Goal: Task Accomplishment & Management: Manage account settings

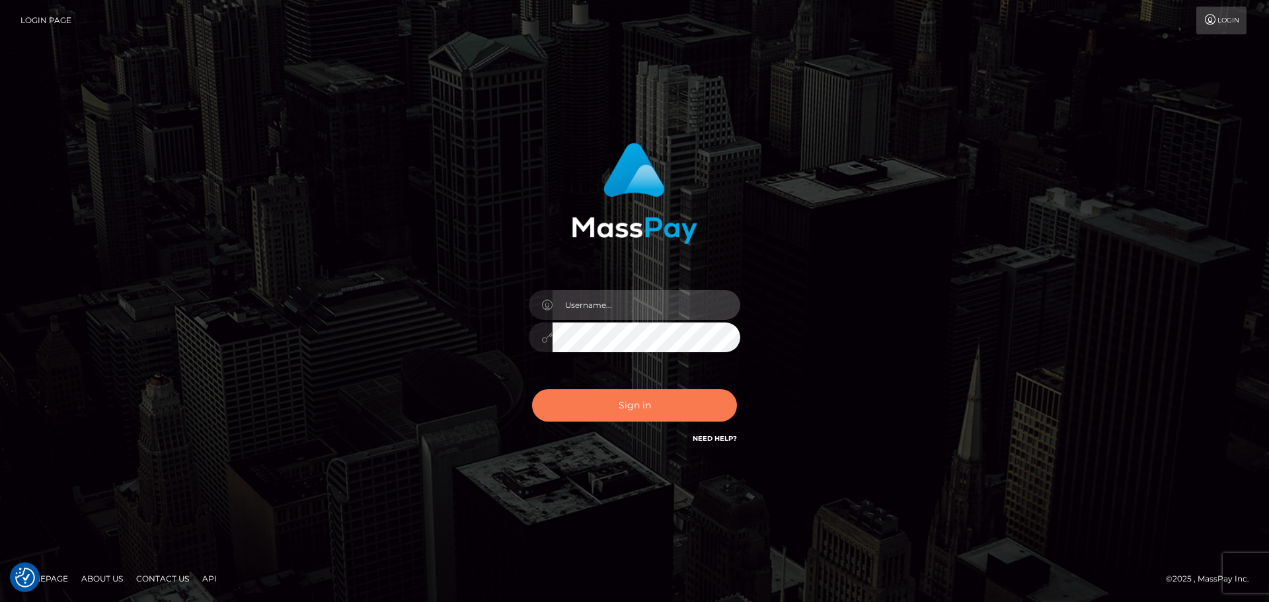
type input "constantin.mp"
click at [638, 414] on button "Sign in" at bounding box center [634, 405] width 205 height 32
type input "[DOMAIN_NAME]"
click at [664, 415] on button "Sign in" at bounding box center [634, 405] width 205 height 32
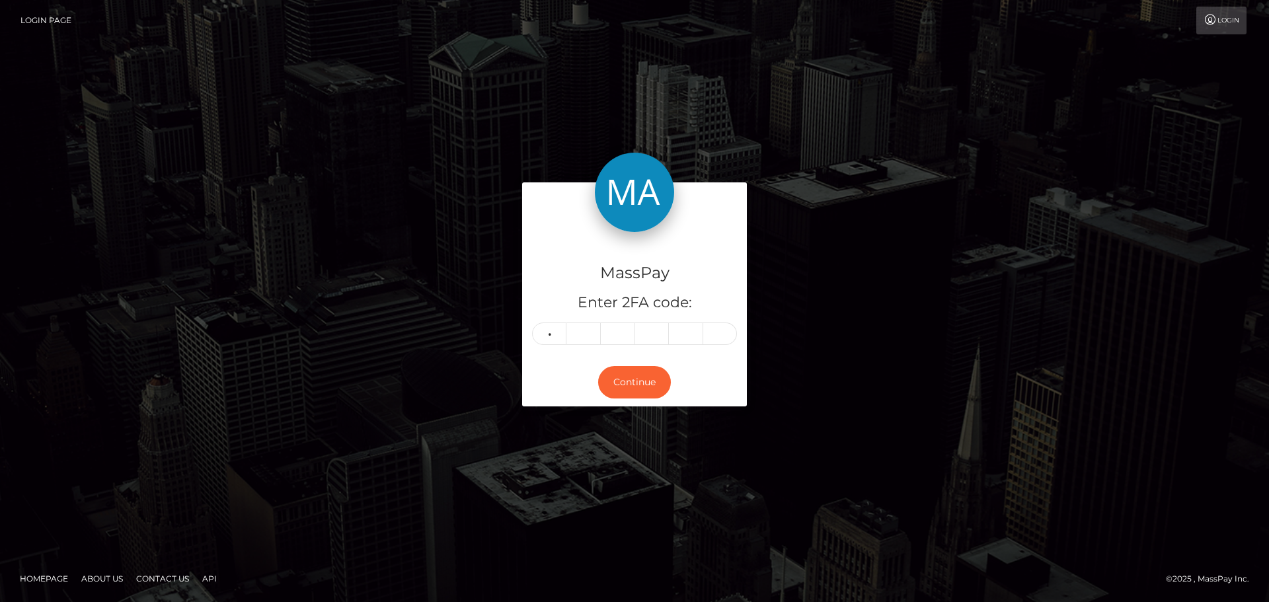
type input "7"
type input "1"
type input "9"
type input "6"
type input "8"
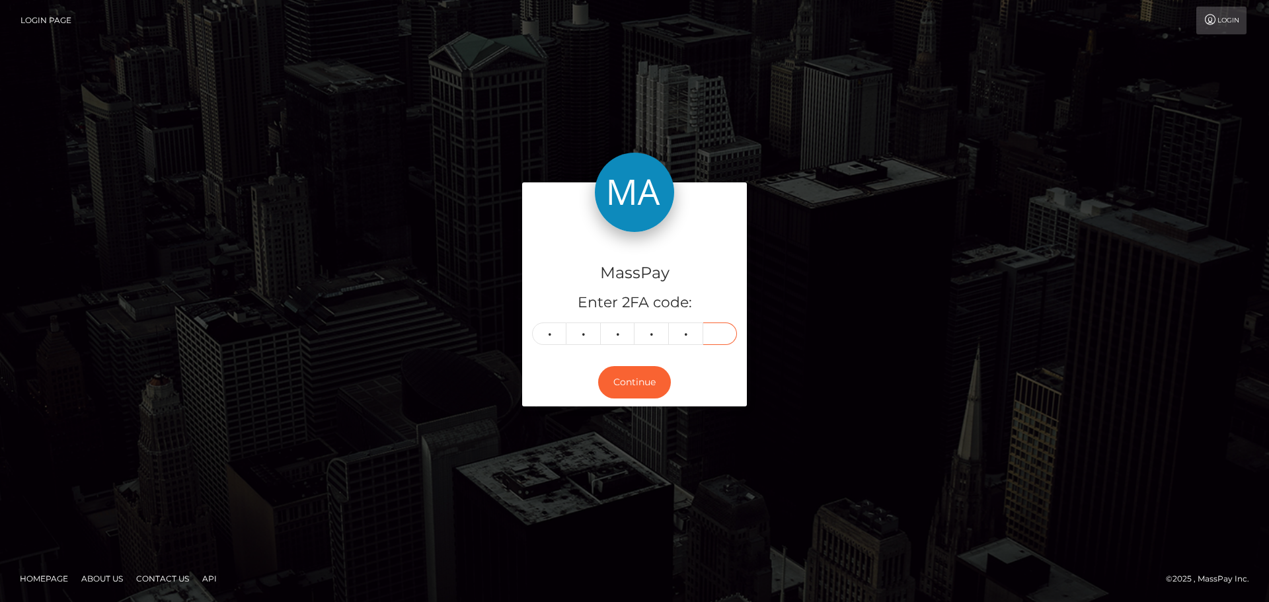
type input "9"
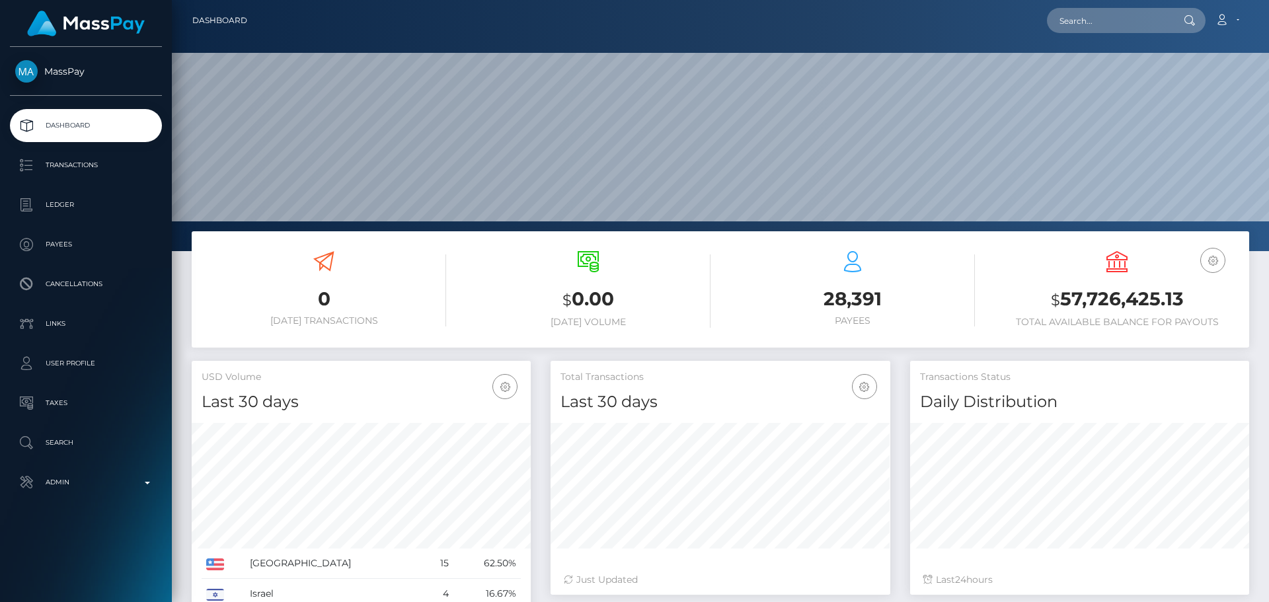
scroll to position [235, 340]
click at [1110, 29] on input "text" at bounding box center [1109, 20] width 124 height 25
paste input "poact_NQWbOB9KYaOU"
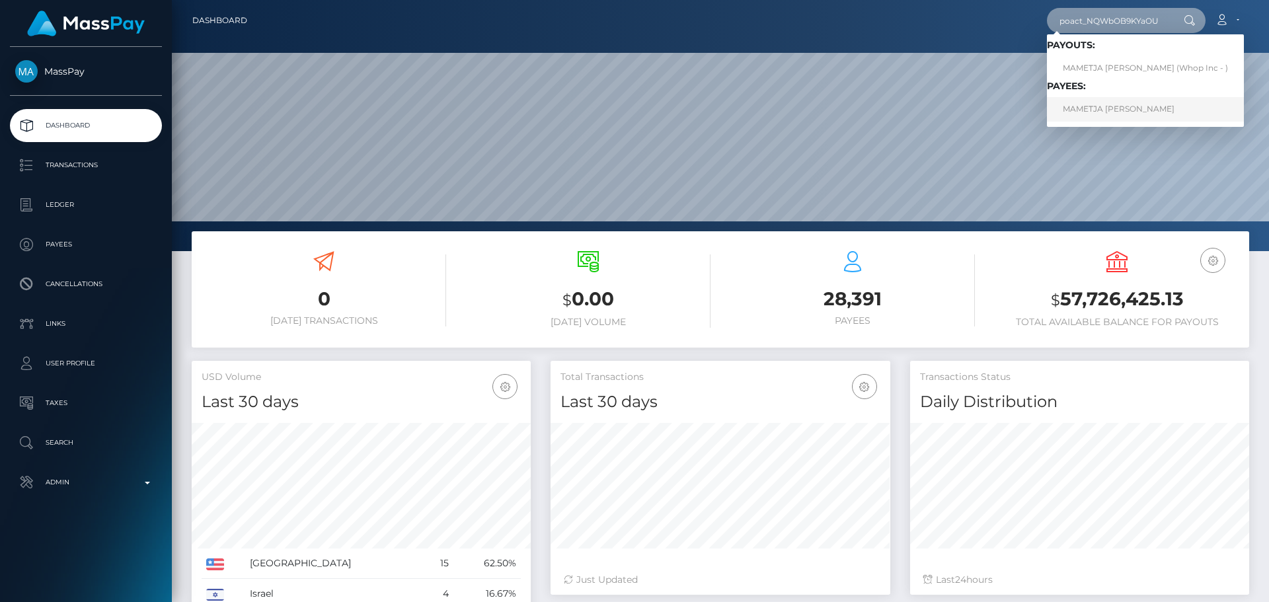
type input "poact_NQWbOB9KYaOU"
click at [1105, 111] on link "MAMETJA ISAAC SITHOLE" at bounding box center [1145, 109] width 197 height 24
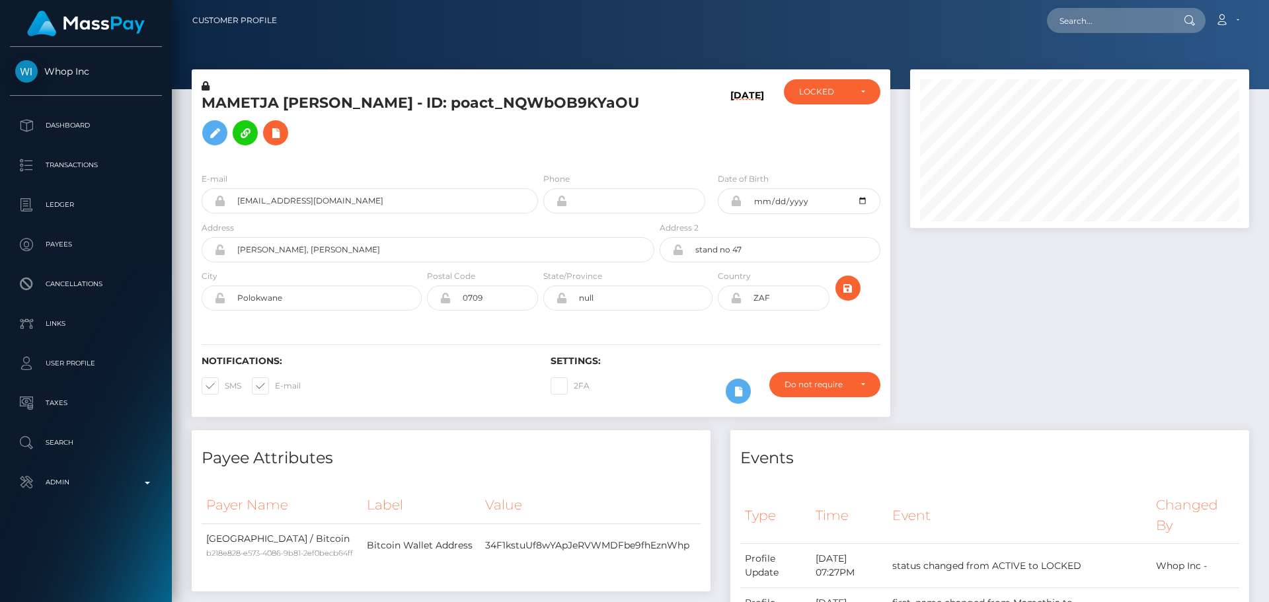
scroll to position [159, 340]
click at [543, 144] on h5 "MAMETJA [PERSON_NAME] - ID: poact_NQWbOB9KYaOU" at bounding box center [424, 122] width 445 height 59
click at [504, 139] on h5 "MAMETJA [PERSON_NAME] - ID: poact_NQWbOB9KYaOU" at bounding box center [424, 122] width 445 height 59
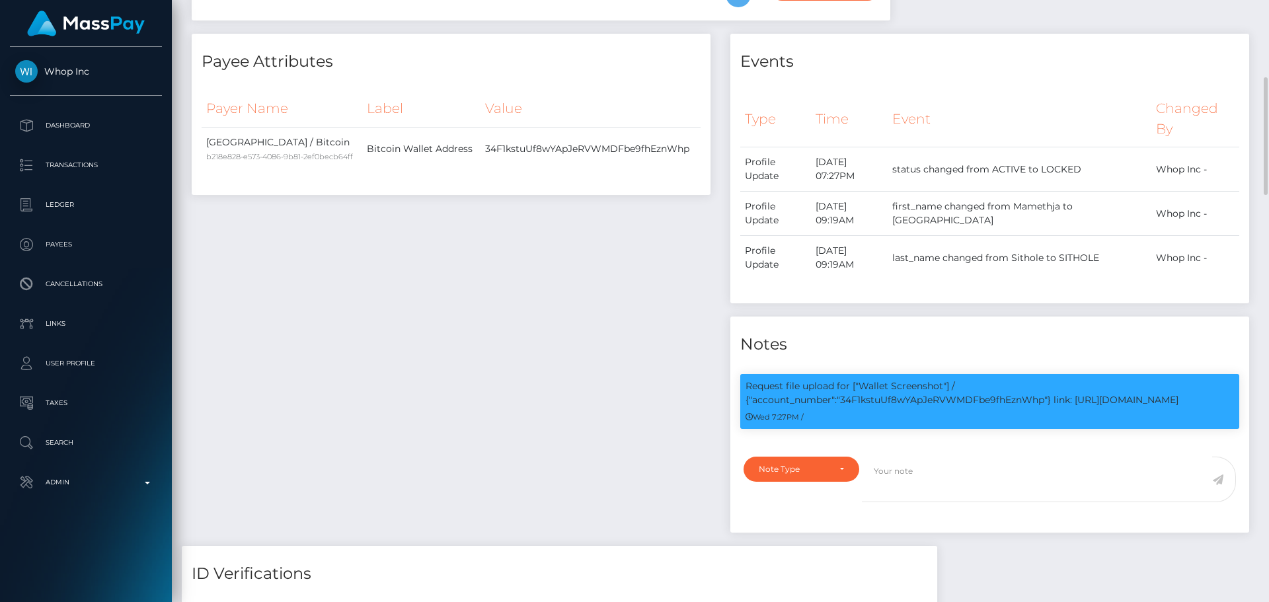
scroll to position [595, 0]
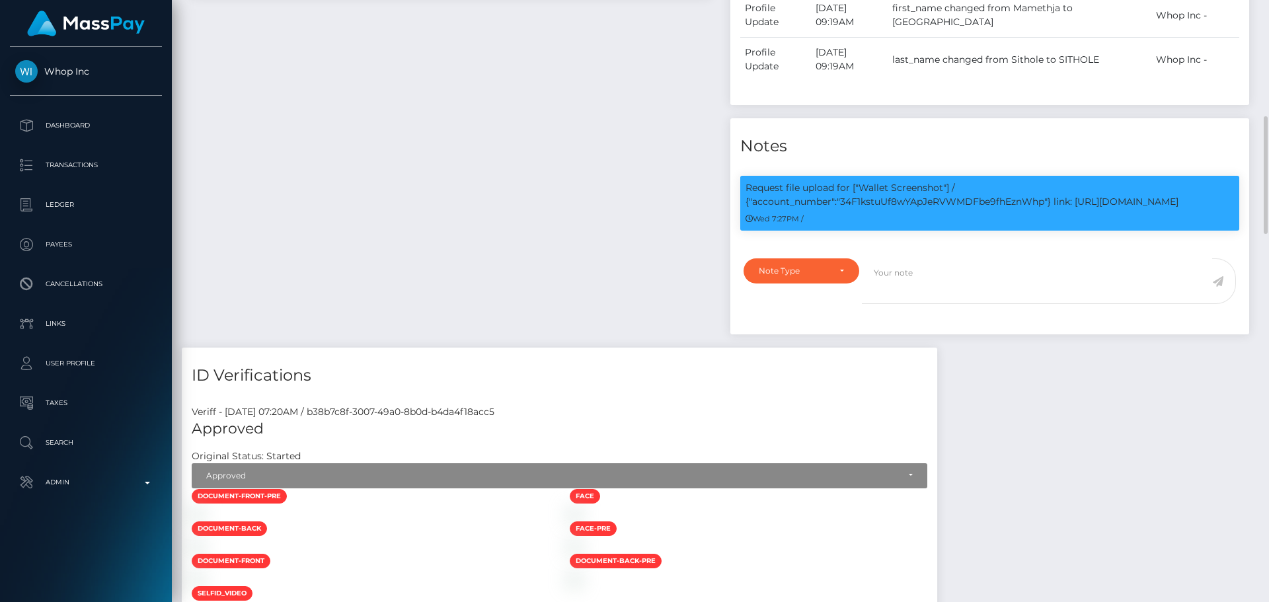
click at [562, 178] on div "Payee Attributes Payer Name Label Value South Africa / Bitcoin b218e828-e573-40…" at bounding box center [451, 91] width 539 height 512
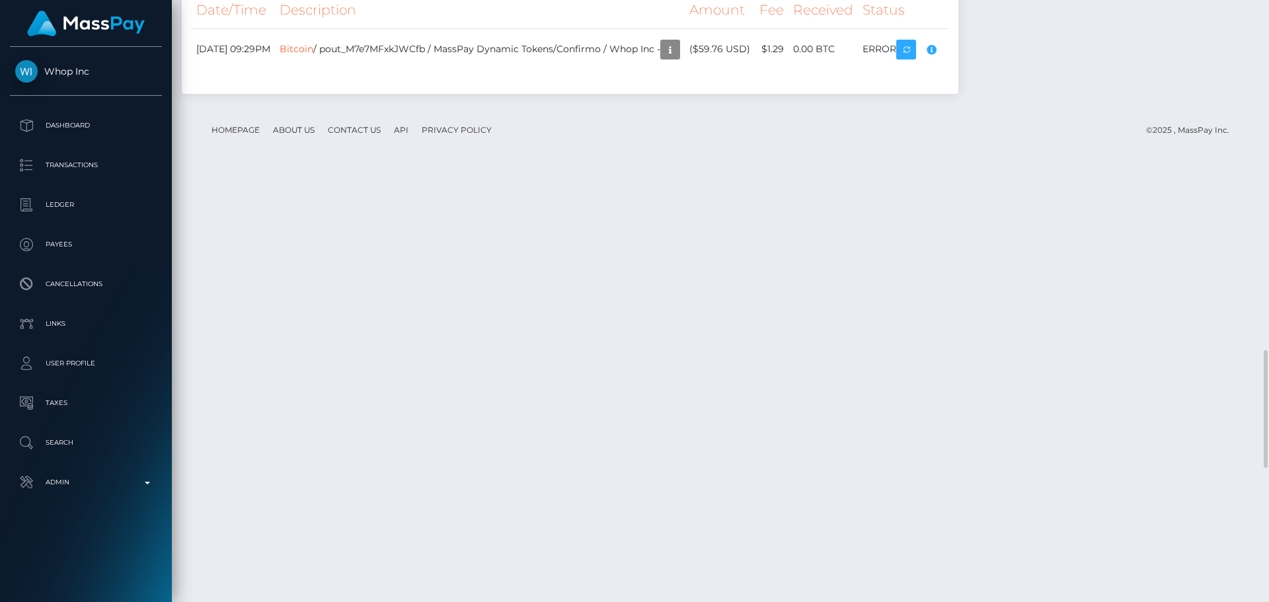
scroll to position [1785, 0]
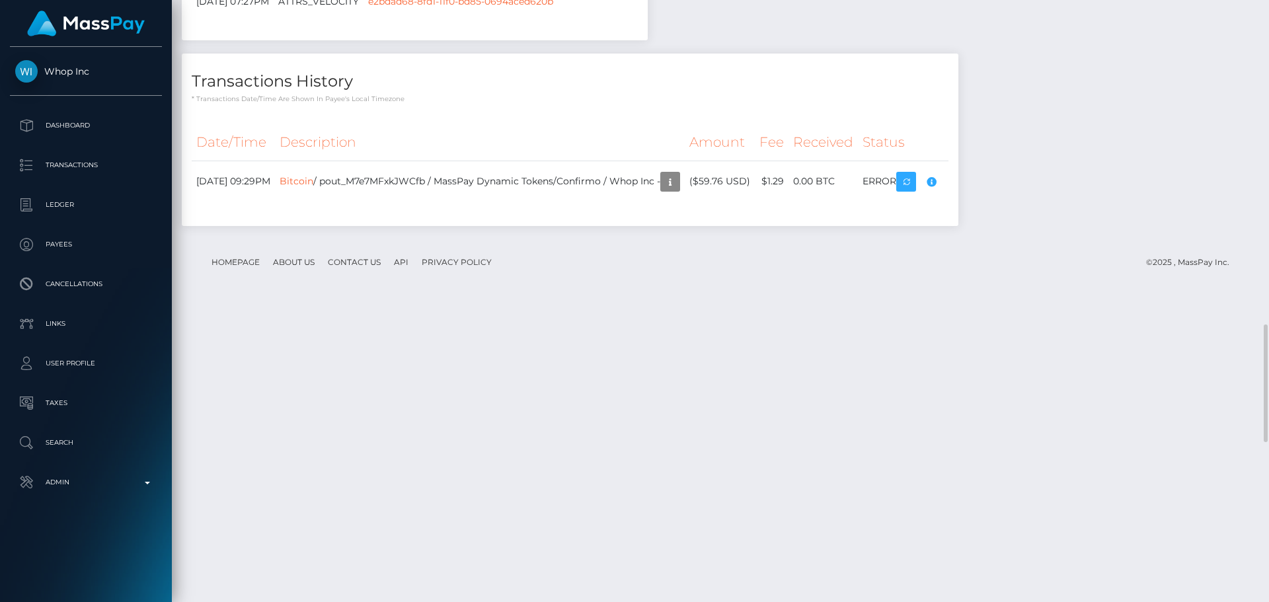
scroll to position [1520, 0]
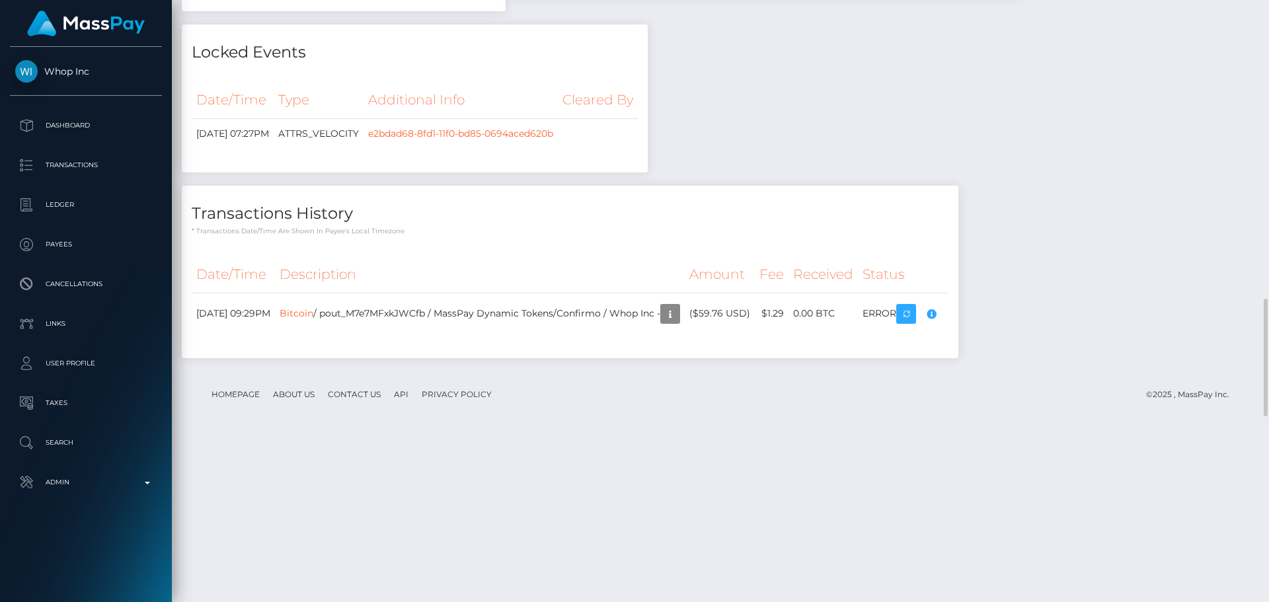
checkbox input "true"
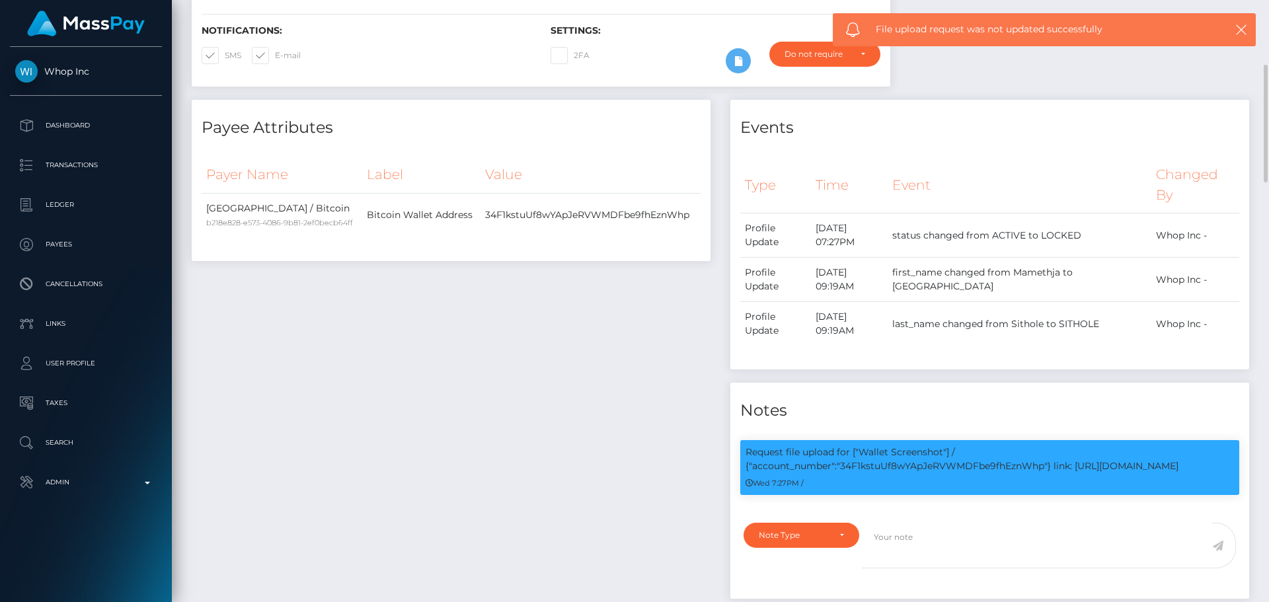
scroll to position [0, 0]
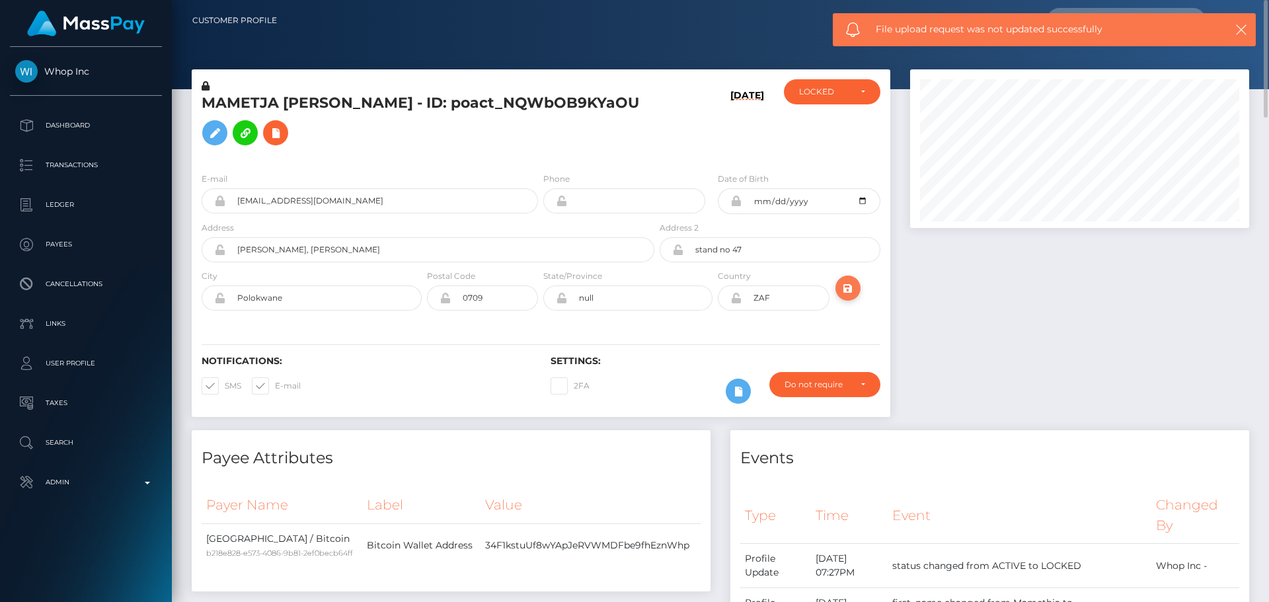
click at [851, 295] on icon "submit" at bounding box center [848, 288] width 16 height 17
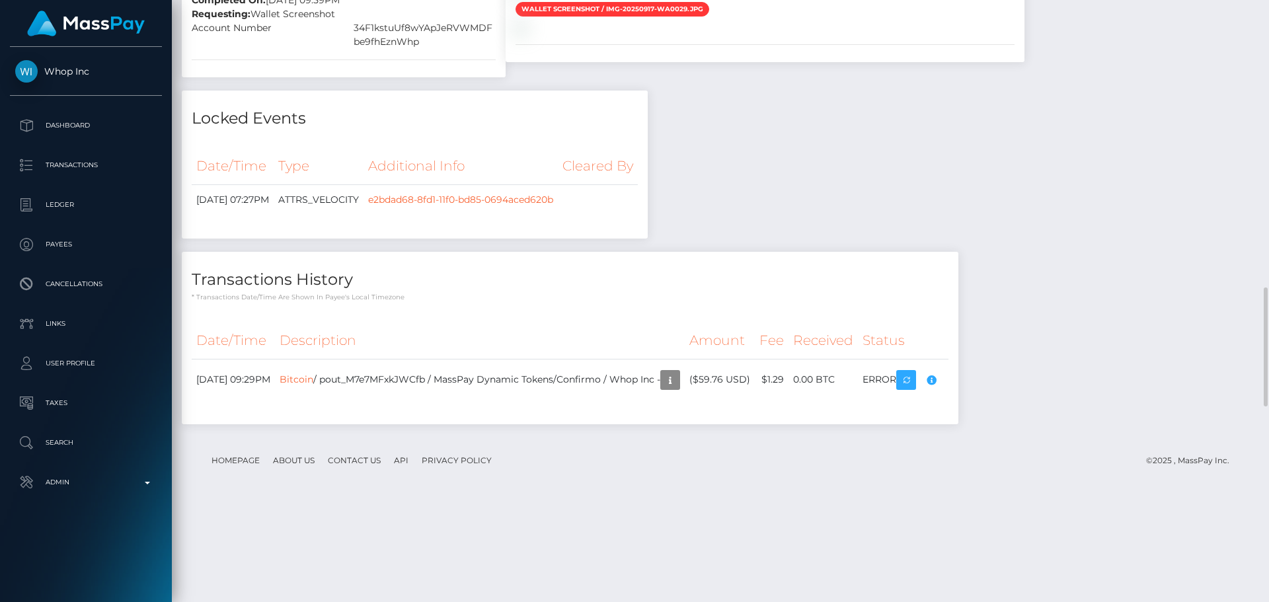
scroll to position [159, 340]
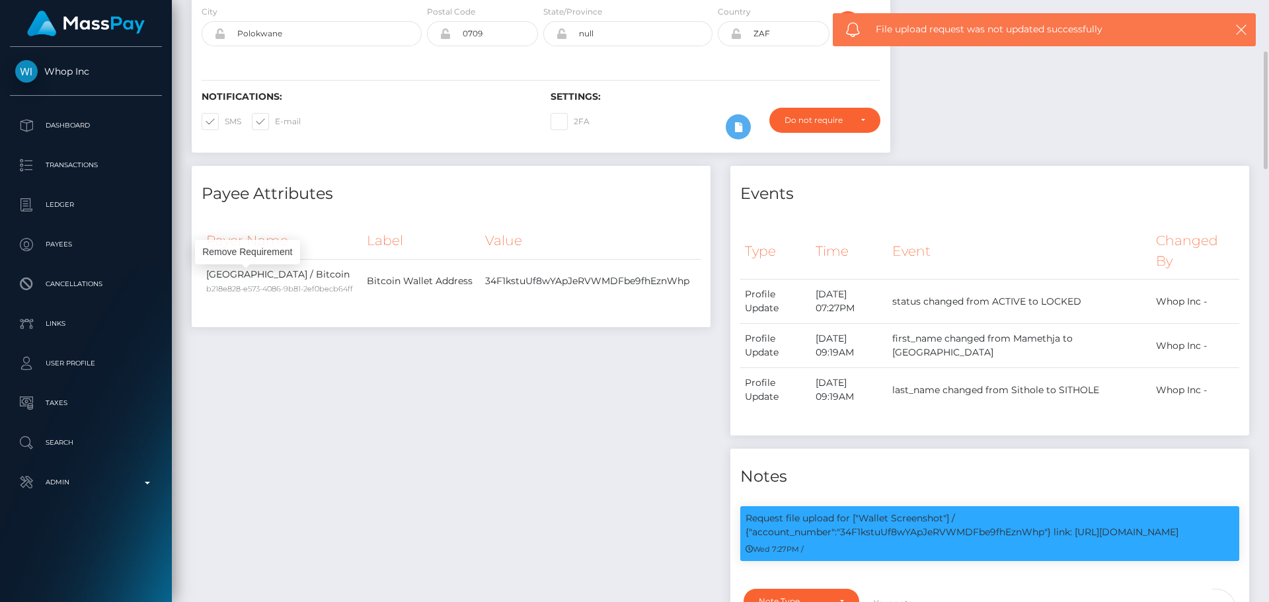
scroll to position [0, 0]
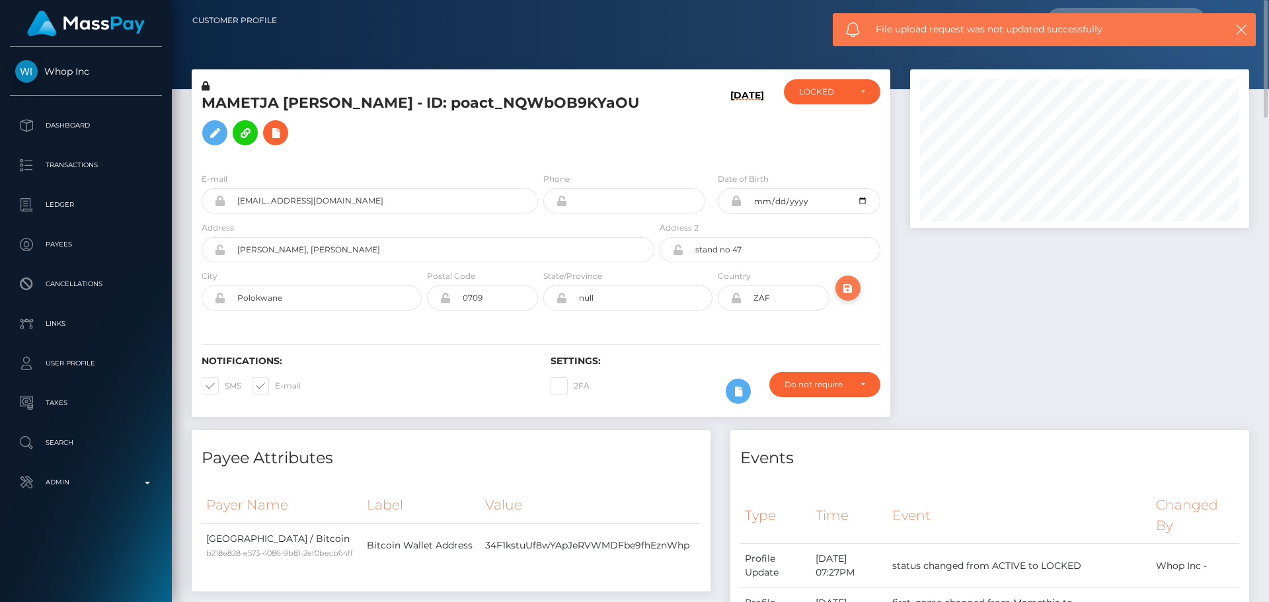
click at [851, 291] on icon "submit" at bounding box center [848, 288] width 16 height 17
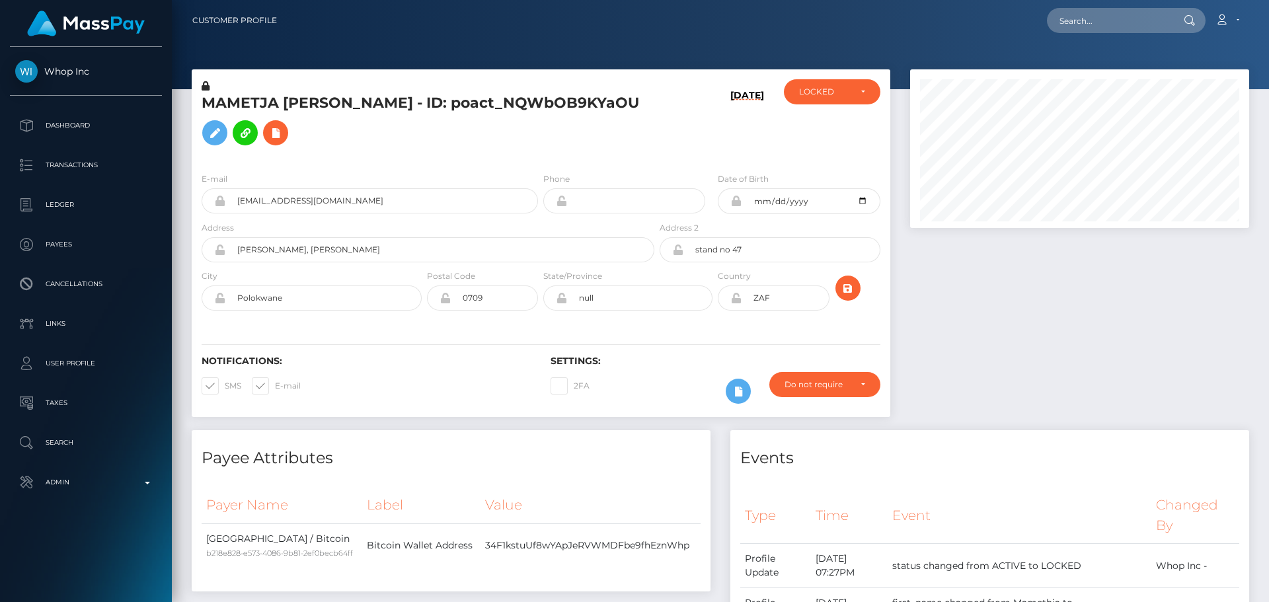
scroll to position [159, 340]
click at [520, 143] on h5 "MAMETJA ISAAC SITHOLE - ID: poact_NQWbOB9KYaOU" at bounding box center [424, 122] width 445 height 59
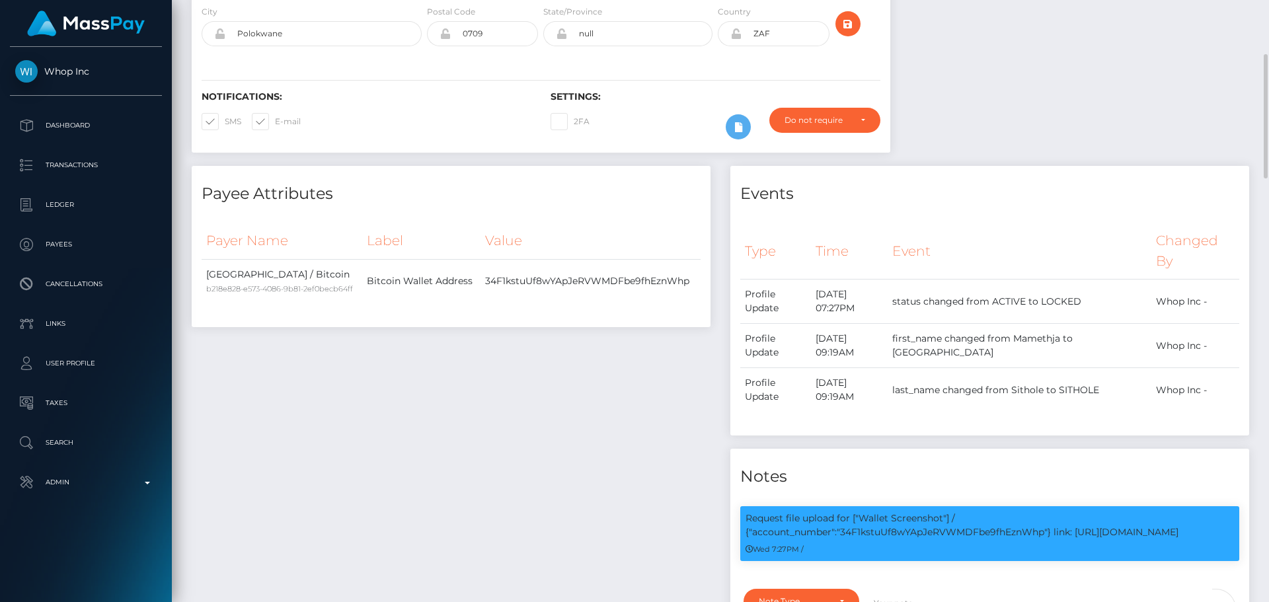
click at [665, 196] on h4 "Payee Attributes" at bounding box center [451, 193] width 499 height 23
click at [633, 203] on h4 "Payee Attributes" at bounding box center [451, 193] width 499 height 23
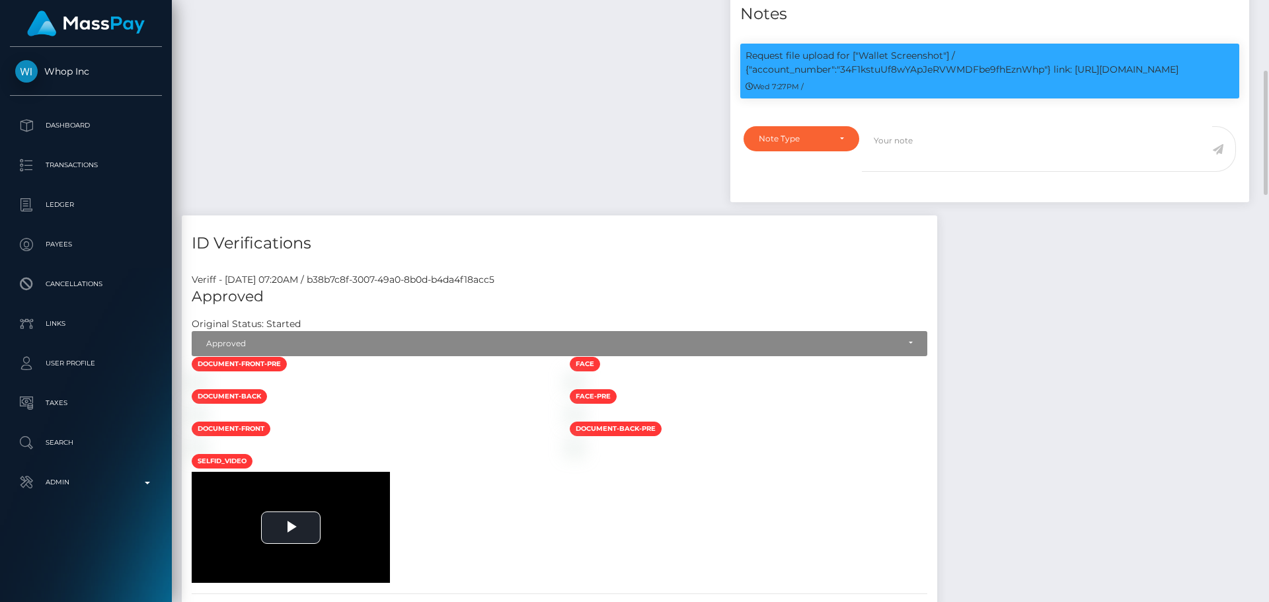
scroll to position [793, 0]
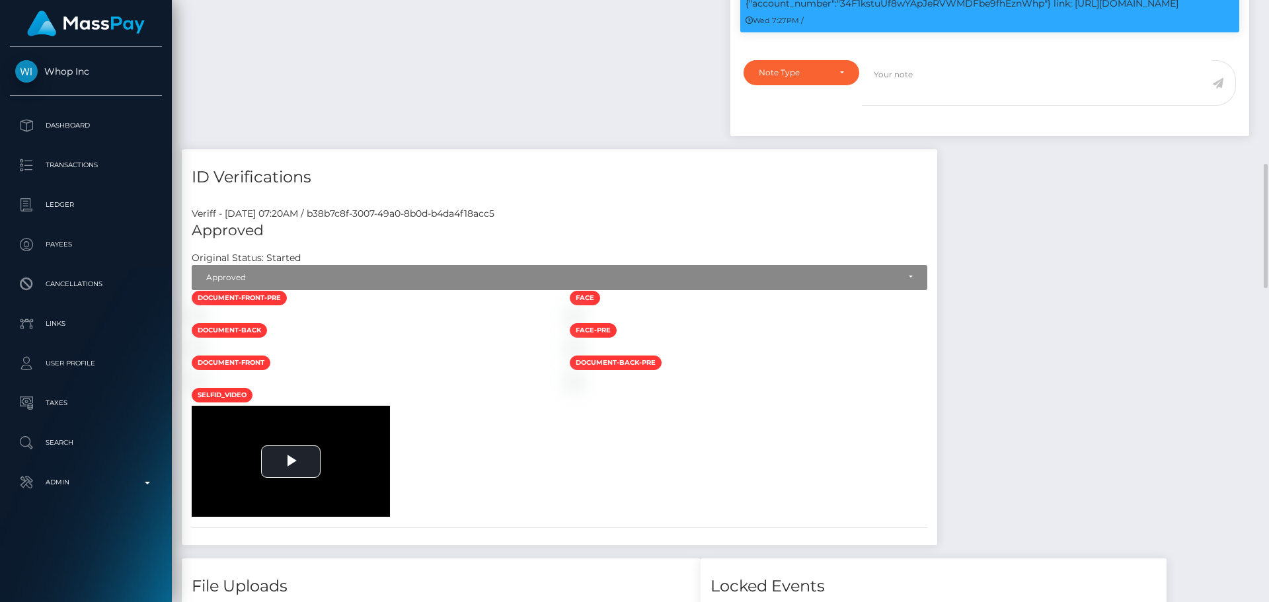
click at [562, 166] on h4 "ID Verifications" at bounding box center [560, 177] width 736 height 23
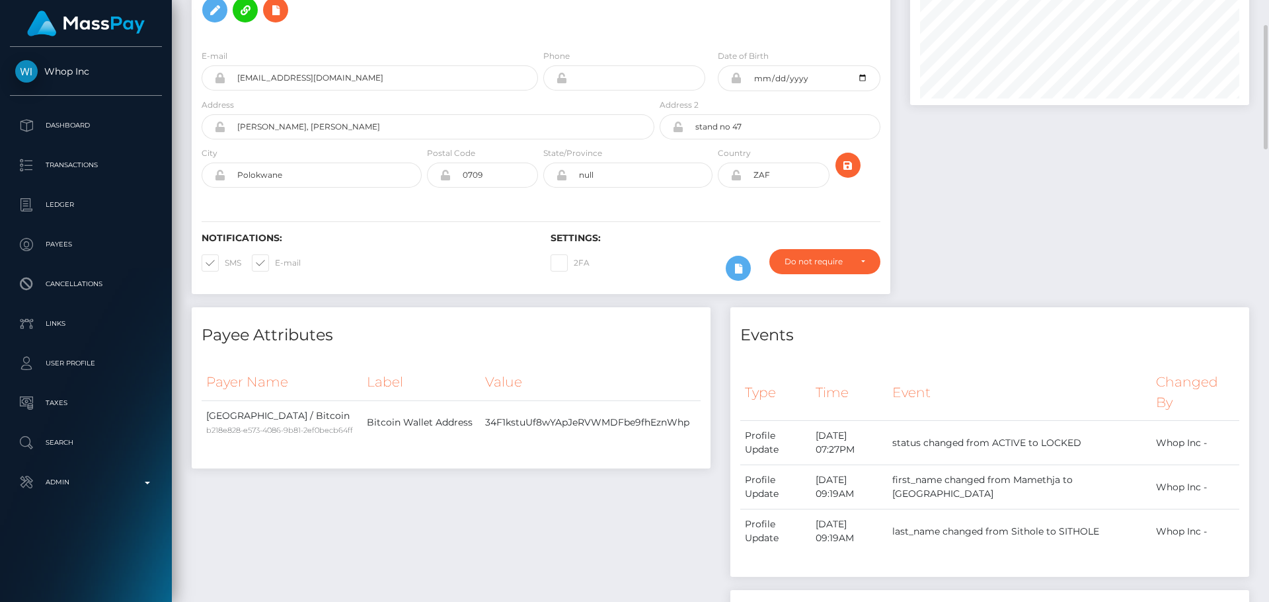
scroll to position [0, 0]
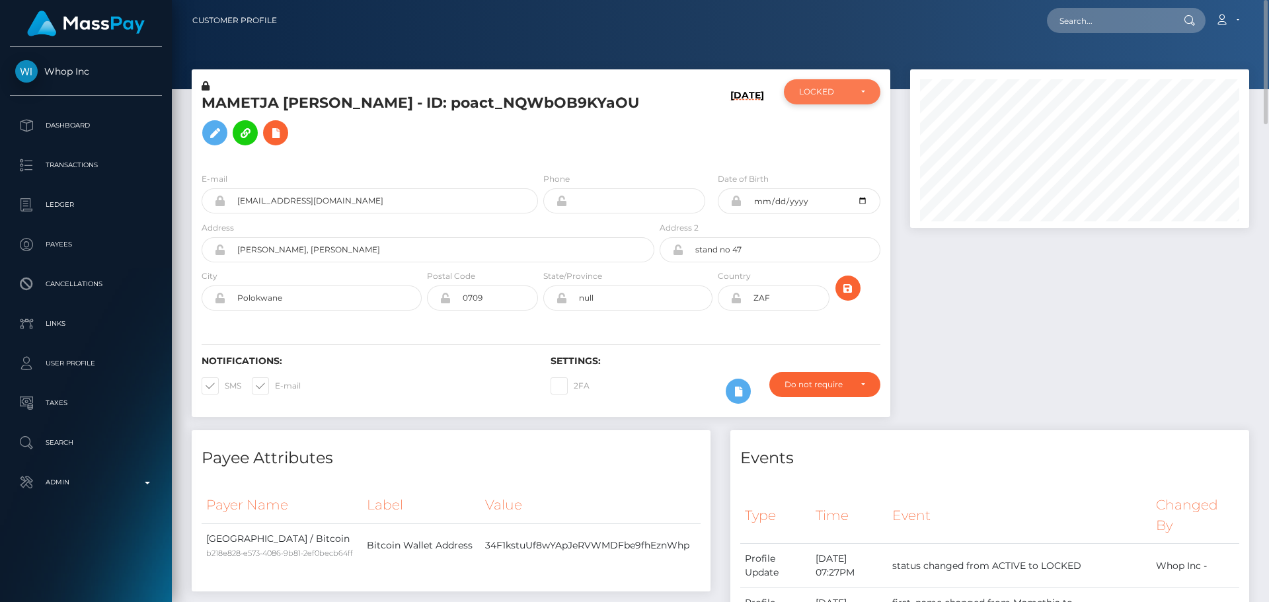
click at [819, 90] on div "LOCKED" at bounding box center [824, 92] width 51 height 11
click at [814, 156] on span "DEACTIVE" at bounding box center [821, 155] width 42 height 12
select select "DEACTIVE"
click at [442, 145] on h5 "MAMETJA ISAAC SITHOLE - ID: poact_NQWbOB9KYaOU" at bounding box center [424, 122] width 445 height 59
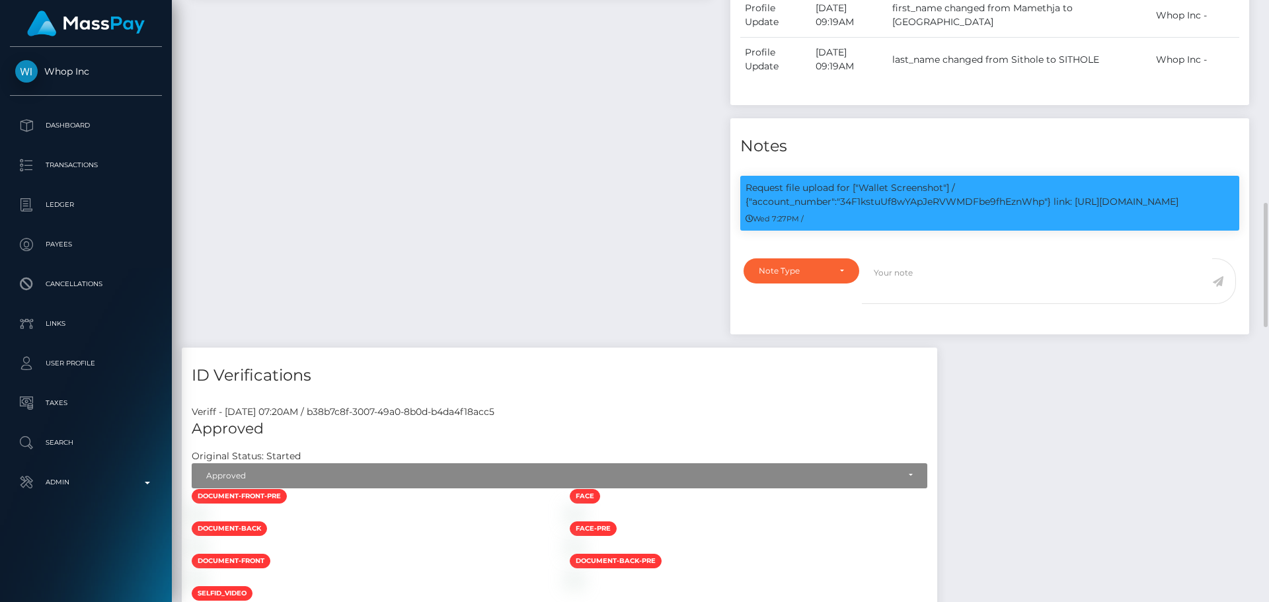
scroll to position [661, 0]
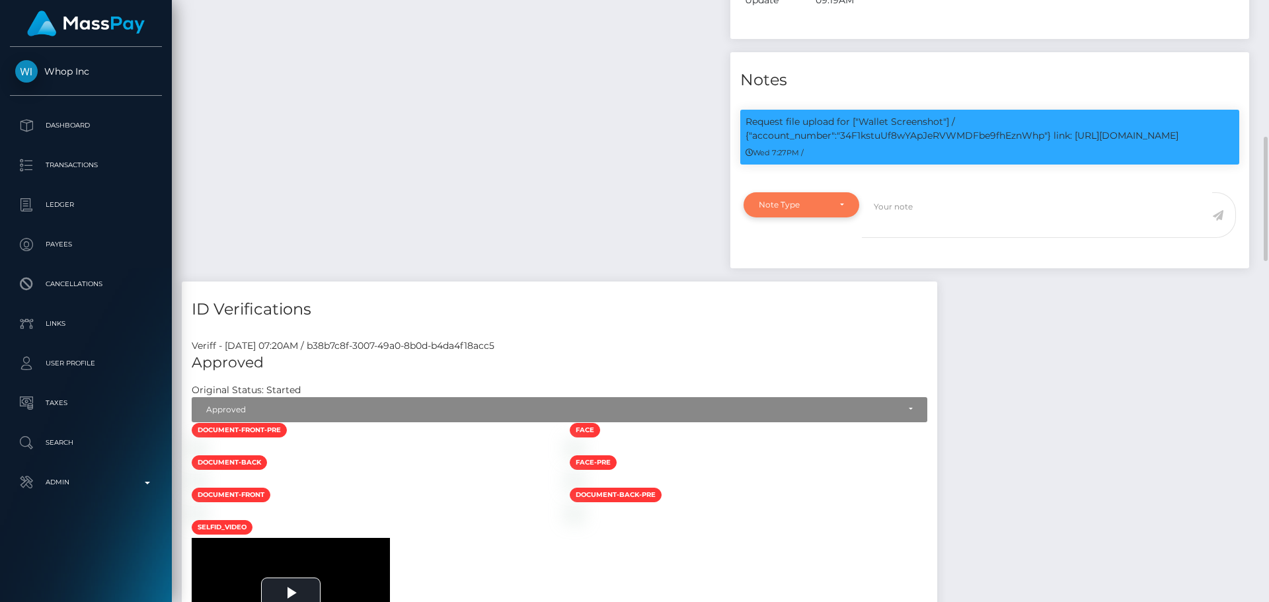
click at [836, 209] on div "Note Type" at bounding box center [801, 205] width 85 height 11
click at [818, 265] on link "Compliance" at bounding box center [802, 268] width 116 height 24
select select "COMPLIANCE"
click at [934, 228] on textarea at bounding box center [1037, 215] width 350 height 46
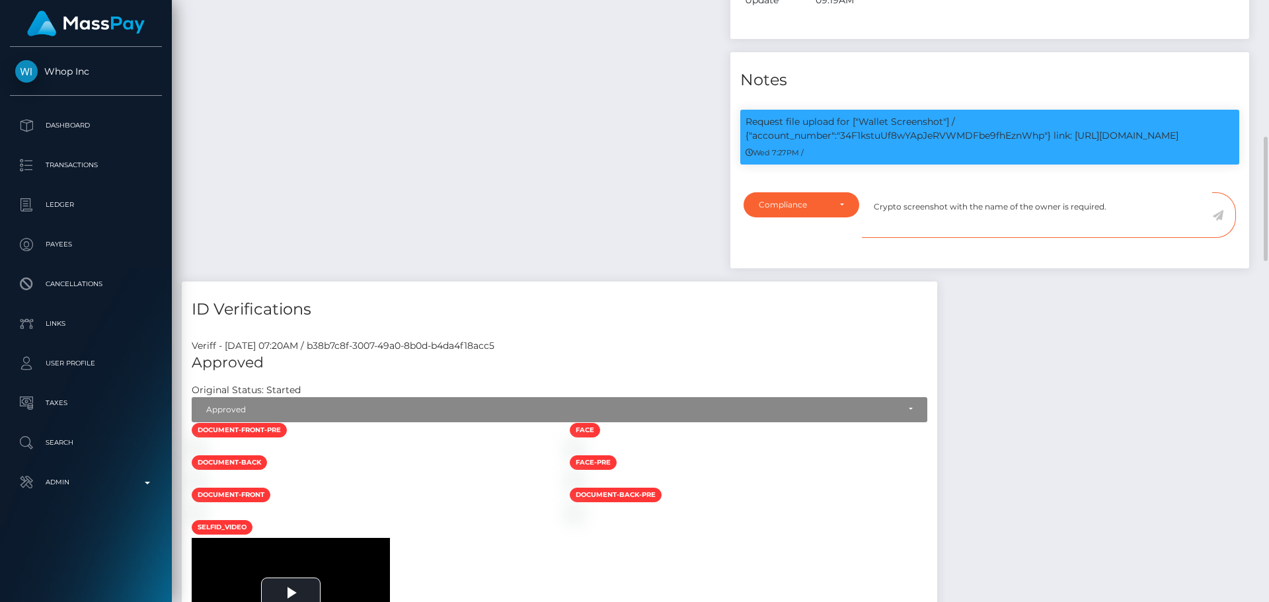
type textarea "Crypto screenshot with the name of the owner is required."
click at [1220, 215] on icon at bounding box center [1217, 215] width 11 height 11
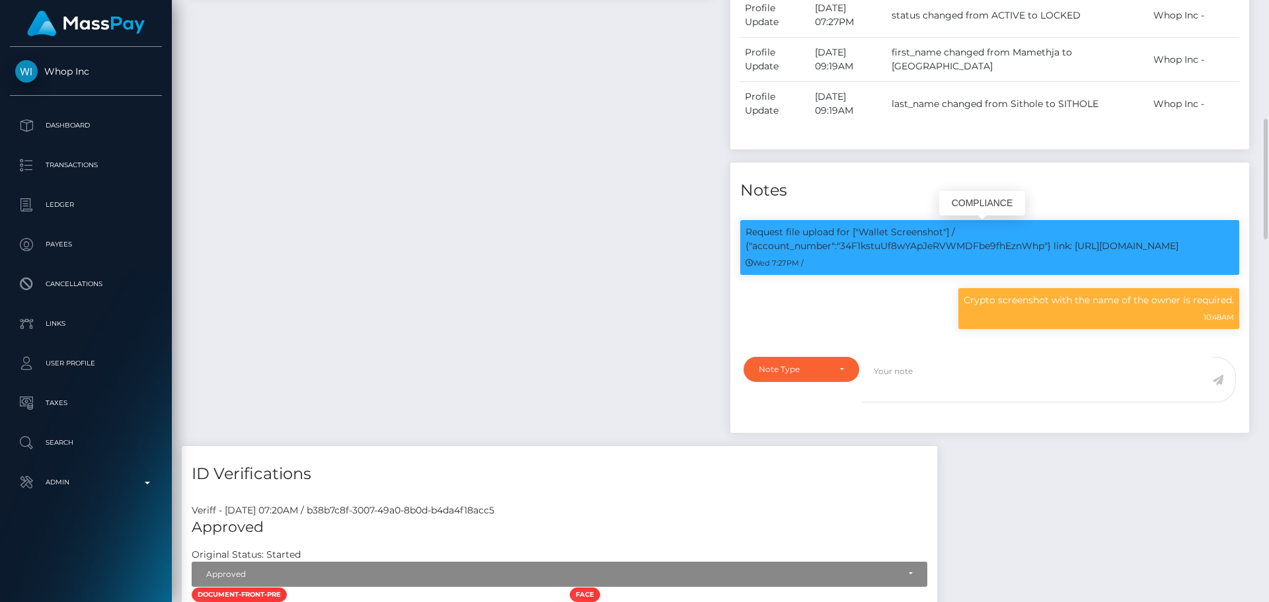
scroll to position [159, 340]
click at [992, 244] on p "Request file upload for ["Wallet Screenshot"] / {"account_number":"34F1kstuUf8w…" at bounding box center [990, 239] width 488 height 28
copy p "34F1kstuUf8wYApJeRVWMDFbe9fhEznWhp"
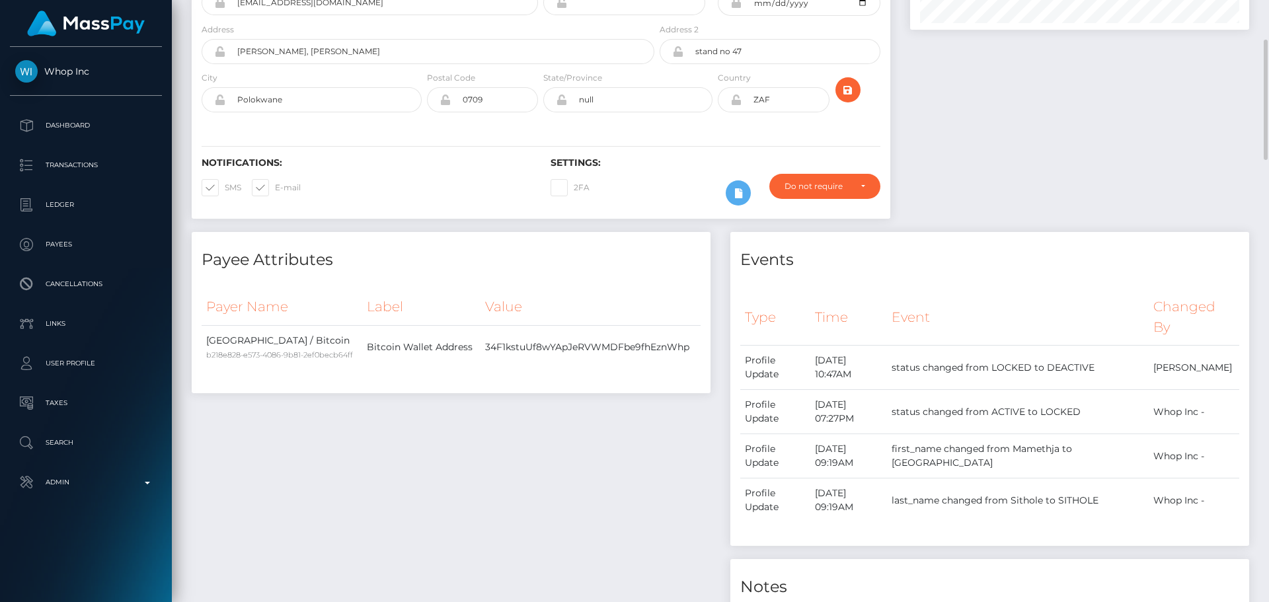
scroll to position [0, 0]
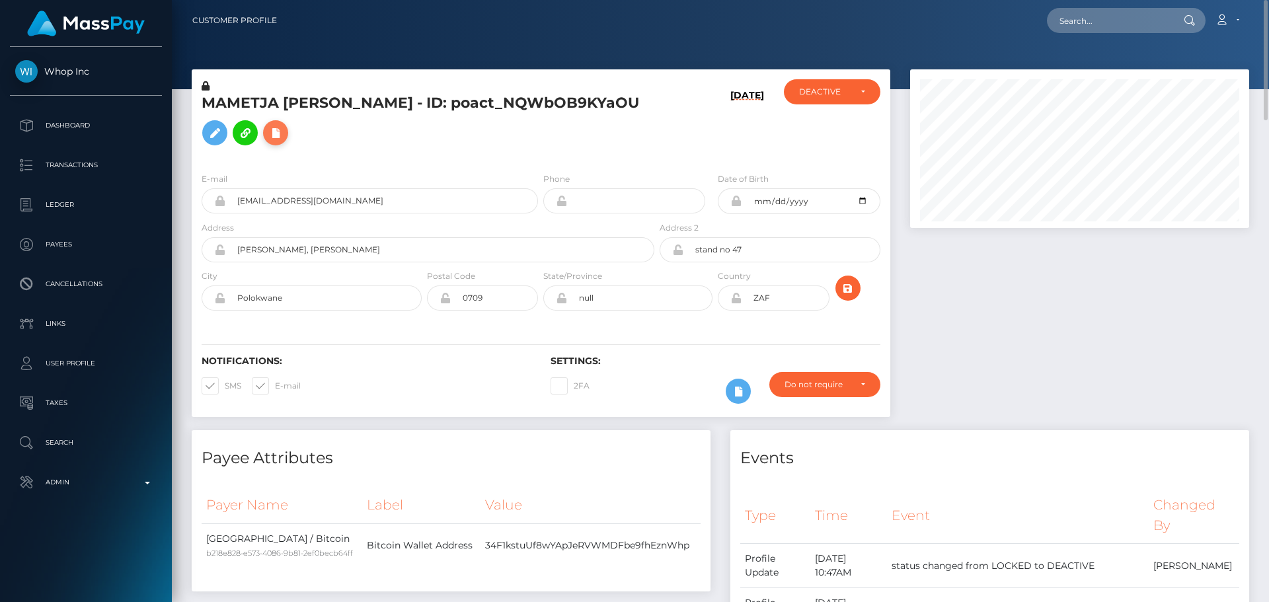
click at [277, 136] on icon at bounding box center [276, 133] width 16 height 17
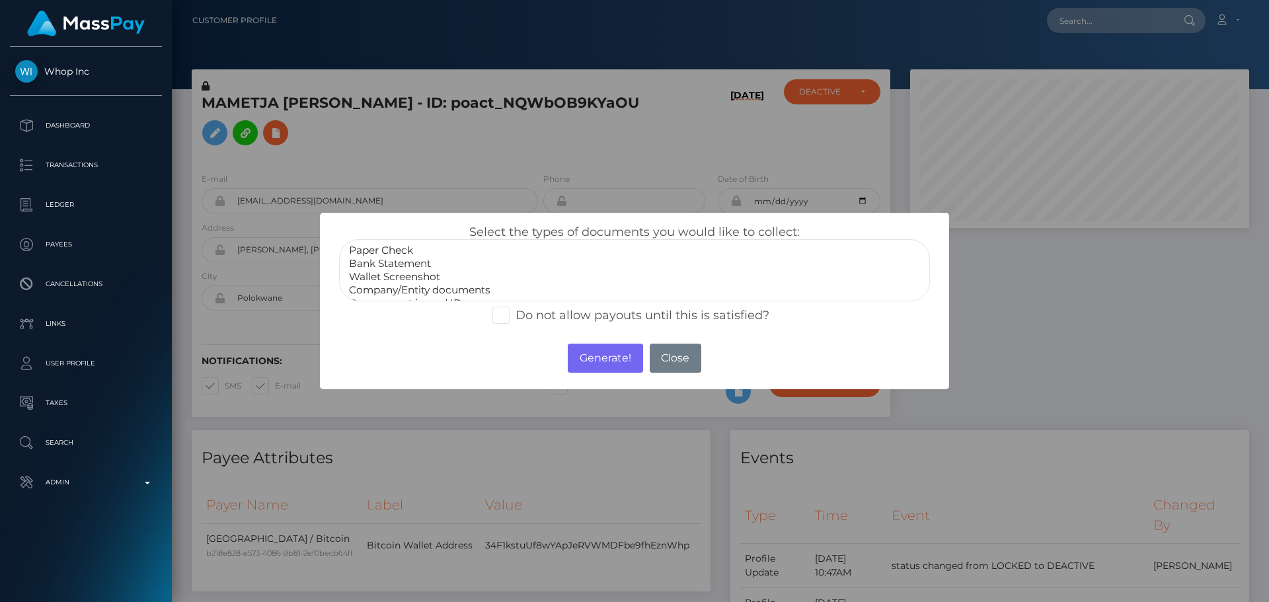
scroll to position [26, 0]
select select "Government issued ID"
click at [400, 278] on option "Government issued ID" at bounding box center [635, 276] width 574 height 13
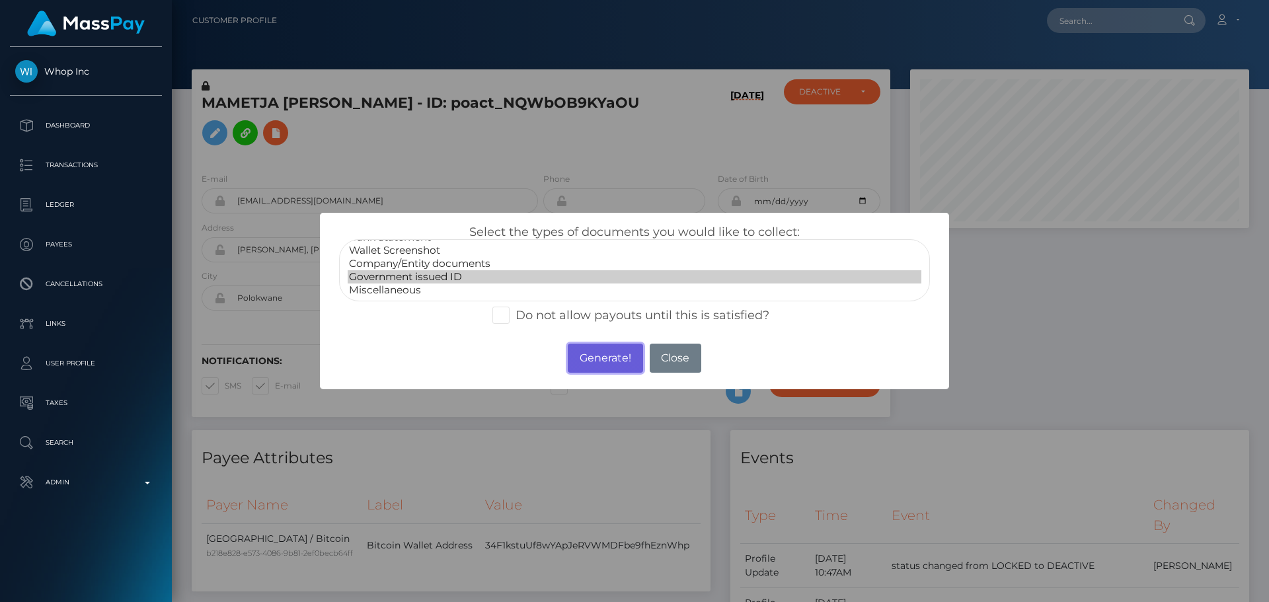
click at [600, 350] on button "Generate!" at bounding box center [605, 358] width 75 height 29
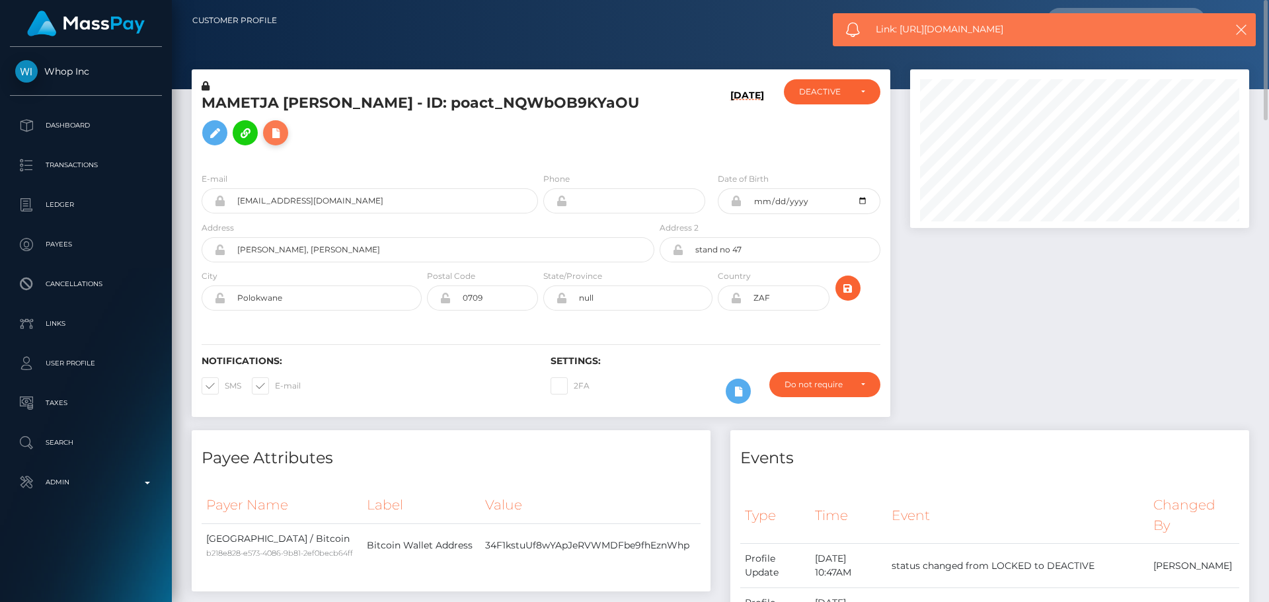
click at [284, 132] on icon at bounding box center [276, 133] width 16 height 17
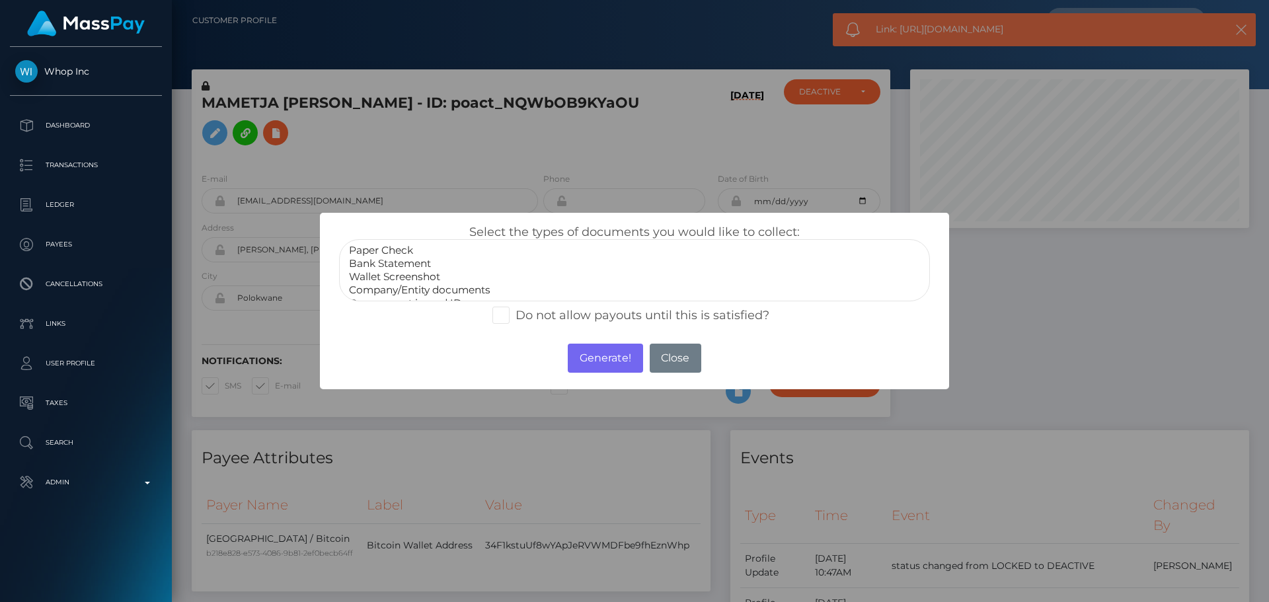
select select "Wallet Screenshot"
click at [401, 279] on option "Wallet Screenshot" at bounding box center [635, 276] width 574 height 13
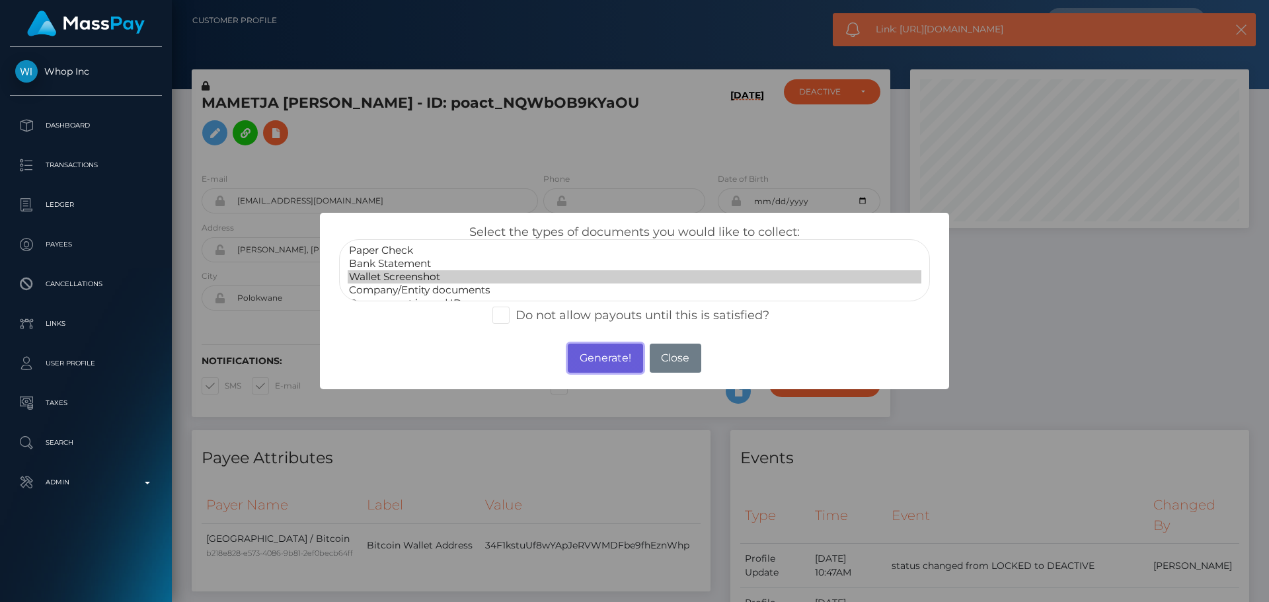
click at [596, 351] on button "Generate!" at bounding box center [605, 358] width 75 height 29
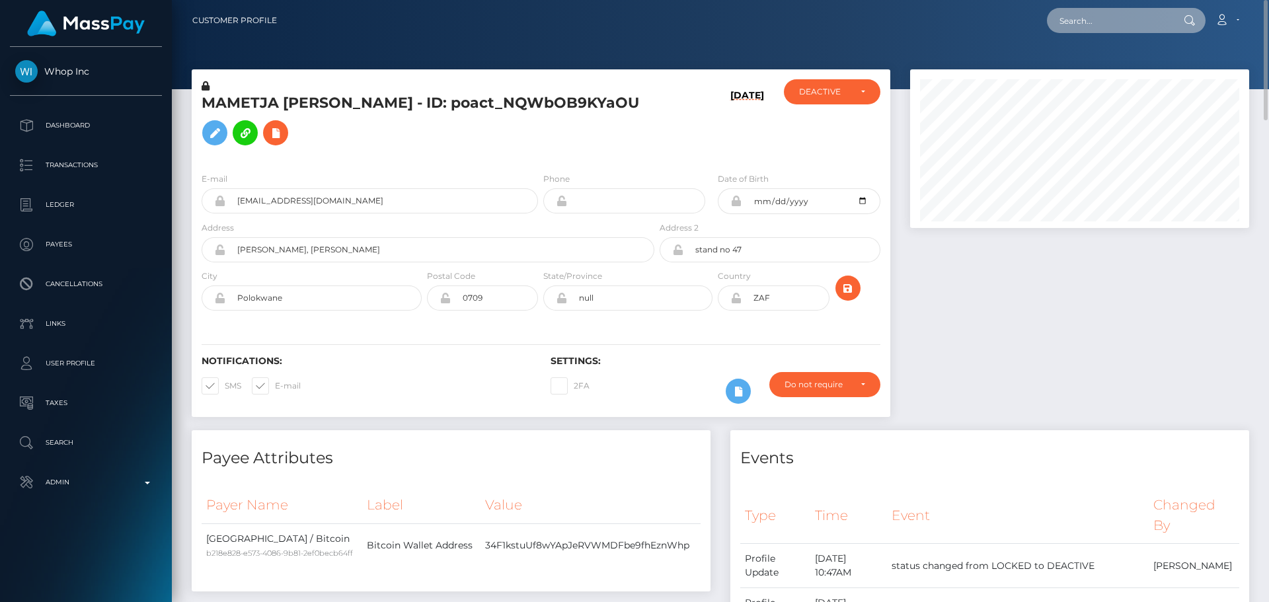
click at [1130, 22] on input "text" at bounding box center [1109, 20] width 124 height 25
paste input "poact_h4Rrjtz4c1uO"
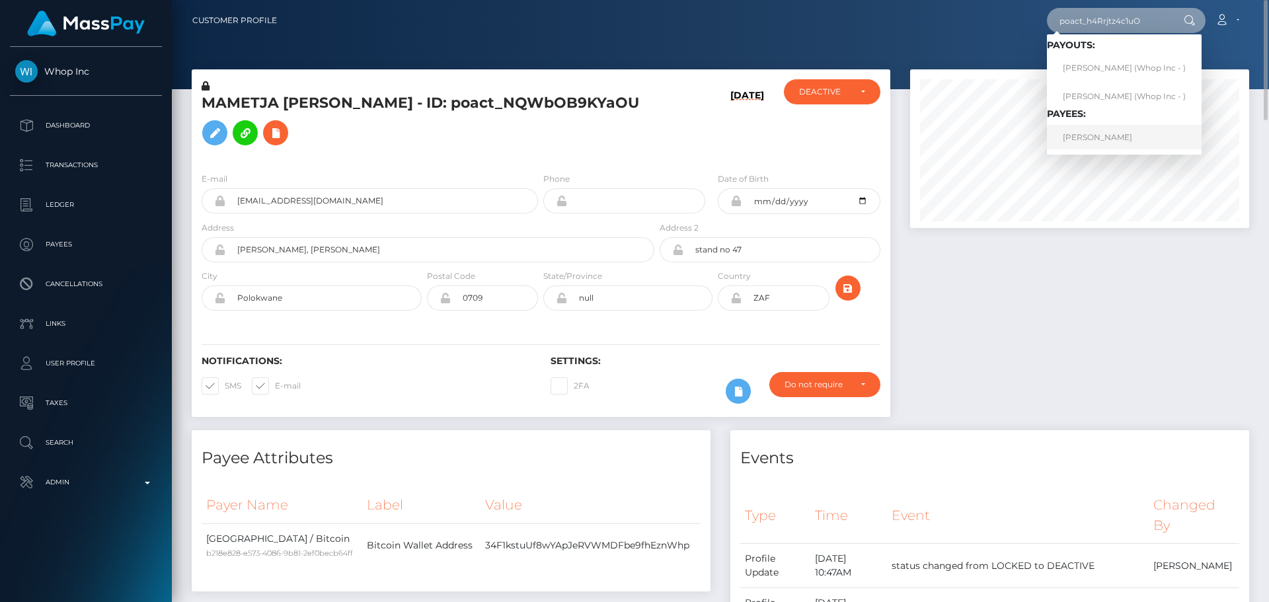
type input "poact_h4Rrjtz4c1uO"
click at [1086, 146] on link "NIZAR AMIOUR" at bounding box center [1124, 137] width 155 height 24
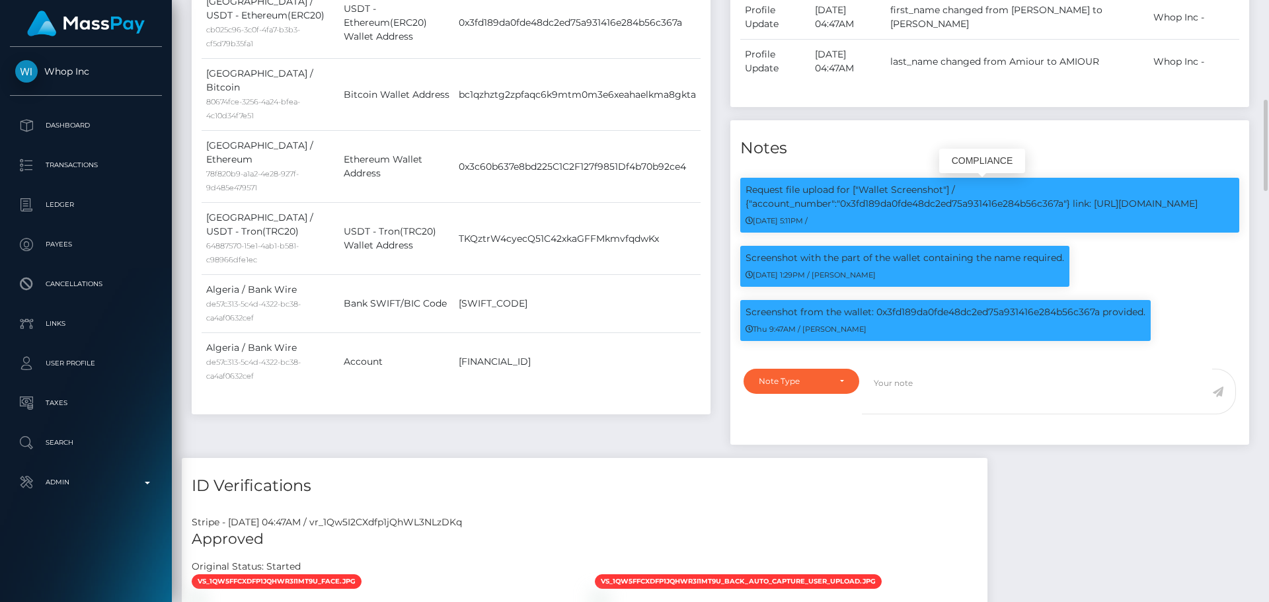
scroll to position [159, 340]
click at [902, 204] on p "Request file upload for ["Wallet Screenshot"] / {"account_number":"0x3fd189da0f…" at bounding box center [990, 197] width 488 height 28
copy p "0x3fd189da0fde48dc2ed75a931416e284b56c367a"
click at [945, 311] on p "Screenshot from the wallet: 0x3fd189da0fde48dc2ed75a931416e284b56c367a provided." at bounding box center [946, 312] width 400 height 14
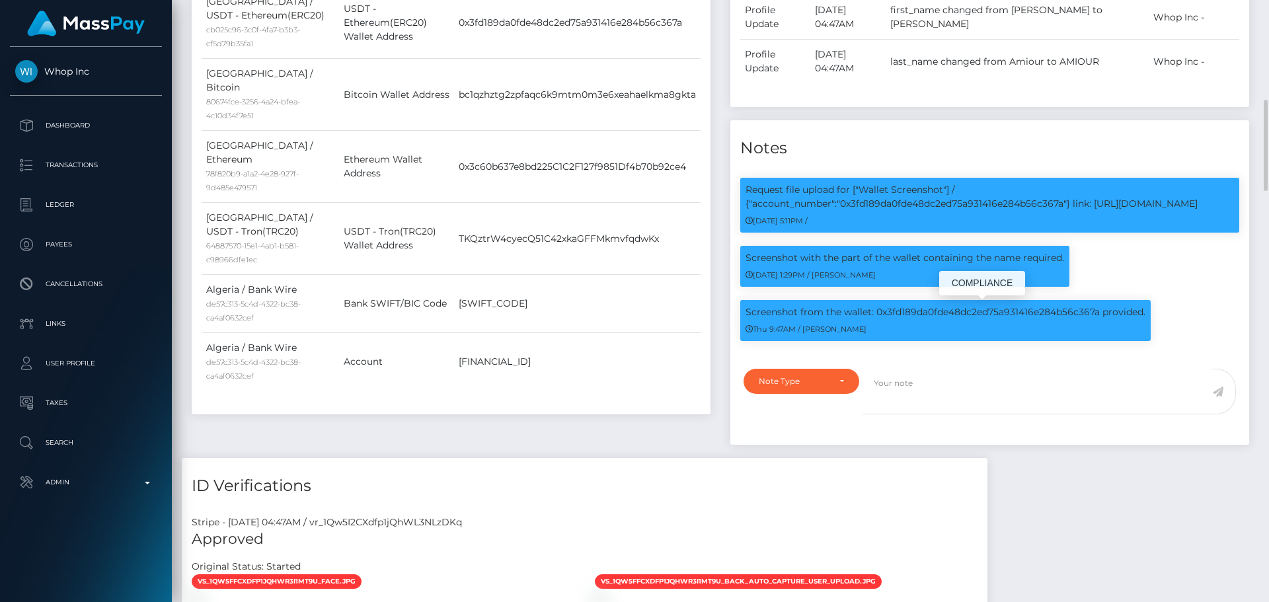
click at [945, 311] on p "Screenshot from the wallet: 0x3fd189da0fde48dc2ed75a931416e284b56c367a provided." at bounding box center [946, 312] width 400 height 14
copy p "0x3fd189da0fde48dc2ed75a931416e284b56c367a"
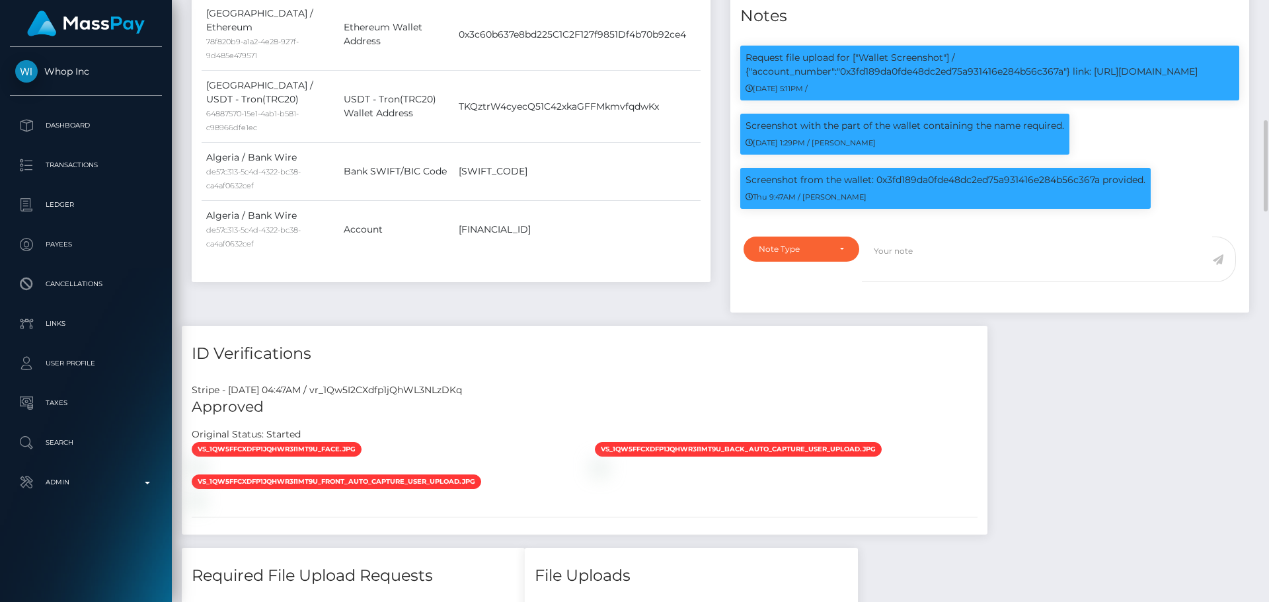
scroll to position [1124, 0]
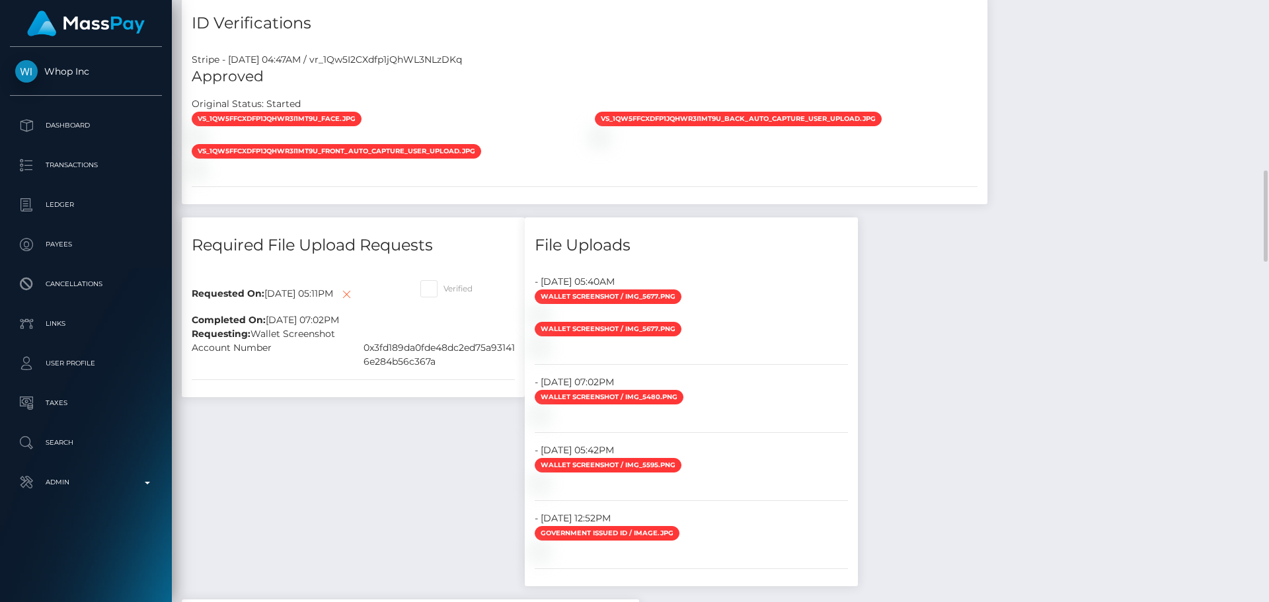
click at [858, 225] on div "File Uploads" at bounding box center [691, 237] width 333 height 40
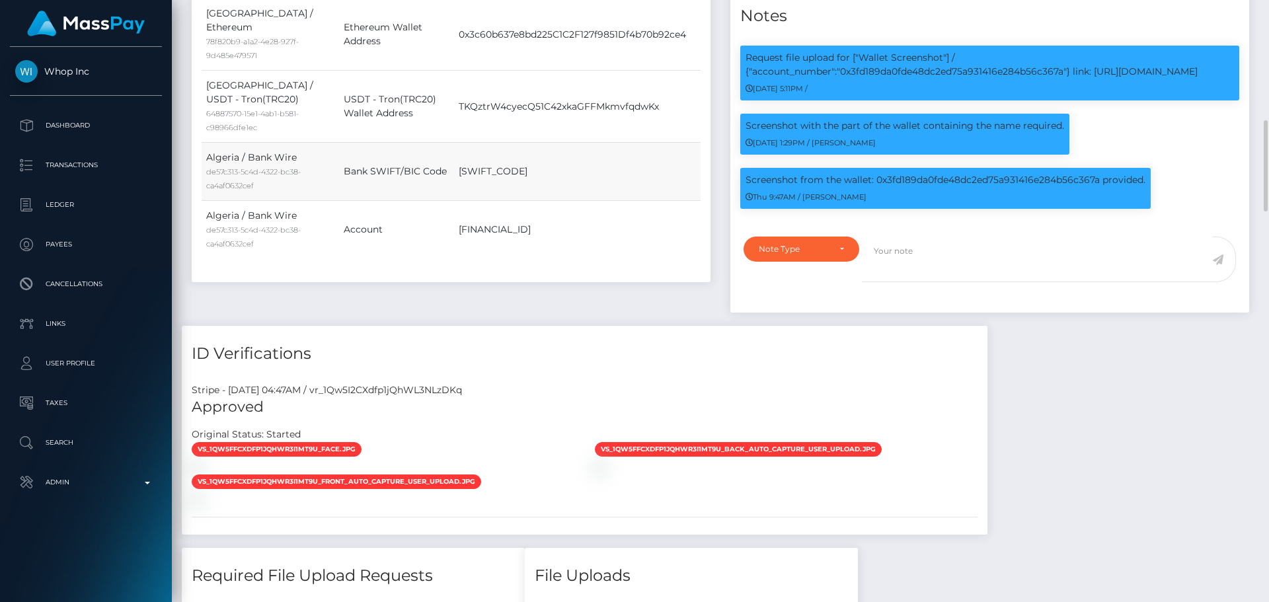
scroll to position [159, 340]
click at [653, 213] on td "[FINANCIAL_ID]" at bounding box center [577, 230] width 247 height 58
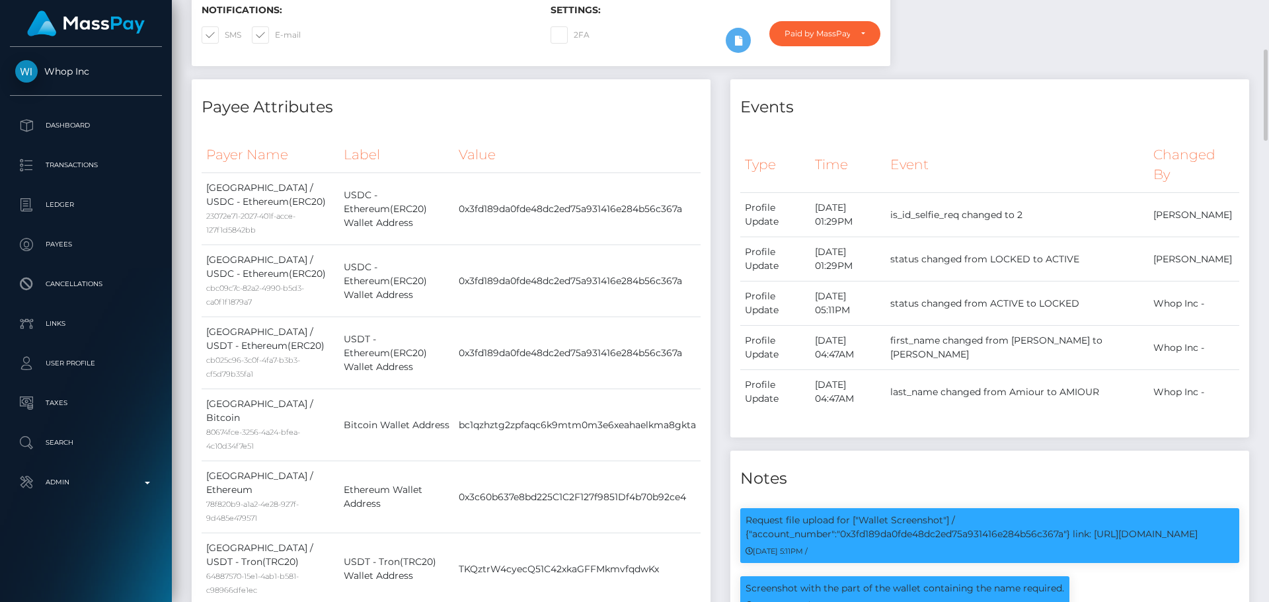
scroll to position [0, 0]
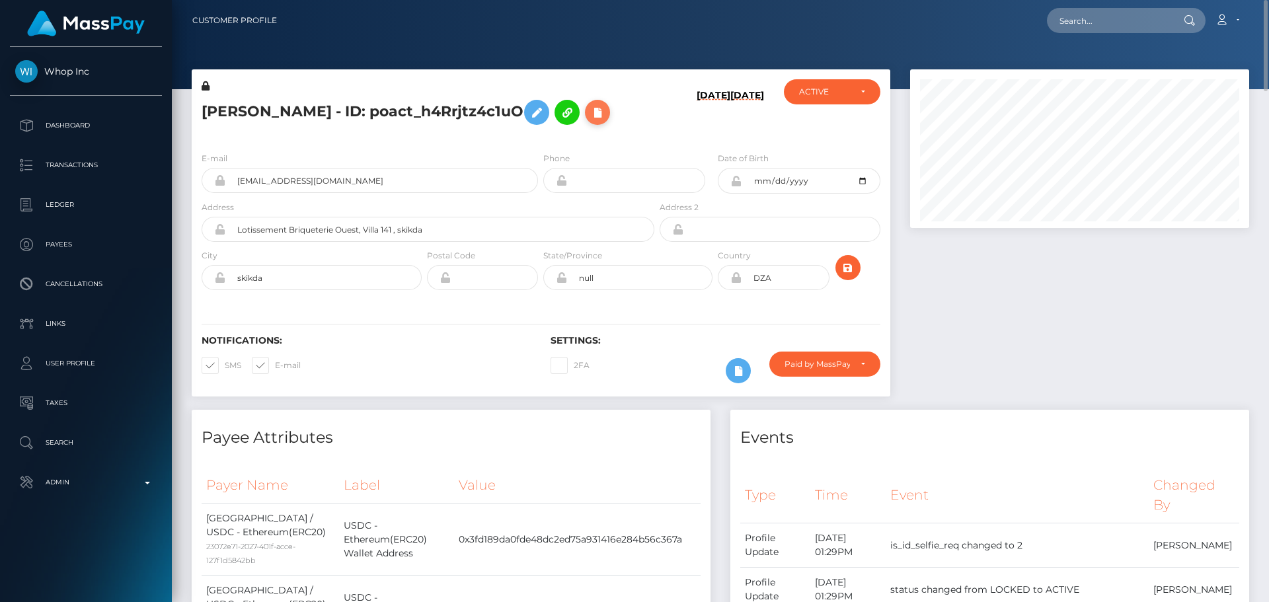
click at [590, 109] on icon at bounding box center [598, 112] width 16 height 17
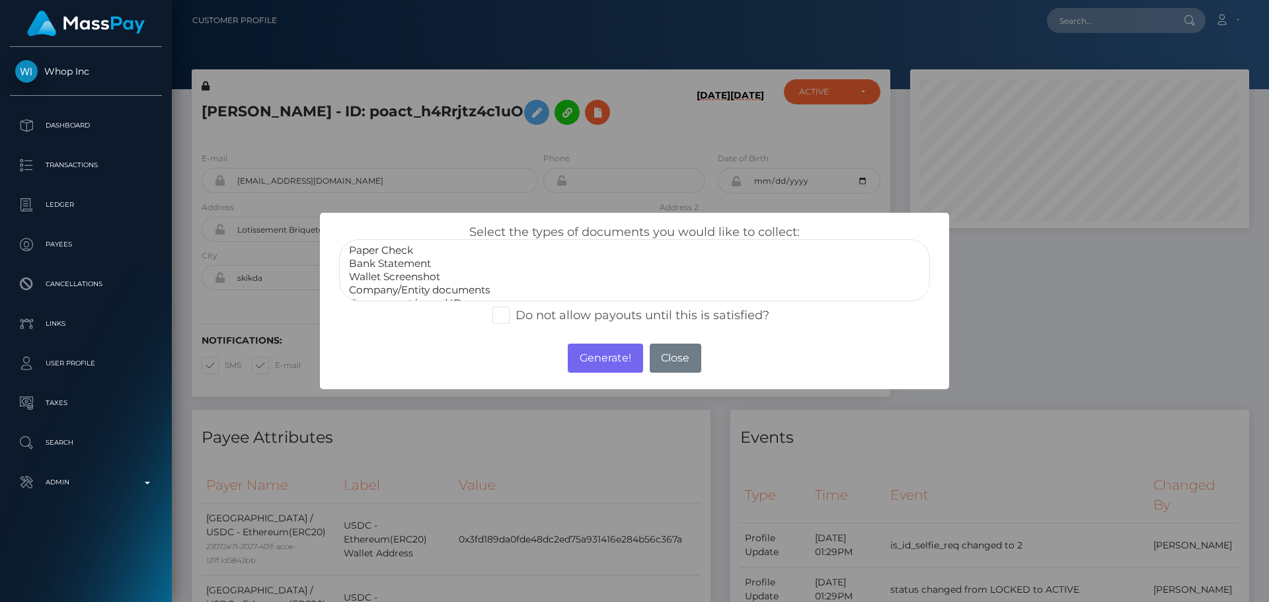
select select "Wallet Screenshot"
click at [407, 277] on option "Wallet Screenshot" at bounding box center [635, 276] width 574 height 13
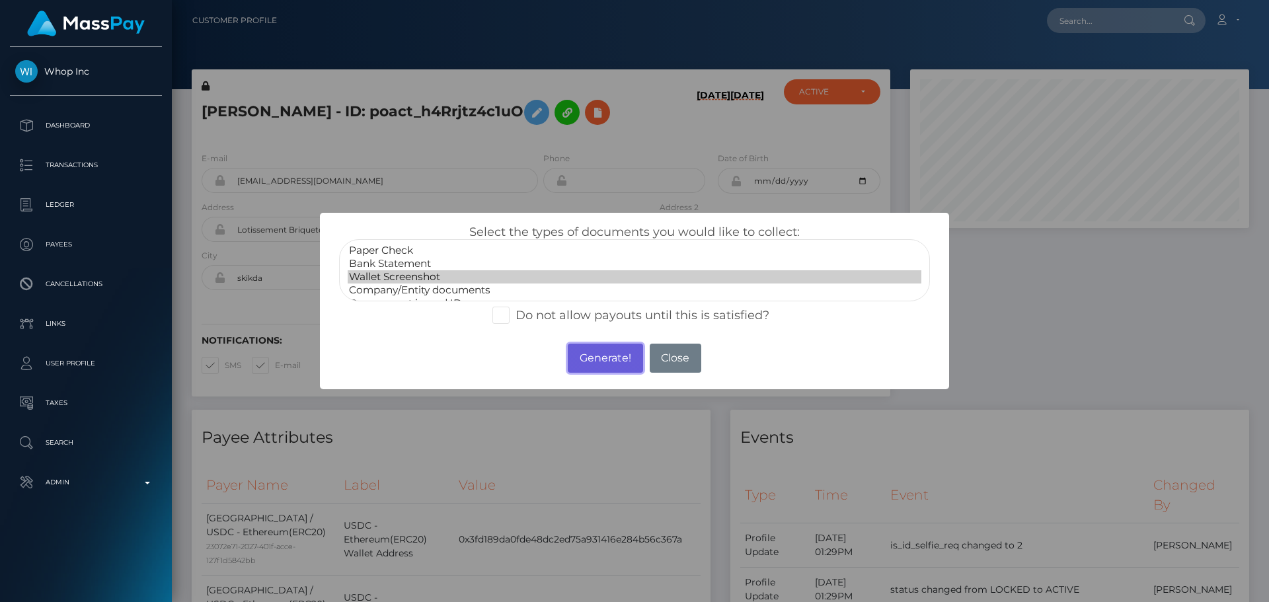
click at [594, 364] on button "Generate!" at bounding box center [605, 358] width 75 height 29
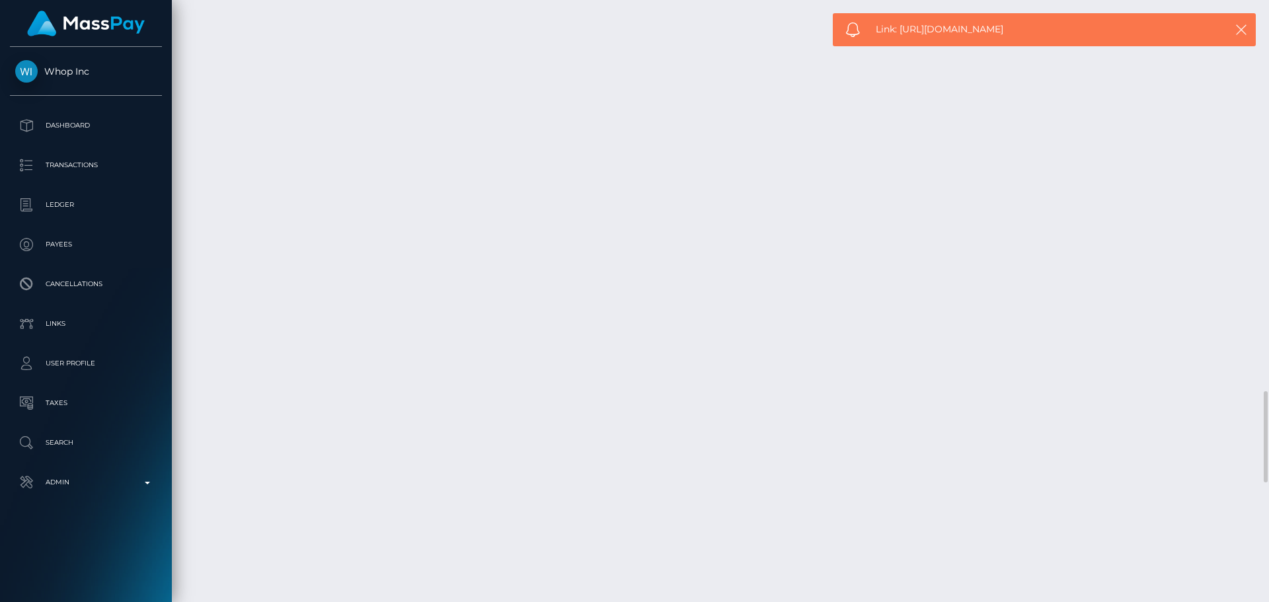
scroll to position [2908, 0]
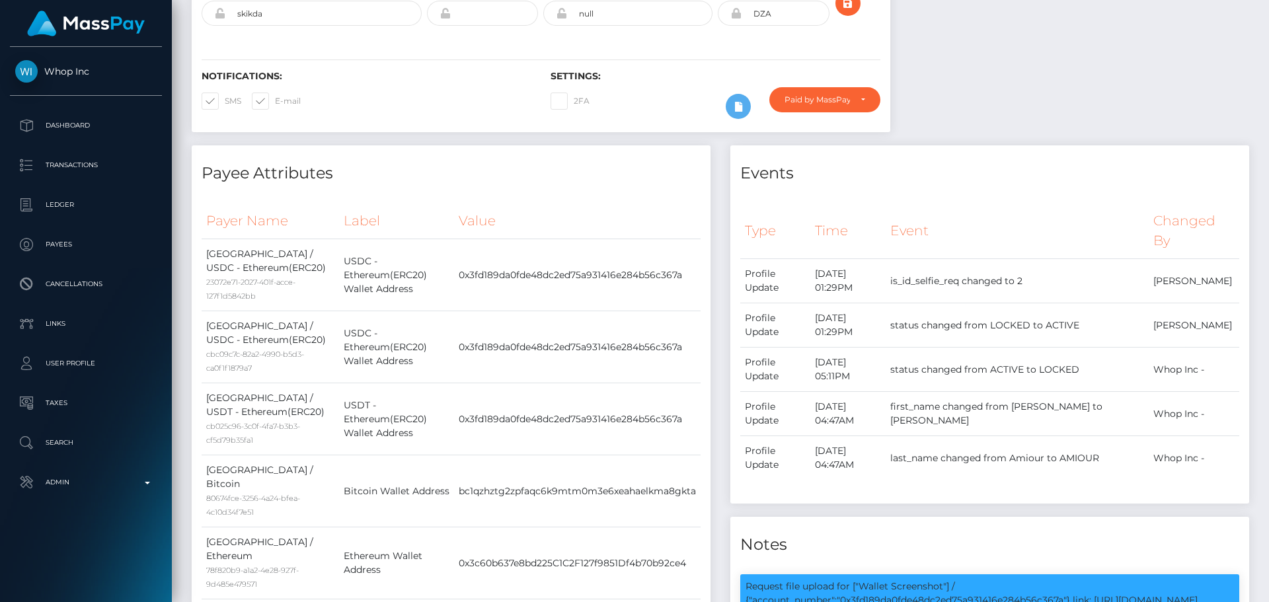
scroll to position [0, 0]
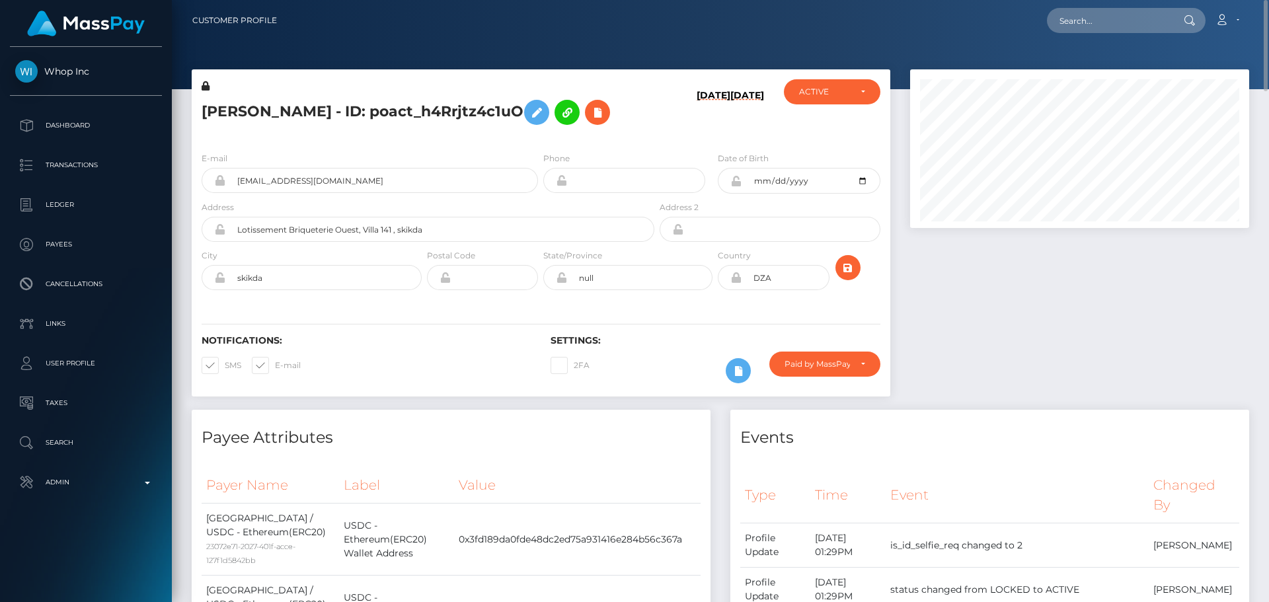
click at [644, 139] on div "NIZAR AMIOUR - ID: poact_h4Rrjtz4c1uO" at bounding box center [424, 110] width 465 height 62
click at [850, 274] on icon "submit" at bounding box center [848, 268] width 16 height 17
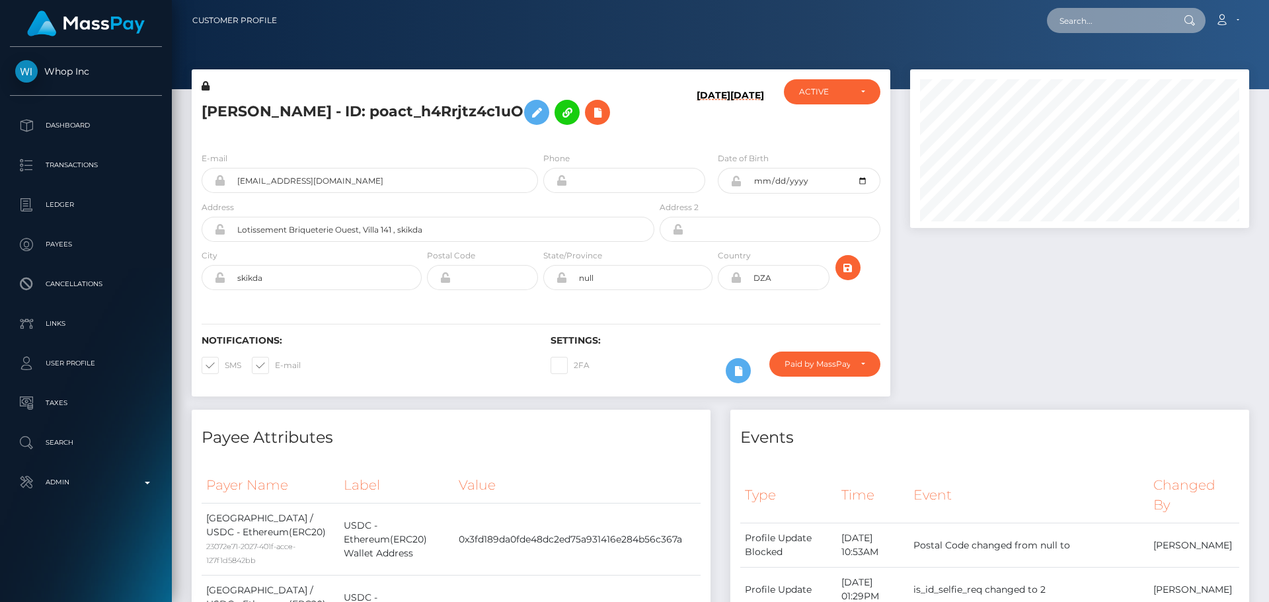
click at [1120, 24] on input "text" at bounding box center [1109, 20] width 124 height 25
paste input "374221704655806464"
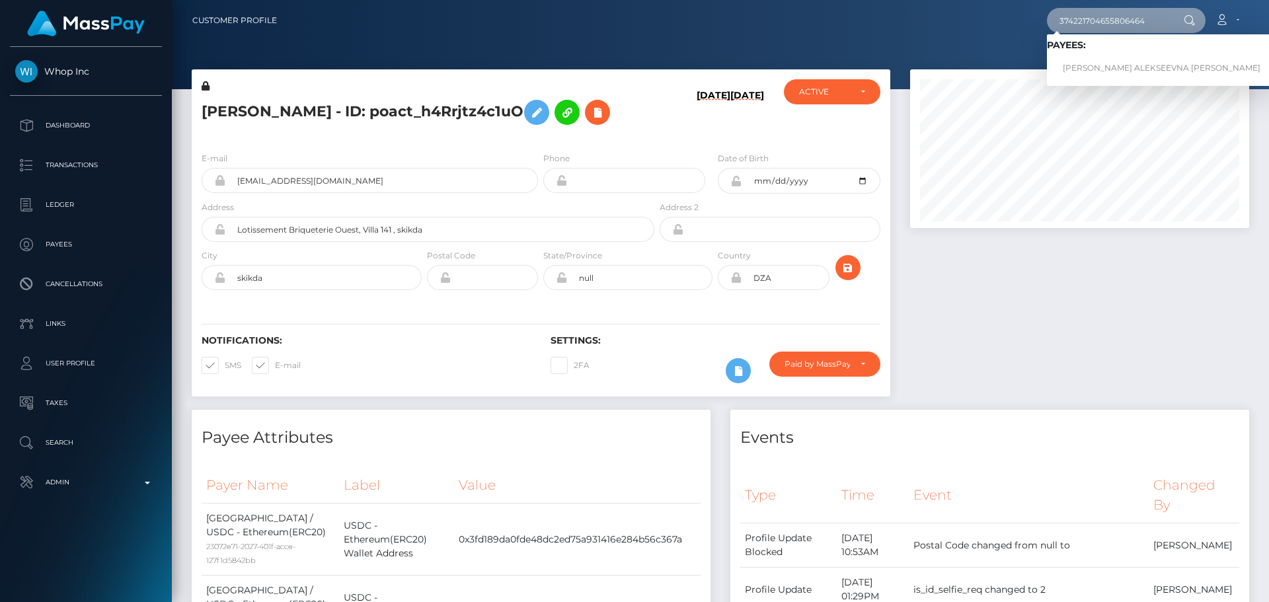
type input "374221704655806464"
click at [1092, 62] on link "MARGARITA ALEKSEEVNA POPOVA" at bounding box center [1161, 68] width 229 height 24
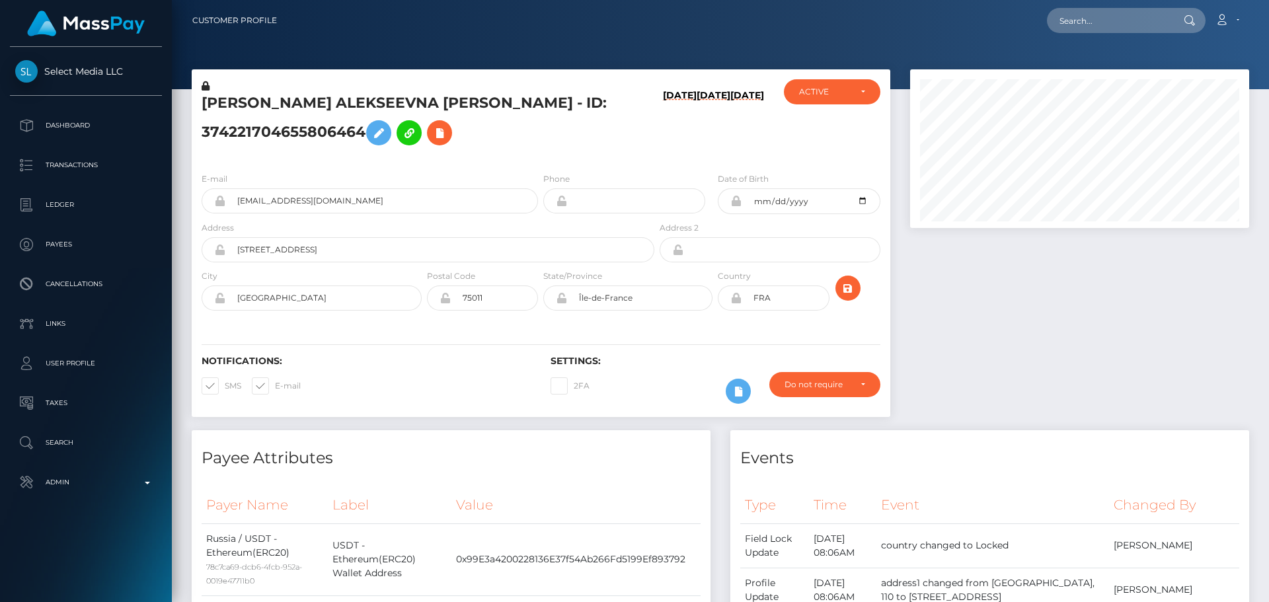
scroll to position [159, 340]
click at [580, 133] on h5 "[PERSON_NAME] ALEKSEEVNA [PERSON_NAME] - ID: 374221704655806464" at bounding box center [424, 122] width 445 height 59
click at [551, 108] on h5 "[PERSON_NAME] ALEKSEEVNA [PERSON_NAME] - ID: 374221704655806464" at bounding box center [424, 122] width 445 height 59
click at [541, 145] on h5 "[PERSON_NAME] ALEKSEEVNA [PERSON_NAME] - ID: 374221704655806464" at bounding box center [424, 122] width 445 height 59
click at [541, 158] on div "[PERSON_NAME] ALEKSEEVNA [PERSON_NAME] - ID: 374221704655806464" at bounding box center [424, 120] width 465 height 83
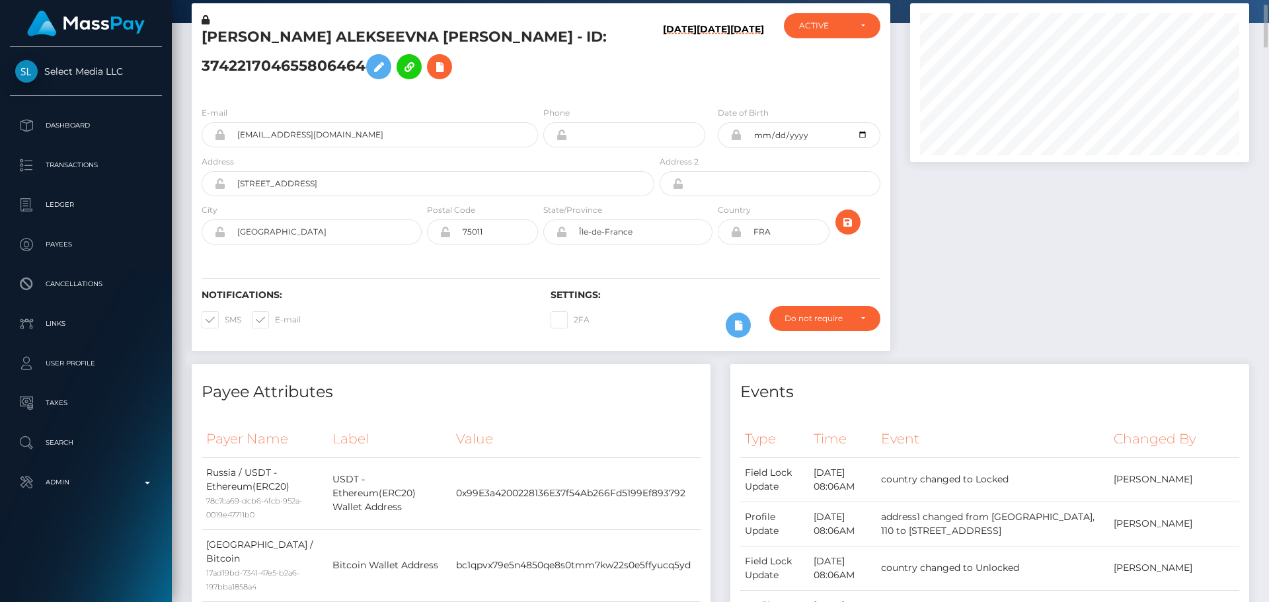
scroll to position [0, 0]
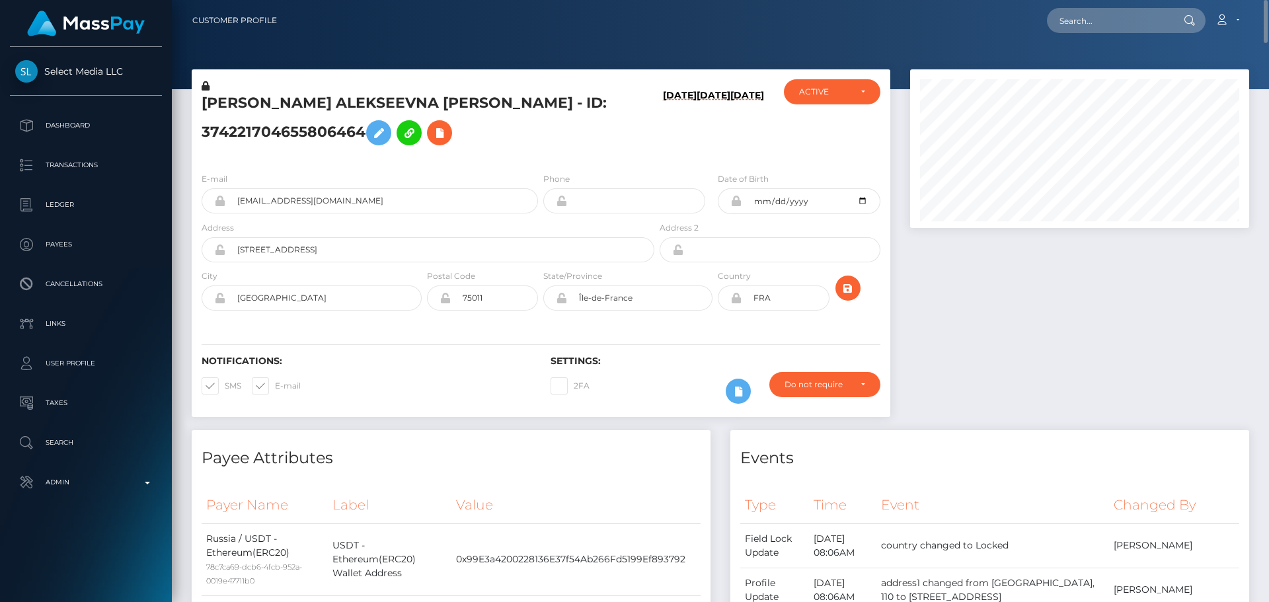
click at [531, 152] on div "[PERSON_NAME] ALEKSEEVNA [PERSON_NAME] - ID: 374221704655806464" at bounding box center [424, 120] width 465 height 83
click at [435, 251] on input "119 Rue du faubourg Saint-antoine" at bounding box center [439, 249] width 429 height 25
click at [436, 251] on input "119 Rue du faubourg Saint-antoine" at bounding box center [439, 249] width 429 height 25
type input "115 Bekena [GEOGRAPHIC_DATA]"
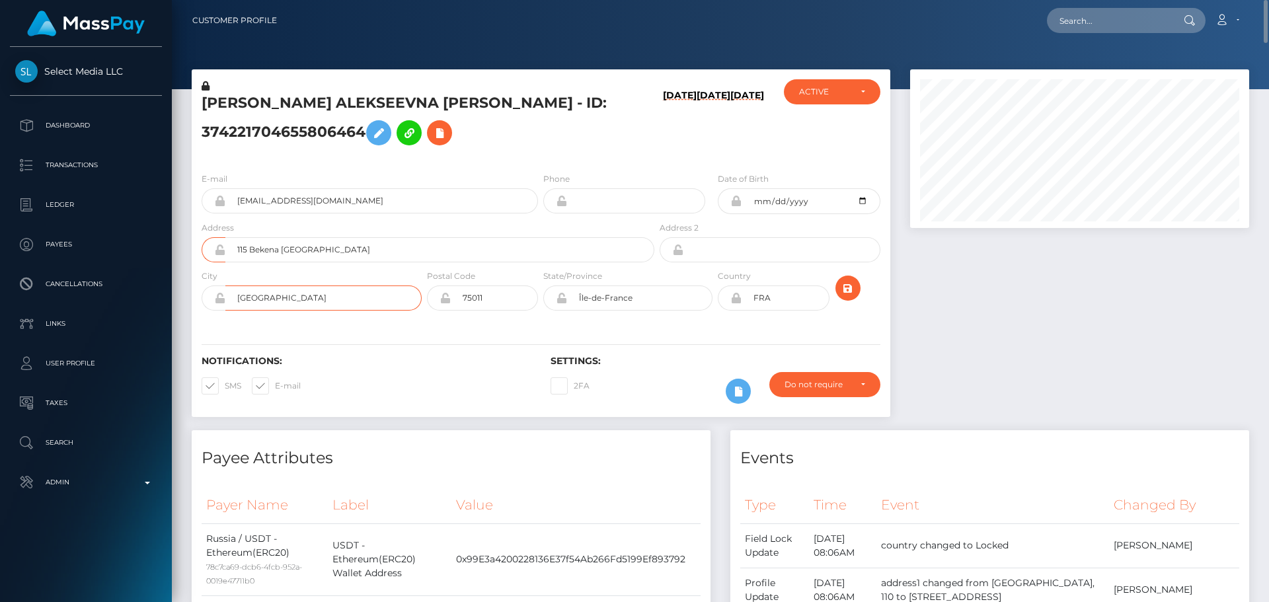
click at [344, 292] on input "Paris" at bounding box center [323, 298] width 196 height 25
type input "Almaty"
click at [495, 297] on input "75011" at bounding box center [494, 298] width 87 height 25
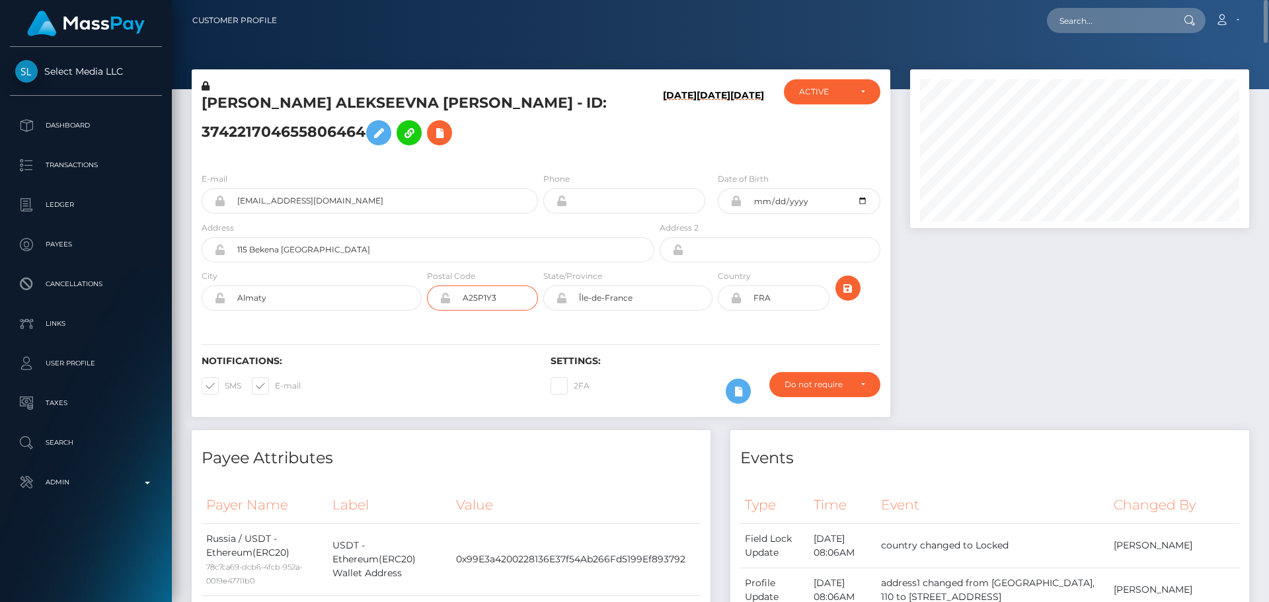
type input "A25P1Y3"
click at [502, 338] on div "Notifications: SMS E-mail Settings: 2FA" at bounding box center [541, 370] width 699 height 93
click at [662, 297] on input "Île-de-France" at bounding box center [639, 298] width 145 height 25
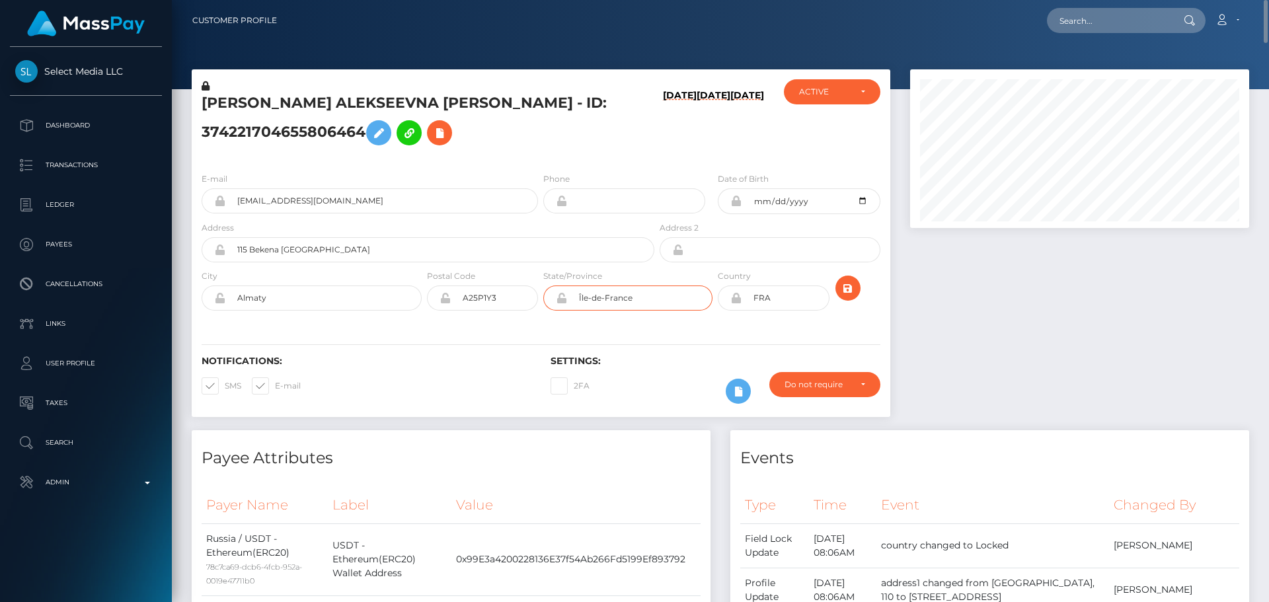
click at [662, 297] on input "Île-de-France" at bounding box center [639, 298] width 145 height 25
click at [506, 351] on div "Notifications: SMS E-mail Settings: 2FA" at bounding box center [541, 370] width 699 height 93
drag, startPoint x: 331, startPoint y: 298, endPoint x: 175, endPoint y: 291, distance: 156.1
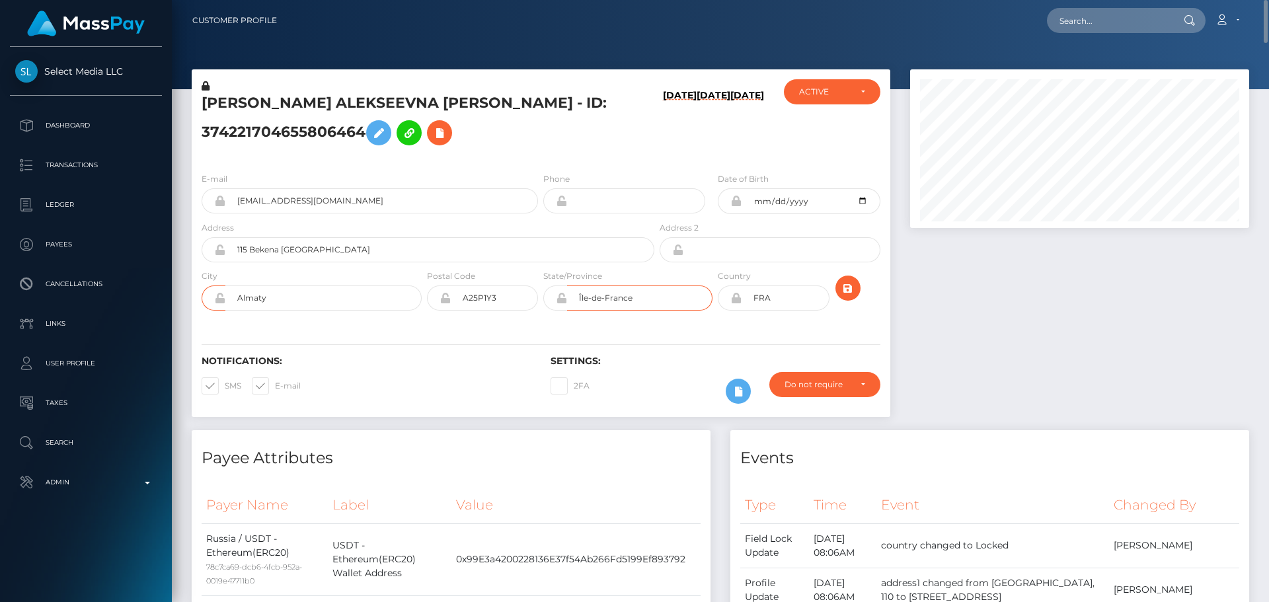
click at [664, 305] on input "Île-de-France" at bounding box center [639, 298] width 145 height 25
click at [663, 305] on input "Île-de-France" at bounding box center [639, 298] width 145 height 25
paste input "Almaty"
type input "Almaty"
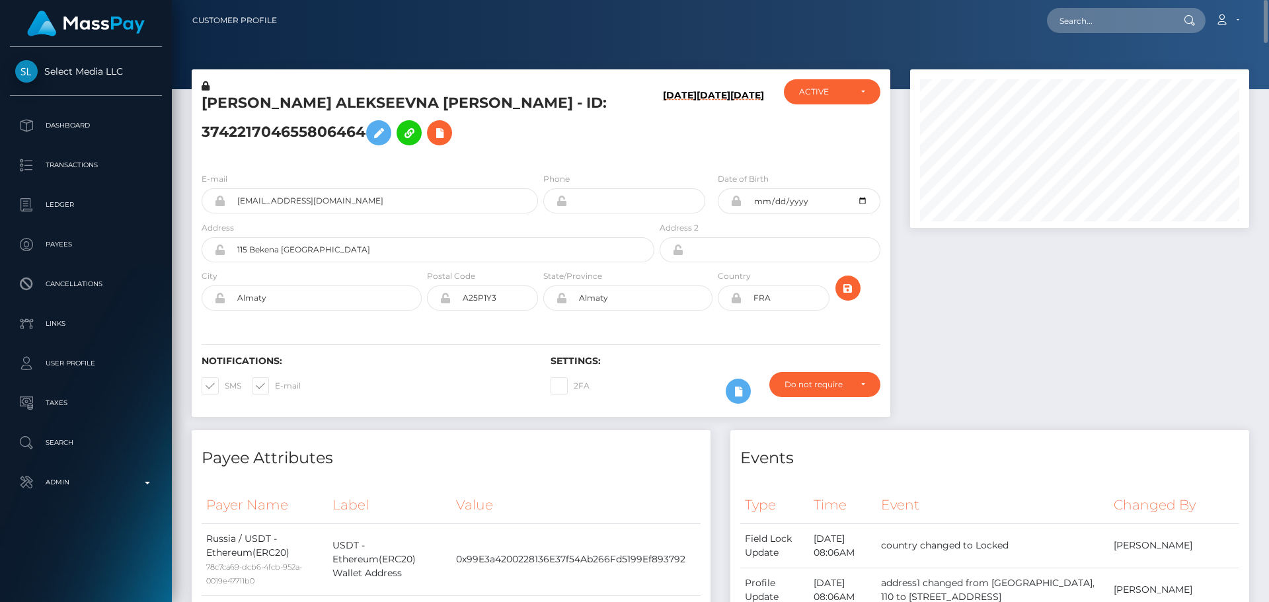
click at [669, 329] on div "Notifications: SMS E-mail Settings: 2FA" at bounding box center [541, 370] width 699 height 93
click at [736, 299] on icon at bounding box center [735, 298] width 11 height 11
click at [787, 302] on input "FRA" at bounding box center [785, 298] width 87 height 25
click at [788, 305] on input "FRA" at bounding box center [785, 298] width 87 height 25
paste input "KAZ"
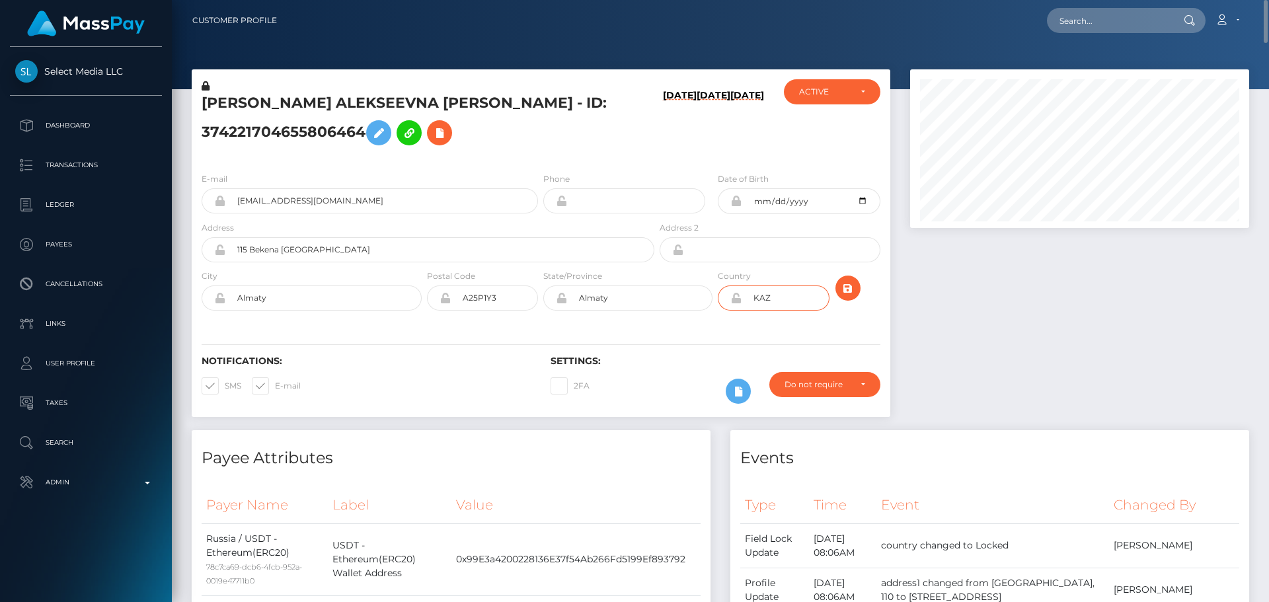
type input "KAZ"
click at [705, 333] on div "Notifications: SMS E-mail Settings: 2FA" at bounding box center [541, 370] width 699 height 93
click at [843, 290] on icon "submit" at bounding box center [848, 288] width 16 height 17
click at [604, 118] on h5 "[PERSON_NAME] ALEKSEEVNA [PERSON_NAME] - ID: 374221704655806464" at bounding box center [424, 122] width 445 height 59
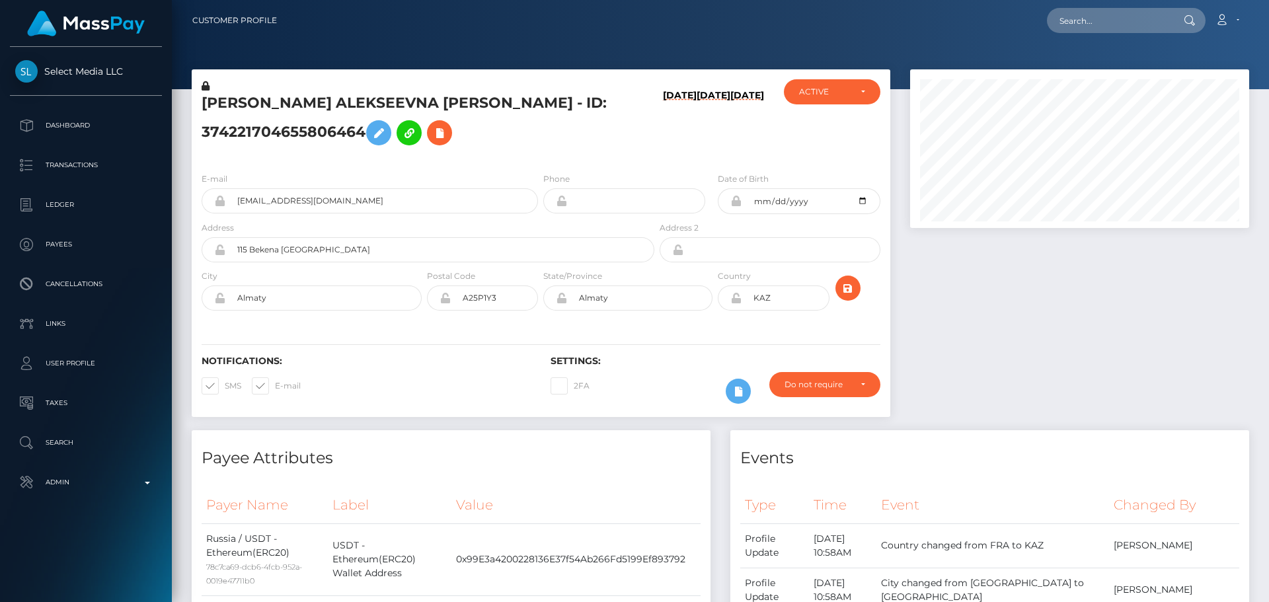
click at [738, 298] on icon at bounding box center [735, 298] width 11 height 11
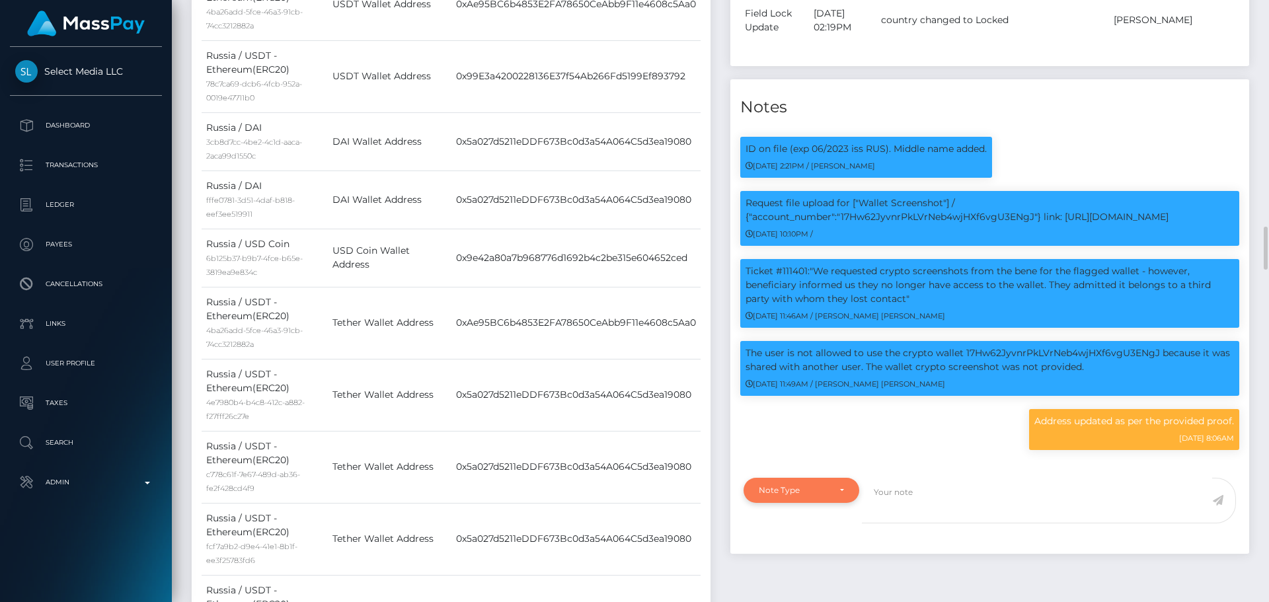
scroll to position [1322, 0]
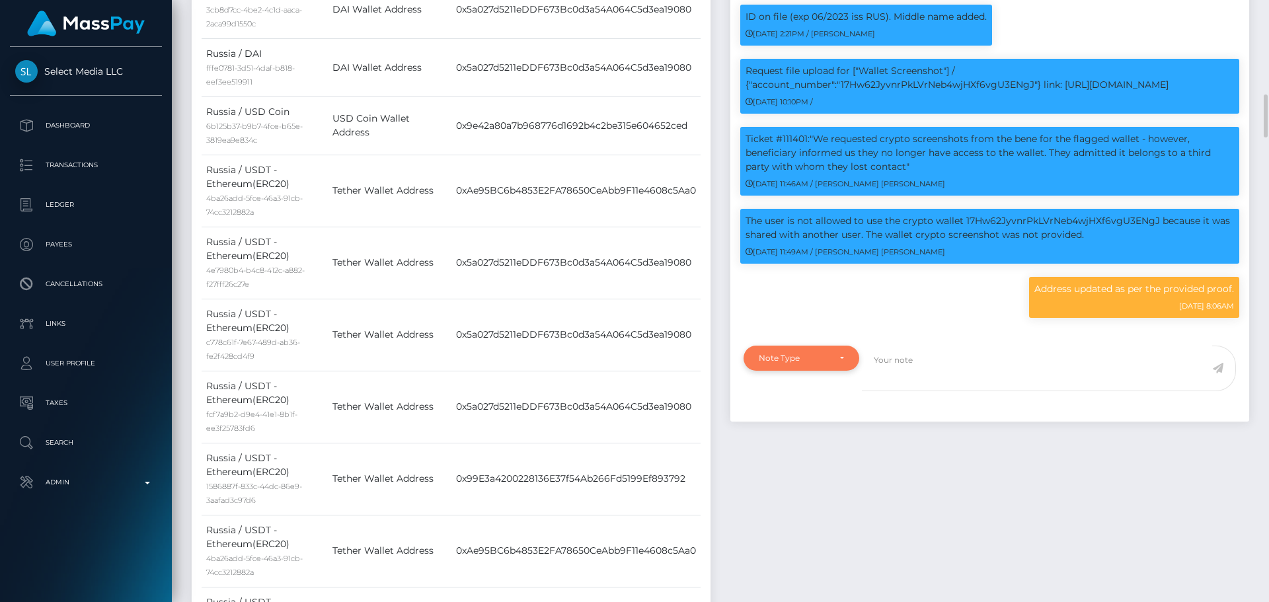
click at [837, 364] on div "Note Type" at bounding box center [801, 358] width 85 height 11
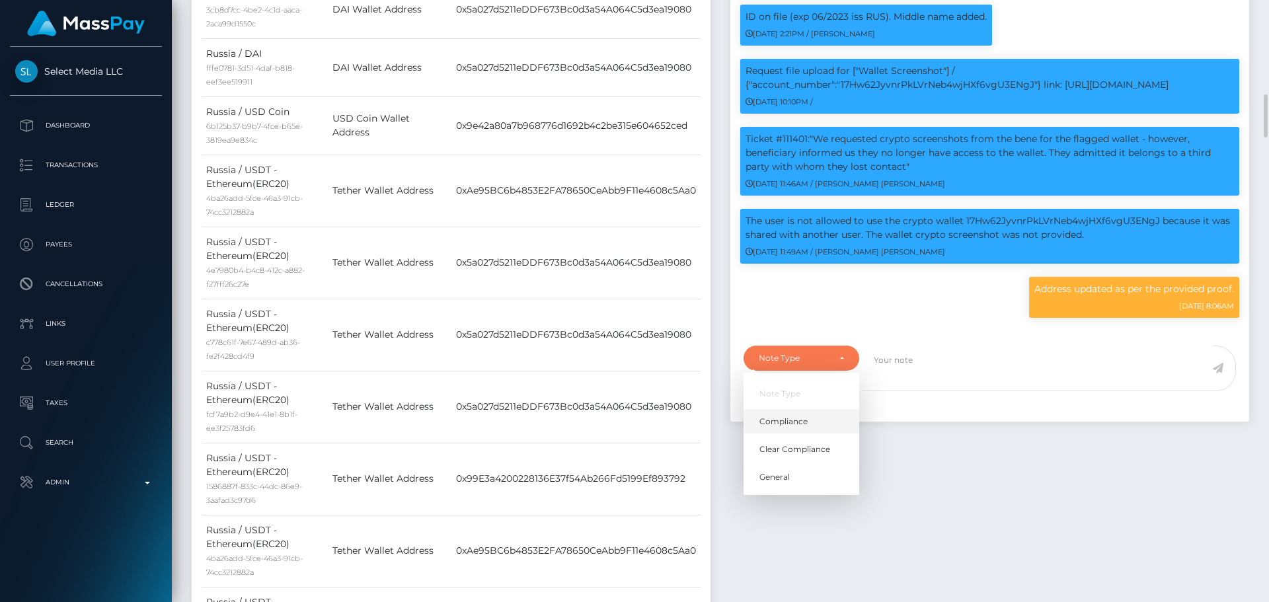
scroll to position [159, 340]
click at [793, 428] on span "Compliance" at bounding box center [783, 422] width 48 height 12
select select "COMPLIANCE"
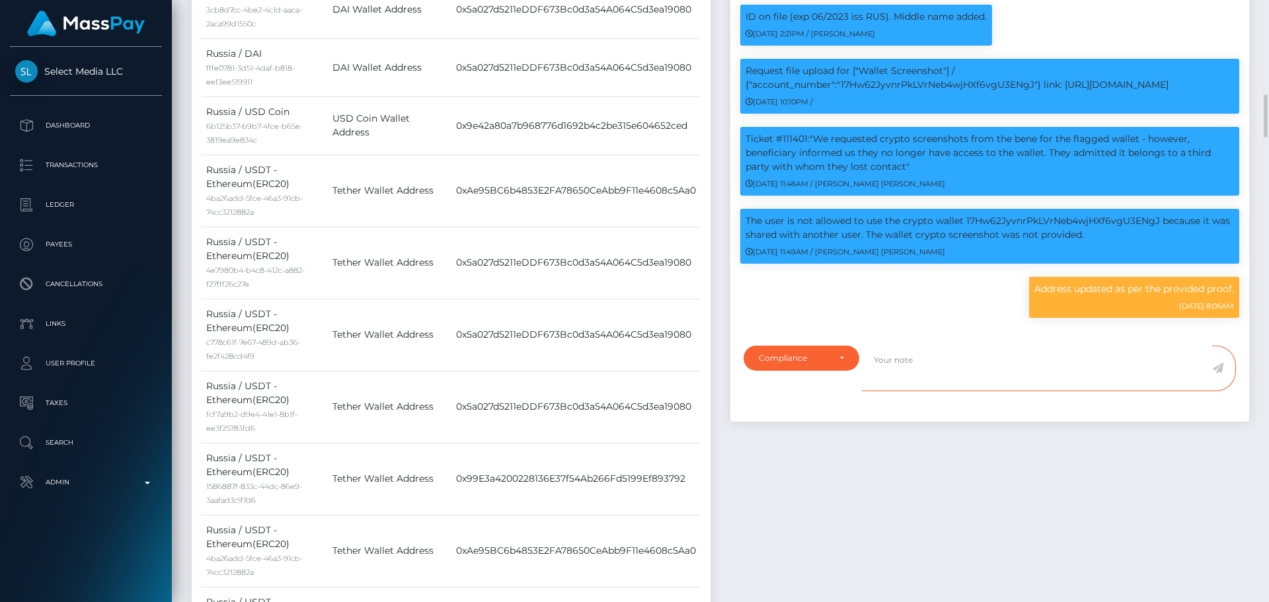
click at [938, 385] on textarea at bounding box center [1037, 369] width 350 height 46
type textarea "Address updated as per the provided proof."
click at [1217, 373] on icon at bounding box center [1217, 368] width 11 height 11
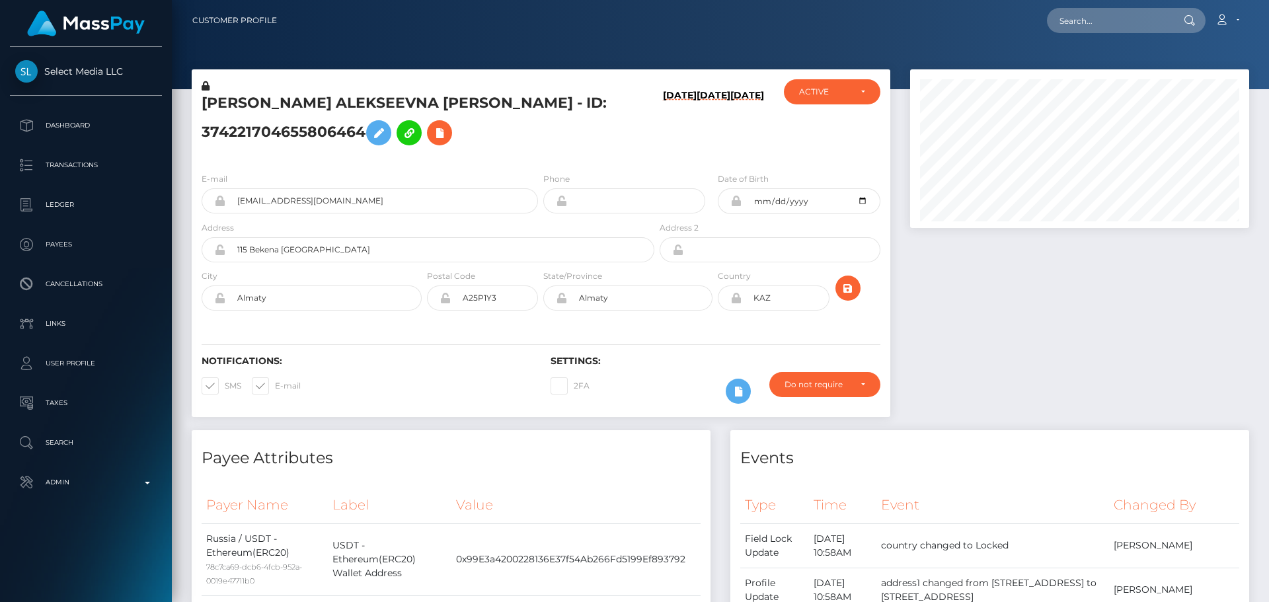
scroll to position [159, 340]
click at [536, 347] on div "Notifications: SMS E-mail Settings: 2FA" at bounding box center [541, 370] width 699 height 93
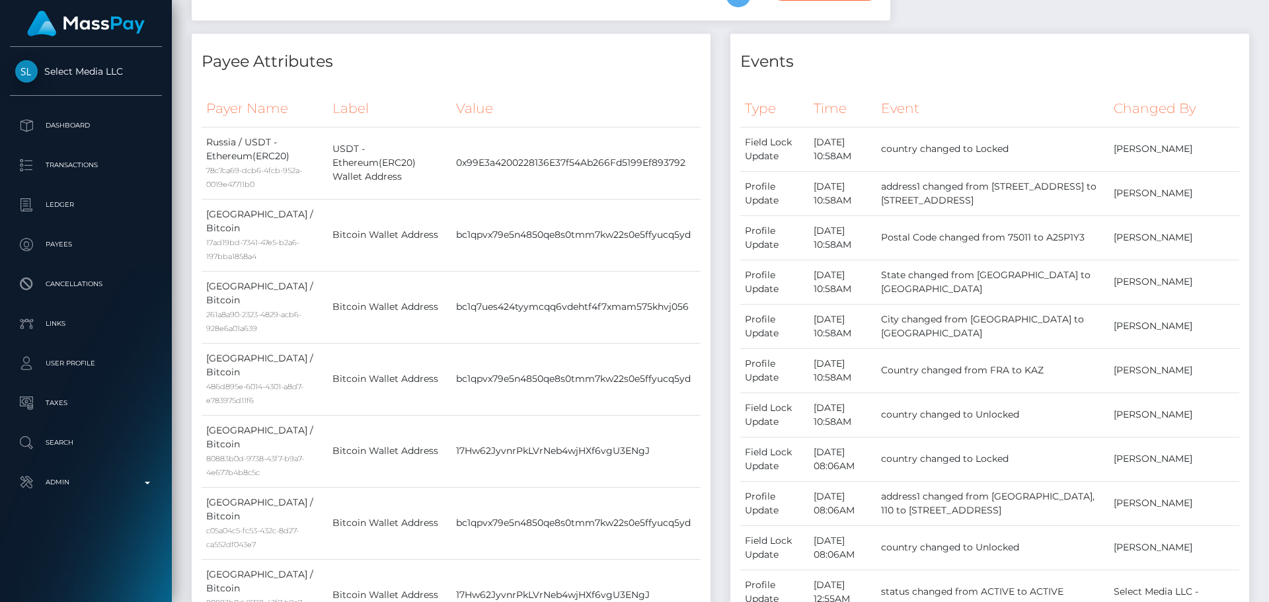
scroll to position [0, 0]
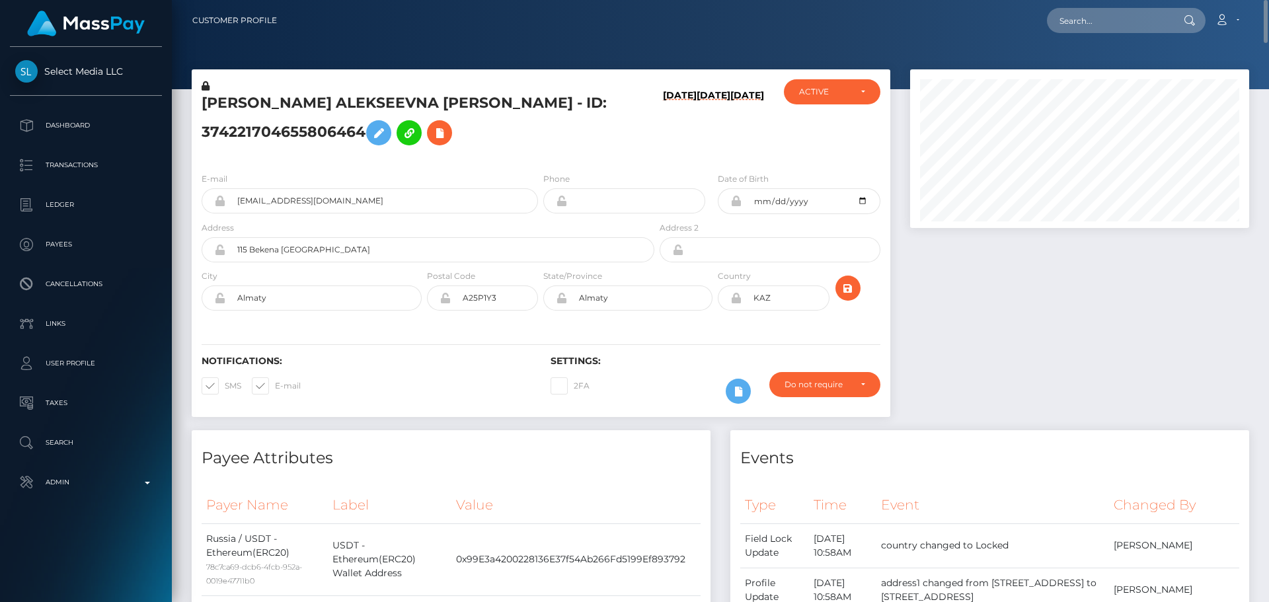
click at [321, 101] on h5 "[PERSON_NAME] ALEKSEEVNA [PERSON_NAME] - ID: 374221704655806464" at bounding box center [424, 122] width 445 height 59
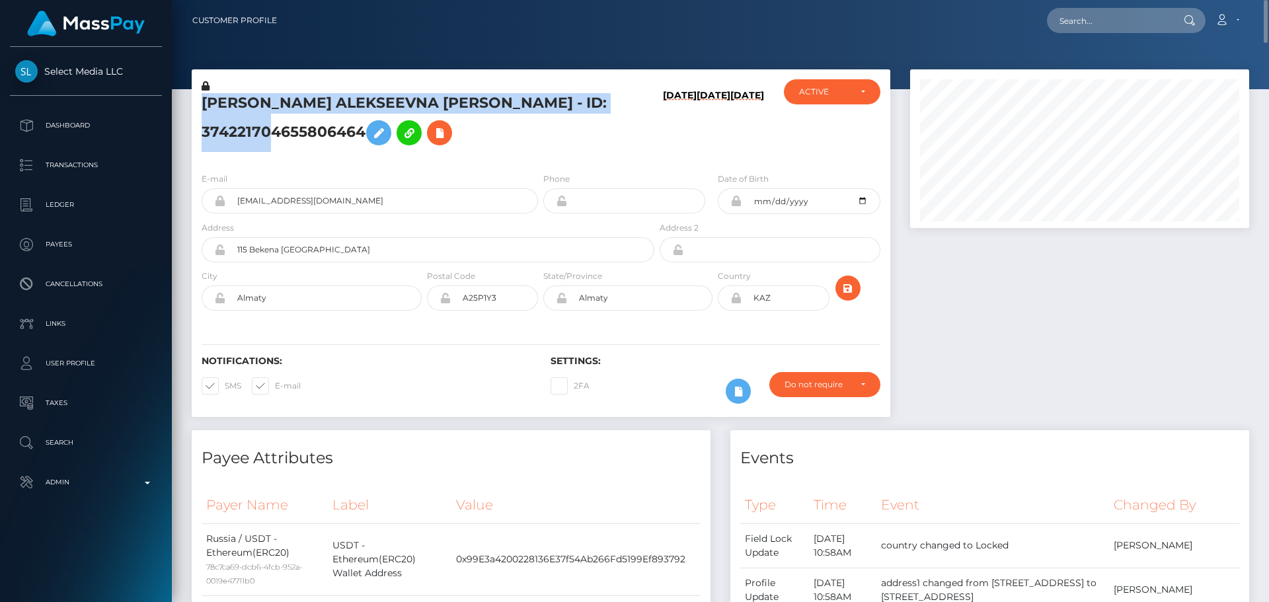
click at [321, 101] on h5 "[PERSON_NAME] ALEKSEEVNA [PERSON_NAME] - ID: 374221704655806464" at bounding box center [424, 122] width 445 height 59
copy h5 "[PERSON_NAME] ALEKSEEVNA [PERSON_NAME] - ID: 374221704655806464"
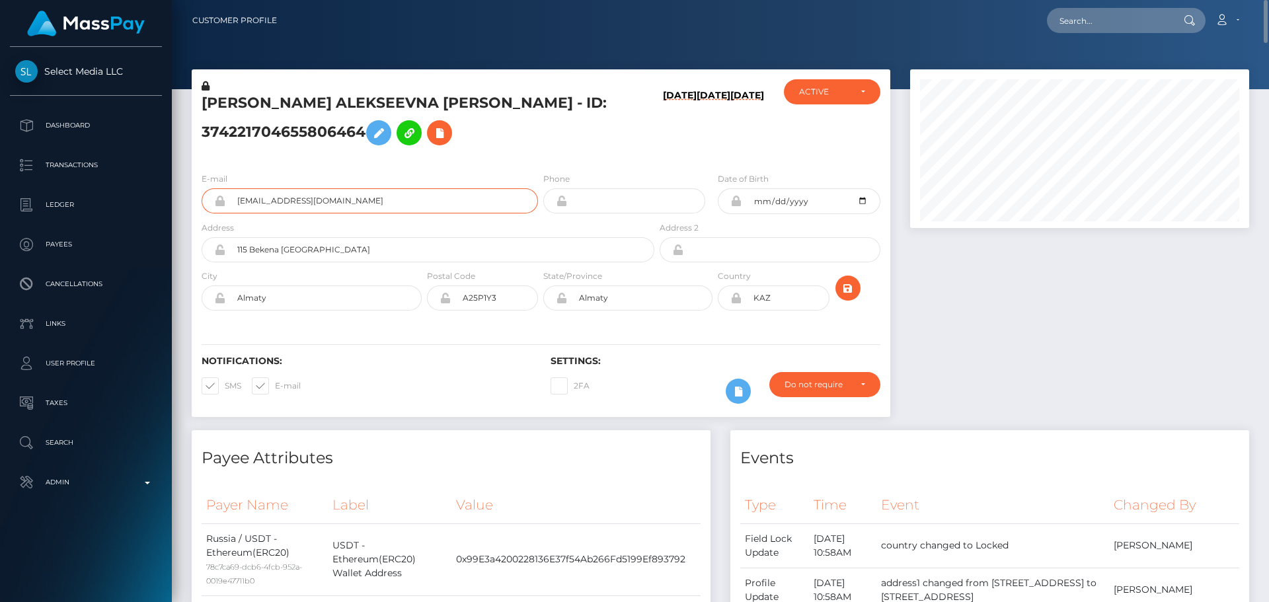
drag, startPoint x: 393, startPoint y: 200, endPoint x: 192, endPoint y: 193, distance: 201.1
click at [192, 193] on div "E-mail vladik.keeek@gmail.com" at bounding box center [366, 196] width 349 height 49
click at [488, 141] on h5 "MARGARITA ALEKSEEVNA POPOVA - ID: 374221704655806464" at bounding box center [424, 122] width 445 height 59
click at [1097, 19] on input "text" at bounding box center [1109, 20] width 124 height 25
paste input "802058844887867392"
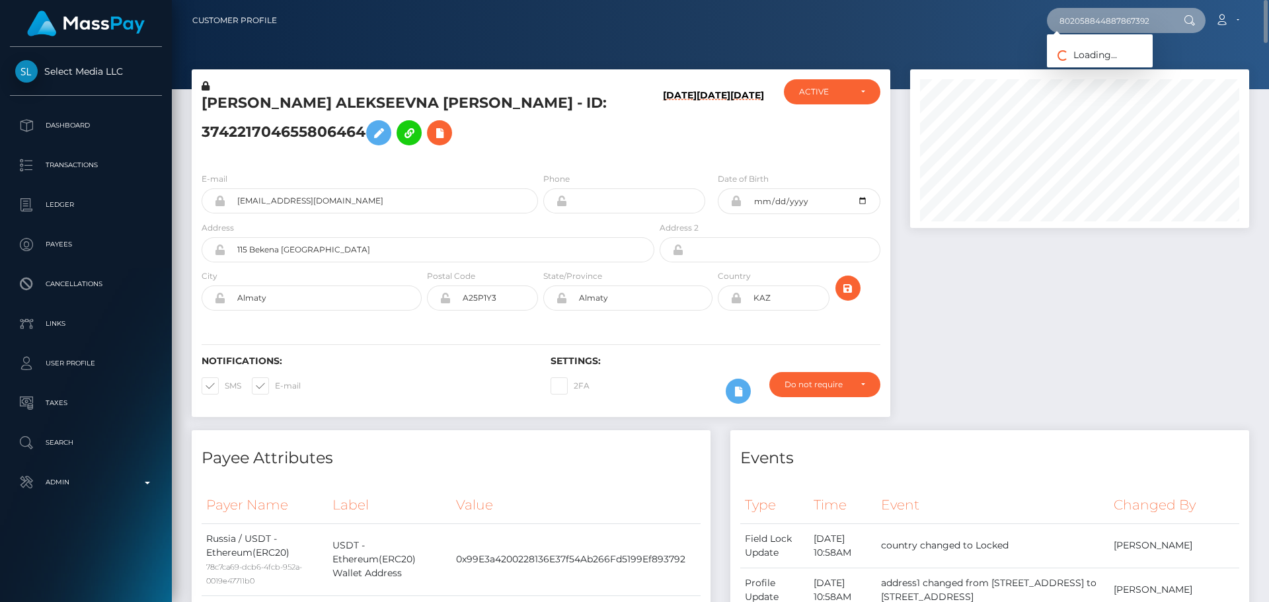
type input "802058844887867392"
click at [1108, 65] on link "BIANCA BETH BORREGO" at bounding box center [1100, 68] width 106 height 24
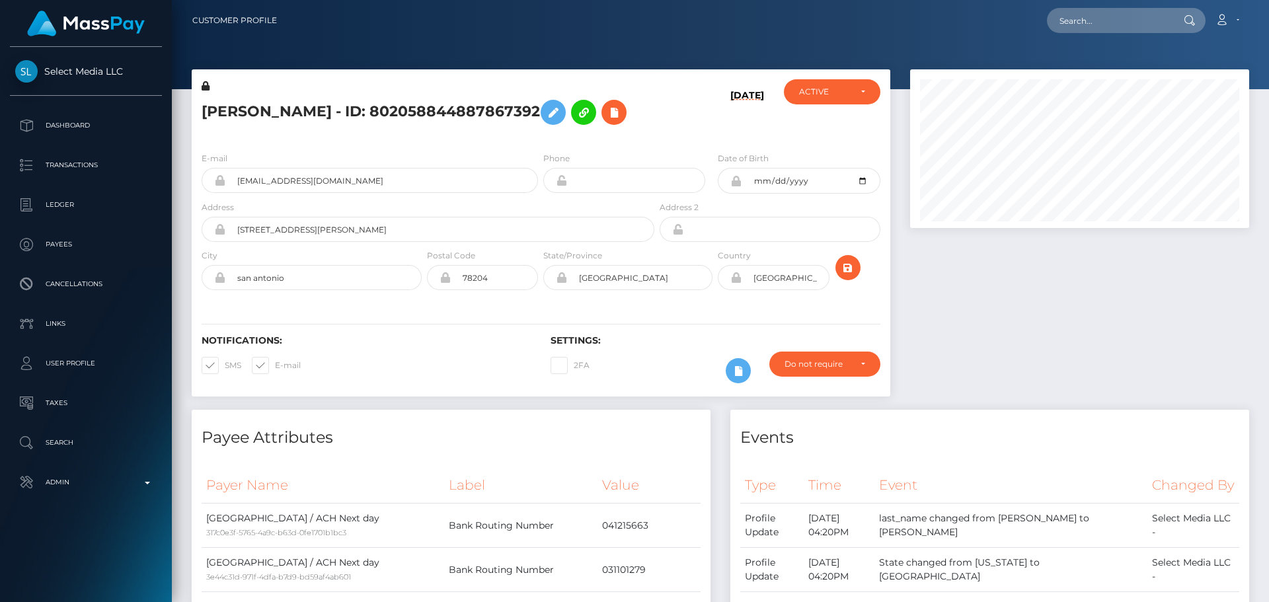
scroll to position [159, 340]
click at [486, 132] on h5 "[PERSON_NAME] - ID: 802058844887867392" at bounding box center [424, 112] width 445 height 38
click at [465, 132] on h5 "[PERSON_NAME] - ID: 802058844887867392" at bounding box center [424, 112] width 445 height 38
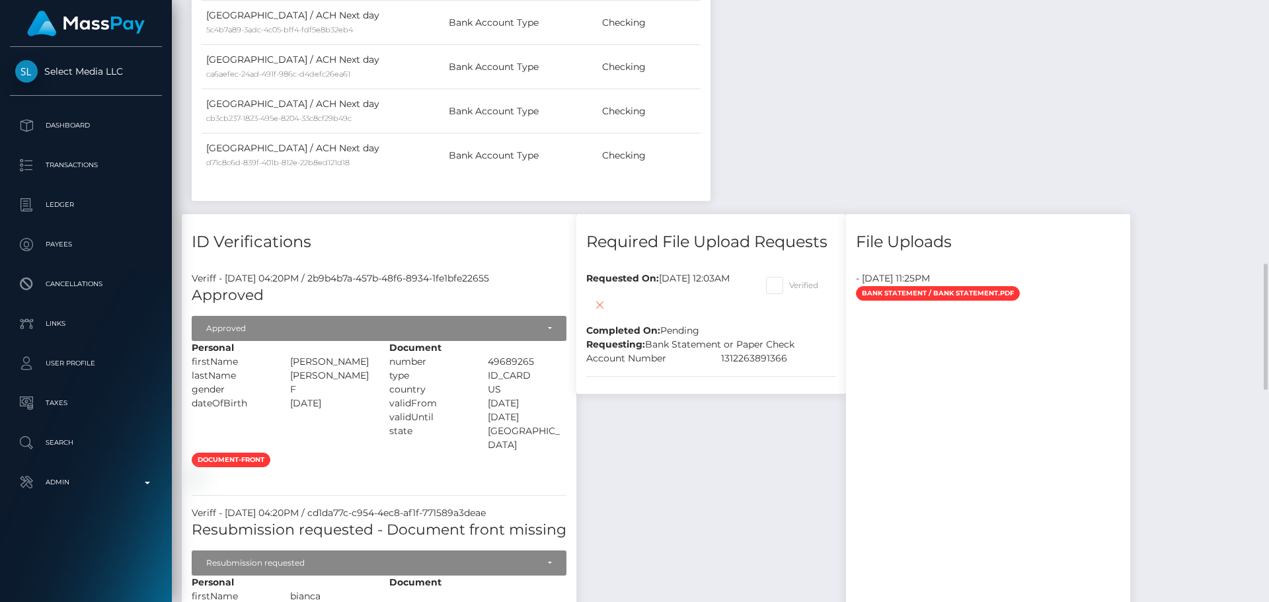
scroll to position [1520, 0]
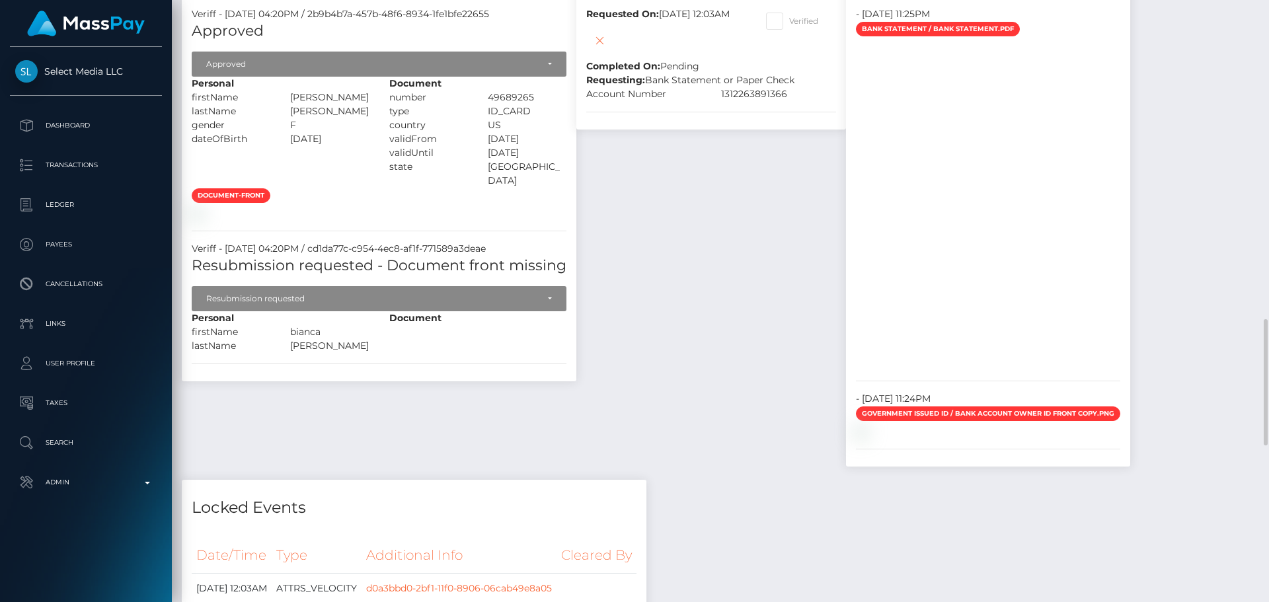
click at [541, 220] on div "document-front" at bounding box center [379, 204] width 395 height 32
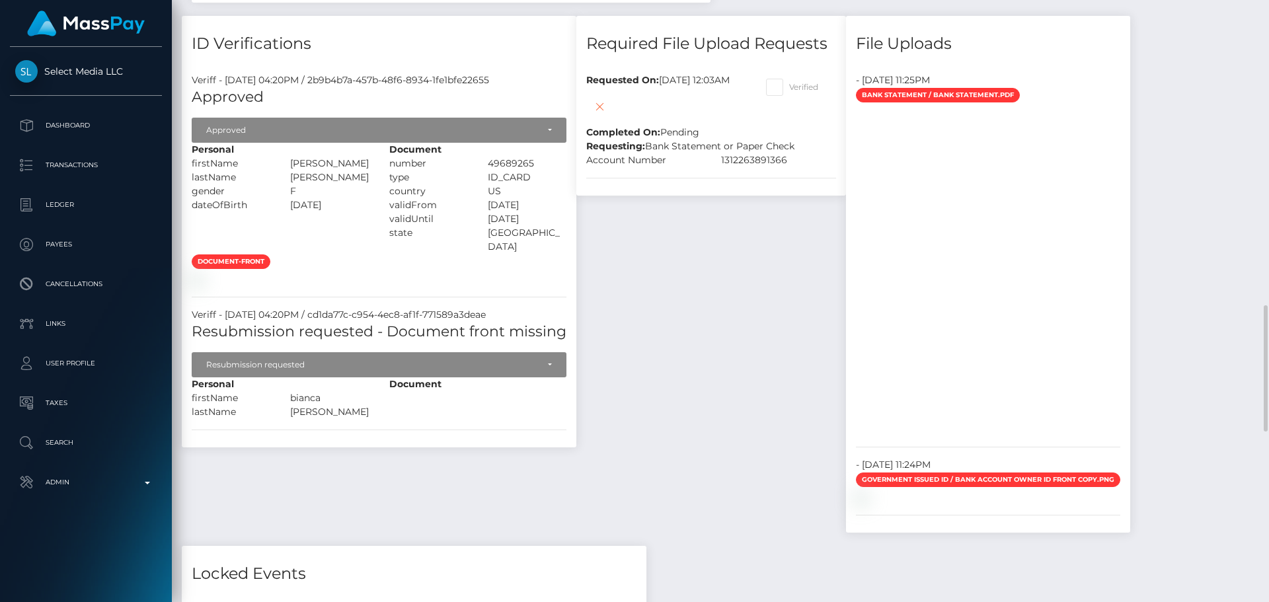
click at [467, 286] on div "document-front" at bounding box center [379, 270] width 395 height 32
click at [645, 351] on div "Required File Upload Requests Requested On: August 13, 2025 12:03AM Completed O…" at bounding box center [711, 281] width 290 height 530
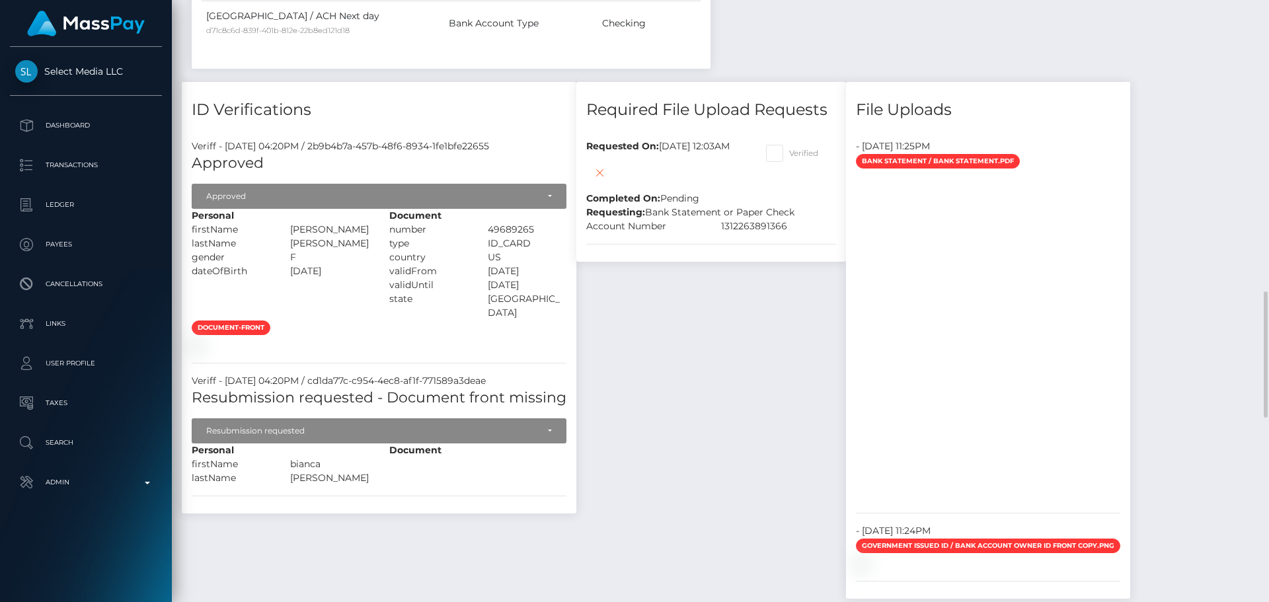
scroll to position [159, 340]
click at [743, 329] on div "Required File Upload Requests Requested On: August 13, 2025 12:03AM Completed O…" at bounding box center [711, 347] width 290 height 530
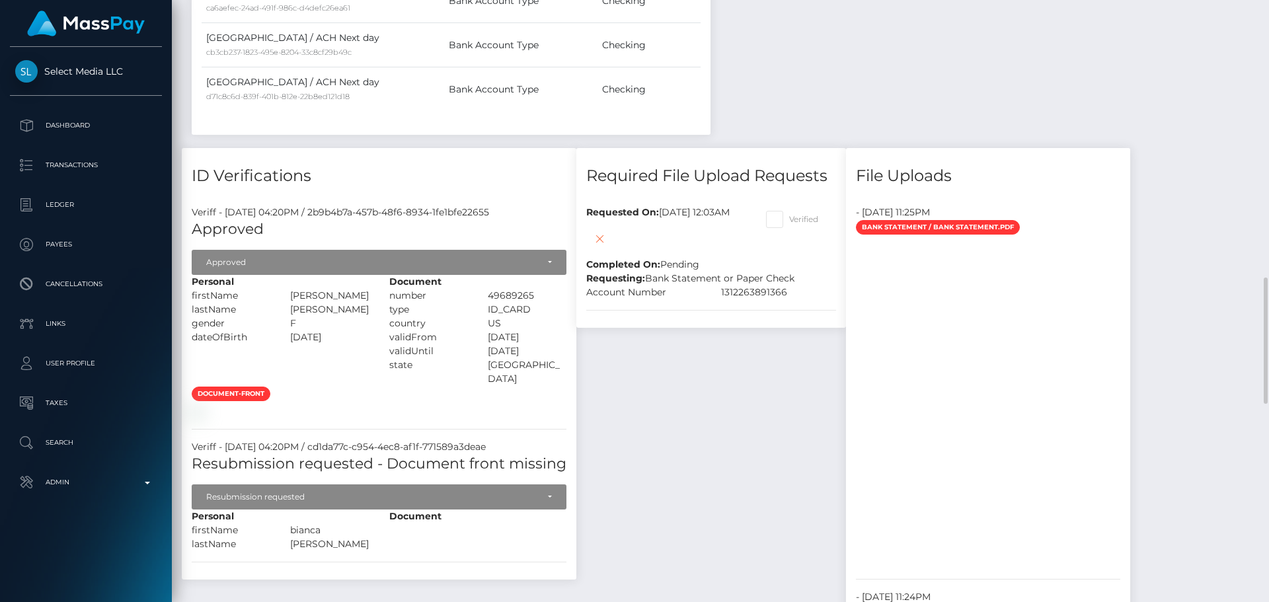
click at [789, 224] on span at bounding box center [789, 219] width 0 height 10
click at [798, 219] on input "Verified" at bounding box center [793, 215] width 9 height 9
checkbox input "true"
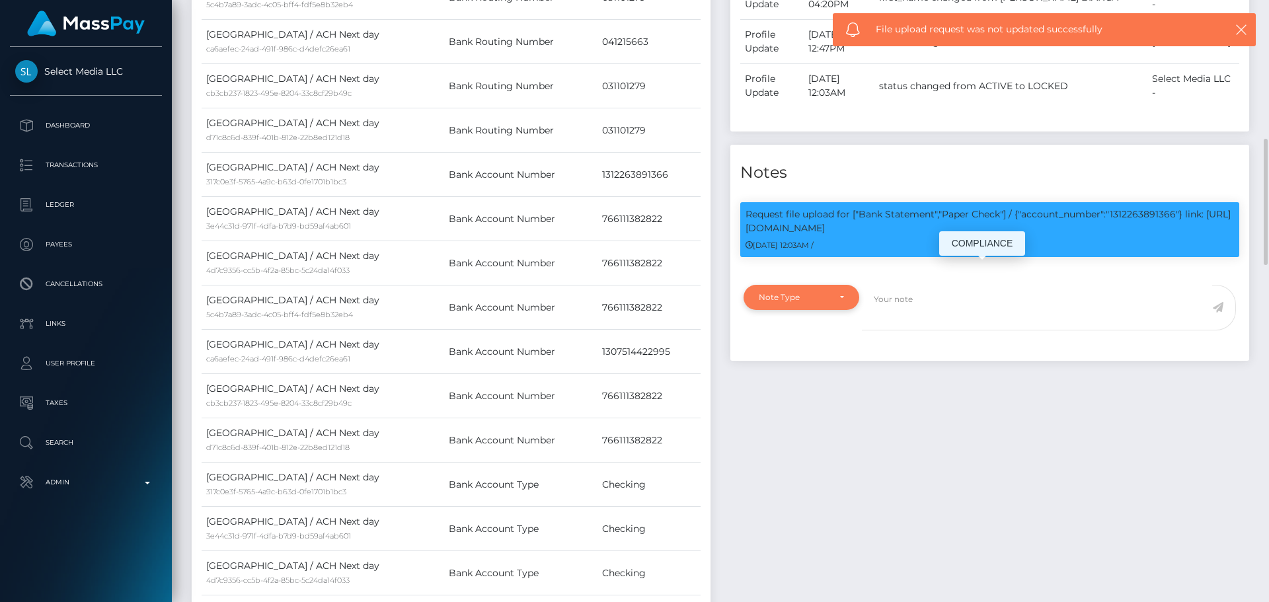
scroll to position [727, 0]
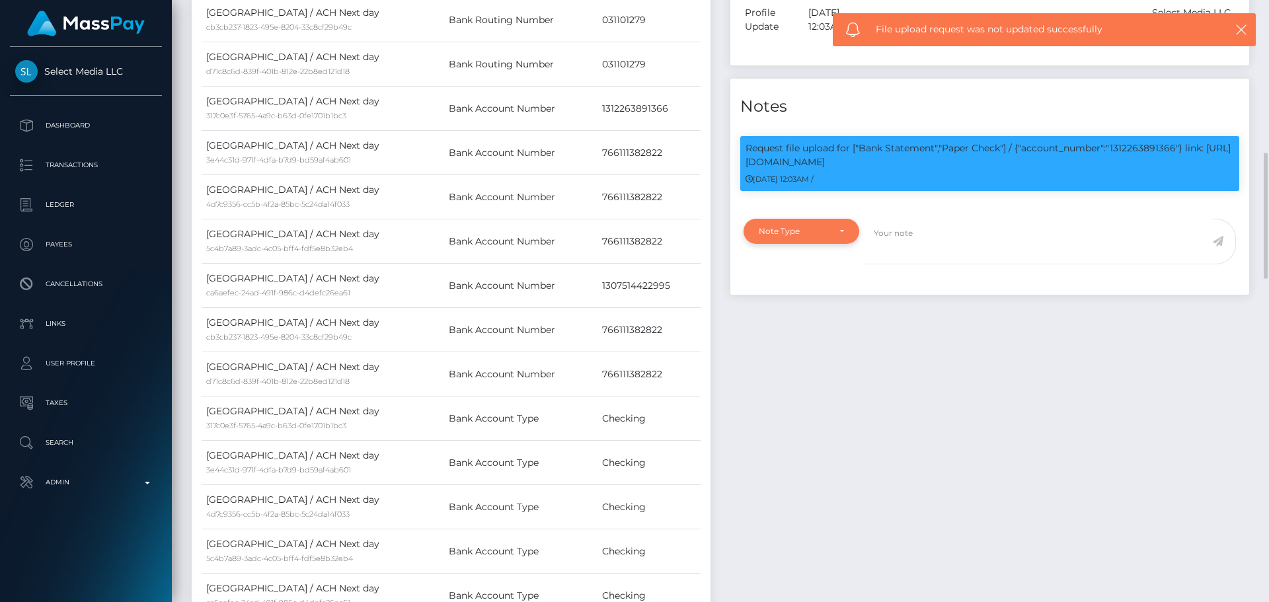
click at [829, 237] on div "Note Type" at bounding box center [801, 231] width 85 height 11
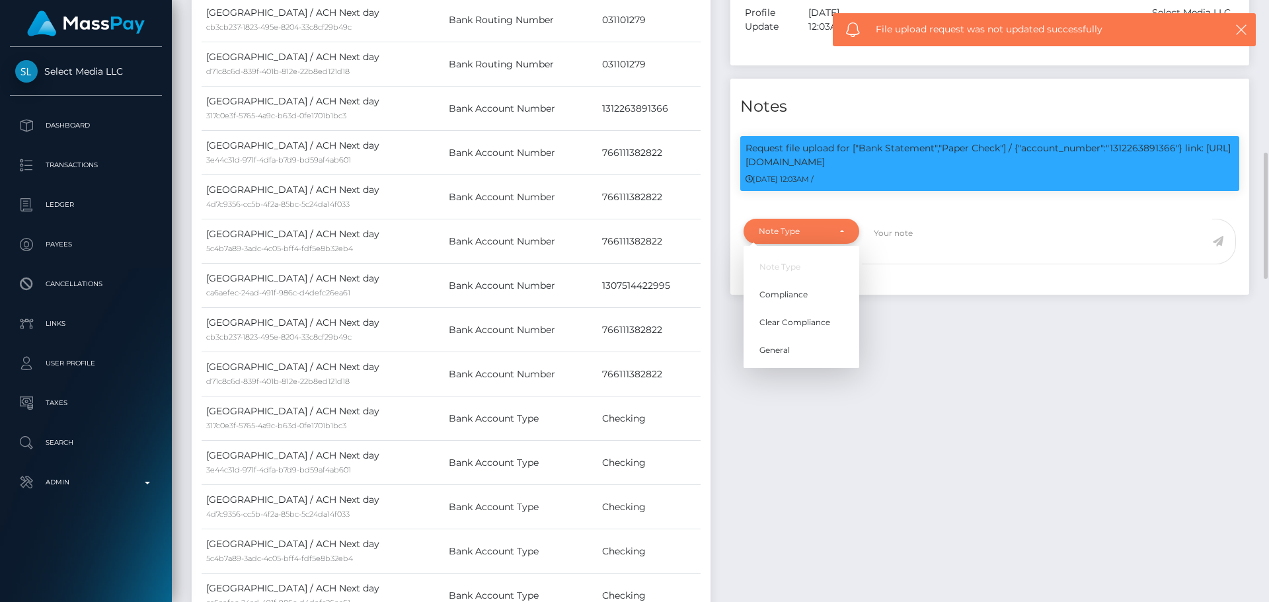
scroll to position [159, 340]
click at [802, 301] on span "Compliance" at bounding box center [783, 295] width 48 height 12
select select "COMPLIANCE"
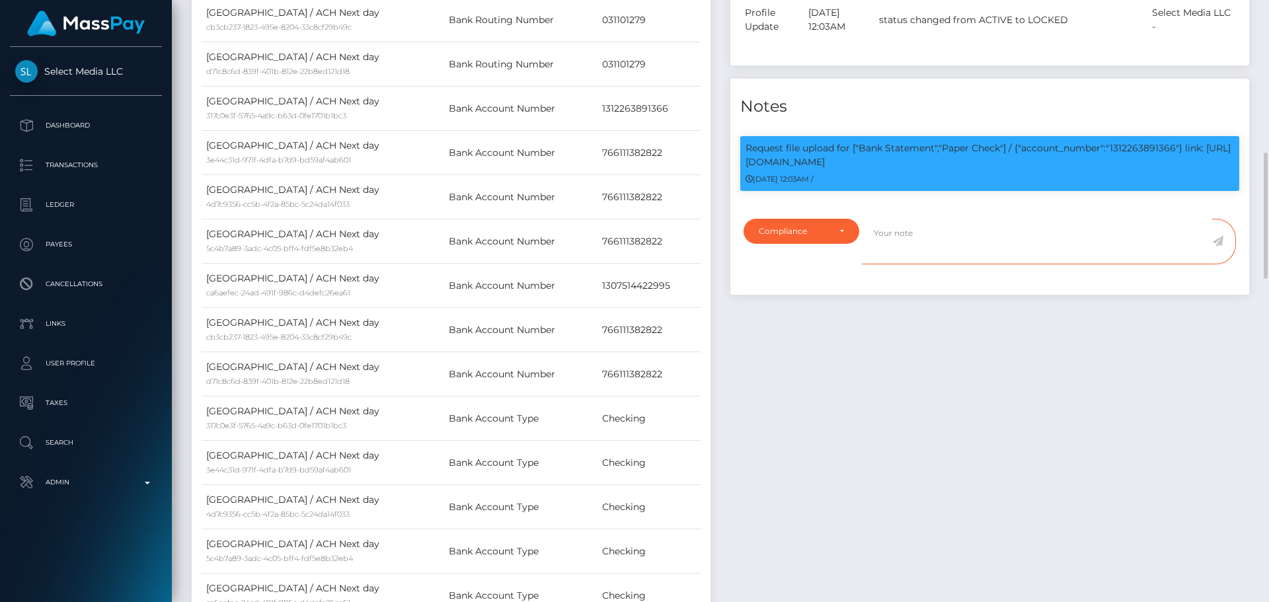
click at [970, 264] on textarea at bounding box center [1037, 242] width 350 height 46
paste textarea "Bank statement provided for showing that the bank account belongs to Heather Ni…"
click at [1140, 169] on p "Request file upload for ["Bank Statement","Paper Check"] / {"account_number":"1…" at bounding box center [990, 155] width 488 height 28
copy p "1312263891366"
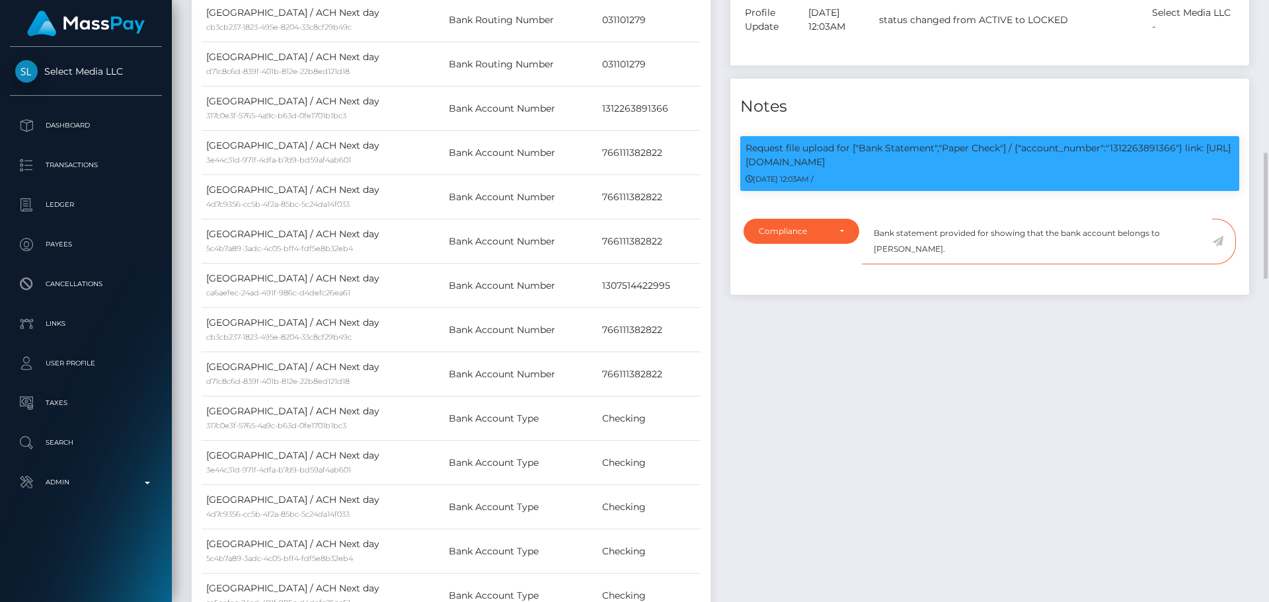
click at [989, 264] on textarea "Bank statement provided for showing that the bank account belongs to Heather Ni…" at bounding box center [1037, 242] width 350 height 46
paste textarea "1312263891366"
click at [929, 264] on textarea "Bank statement provided for 1312263891366, showing that the bank account belong…" at bounding box center [1037, 242] width 350 height 46
drag, startPoint x: 929, startPoint y: 306, endPoint x: 989, endPoint y: 309, distance: 60.9
click at [989, 264] on textarea "Bank statement provided for 1312263891366, showing that the bank account belong…" at bounding box center [1037, 242] width 350 height 46
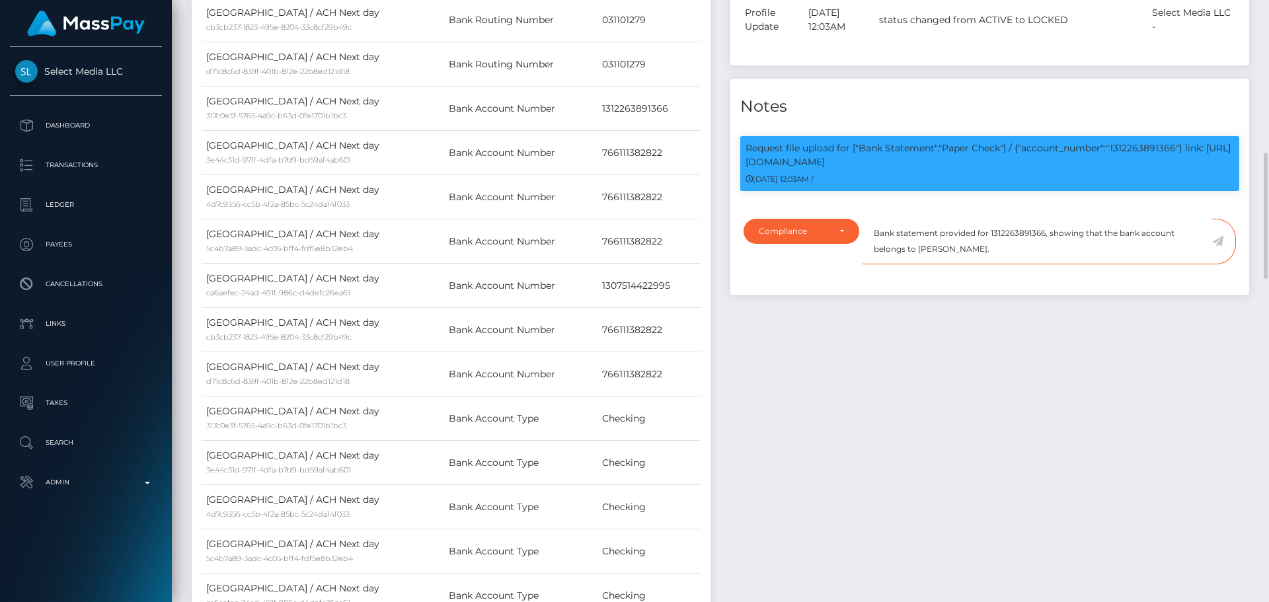
paste textarea "Jileenee Alaniz"
click at [986, 264] on textarea "Bank statement provided for 1312263891366, showing that the bank account belong…" at bounding box center [1037, 242] width 350 height 46
type textarea "Bank statement provided for 1312263891366, showing that the bank account belong…"
click at [1219, 247] on icon at bounding box center [1217, 241] width 11 height 11
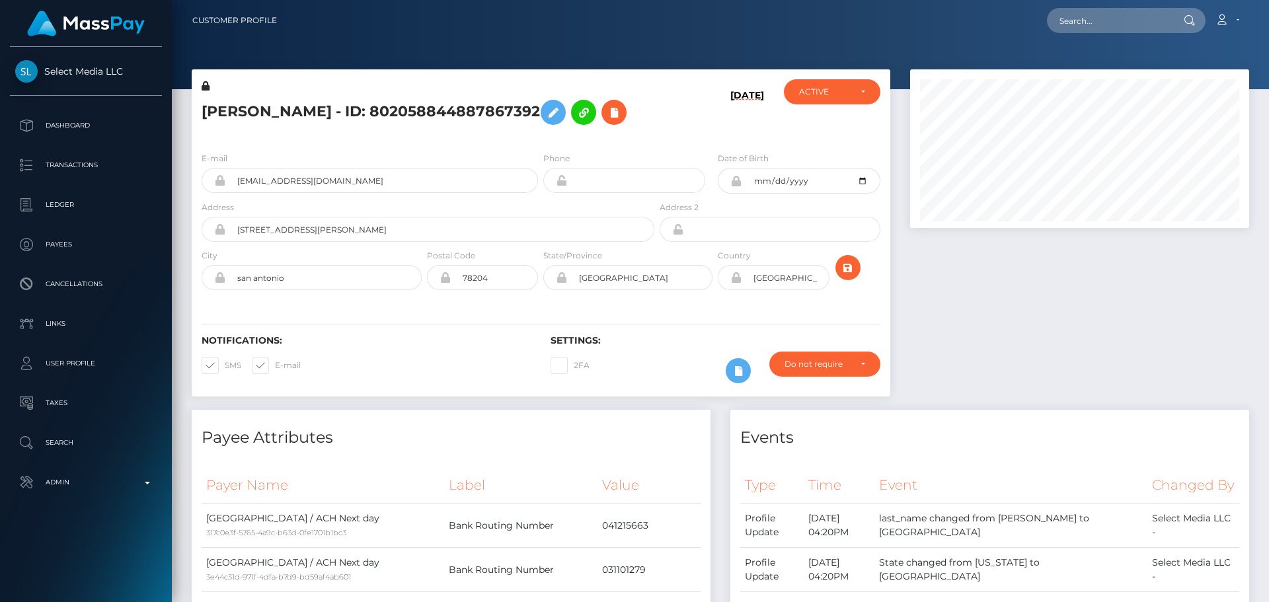
scroll to position [159, 340]
click at [679, 139] on div "[DATE]" at bounding box center [715, 110] width 116 height 62
click at [669, 141] on div "[DATE]" at bounding box center [715, 110] width 116 height 62
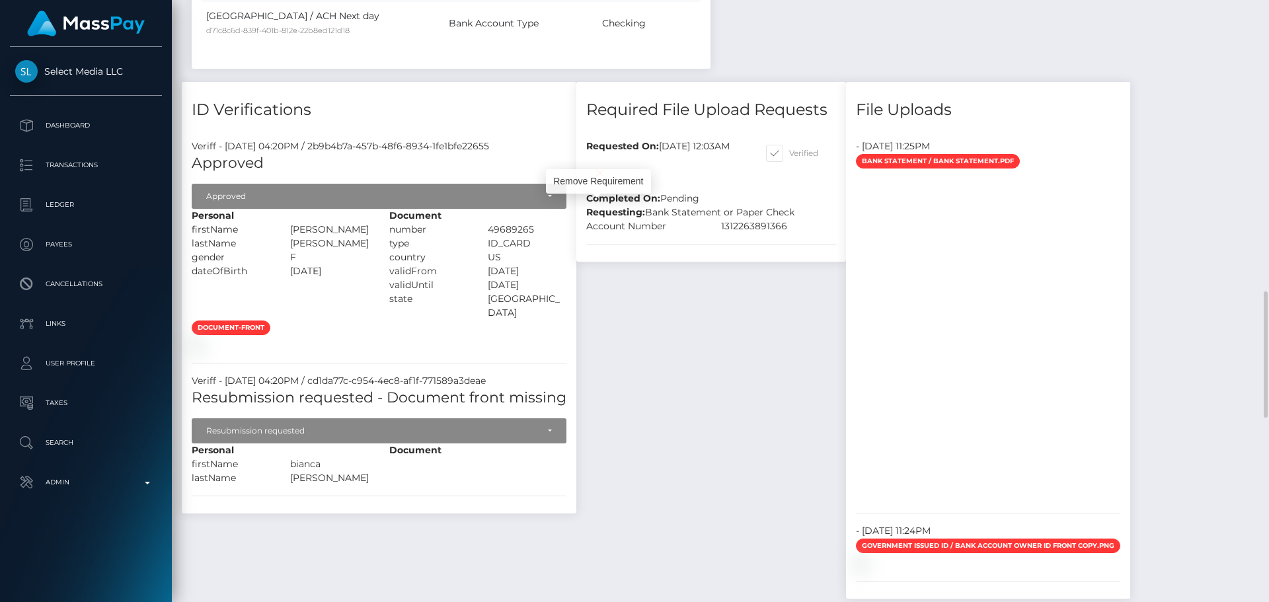
click at [596, 181] on icon at bounding box center [600, 173] width 16 height 17
click at [670, 323] on div "Required File Upload Requests Requested On: [DATE] 12:03AM Completed On: Pendin…" at bounding box center [711, 347] width 290 height 530
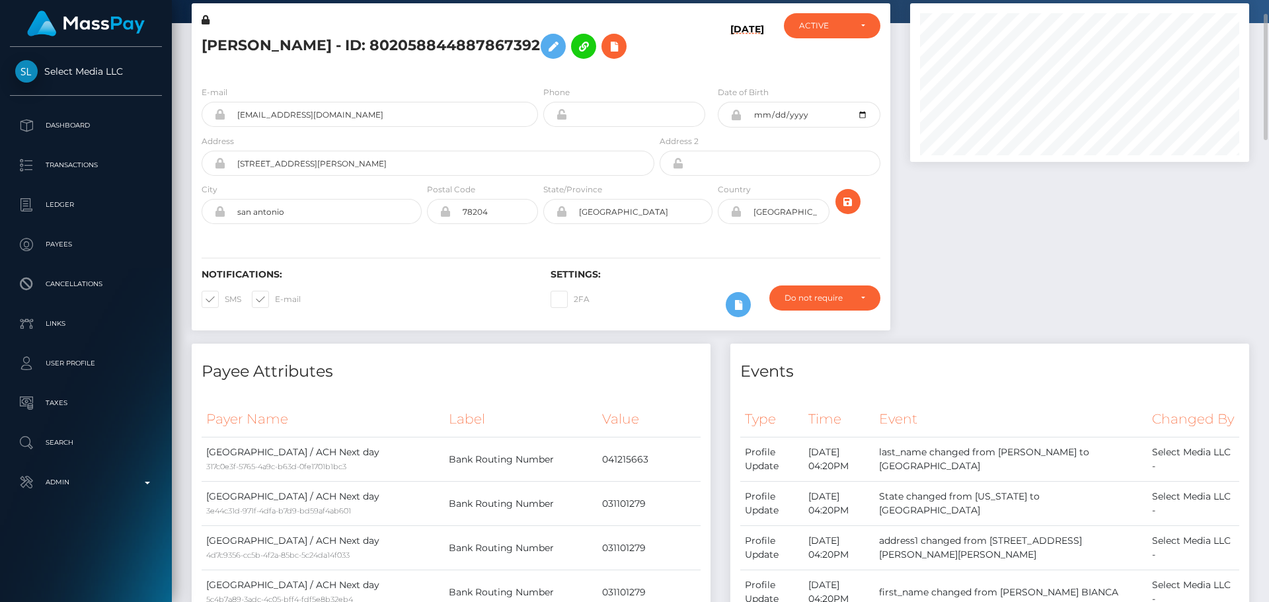
scroll to position [0, 0]
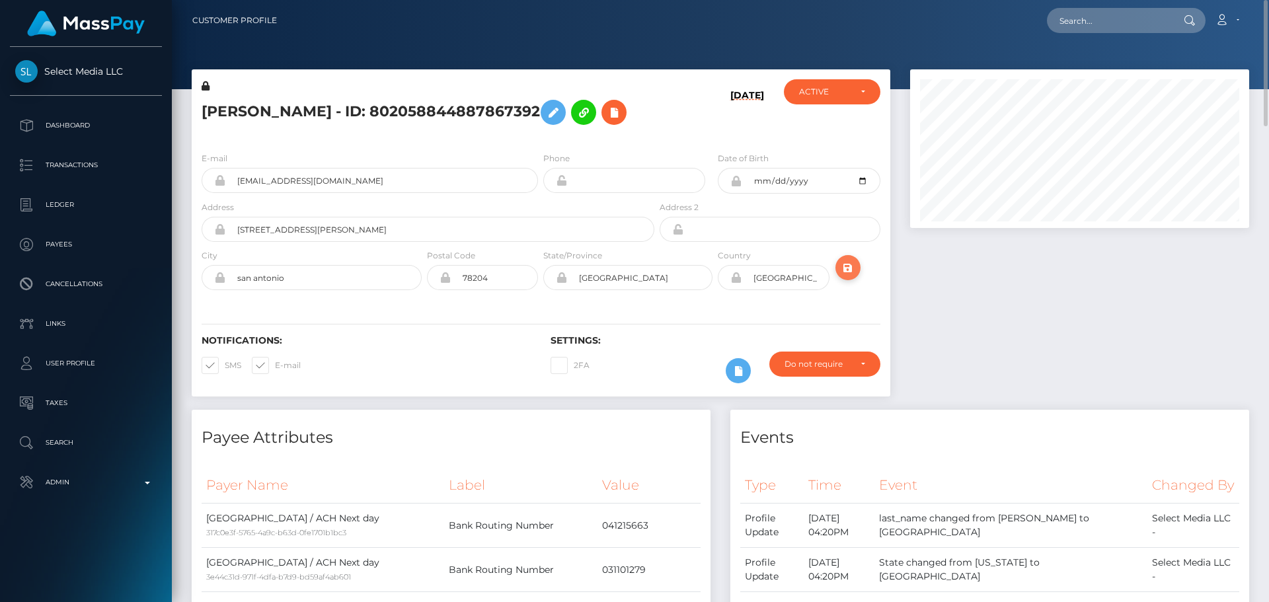
click at [850, 276] on icon "submit" at bounding box center [848, 268] width 16 height 17
click at [855, 276] on icon "submit" at bounding box center [848, 268] width 16 height 17
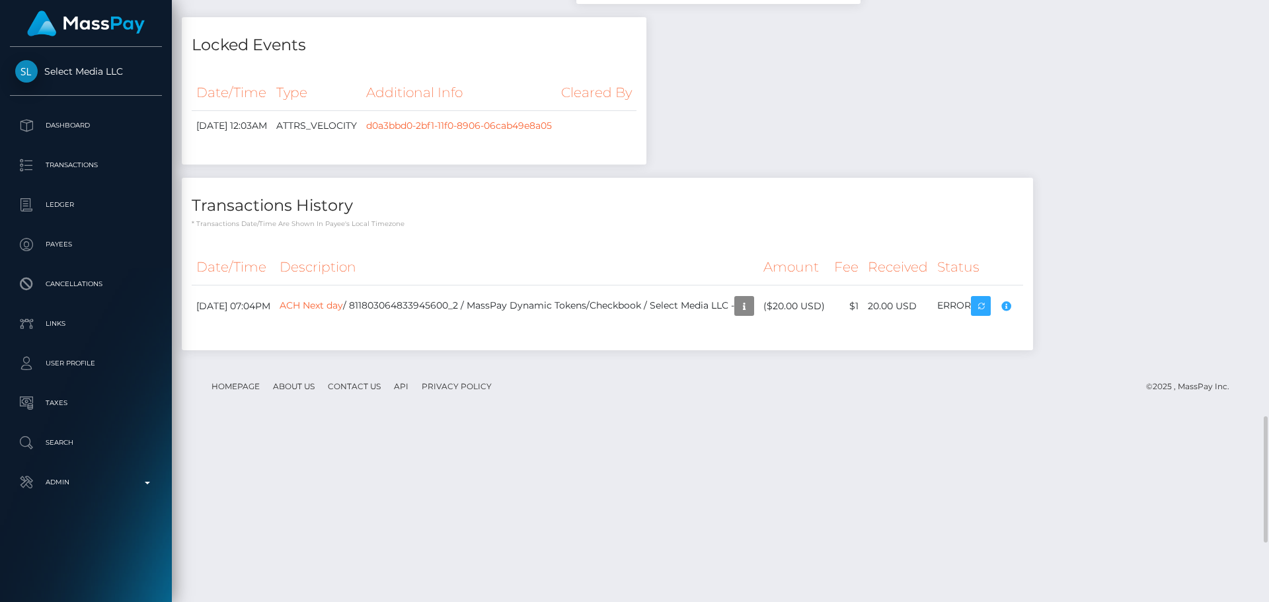
scroll to position [2115, 0]
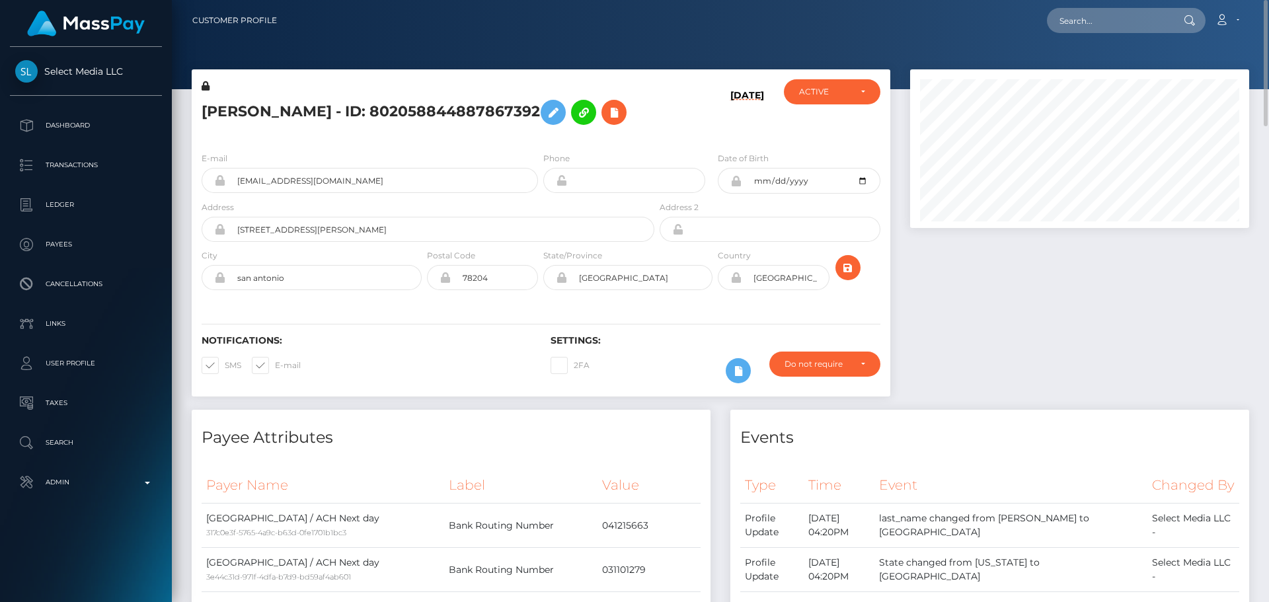
click at [343, 112] on h5 "BIANCA BETH BORREGO - ID: 802058844887867392" at bounding box center [424, 112] width 445 height 38
copy h5 "BIANCA BETH BORREGO - ID: 802058844887867392"
drag, startPoint x: 340, startPoint y: 224, endPoint x: 217, endPoint y: 225, distance: 122.9
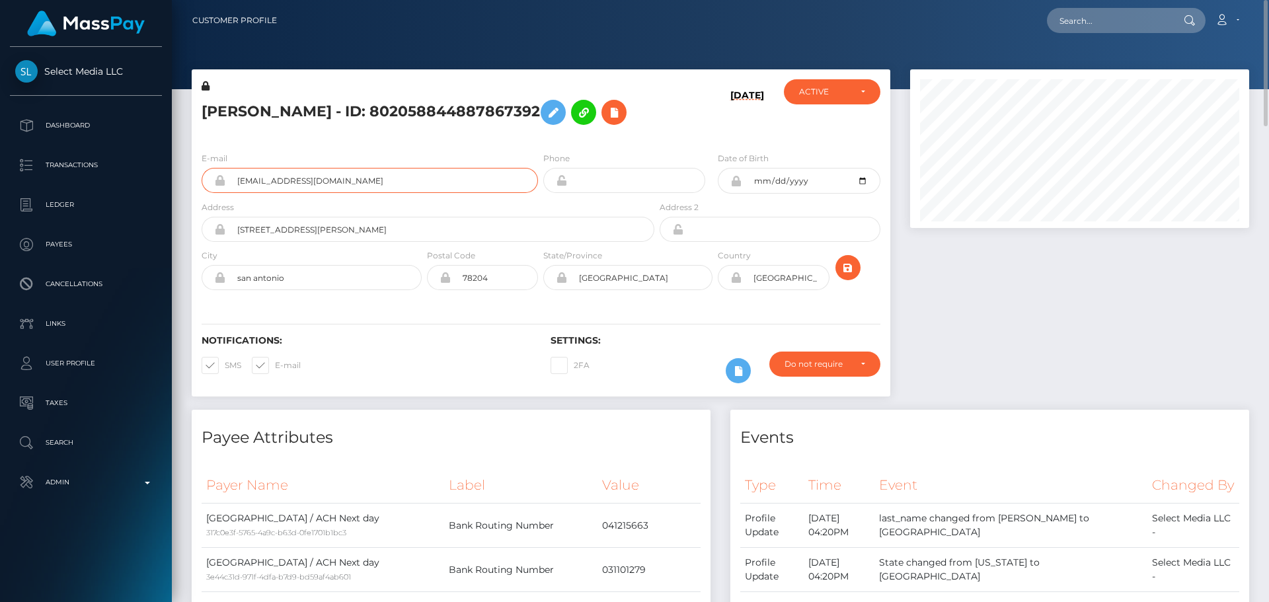
click at [217, 193] on div "robelosstacy@gmail.com" at bounding box center [370, 180] width 336 height 25
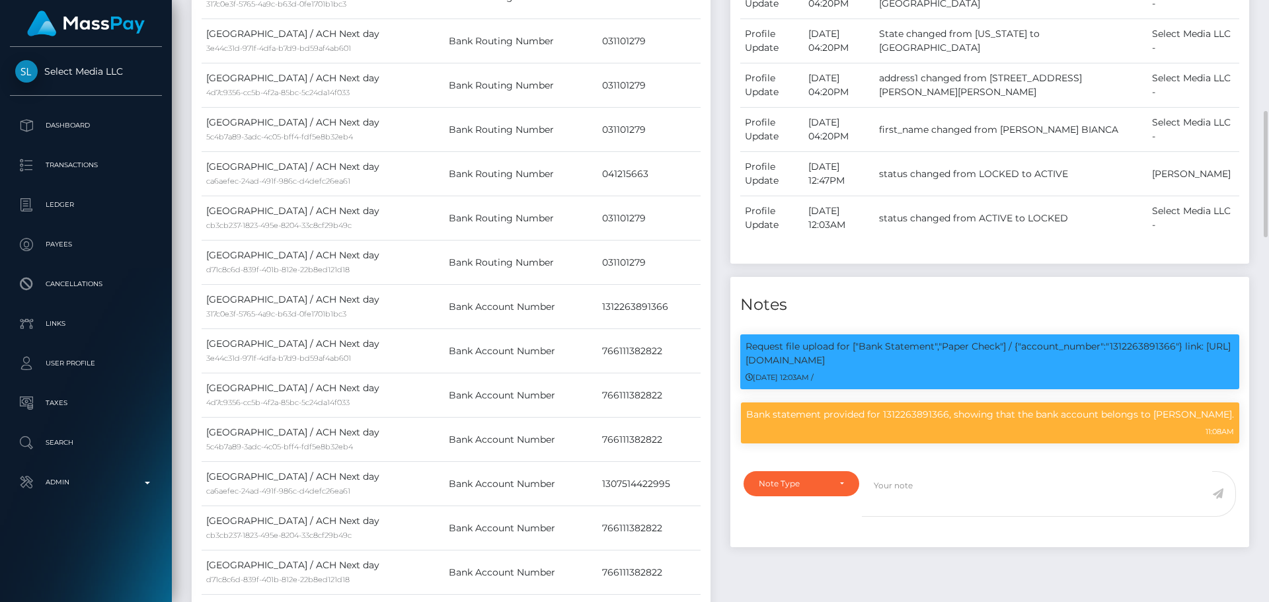
scroll to position [159, 340]
click at [1133, 367] on p "Request file upload for ["Bank Statement","Paper Check"] / {"account_number":"1…" at bounding box center [990, 354] width 488 height 28
copy p "1312263891366"
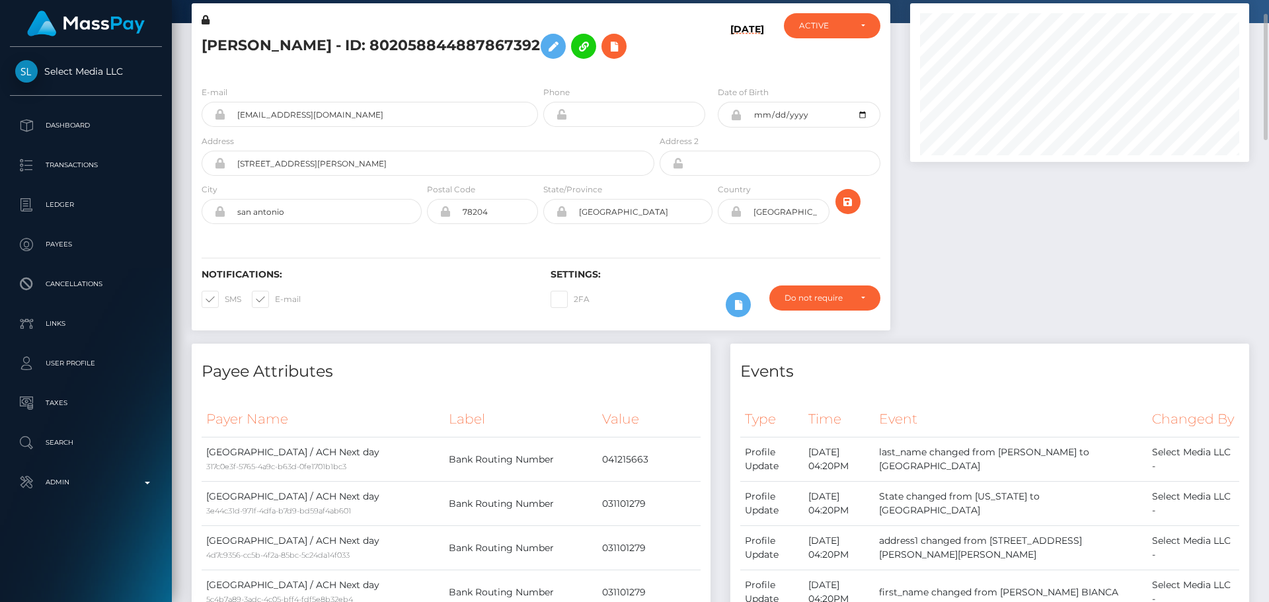
scroll to position [0, 0]
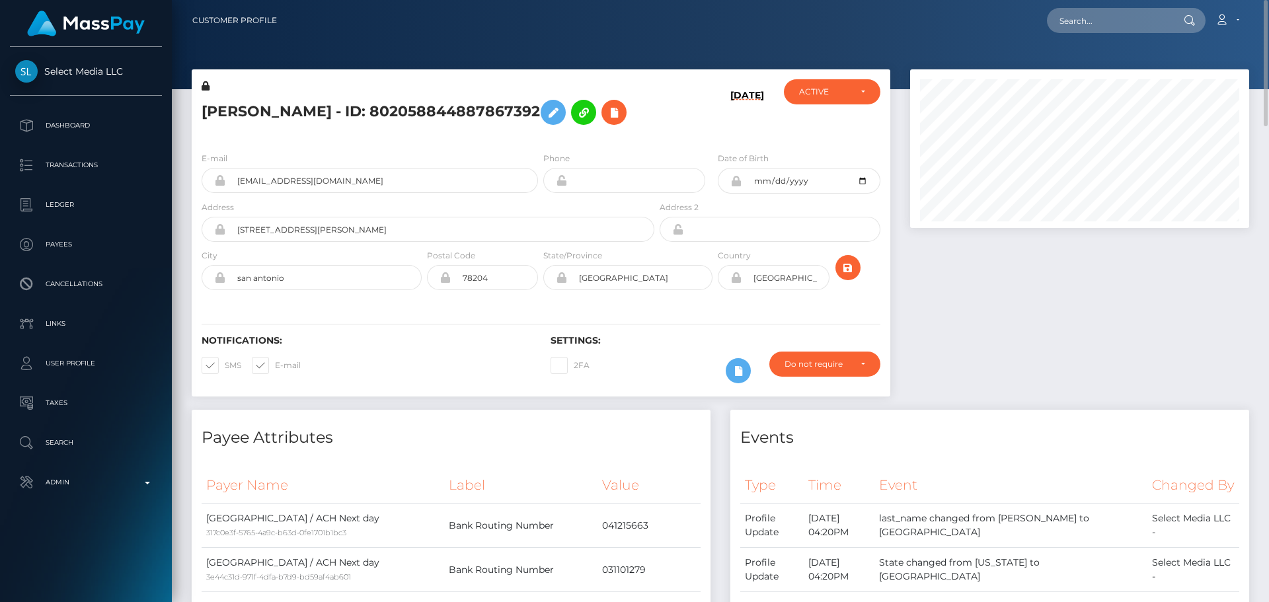
click at [586, 132] on h5 "BIANCA BETH BORREGO - ID: 802058844887867392" at bounding box center [424, 112] width 445 height 38
click at [1149, 13] on input "text" at bounding box center [1109, 20] width 124 height 25
paste input "poact_ZnH3CDJcTTdX"
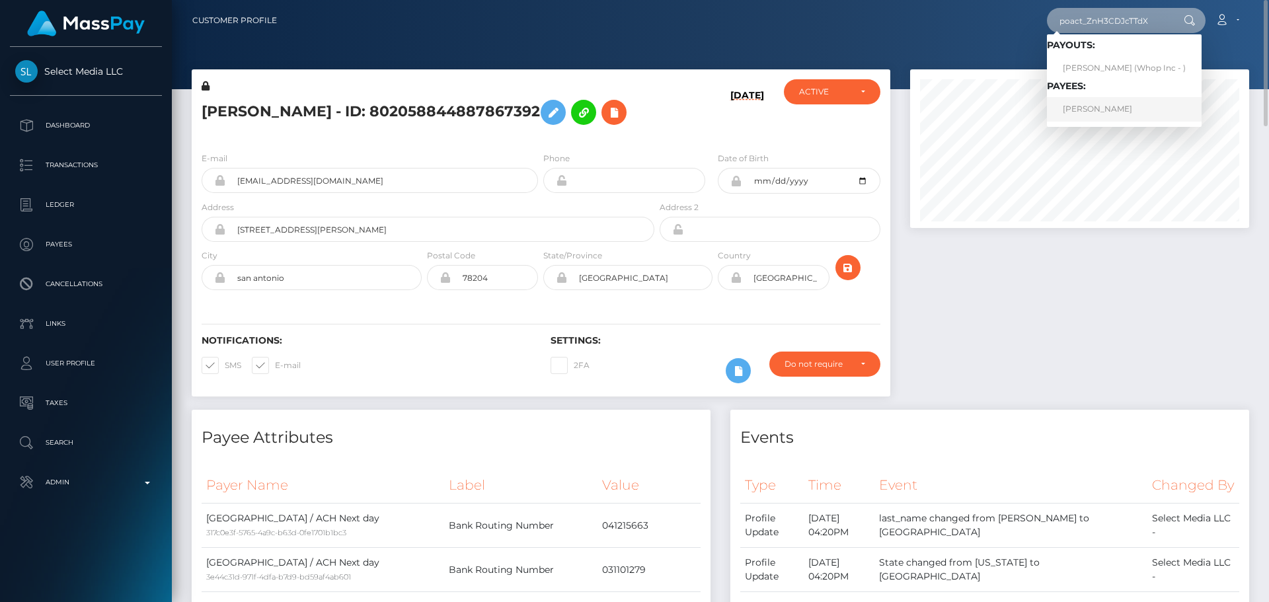
type input "poact_ZnH3CDJcTTdX"
click at [1102, 118] on link "EMILY ERIN MATHER" at bounding box center [1124, 109] width 155 height 24
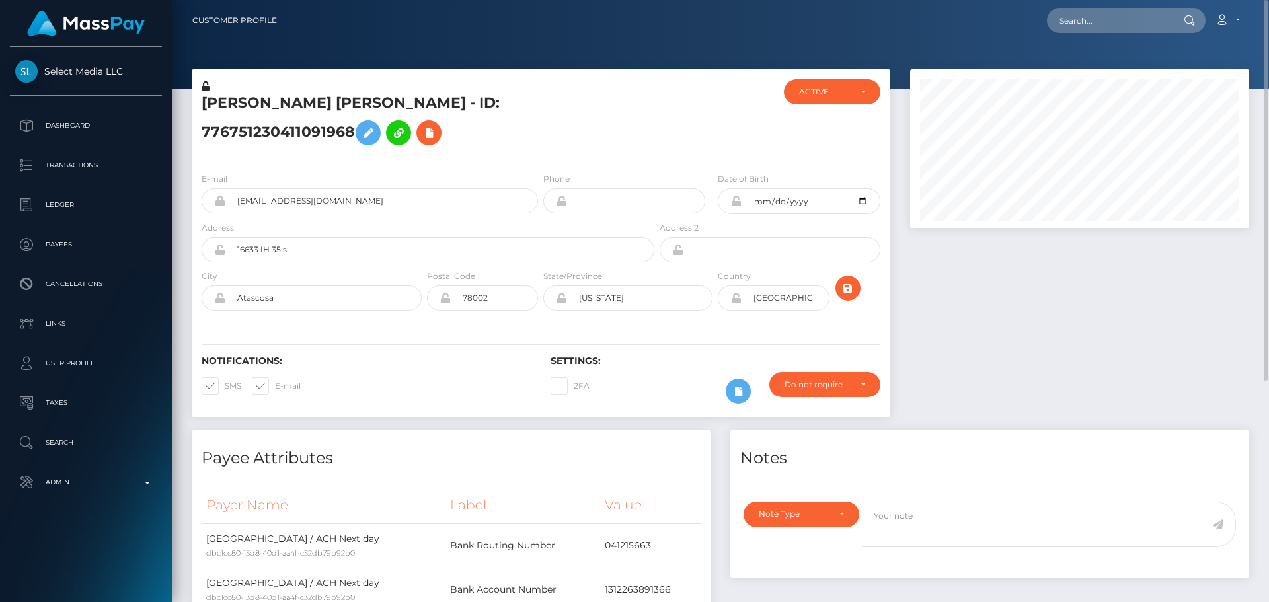
click at [509, 151] on h5 "[PERSON_NAME] [PERSON_NAME] - ID: 776751230411091968" at bounding box center [424, 122] width 445 height 59
click at [367, 104] on h5 "[PERSON_NAME] [PERSON_NAME] - ID: 776751230411091968" at bounding box center [424, 122] width 445 height 59
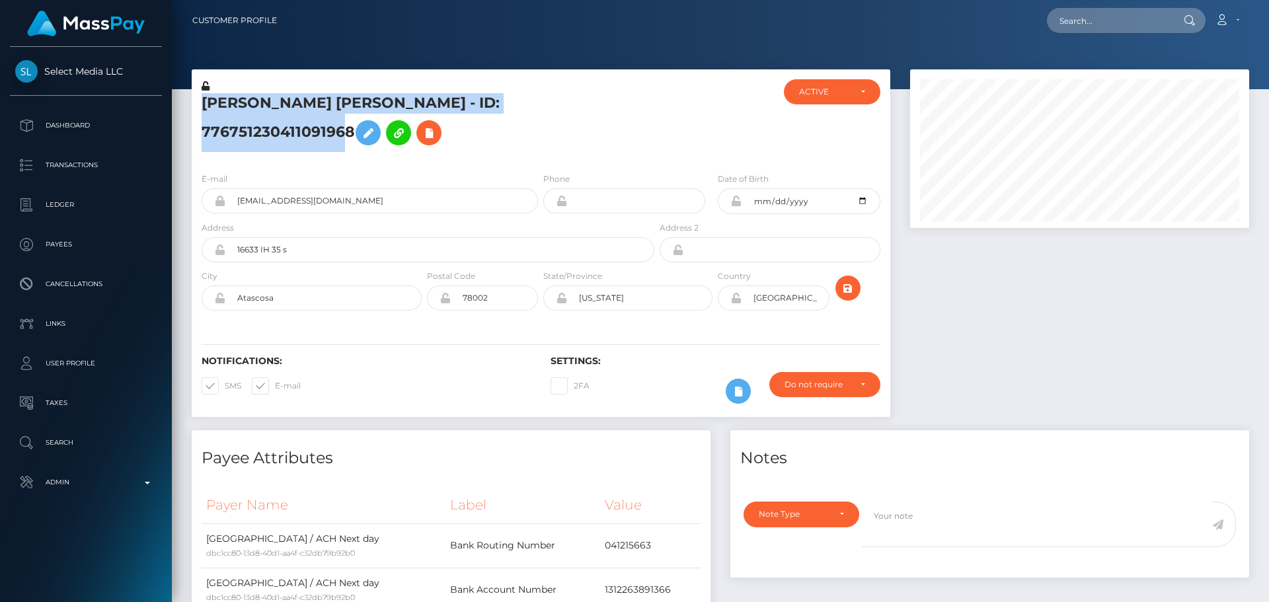
click at [367, 104] on h5 "[PERSON_NAME] [PERSON_NAME] - ID: 776751230411091968" at bounding box center [424, 122] width 445 height 59
copy h5 "[PERSON_NAME] [PERSON_NAME] - ID: 776751230411091968"
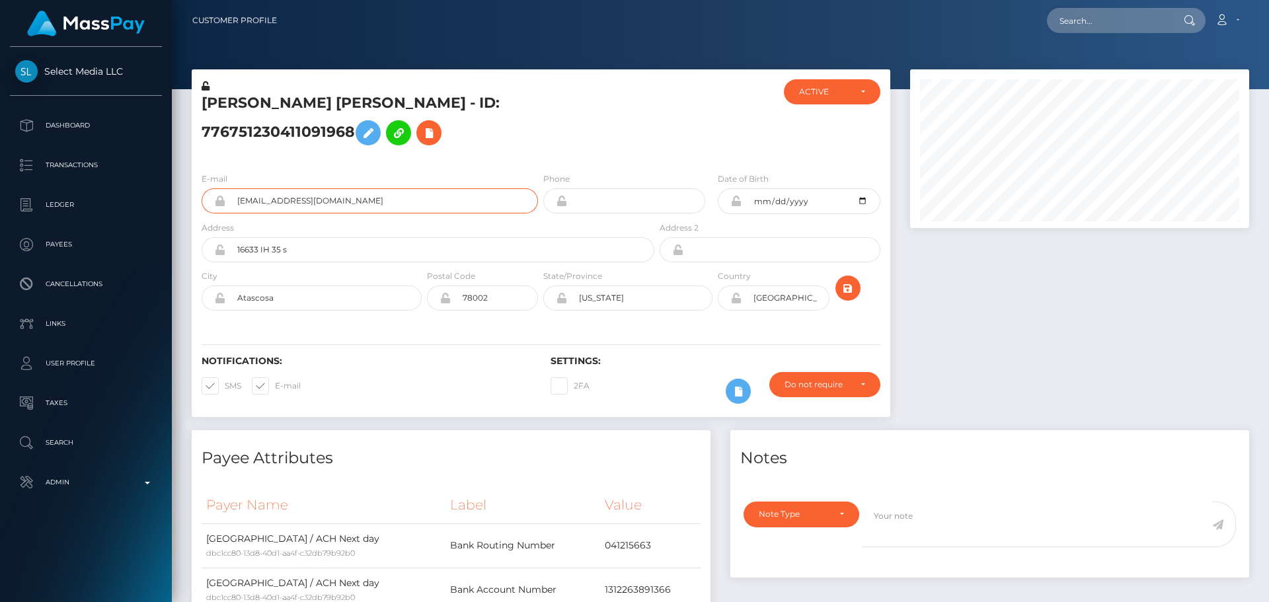
drag, startPoint x: 400, startPoint y: 213, endPoint x: 178, endPoint y: 217, distance: 221.5
click at [180, 217] on div "[PERSON_NAME] [PERSON_NAME] - ID: 776751230411091968 ACTIVE CLOSED ACTIVE" at bounding box center [720, 501] width 1097 height 865
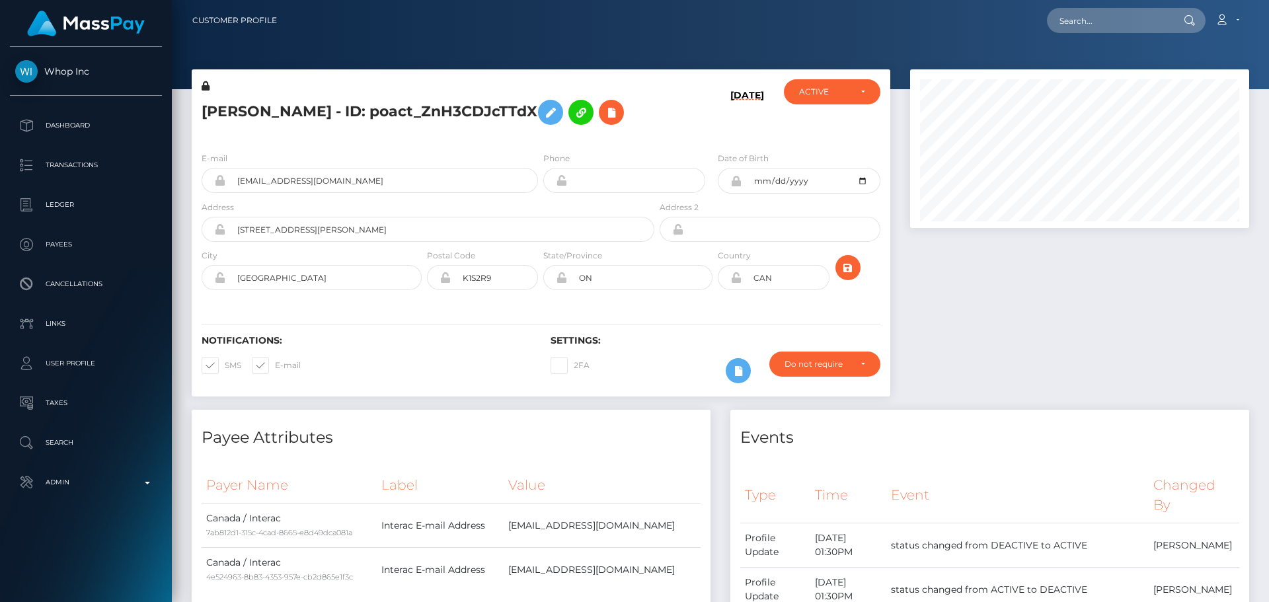
scroll to position [159, 340]
click at [568, 141] on div "[PERSON_NAME] - ID: poact_ZnH3CDJcTTdX" at bounding box center [424, 110] width 465 height 62
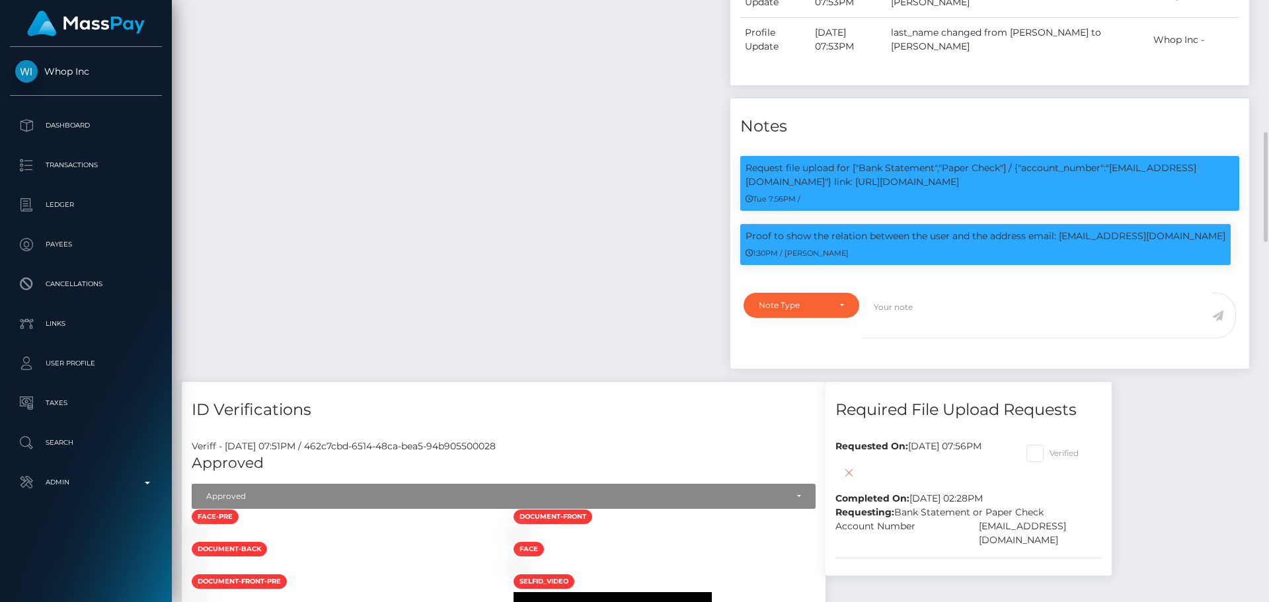
scroll to position [793, 0]
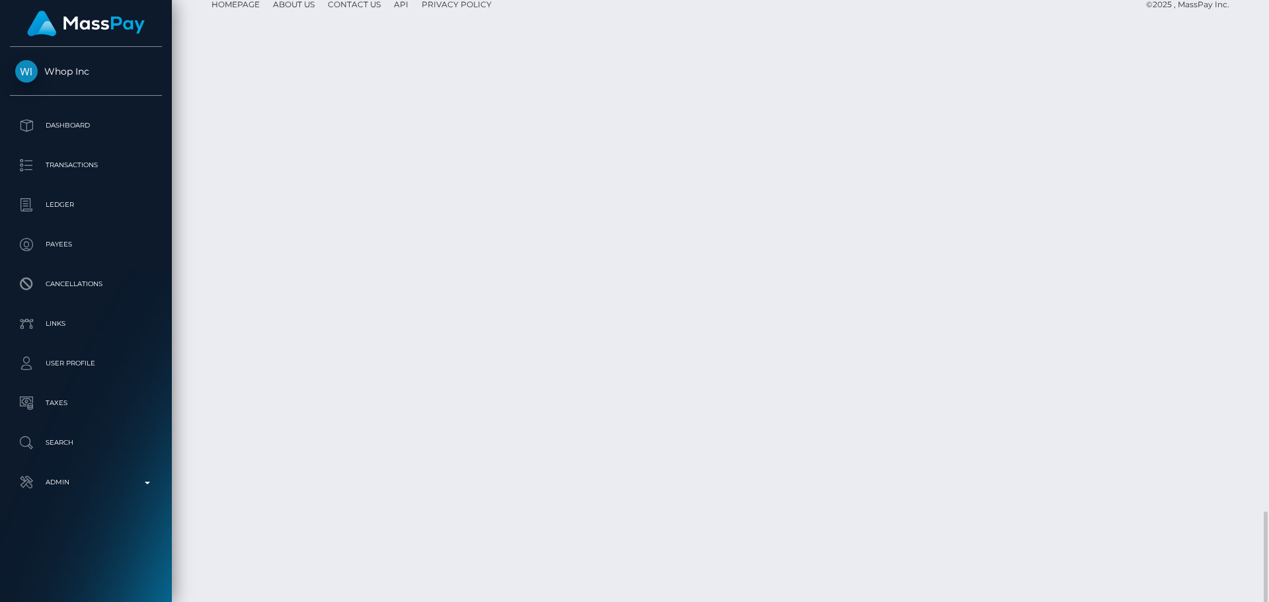
scroll to position [2446, 0]
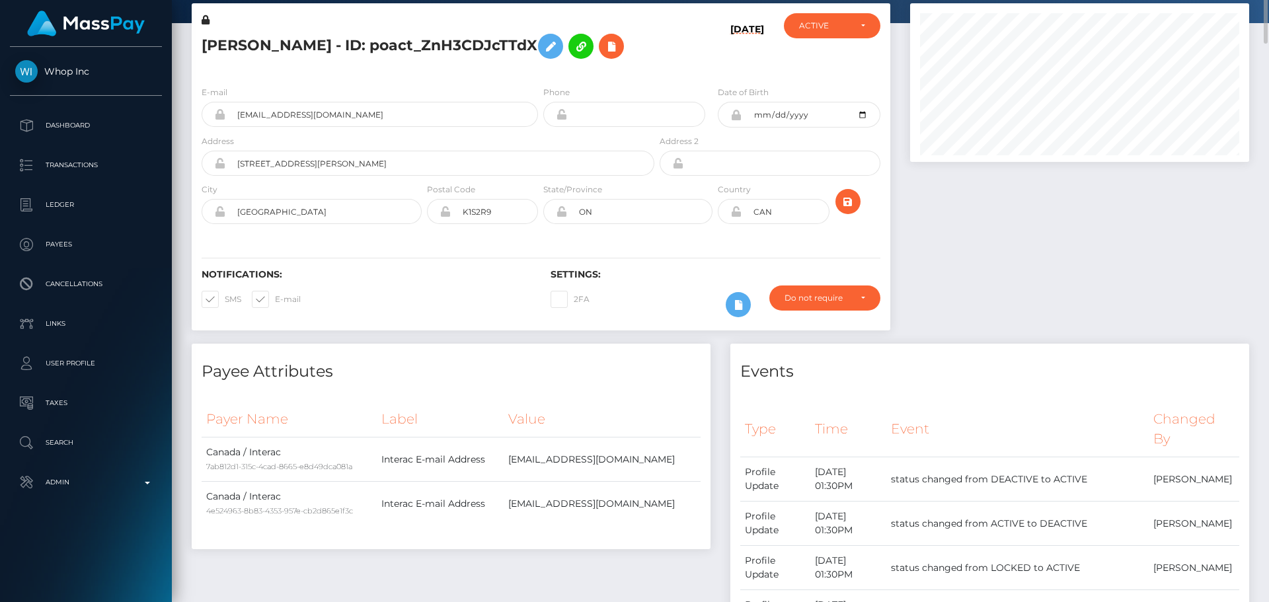
scroll to position [0, 0]
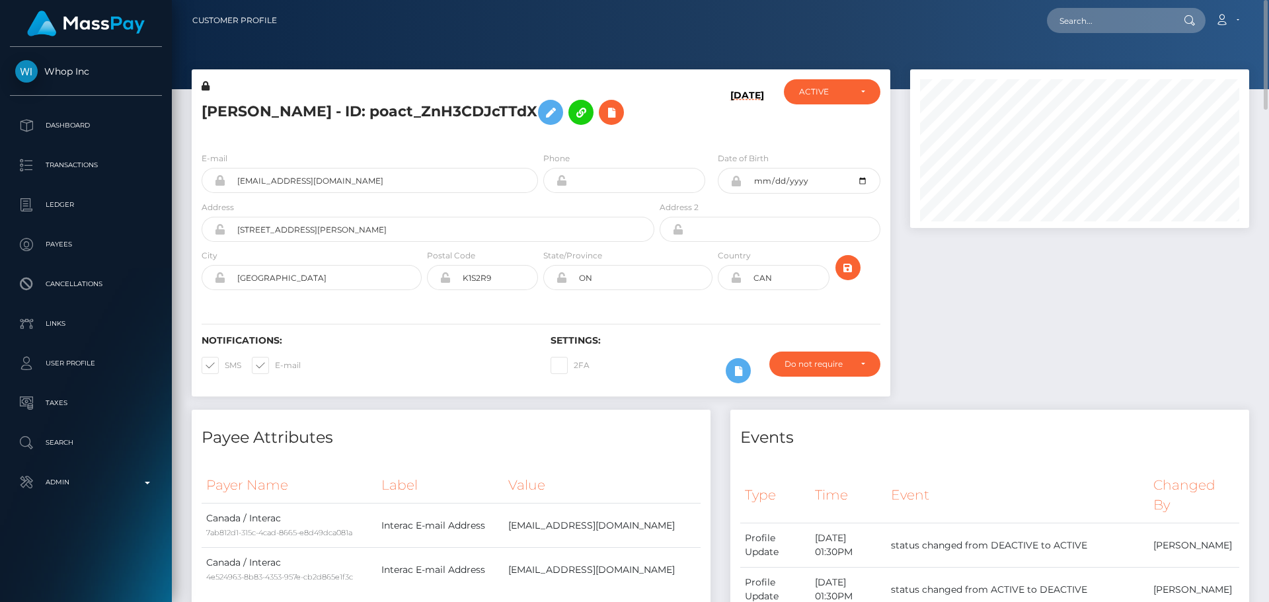
click at [225, 107] on h5 "EMILY ERIN MATHER - ID: poact_ZnH3CDJcTTdX" at bounding box center [424, 112] width 445 height 38
drag, startPoint x: 225, startPoint y: 107, endPoint x: 474, endPoint y: 116, distance: 248.7
click at [474, 116] on h5 "EMILY ERIN MATHER - ID: poact_ZnH3CDJcTTdX" at bounding box center [424, 112] width 445 height 38
copy h5 "EMILY ERIN MATHER - ID: poact_ZnH3CDJcTTdX"
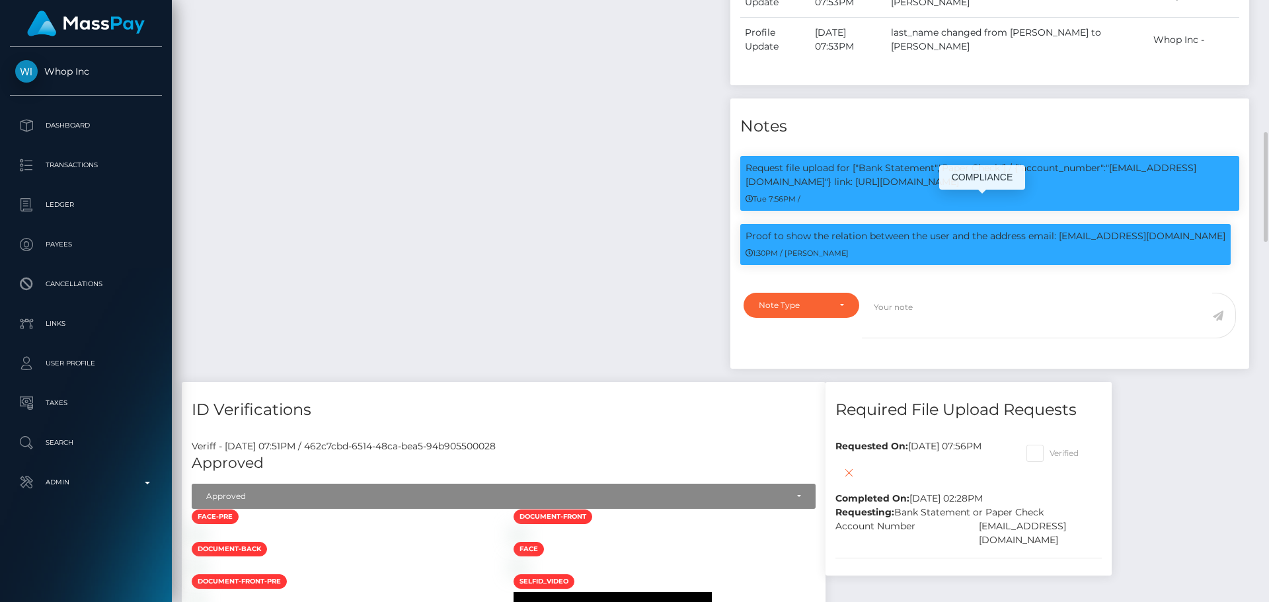
scroll to position [159, 340]
click at [757, 243] on p "Proof to show the relation between the user and the address email: jack8frechet…" at bounding box center [986, 236] width 480 height 14
drag, startPoint x: 757, startPoint y: 274, endPoint x: 1171, endPoint y: 274, distance: 414.4
click at [1171, 243] on p "Proof to show the relation between the user and the address email: jack8frechet…" at bounding box center [986, 236] width 480 height 14
copy p "Proof to show the relation between the user and the address email: jack8frechet…"
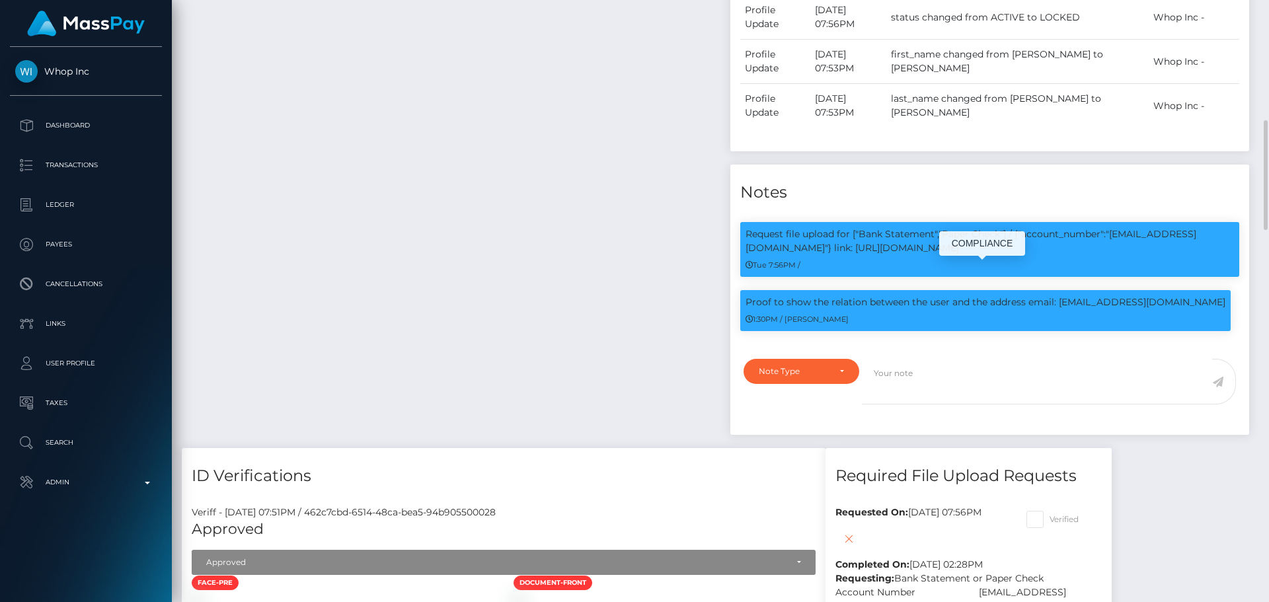
drag, startPoint x: 927, startPoint y: 293, endPoint x: 900, endPoint y: 292, distance: 27.1
click at [928, 255] on p "Request file upload for ["Bank Statement","Paper Check"] / {"account_number":"j…" at bounding box center [990, 241] width 488 height 28
click at [853, 255] on p "Request file upload for ["Bank Statement","Paper Check"] / {"account_number":"j…" at bounding box center [990, 241] width 488 height 28
drag, startPoint x: 853, startPoint y: 290, endPoint x: 951, endPoint y: 288, distance: 97.8
click at [951, 255] on p "Request file upload for ["Bank Statement","Paper Check"] / {"account_number":"j…" at bounding box center [990, 241] width 488 height 28
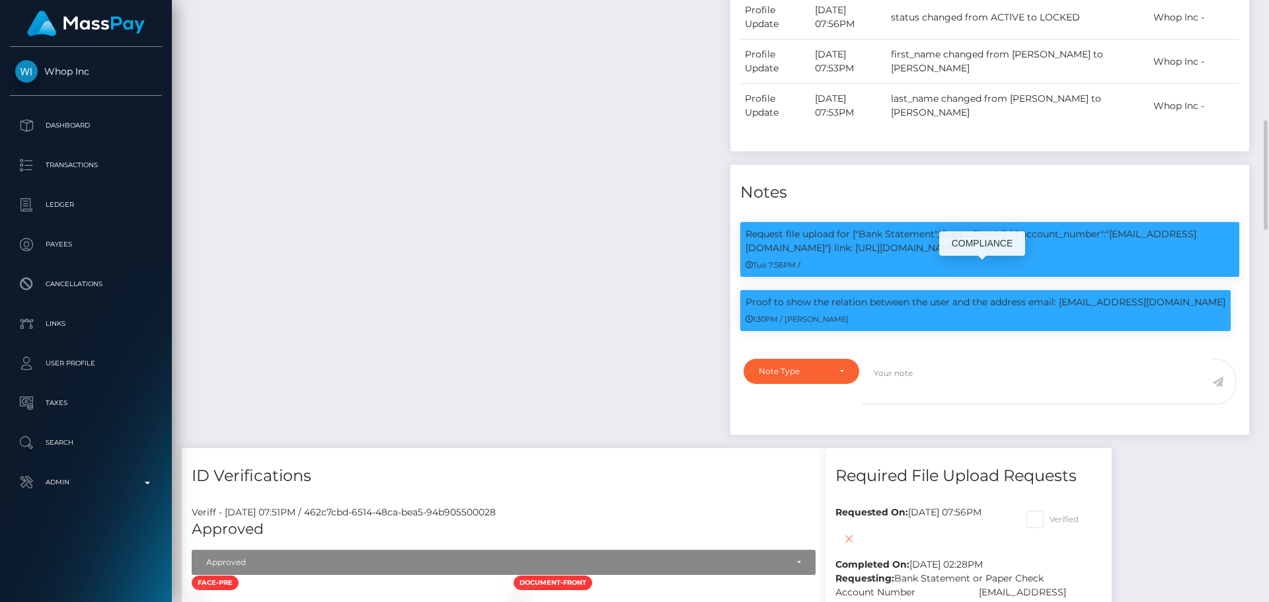
copy p "jack8frechette@gmail.com"
click at [427, 150] on div "Payee Attributes Payer Name Label Value Canada / Interac 7ab812d1-315c-4cad-866…" at bounding box center [451, 98] width 539 height 699
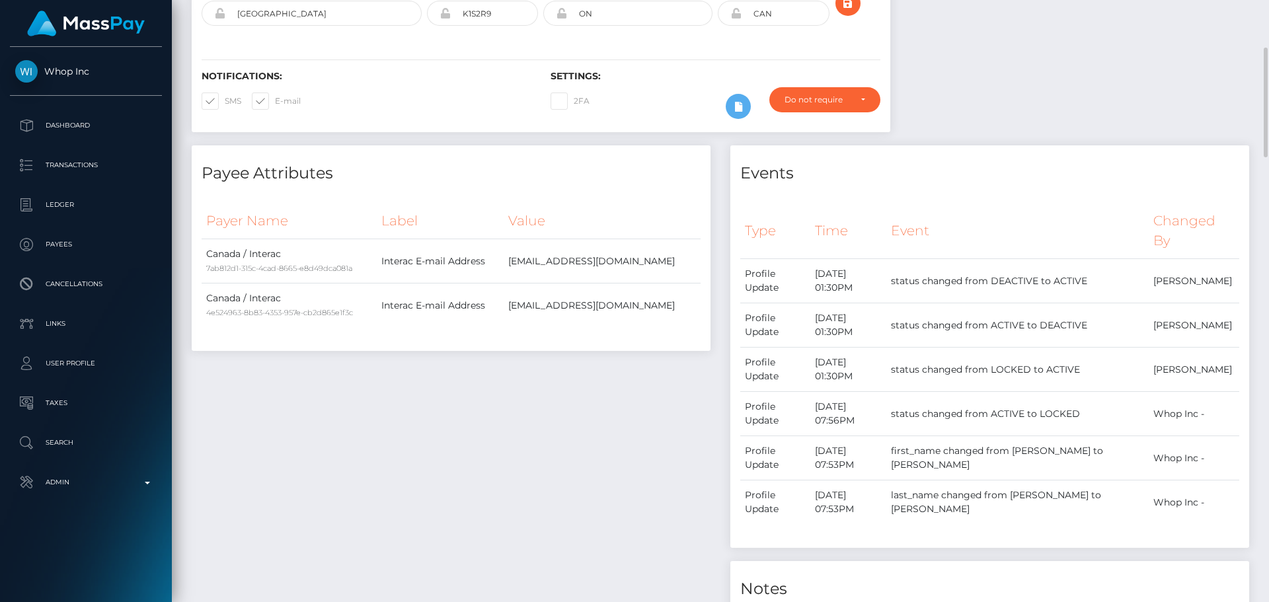
scroll to position [0, 0]
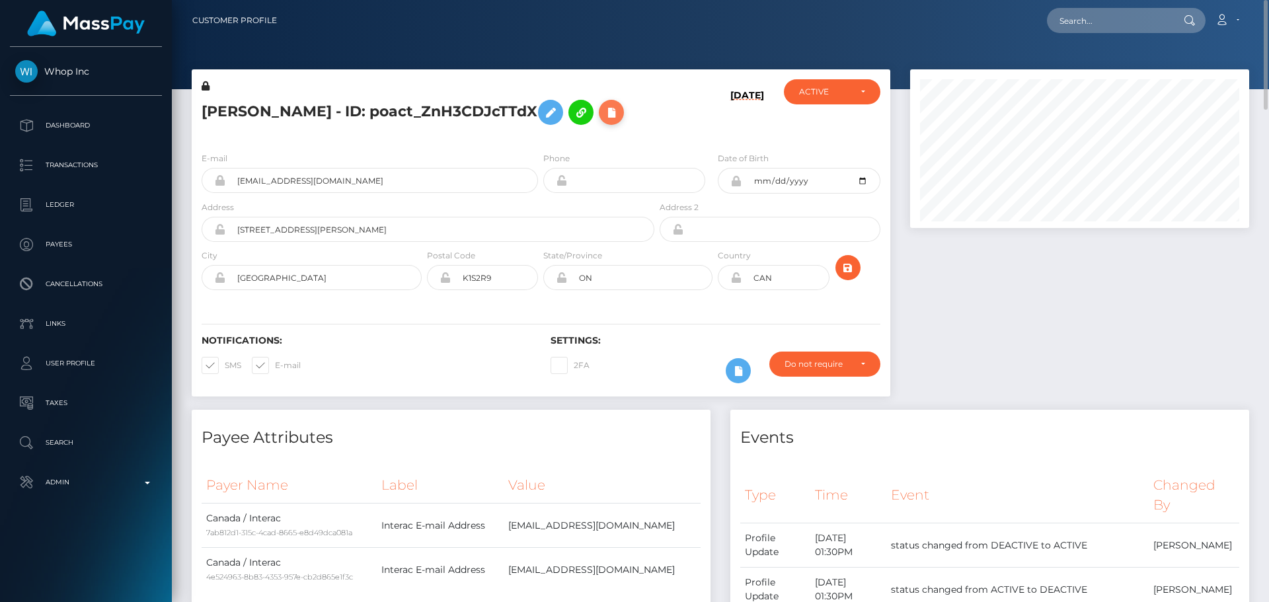
click at [603, 121] on icon at bounding box center [611, 112] width 16 height 17
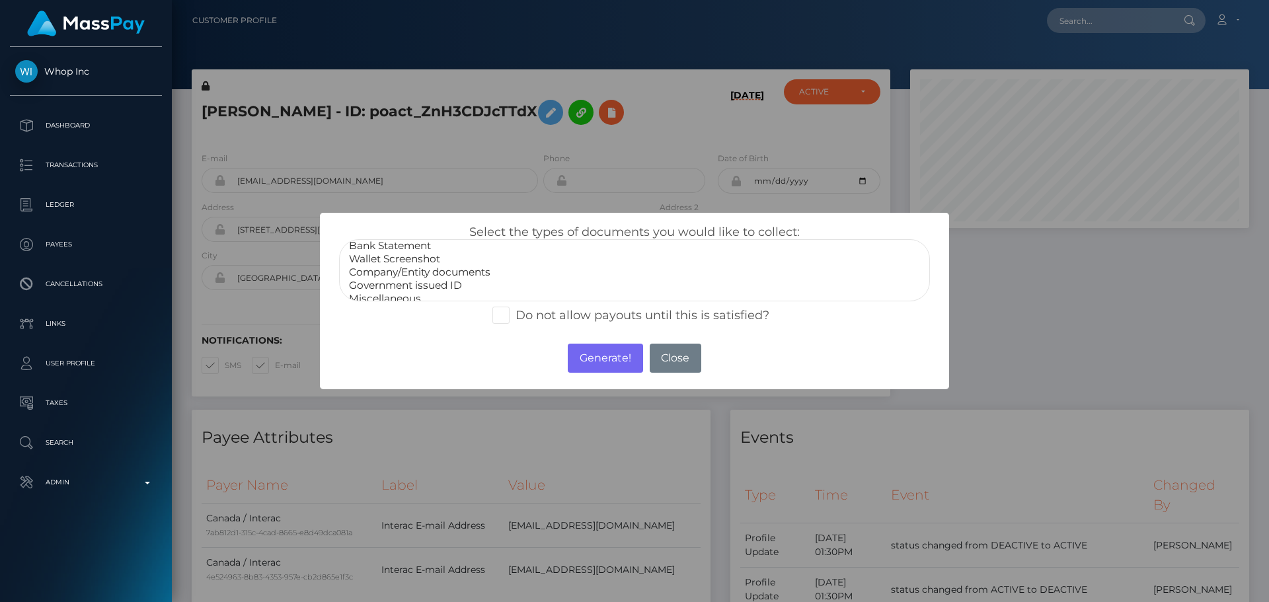
scroll to position [26, 0]
select select "Miscellaneous"
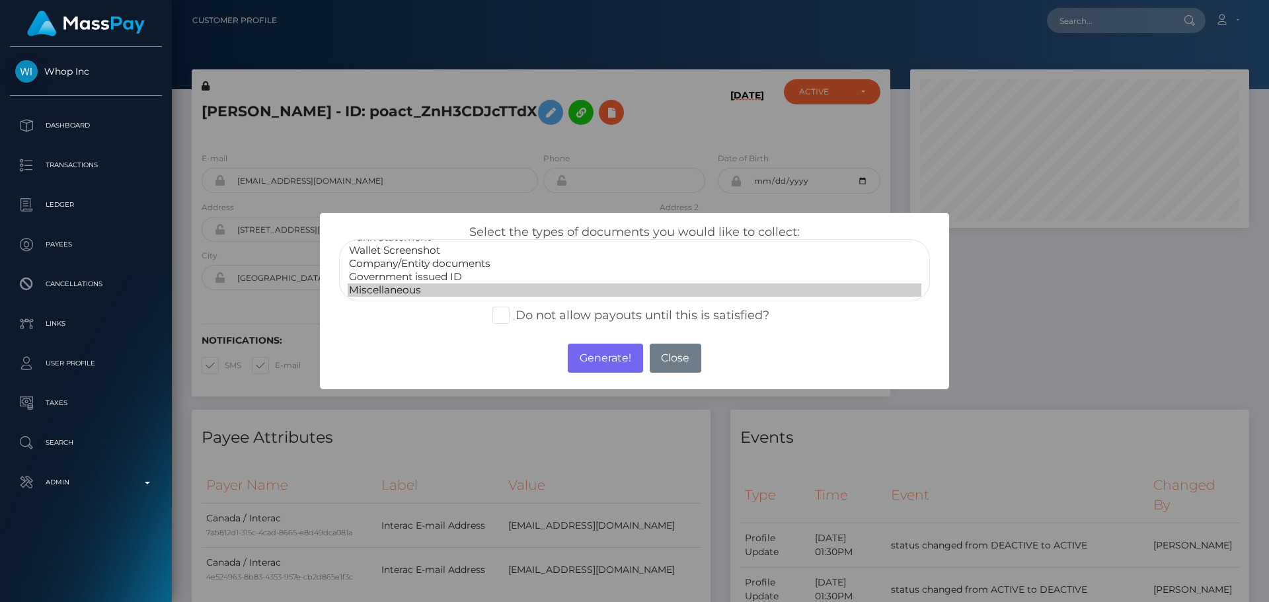
click at [393, 290] on option "Miscellaneous" at bounding box center [635, 290] width 574 height 13
click at [605, 363] on button "Generate!" at bounding box center [605, 358] width 75 height 29
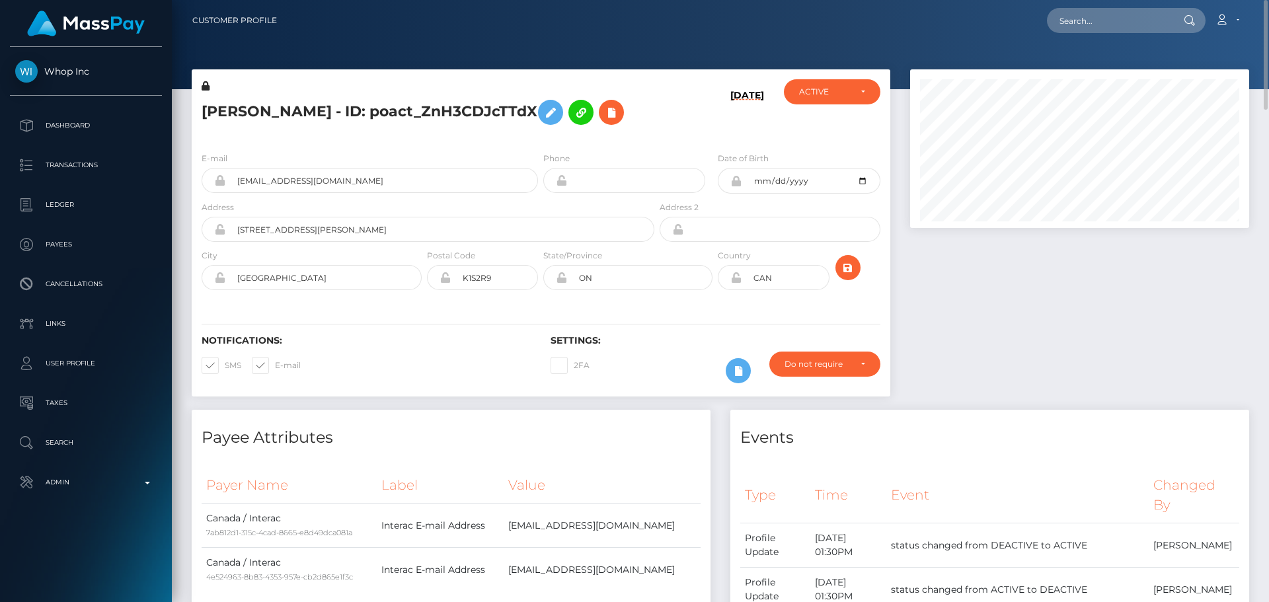
click at [322, 112] on h5 "EMILY ERIN MATHER - ID: poact_ZnH3CDJcTTdX" at bounding box center [424, 112] width 445 height 38
copy h5 "EMILY ERIN MATHER - ID: poact_ZnH3CDJcTTdX"
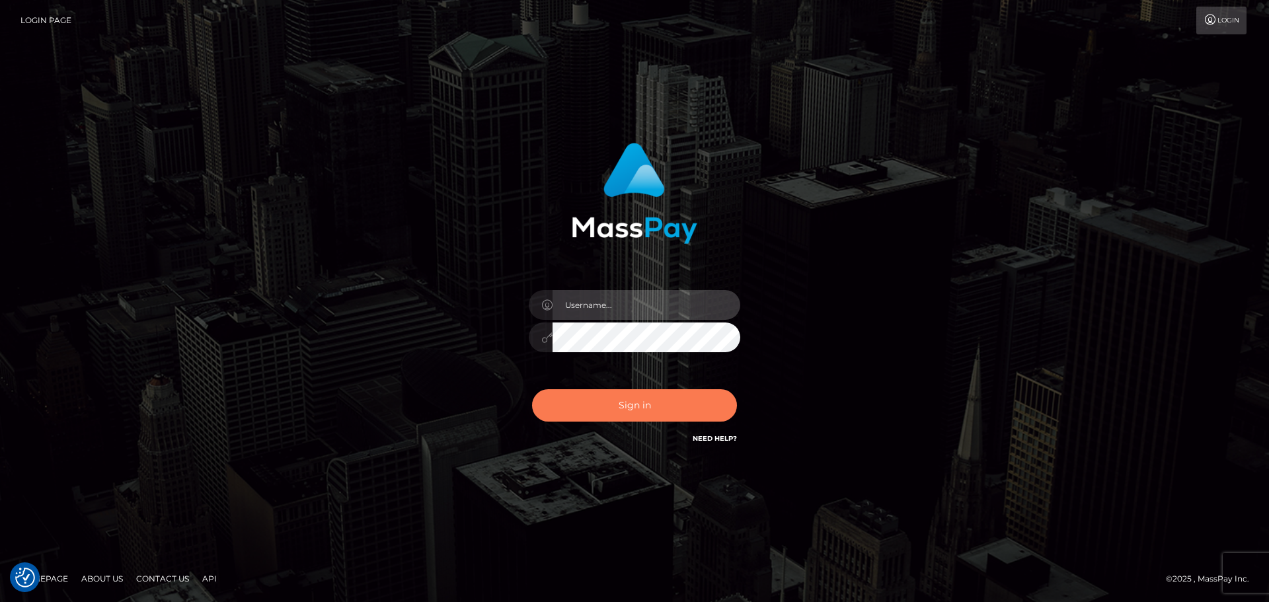
type input "[DOMAIN_NAME]"
click at [619, 416] on button "Sign in" at bounding box center [634, 405] width 205 height 32
type input "[DOMAIN_NAME]"
click at [625, 414] on button "Sign in" at bounding box center [634, 405] width 205 height 32
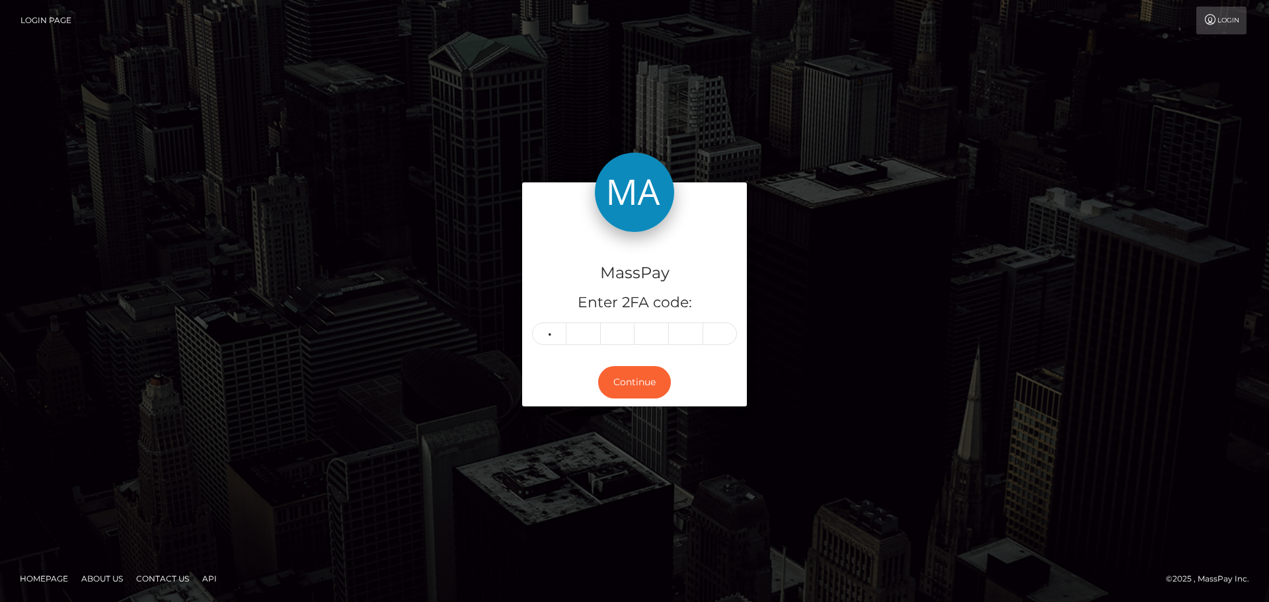
type input "1"
type input "0"
type input "8"
type input "6"
type input "8"
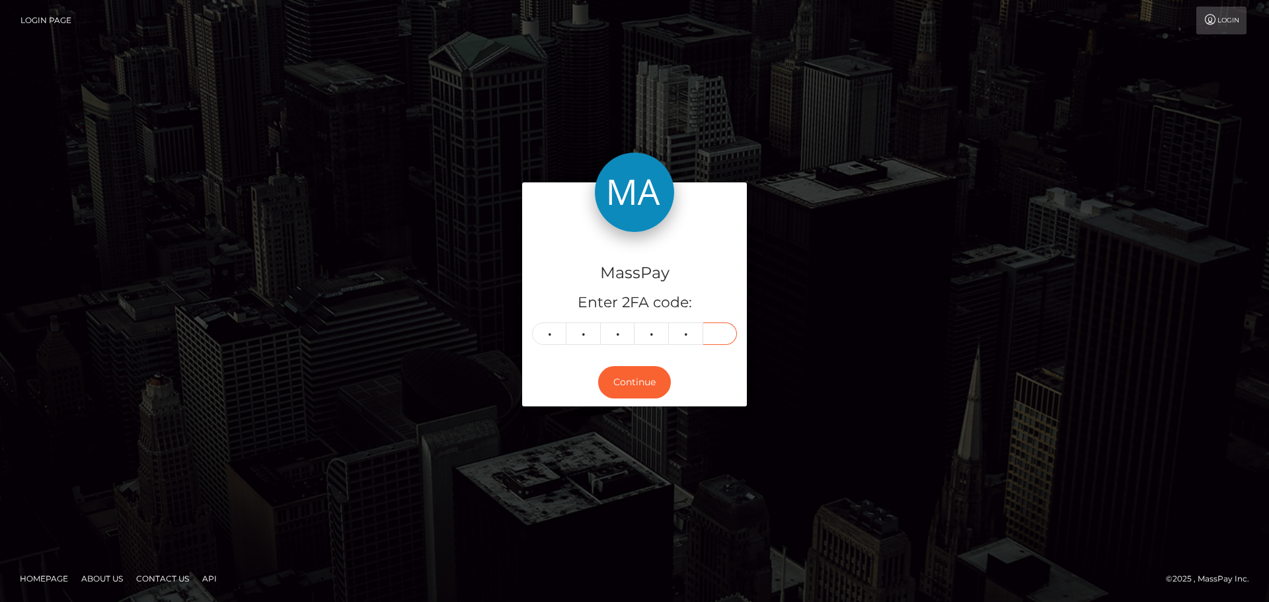
type input "4"
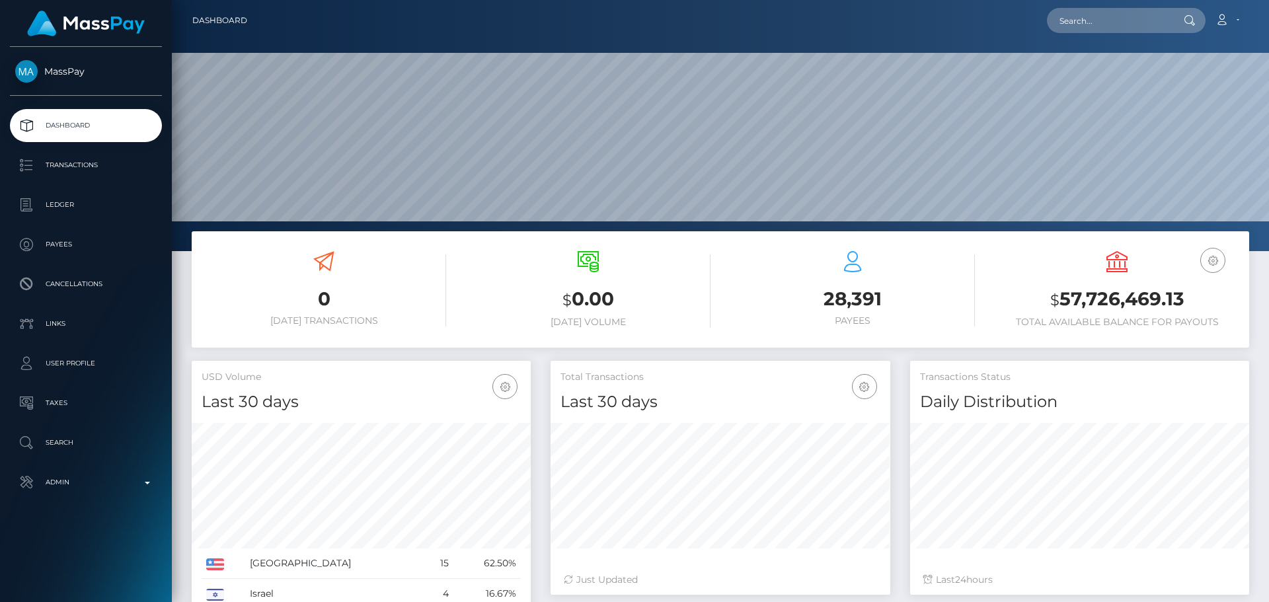
scroll to position [235, 340]
click at [1099, 24] on input "text" at bounding box center [1109, 20] width 124 height 25
paste input "819848290764877824"
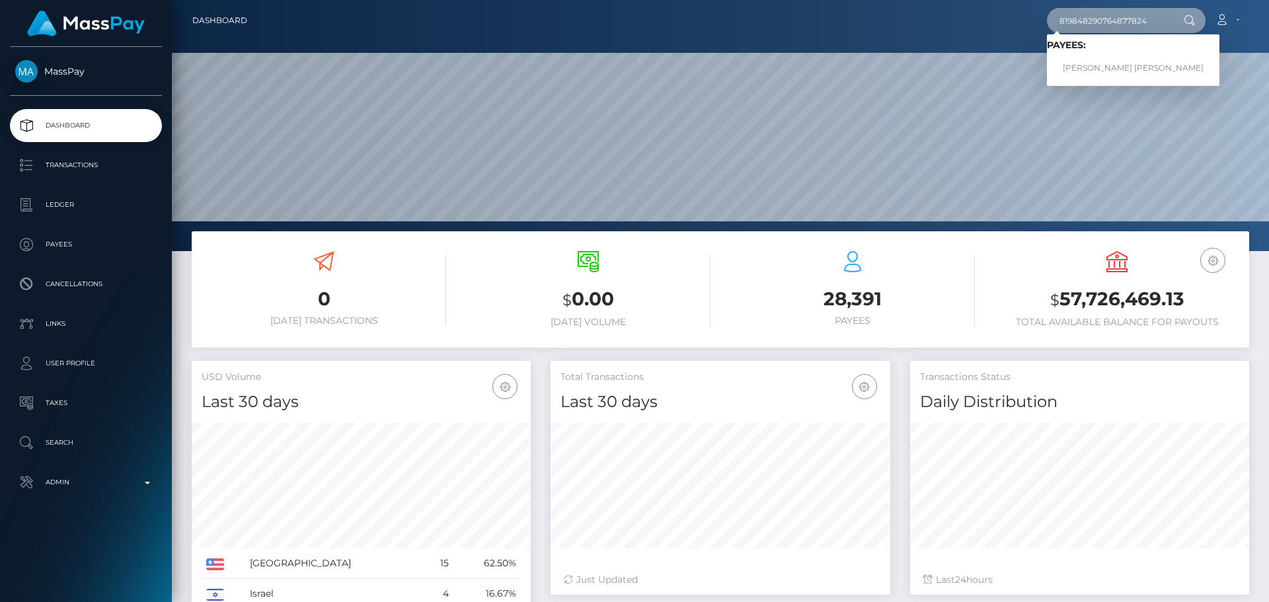
type input "819848290764877824"
click at [1087, 66] on link "ZOE DAHLIA MARIE DIFFIN" at bounding box center [1133, 68] width 173 height 24
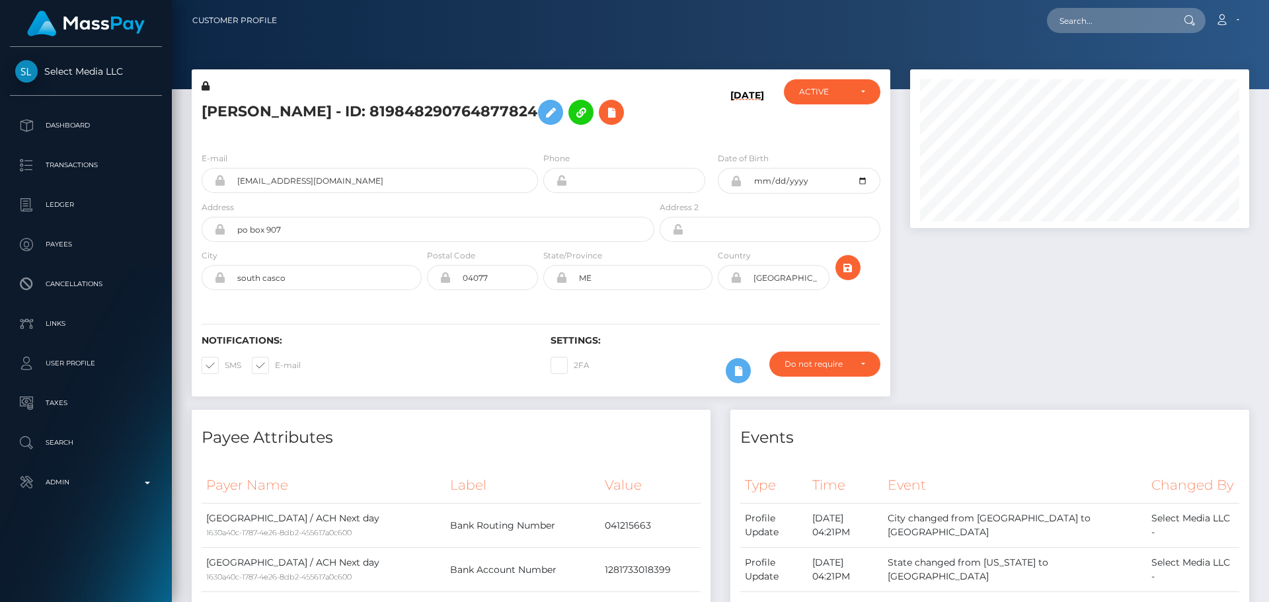
scroll to position [159, 340]
click at [570, 132] on h5 "[PERSON_NAME] - ID: 819848290764877824" at bounding box center [424, 112] width 445 height 38
click at [540, 141] on div "[PERSON_NAME] - ID: 819848290764877824" at bounding box center [424, 110] width 465 height 62
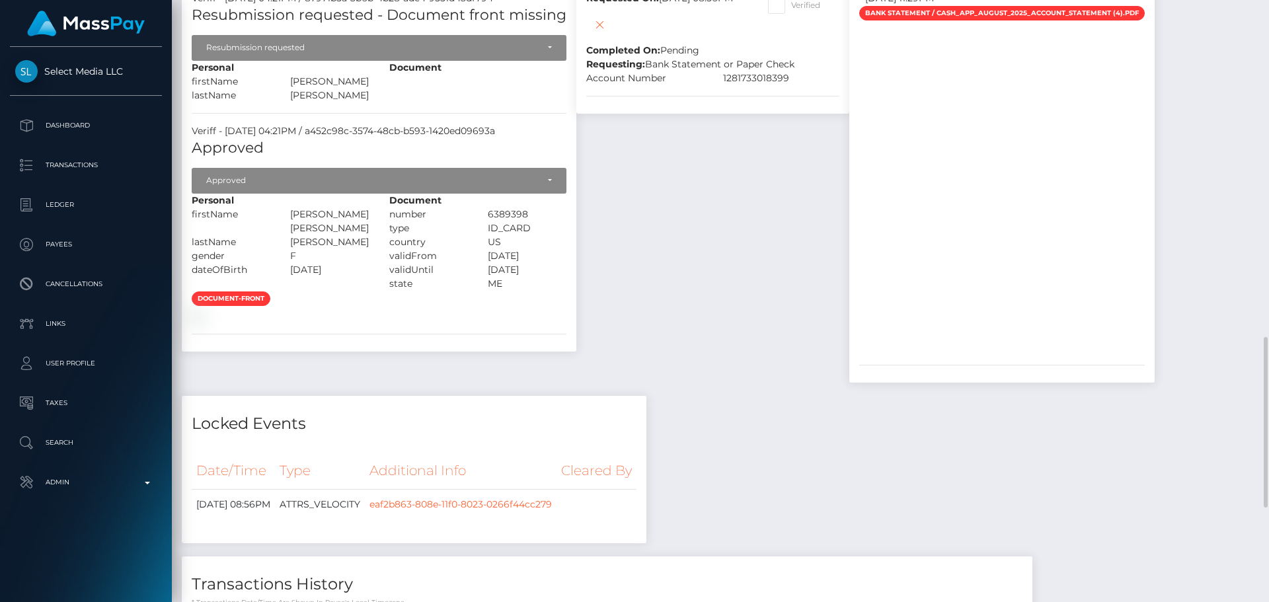
click at [747, 188] on div "Required File Upload Requests Requested On: September 14, 2025 08:56PM Complete…" at bounding box center [712, 165] width 293 height 462
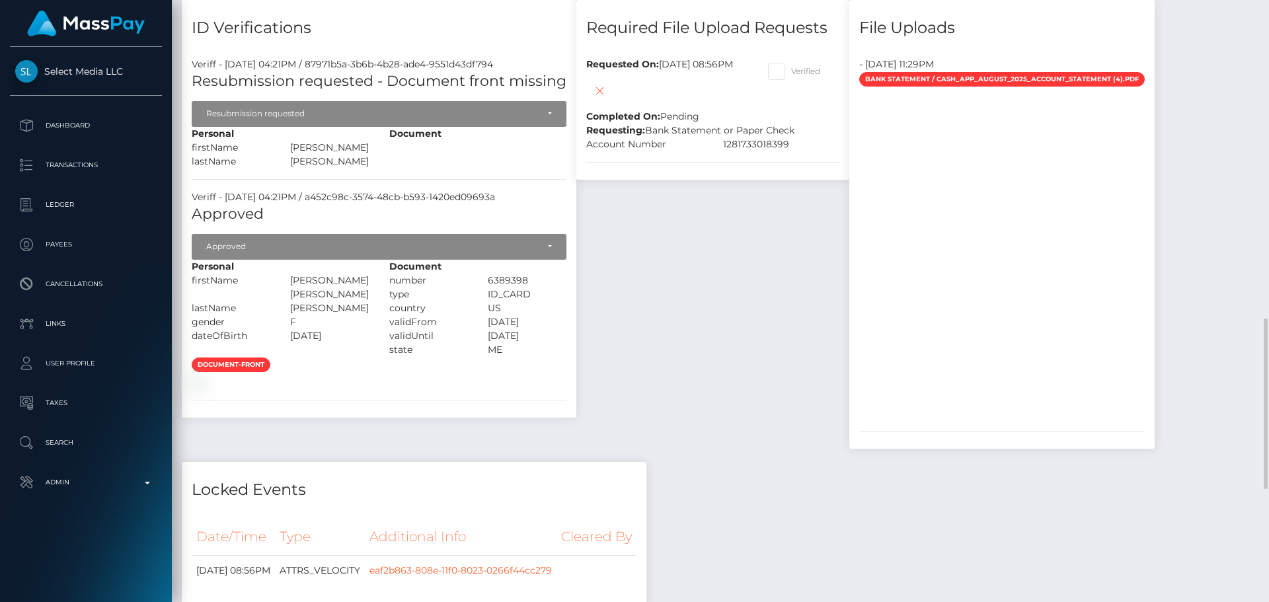
click at [791, 76] on span at bounding box center [791, 71] width 0 height 10
click at [800, 71] on input "Verified" at bounding box center [795, 67] width 9 height 9
checkbox input "true"
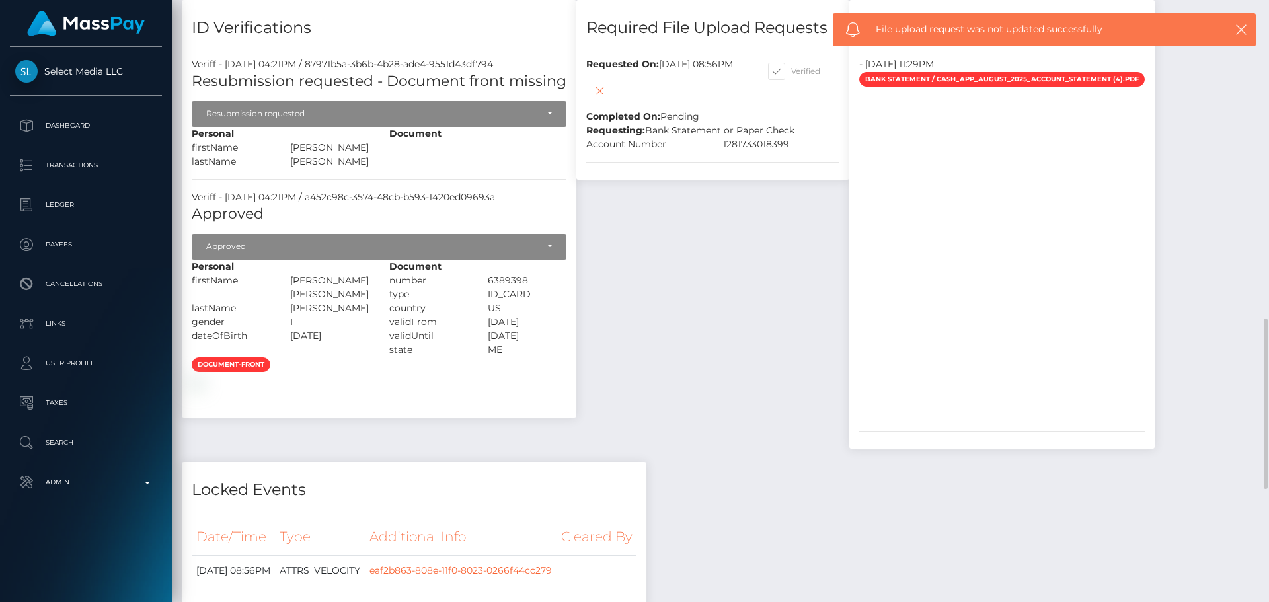
scroll to position [925, 0]
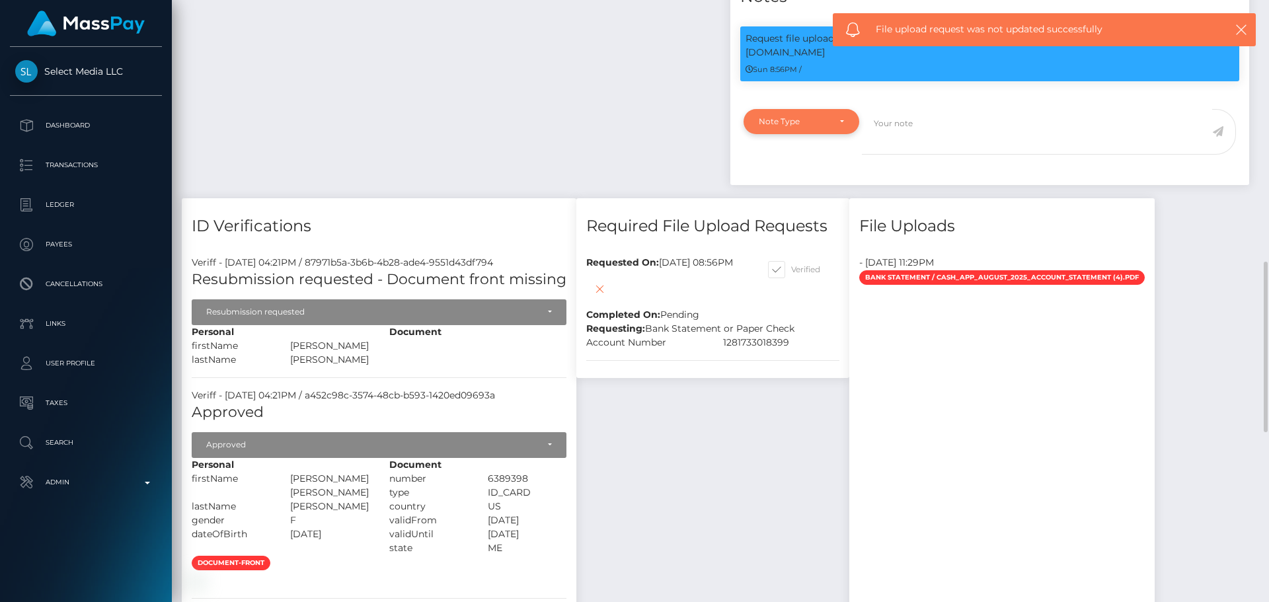
click at [821, 134] on div "Note Type" at bounding box center [802, 121] width 116 height 25
click at [813, 197] on link "Compliance" at bounding box center [802, 185] width 116 height 24
select select "COMPLIANCE"
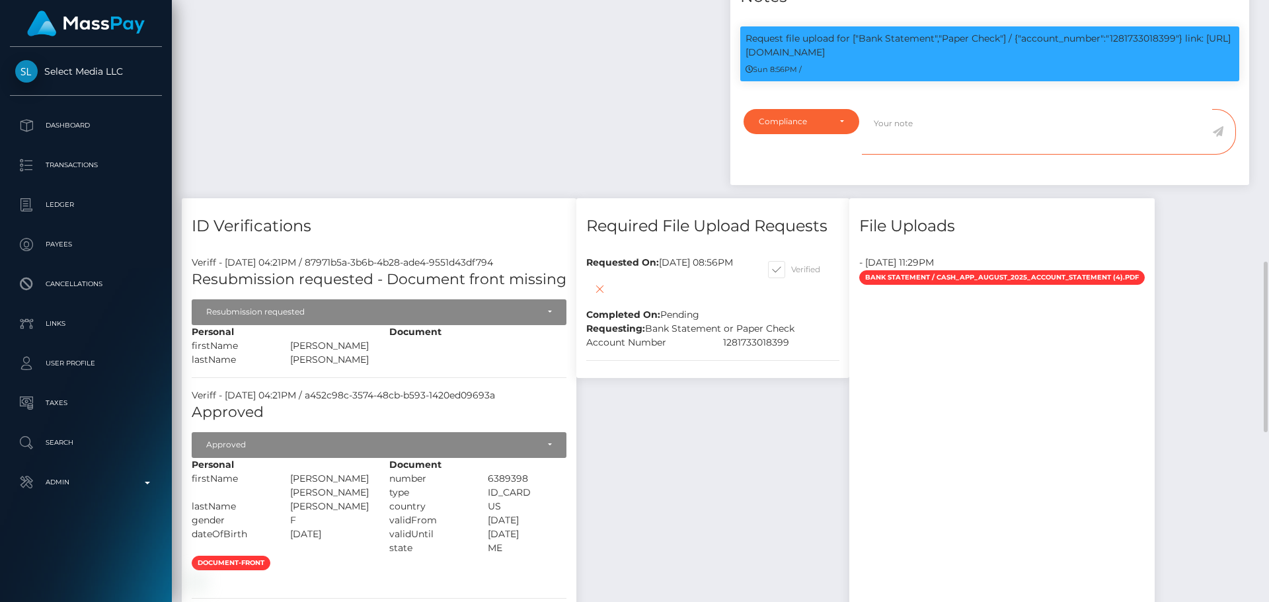
click at [974, 155] on textarea at bounding box center [1037, 132] width 350 height 46
paste textarea "Bank statement provided for showing that the bank account belongs to Heather Ni…"
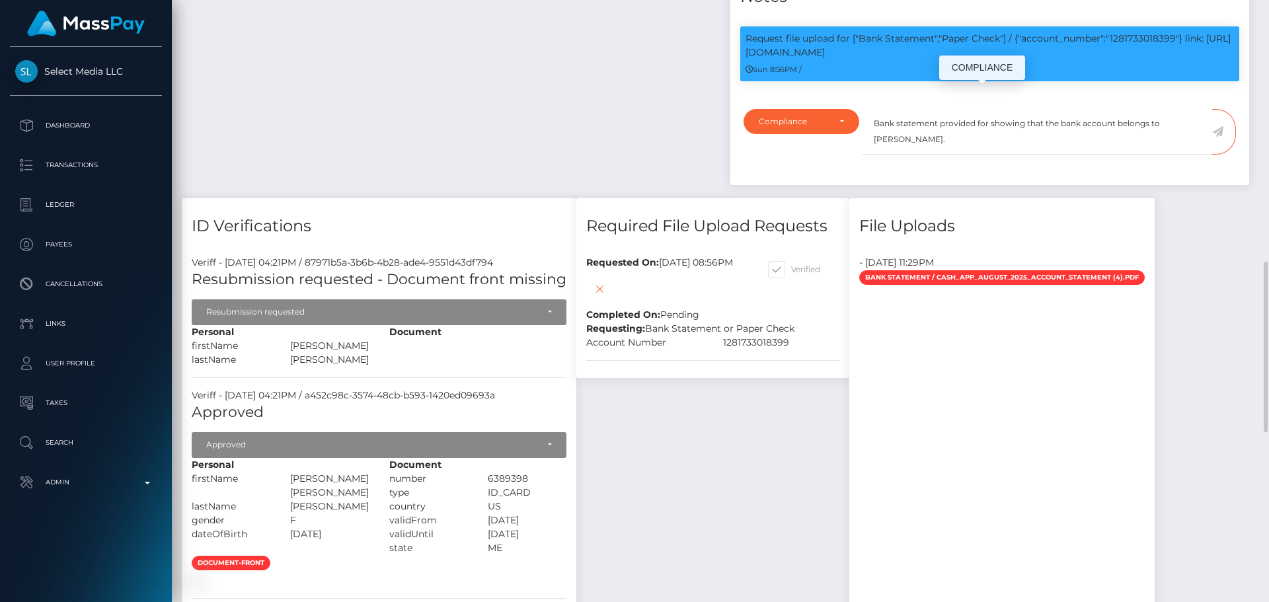
click at [1138, 59] on p "Request file upload for ["Bank Statement","Paper Check"] / {"account_number":"1…" at bounding box center [990, 46] width 488 height 28
click at [1139, 59] on p "Request file upload for ["Bank Statement","Paper Check"] / {"account_number":"1…" at bounding box center [990, 46] width 488 height 28
copy p "1281733018399"
click at [987, 155] on textarea "Bank statement provided for showing that the bank account belongs to Heather Ni…" at bounding box center [1037, 132] width 350 height 46
paste textarea "1281733018399"
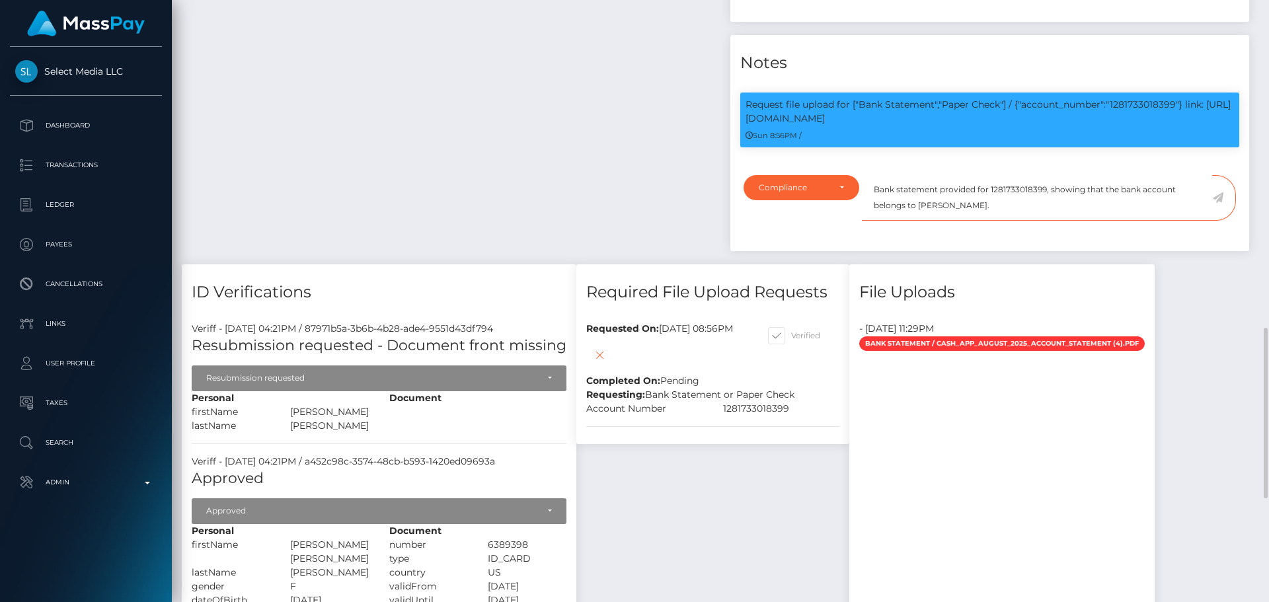
scroll to position [925, 0]
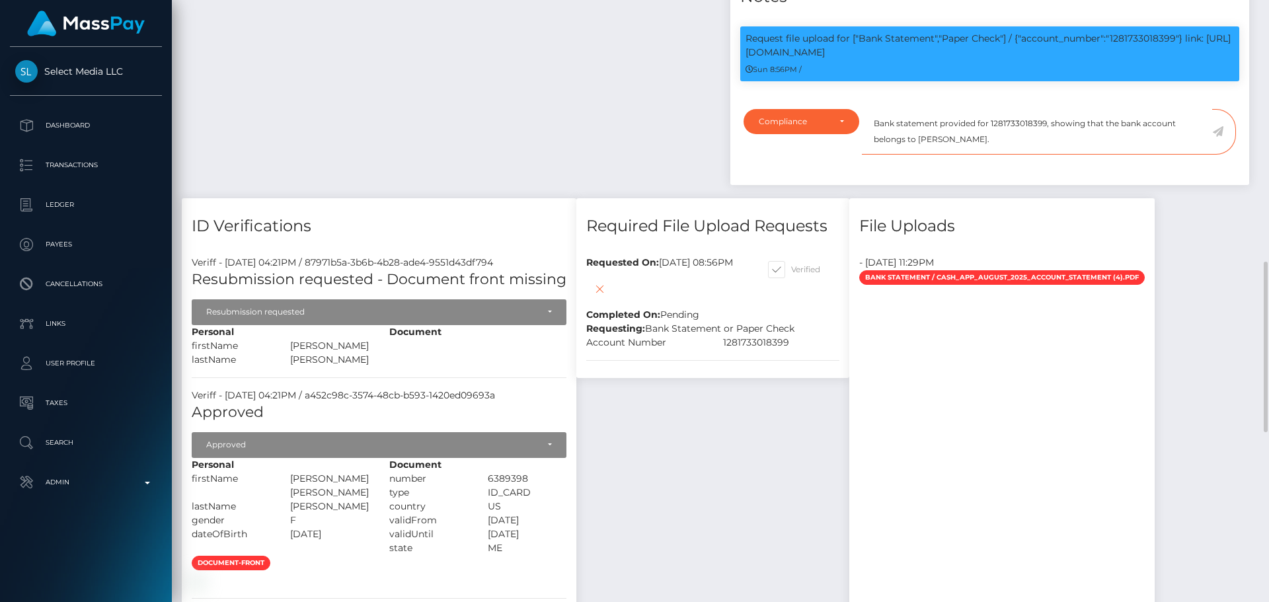
click at [934, 155] on textarea "Bank statement provided for 1281733018399, showing that the bank account belong…" at bounding box center [1037, 132] width 350 height 46
drag, startPoint x: 934, startPoint y: 197, endPoint x: 982, endPoint y: 197, distance: 47.6
click at [982, 155] on textarea "Bank statement provided for 1281733018399, showing that the bank account belong…" at bounding box center [1037, 132] width 350 height 46
paste textarea "Zoe Diffin"
click at [976, 155] on textarea "Bank statement provided for 1281733018399, showing that the bank account belong…" at bounding box center [1037, 132] width 350 height 46
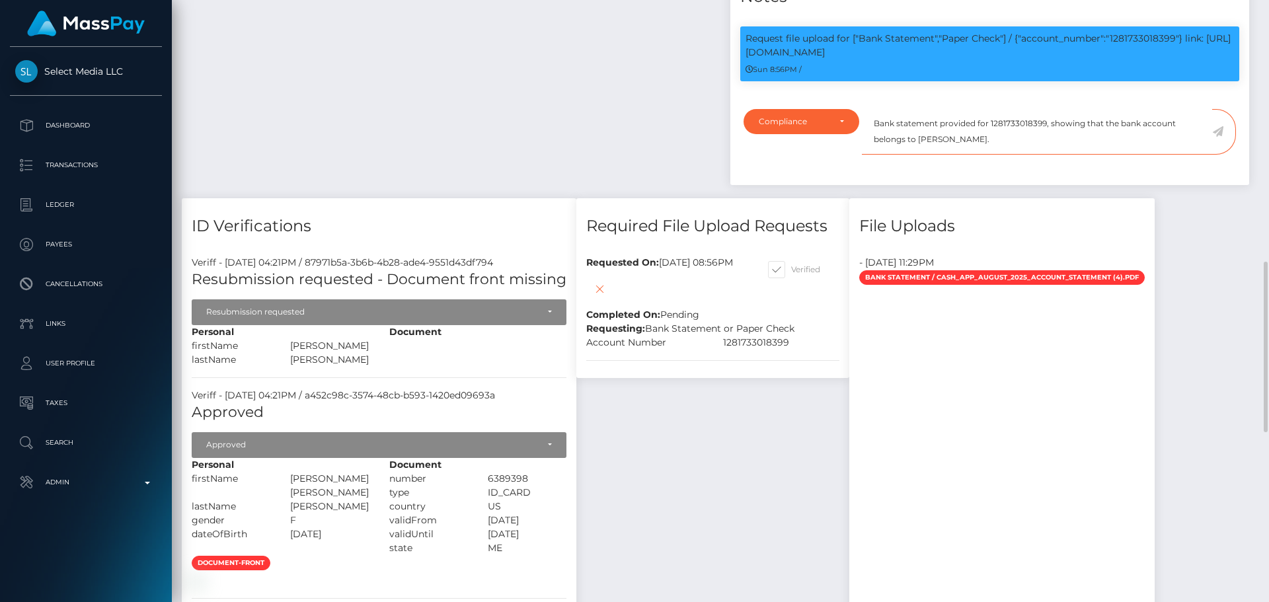
type textarea "Bank statement provided for 1281733018399, showing that the bank account belong…"
click at [1218, 137] on icon at bounding box center [1217, 131] width 11 height 11
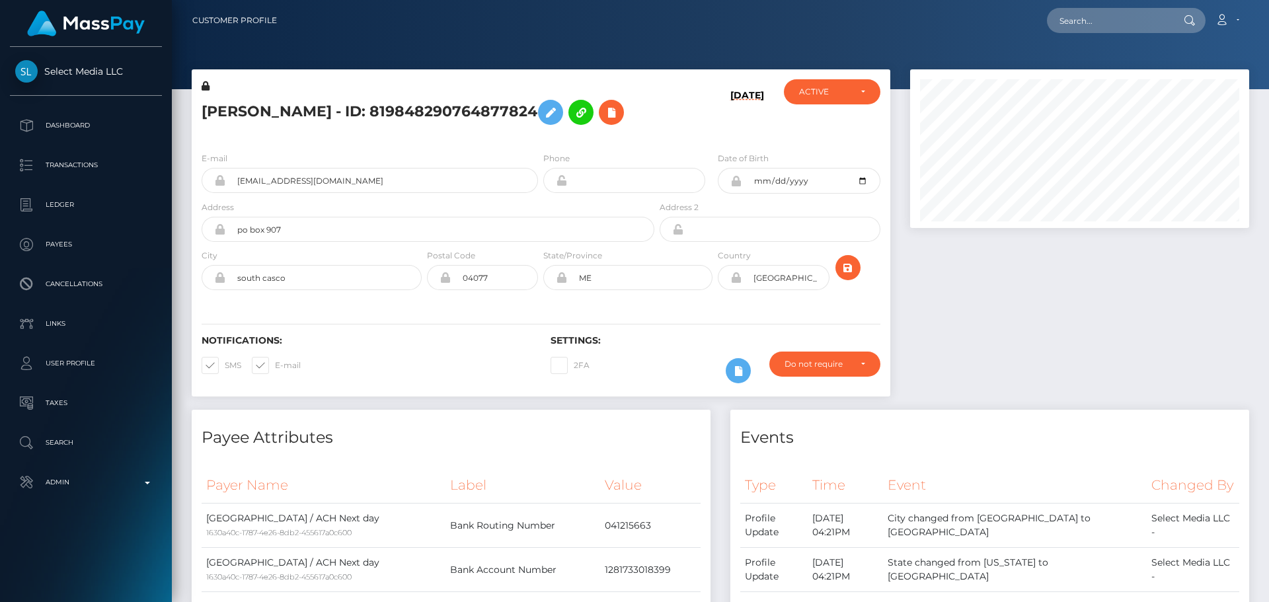
scroll to position [159, 340]
click at [715, 141] on div "[DATE]" at bounding box center [715, 110] width 116 height 62
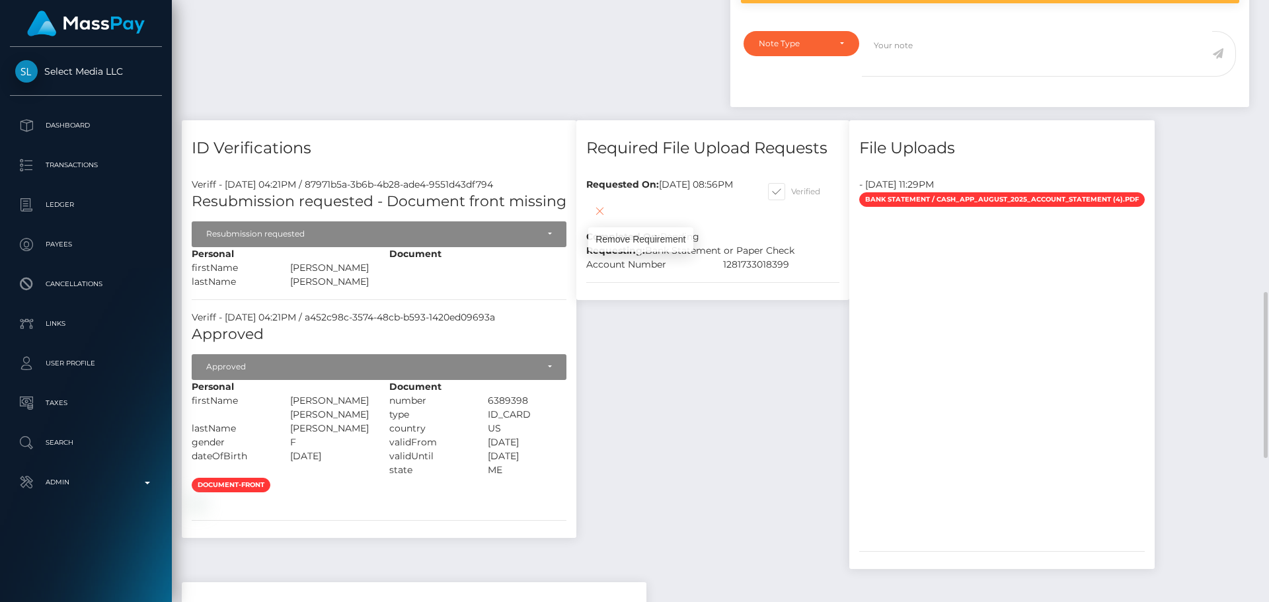
click at [607, 219] on icon at bounding box center [600, 211] width 16 height 17
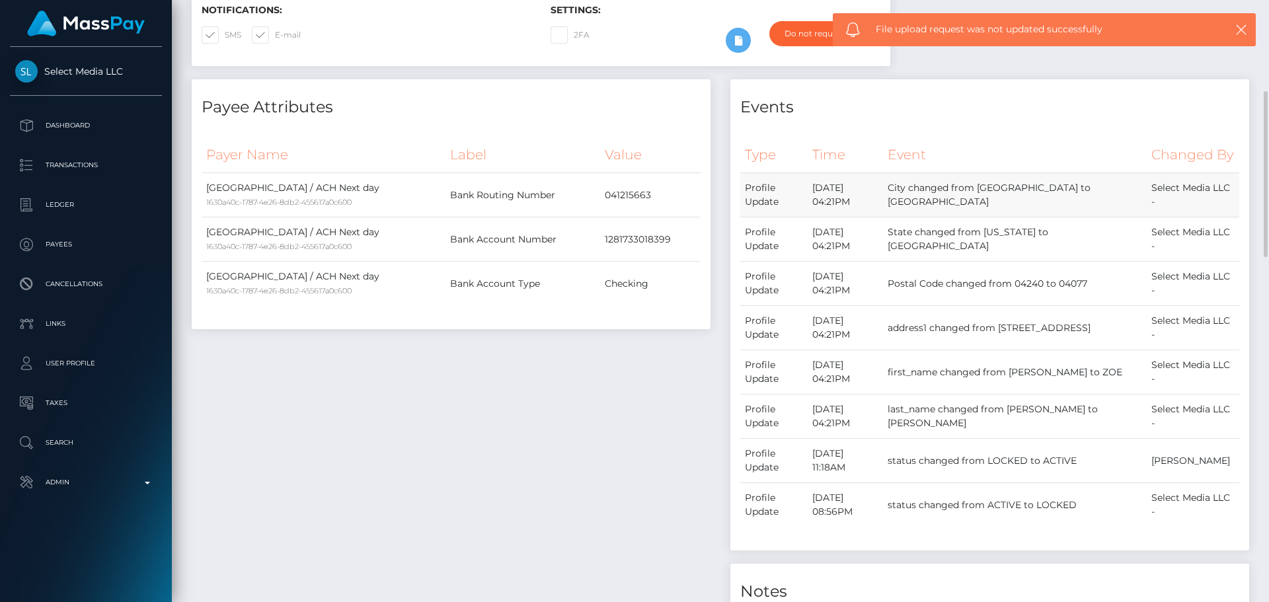
scroll to position [0, 0]
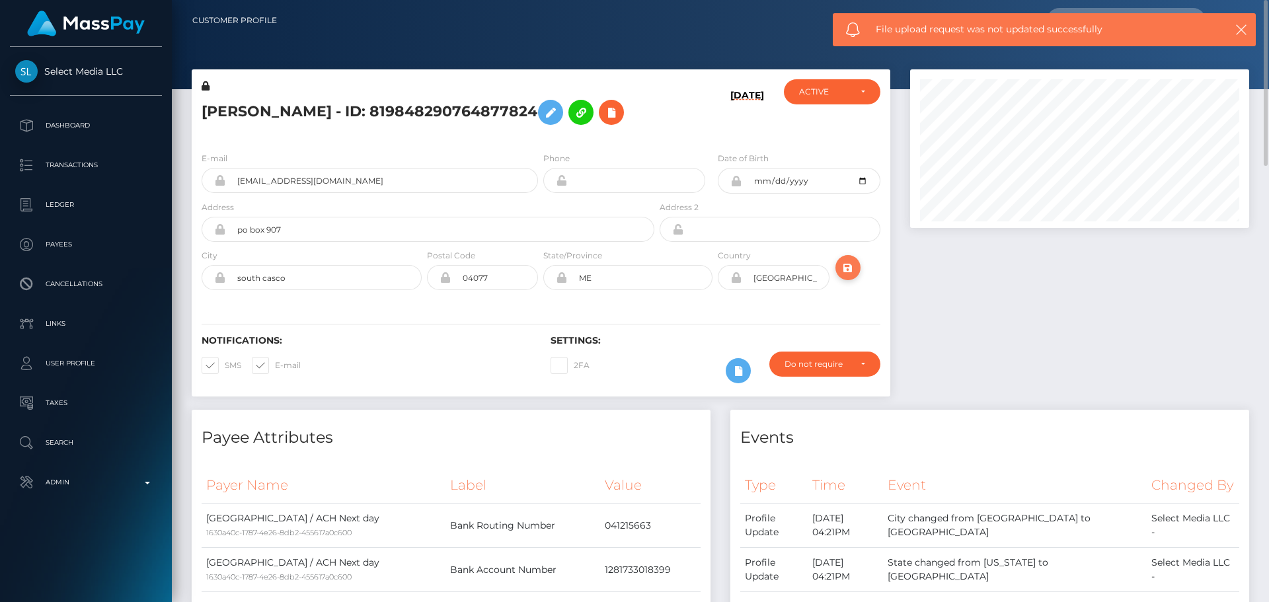
click at [849, 276] on icon "submit" at bounding box center [848, 268] width 16 height 17
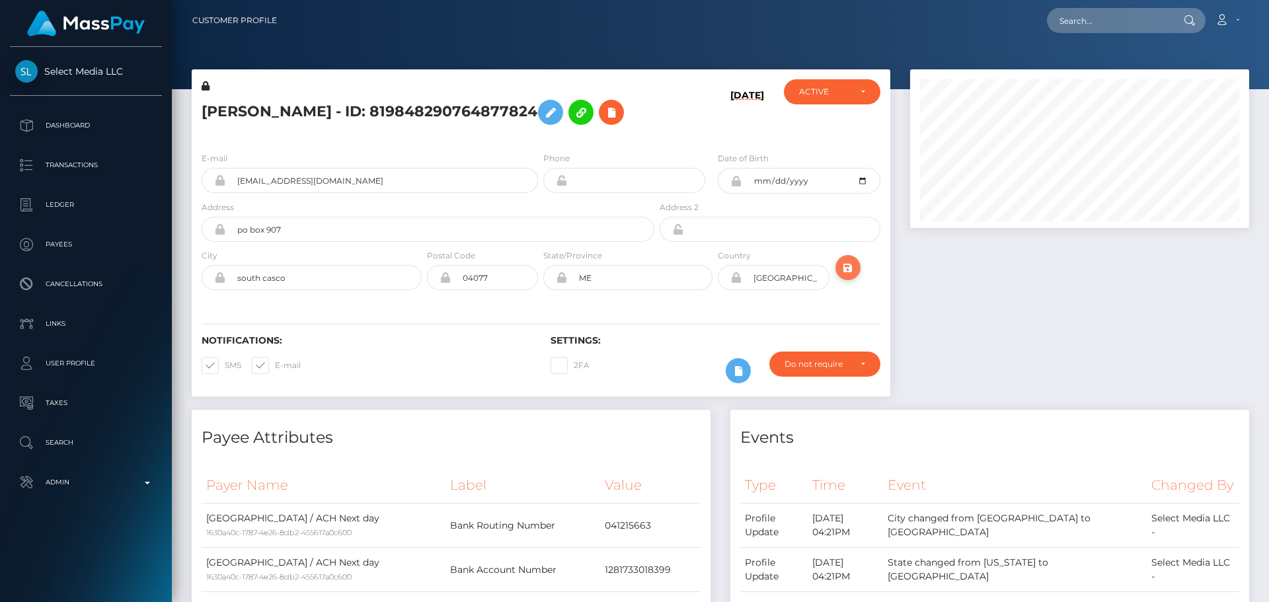
scroll to position [159, 340]
click at [734, 136] on h6 "[DATE]" at bounding box center [747, 113] width 34 height 46
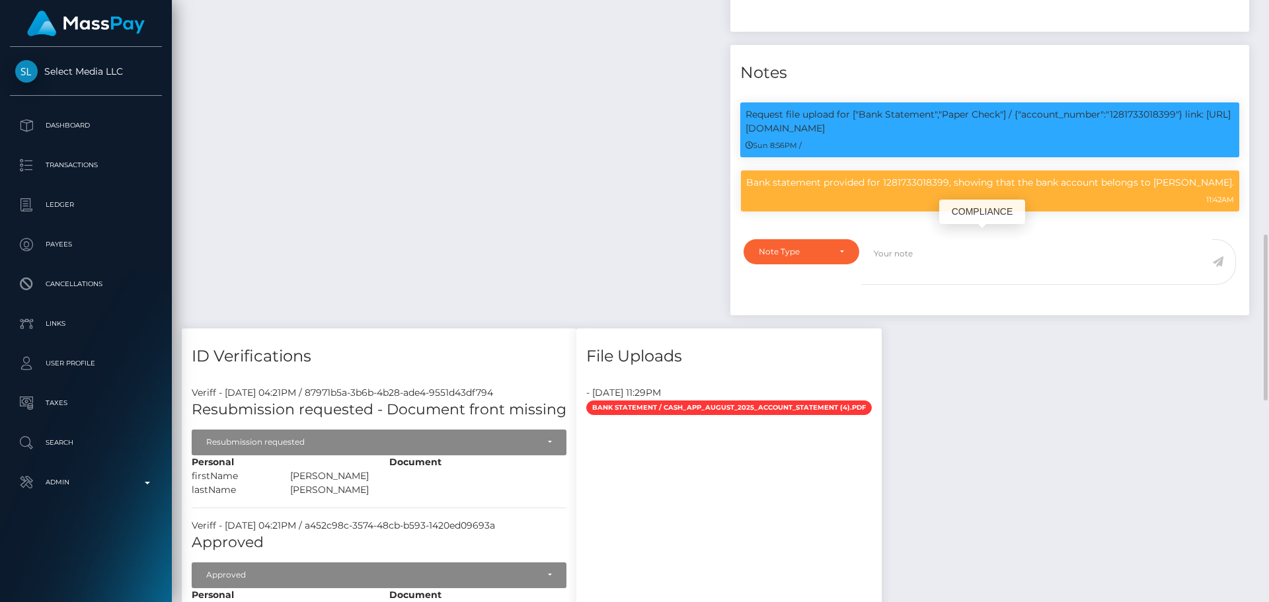
click at [791, 190] on p "Bank statement provided for 1281733018399, showing that the bank account belong…" at bounding box center [990, 183] width 488 height 14
drag, startPoint x: 791, startPoint y: 236, endPoint x: 1232, endPoint y: 231, distance: 441.6
click at [1232, 212] on div "Bank statement provided for 1281733018399, showing that the bank account belong…" at bounding box center [990, 191] width 498 height 41
copy p "Bank statement provided for 1281733018399, showing that the bank account belong…"
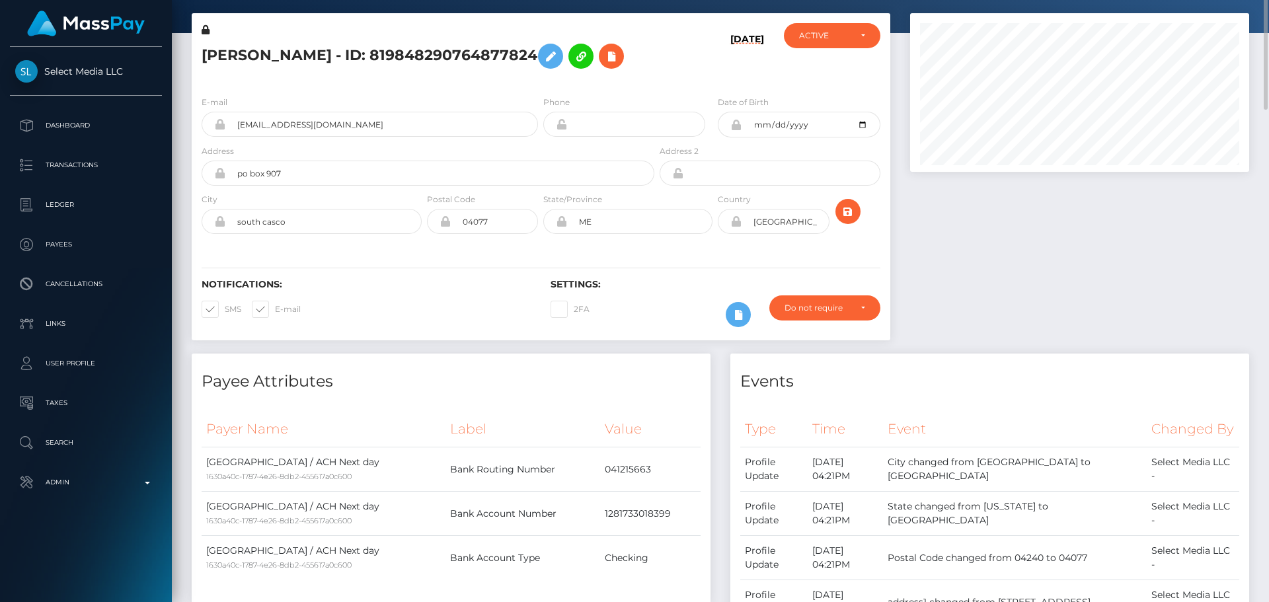
scroll to position [0, 0]
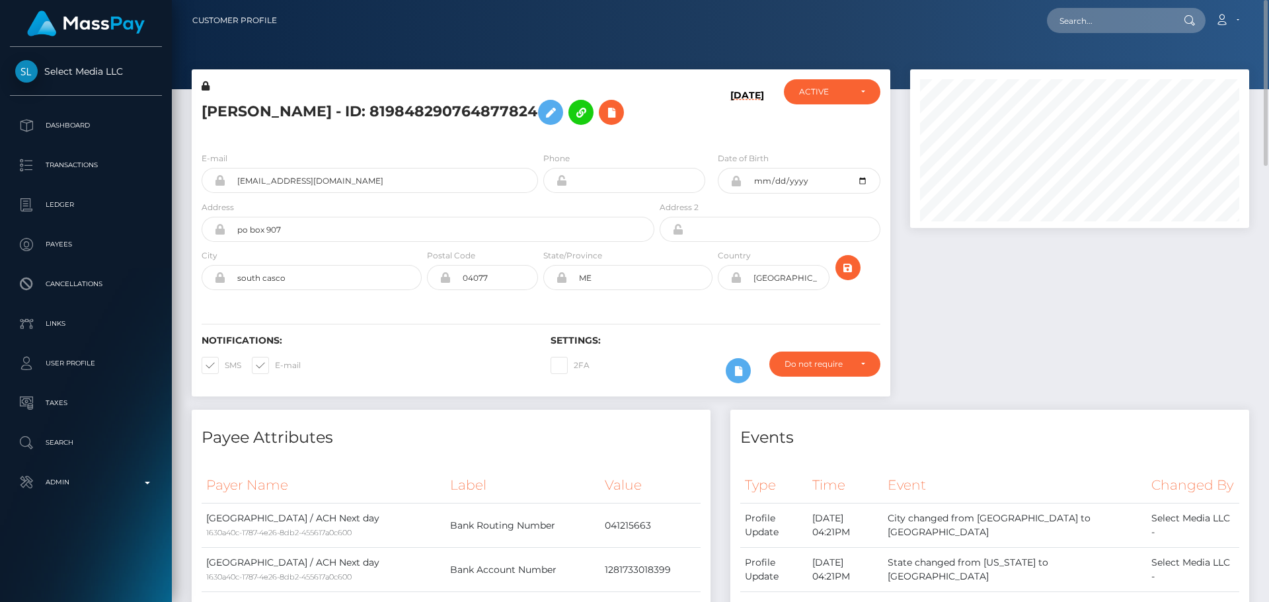
click at [327, 108] on h5 "ZOE DAHLIA MARIE DIFFIN - ID: 819848290764877824" at bounding box center [424, 112] width 445 height 38
copy h5 "ZOE DAHLIA MARIE DIFFIN - ID: 819848290764877824"
drag, startPoint x: 394, startPoint y: 215, endPoint x: 167, endPoint y: 221, distance: 226.8
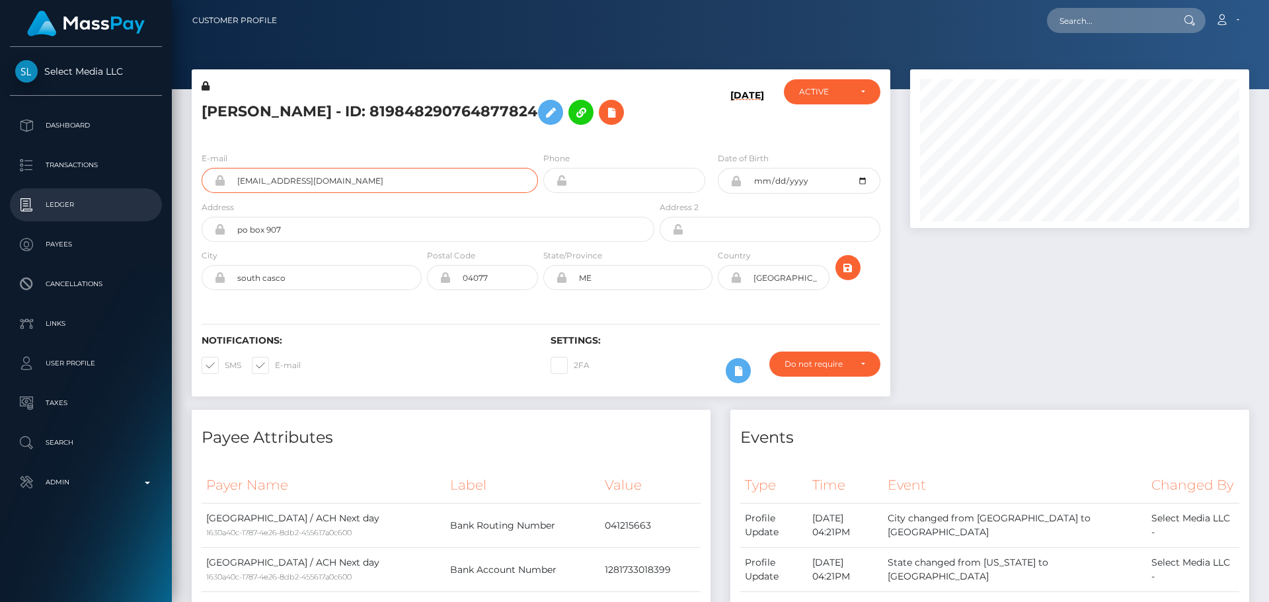
click at [167, 221] on div "Select Media LLC Dashboard Transactions Ledger Payees Cancellations" at bounding box center [634, 301] width 1269 height 602
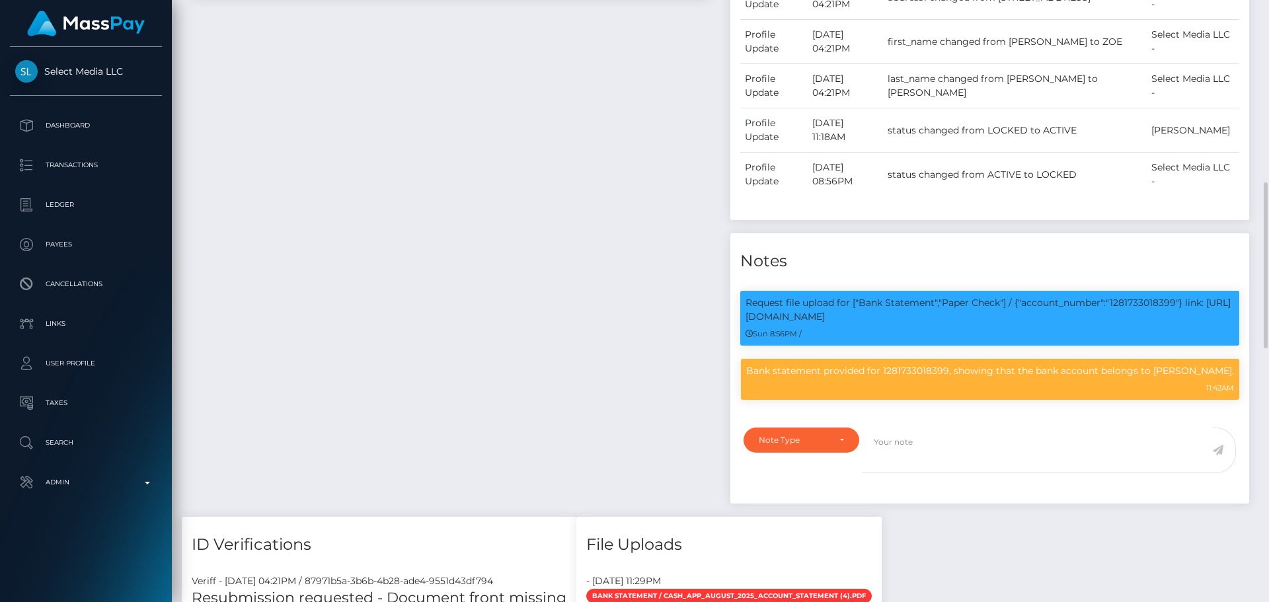
scroll to position [159, 340]
click at [1130, 324] on p "Request file upload for ["Bank Statement","Paper Check"] / {"account_number":"1…" at bounding box center [990, 310] width 488 height 28
copy p "1281733018399"
click at [631, 183] on div "Payee Attributes Payer Name Label Value United States / ACH Next day 1630a40c-1…" at bounding box center [451, 133] width 539 height 768
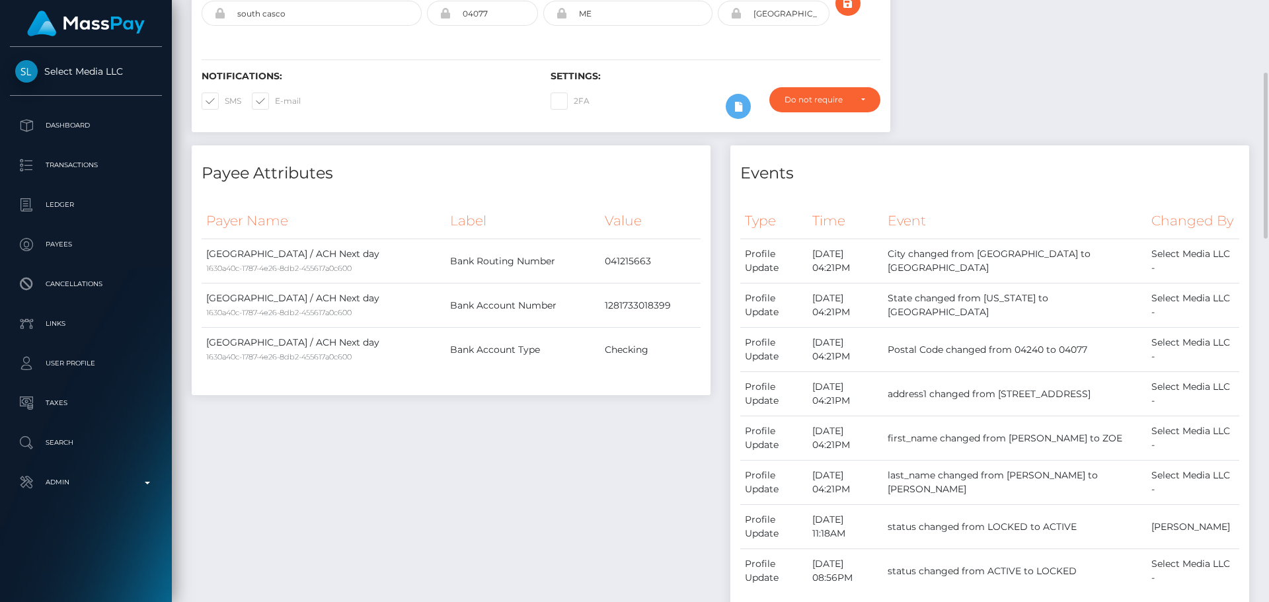
scroll to position [0, 0]
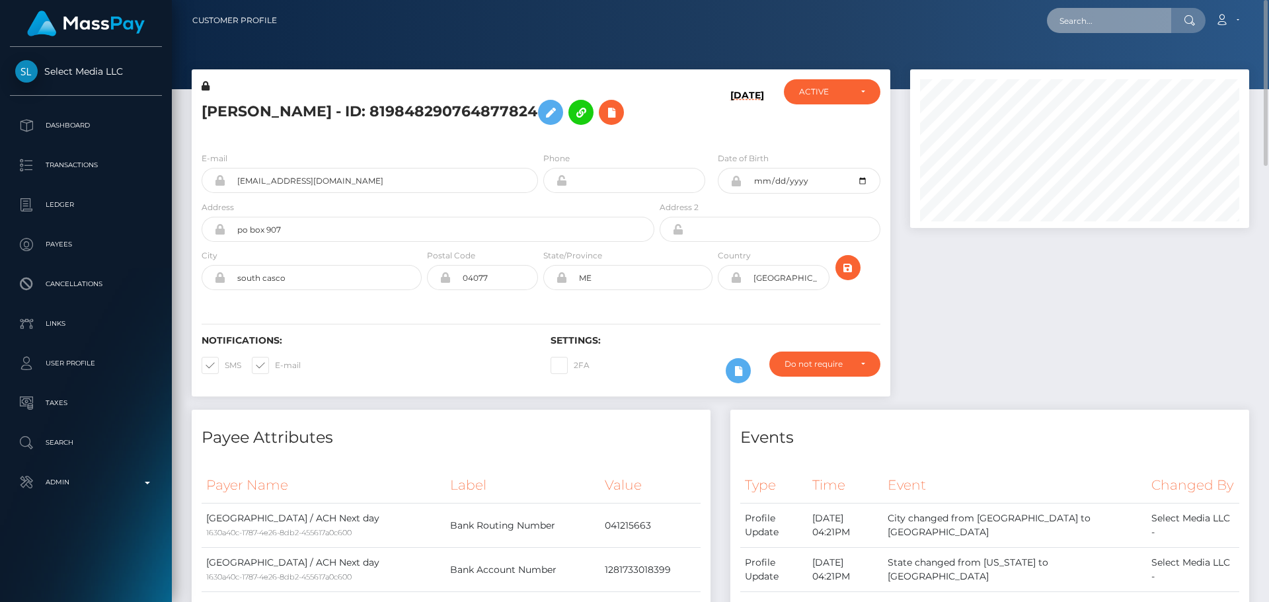
click at [1112, 15] on input "text" at bounding box center [1109, 20] width 124 height 25
paste input "6b27c344-0ce2-46e0-881d-ebd7abf4f9a8"
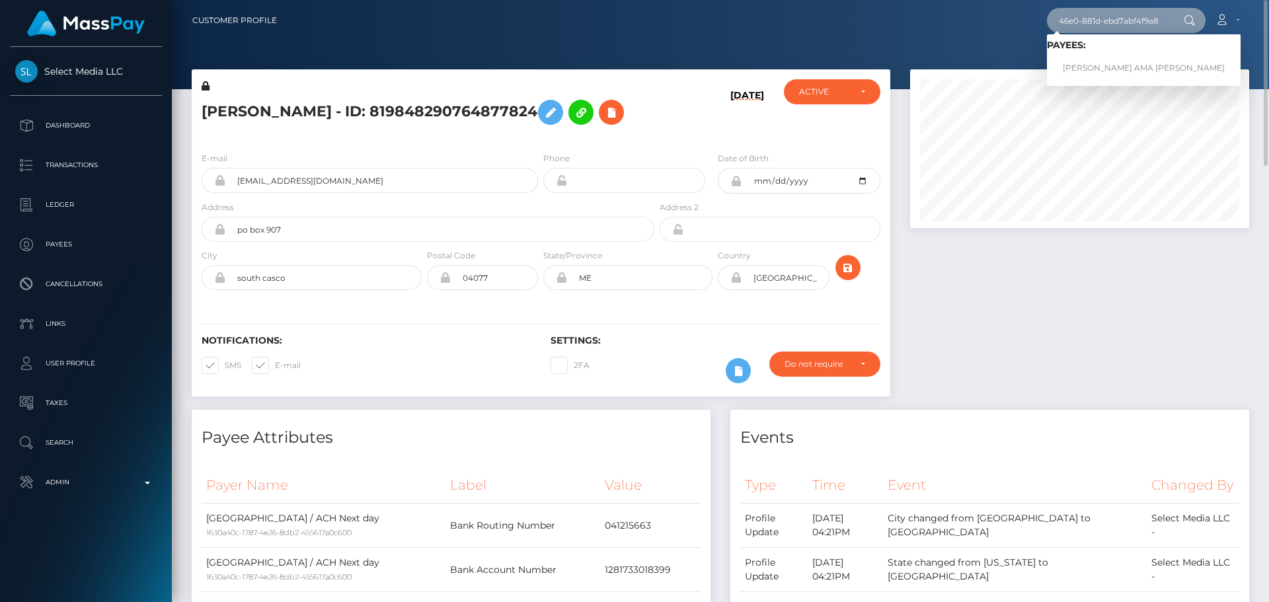
type input "6b27c344-0ce2-46e0-881d-ebd7abf4f9a8"
click at [1104, 63] on link "GIFTY AMA MENSAH" at bounding box center [1144, 68] width 194 height 24
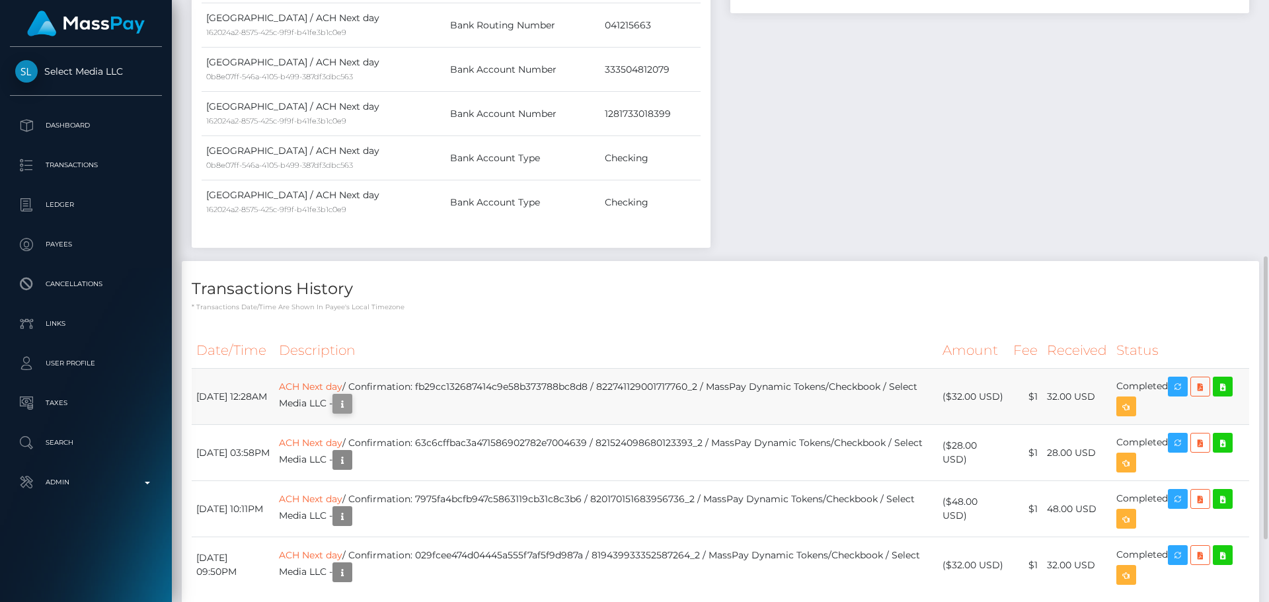
scroll to position [159, 340]
click at [350, 412] on icon "button" at bounding box center [342, 404] width 16 height 17
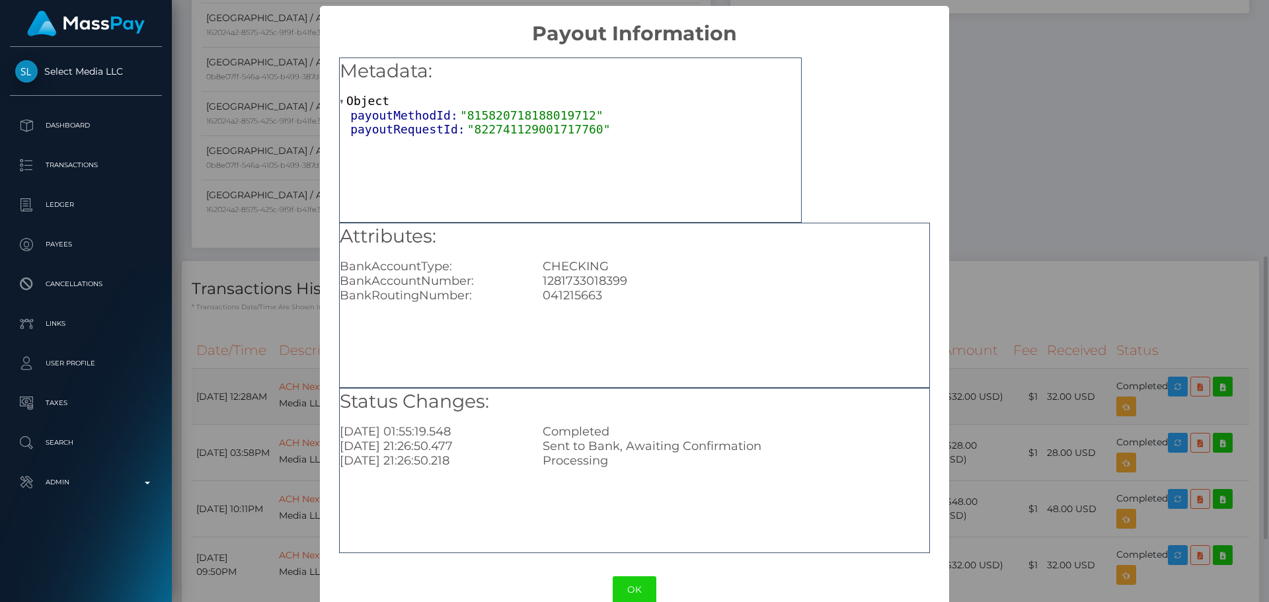
scroll to position [0, 0]
click at [635, 592] on button "OK" at bounding box center [635, 589] width 44 height 27
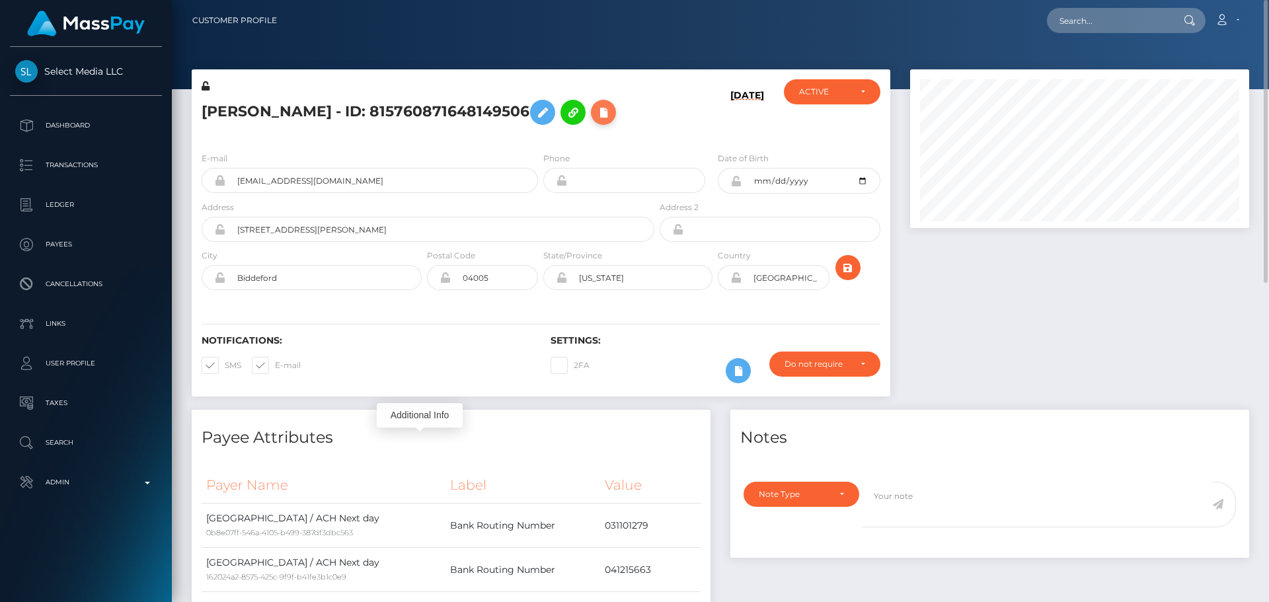
click at [591, 125] on button at bounding box center [603, 112] width 25 height 25
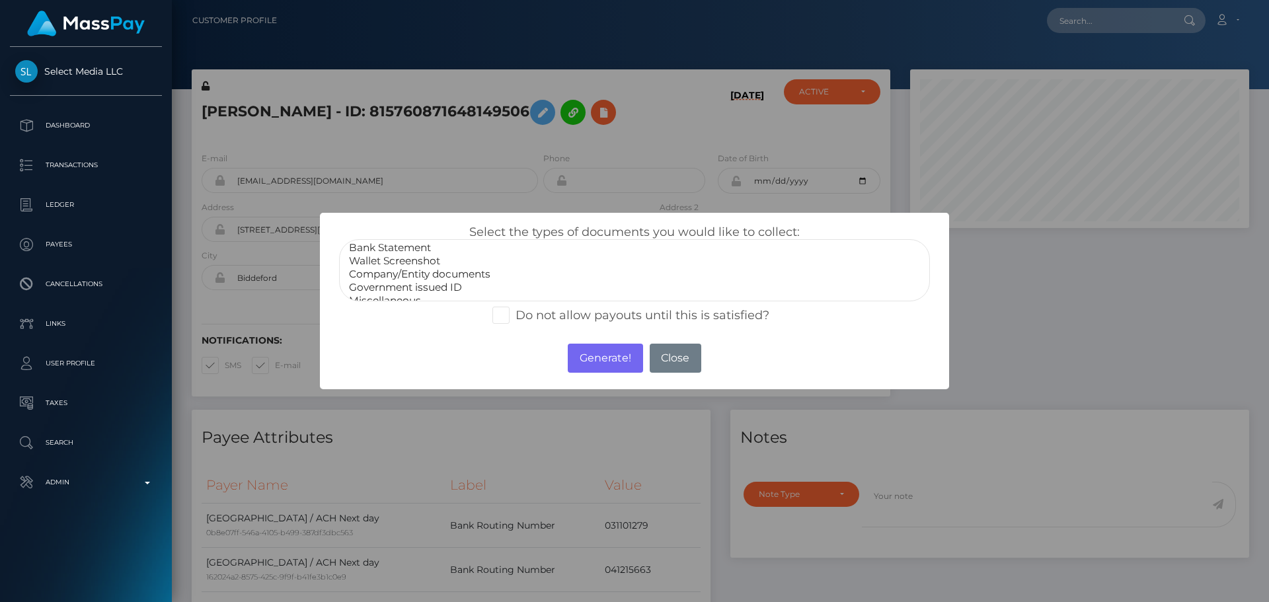
scroll to position [26, 0]
select select "Miscellaneous"
click at [391, 285] on option "Miscellaneous" at bounding box center [635, 290] width 574 height 13
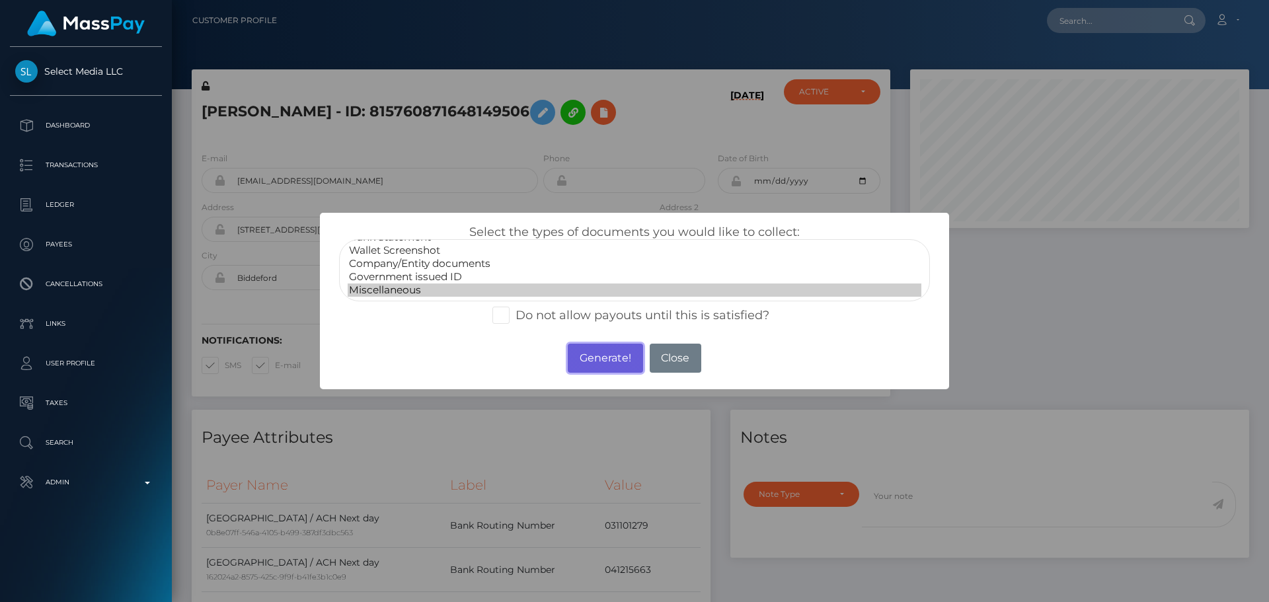
click at [590, 358] on button "Generate!" at bounding box center [605, 358] width 75 height 29
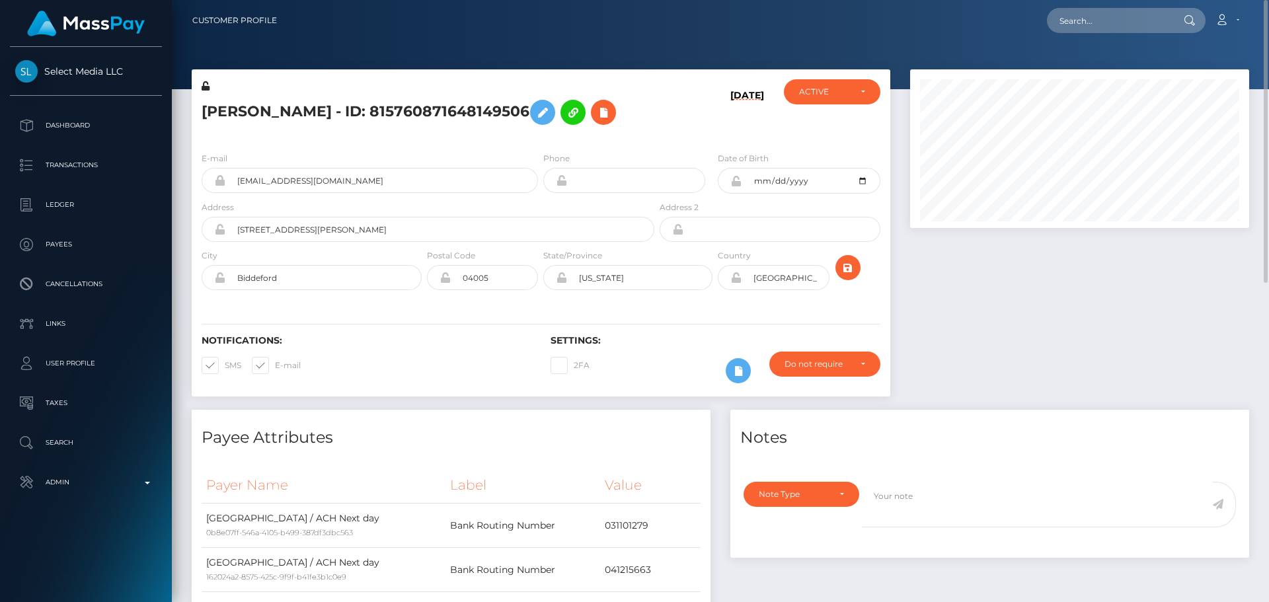
click at [704, 140] on div "09/11/25" at bounding box center [715, 110] width 116 height 62
click at [847, 276] on icon "submit" at bounding box center [848, 268] width 16 height 17
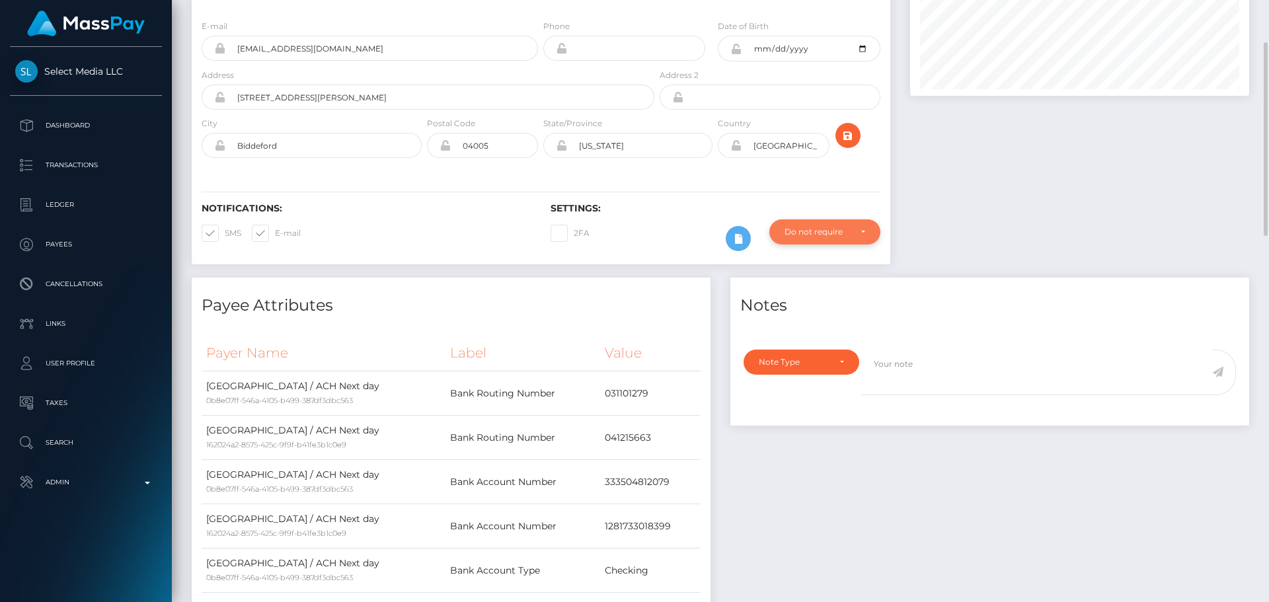
click at [828, 237] on div "Do not require" at bounding box center [817, 232] width 65 height 11
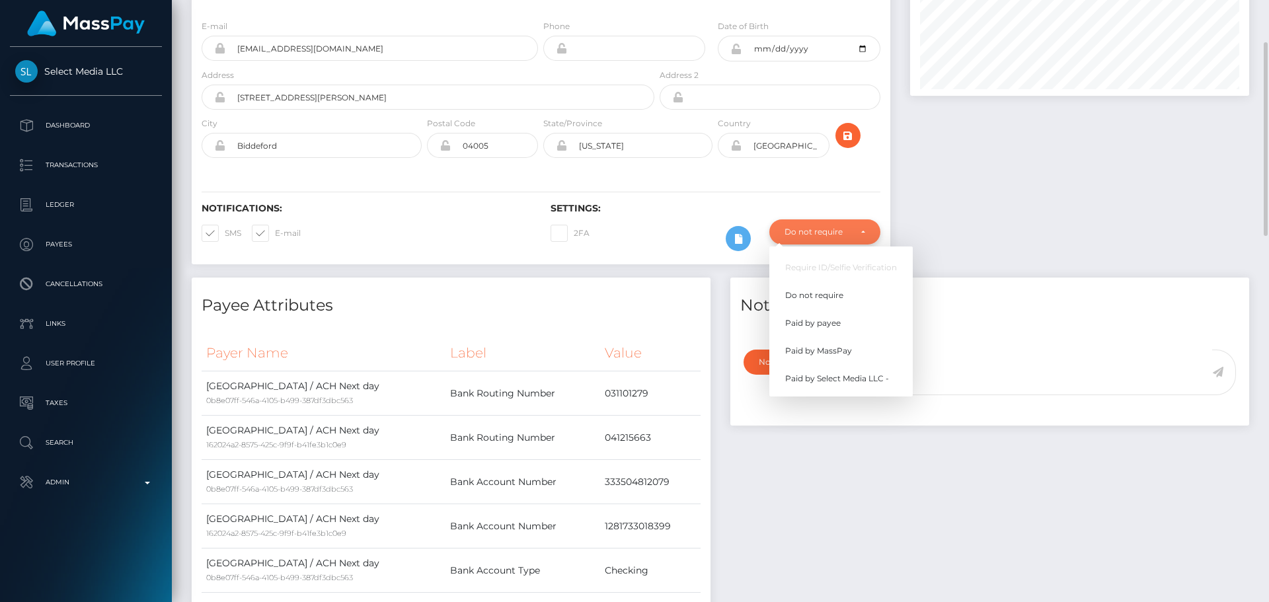
scroll to position [159, 340]
click at [826, 364] on link "Paid by MassPay" at bounding box center [840, 351] width 143 height 24
select select "2"
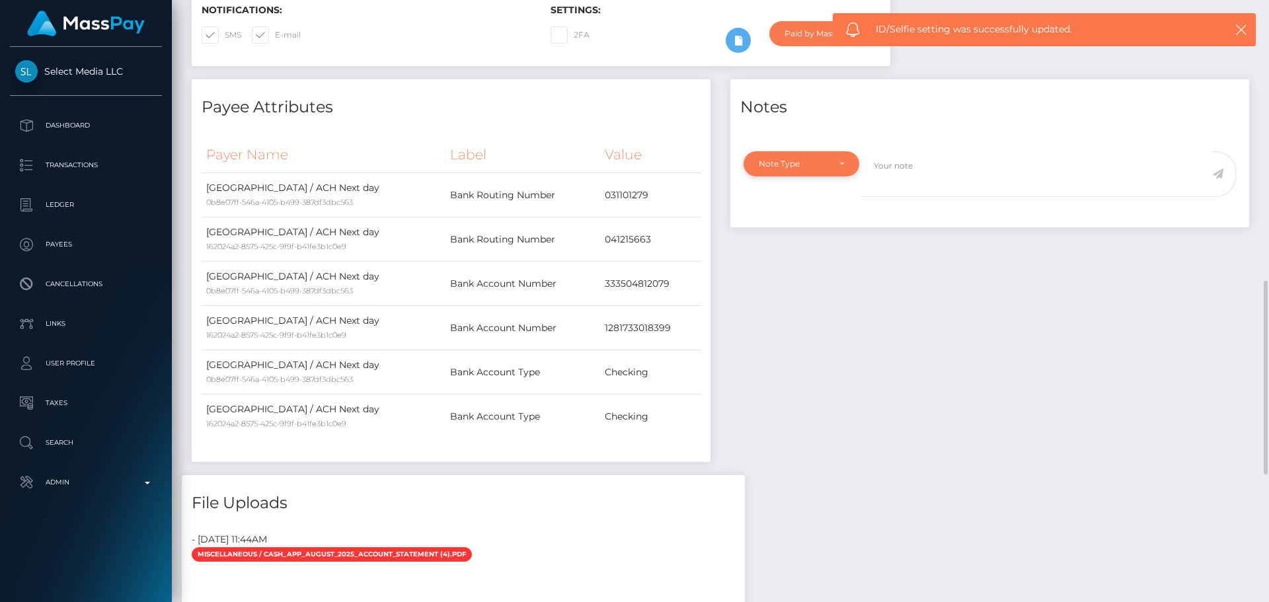
scroll to position [198, 0]
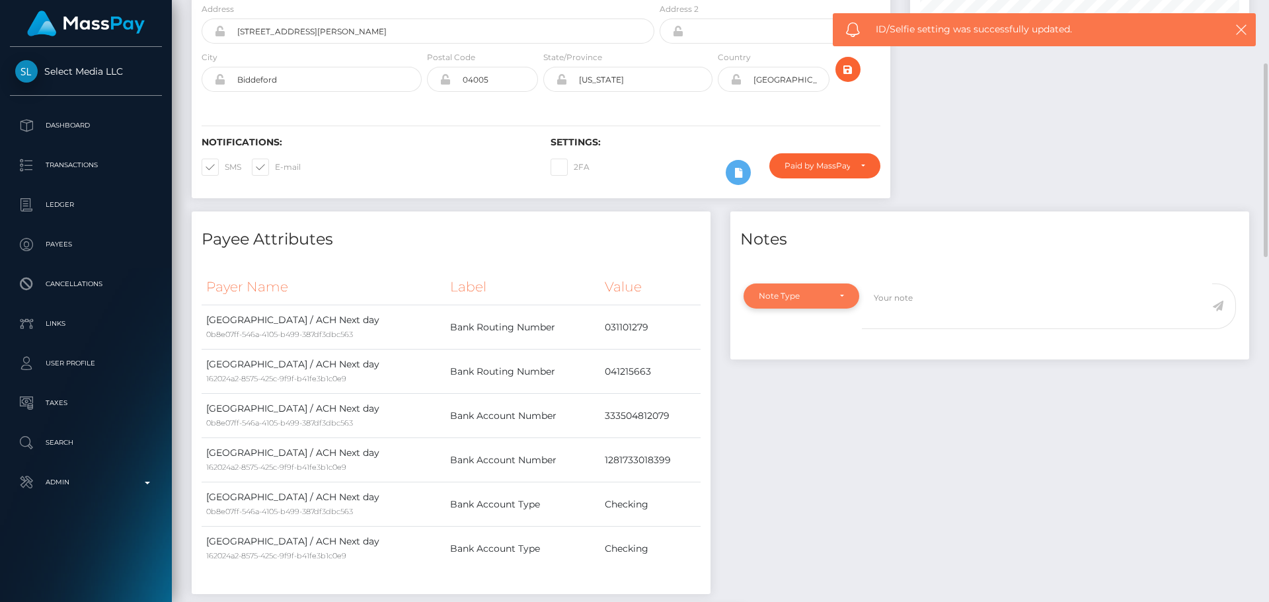
click at [820, 309] on div "Note Type" at bounding box center [802, 296] width 116 height 25
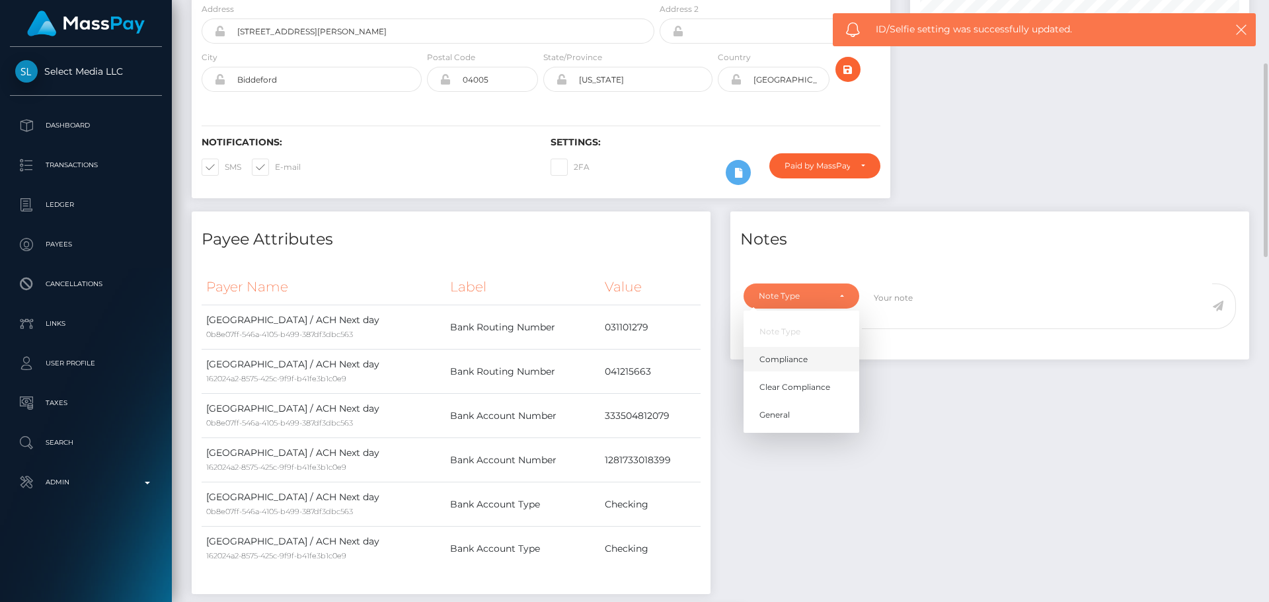
click at [777, 366] on span "Compliance" at bounding box center [783, 360] width 48 height 12
select select "COMPLIANCE"
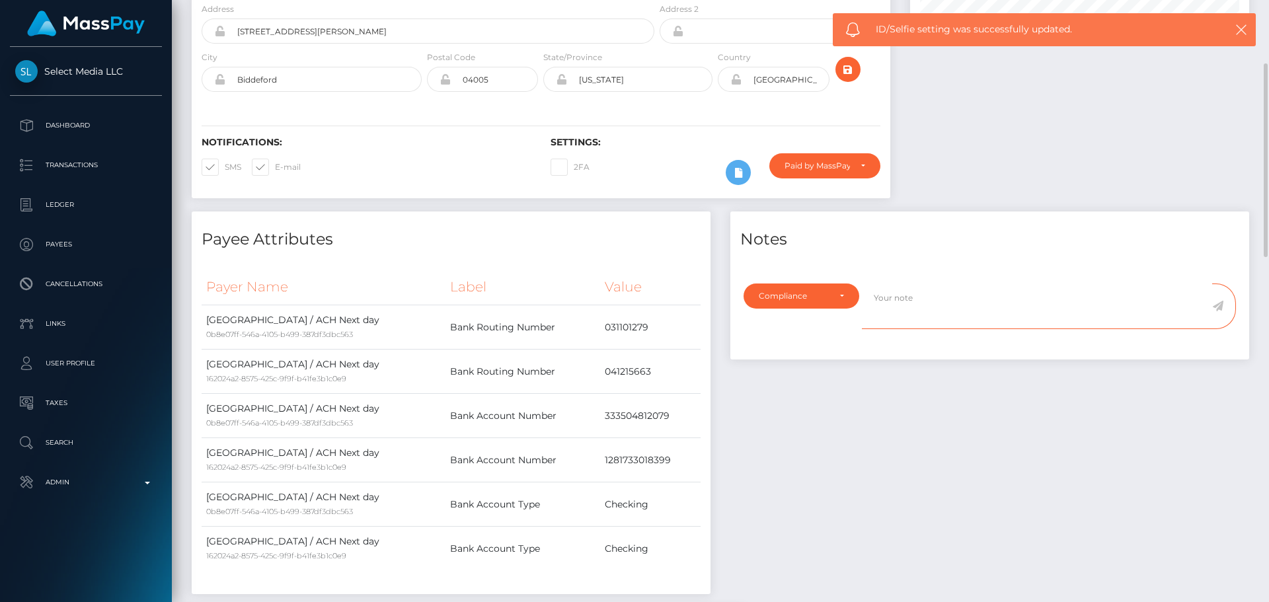
click at [948, 329] on textarea at bounding box center [1037, 307] width 350 height 46
paste textarea "Bank statement provided for 1281733018399, showing that the bank account belong…"
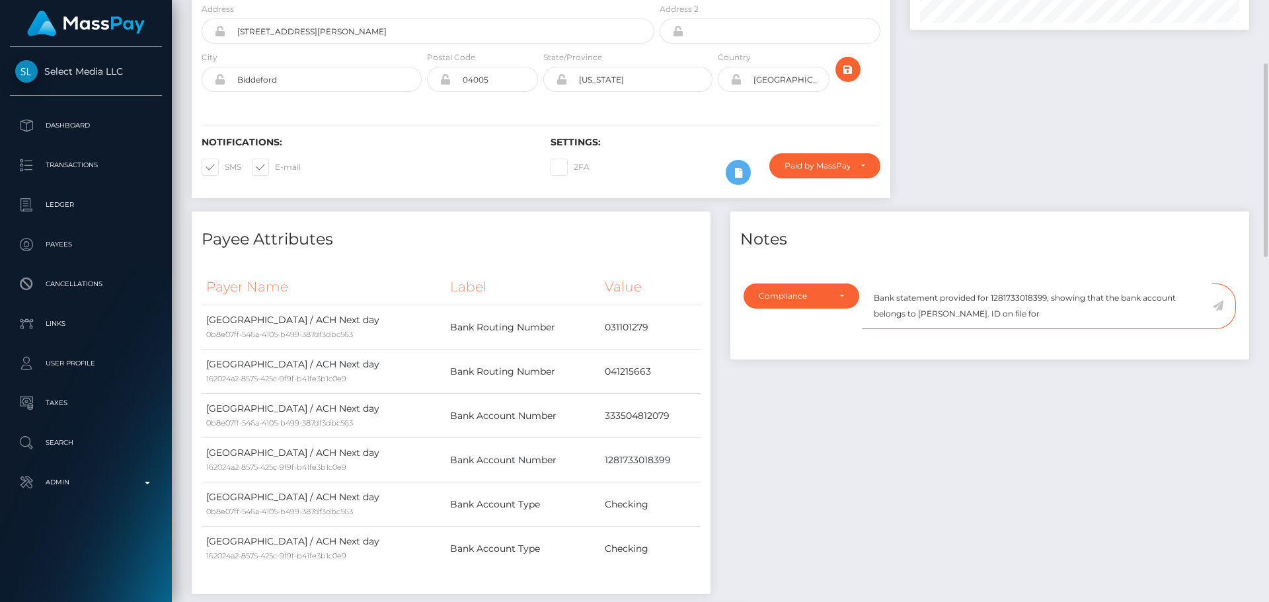
click at [922, 329] on textarea "Bank statement provided for 1281733018399, showing that the bank account belong…" at bounding box center [1037, 307] width 350 height 46
drag, startPoint x: 922, startPoint y: 354, endPoint x: 944, endPoint y: 353, distance: 21.8
click at [944, 329] on textarea "Bank statement provided for 1281733018399, showing that the bank account belong…" at bounding box center [1037, 307] width 350 height 46
click at [1046, 329] on textarea "Bank statement provided for 1281733018399, showing that the bank account belong…" at bounding box center [1037, 307] width 350 height 46
paste textarea "[PERSON_NAME]"
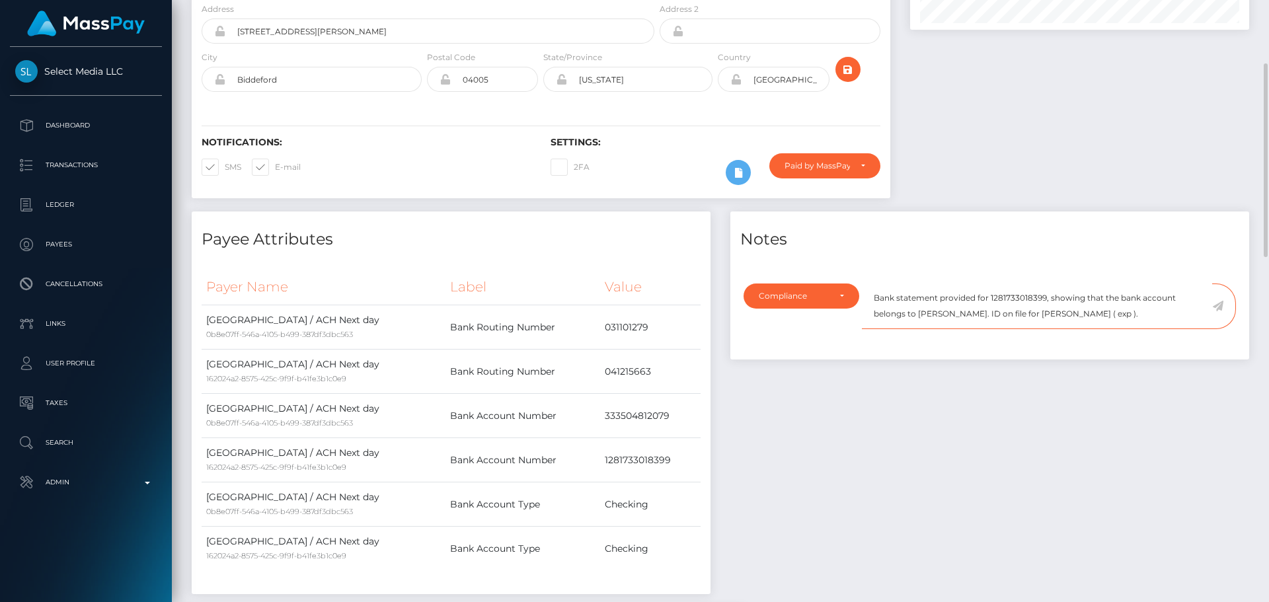
click at [1072, 329] on textarea "Bank statement provided for 1281733018399, showing that the bank account belong…" at bounding box center [1037, 307] width 350 height 46
click at [1156, 329] on textarea "Bank statement provided for 1281733018399, showing that the bank account belong…" at bounding box center [1037, 307] width 350 height 46
type textarea "Bank statement provided for 1281733018399, showing that the bank account belong…"
click at [1216, 311] on icon at bounding box center [1217, 306] width 11 height 11
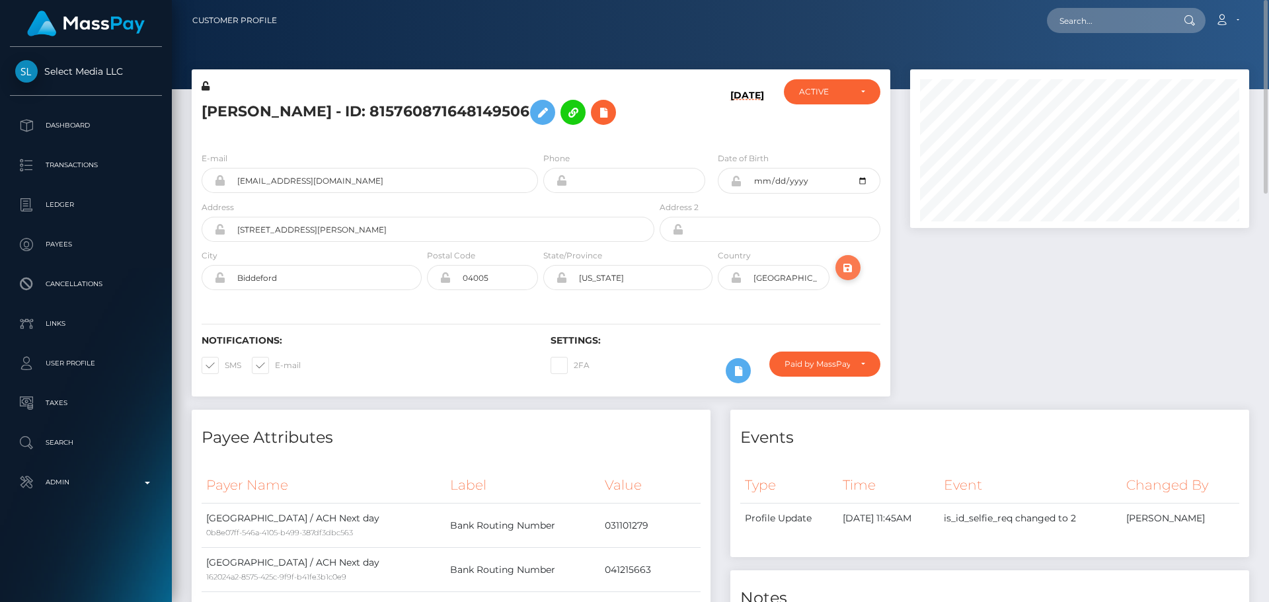
click at [851, 276] on icon "submit" at bounding box center [848, 268] width 16 height 17
click at [347, 106] on h5 "[PERSON_NAME] - ID: 815760871648149506" at bounding box center [424, 112] width 445 height 38
click at [348, 106] on h5 "[PERSON_NAME] - ID: 815760871648149506" at bounding box center [424, 112] width 445 height 38
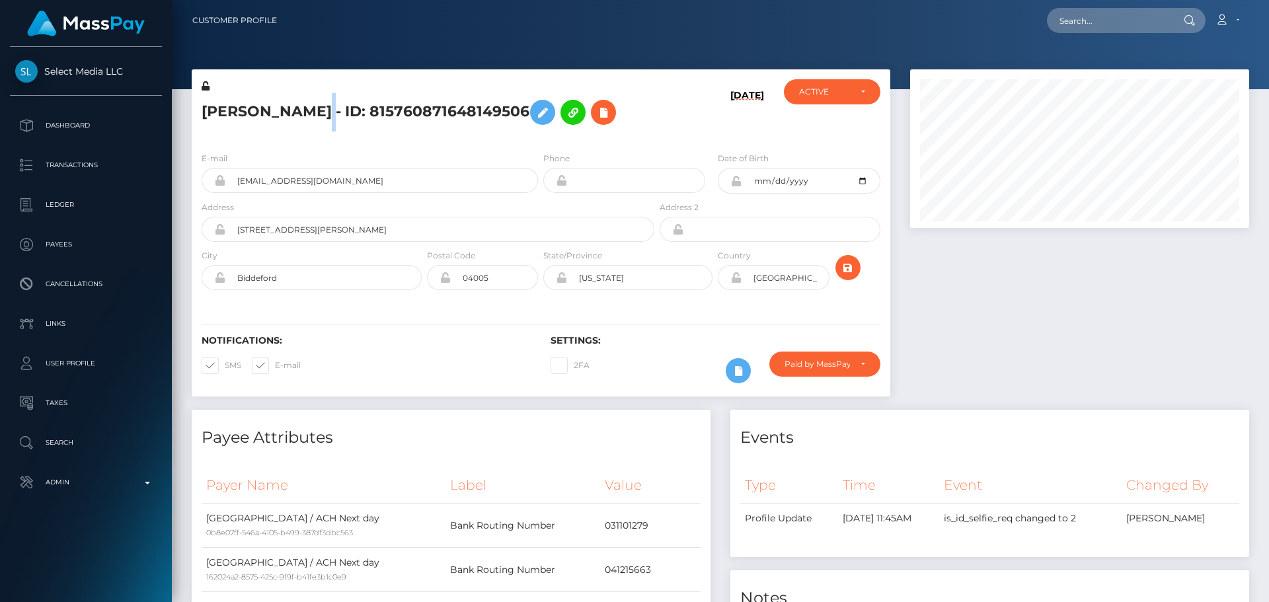
copy h5 "[PERSON_NAME] - ID: 815760871648149506"
drag, startPoint x: 373, startPoint y: 212, endPoint x: 188, endPoint y: 221, distance: 185.3
click at [188, 221] on div "[PERSON_NAME] - ID: 815760871648149506 [DATE]" at bounding box center [541, 239] width 718 height 340
click at [703, 141] on div "[DATE]" at bounding box center [715, 110] width 116 height 62
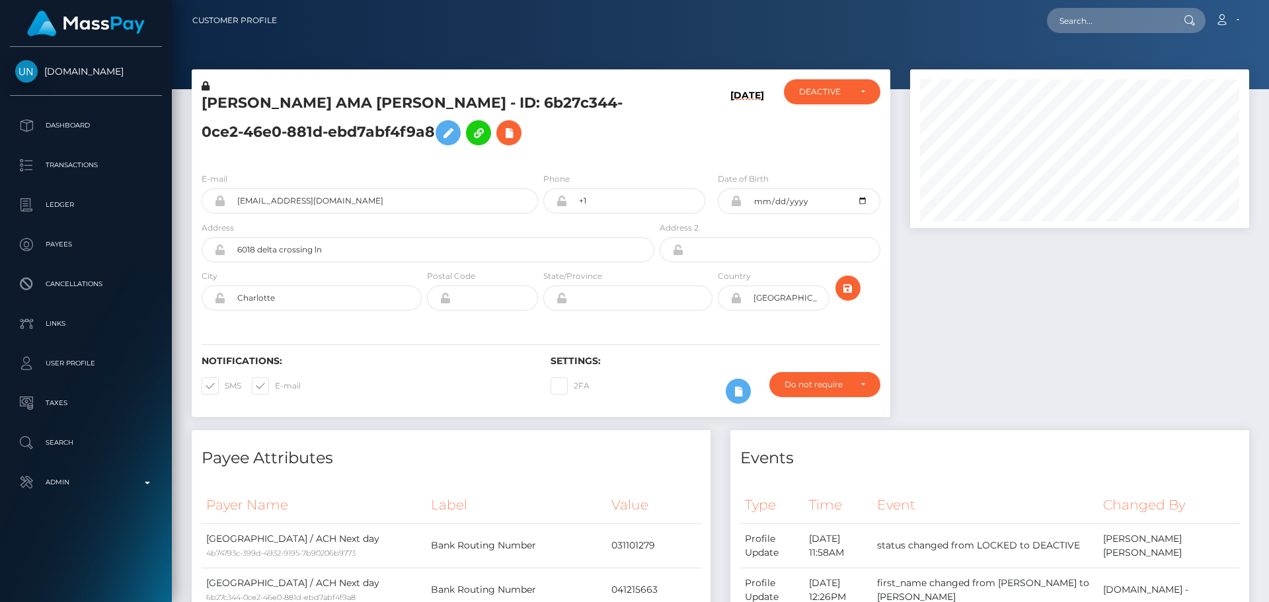
scroll to position [159, 340]
click at [568, 131] on h5 "GIFTY AMA MENSAH - ID: 6b27c344-0ce2-46e0-881d-ebd7abf4f9a8" at bounding box center [424, 122] width 445 height 59
click at [557, 139] on h5 "GIFTY AMA MENSAH - ID: 6b27c344-0ce2-46e0-881d-ebd7abf4f9a8" at bounding box center [424, 122] width 445 height 59
click at [537, 144] on h5 "GIFTY AMA MENSAH - ID: 6b27c344-0ce2-46e0-881d-ebd7abf4f9a8" at bounding box center [424, 122] width 445 height 59
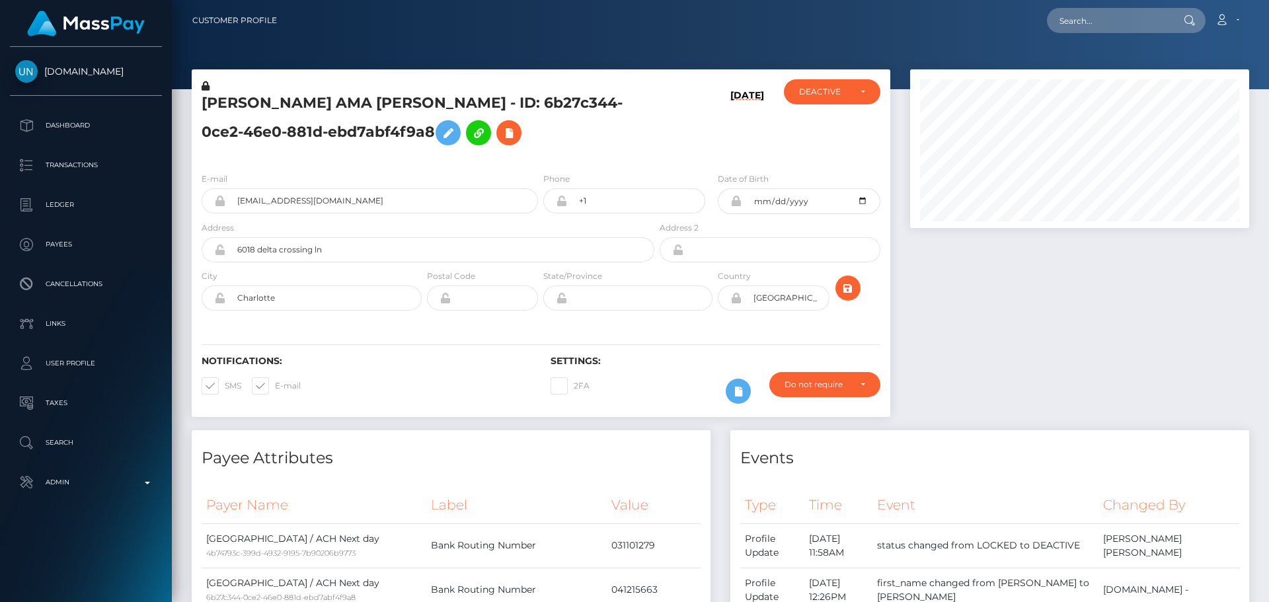
click at [535, 143] on h5 "GIFTY AMA MENSAH - ID: 6b27c344-0ce2-46e0-881d-ebd7abf4f9a8" at bounding box center [424, 122] width 445 height 59
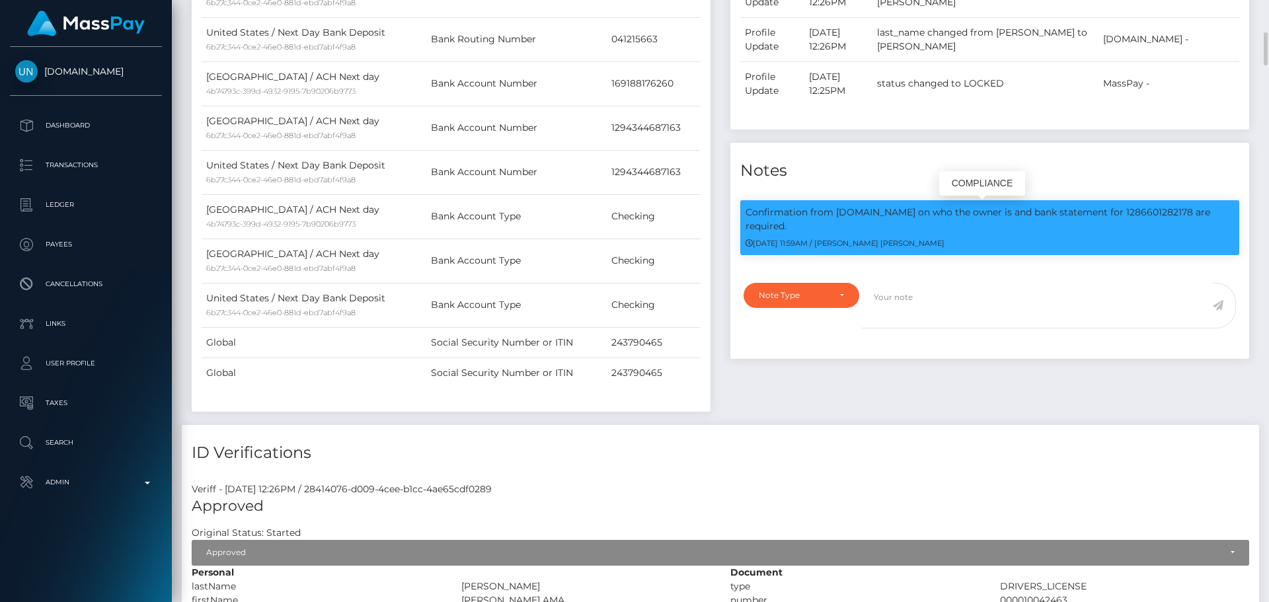
click at [1143, 212] on p "Confirmation from Unlockt.me on who the owner is and bank statement for 1286601…" at bounding box center [990, 220] width 488 height 28
copy p "1286601282178"
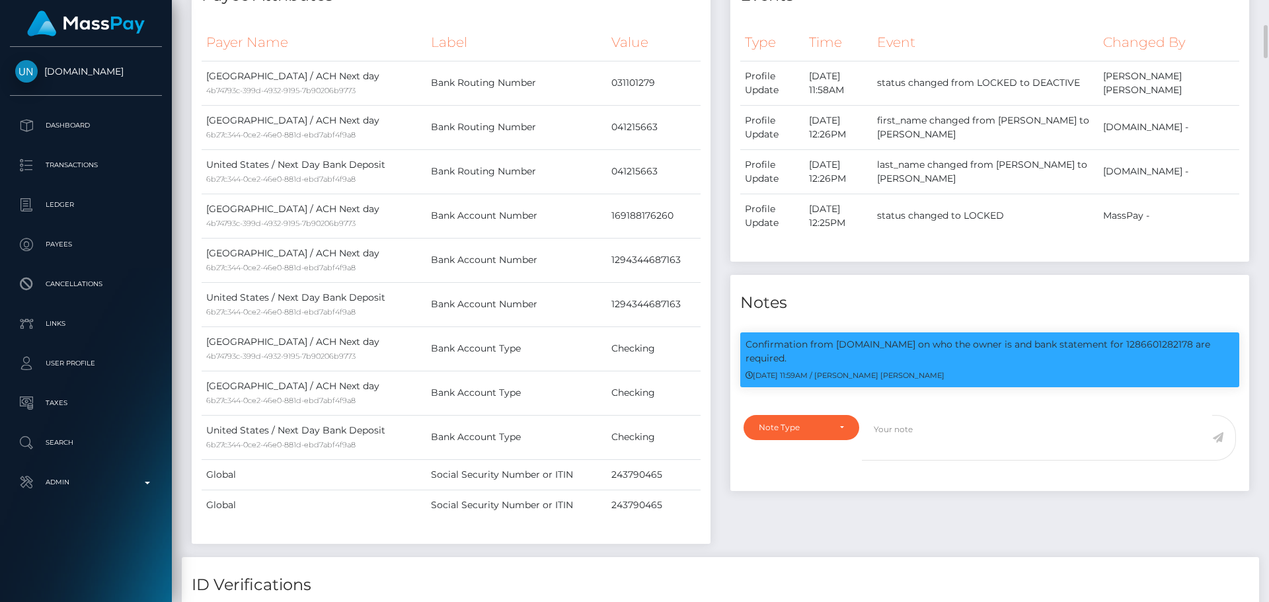
click at [845, 501] on div "Events Type Time Event Changed By" at bounding box center [989, 263] width 539 height 590
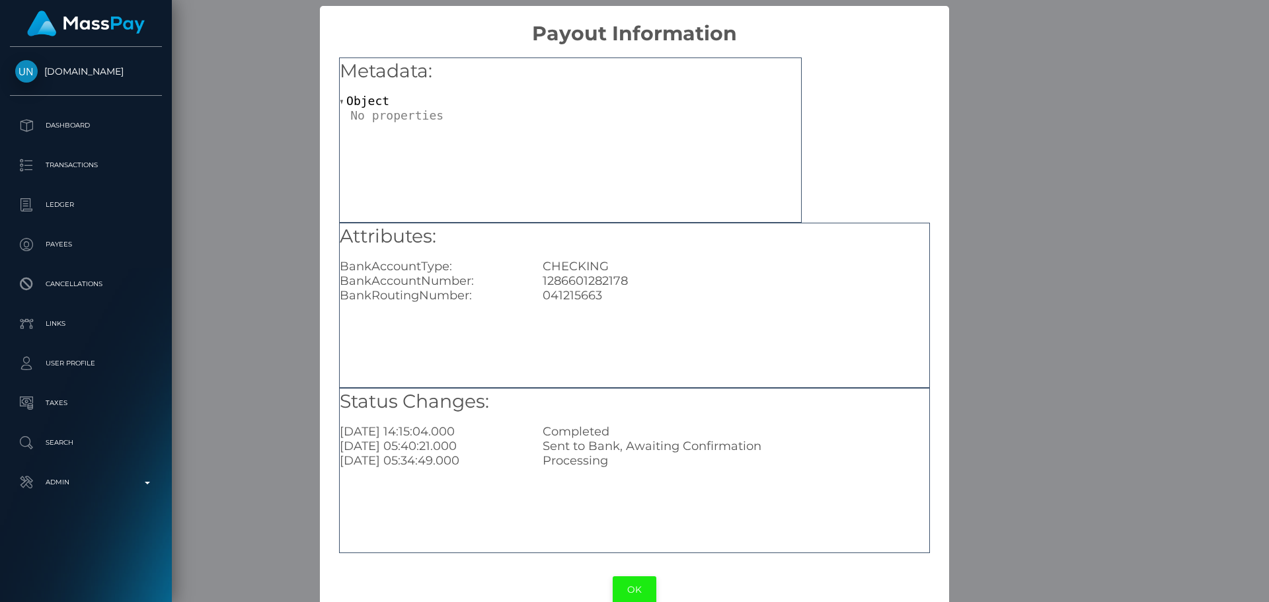
click at [629, 582] on button "OK" at bounding box center [635, 589] width 44 height 27
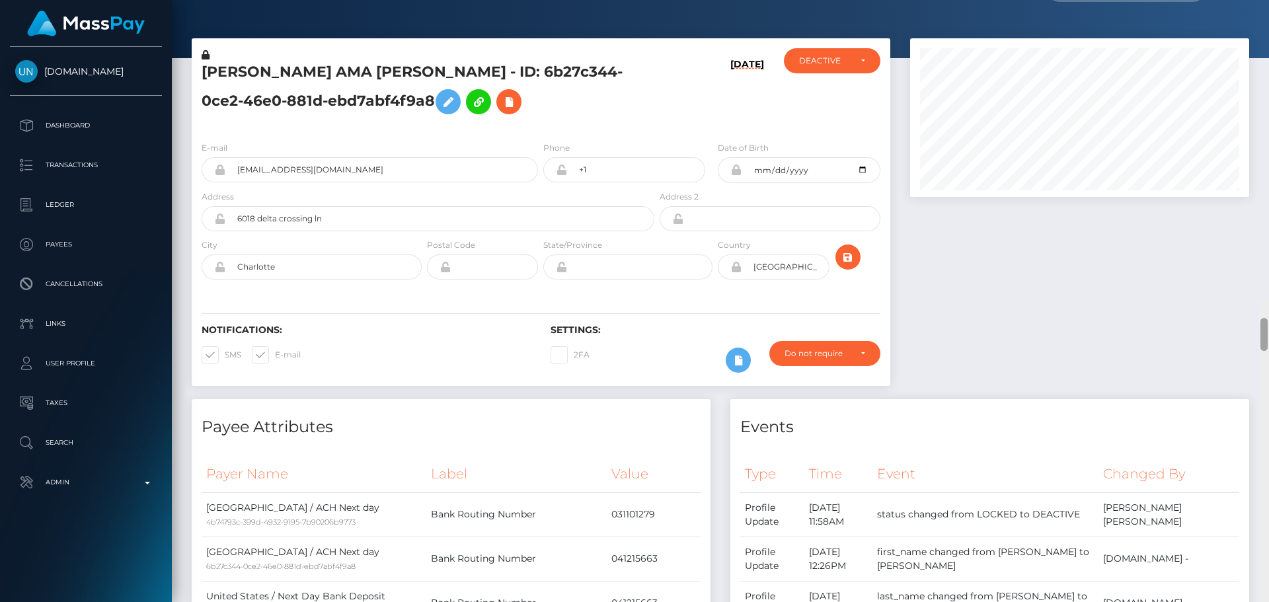
scroll to position [0, 0]
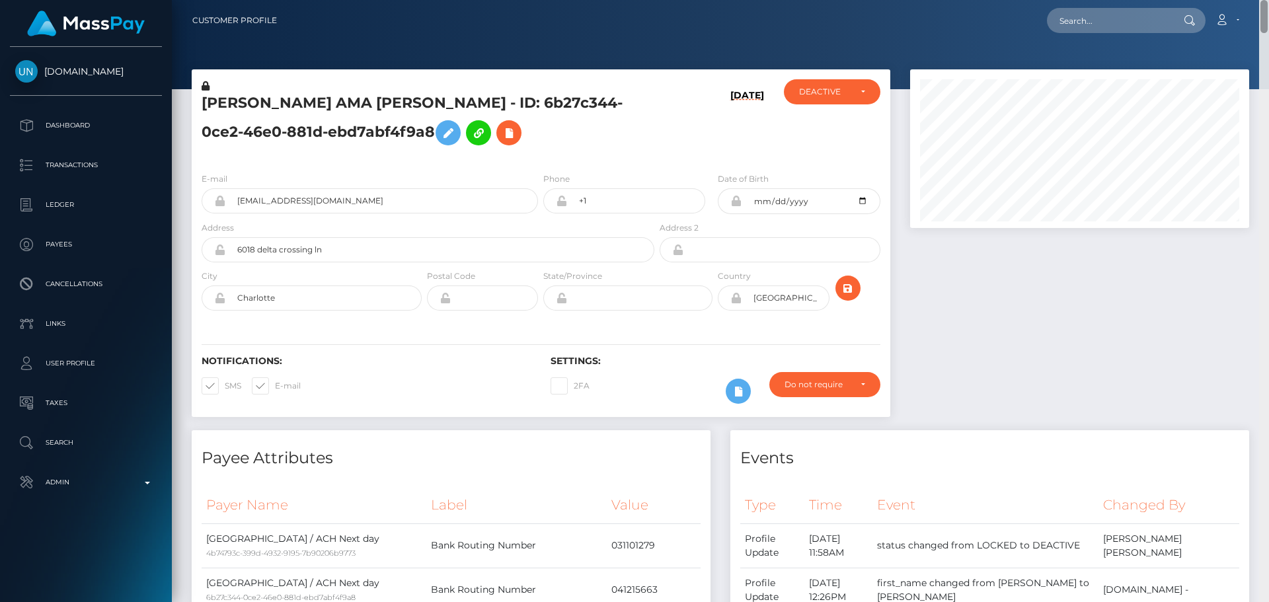
drag, startPoint x: 1264, startPoint y: 54, endPoint x: 1159, endPoint y: 9, distance: 115.2
click at [1179, 7] on div "Customer Profile Loading... Loading..." at bounding box center [720, 301] width 1097 height 602
click at [1108, 18] on input "text" at bounding box center [1109, 20] width 124 height 25
paste input "f95cf796-ebba-424e-89d4-cf9a235bef8a"
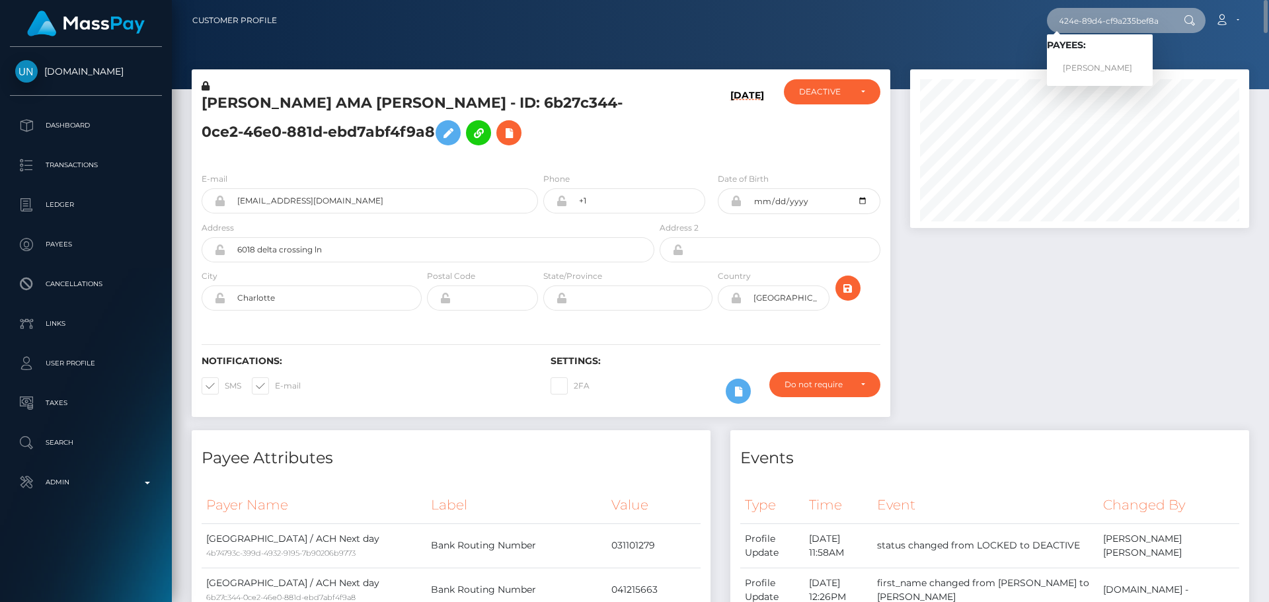
type input "f95cf796-ebba-424e-89d4-cf9a235bef8a"
click at [1075, 71] on link "Natasha Allender" at bounding box center [1100, 68] width 106 height 24
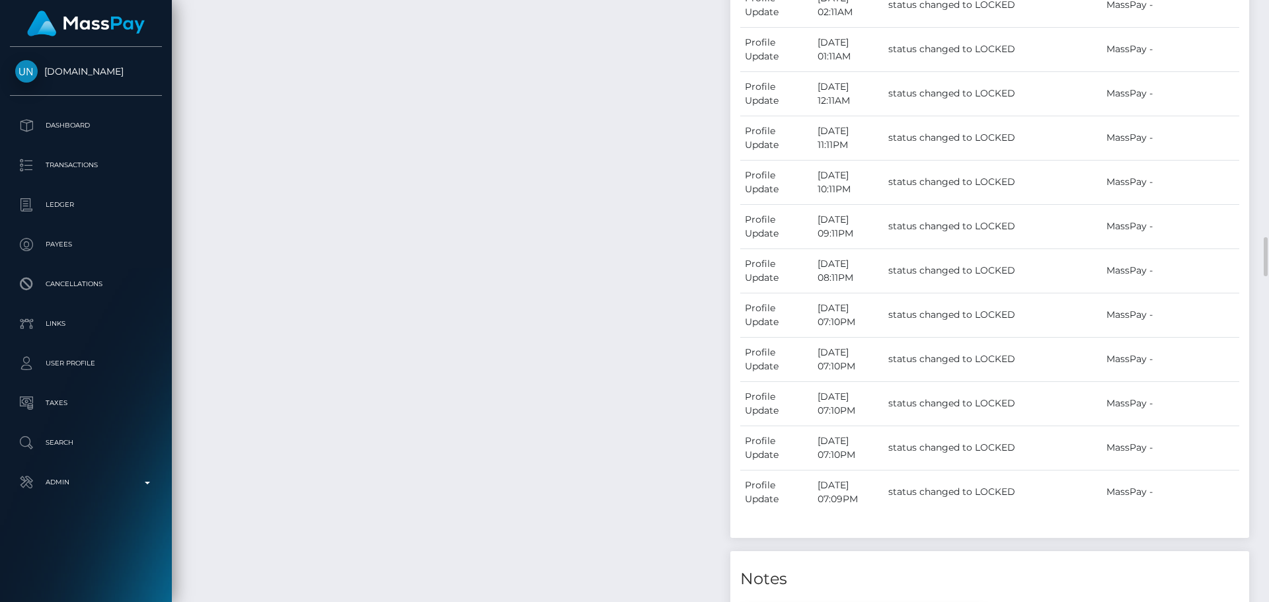
scroll to position [2644, 0]
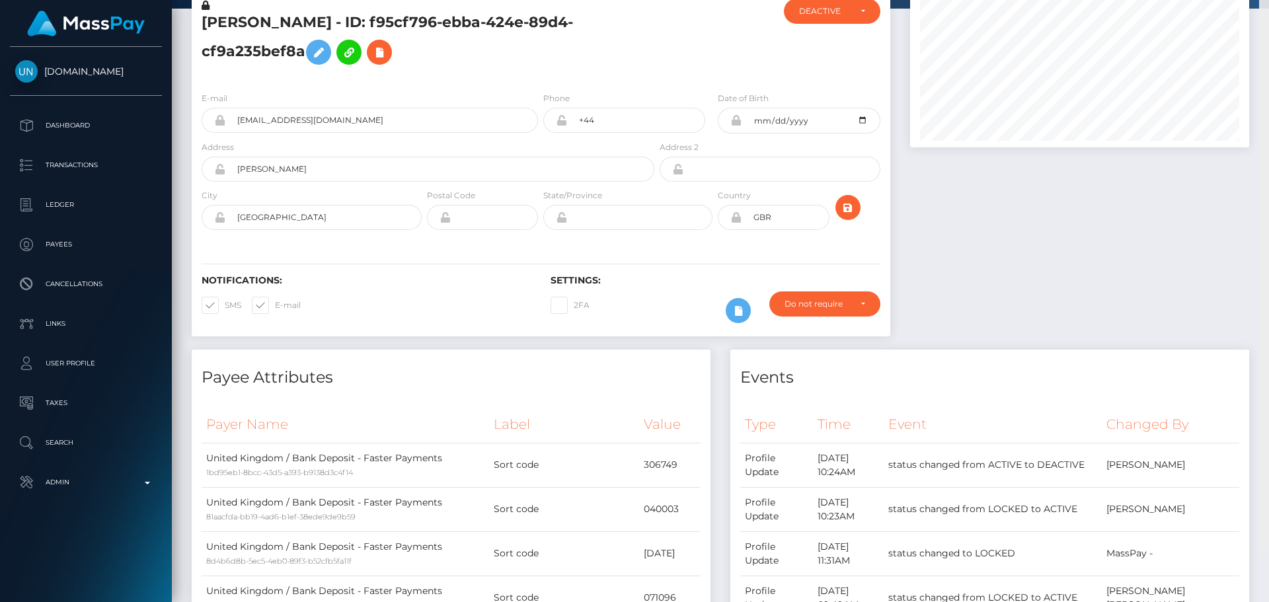
scroll to position [0, 0]
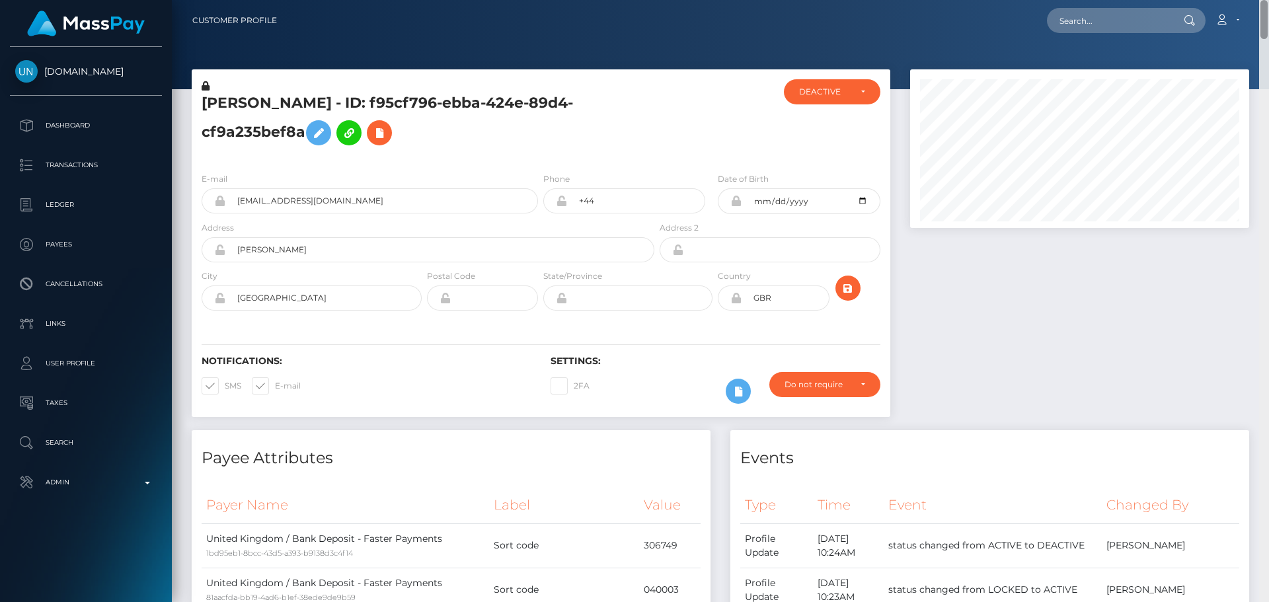
drag, startPoint x: 1263, startPoint y: 342, endPoint x: 1268, endPoint y: -34, distance: 376.8
click at [1268, 0] on html "[DOMAIN_NAME] Dashboard Transactions Ledger Payees Cancellations" at bounding box center [634, 301] width 1269 height 602
click at [382, 137] on icon at bounding box center [379, 133] width 16 height 17
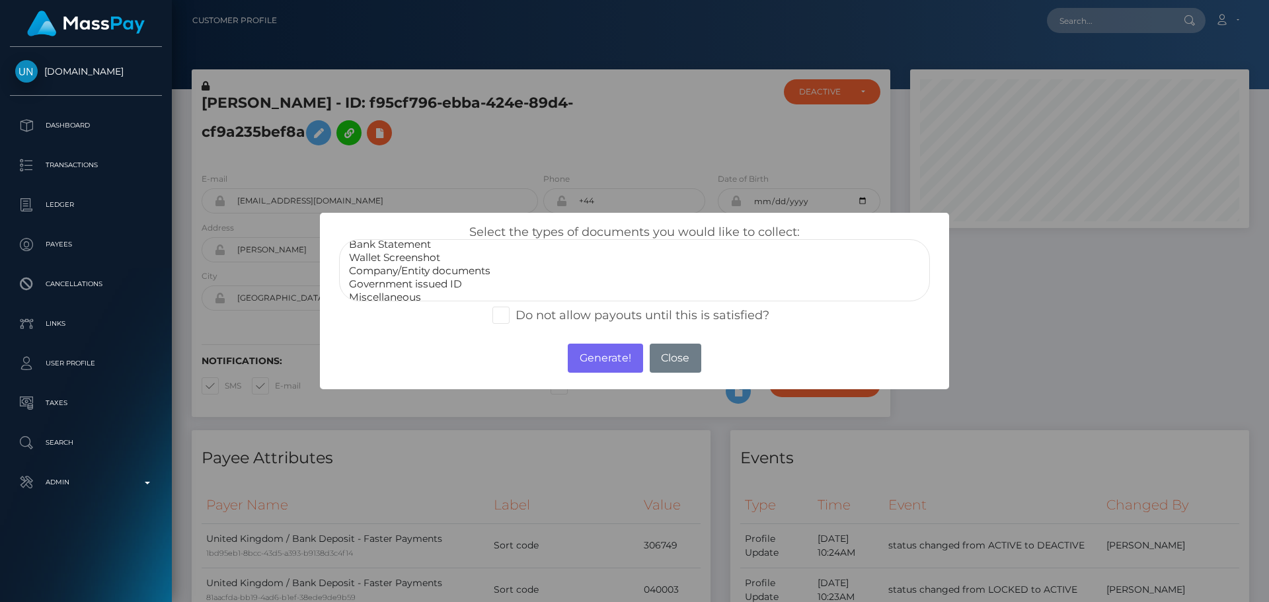
scroll to position [26, 0]
drag, startPoint x: 414, startPoint y: 288, endPoint x: 427, endPoint y: 292, distance: 13.8
select select "Miscellaneous"
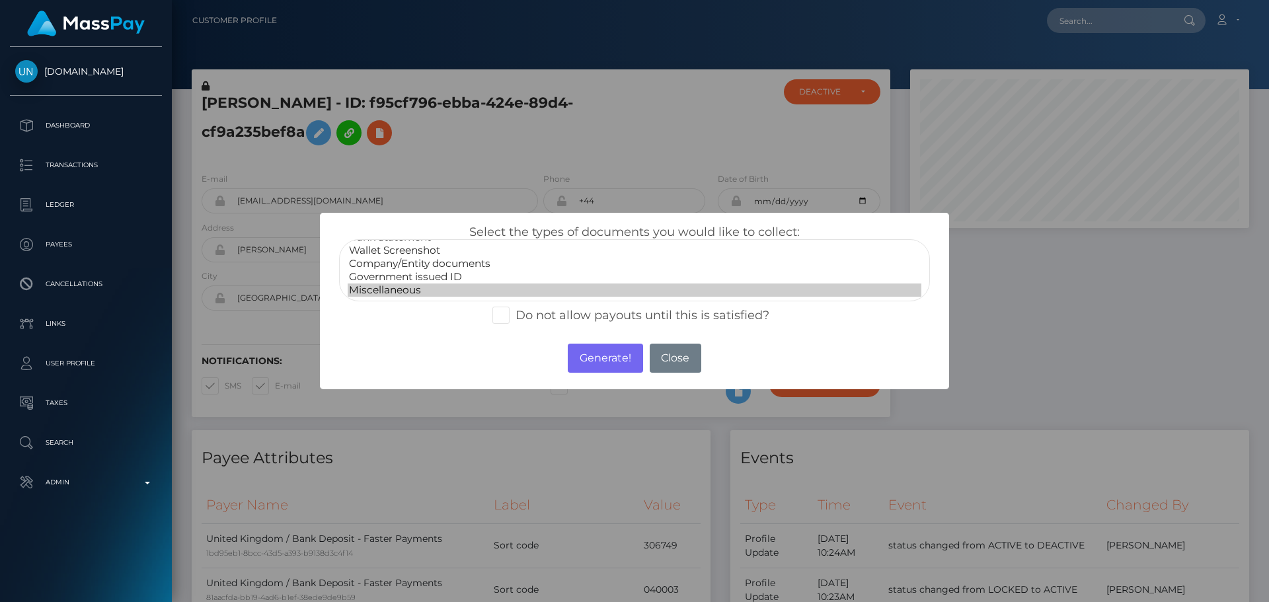
click at [414, 288] on option "Miscellaneous" at bounding box center [635, 290] width 574 height 13
click at [625, 357] on button "Generate!" at bounding box center [605, 358] width 75 height 29
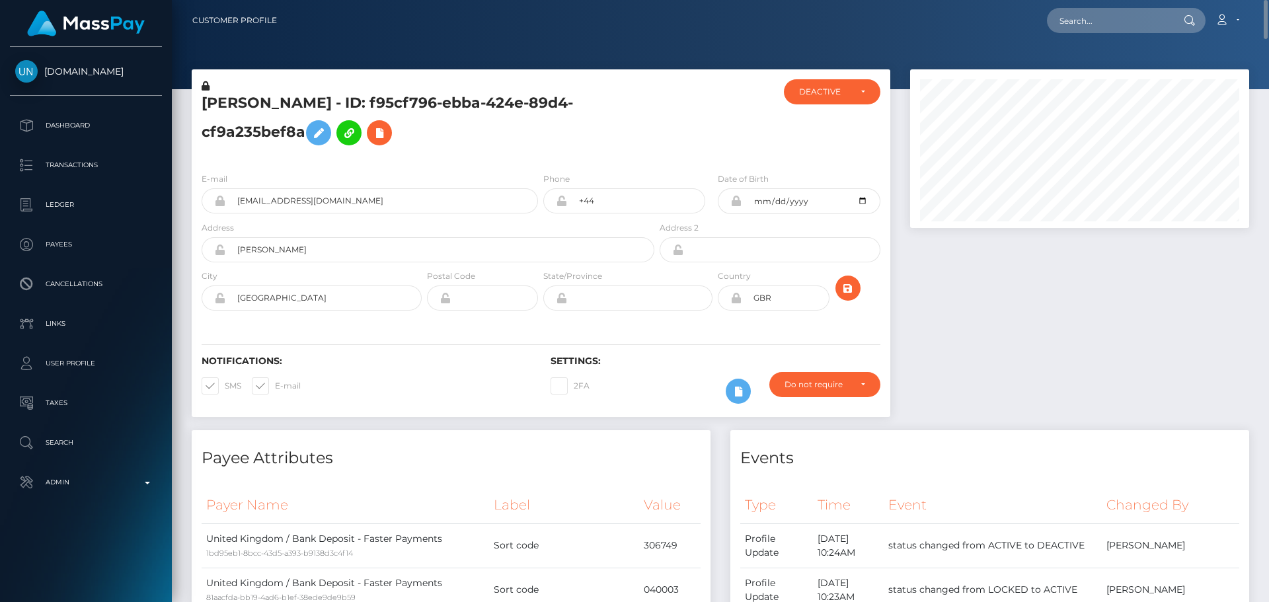
click at [607, 147] on h5 "[PERSON_NAME] - ID: f95cf796-ebba-424e-89d4-cf9a235bef8a" at bounding box center [424, 122] width 445 height 59
click at [550, 137] on h5 "[PERSON_NAME] - ID: f95cf796-ebba-424e-89d4-cf9a235bef8a" at bounding box center [424, 122] width 445 height 59
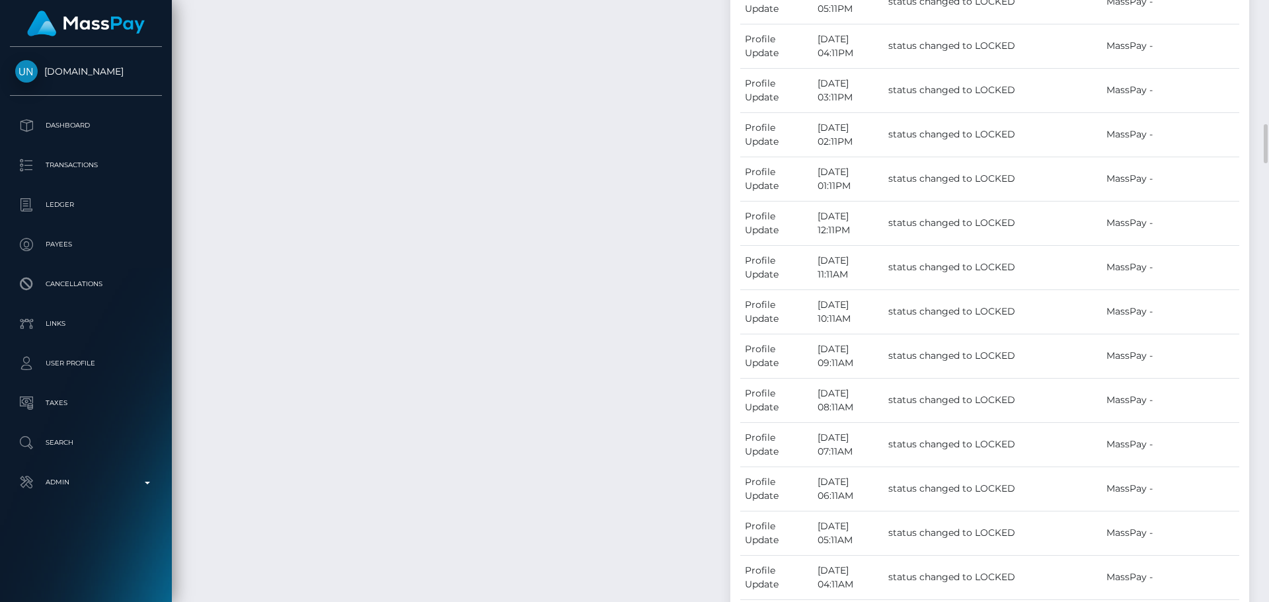
scroll to position [2313, 0]
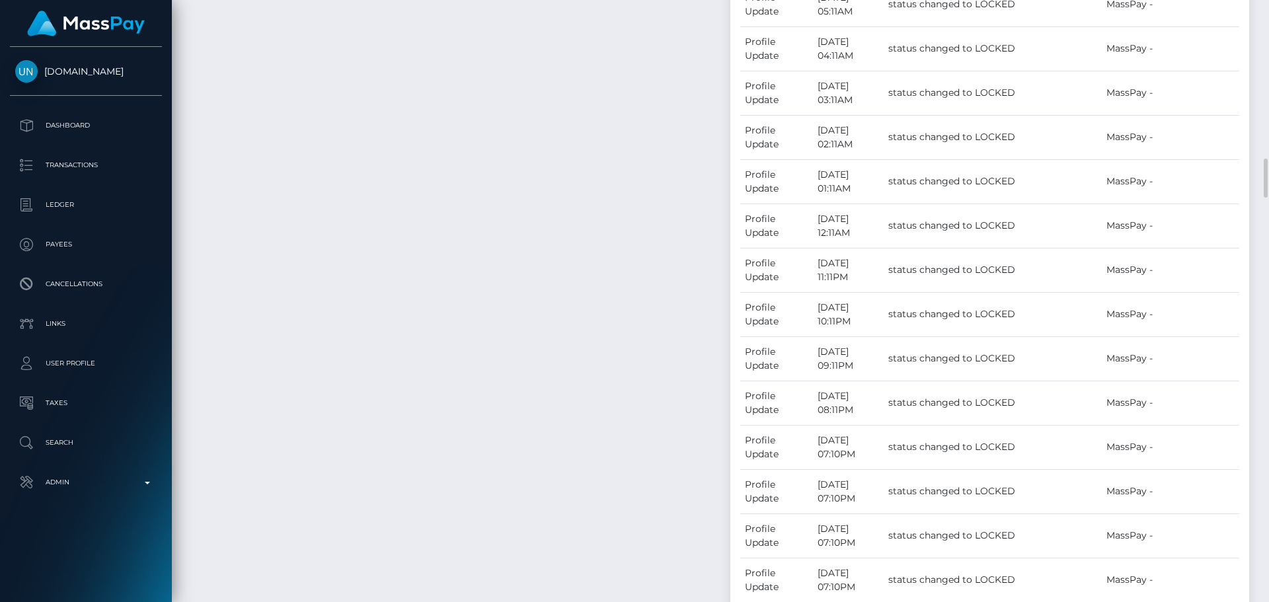
select select "COMPLIANCE"
type textarea "In"
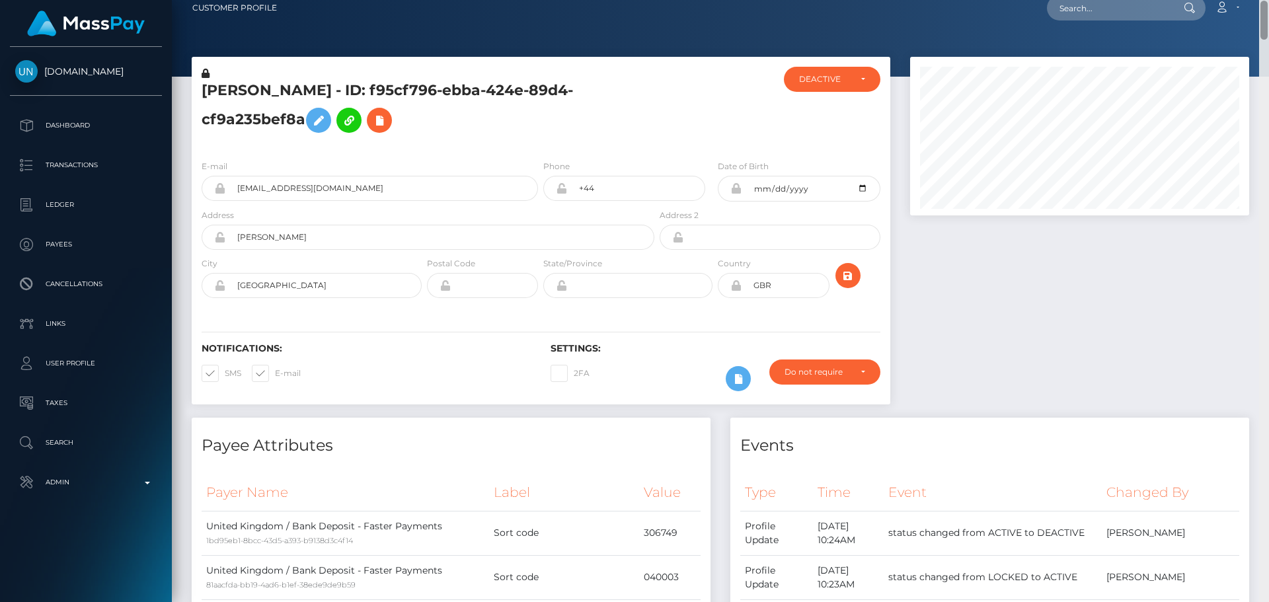
scroll to position [0, 0]
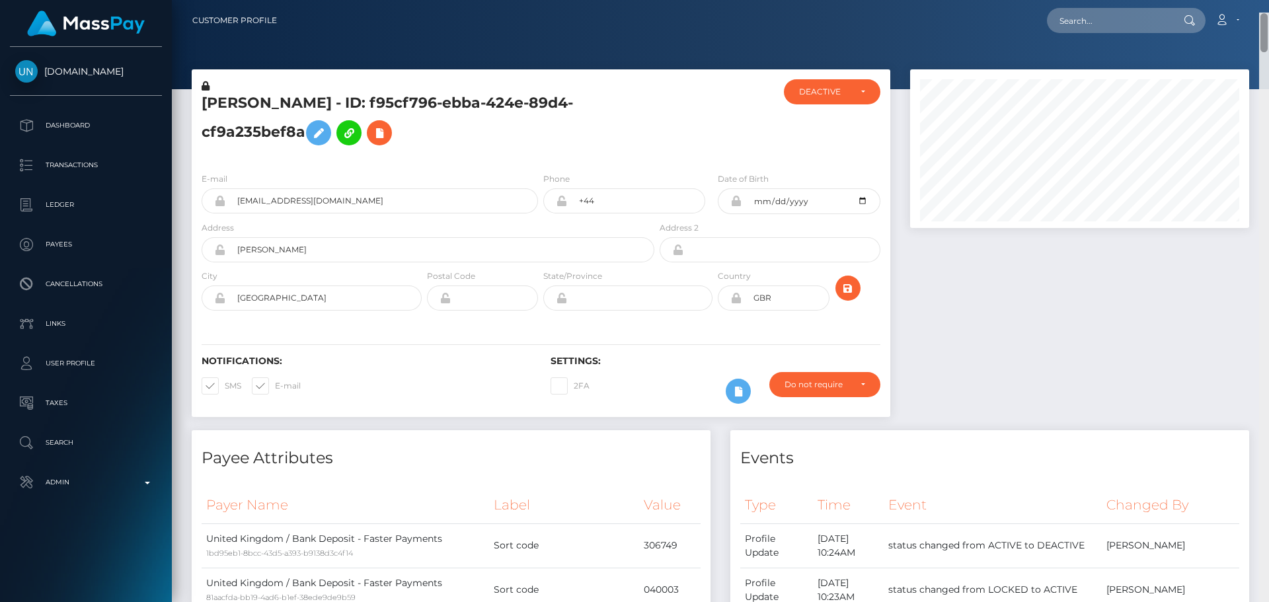
drag, startPoint x: 1265, startPoint y: 463, endPoint x: 1251, endPoint y: -19, distance: 482.0
click at [1251, 0] on html "Unlockt.me Dashboard Transactions Ledger Payees Cancellations" at bounding box center [634, 301] width 1269 height 602
click at [854, 291] on icon "submit" at bounding box center [848, 288] width 16 height 17
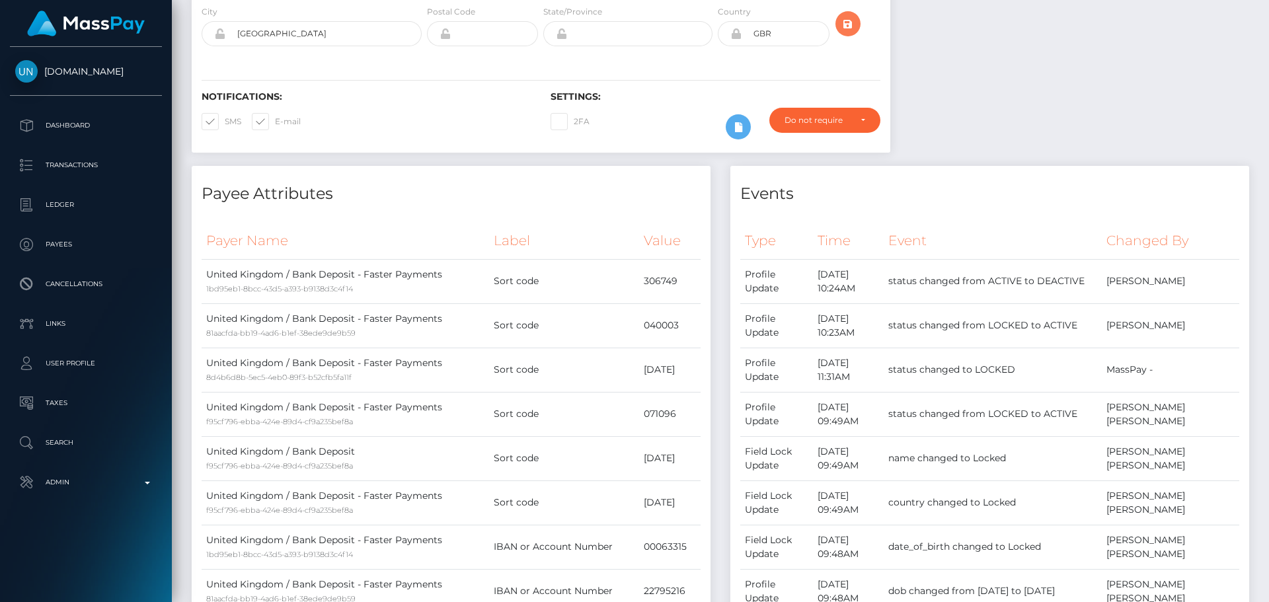
scroll to position [330, 0]
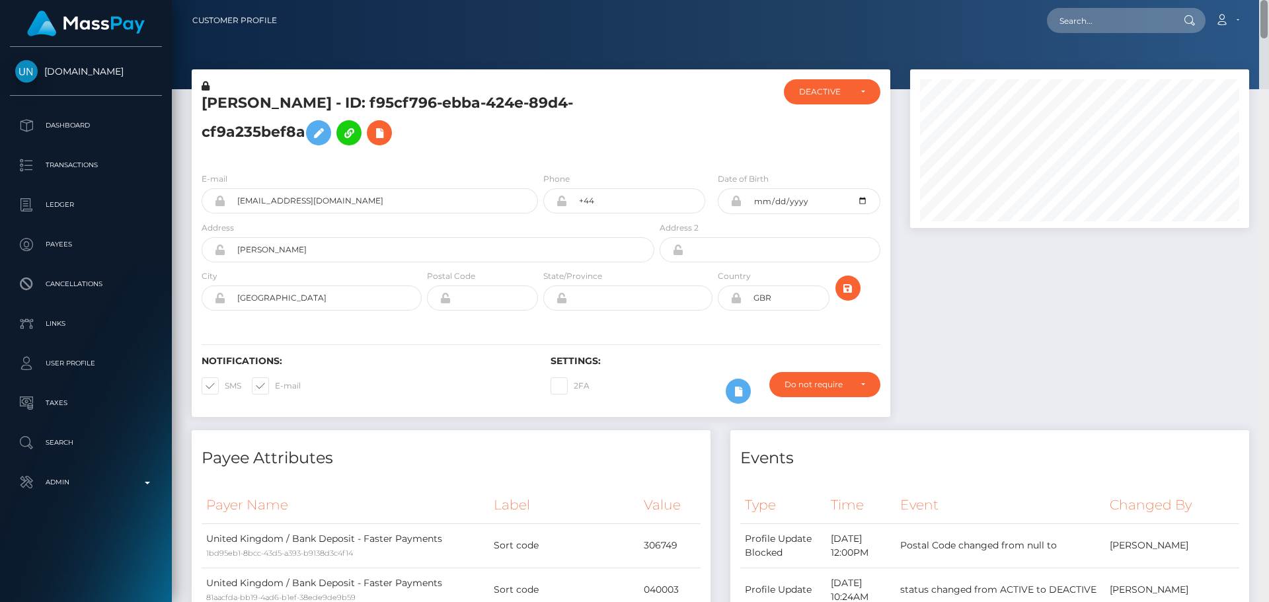
click at [1223, 0] on html "[DOMAIN_NAME] Dashboard Transactions Ledger Payees Cancellations" at bounding box center [634, 301] width 1269 height 602
click at [842, 293] on icon "submit" at bounding box center [848, 288] width 16 height 17
click at [620, 135] on h5 "[PERSON_NAME] - ID: f95cf796-ebba-424e-89d4-cf9a235bef8a" at bounding box center [424, 122] width 445 height 59
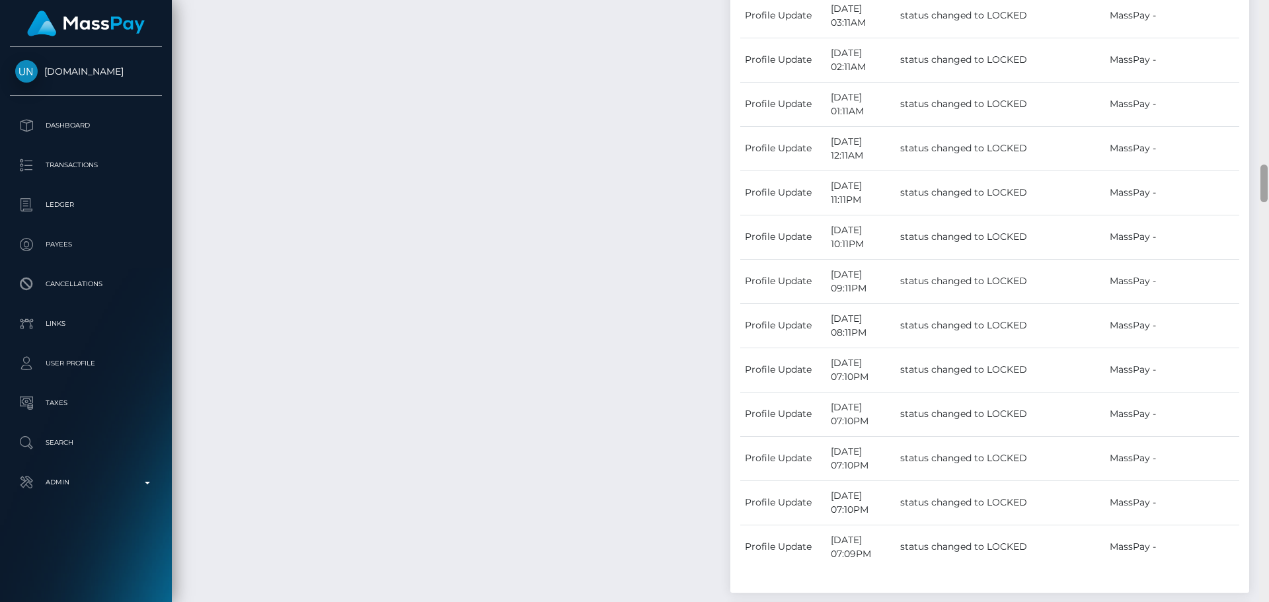
scroll to position [2569, 0]
drag, startPoint x: 1265, startPoint y: 449, endPoint x: 1194, endPoint y: 173, distance: 284.6
click at [1194, 173] on div "Customer Profile Loading... Loading..." at bounding box center [720, 301] width 1097 height 602
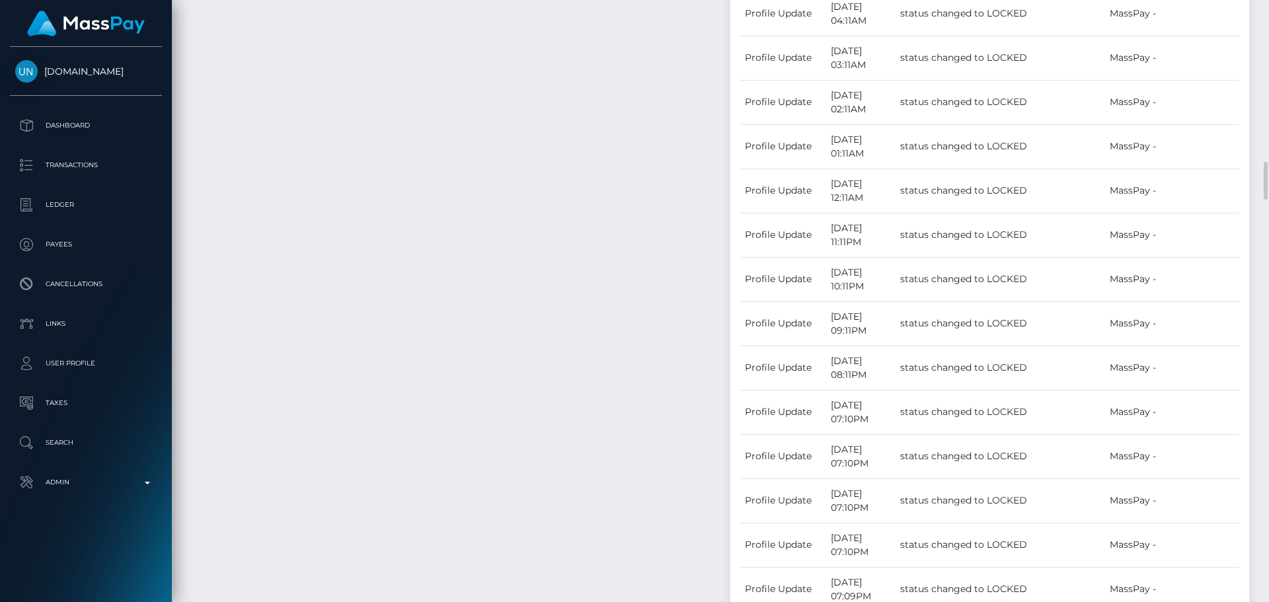
select select "COMPLIANCE"
paste textarea "Ticket #131266"
paste textarea "TIMBREL EVA MAE"
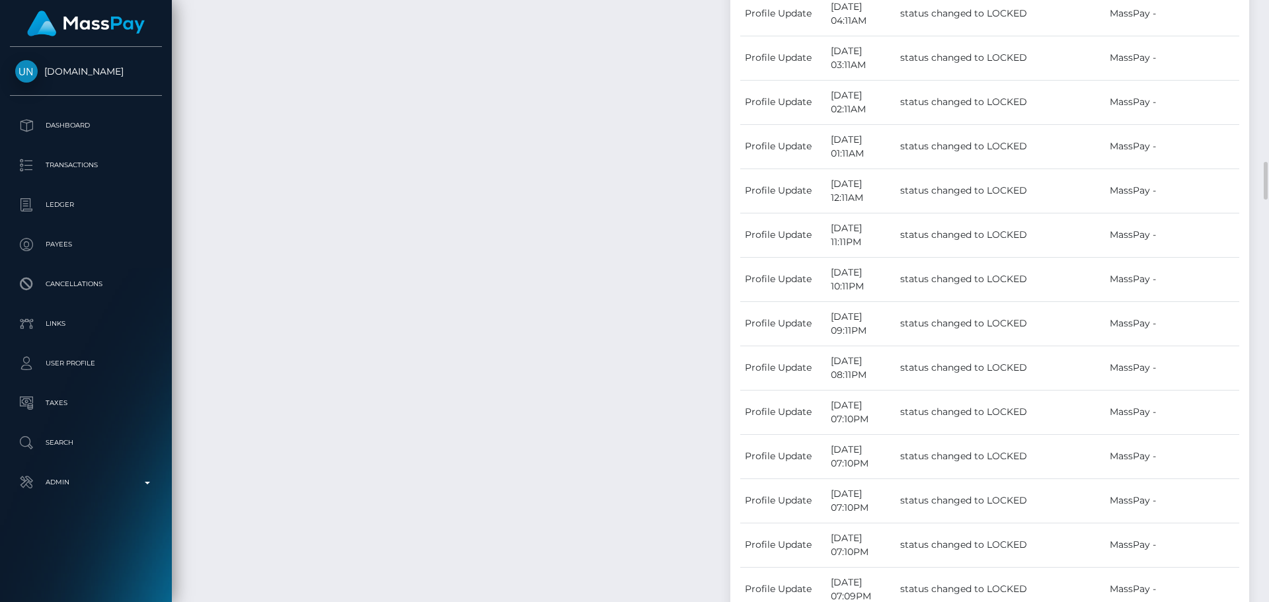
paste textarea "02182794"
drag, startPoint x: 1099, startPoint y: 156, endPoint x: 1153, endPoint y: 158, distance: 53.6
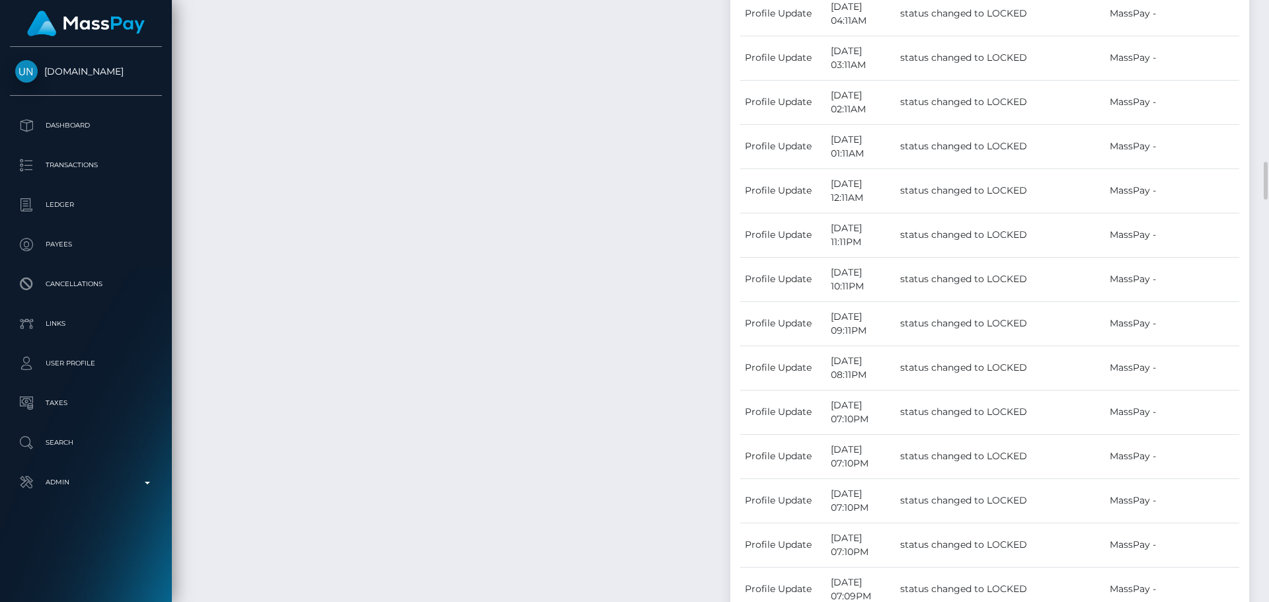
paste textarea "TIMBREL EVA MAE"
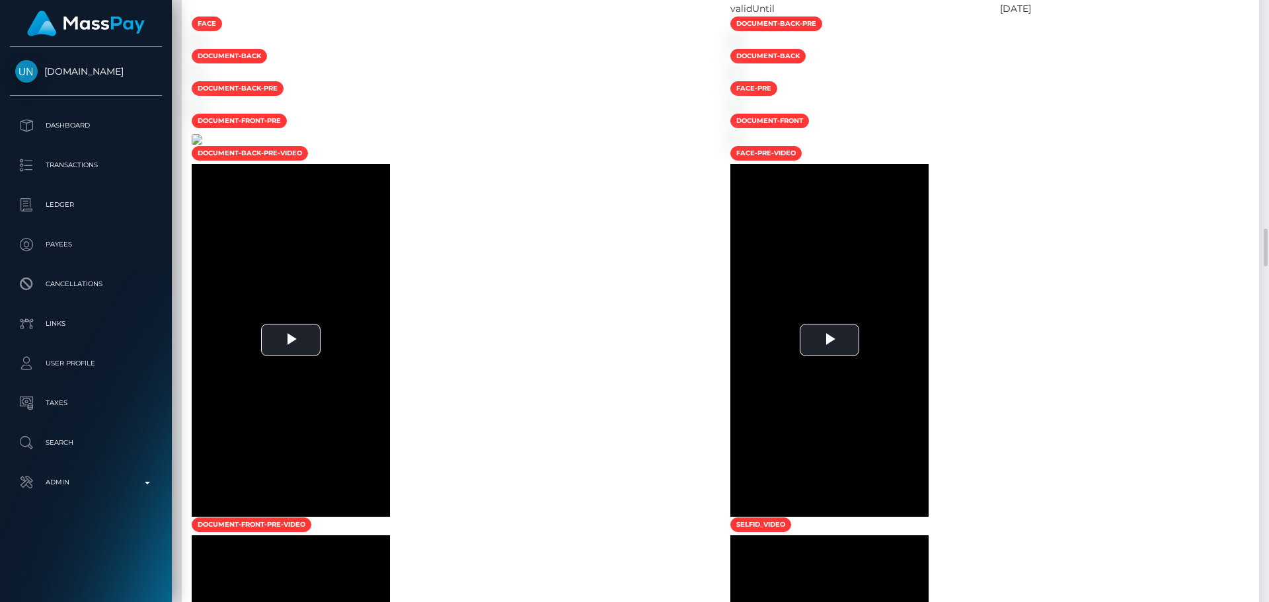
scroll to position [4089, 0]
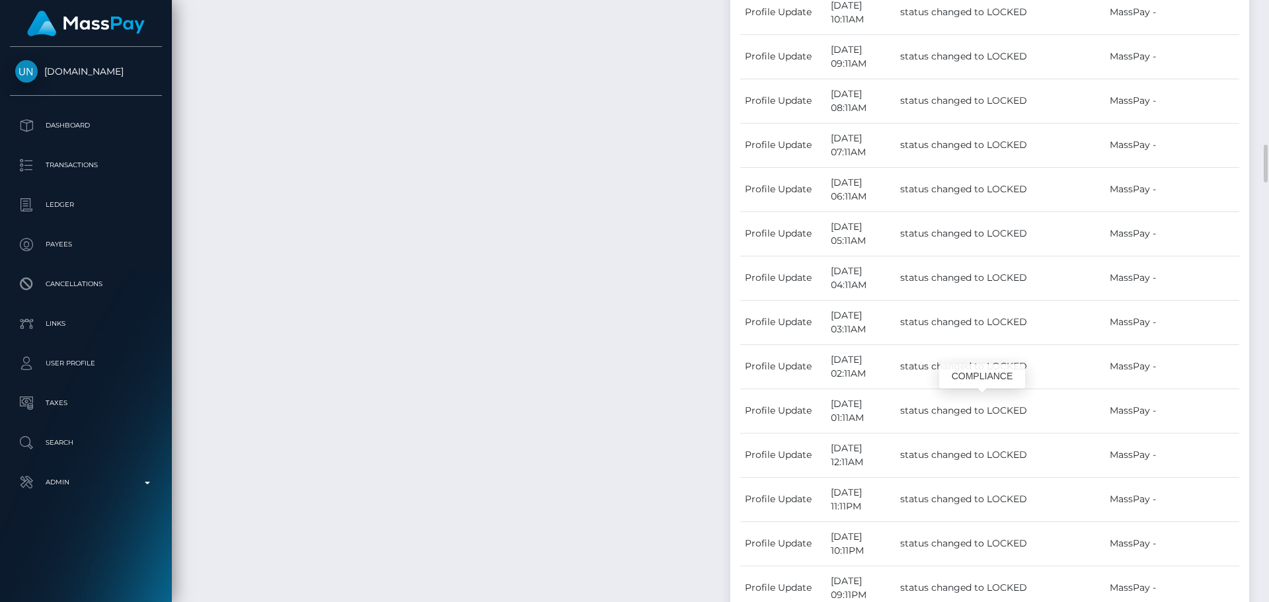
scroll to position [2371, 0]
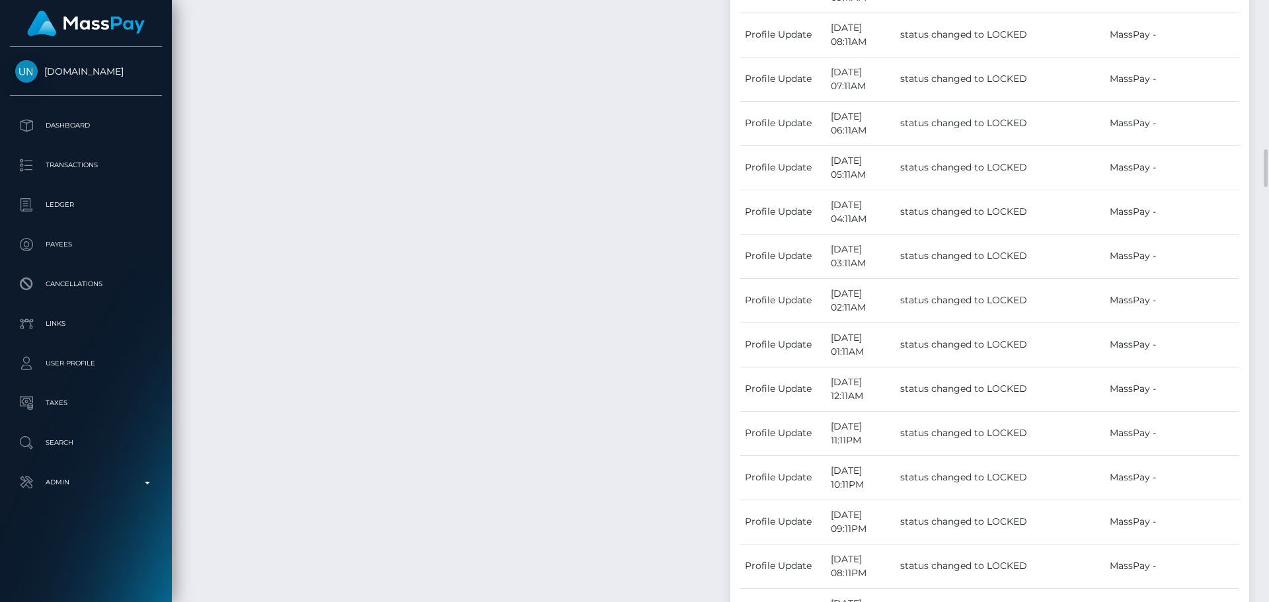
type textarea "In Ticket #131266, Unlockt confirmed that the owner is [PERSON_NAME] [PERSON_NA…"
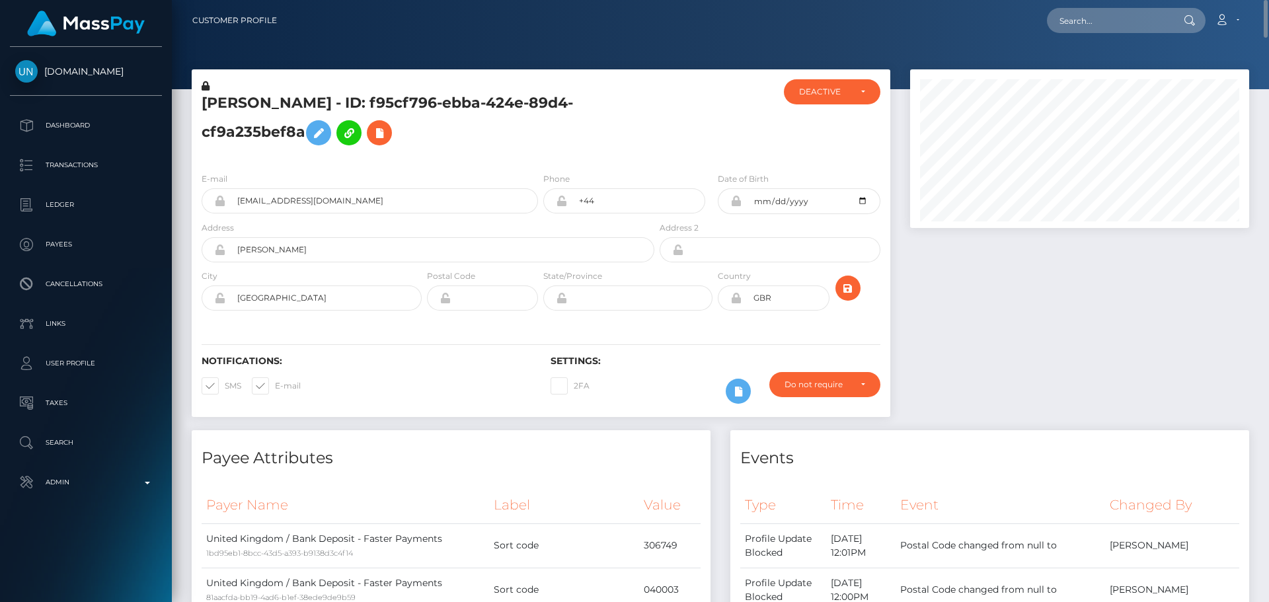
scroll to position [159, 340]
click at [206, 86] on icon at bounding box center [206, 85] width 8 height 9
click at [736, 200] on icon at bounding box center [735, 201] width 11 height 11
click at [736, 299] on icon at bounding box center [735, 298] width 11 height 11
click at [716, 150] on div at bounding box center [715, 120] width 116 height 83
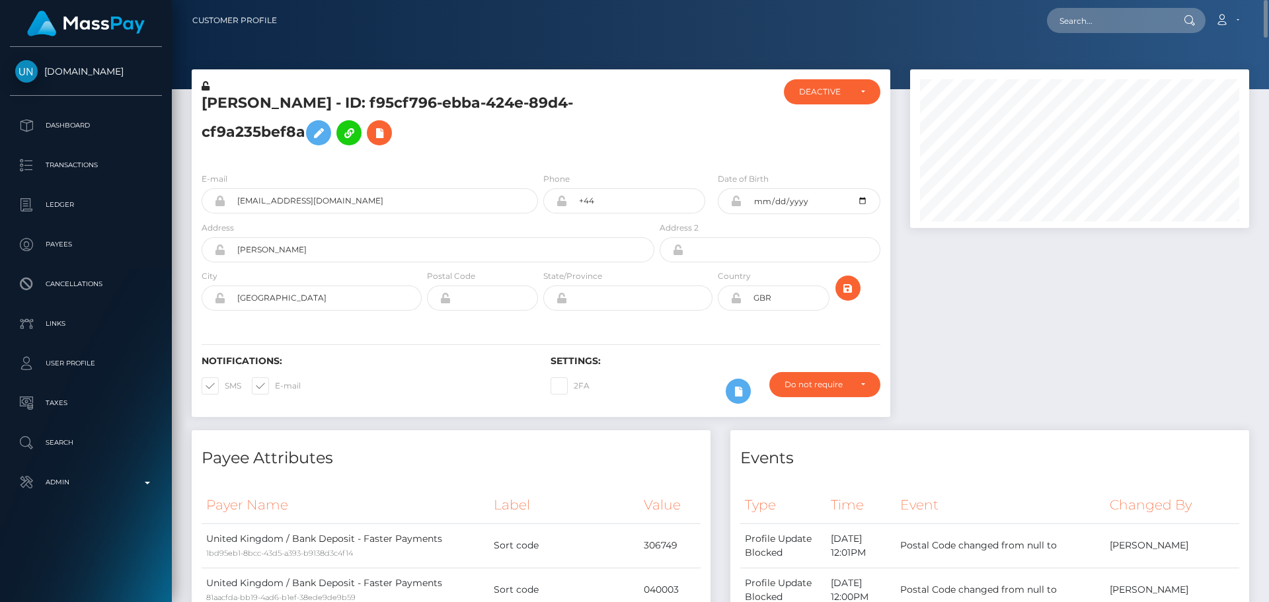
click at [662, 129] on div at bounding box center [715, 120] width 116 height 83
click at [585, 139] on h5 "[PERSON_NAME] - ID: f95cf796-ebba-424e-89d4-cf9a235bef8a" at bounding box center [424, 122] width 445 height 59
click at [323, 247] on input "furlong lane" at bounding box center [439, 249] width 429 height 25
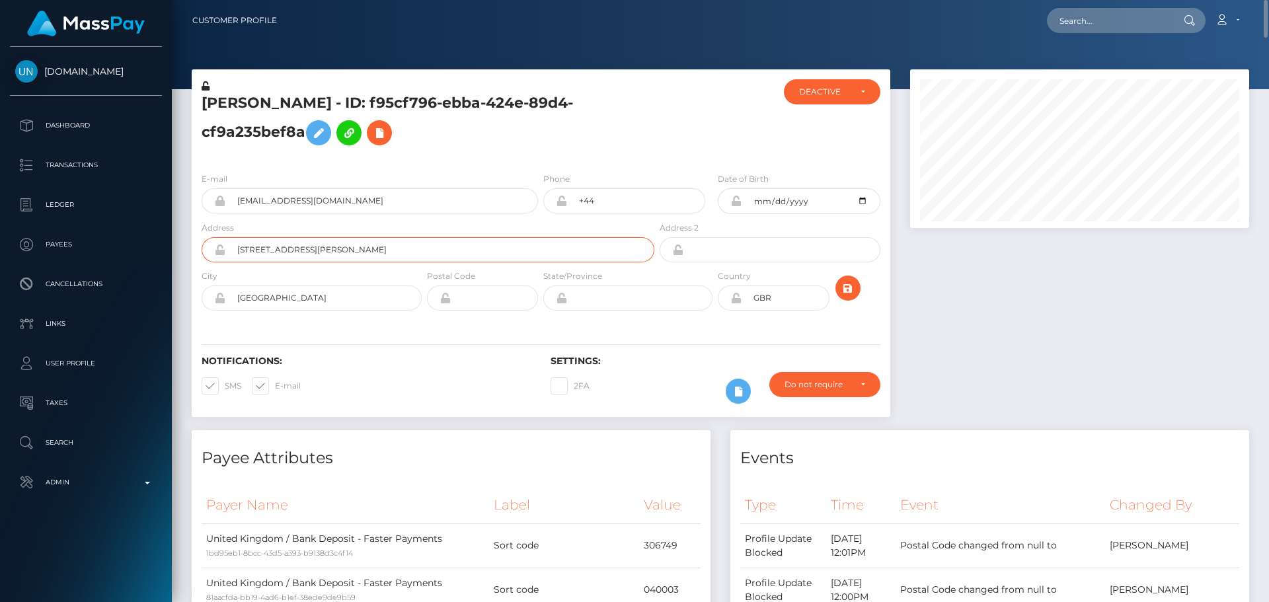
type input "[STREET_ADDRESS][PERSON_NAME]"
click at [312, 297] on input "birmingham" at bounding box center [323, 298] width 196 height 25
drag, startPoint x: 311, startPoint y: 297, endPoint x: 228, endPoint y: 290, distance: 82.9
click at [228, 290] on input "Halesowen" at bounding box center [323, 298] width 196 height 25
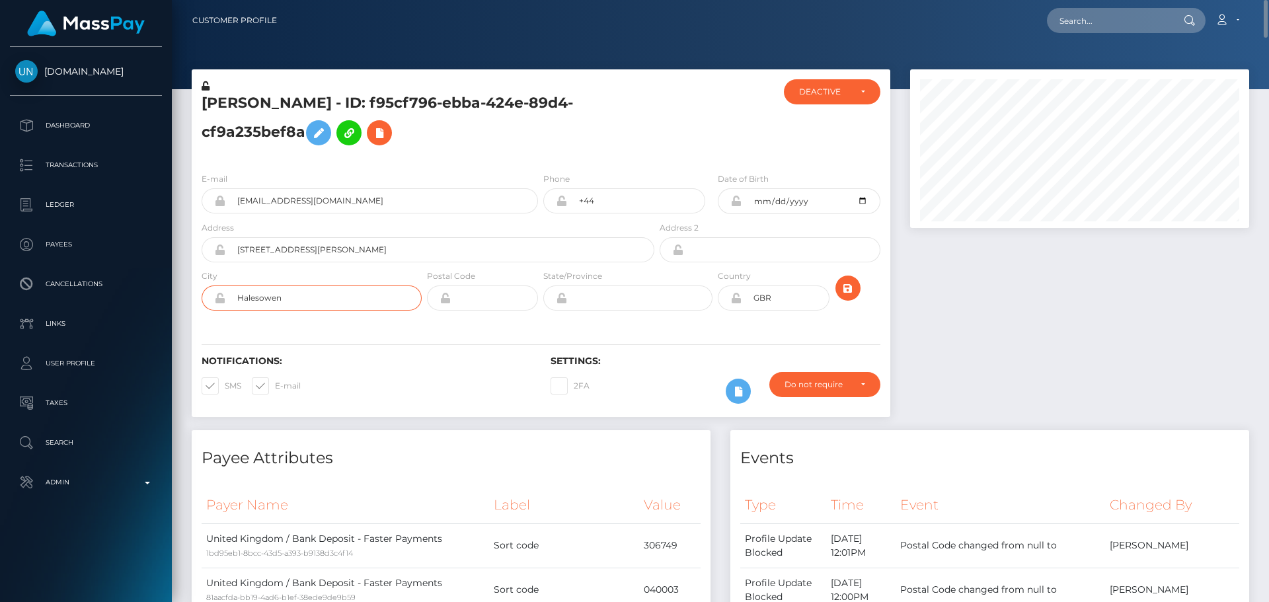
type input "Halesowen"
click at [586, 291] on input "text" at bounding box center [639, 298] width 145 height 25
paste input "[GEOGRAPHIC_DATA]"
type input "[GEOGRAPHIC_DATA]"
click at [512, 297] on input "text" at bounding box center [494, 298] width 87 height 25
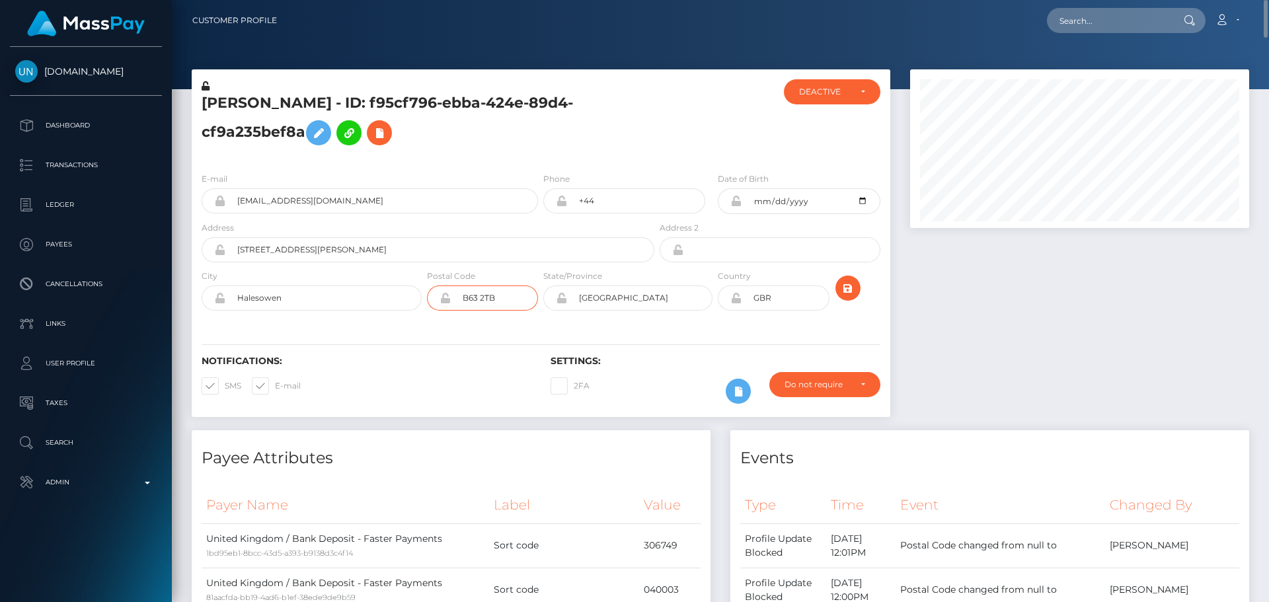
type input "B63 2TB"
click at [672, 327] on div "Notifications: SMS E-mail Settings: 2FA" at bounding box center [541, 370] width 699 height 93
click at [866, 198] on input "[DATE]" at bounding box center [811, 201] width 138 height 26
click at [736, 136] on div at bounding box center [715, 120] width 116 height 83
click at [746, 139] on div at bounding box center [715, 120] width 116 height 83
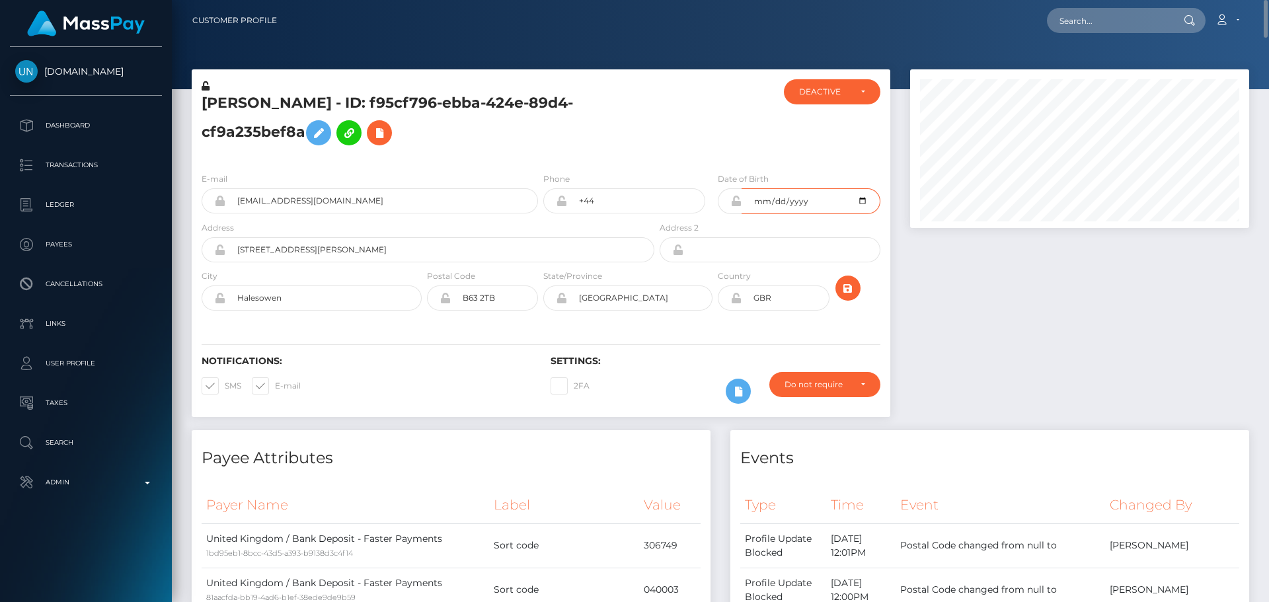
click at [863, 200] on input "2006-09-01" at bounding box center [811, 201] width 138 height 26
type input "[DATE]"
click at [746, 127] on div at bounding box center [715, 120] width 116 height 83
click at [688, 135] on div at bounding box center [715, 120] width 116 height 83
click at [846, 295] on icon "submit" at bounding box center [848, 288] width 16 height 17
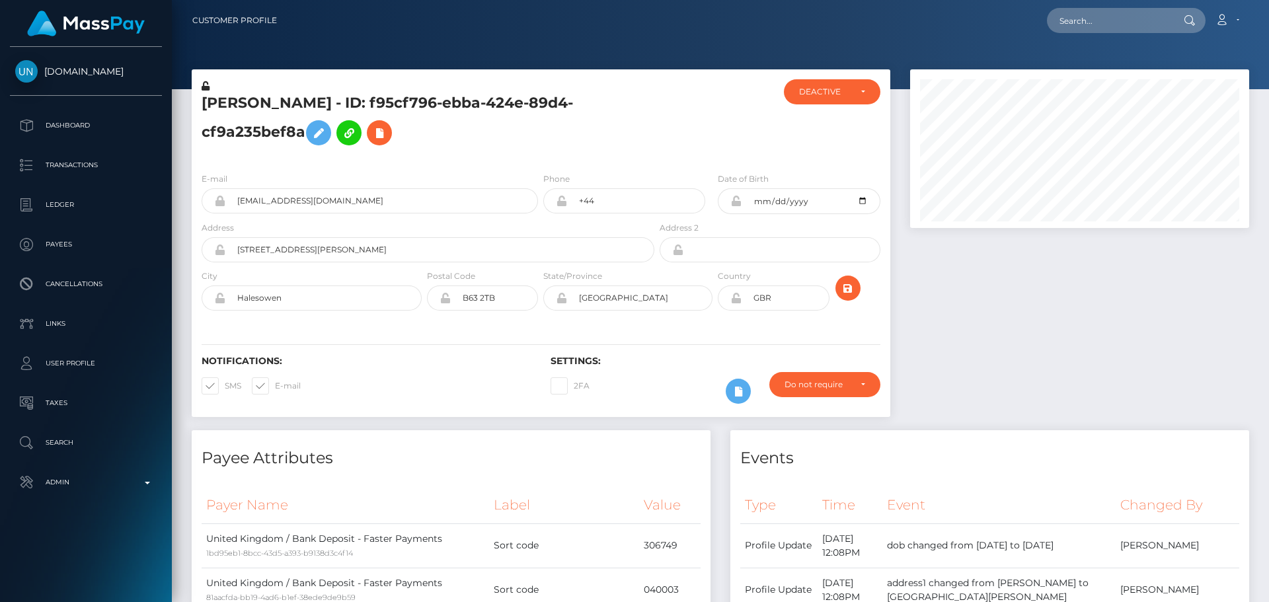
scroll to position [159, 340]
drag, startPoint x: 737, startPoint y: 202, endPoint x: 736, endPoint y: 300, distance: 98.5
click at [736, 202] on icon at bounding box center [735, 201] width 11 height 11
click at [736, 300] on icon at bounding box center [735, 298] width 11 height 11
click at [632, 132] on h5 "[PERSON_NAME] - ID: f95cf796-ebba-424e-89d4-cf9a235bef8a" at bounding box center [424, 122] width 445 height 59
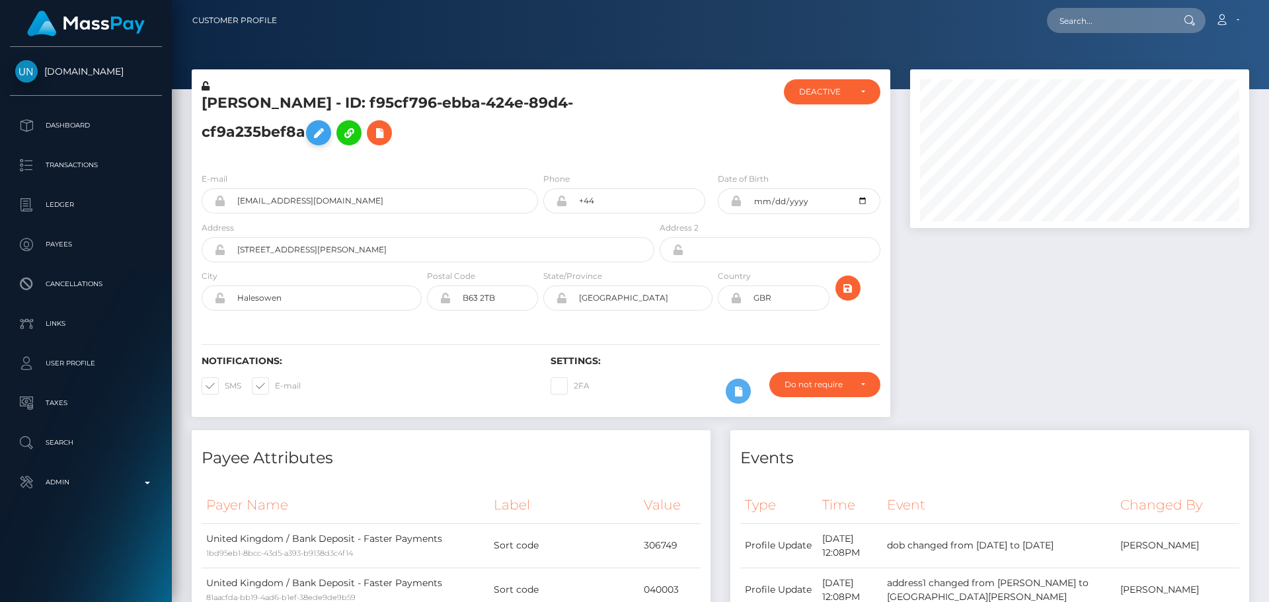
click at [321, 130] on icon at bounding box center [319, 133] width 16 height 17
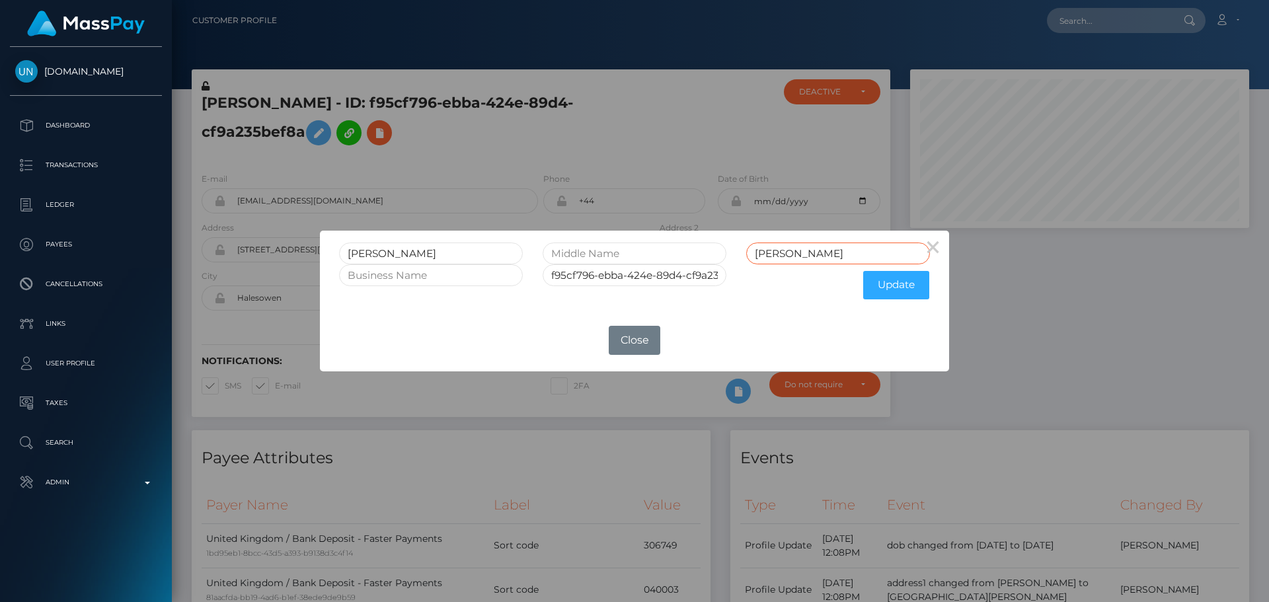
click at [816, 256] on input "Allender" at bounding box center [838, 254] width 184 height 22
type input "Timbrell"
click at [482, 259] on input "Natasha" at bounding box center [431, 254] width 184 height 22
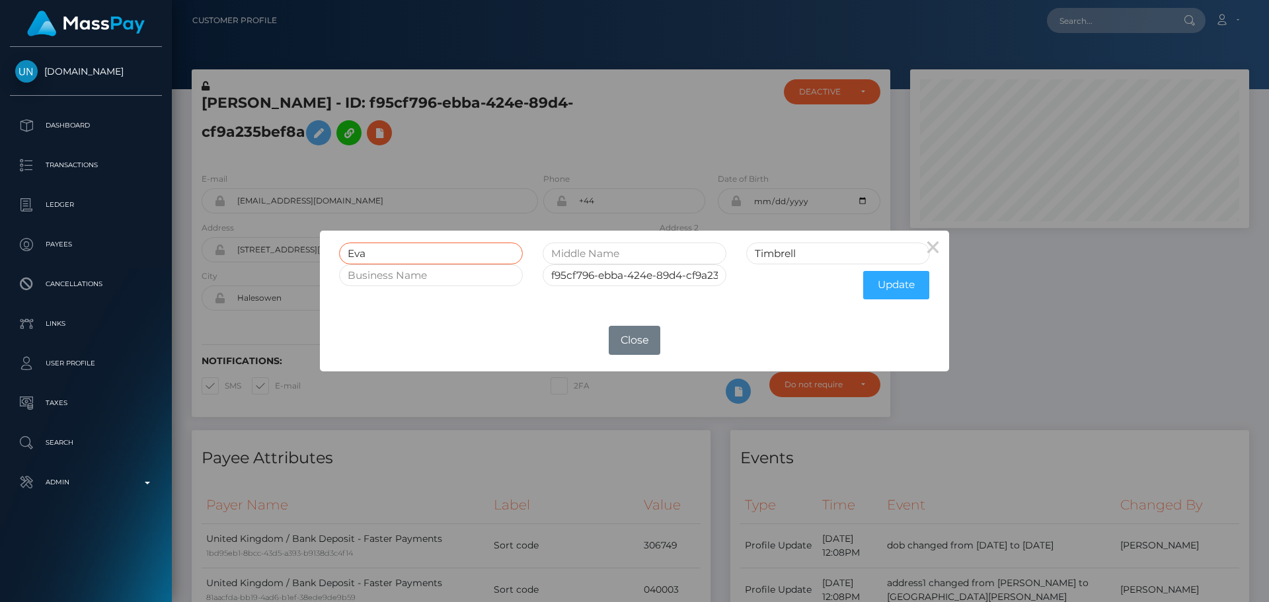
type input "Eva"
click at [634, 258] on input "text" at bounding box center [635, 254] width 184 height 22
type input "Mae"
click at [883, 293] on button "Update" at bounding box center [896, 285] width 66 height 28
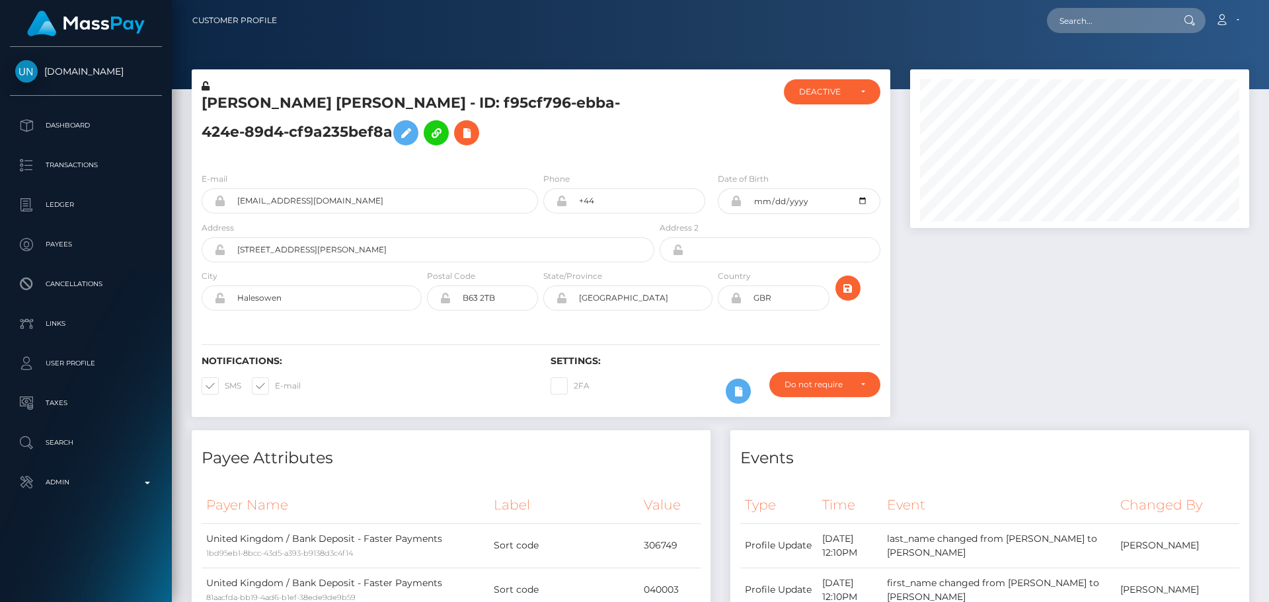
scroll to position [159, 340]
click at [635, 157] on div "[PERSON_NAME] [PERSON_NAME] - ID: f95cf796-ebba-424e-89d4-cf9a235bef8a" at bounding box center [424, 120] width 465 height 83
click at [206, 85] on icon at bounding box center [206, 85] width 8 height 9
click at [826, 100] on div "DEACTIVE" at bounding box center [832, 91] width 97 height 25
click at [833, 134] on link "ACTIVE" at bounding box center [832, 127] width 97 height 24
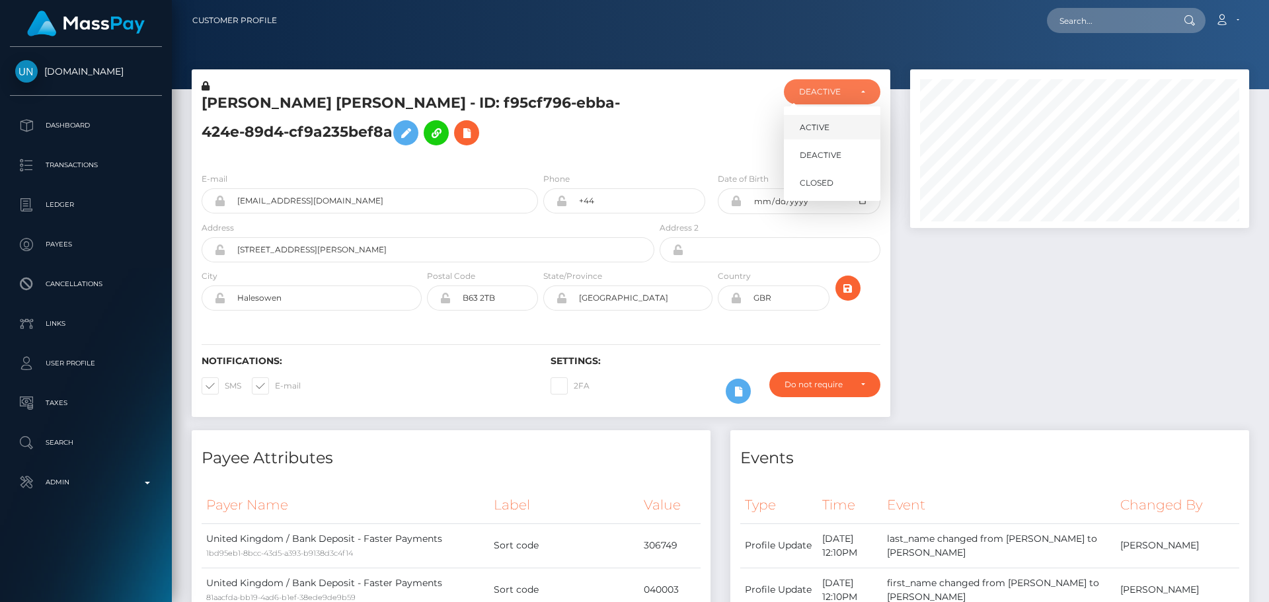
select select "ACTIVE"
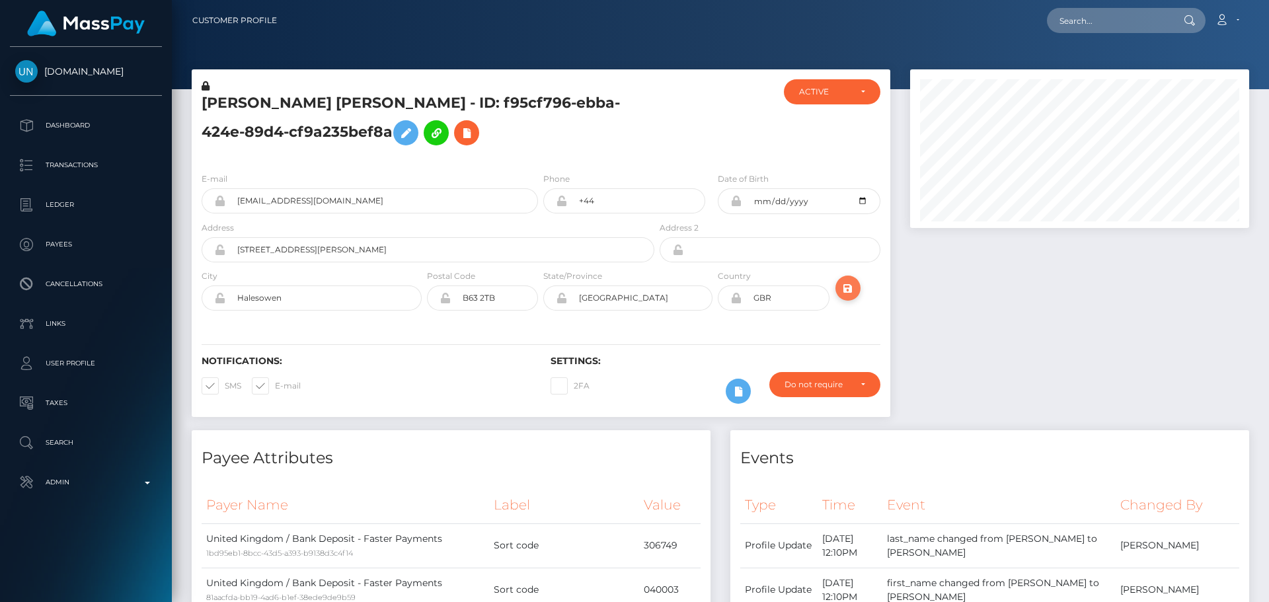
click at [843, 291] on icon "submit" at bounding box center [848, 288] width 16 height 17
drag, startPoint x: 1261, startPoint y: 469, endPoint x: 1284, endPoint y: -31, distance: 500.2
click at [1268, 0] on html "[DOMAIN_NAME] Dashboard Transactions Ledger Payees Cancellations" at bounding box center [634, 301] width 1269 height 602
drag, startPoint x: 1265, startPoint y: 20, endPoint x: 1259, endPoint y: 39, distance: 20.1
click at [1263, 32] on nav "Customer Profile Loading... Loading... Account" at bounding box center [720, 20] width 1097 height 41
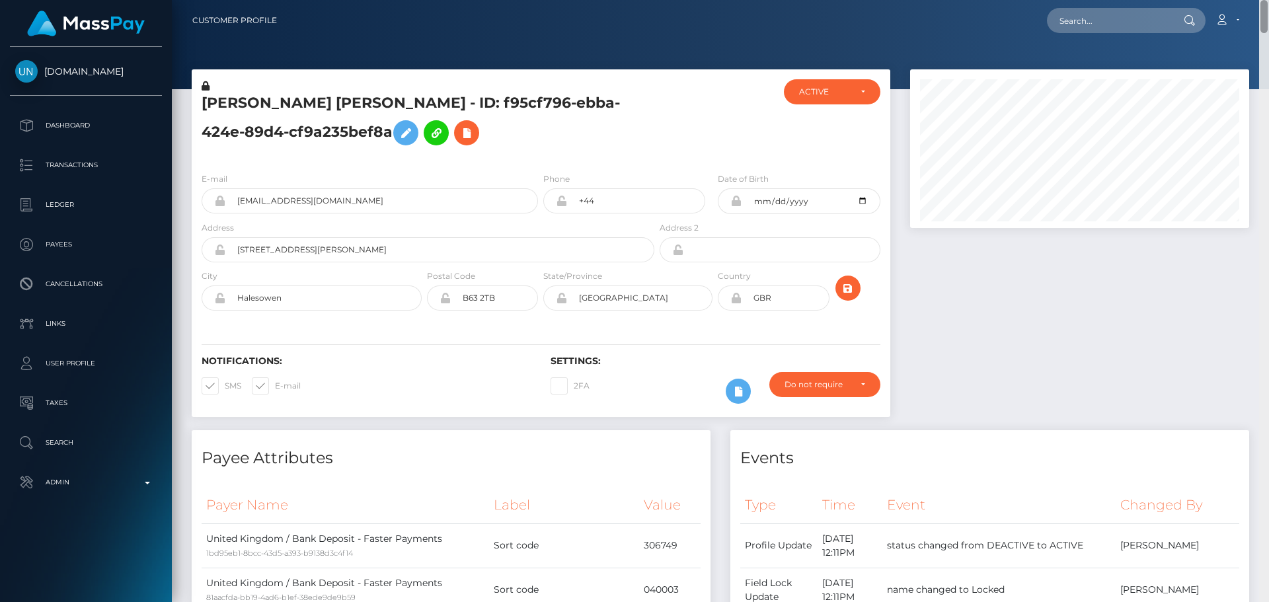
drag, startPoint x: 1263, startPoint y: 38, endPoint x: 1204, endPoint y: -57, distance: 111.9
click at [1204, 0] on html "[DOMAIN_NAME] Dashboard Transactions Ledger Payees Cancellations" at bounding box center [634, 301] width 1269 height 602
click at [315, 103] on h5 "Eva Mae Timbrell - ID: f95cf796-ebba-424e-89d4-cf9a235bef8a" at bounding box center [424, 122] width 445 height 59
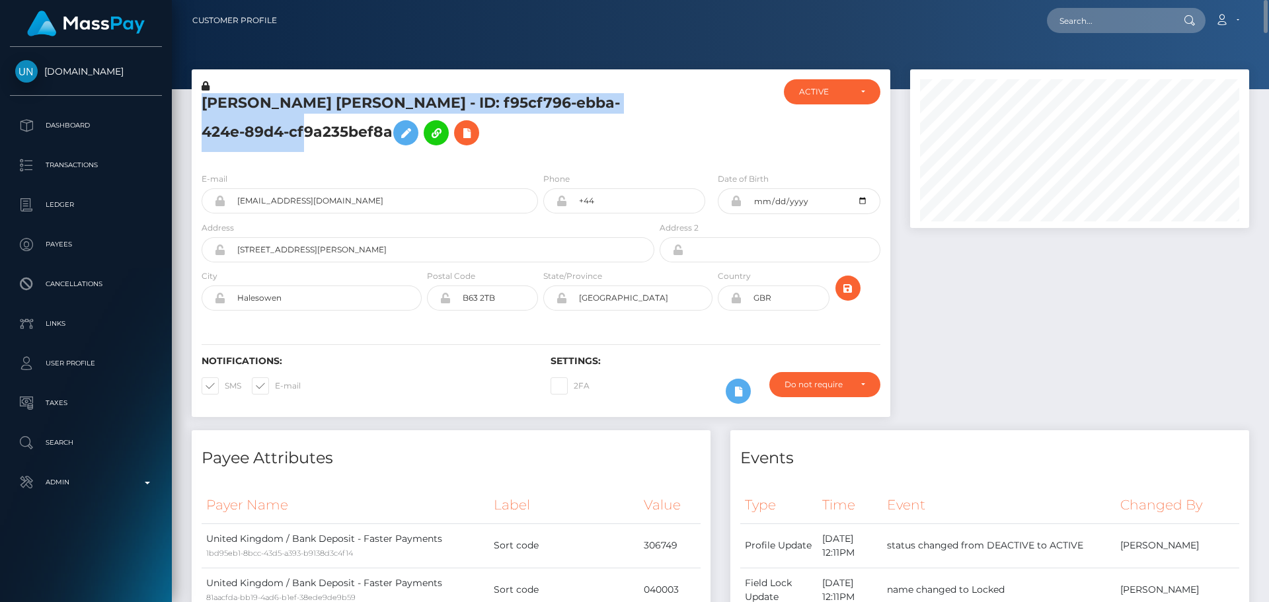
click at [315, 103] on h5 "Eva Mae Timbrell - ID: f95cf796-ebba-424e-89d4-cf9a235bef8a" at bounding box center [424, 122] width 445 height 59
copy h5 "Eva Mae Timbrell - ID: f95cf796-ebba-424e-89d4-cf9a235bef8a"
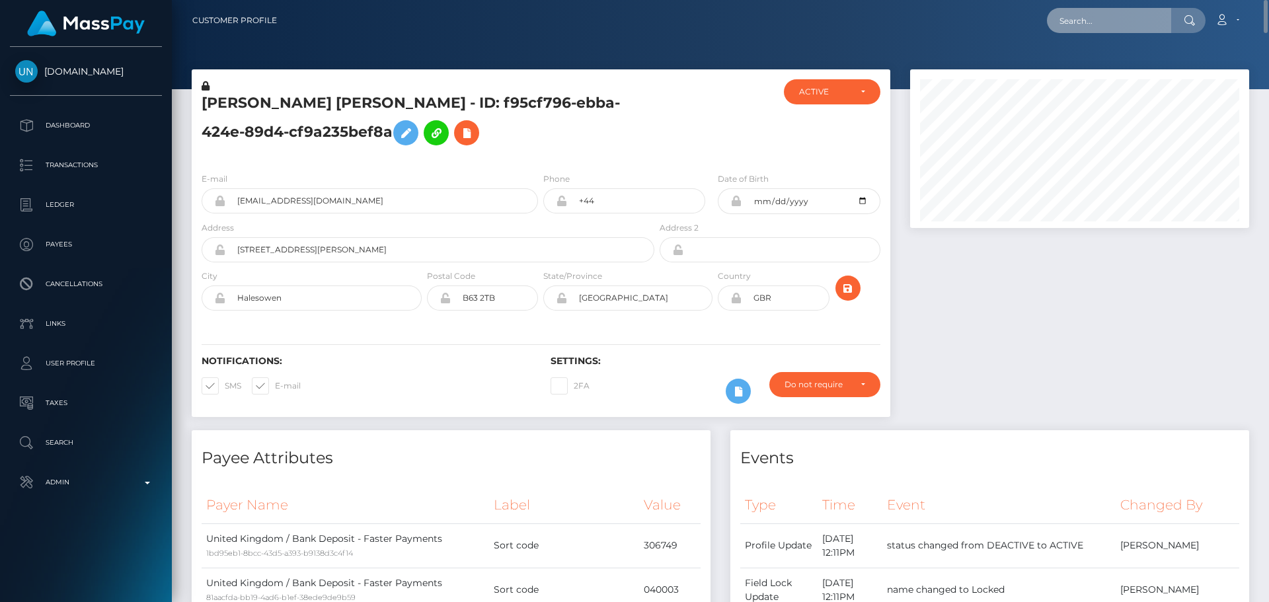
click at [1083, 19] on input "text" at bounding box center [1109, 20] width 124 height 25
paste input "460026801524060160"
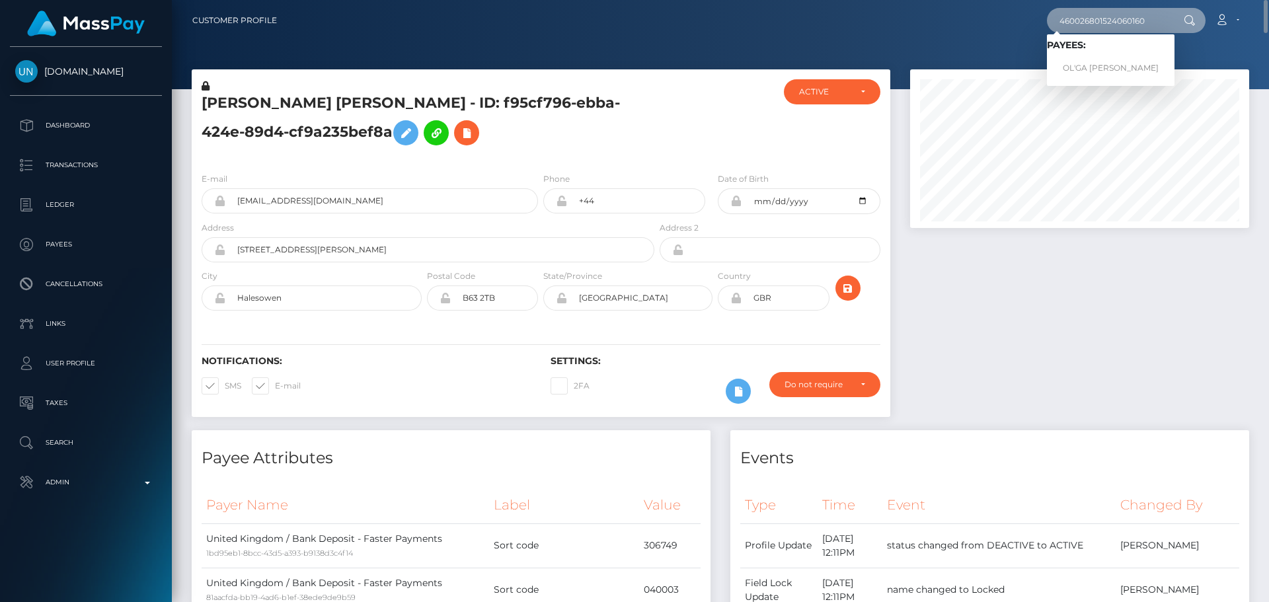
type input "460026801524060160"
click at [1092, 61] on link "OL'GA VLADIMIROVNA POPKOVA" at bounding box center [1111, 68] width 128 height 24
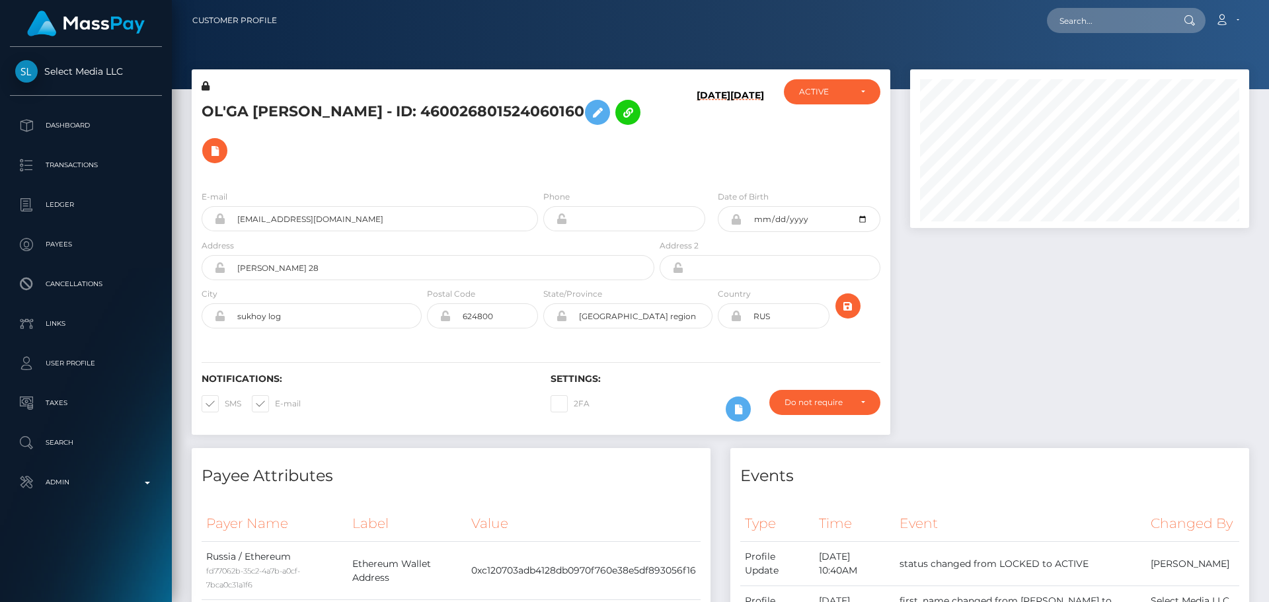
scroll to position [159, 340]
click at [553, 130] on h5 "OL'GA [PERSON_NAME] - ID: 460026801524060160" at bounding box center [424, 131] width 445 height 77
click at [552, 130] on h5 "OL'GA [PERSON_NAME] - ID: 460026801524060160" at bounding box center [424, 131] width 445 height 77
click at [542, 153] on div "OL'GA [PERSON_NAME] - ID: 460026801524060160" at bounding box center [424, 129] width 465 height 100
click at [552, 132] on h5 "OL'GA [PERSON_NAME] - ID: 460026801524060160" at bounding box center [424, 131] width 445 height 77
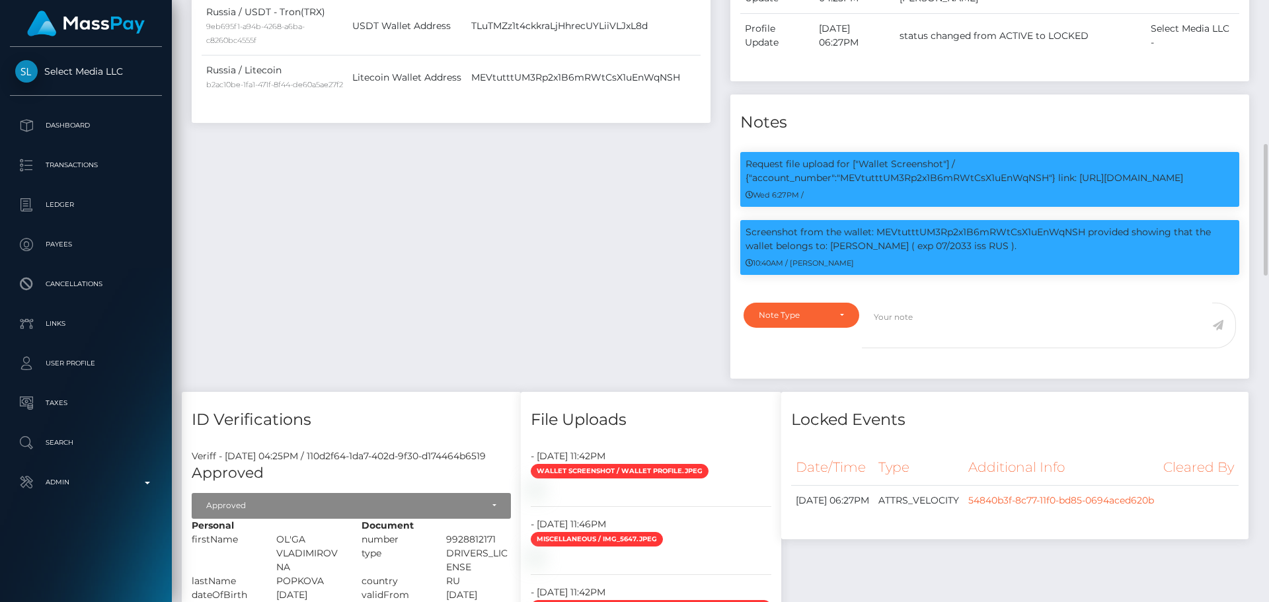
click at [565, 217] on div "Payee Attributes Payer Name Label Value Russia / Ethereum fd77062b-35c2-4a7b-a0…" at bounding box center [451, 89] width 539 height 605
click at [540, 215] on div "Payee Attributes Payer Name Label Value Russia / Ethereum fd77062b-35c2-4a7b-a0…" at bounding box center [451, 89] width 539 height 605
click at [549, 219] on div "Payee Attributes Payer Name Label Value Russia / Ethereum fd77062b-35c2-4a7b-a0…" at bounding box center [451, 89] width 539 height 605
click at [559, 235] on div "Payee Attributes Payer Name Label Value Russia / Ethereum fd77062b-35c2-4a7b-a0…" at bounding box center [451, 89] width 539 height 605
click at [605, 243] on div "Payee Attributes Payer Name Label Value Russia / Ethereum fd77062b-35c2-4a7b-a0…" at bounding box center [451, 89] width 539 height 605
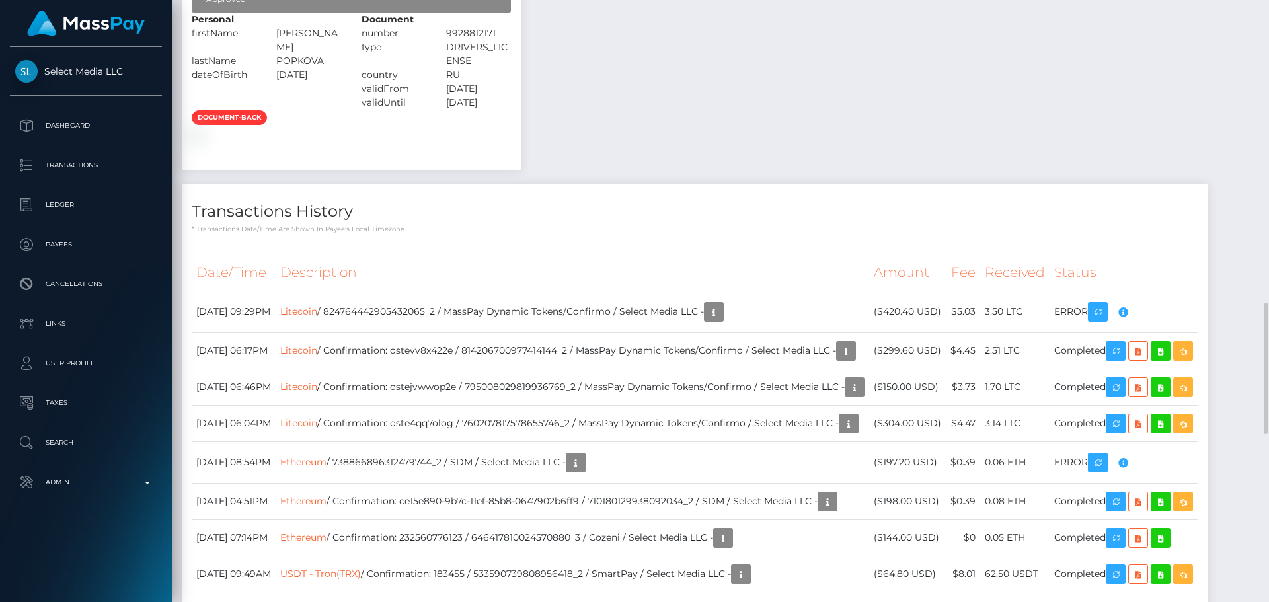
scroll to position [1322, 0]
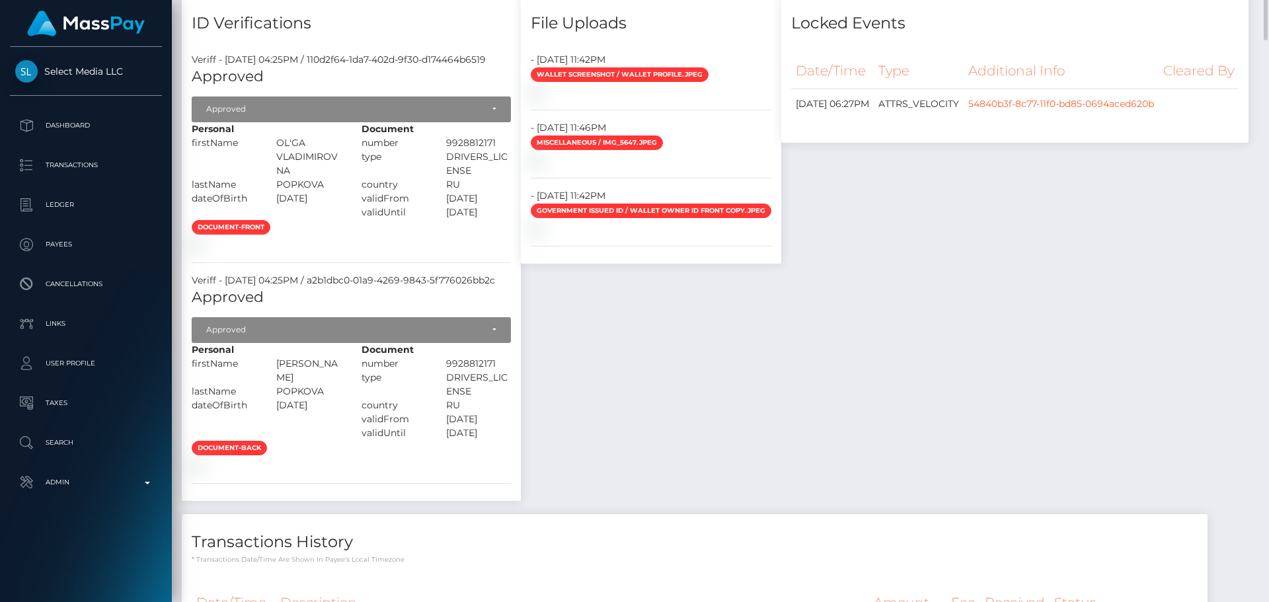
scroll to position [727, 0]
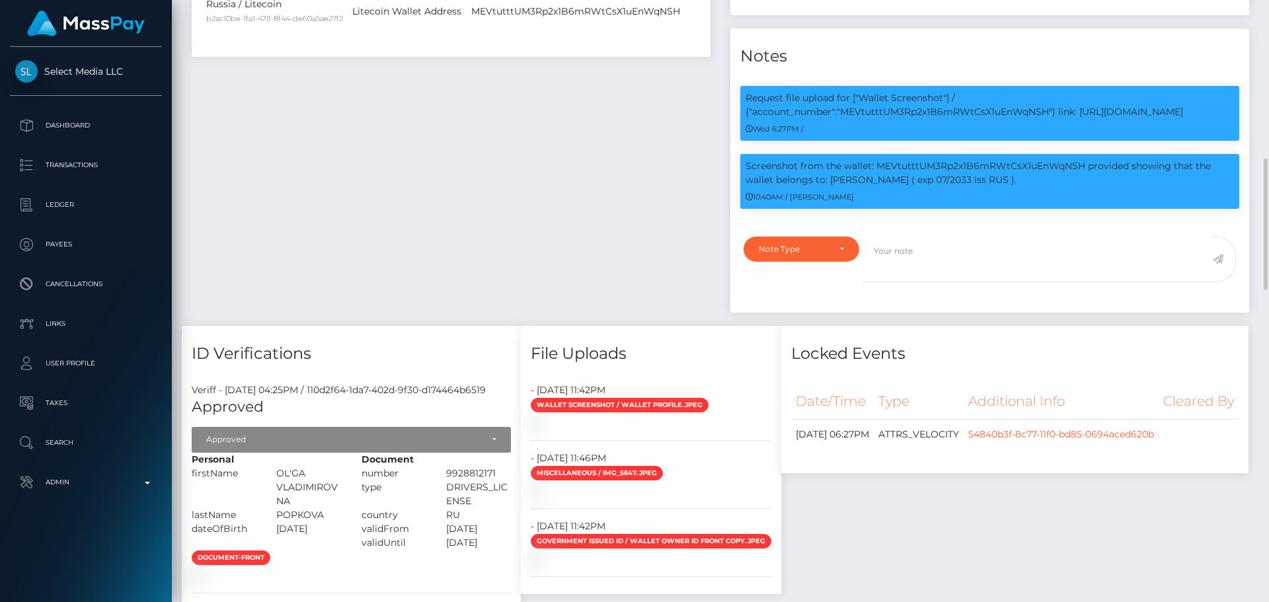
click at [887, 334] on div "Payee Attributes Payer Name Label Value Russia / Ethereum fd77062b-35c2-4a7b-a0…" at bounding box center [720, 505] width 1077 height 1569
click at [599, 239] on div "Payee Attributes Payer Name Label Value Russia / Ethereum fd77062b-35c2-4a7b-a0…" at bounding box center [451, 23] width 539 height 605
click at [514, 252] on div "Payee Attributes Payer Name Label Value Russia / Ethereum fd77062b-35c2-4a7b-a0…" at bounding box center [451, 23] width 539 height 605
click at [518, 249] on div "Payee Attributes Payer Name Label Value Russia / Ethereum fd77062b-35c2-4a7b-a0…" at bounding box center [451, 23] width 539 height 605
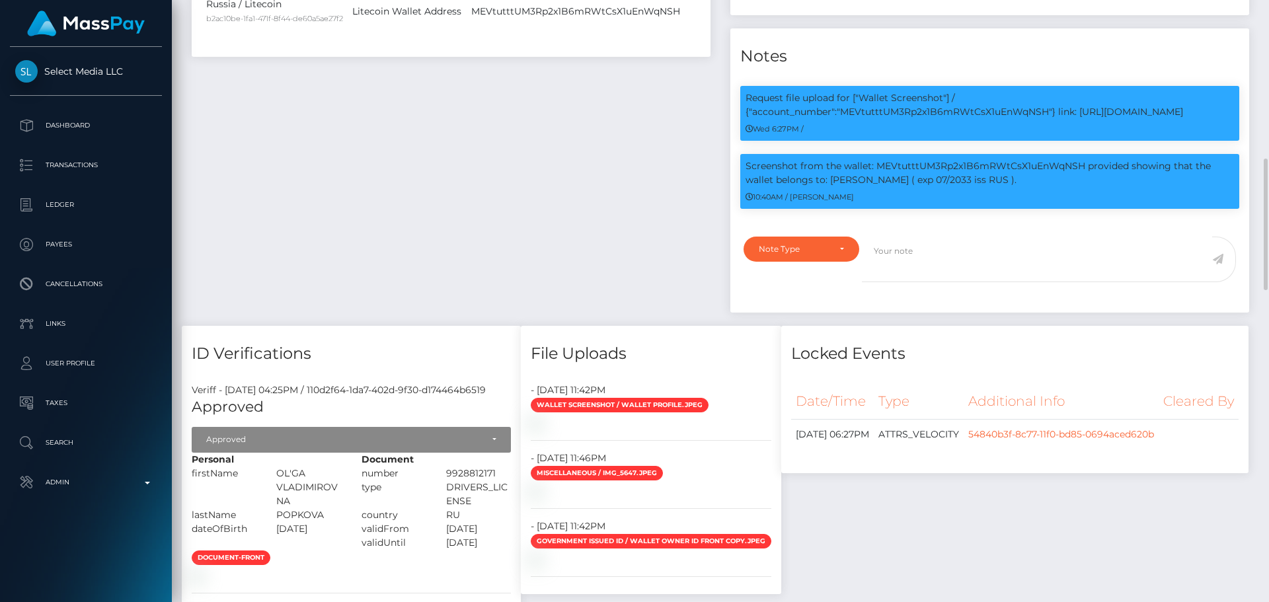
click at [584, 213] on div "Payee Attributes Payer Name Label Value Russia / Ethereum fd77062b-35c2-4a7b-a0…" at bounding box center [451, 23] width 539 height 605
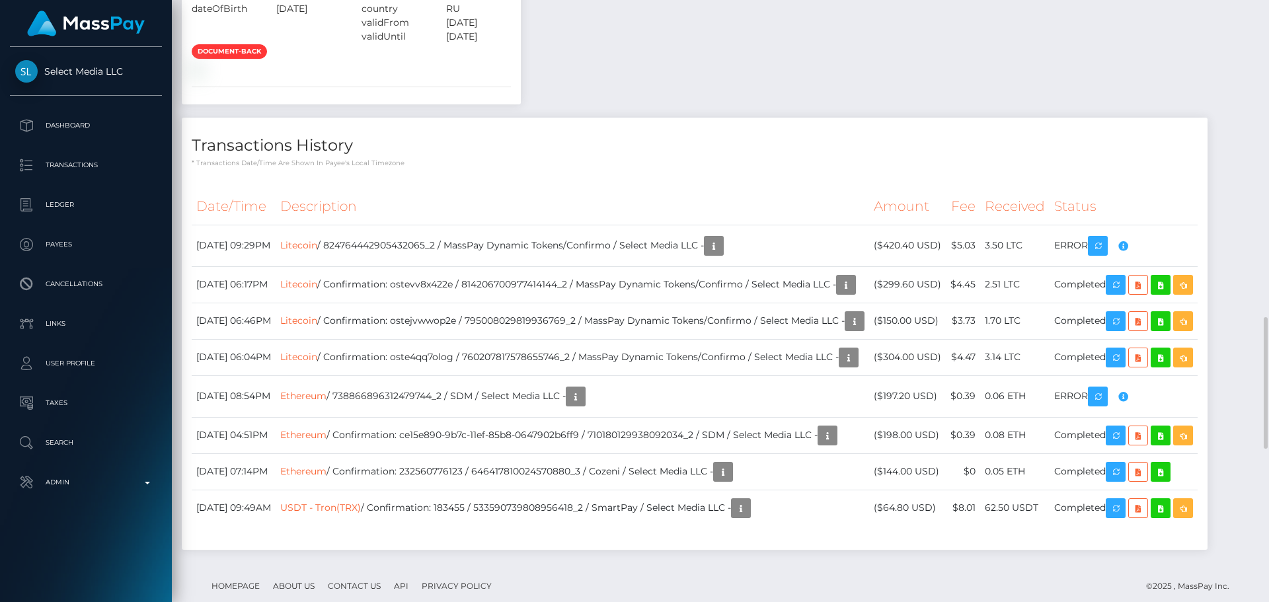
scroll to position [1124, 0]
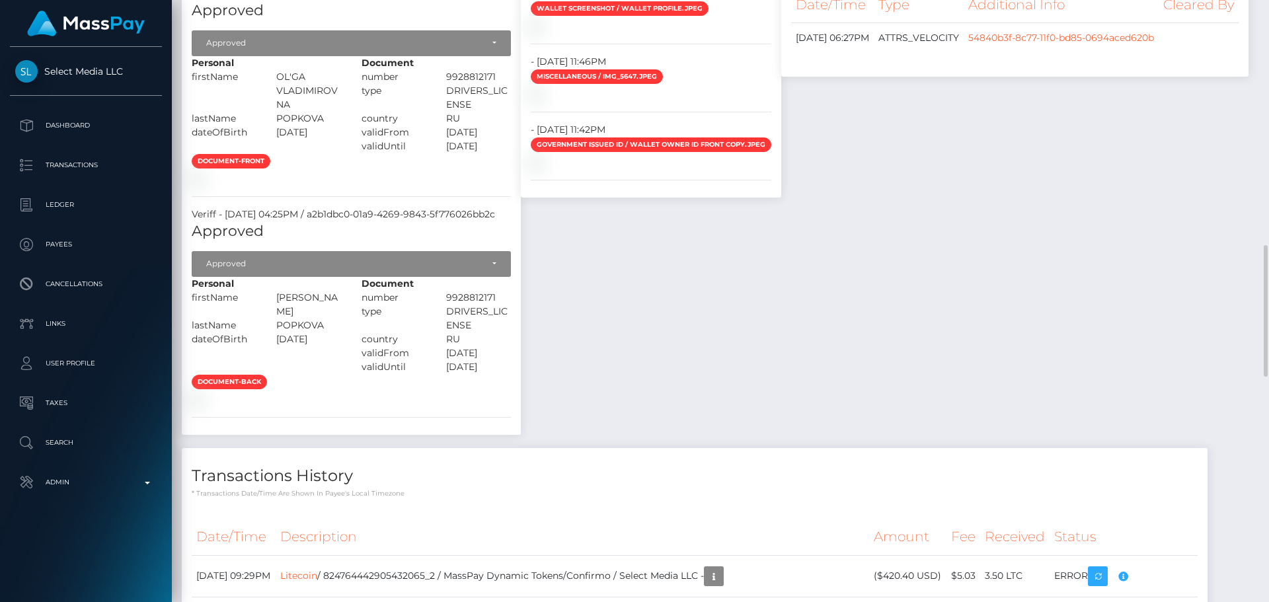
click at [912, 264] on div "Payee Attributes Payer Name Label Value Russia / Ethereum fd77062b-35c2-4a7b-a0…" at bounding box center [720, 108] width 1077 height 1569
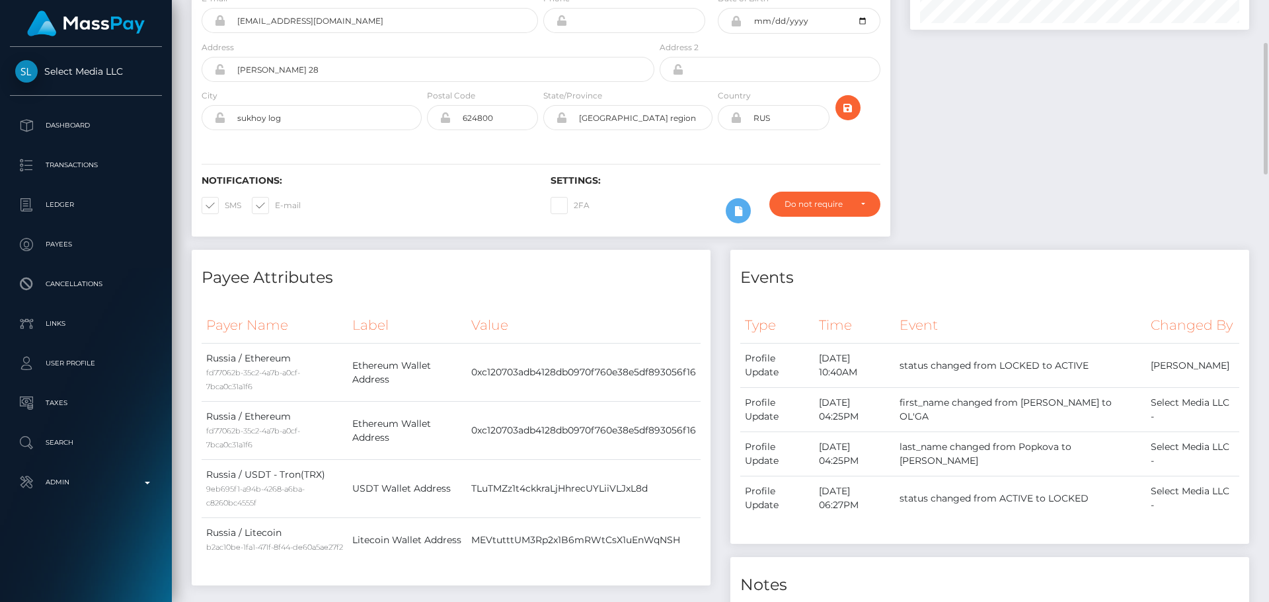
scroll to position [0, 0]
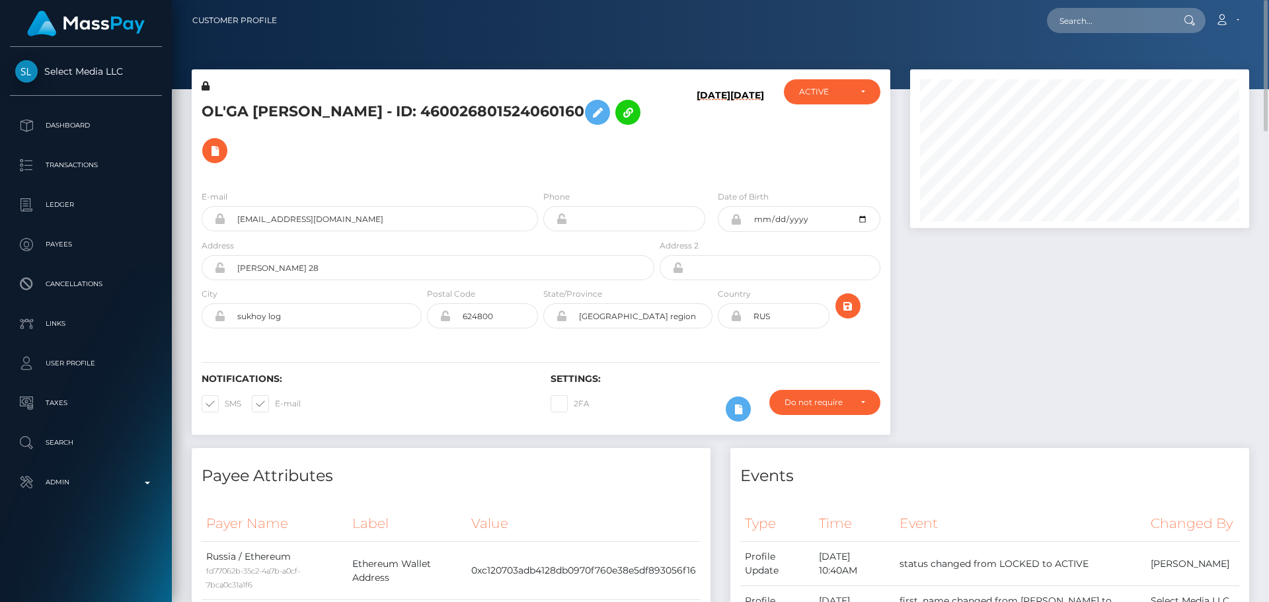
click at [205, 87] on icon at bounding box center [206, 85] width 8 height 9
click at [590, 121] on icon at bounding box center [598, 112] width 16 height 17
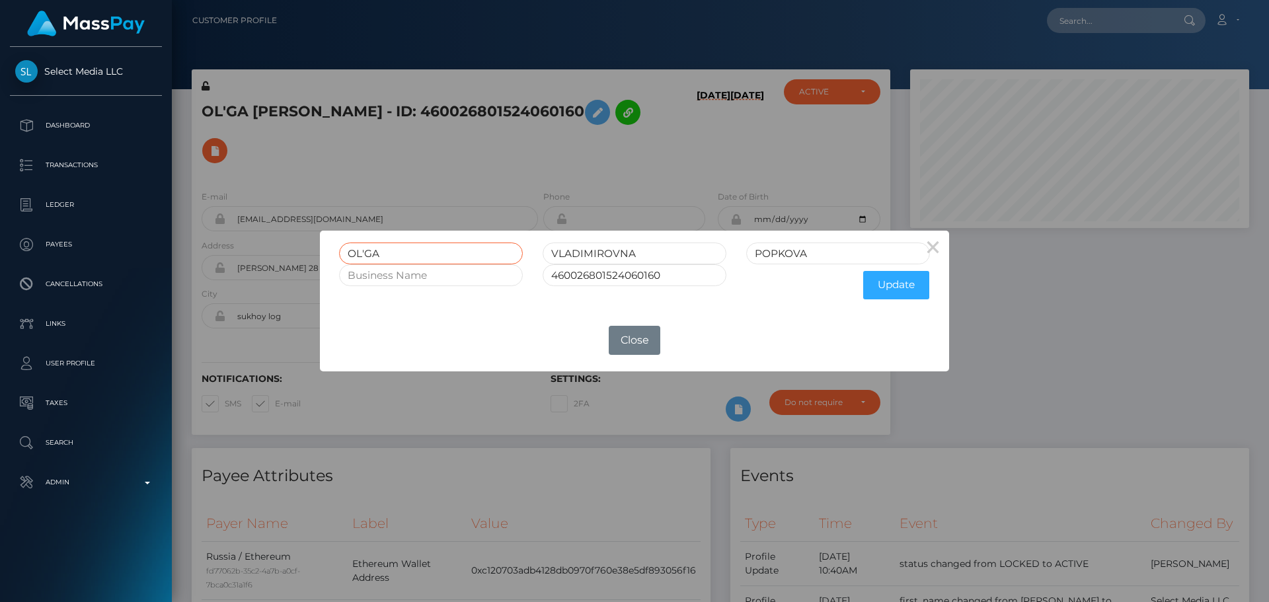
click at [366, 251] on input "OL'GA" at bounding box center [431, 254] width 184 height 22
type input "[PERSON_NAME]"
click at [904, 290] on button "Update" at bounding box center [896, 285] width 66 height 28
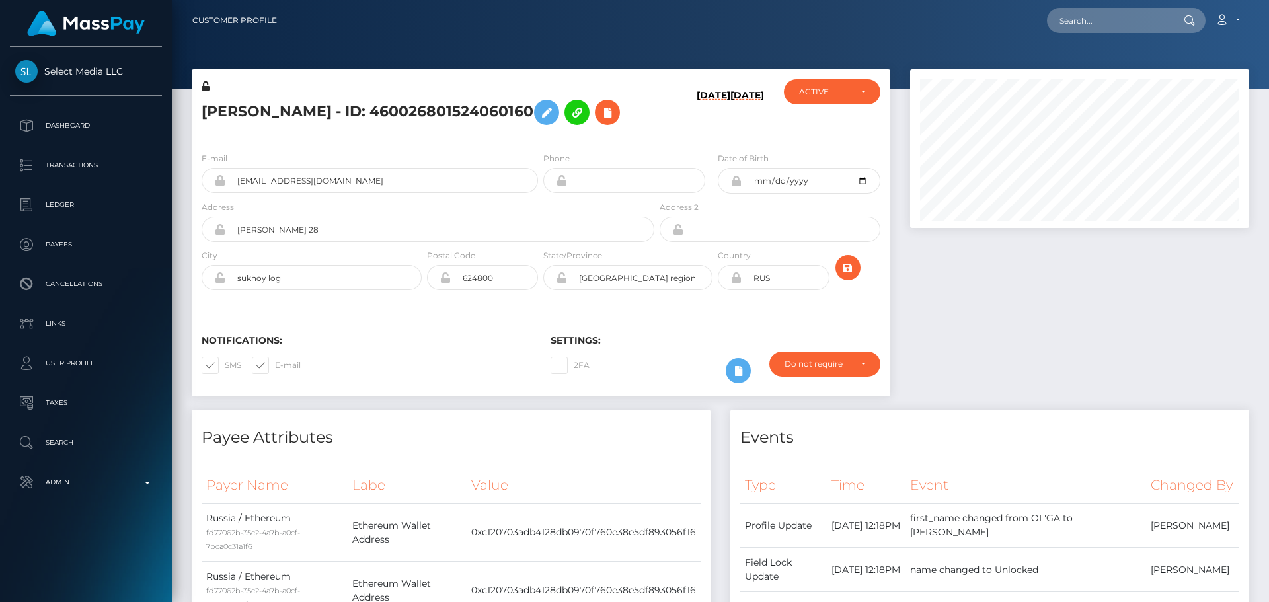
scroll to position [159, 340]
click at [206, 87] on icon at bounding box center [206, 85] width 8 height 9
click at [850, 276] on icon "submit" at bounding box center [848, 268] width 16 height 17
click at [584, 124] on h5 "OLGA VLADIMIROVNA POPKOVA - ID: 460026801524060160" at bounding box center [424, 112] width 445 height 38
click at [317, 99] on h5 "[PERSON_NAME] - ID: 460026801524060160" at bounding box center [424, 112] width 445 height 38
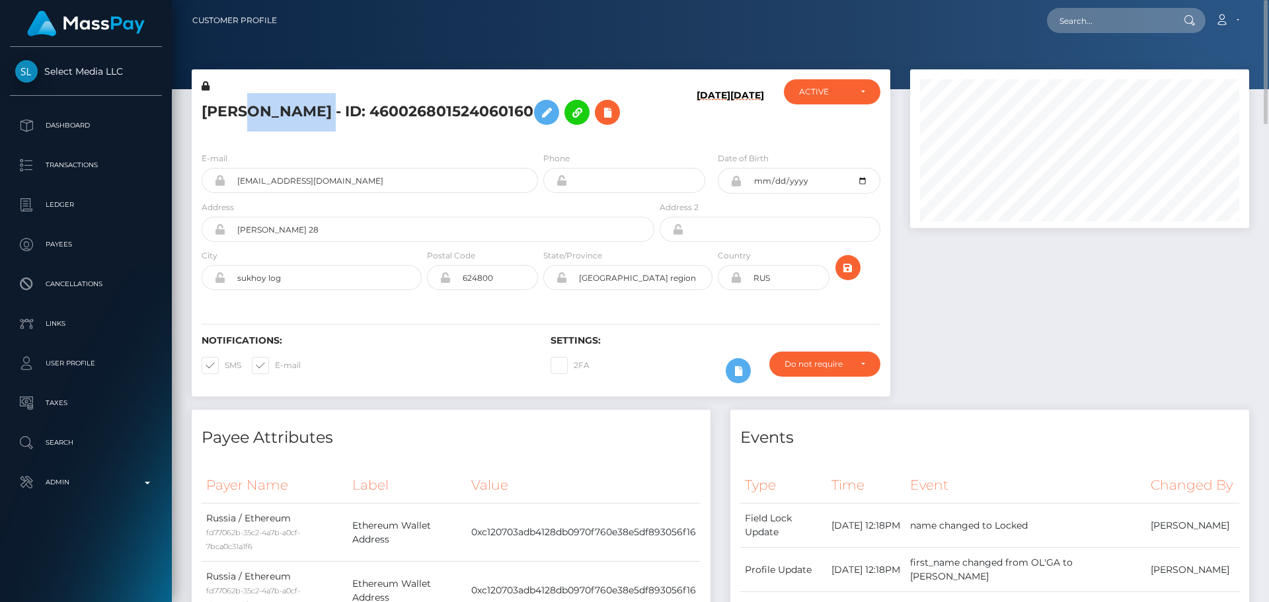
click at [317, 99] on h5 "[PERSON_NAME] - ID: 460026801524060160" at bounding box center [424, 112] width 445 height 38
click at [317, 99] on h5 "OLGA VLADIMIROVNA POPKOVA - ID: 460026801524060160" at bounding box center [424, 112] width 445 height 38
copy h5 "OLGA VLADIMIROVNA POPKOVA - ID: 460026801524060160"
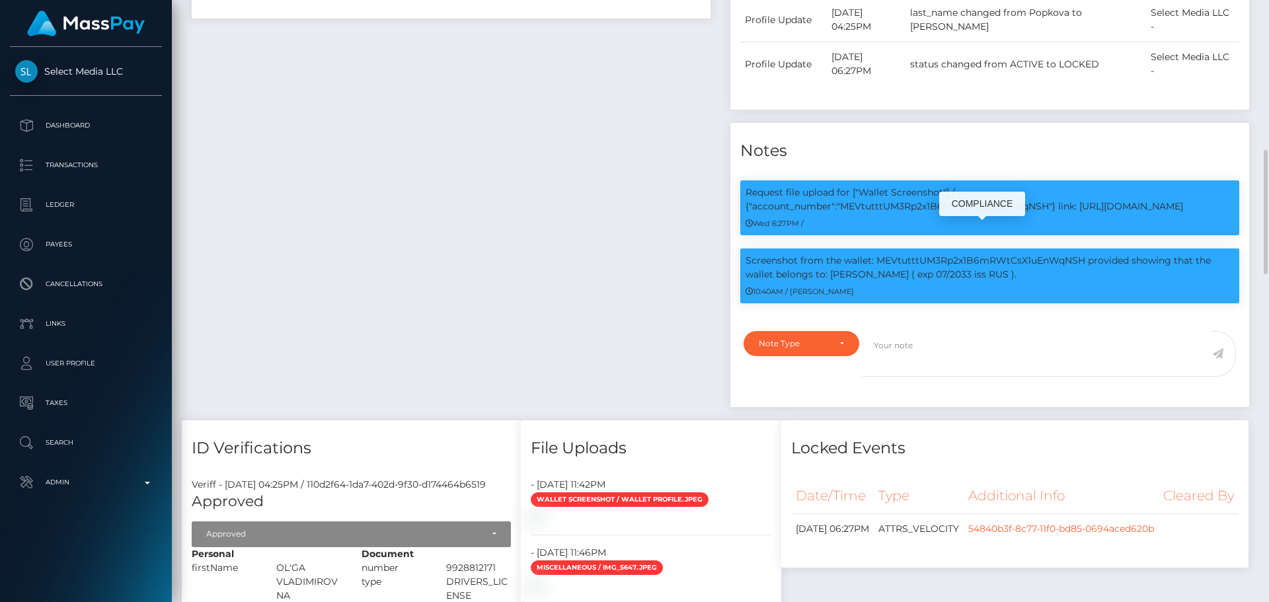
scroll to position [159, 340]
click at [964, 213] on p "Request file upload for ["Wallet Screenshot"] / {"account_number":"MEVtutttUM3R…" at bounding box center [990, 200] width 488 height 28
copy p "MEVtutttUM3Rp2x1B6mRWtCsX1uEnWqNSH"
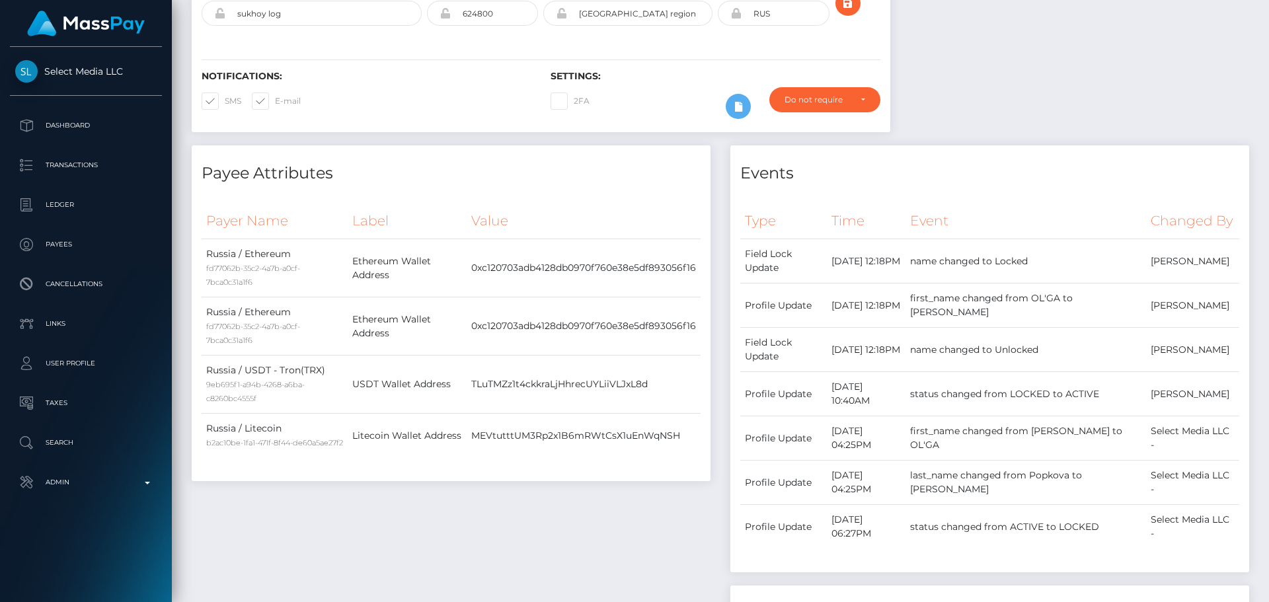
scroll to position [0, 0]
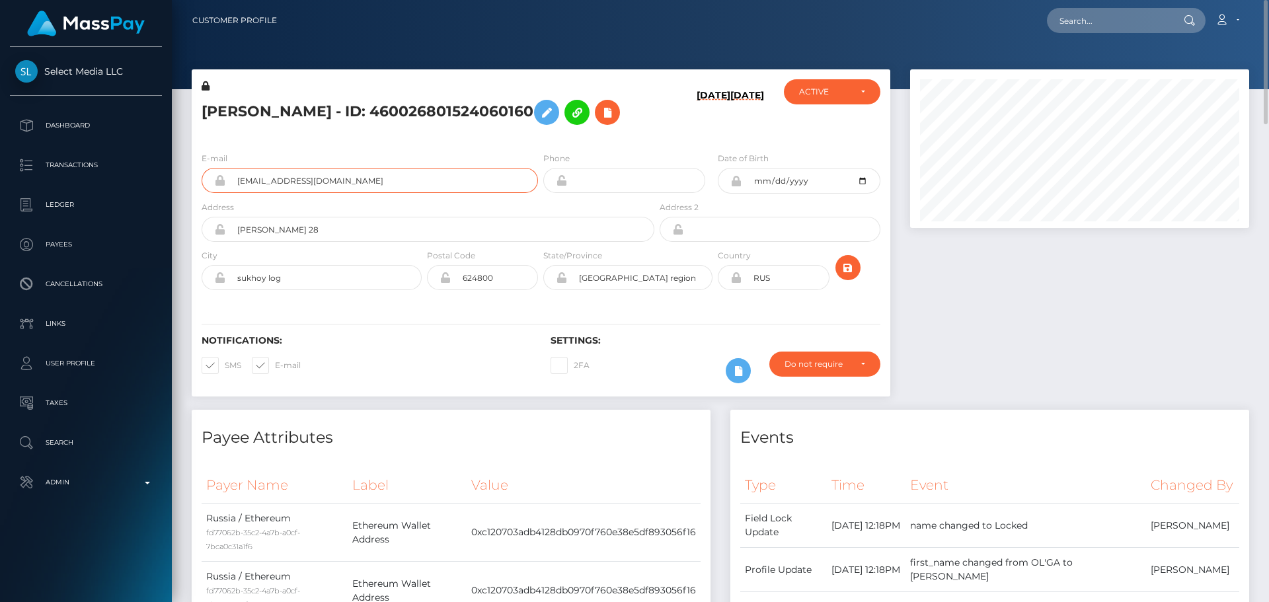
drag, startPoint x: 434, startPoint y: 202, endPoint x: 177, endPoint y: 208, distance: 256.5
click at [1126, 22] on input "text" at bounding box center [1109, 20] width 124 height 25
paste input "856d8e6f-d1be-441a-ae9c-eb07d789545b"
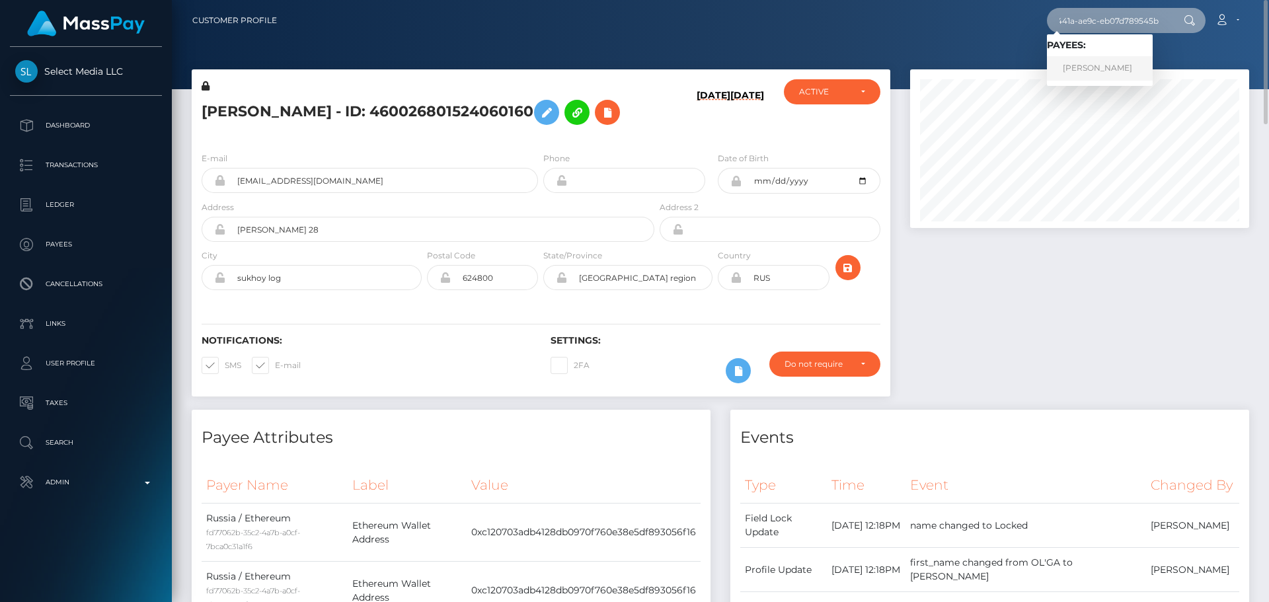
type input "856d8e6f-d1be-441a-ae9c-eb07d789545b"
click at [1085, 63] on link "Zainabu Amina Ohuru" at bounding box center [1100, 68] width 106 height 24
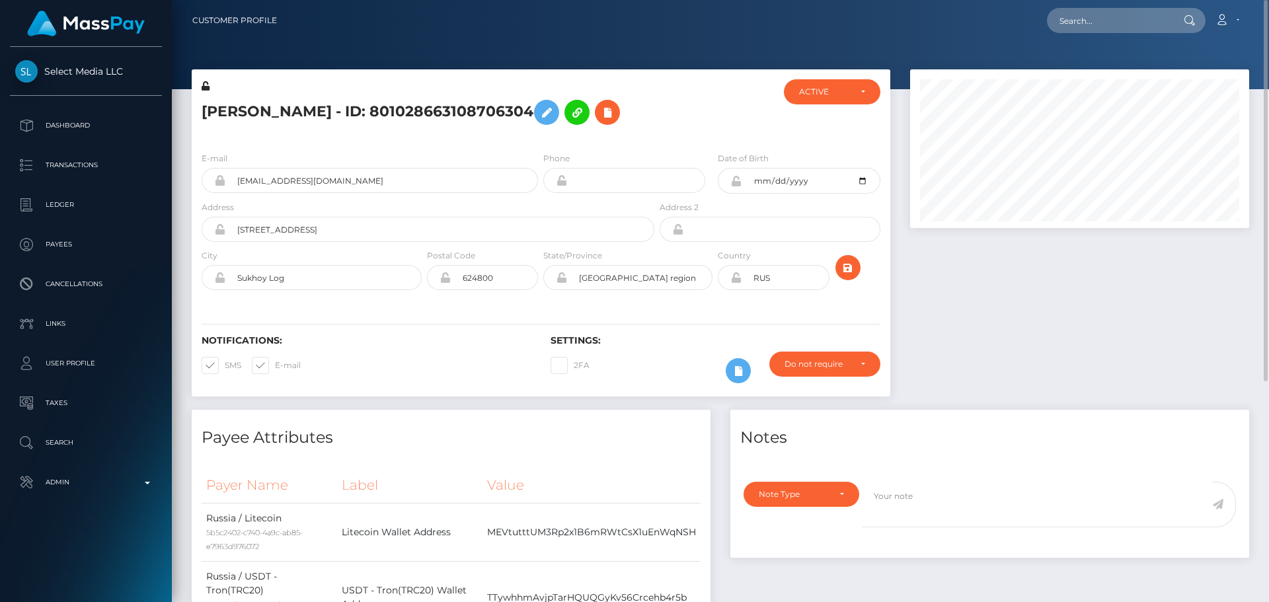
click at [377, 132] on h5 "[PERSON_NAME] - ID: 801028663108706304" at bounding box center [424, 112] width 445 height 38
click at [353, 112] on h5 "[PERSON_NAME] - ID: 801028663108706304" at bounding box center [424, 112] width 445 height 38
click at [353, 112] on h5 "Anzhelika Tereshonok - ID: 801028663108706304" at bounding box center [424, 112] width 445 height 38
copy h5 "Anzhelika Tereshonok - ID: 801028663108706304"
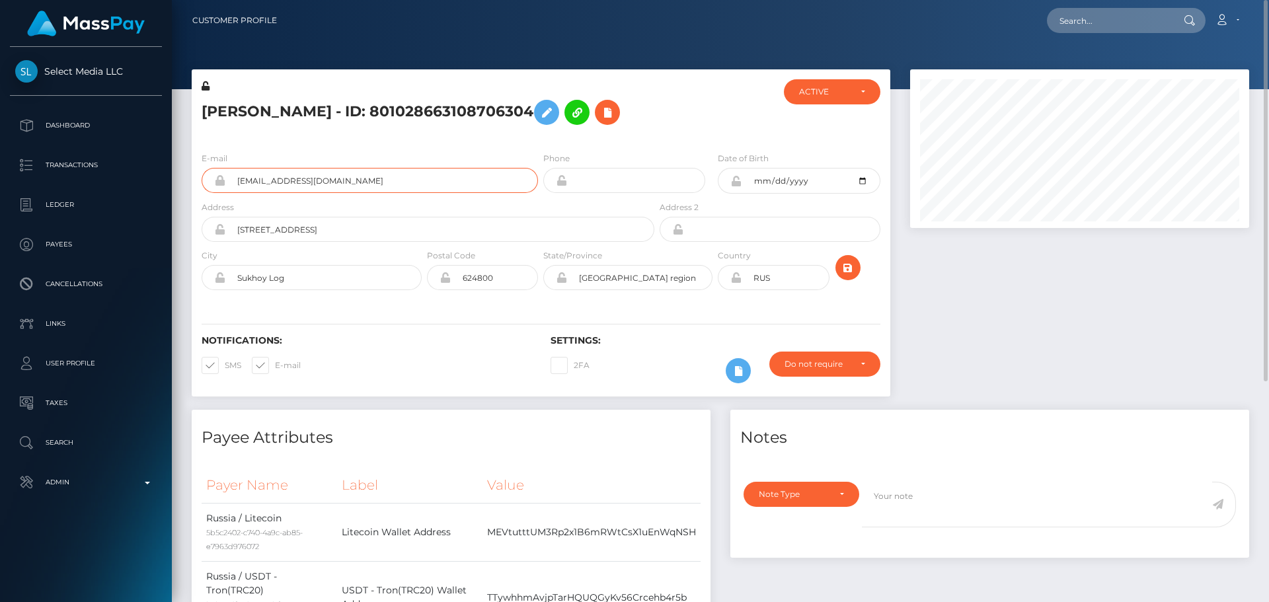
drag, startPoint x: 278, startPoint y: 223, endPoint x: 223, endPoint y: 219, distance: 55.0
click at [223, 193] on div "smithmia777@yandex.ru" at bounding box center [370, 180] width 336 height 25
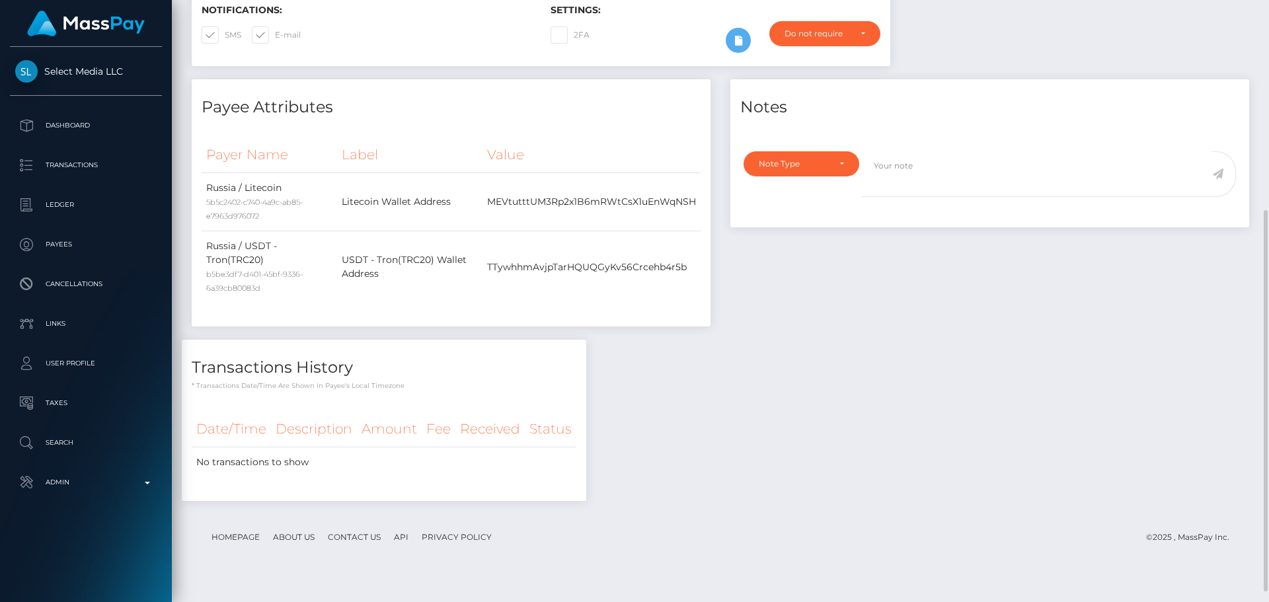
click at [654, 119] on h4 "Payee Attributes" at bounding box center [451, 107] width 499 height 23
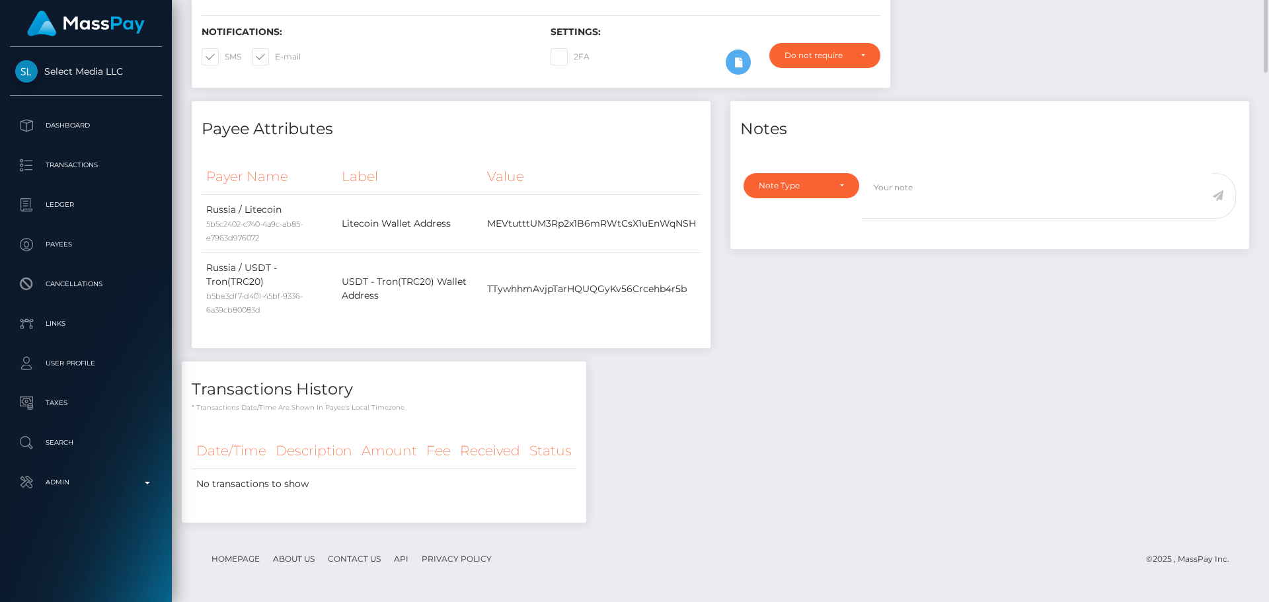
scroll to position [0, 0]
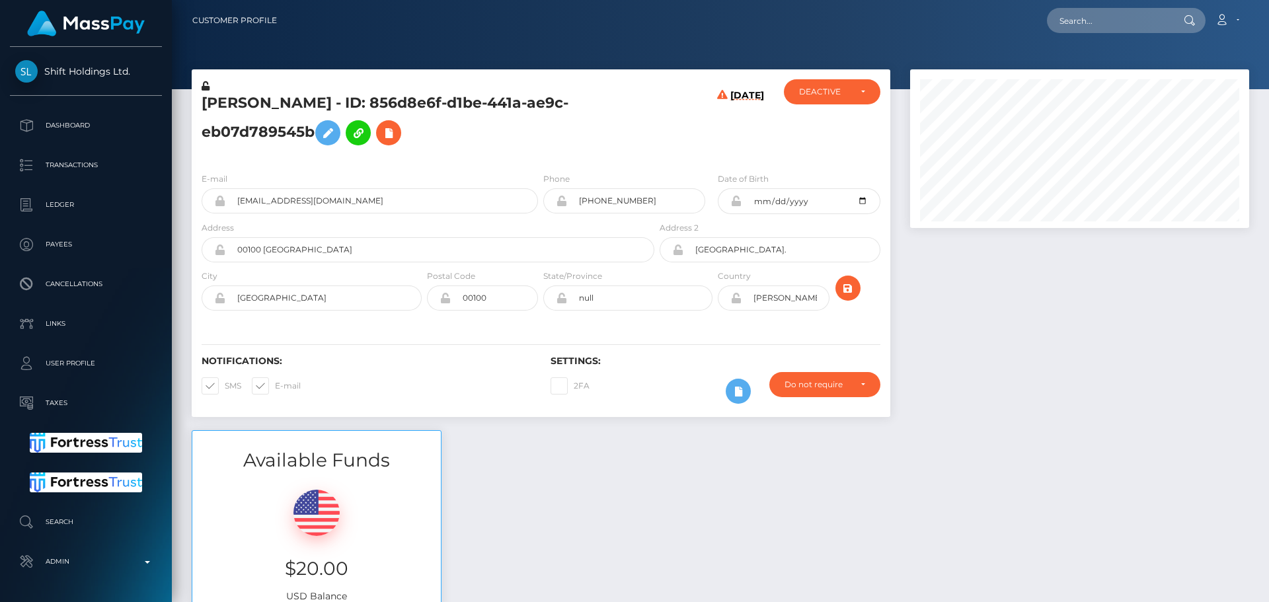
scroll to position [2443, 0]
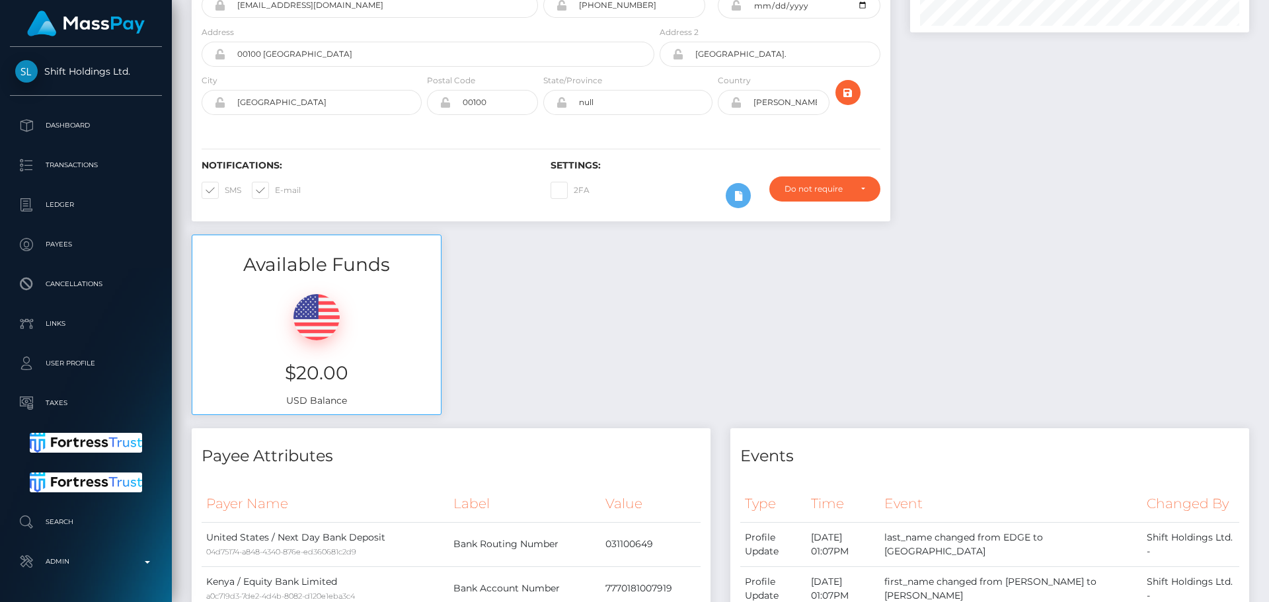
scroll to position [0, 0]
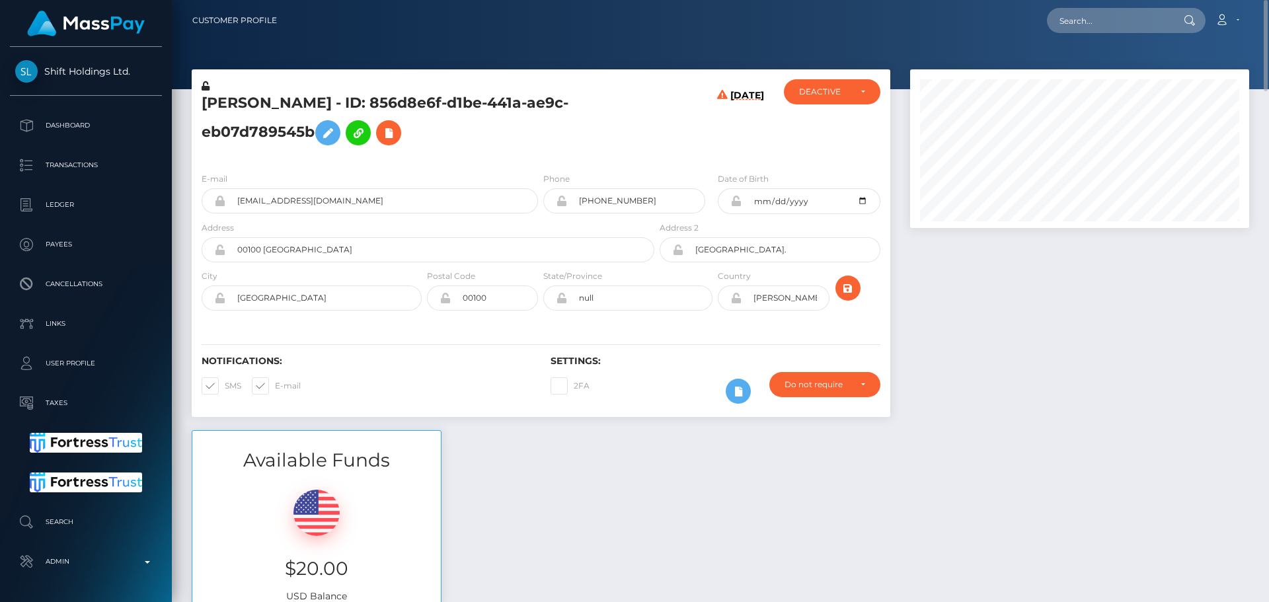
click at [479, 145] on h5 "[PERSON_NAME] - ID: 856d8e6f-d1be-441a-ae9c-eb07d789545b" at bounding box center [424, 122] width 445 height 59
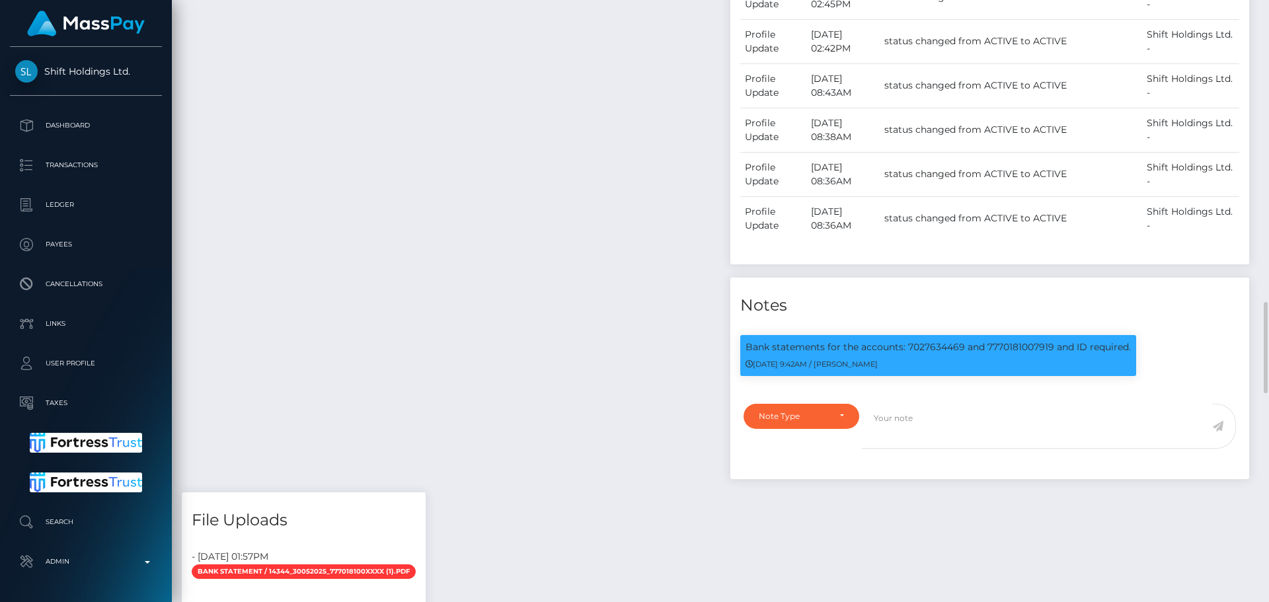
scroll to position [2049, 0]
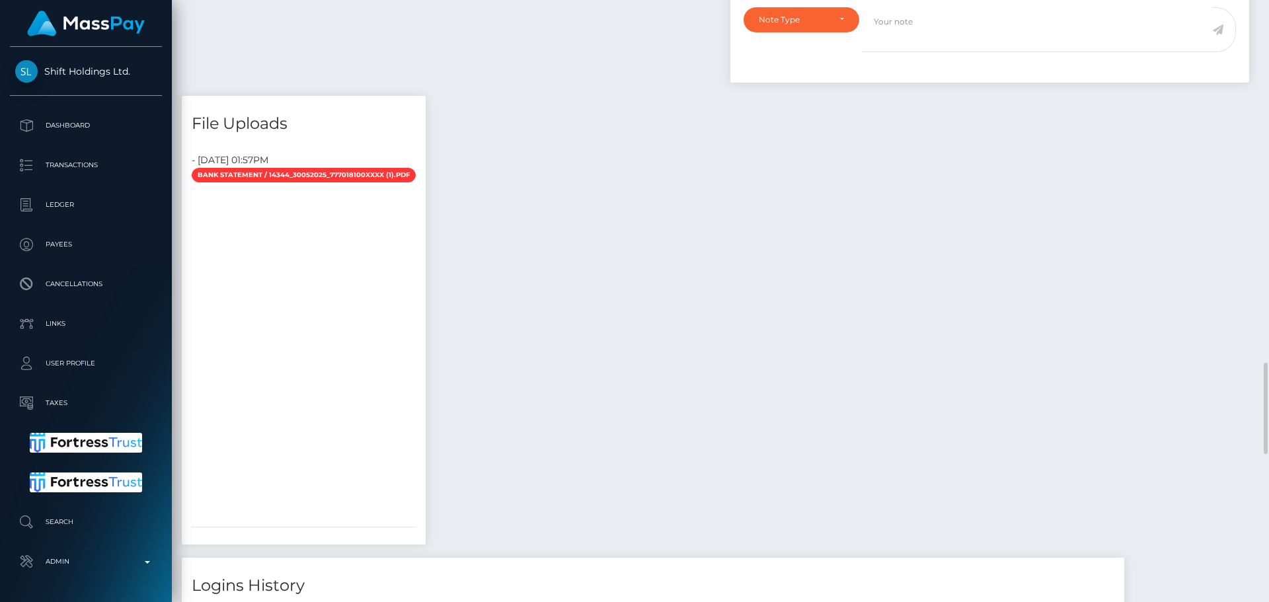
scroll to position [1917, 0]
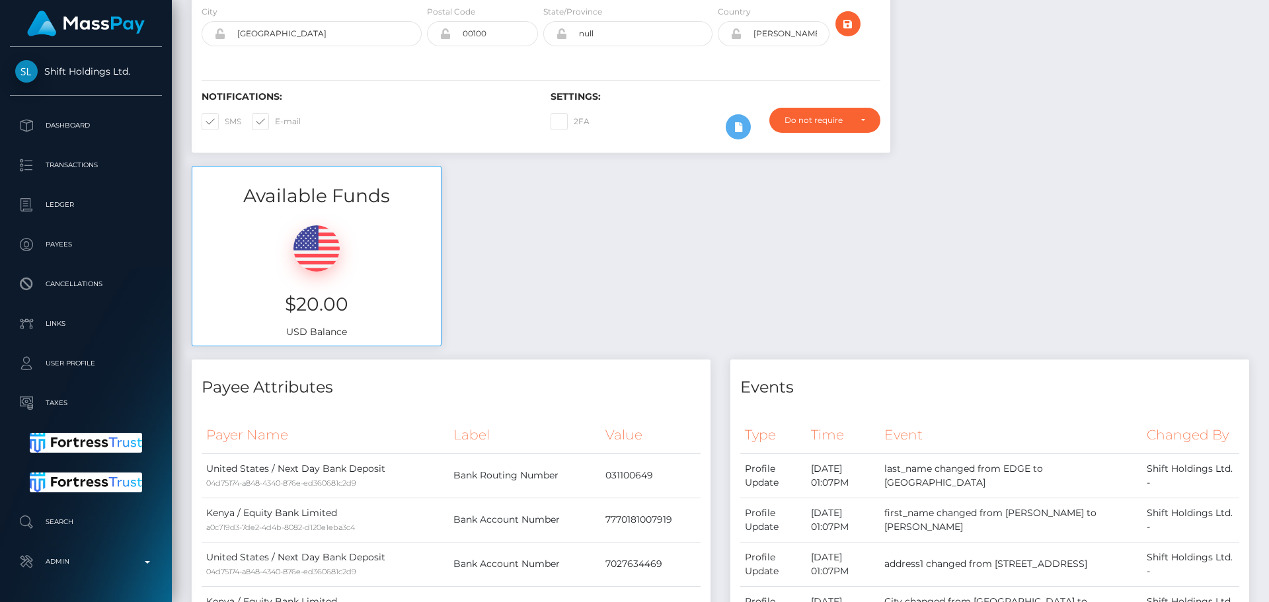
scroll to position [0, 0]
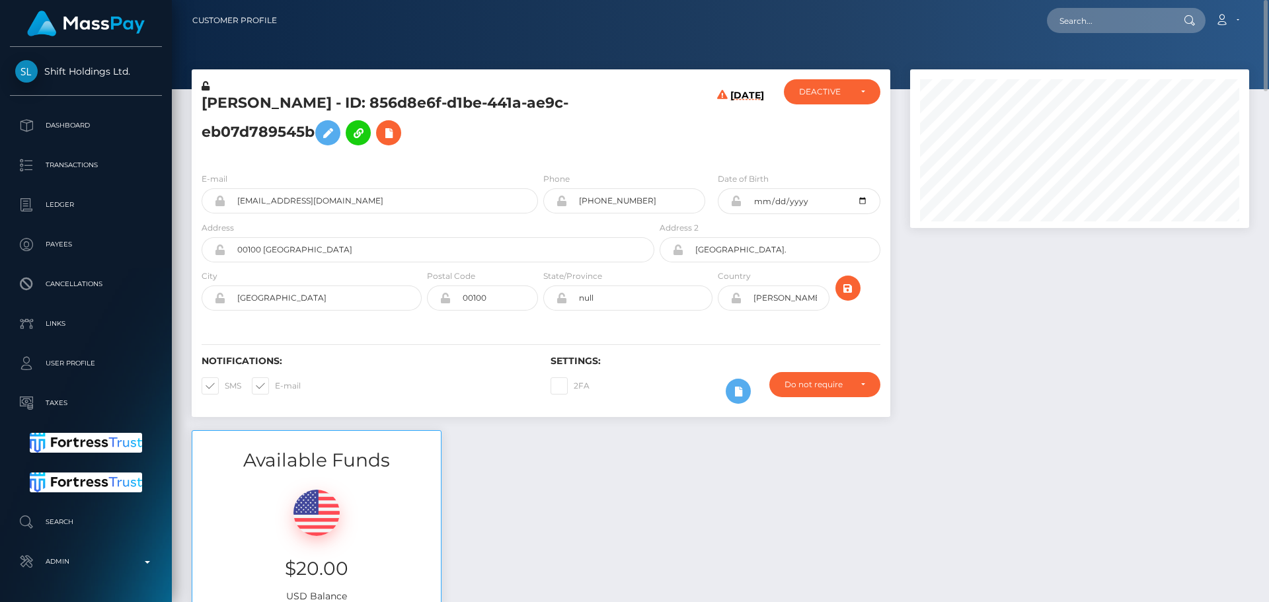
click at [638, 155] on div "[PERSON_NAME] - ID: 856d8e6f-d1be-441a-ae9c-eb07d789545b" at bounding box center [424, 120] width 465 height 83
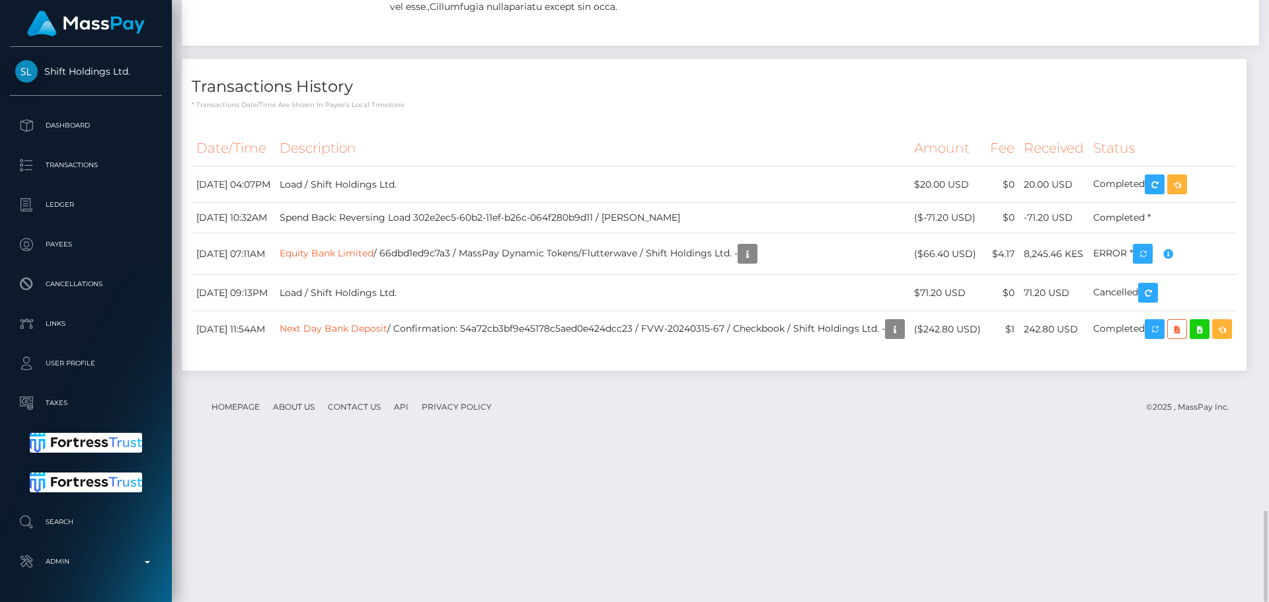
scroll to position [3282, 0]
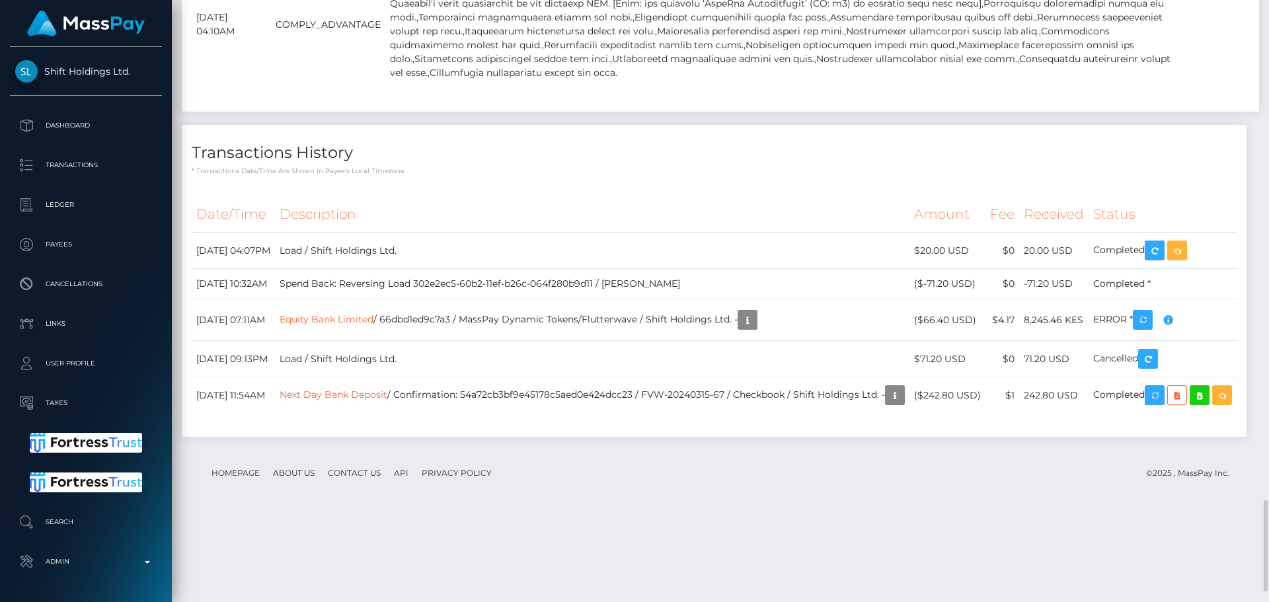
click at [432, 165] on h4 "Transactions History" at bounding box center [714, 152] width 1045 height 23
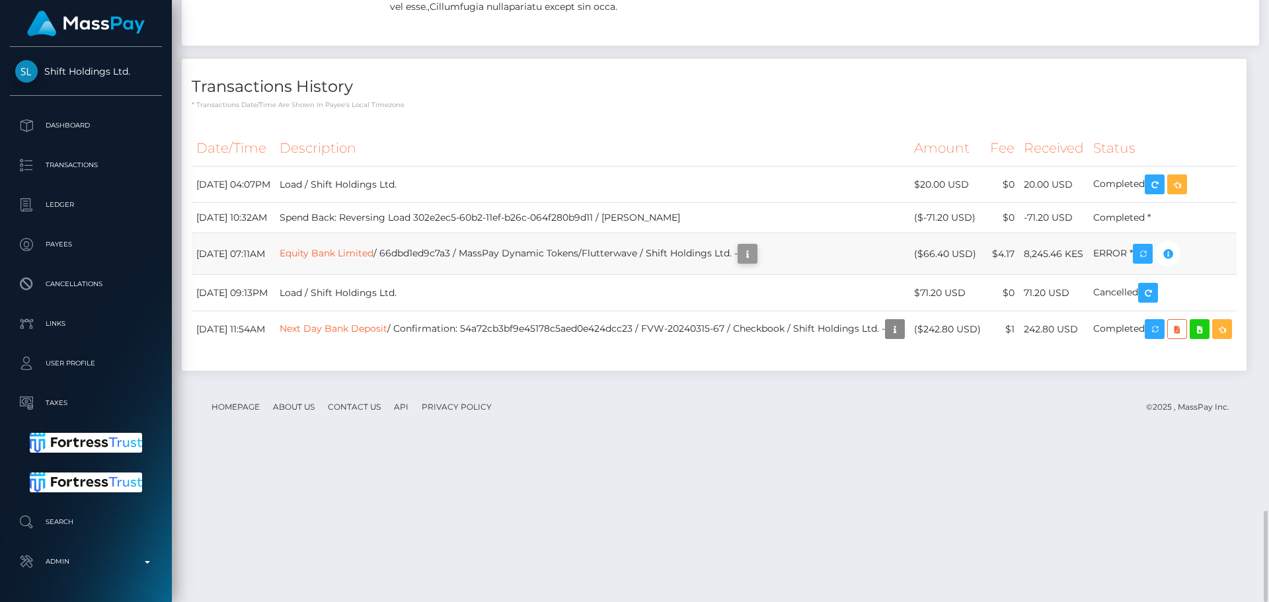
scroll to position [159, 340]
click at [755, 262] on icon "button" at bounding box center [748, 254] width 16 height 17
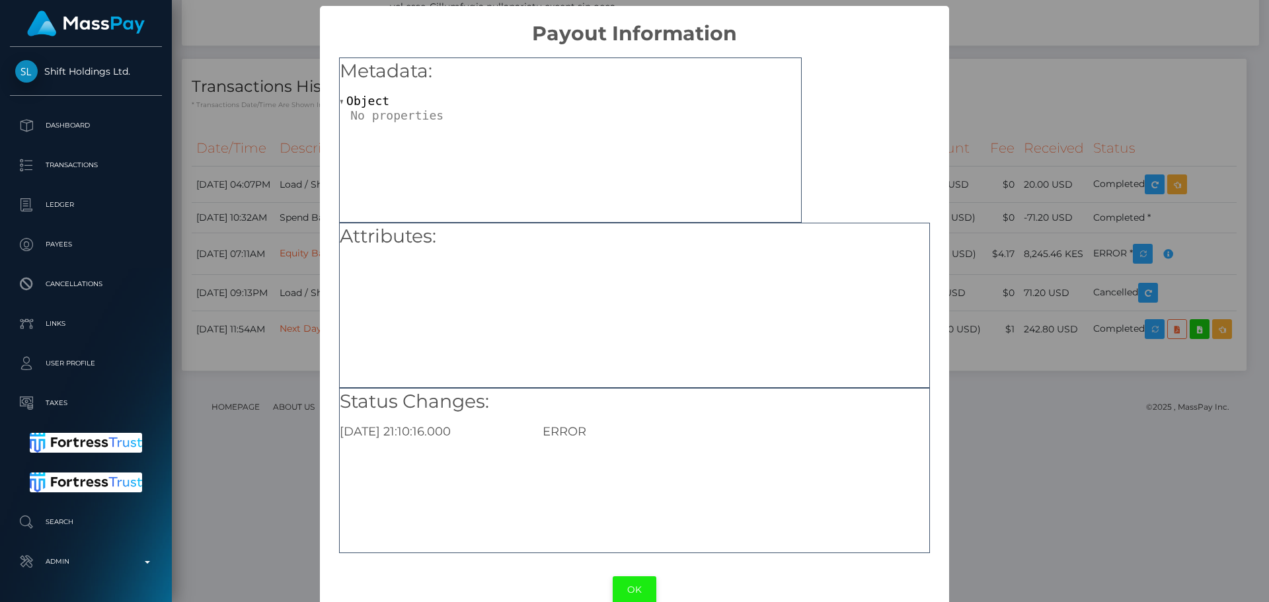
click at [631, 586] on button "OK" at bounding box center [635, 589] width 44 height 27
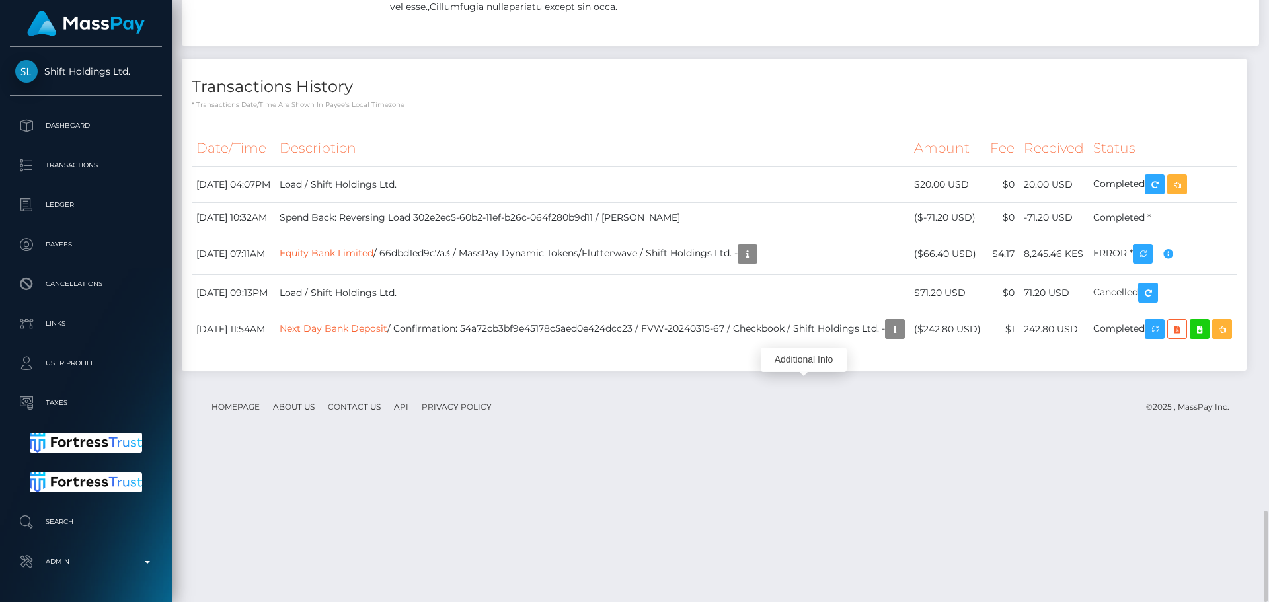
click at [633, 98] on h4 "Transactions History" at bounding box center [714, 86] width 1045 height 23
click at [660, 228] on div "Transactions History * Transactions date/time are shown in payee's local timezo…" at bounding box center [714, 215] width 1065 height 312
drag, startPoint x: 332, startPoint y: 372, endPoint x: 429, endPoint y: 379, distance: 96.8
click at [429, 275] on td "Equity Bank Limited / 66dbd1ed9c7a3 / MassPay Dynamic Tokens/Flutterwave / Shif…" at bounding box center [592, 254] width 635 height 42
copy link "Equity Bank Limited"
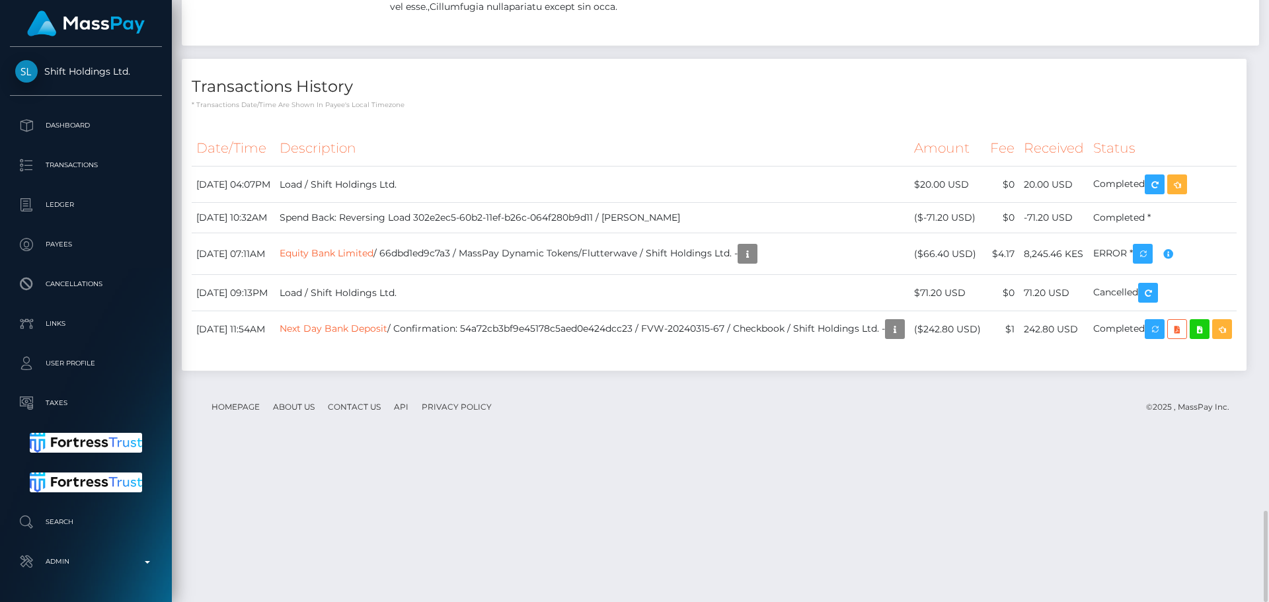
click at [625, 167] on th "Description" at bounding box center [592, 148] width 635 height 36
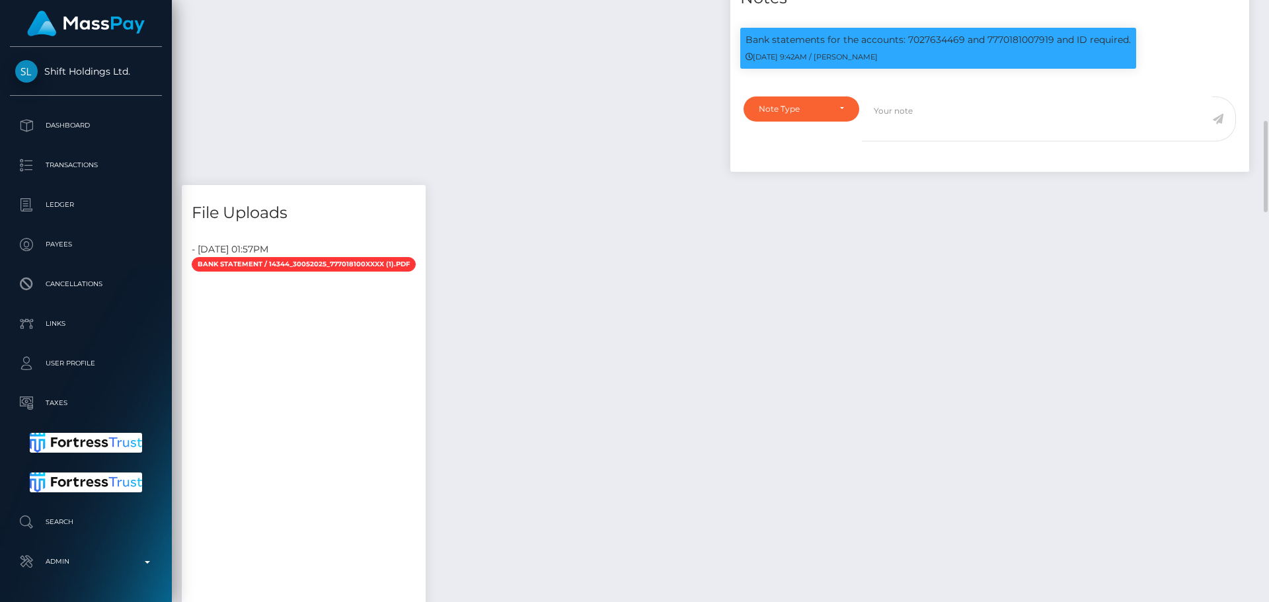
scroll to position [2026, 0]
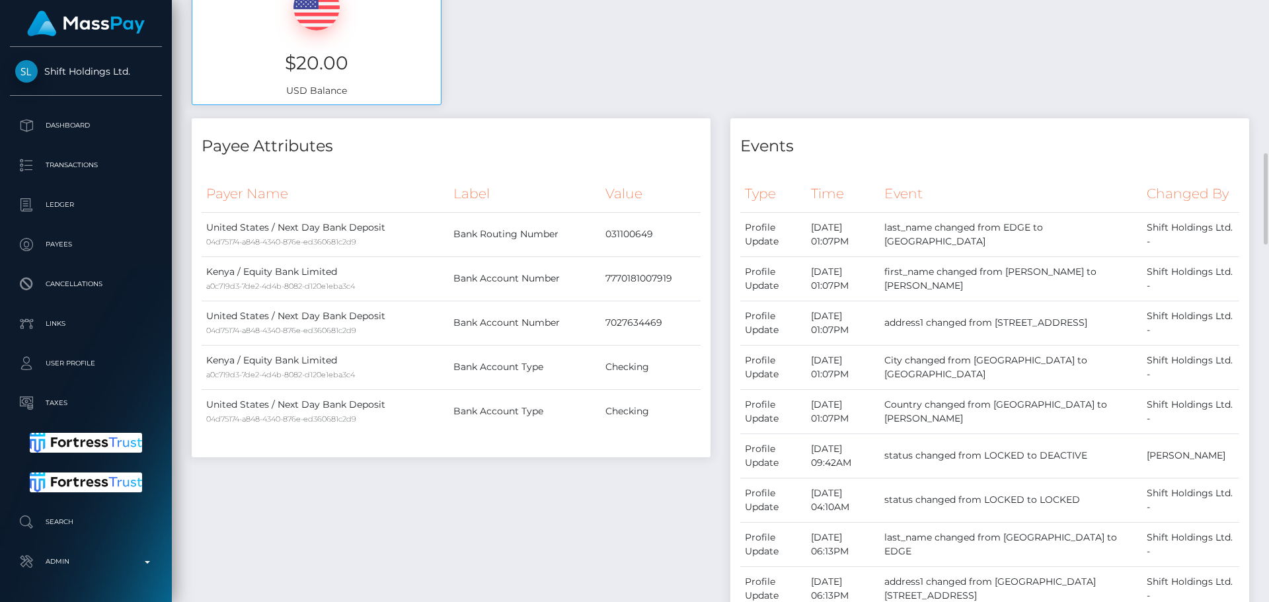
scroll to position [572, 0]
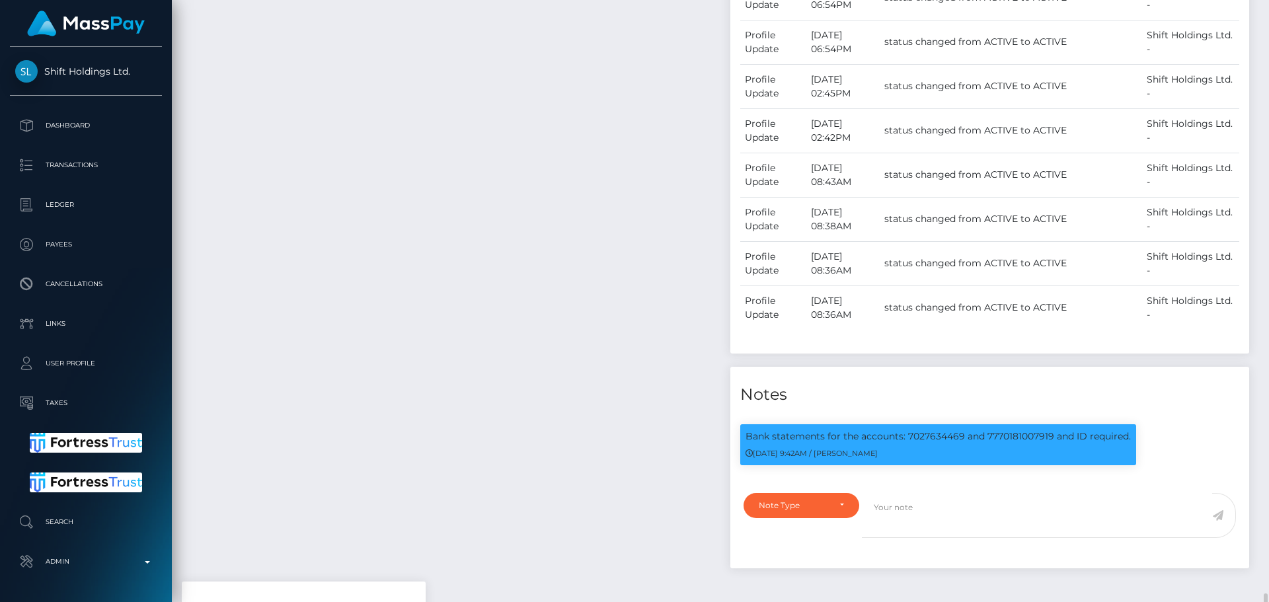
scroll to position [2224, 0]
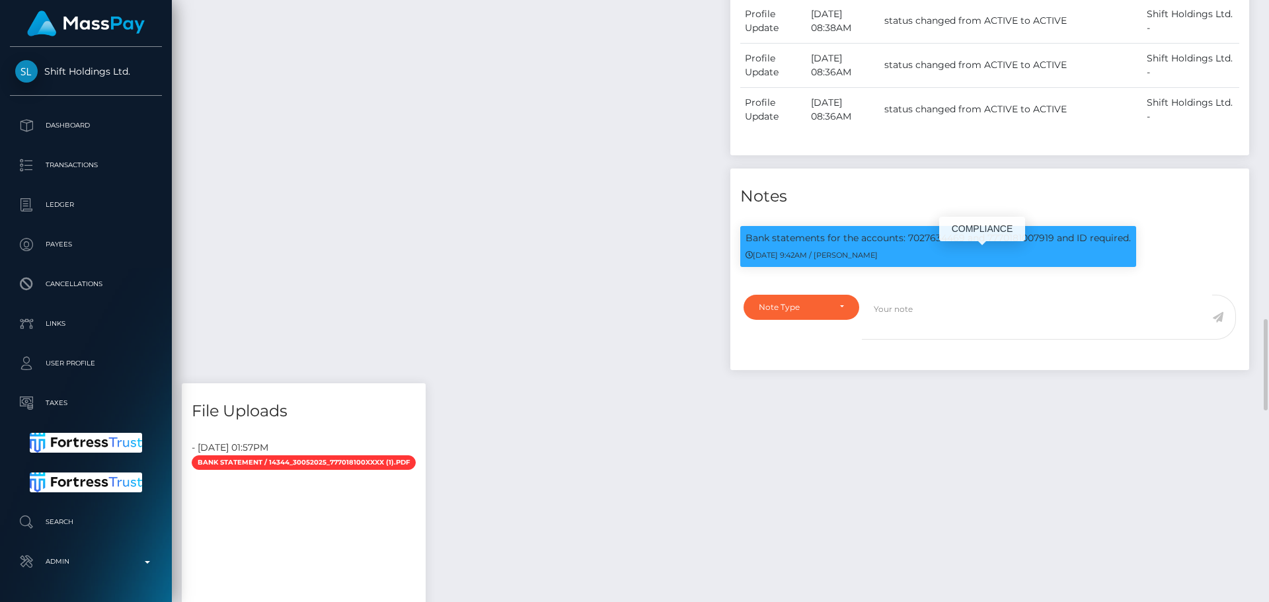
scroll to position [159, 340]
drag, startPoint x: 946, startPoint y: 259, endPoint x: 967, endPoint y: 260, distance: 21.2
click at [967, 245] on p "Bank statements for the accounts: 7027634469 and 7770181007919 and ID required." at bounding box center [938, 238] width 385 height 14
copy p "469"
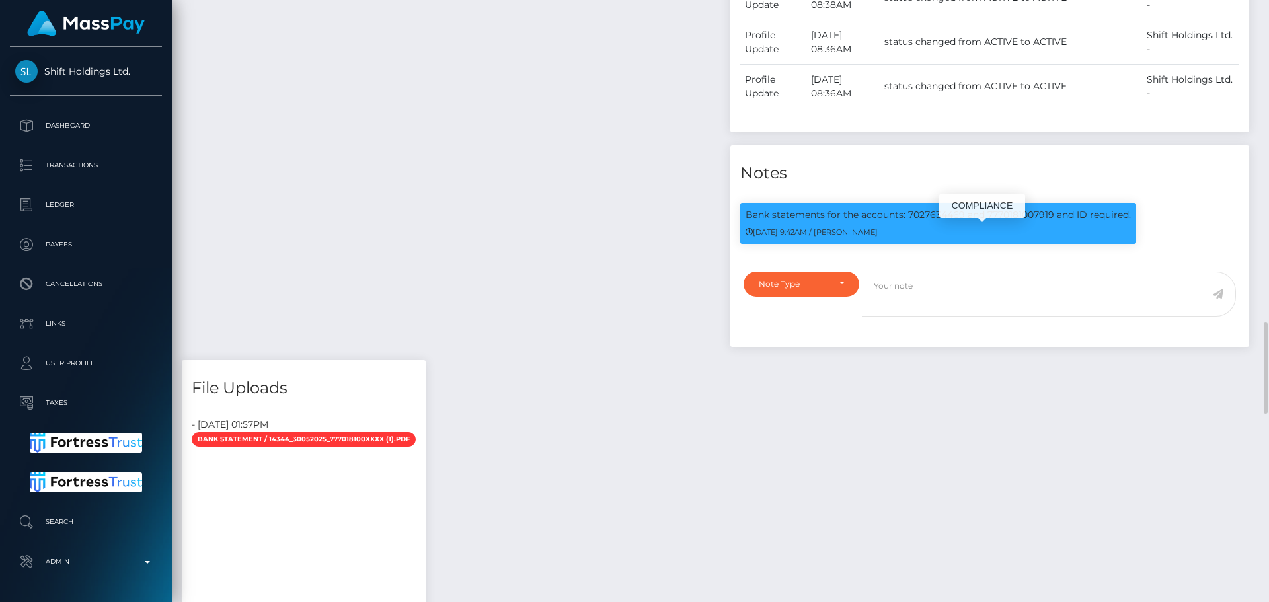
click at [1032, 222] on p "Bank statements for the accounts: 7027634469 and 7770181007919 and ID required." at bounding box center [938, 215] width 385 height 14
copy p "7770181007919"
click at [939, 222] on p "Bank statements for the accounts: 7027634469 and 7770181007919 and ID required." at bounding box center [938, 215] width 385 height 14
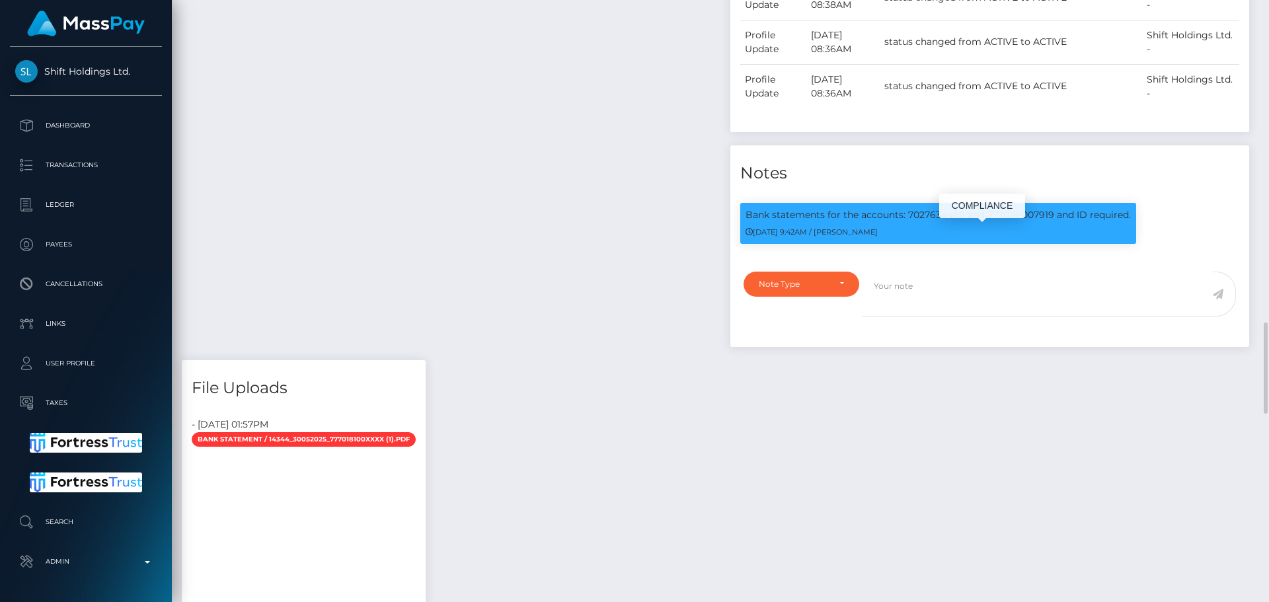
copy p "7027634469"
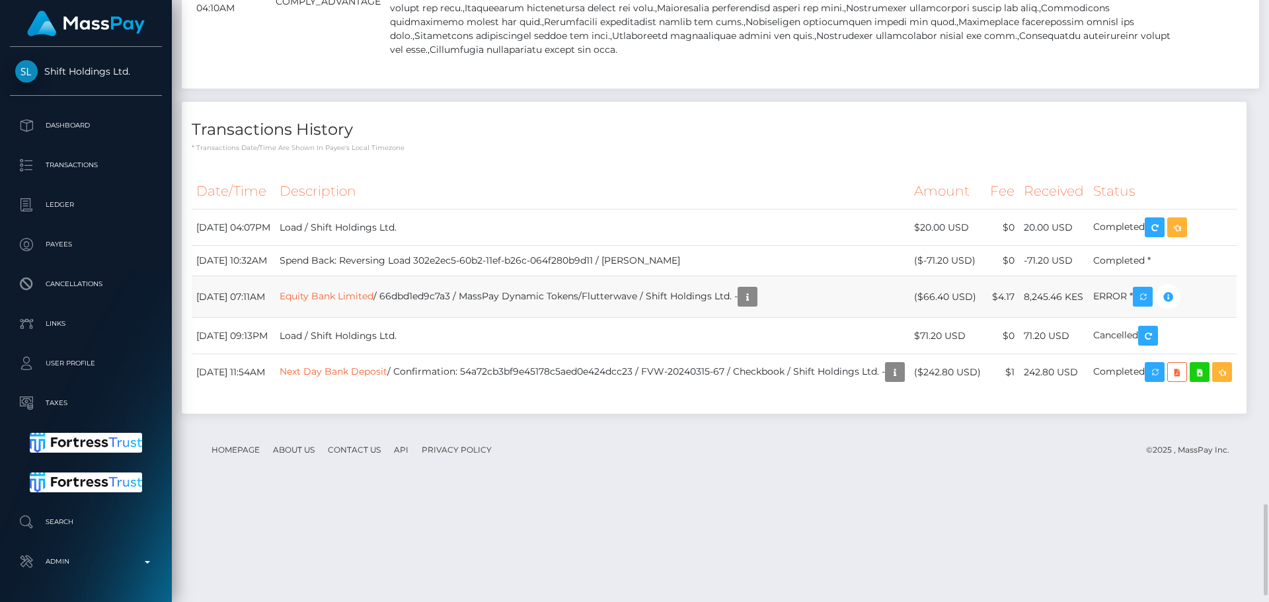
scroll to position [3348, 0]
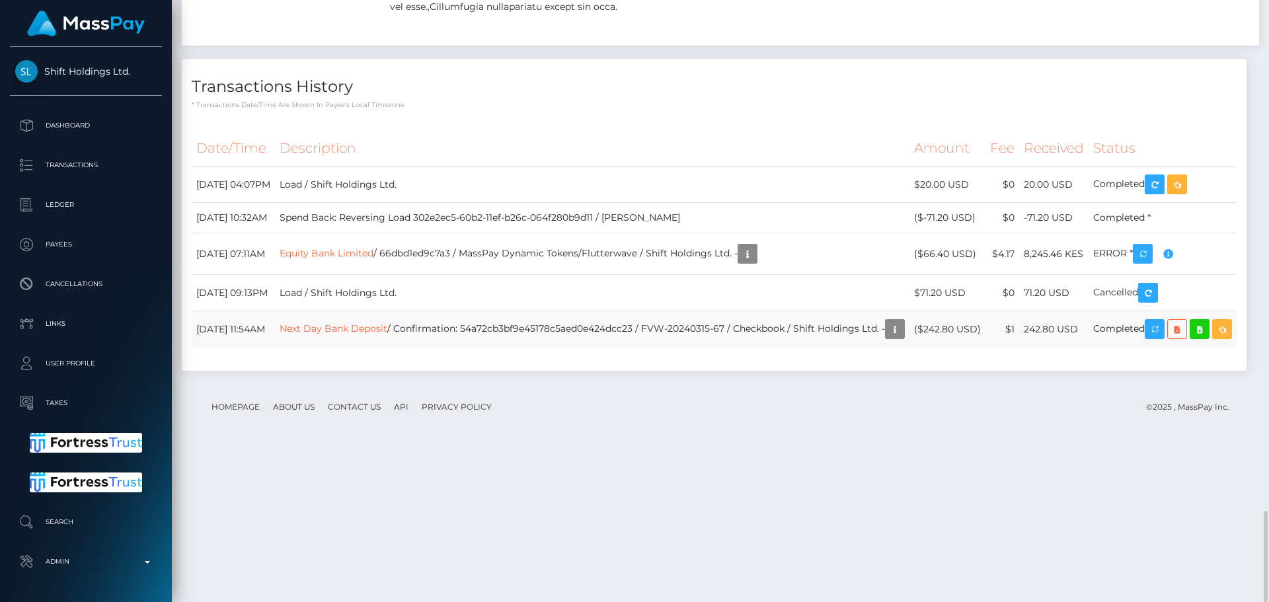
click at [547, 348] on td "Next Day Bank Deposit / Confirmation: 54a72cb3bf9e45178c5aed0e424dcc23 / FVW-20…" at bounding box center [592, 329] width 635 height 36
click at [887, 338] on icon "button" at bounding box center [895, 329] width 16 height 17
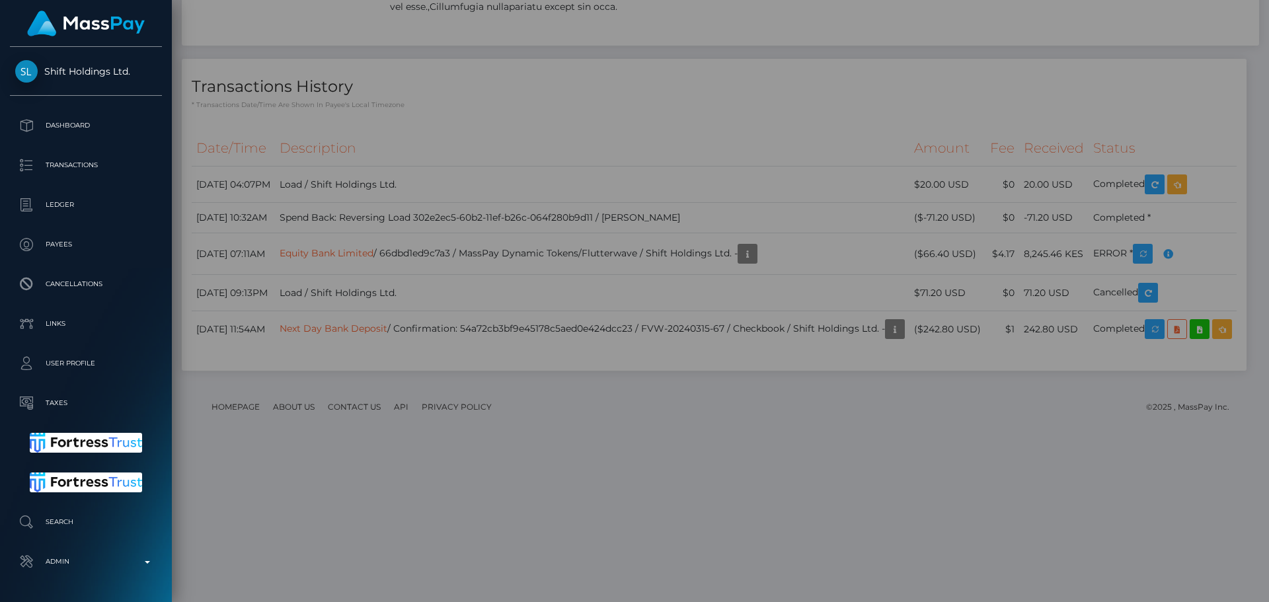
scroll to position [0, 0]
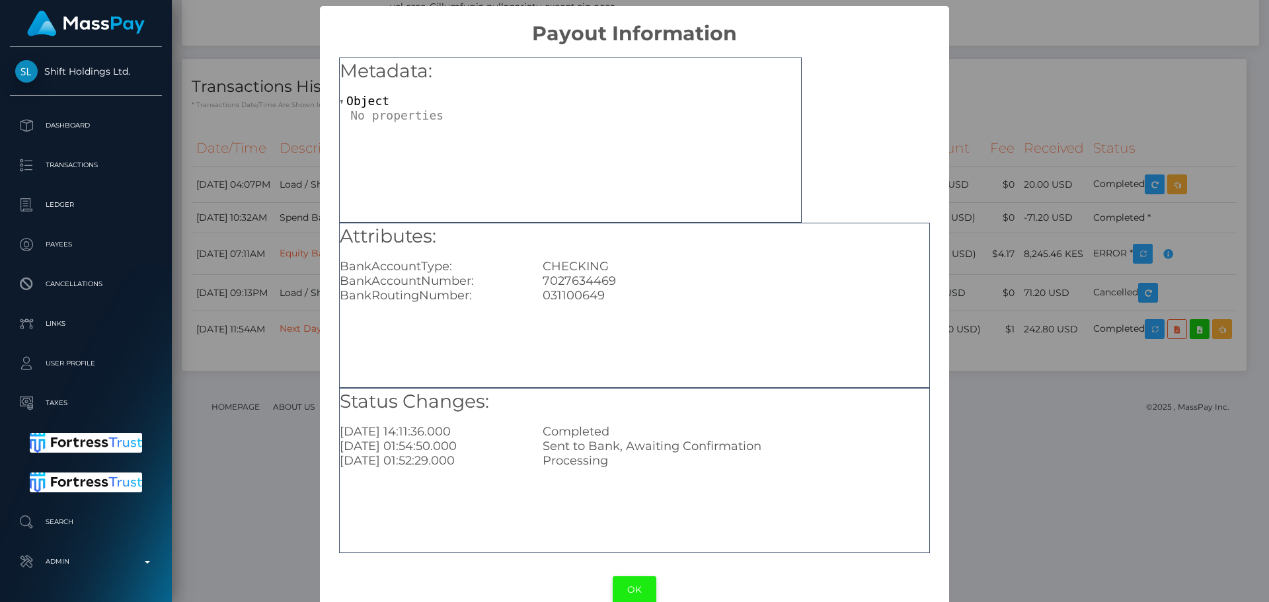
click at [625, 586] on button "OK" at bounding box center [635, 589] width 44 height 27
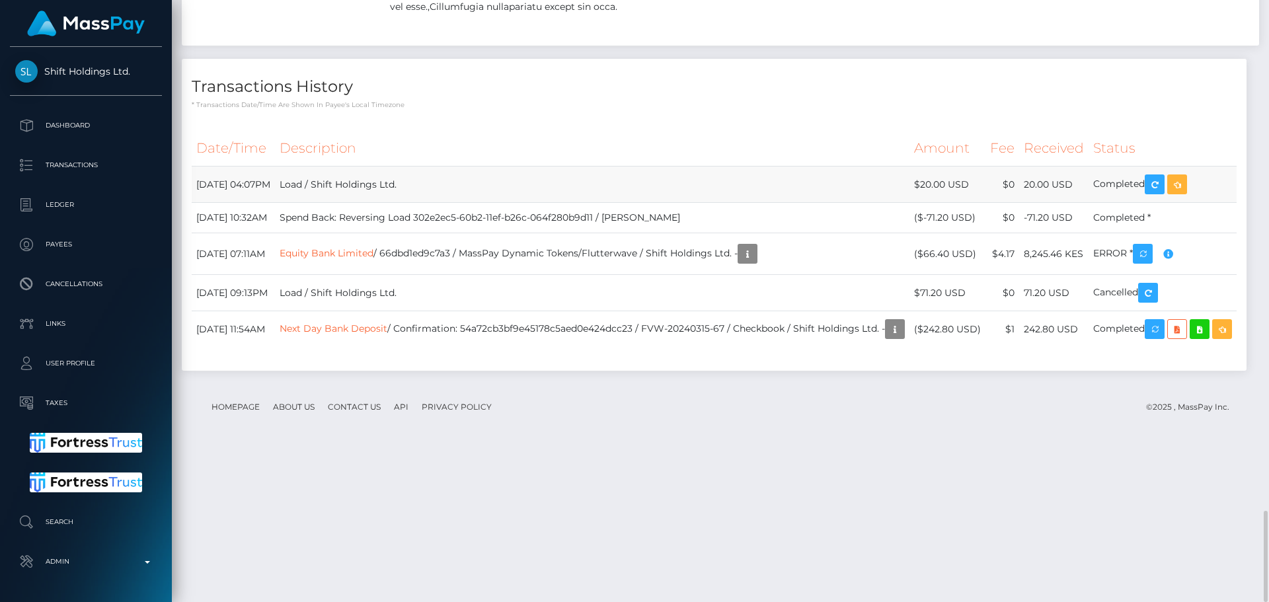
click at [685, 203] on td "Load / Shift Holdings Ltd." at bounding box center [592, 185] width 635 height 36
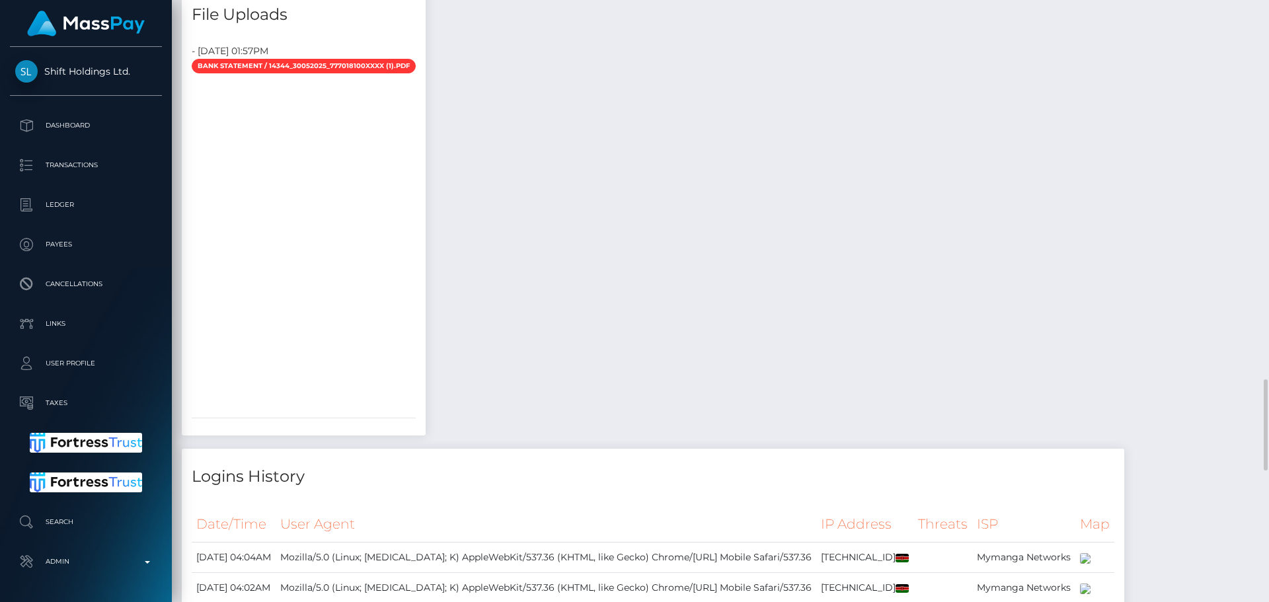
scroll to position [2092, 0]
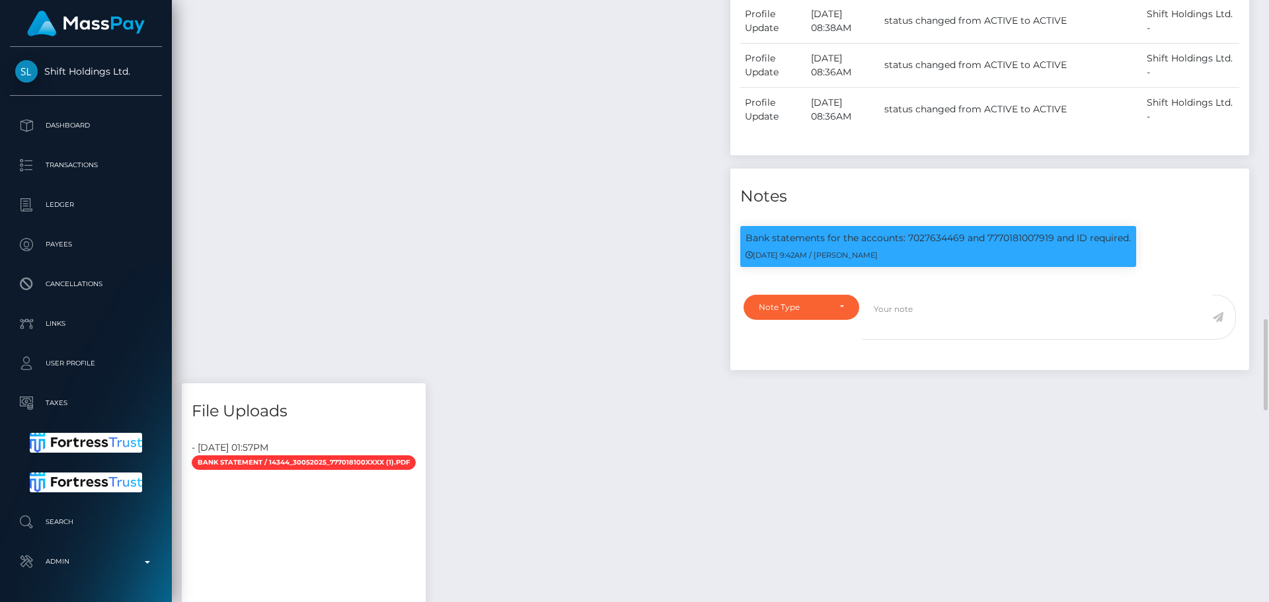
click at [715, 451] on div "Payee Attributes Payer Name Label Value United States / Next Day Bank Deposit" at bounding box center [720, 86] width 1077 height 3108
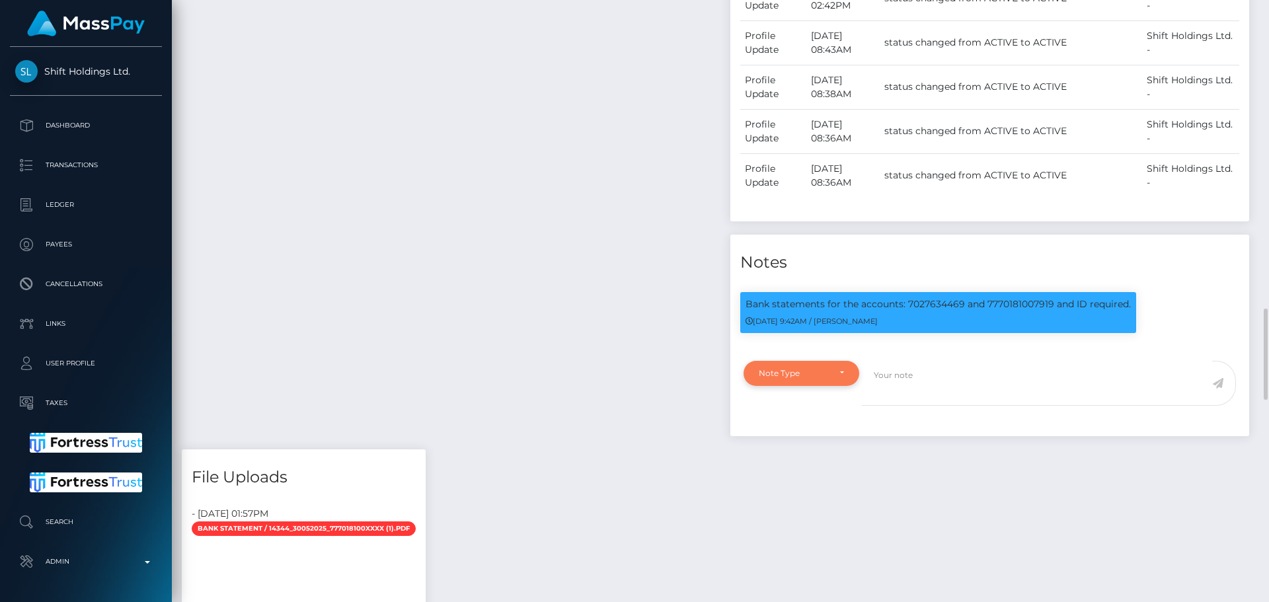
click at [851, 386] on div "Note Type" at bounding box center [802, 373] width 116 height 25
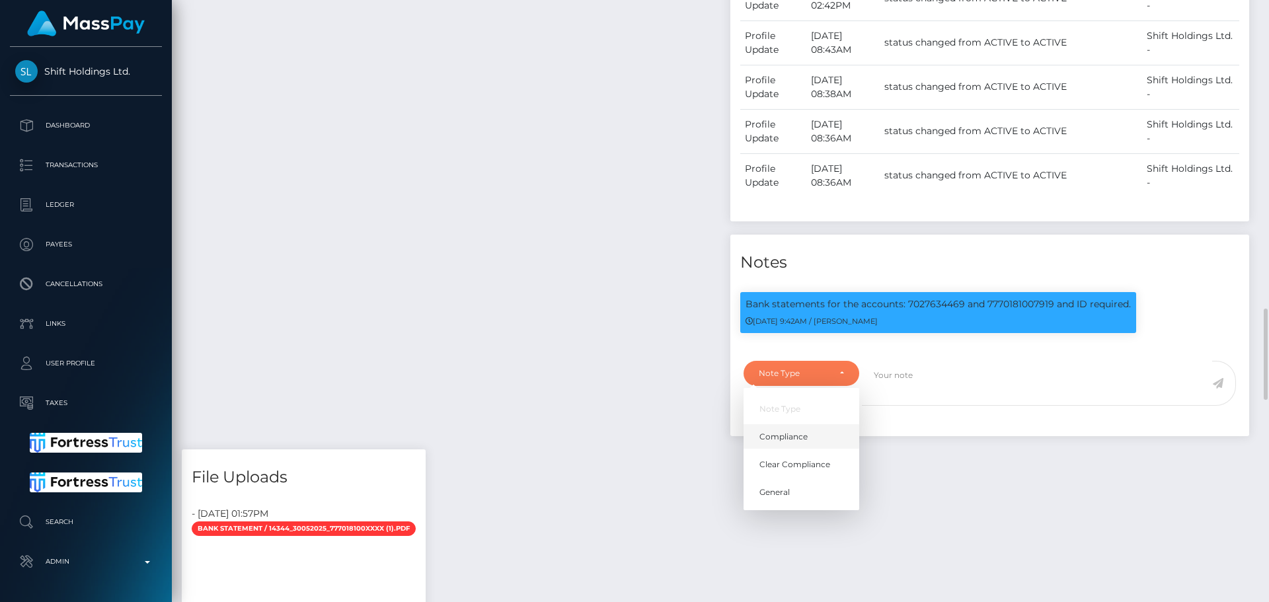
click at [777, 448] on link "Compliance" at bounding box center [802, 436] width 116 height 24
select select "COMPLIANCE"
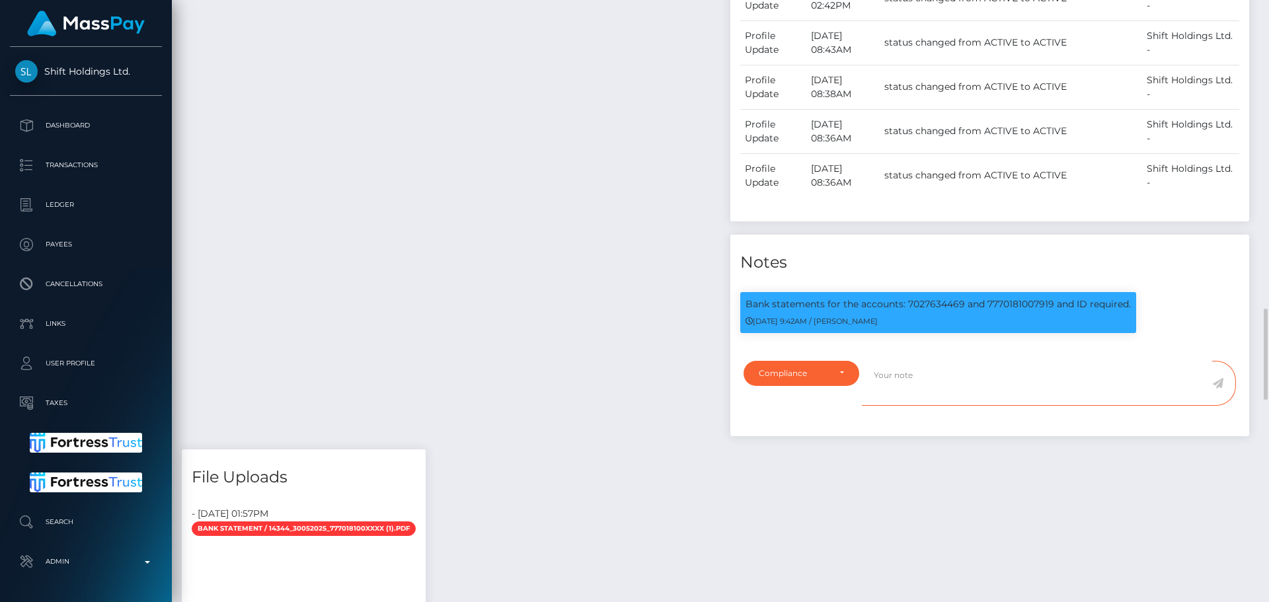
click at [920, 406] on textarea at bounding box center [1037, 384] width 350 height 46
click at [1018, 311] on p "Bank statements for the accounts: 7027634469 and 7770181007919 and ID required." at bounding box center [938, 304] width 385 height 14
copy p "7770181007919"
click at [1052, 393] on textarea "Password for the bank statement for" at bounding box center [1037, 384] width 350 height 46
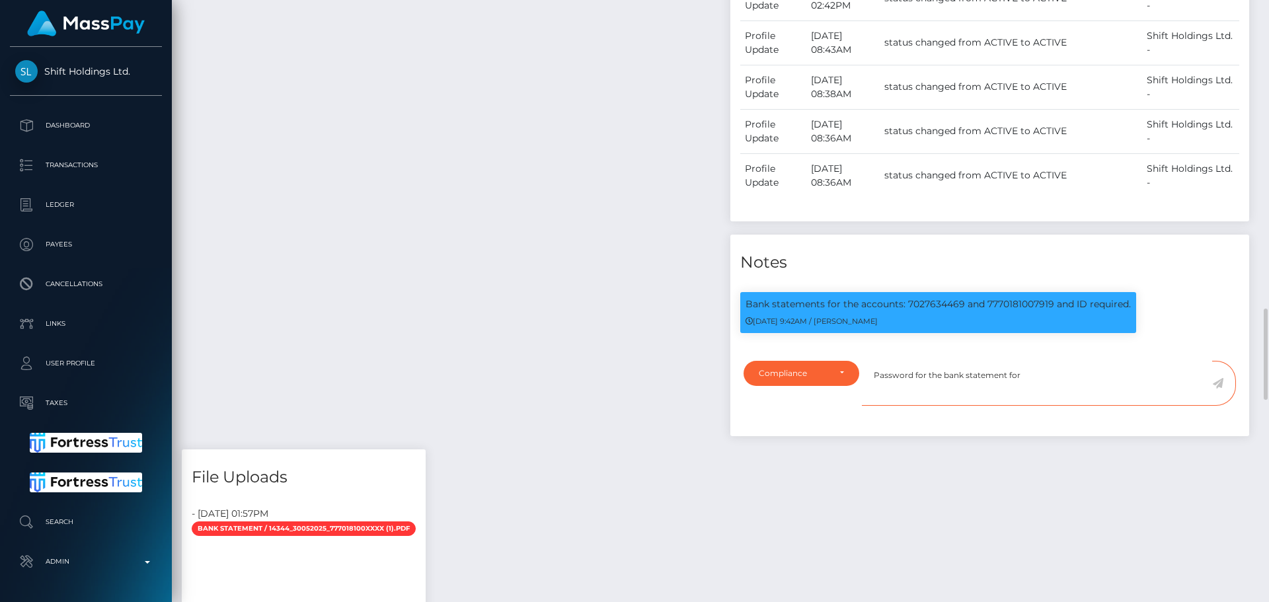
paste textarea "7770181007919"
paste textarea "7919"
type textarea "Password for the bank statement for 7770181007919 is 7919."
click at [1221, 389] on icon at bounding box center [1217, 383] width 11 height 11
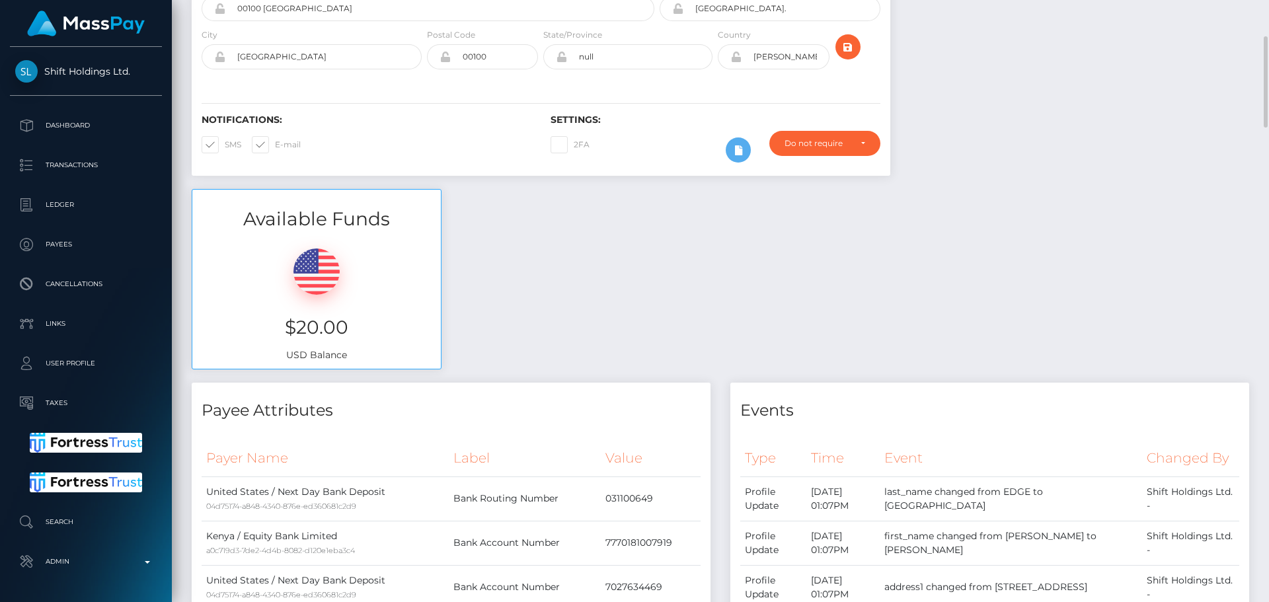
scroll to position [0, 0]
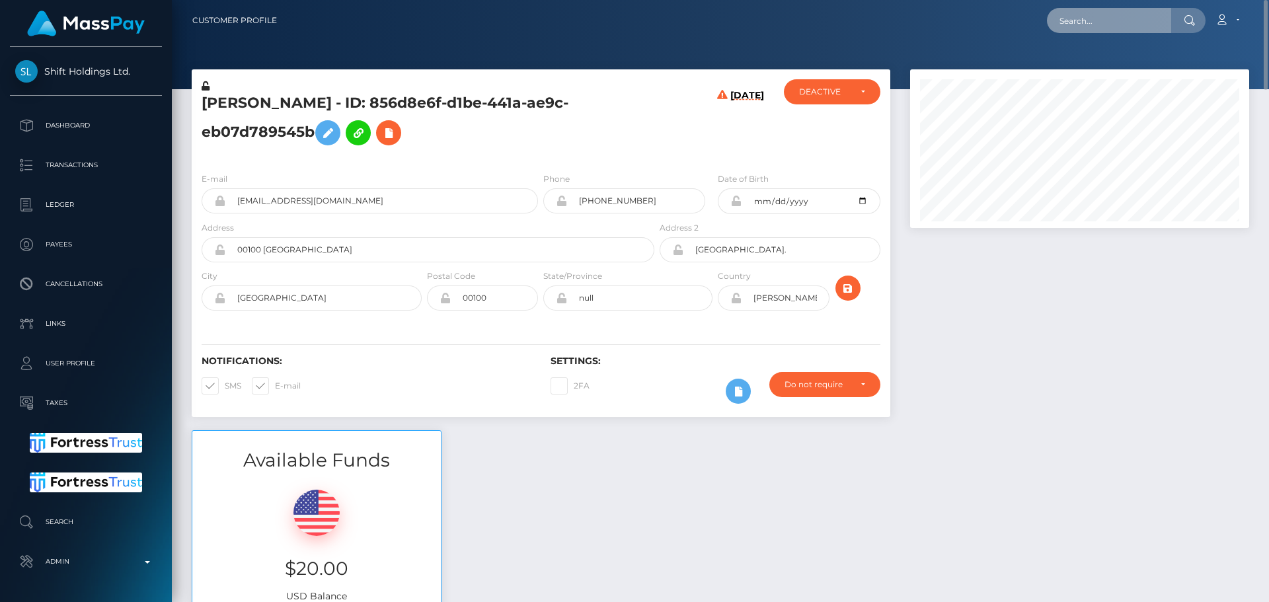
click at [1087, 28] on input "text" at bounding box center [1109, 20] width 124 height 25
paste input "oJHzeEj"
type input "oJHzeEj"
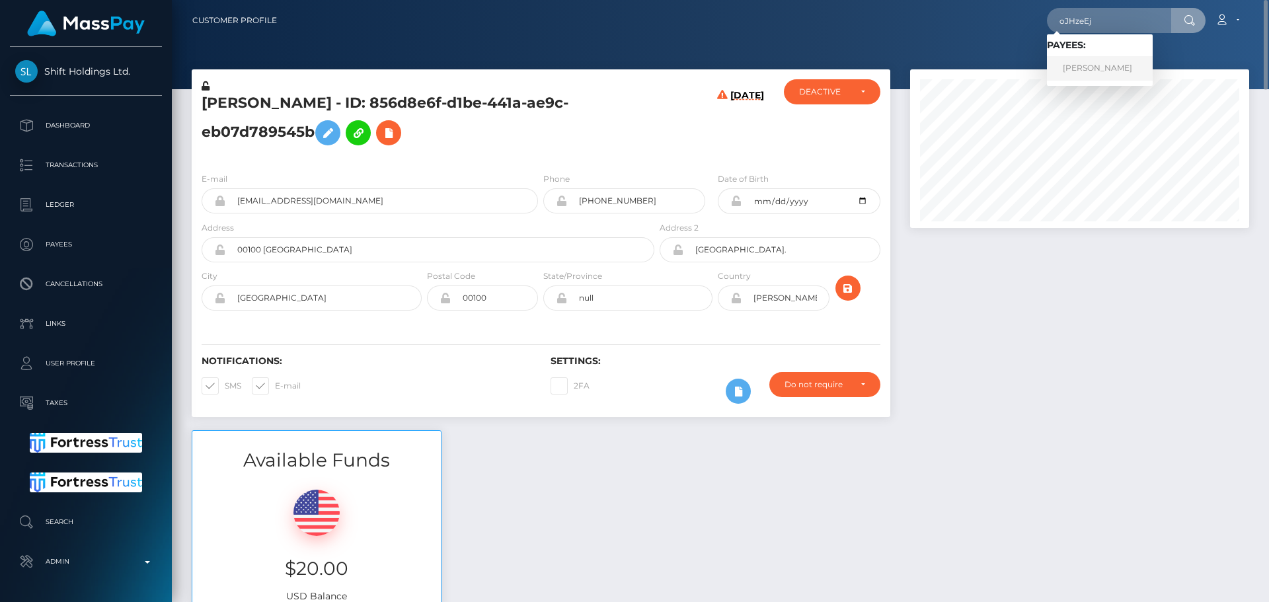
click at [1097, 69] on link "[PERSON_NAME]" at bounding box center [1100, 68] width 106 height 24
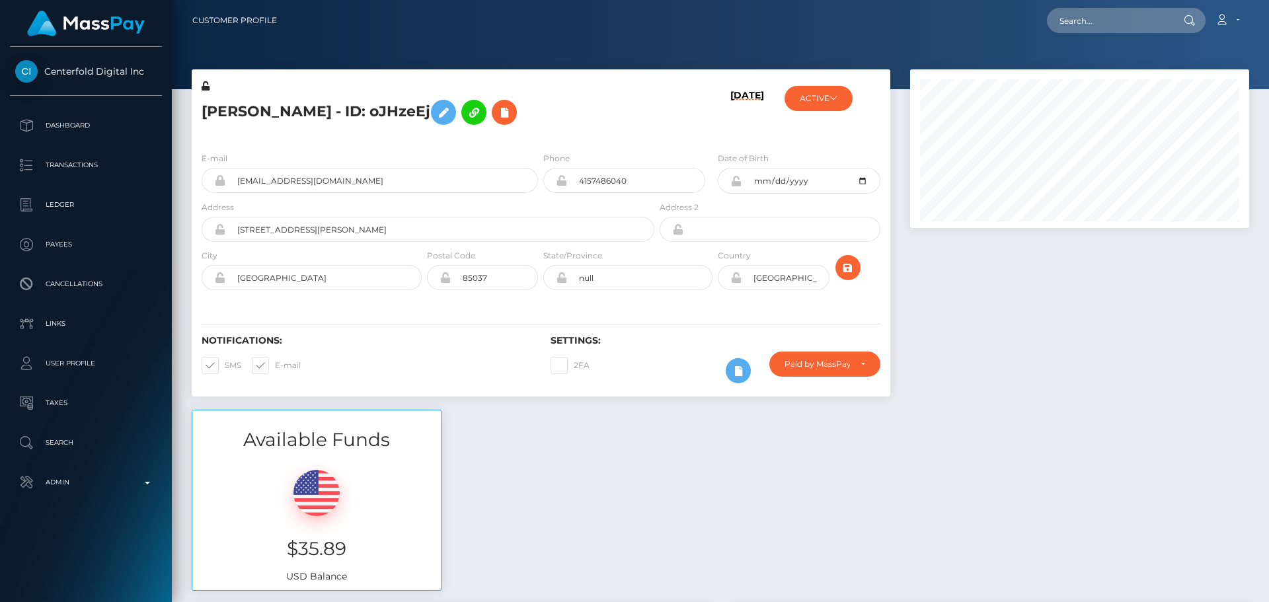
scroll to position [159, 340]
click at [577, 100] on h5 "[PERSON_NAME] - ID: oJHzeEj" at bounding box center [424, 112] width 445 height 38
click at [569, 108] on h5 "[PERSON_NAME] - ID: oJHzeEj" at bounding box center [424, 112] width 445 height 38
click at [538, 137] on div "[PERSON_NAME] - ID: oJHzeEj" at bounding box center [424, 110] width 465 height 62
click at [544, 123] on h5 "[PERSON_NAME] - ID: oJHzeEj" at bounding box center [424, 112] width 445 height 38
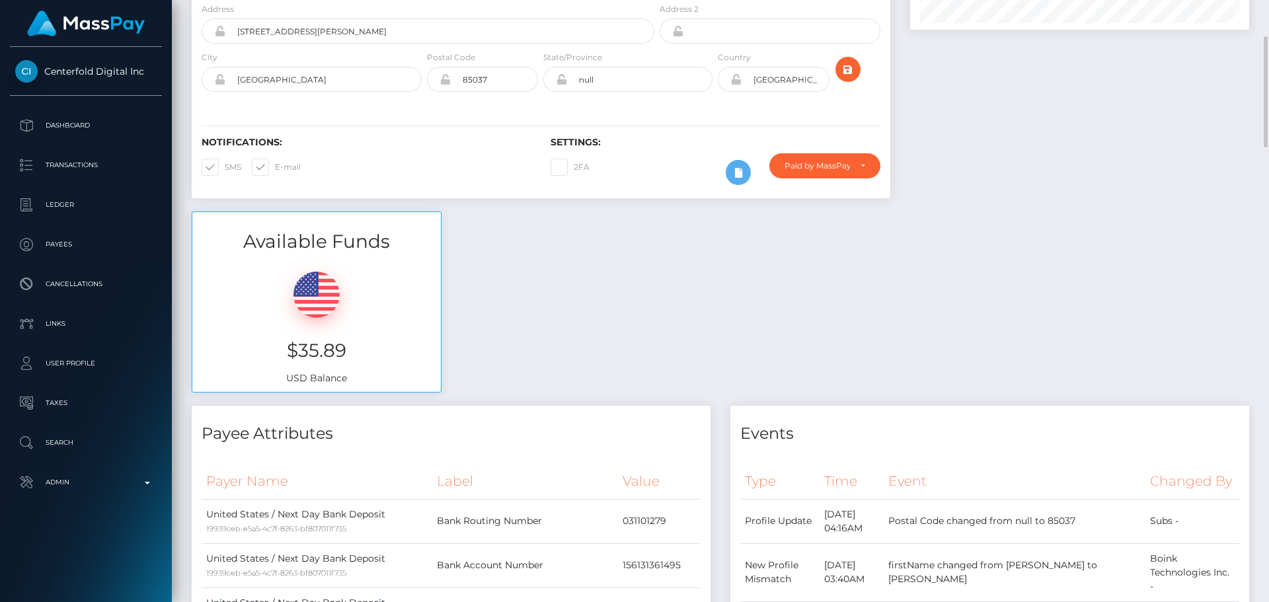
scroll to position [132, 0]
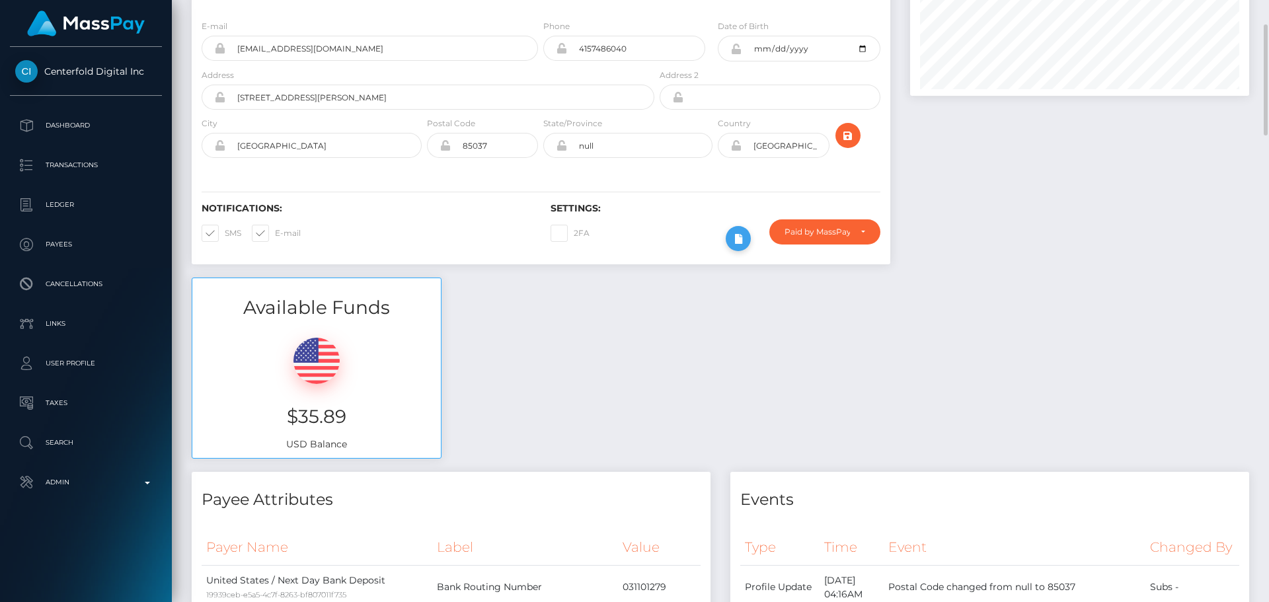
click at [745, 239] on icon at bounding box center [738, 239] width 16 height 17
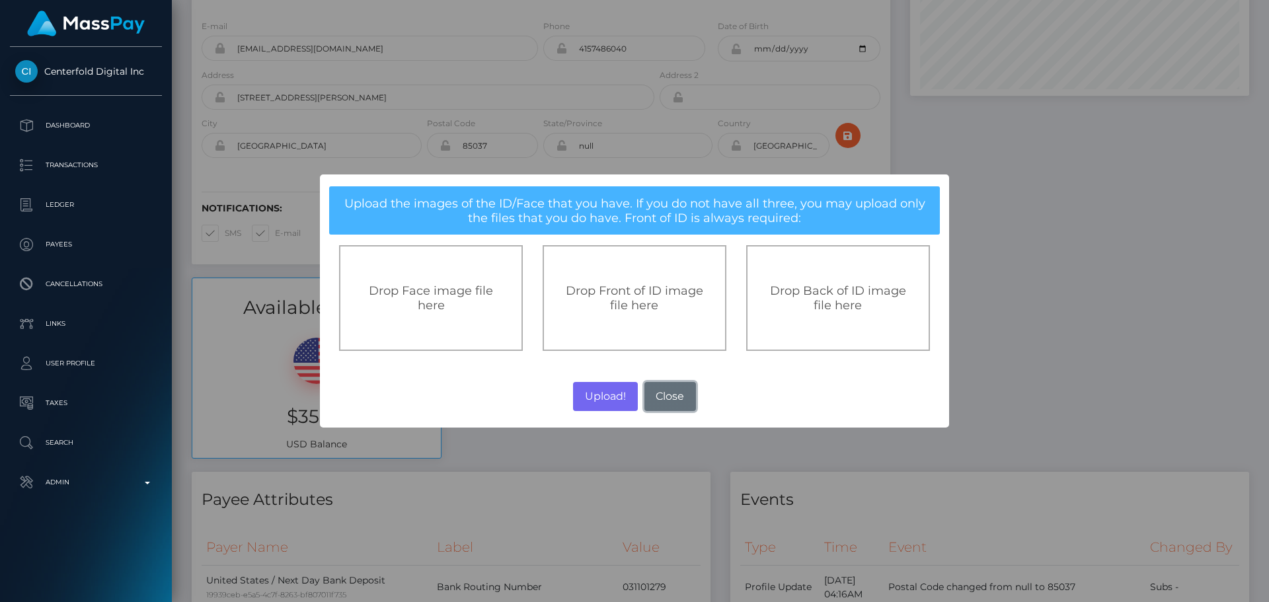
click at [674, 397] on button "Close" at bounding box center [670, 396] width 52 height 29
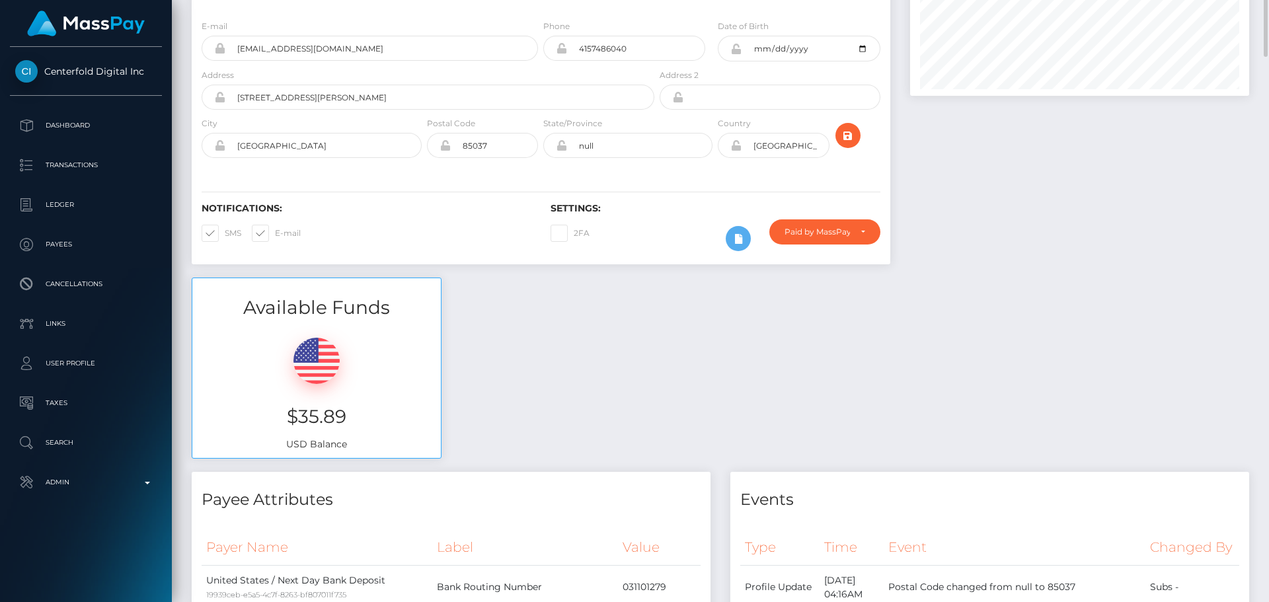
scroll to position [66, 0]
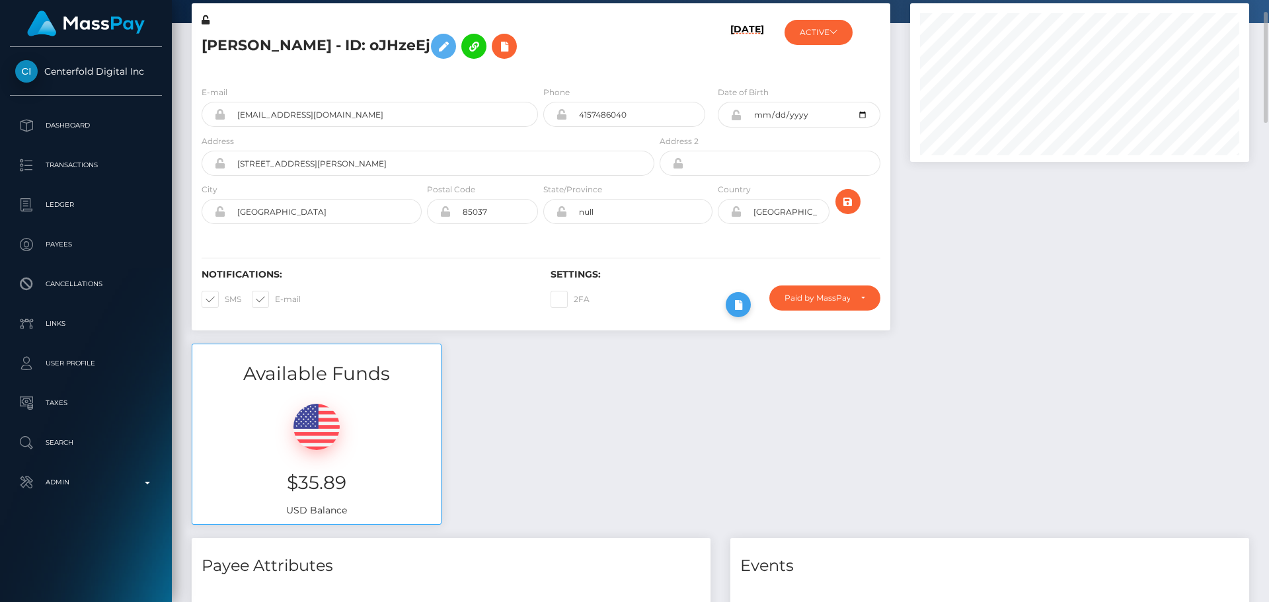
click at [743, 299] on icon at bounding box center [738, 305] width 16 height 17
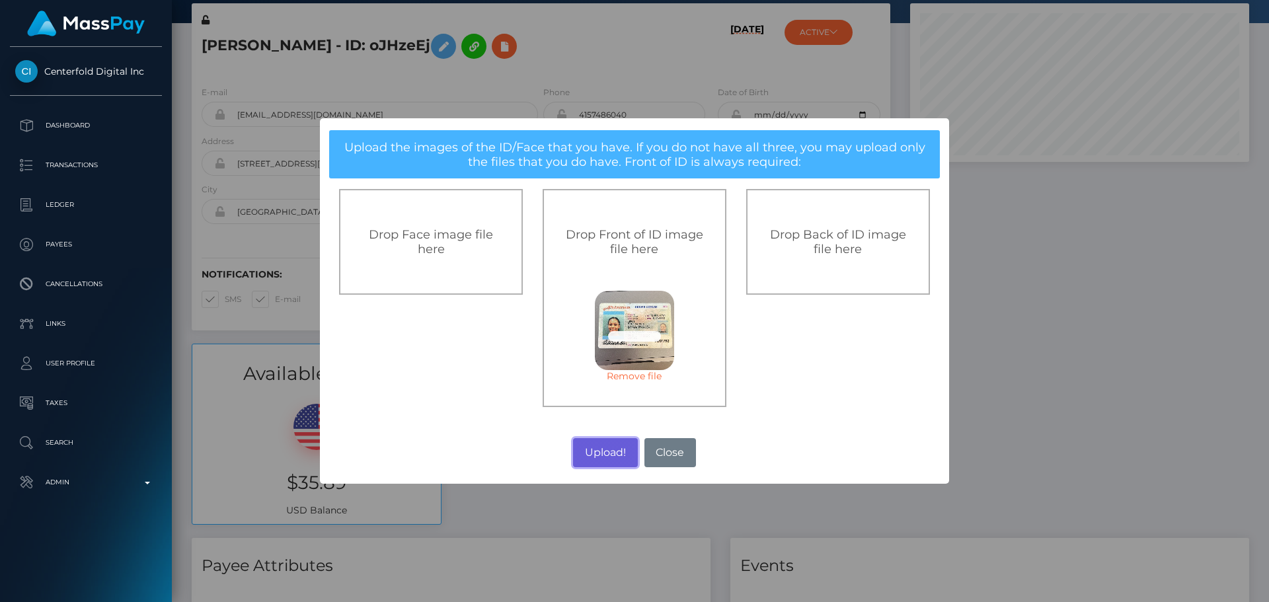
click at [609, 455] on button "Upload!" at bounding box center [605, 452] width 64 height 29
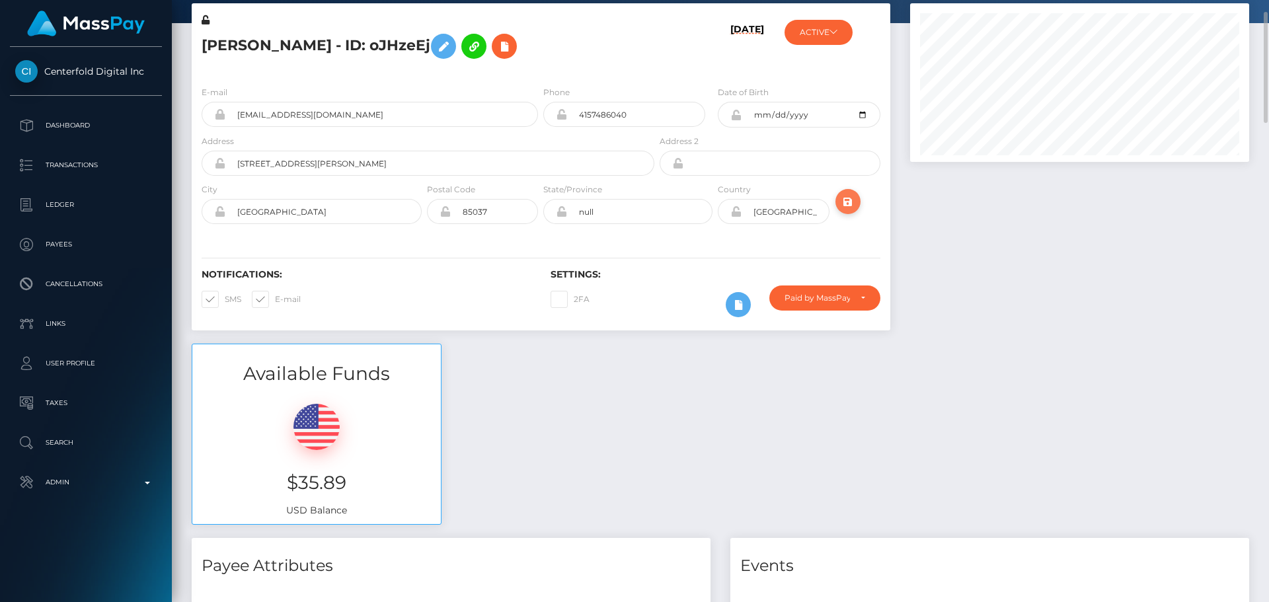
click at [845, 197] on icon "submit" at bounding box center [848, 202] width 16 height 17
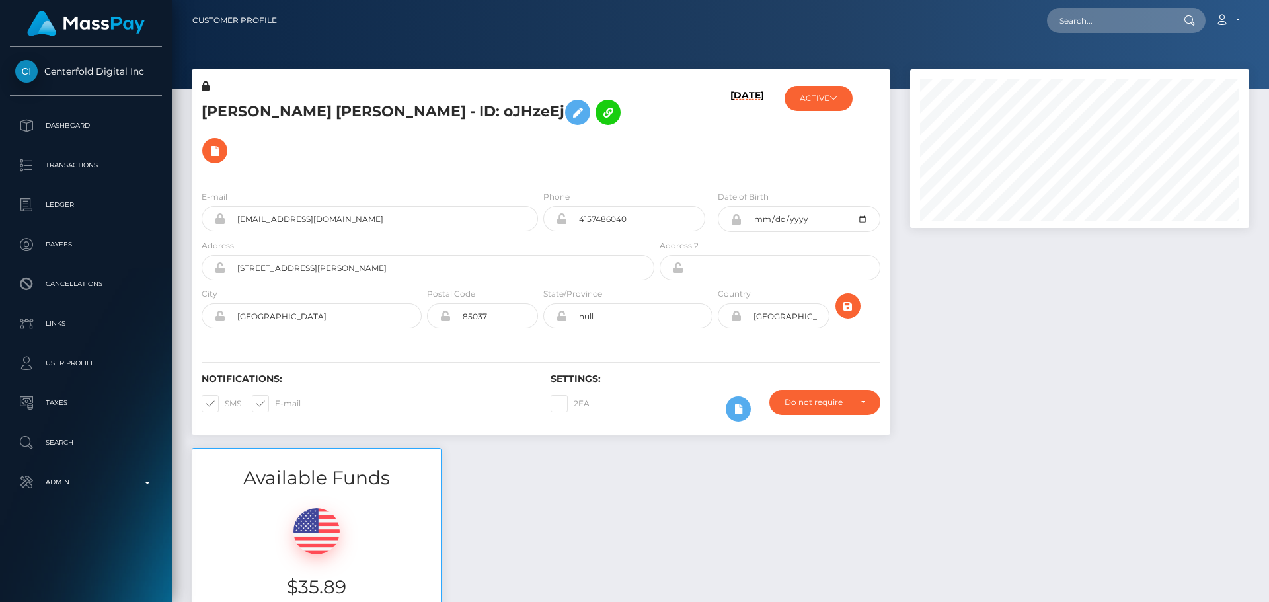
scroll to position [159, 340]
click at [589, 117] on h5 "MORGAN ARIA LEWIS - ID: oJHzeEj" at bounding box center [424, 131] width 445 height 77
click at [597, 131] on h5 "MORGAN ARIA LEWIS - ID: oJHzeEj" at bounding box center [424, 131] width 445 height 77
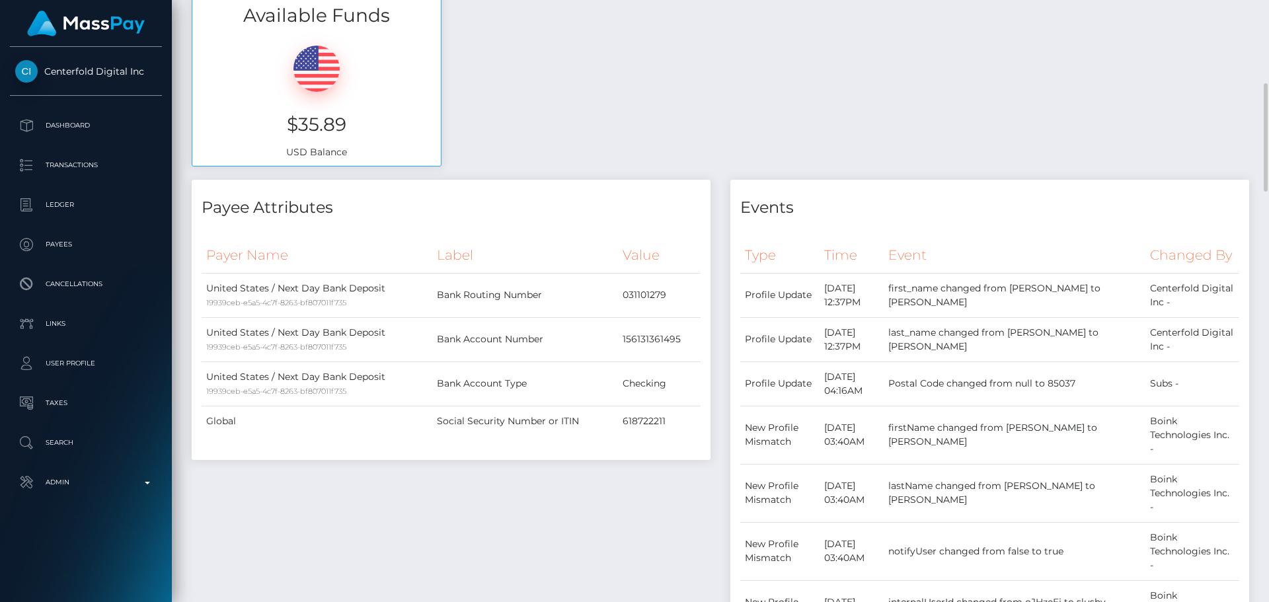
scroll to position [0, 0]
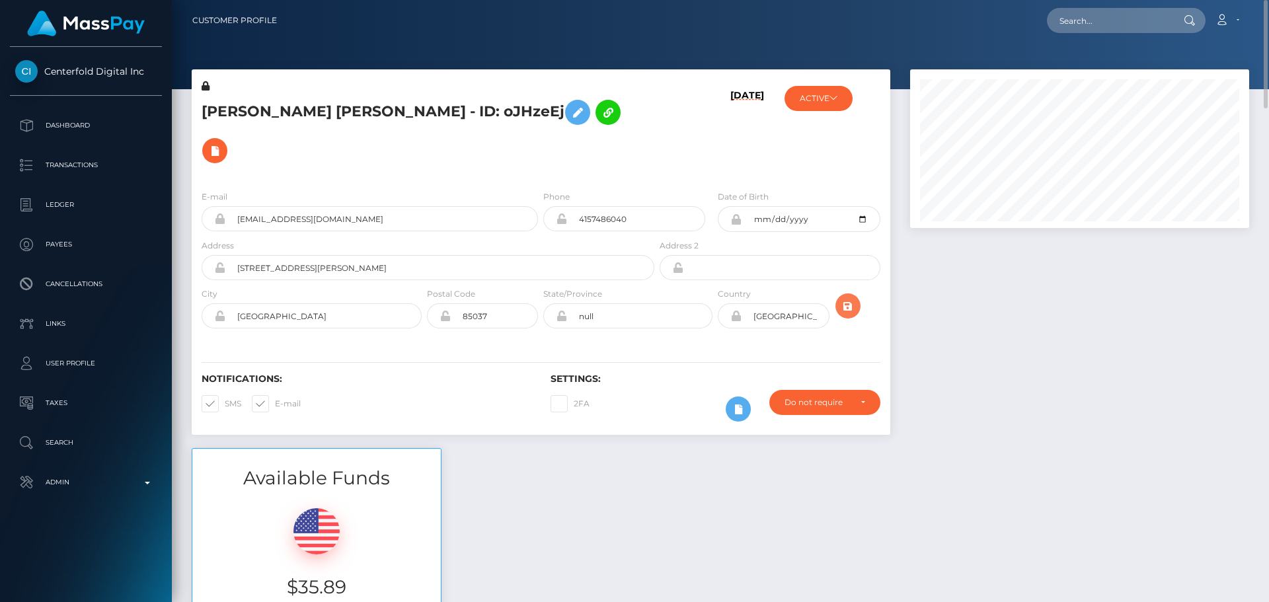
drag, startPoint x: 853, startPoint y: 274, endPoint x: 837, endPoint y: 259, distance: 21.5
click at [853, 298] on icon "submit" at bounding box center [848, 306] width 16 height 17
click at [336, 108] on h5 "[PERSON_NAME] [PERSON_NAME] - ID: oJHzeEj" at bounding box center [424, 131] width 445 height 77
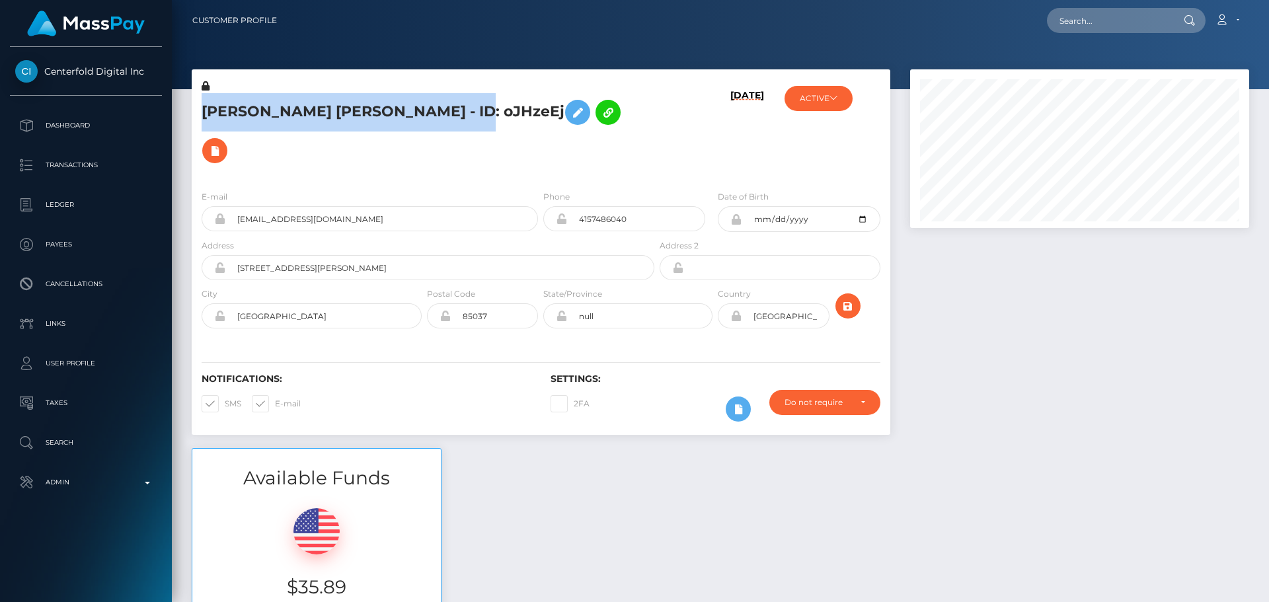
click at [335, 108] on h5 "[PERSON_NAME] [PERSON_NAME] - ID: oJHzeEj" at bounding box center [424, 131] width 445 height 77
copy h5 "[PERSON_NAME] [PERSON_NAME] - ID: oJHzeEj"
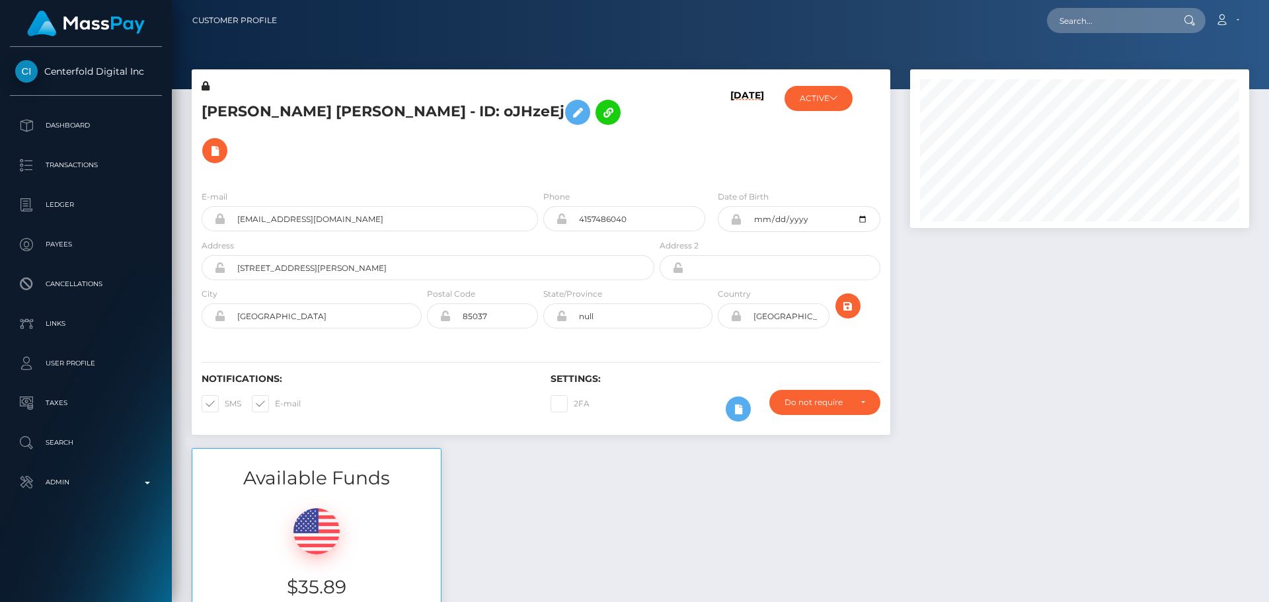
click at [627, 128] on h5 "[PERSON_NAME] [PERSON_NAME] - ID: oJHzeEj" at bounding box center [424, 131] width 445 height 77
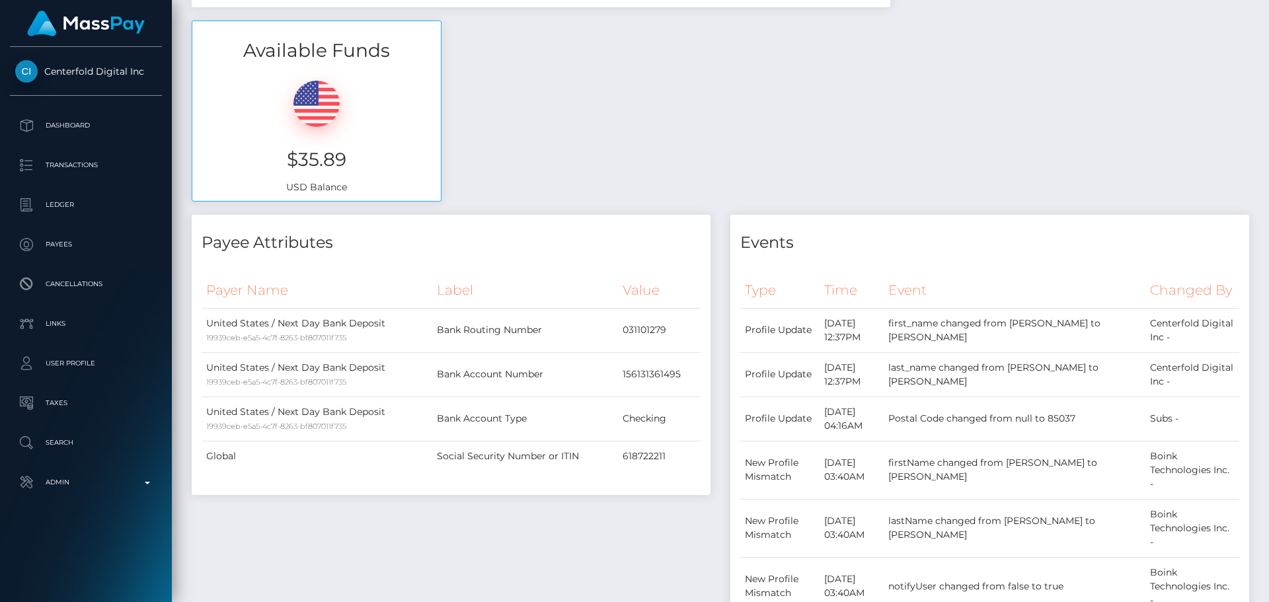
scroll to position [0, 0]
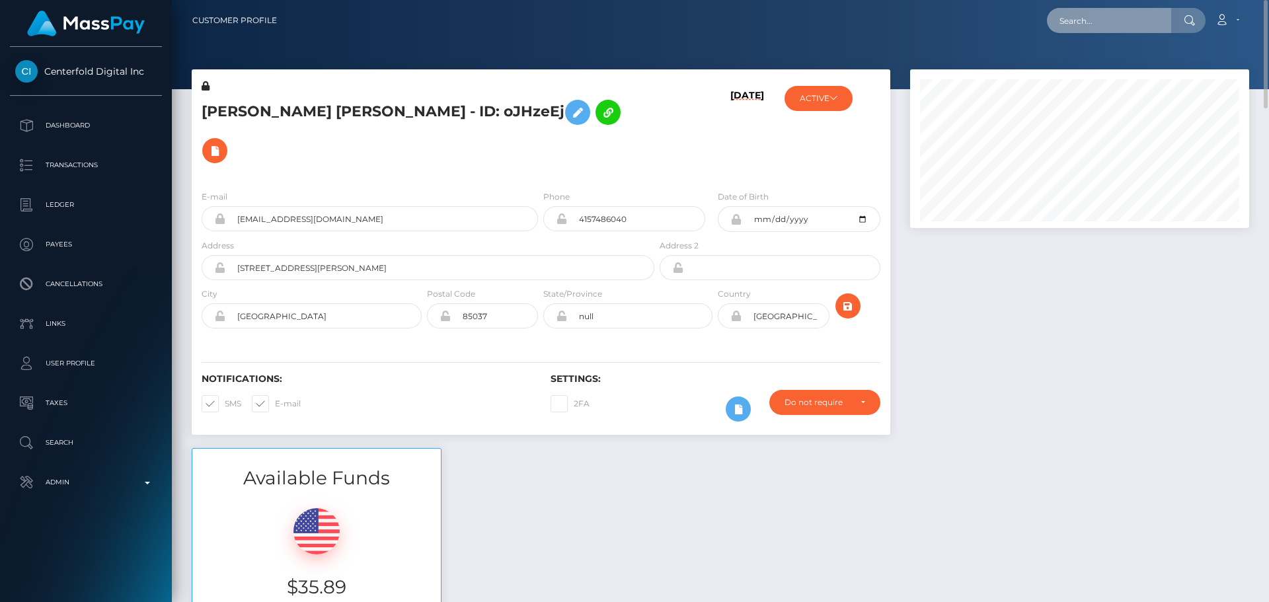
click at [1114, 20] on input "text" at bounding box center [1109, 20] width 124 height 25
paste input "poact_fcaSuR1aMUTX"
type input "poact_fcaSuR1aMUTX"
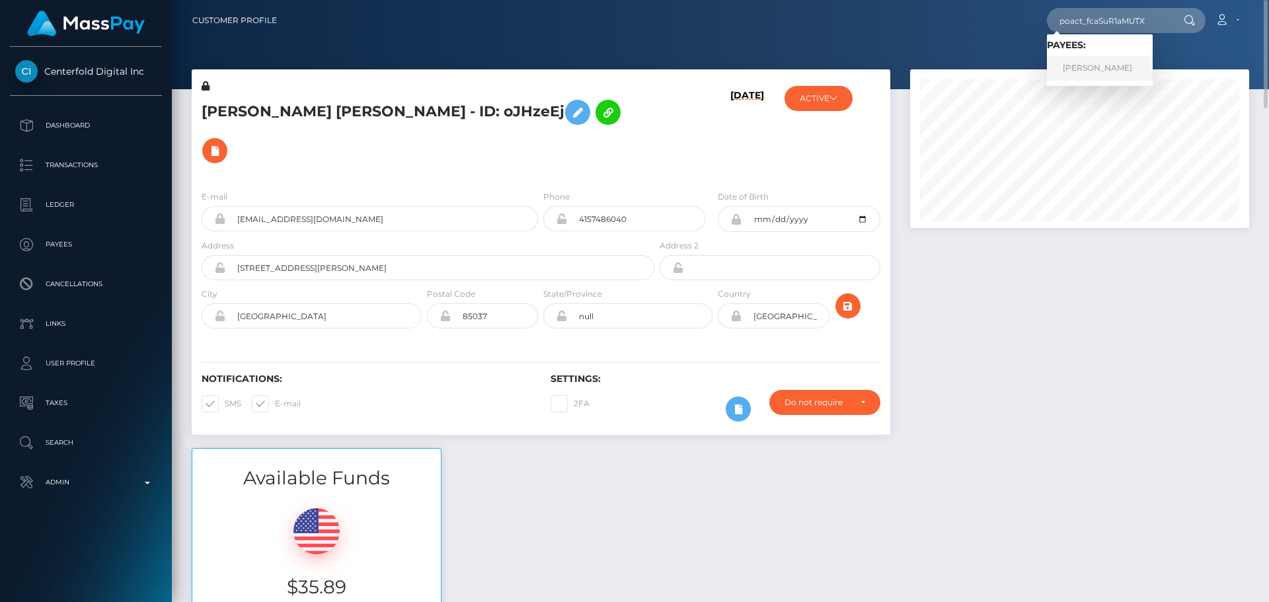
click at [1103, 65] on link "Javeduddin Mondal" at bounding box center [1100, 68] width 106 height 24
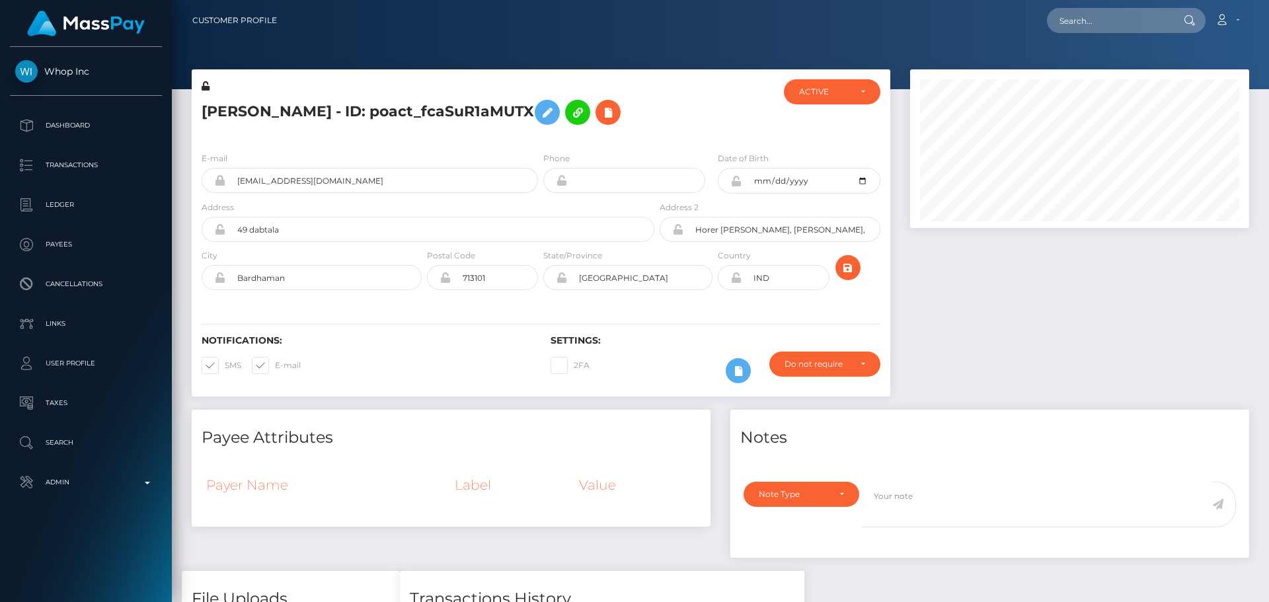
click at [690, 115] on div at bounding box center [715, 110] width 116 height 62
click at [689, 123] on div at bounding box center [715, 110] width 116 height 62
click at [677, 126] on div at bounding box center [715, 110] width 116 height 62
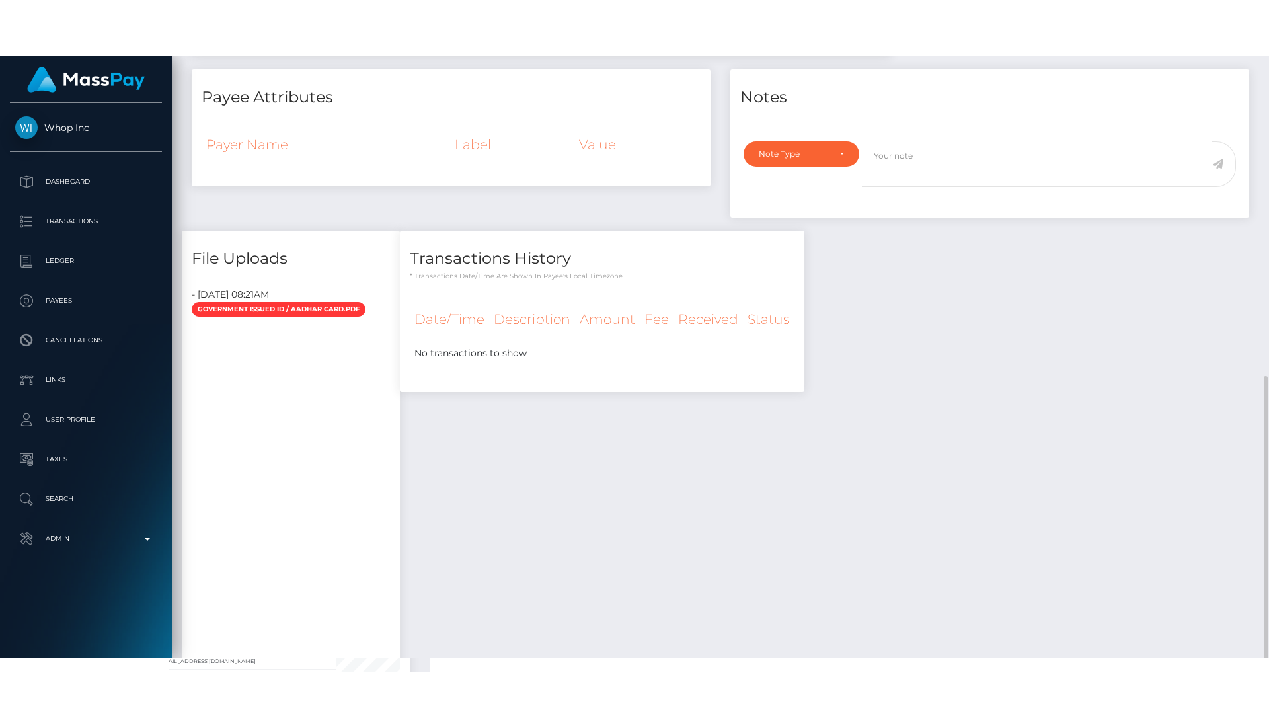
scroll to position [463, 0]
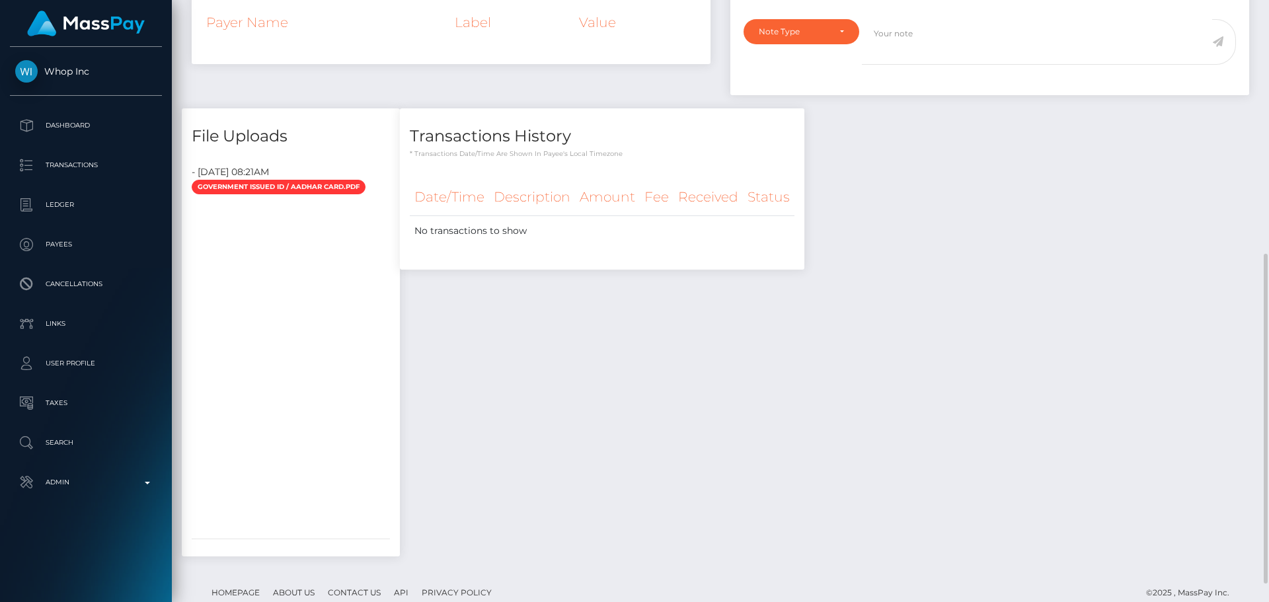
click at [462, 472] on div "Transactions History * Transactions date/time are shown in payee's local timezo…" at bounding box center [602, 339] width 424 height 462
click at [472, 502] on div "Transactions History * Transactions date/time are shown in payee's local timezo…" at bounding box center [602, 339] width 424 height 462
click at [418, 522] on div "Transactions History * Transactions date/time are shown in payee's local timezo…" at bounding box center [602, 339] width 424 height 462
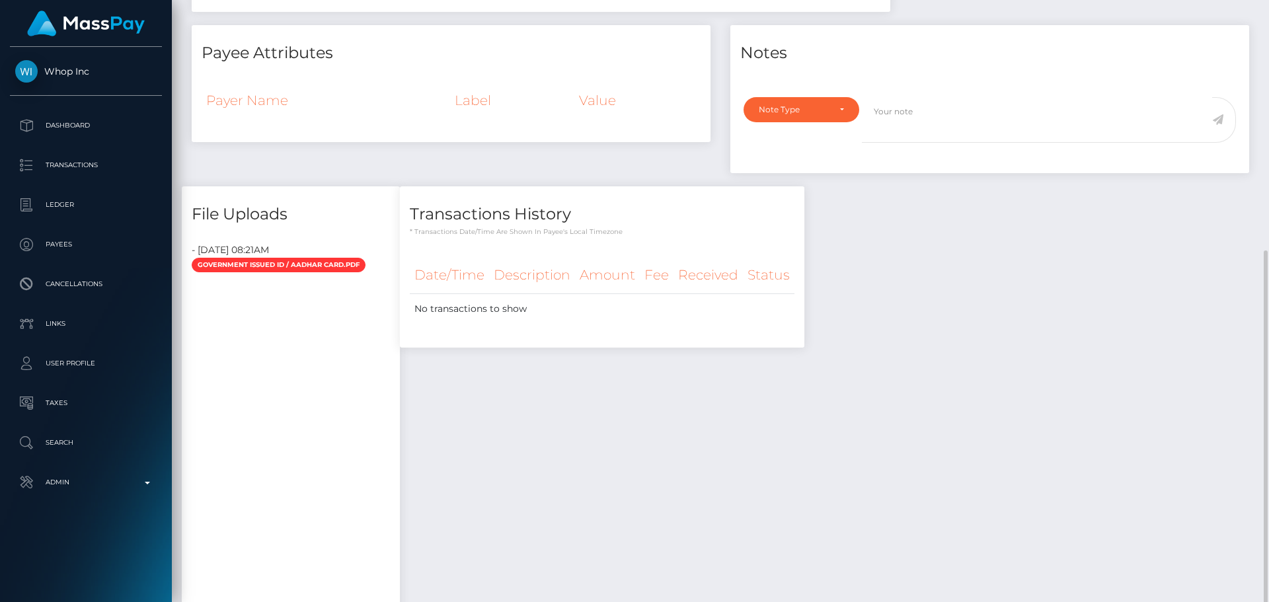
drag, startPoint x: 520, startPoint y: 383, endPoint x: 536, endPoint y: 371, distance: 19.8
click at [533, 366] on div "Transactions History * Transactions date/time are shown in payee's local timezo…" at bounding box center [602, 417] width 424 height 462
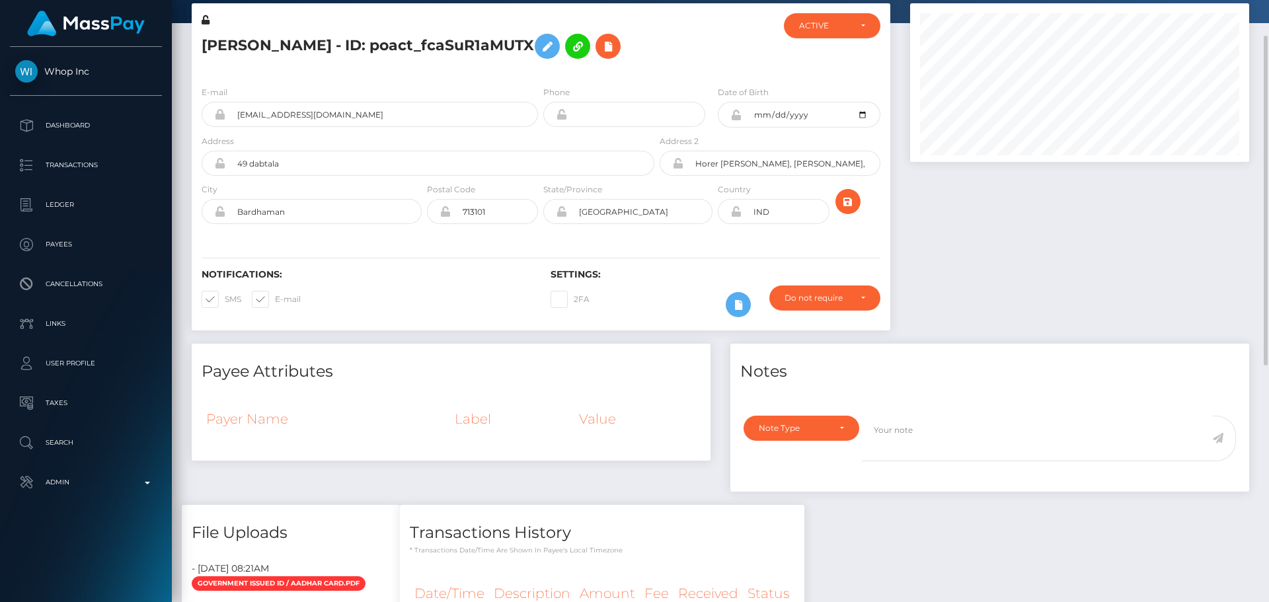
scroll to position [0, 0]
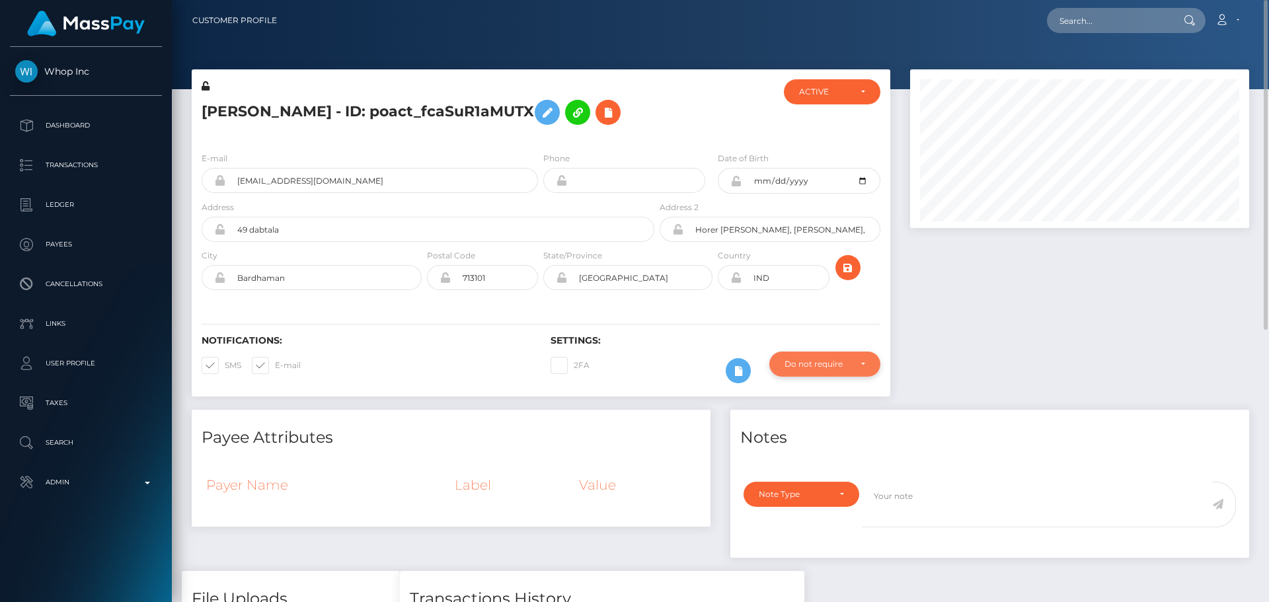
click at [824, 367] on div "Do not require" at bounding box center [817, 364] width 65 height 11
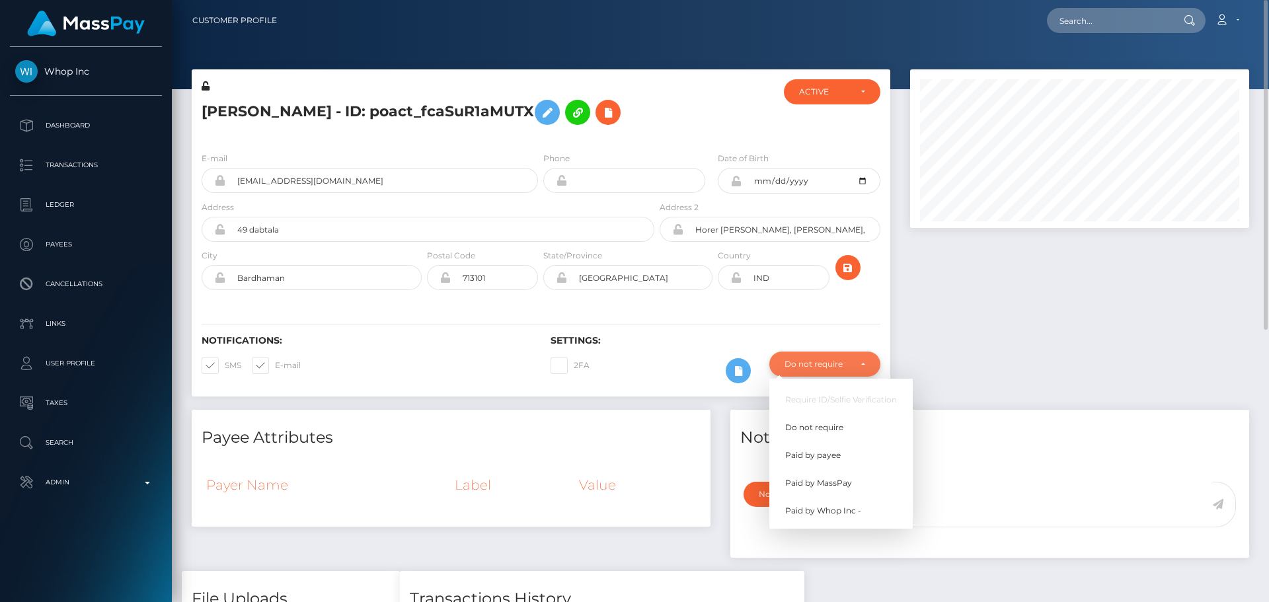
scroll to position [159, 340]
click at [828, 486] on span "Paid by MassPay" at bounding box center [818, 483] width 67 height 12
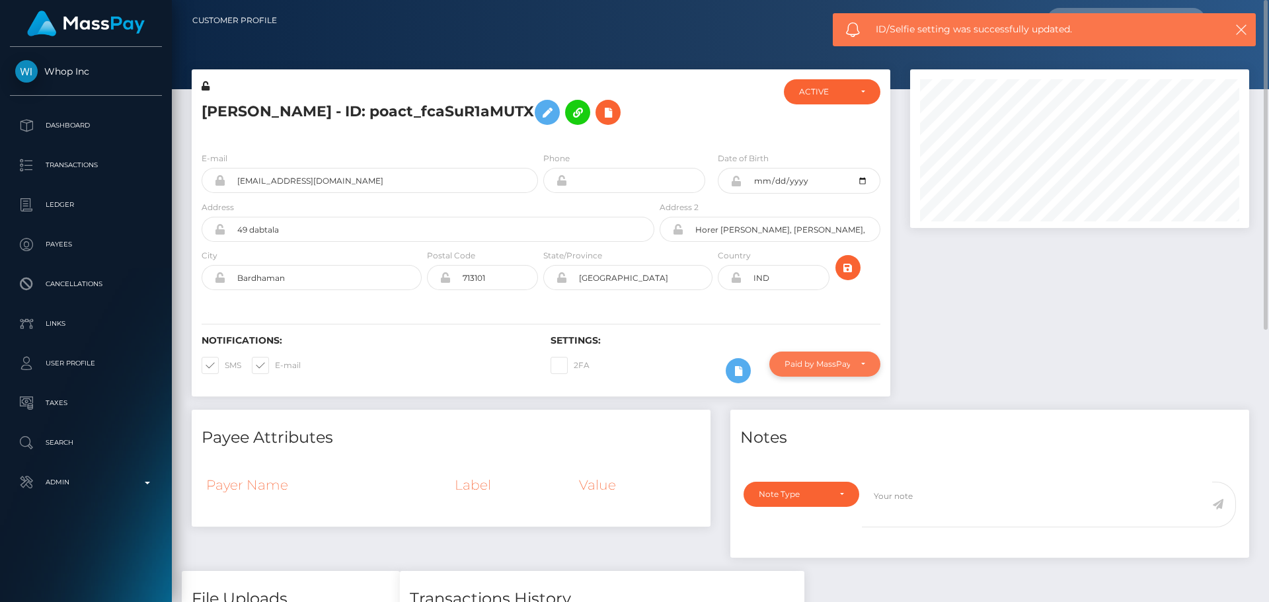
click at [822, 353] on div "Paid by MassPay" at bounding box center [824, 364] width 111 height 25
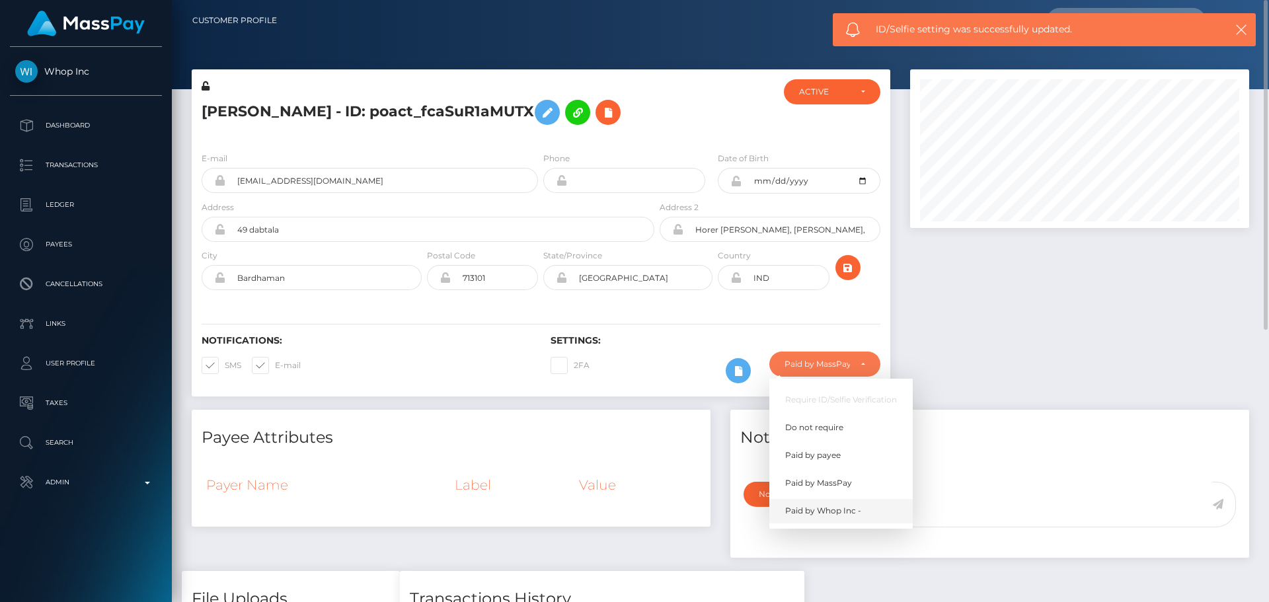
click at [833, 504] on link "Paid by Whop Inc -" at bounding box center [840, 511] width 143 height 24
select select "338"
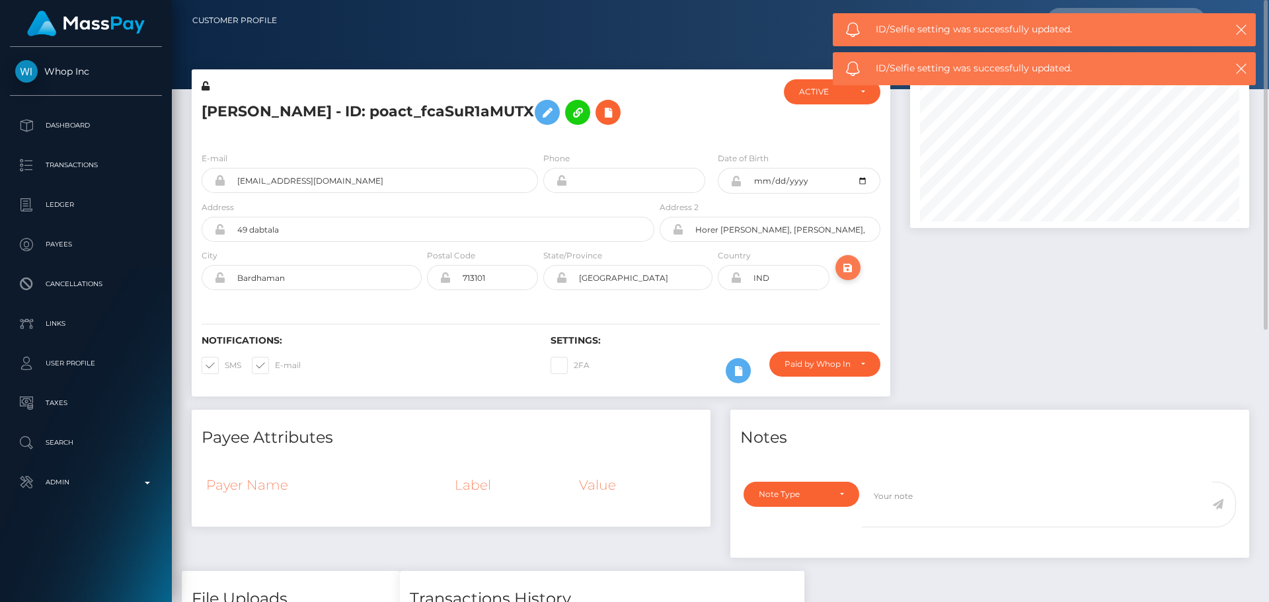
click at [857, 274] on button "submit" at bounding box center [847, 267] width 25 height 25
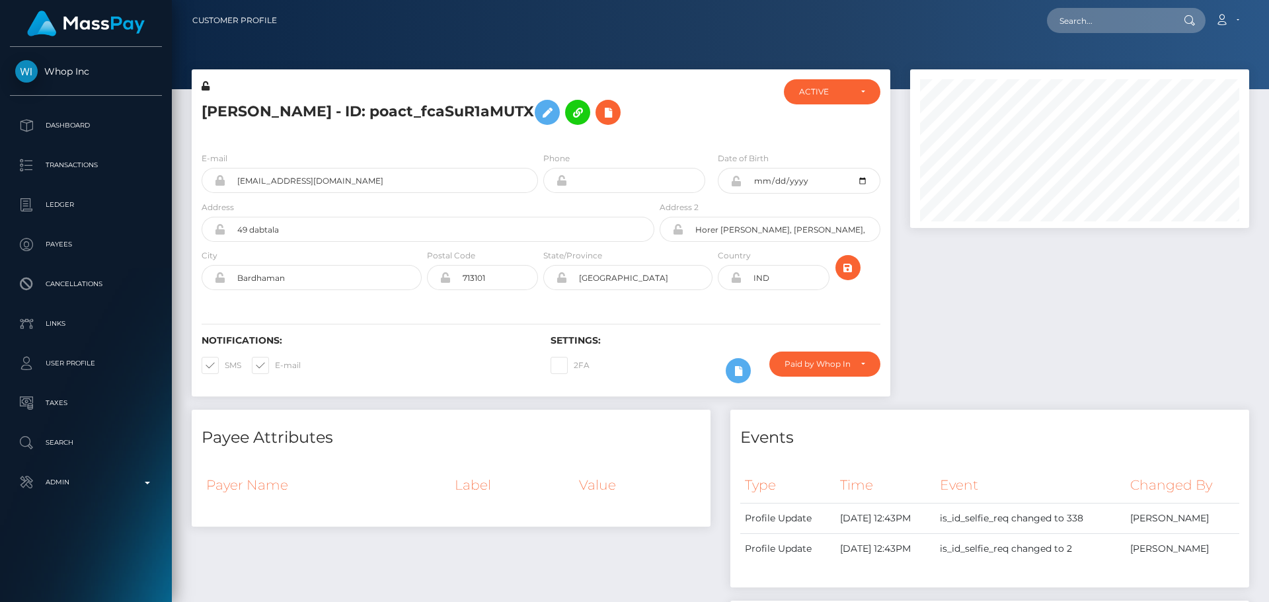
scroll to position [159, 340]
click at [1116, 23] on input "text" at bounding box center [1109, 20] width 124 height 25
paste input "poact_4ytttrqNSaT1"
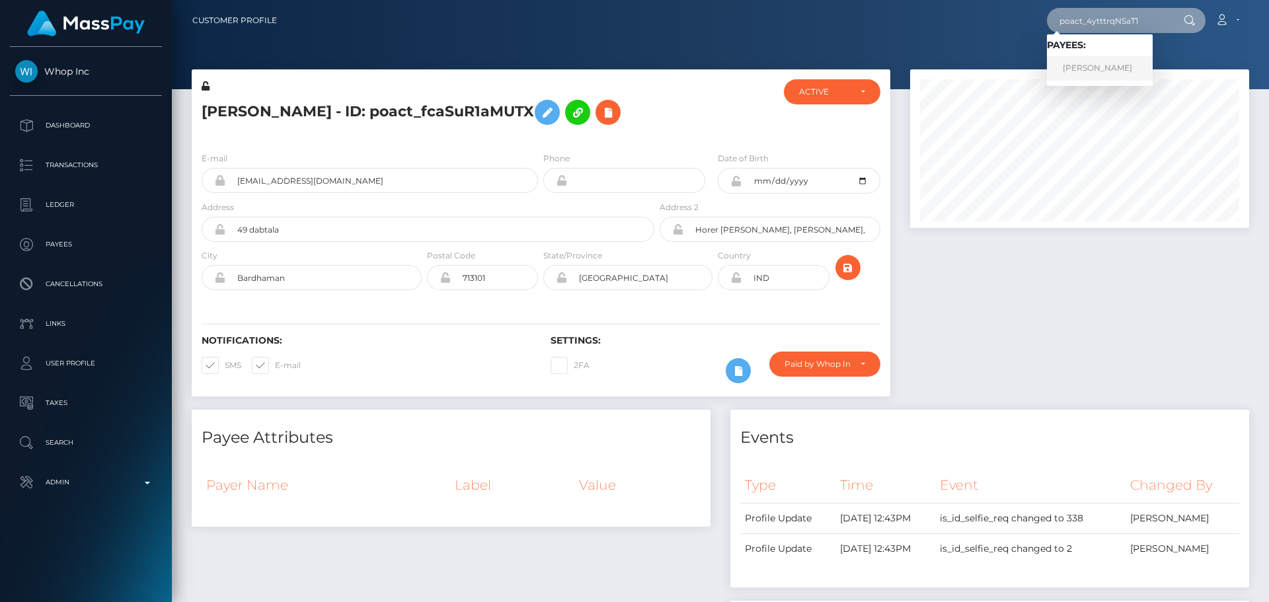
type input "poact_4ytttrqNSaT1"
click at [1110, 59] on link "[PERSON_NAME]" at bounding box center [1100, 68] width 106 height 24
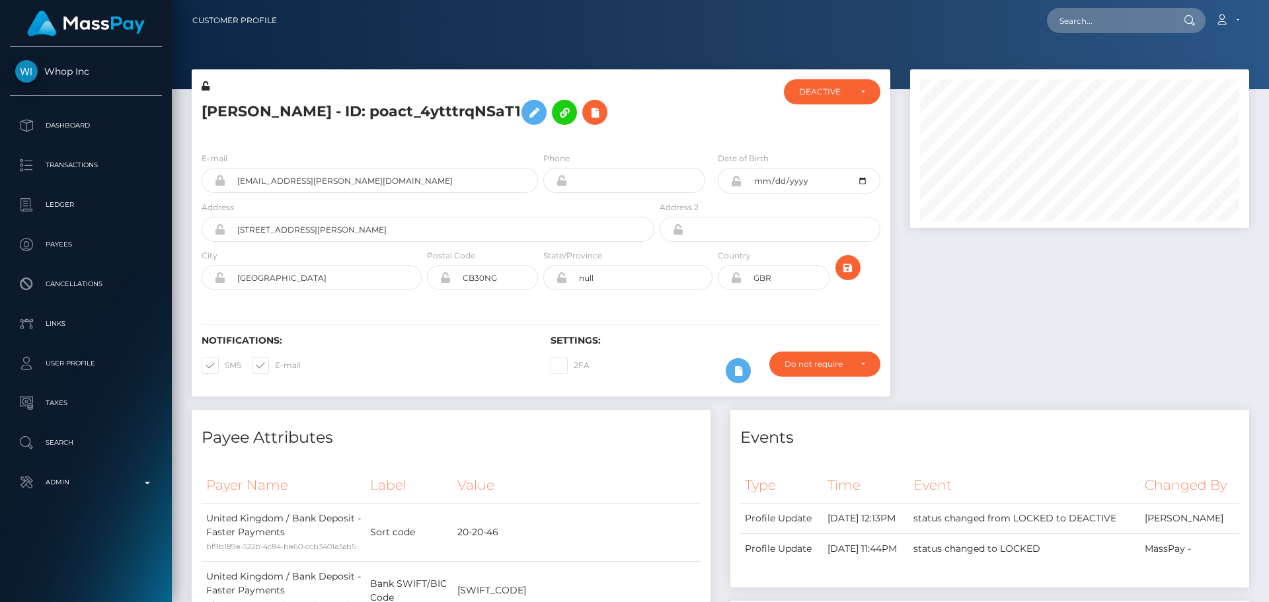
scroll to position [159, 340]
drag, startPoint x: 612, startPoint y: 127, endPoint x: 623, endPoint y: 132, distance: 11.5
click at [613, 127] on h5 "[PERSON_NAME] - ID: poact_4ytttrqNSaT1" at bounding box center [424, 112] width 445 height 38
click at [843, 268] on icon "submit" at bounding box center [848, 268] width 16 height 17
click at [640, 106] on h5 "[PERSON_NAME] - ID: poact_4ytttrqNSaT1" at bounding box center [424, 112] width 445 height 38
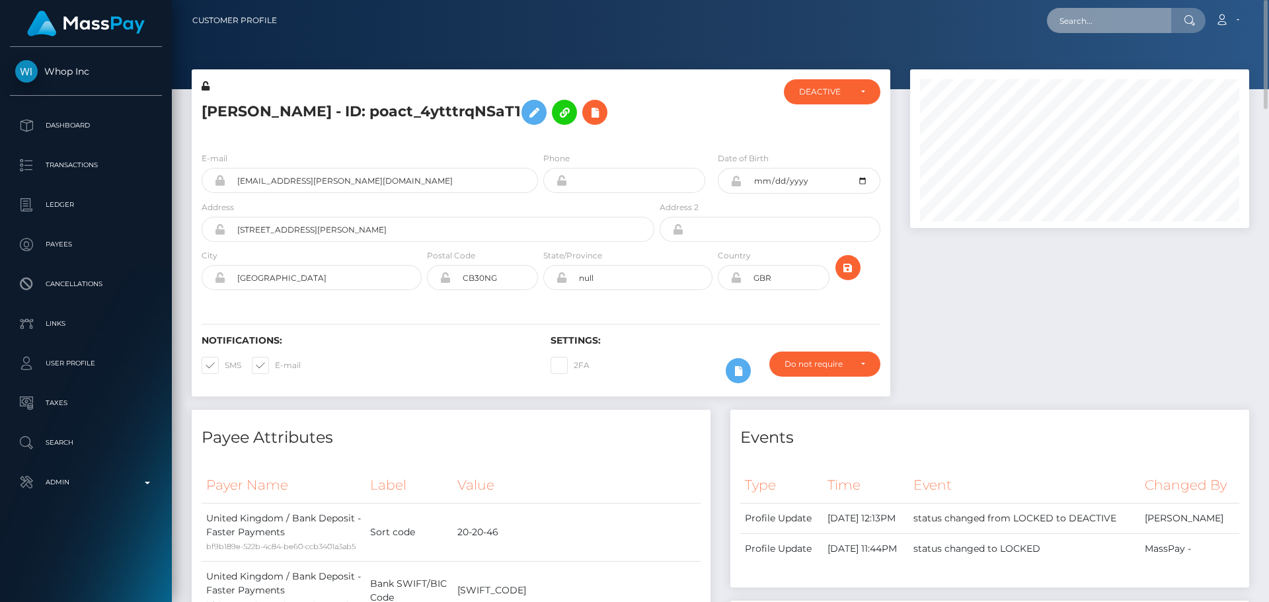
click at [1125, 19] on input "text" at bounding box center [1109, 20] width 124 height 25
paste input "573799989231235072"
type input "573799989231235072"
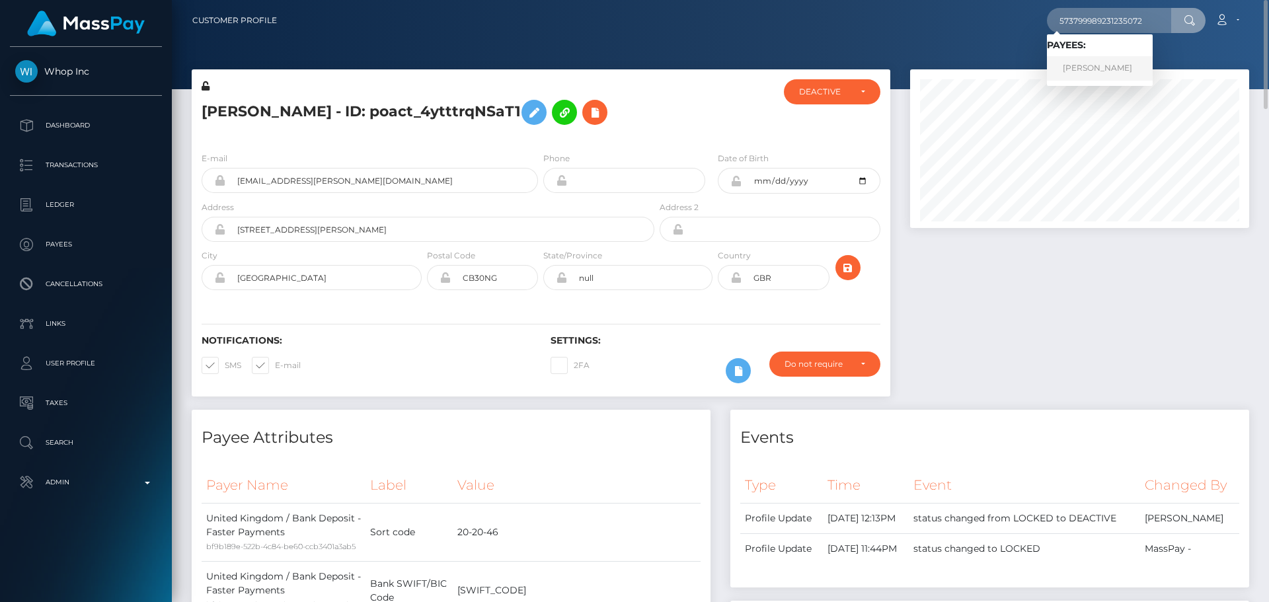
click at [1088, 65] on link "OLGA PODKOVALNIKOVA" at bounding box center [1100, 68] width 106 height 24
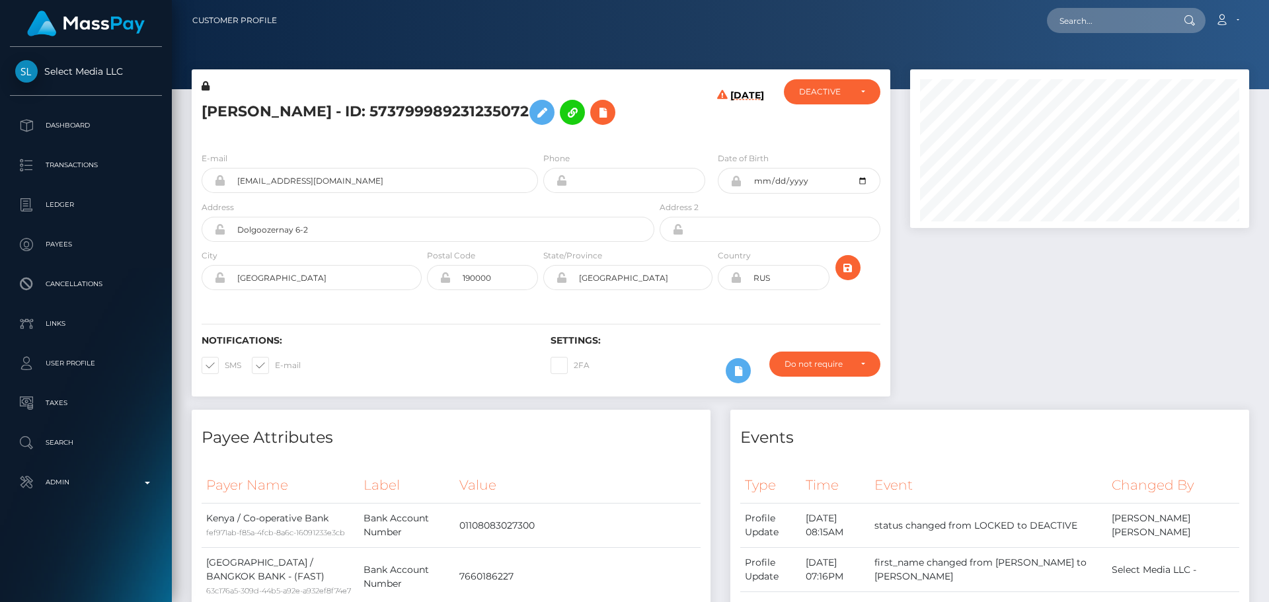
scroll to position [159, 340]
click at [672, 134] on div "[DATE]" at bounding box center [715, 110] width 116 height 62
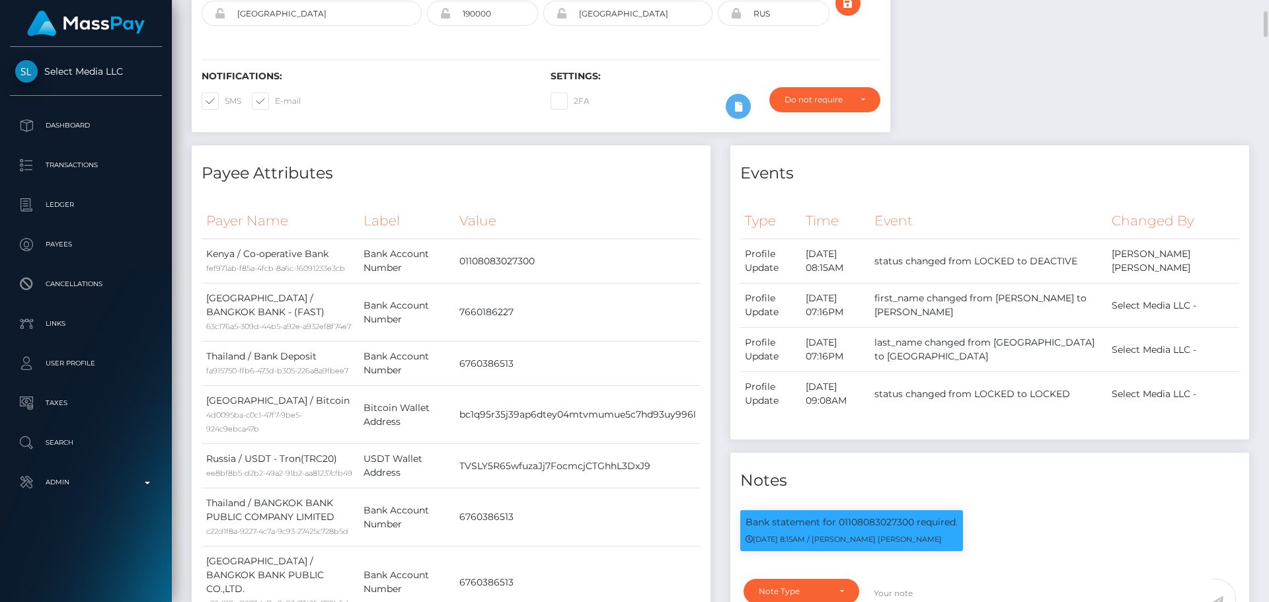
scroll to position [0, 0]
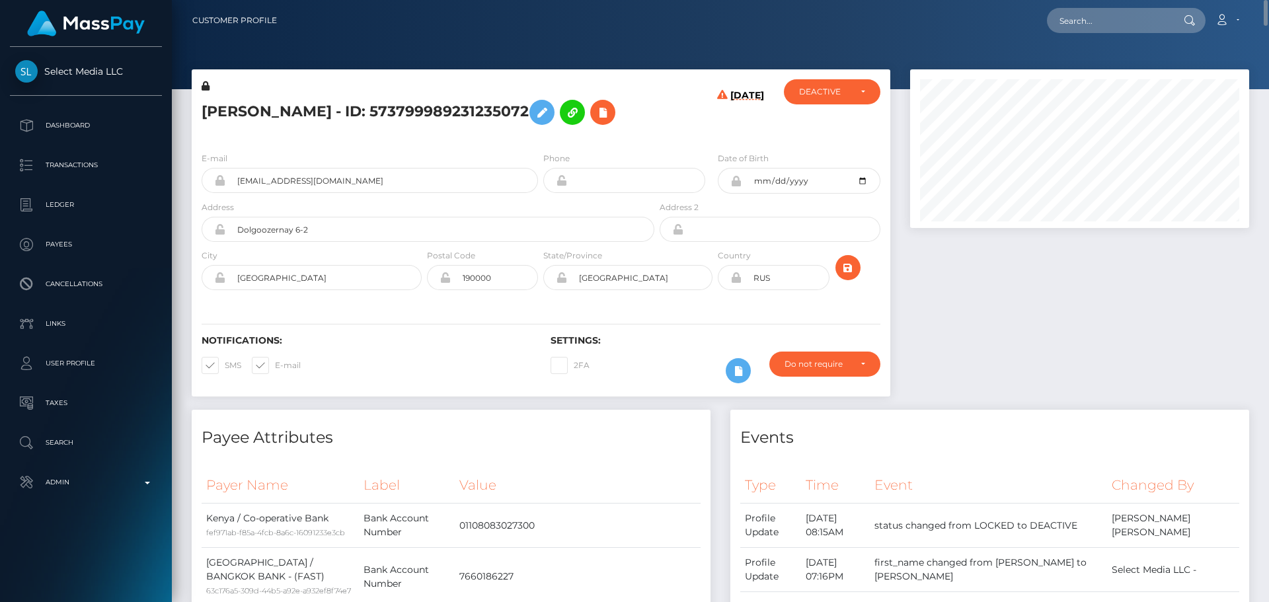
click at [214, 110] on h5 "[PERSON_NAME] - ID: 573799989231235072" at bounding box center [424, 112] width 445 height 38
copy h5 "[PERSON_NAME]"
click at [322, 116] on h5 "[PERSON_NAME] - ID: 573799989231235072" at bounding box center [424, 112] width 445 height 38
click at [321, 116] on h5 "[PERSON_NAME] - ID: 573799989231235072" at bounding box center [424, 112] width 445 height 38
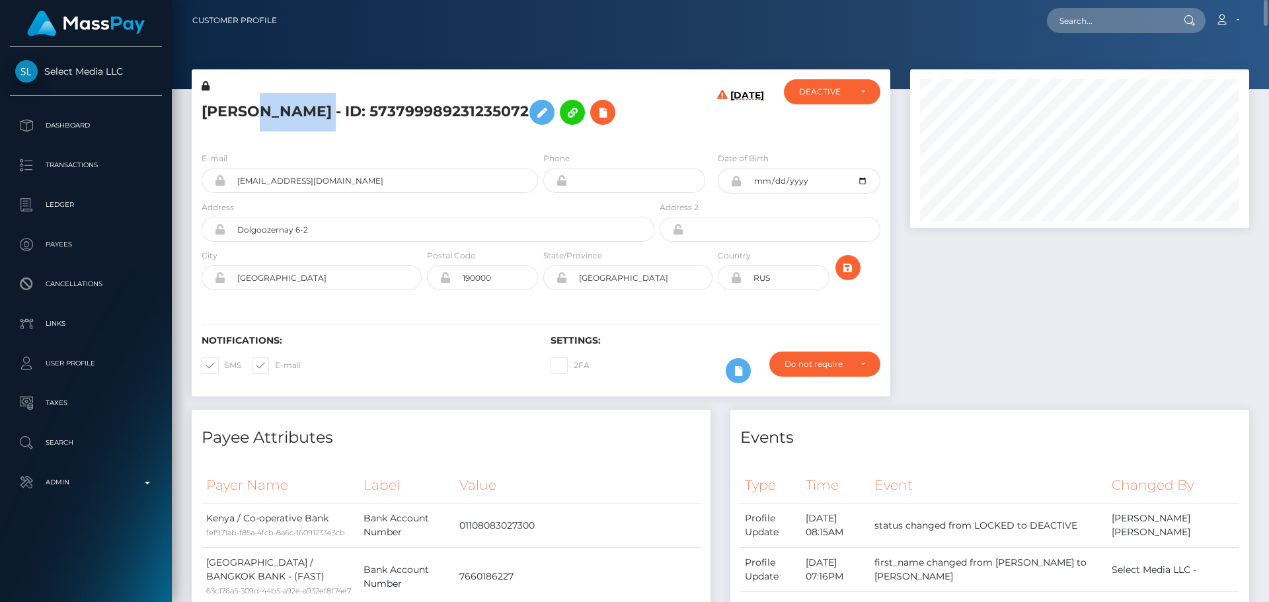
copy h5 "PODKOVALNIKOVA"
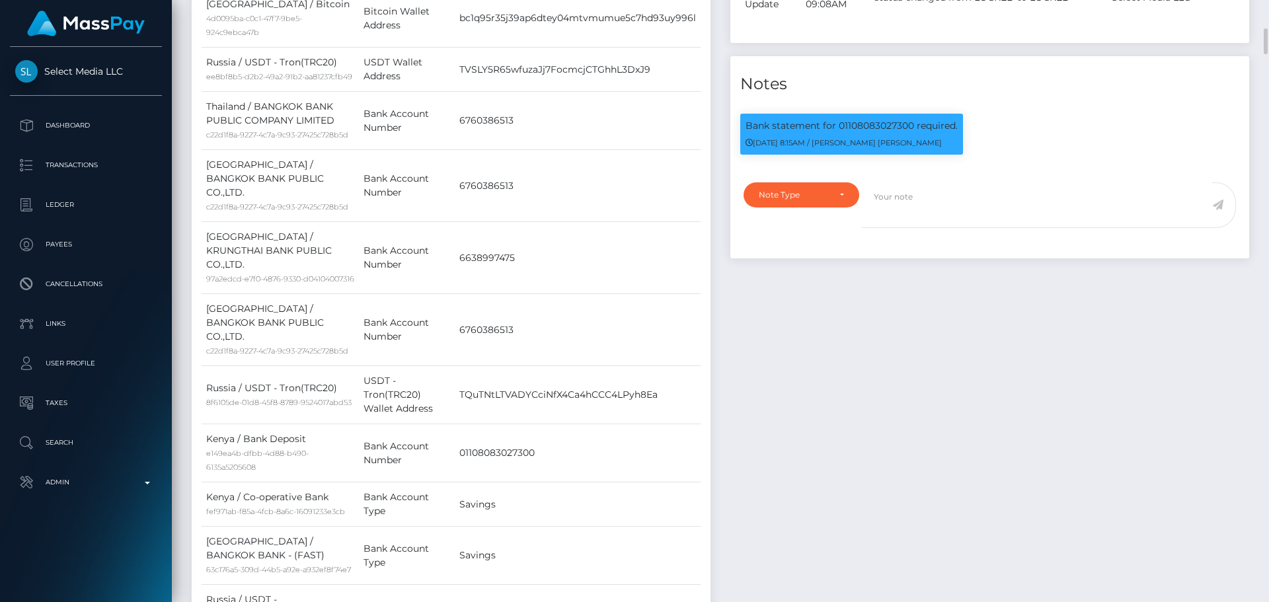
scroll to position [159, 340]
click at [830, 200] on div "Note Type" at bounding box center [801, 195] width 85 height 11
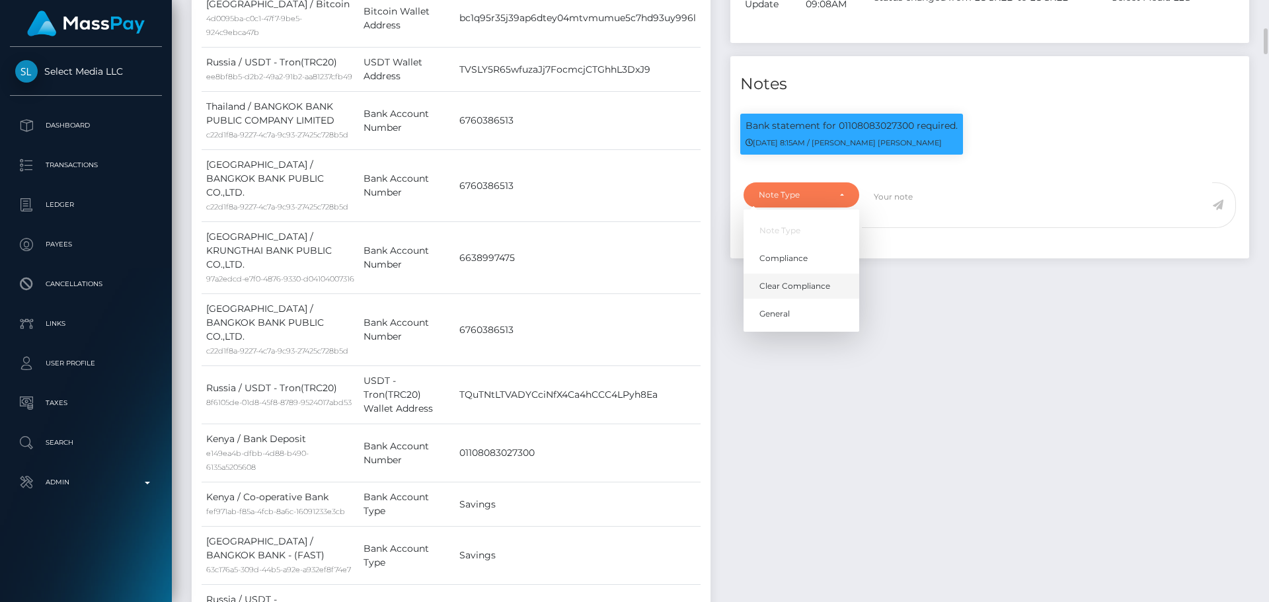
click at [814, 292] on span "Clear Compliance" at bounding box center [794, 286] width 71 height 12
select select "CLEAR_COMPLIANCE"
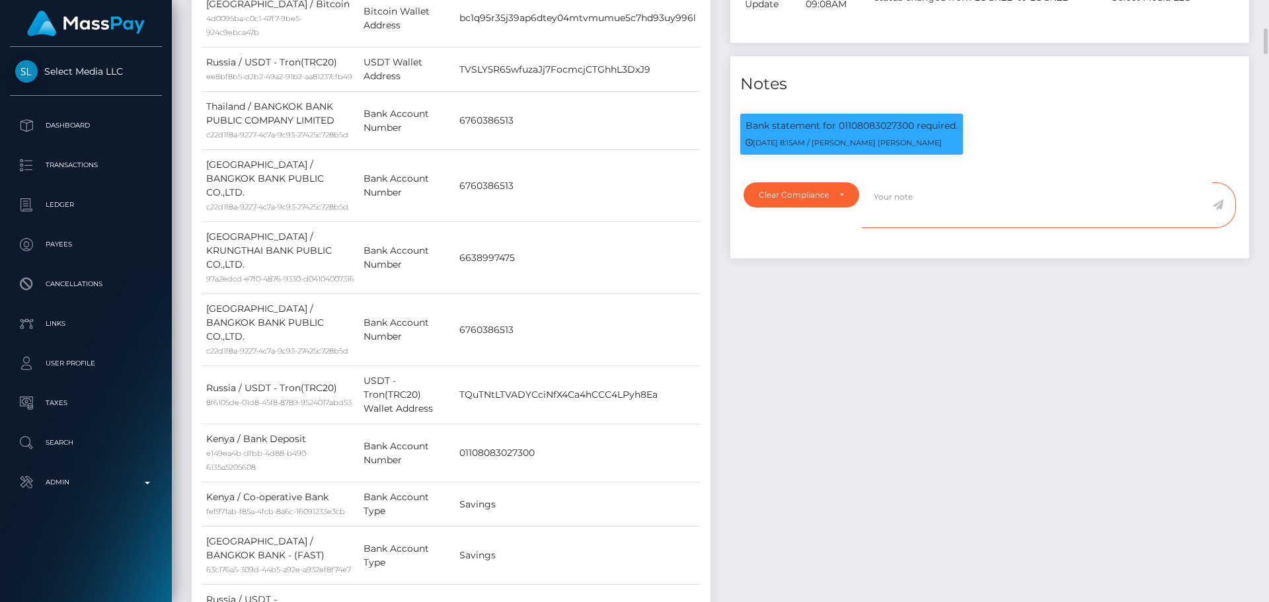
click at [976, 228] on textarea at bounding box center [1037, 205] width 350 height 46
paste textarea "Bank statement provided for showing that the bank account belongs to Heather Ni…"
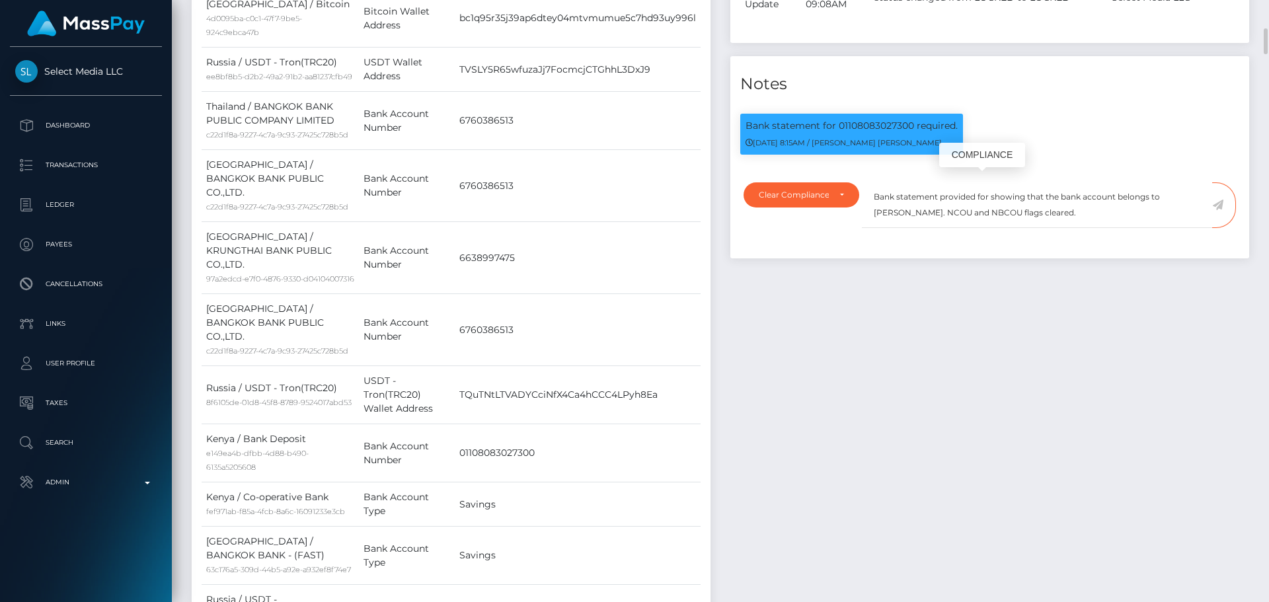
click at [867, 133] on p "Bank statement for 01108083027300 required." at bounding box center [852, 126] width 212 height 14
copy p "01108083027300"
click at [987, 228] on textarea "Bank statement provided for showing that the bank account belongs to Heather Ni…" at bounding box center [1037, 205] width 350 height 46
paste textarea "01108083027300"
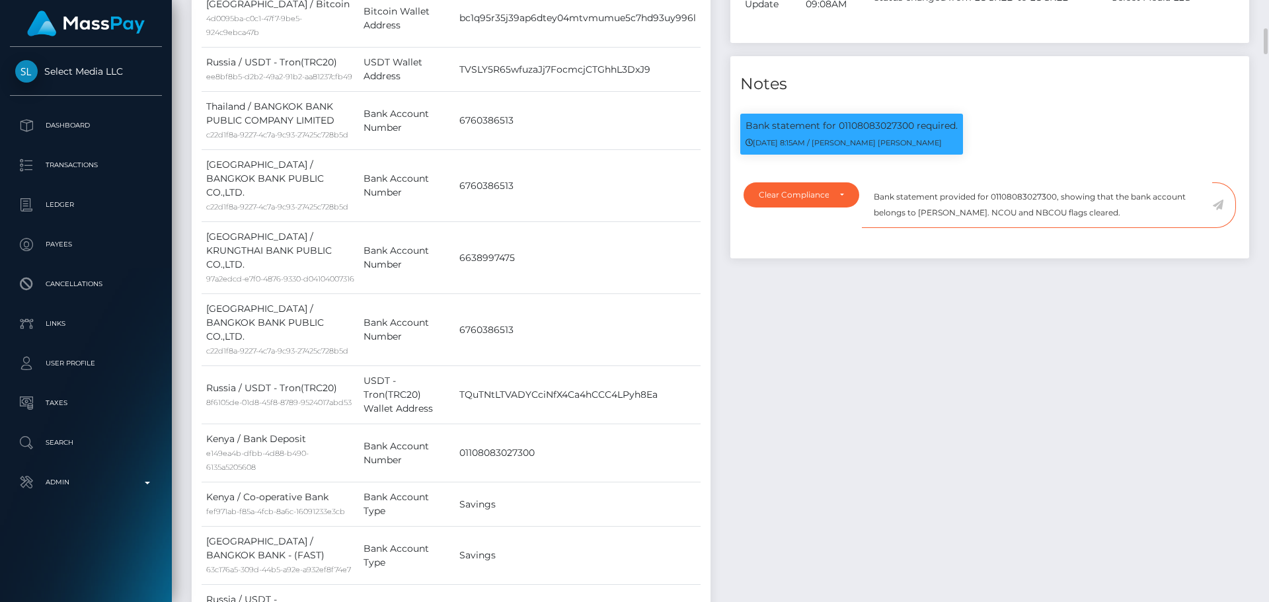
click at [923, 228] on textarea "Bank statement provided for 01108083027300, showing that the bank account belon…" at bounding box center [1037, 205] width 350 height 46
drag, startPoint x: 923, startPoint y: 269, endPoint x: 986, endPoint y: 268, distance: 62.1
click at [986, 228] on textarea "Bank statement provided for 01108083027300, showing that the bank account belon…" at bounding box center [1037, 205] width 350 height 46
drag, startPoint x: 1145, startPoint y: 268, endPoint x: 861, endPoint y: 259, distance: 284.4
click at [862, 228] on textarea "Bank statement provided for 01108083027300, showing that the bank account belon…" at bounding box center [1037, 205] width 350 height 46
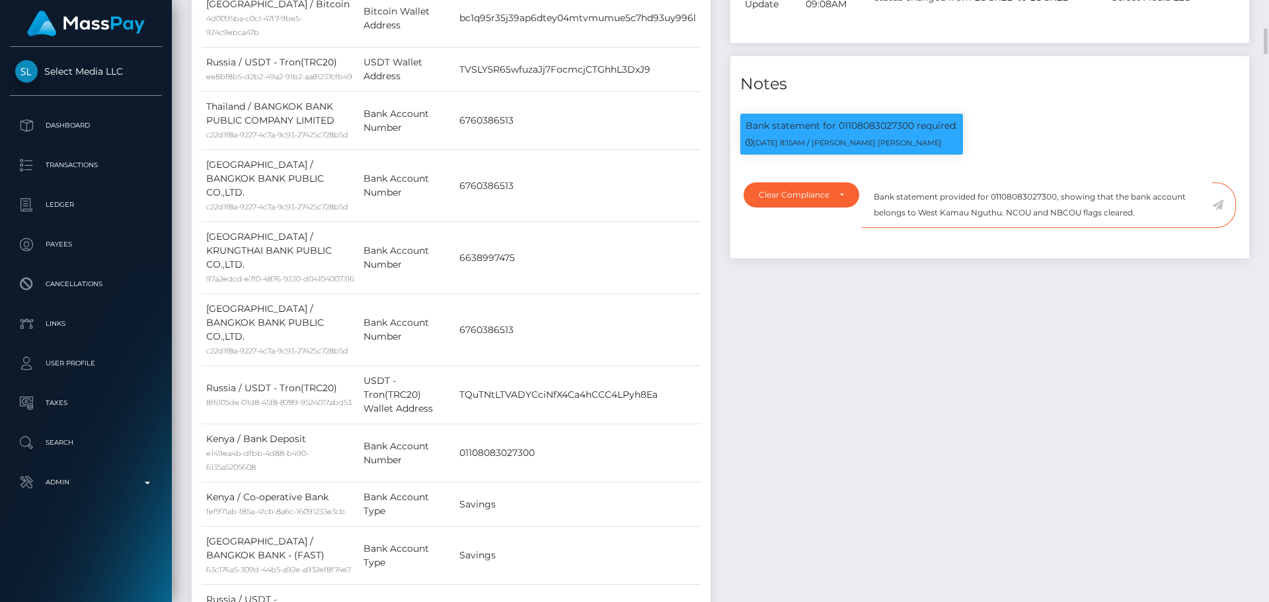
type textarea "Bank statement provided for 01108083027300, showing that the bank account belon…"
click at [1168, 228] on textarea "Bank statement provided for 01108083027300, showing that the bank account belon…" at bounding box center [1037, 205] width 350 height 46
click at [1221, 210] on icon at bounding box center [1217, 205] width 11 height 11
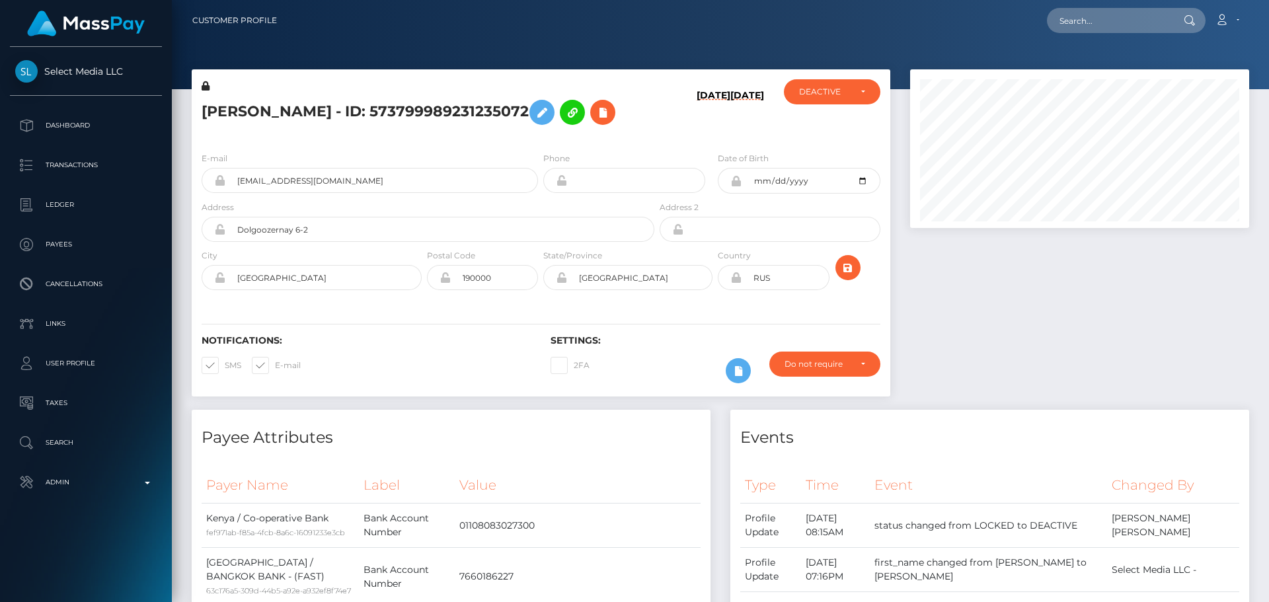
scroll to position [159, 340]
click at [623, 141] on div "[PERSON_NAME] - ID: 573799989231235072" at bounding box center [424, 110] width 465 height 62
click at [849, 91] on div "DEACTIVE" at bounding box center [824, 92] width 51 height 11
click at [838, 119] on link "ACTIVE" at bounding box center [832, 127] width 97 height 24
select select "ACTIVE"
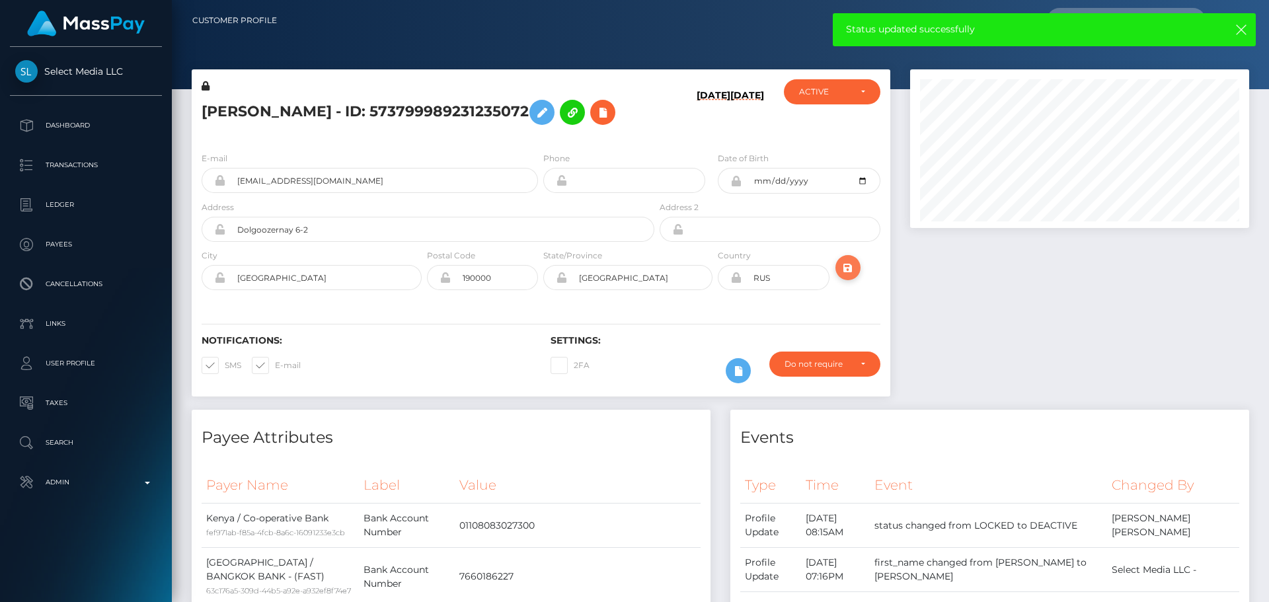
click at [845, 276] on icon "submit" at bounding box center [848, 268] width 16 height 17
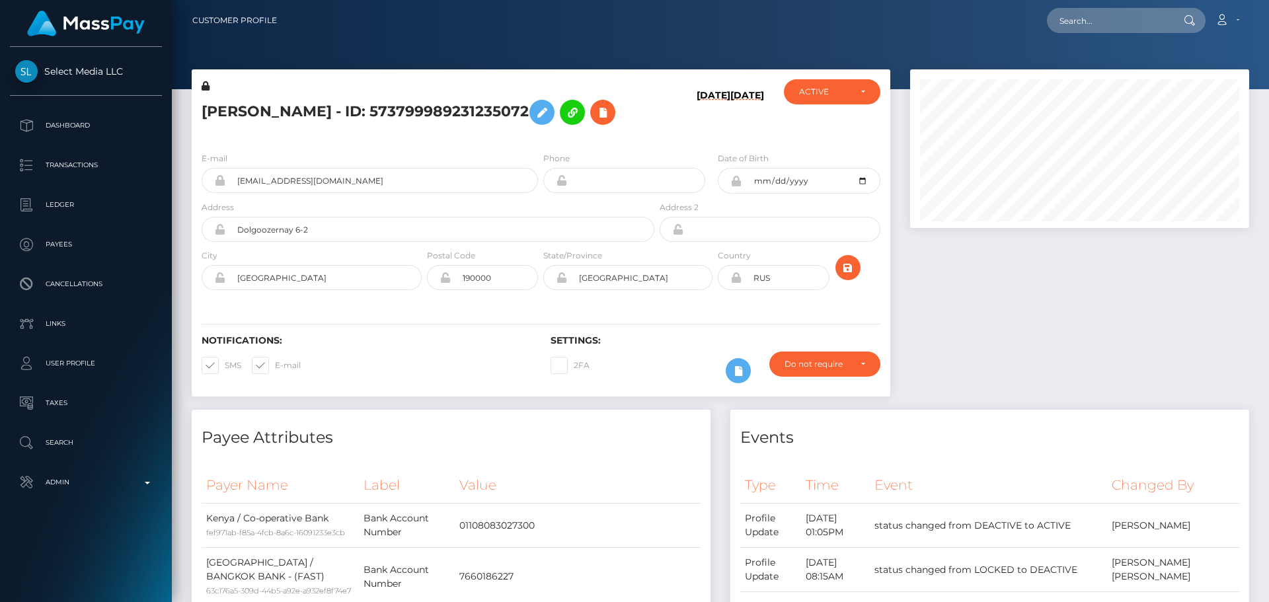
scroll to position [159, 340]
click at [676, 141] on div "[DATE] [DATE]" at bounding box center [715, 110] width 116 height 62
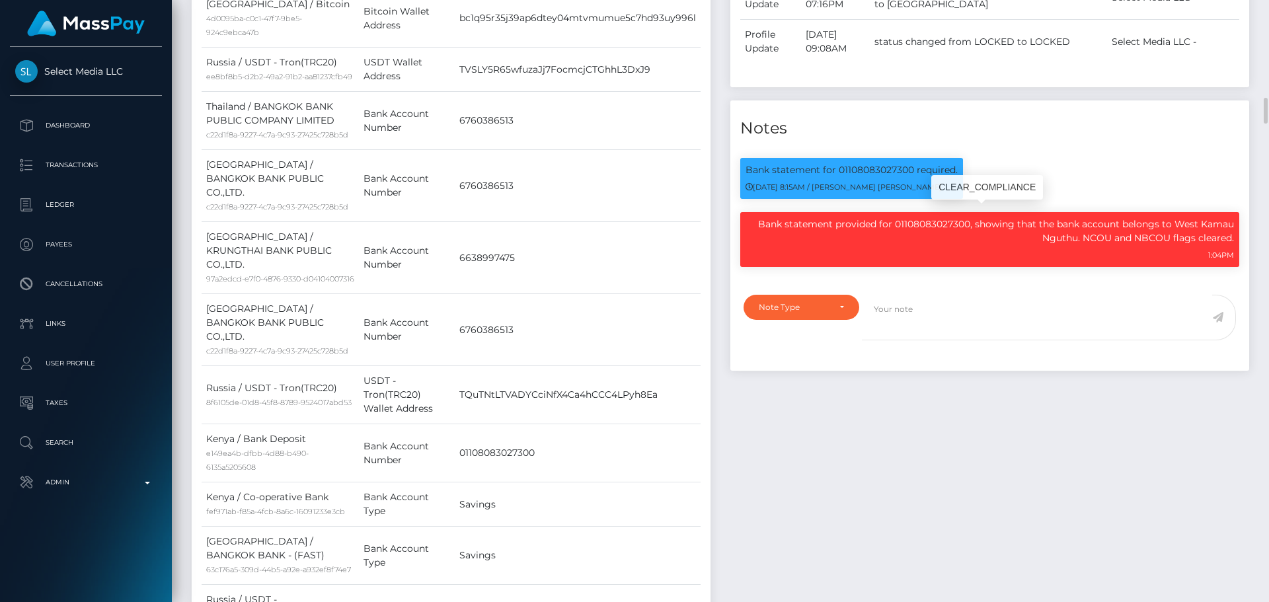
scroll to position [727, 0]
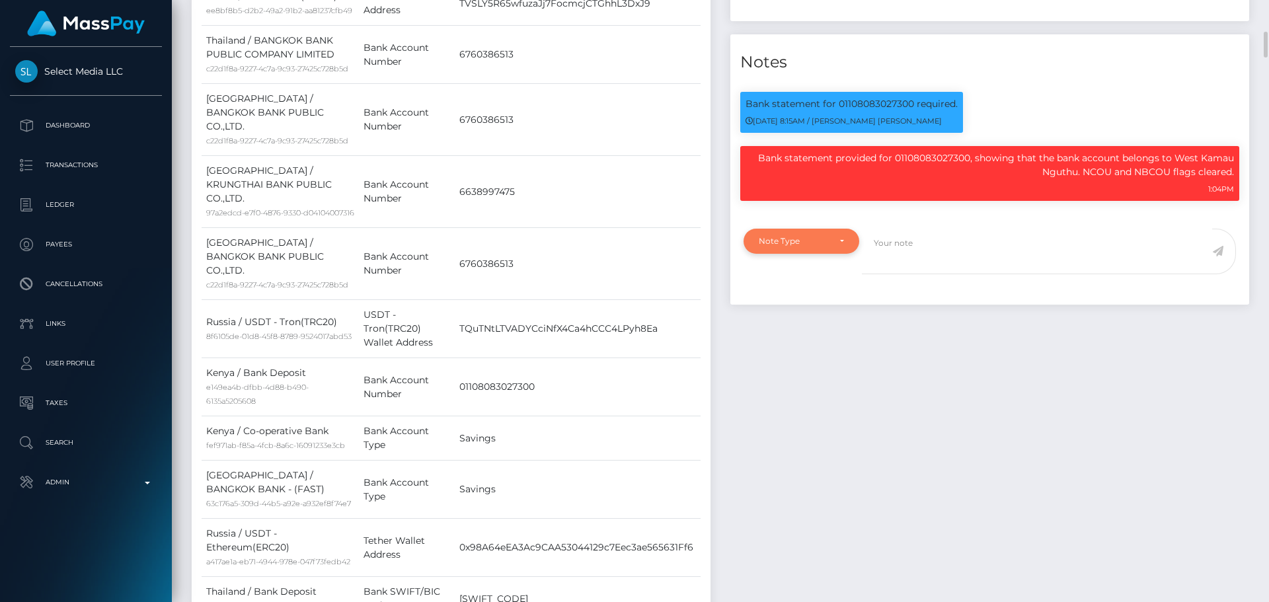
click at [847, 254] on div "Note Type" at bounding box center [802, 241] width 116 height 25
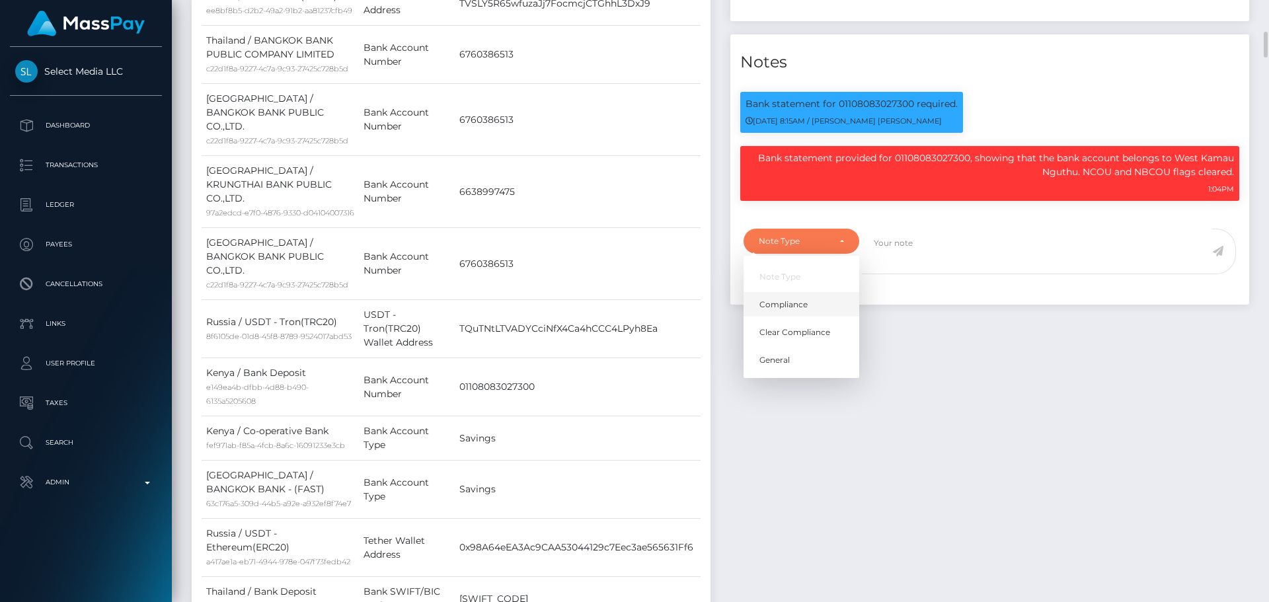
click at [800, 311] on span "Compliance" at bounding box center [783, 305] width 48 height 12
select select "COMPLIANCE"
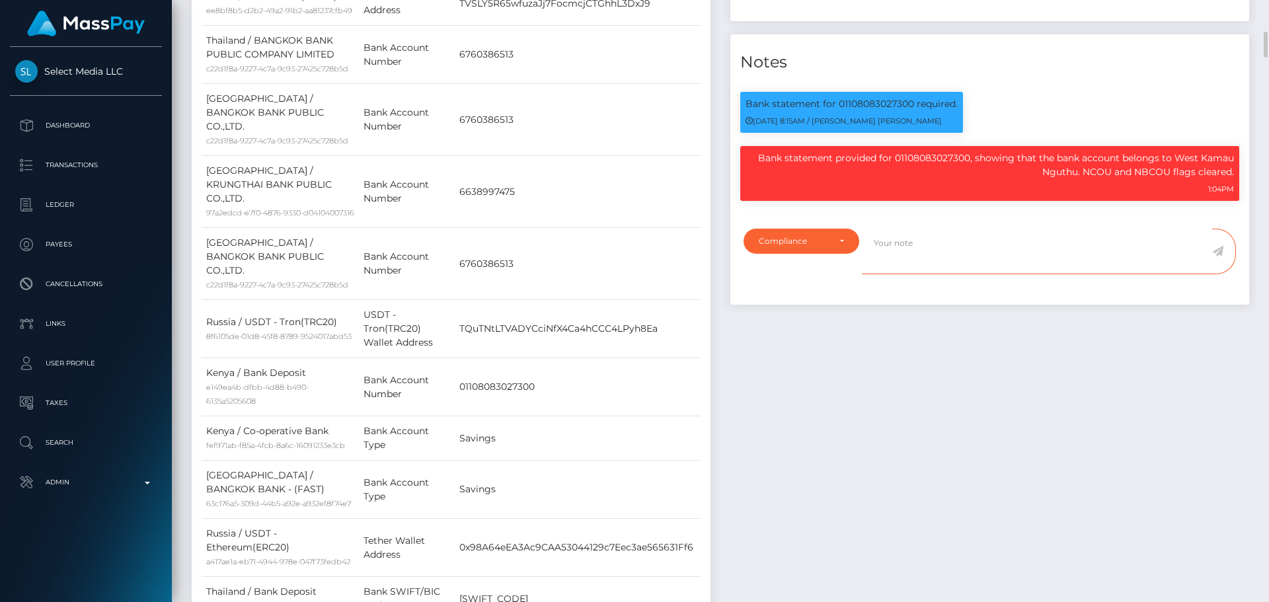
click at [941, 274] on textarea at bounding box center [1037, 252] width 350 height 46
click at [1182, 179] on p "Bank statement provided for 01108083027300, showing that the bank account belon…" at bounding box center [990, 165] width 488 height 28
drag, startPoint x: 1182, startPoint y: 220, endPoint x: 1073, endPoint y: 231, distance: 110.2
click at [1073, 179] on p "Bank statement provided for 01108083027300, showing that the bank account belon…" at bounding box center [990, 165] width 488 height 28
copy p "West Kamau Nguthu"
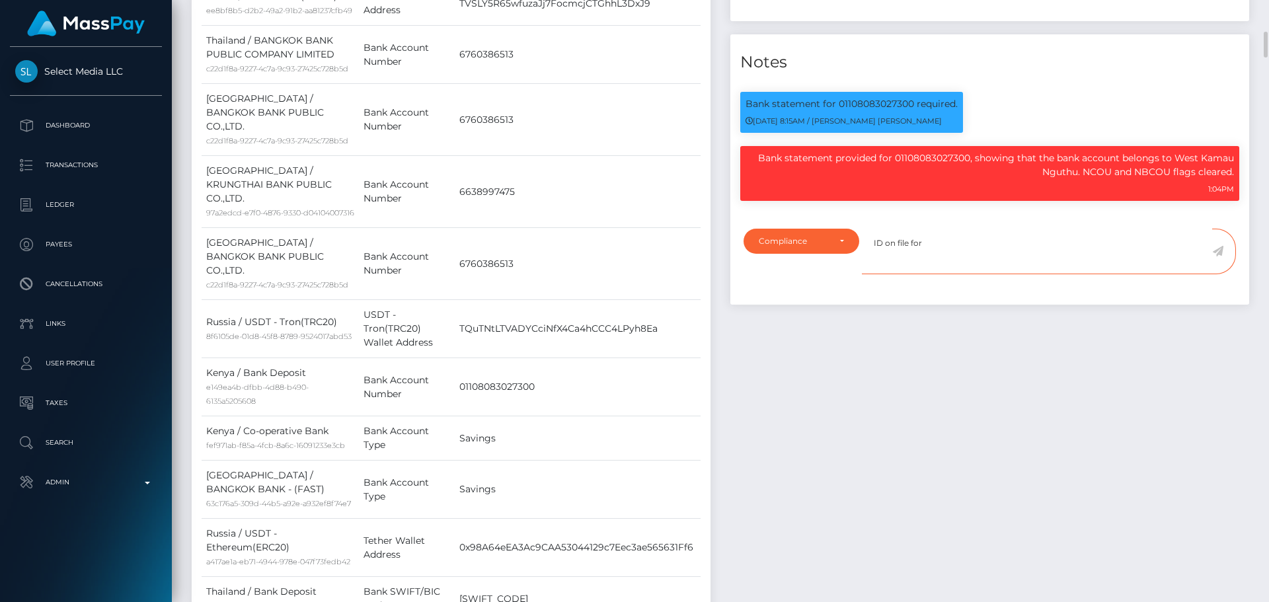
click at [944, 274] on textarea "ID on file for" at bounding box center [1037, 252] width 350 height 46
paste textarea "West Kamau Nguthu"
paste textarea "KEN"
click at [1102, 274] on textarea "ID on file for [PERSON_NAME] ( exp DNE iss [PERSON_NAME] )." at bounding box center [1037, 252] width 350 height 46
type textarea "ID on file for [PERSON_NAME] ( exp DNE iss [PERSON_NAME] )."
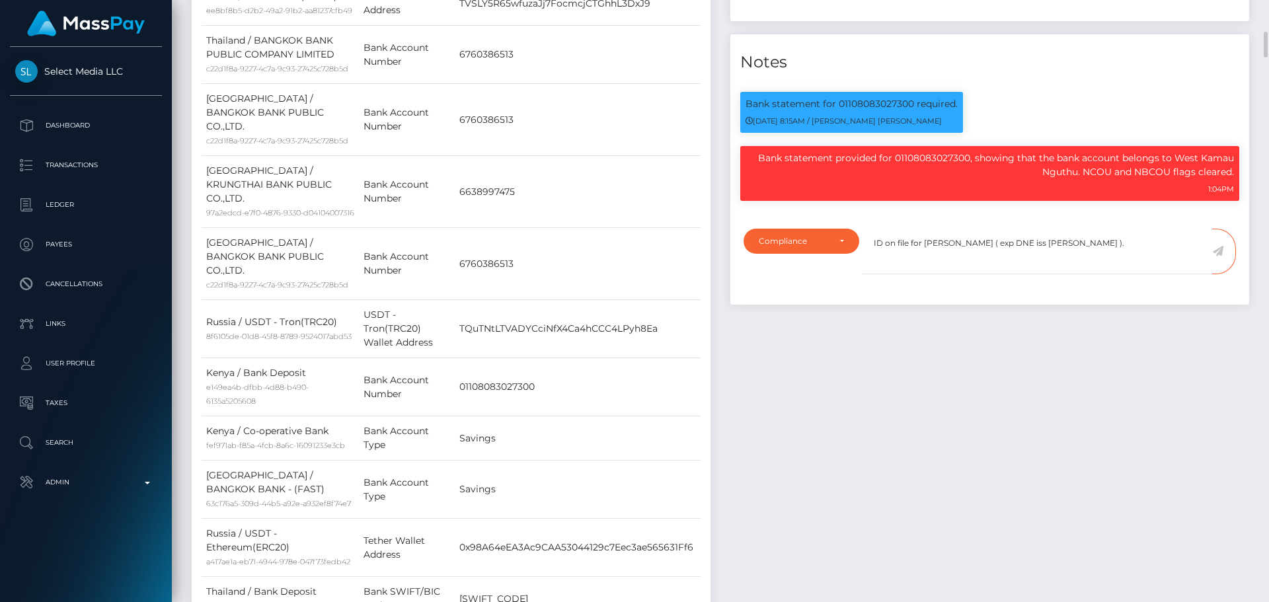
click at [1218, 256] on icon at bounding box center [1217, 251] width 11 height 11
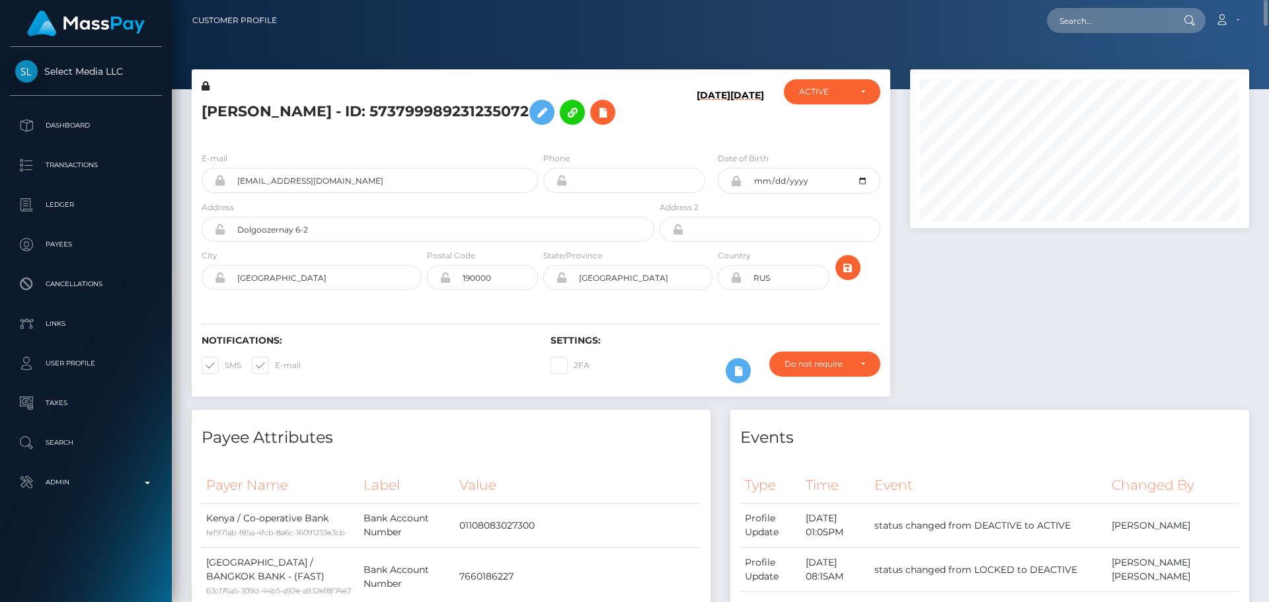
scroll to position [159, 340]
click at [595, 121] on icon at bounding box center [603, 112] width 16 height 17
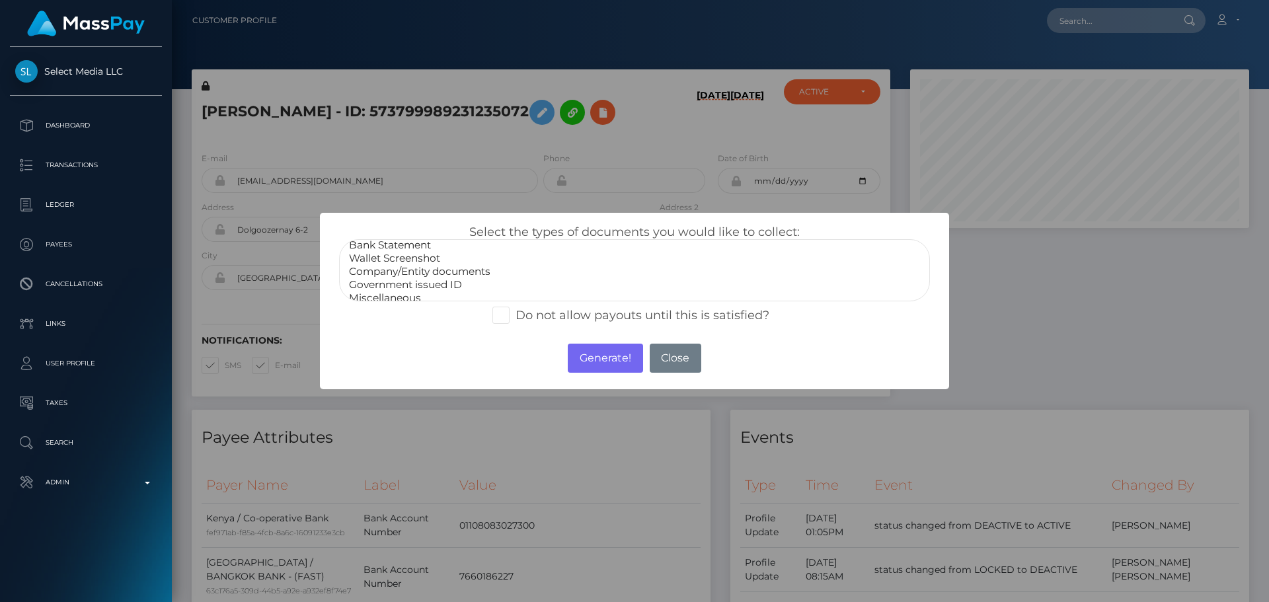
scroll to position [26, 0]
select select "Miscellaneous"
click at [380, 293] on option "Miscellaneous" at bounding box center [635, 290] width 574 height 13
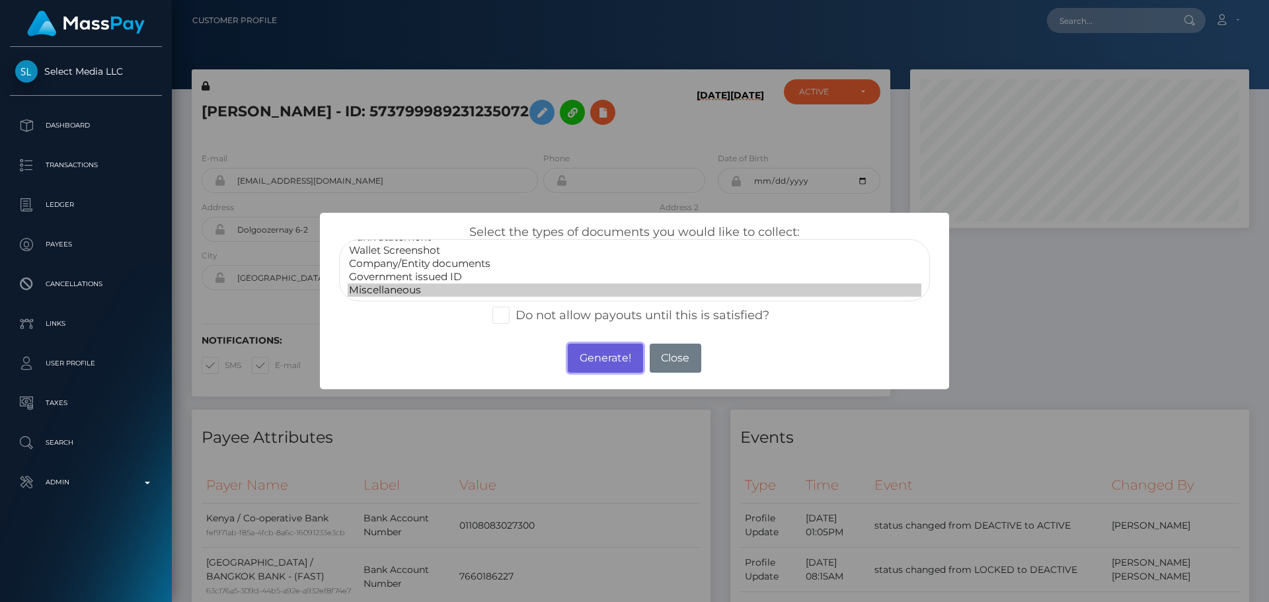
click at [601, 356] on button "Generate!" at bounding box center [605, 358] width 75 height 29
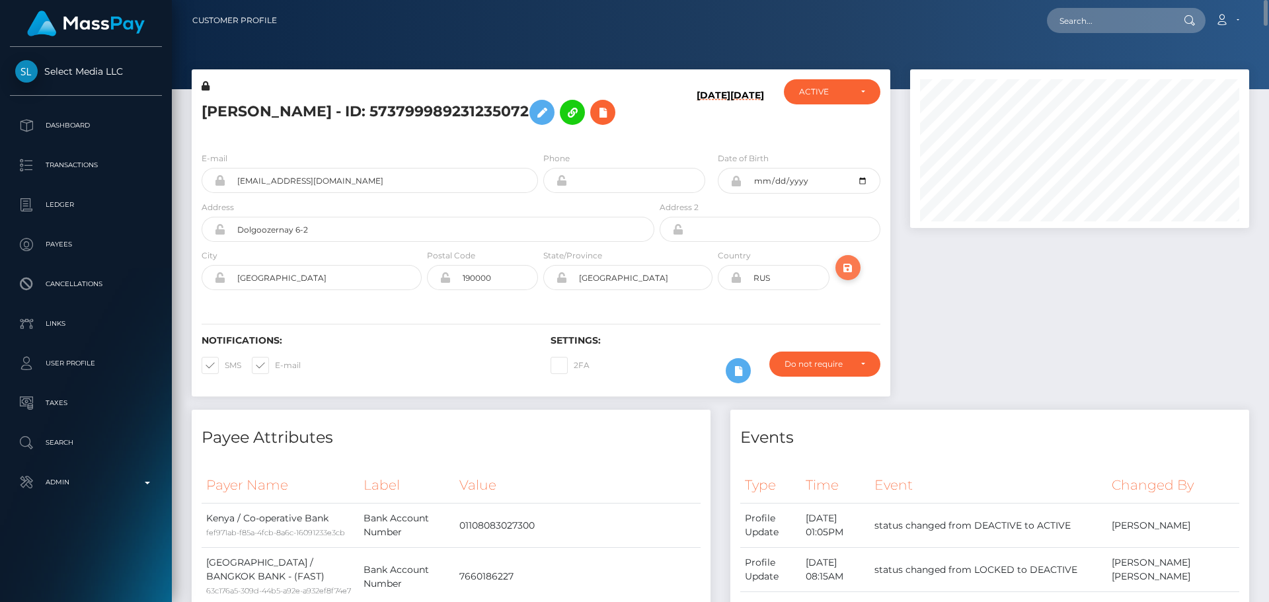
click at [856, 280] on button "submit" at bounding box center [847, 267] width 25 height 25
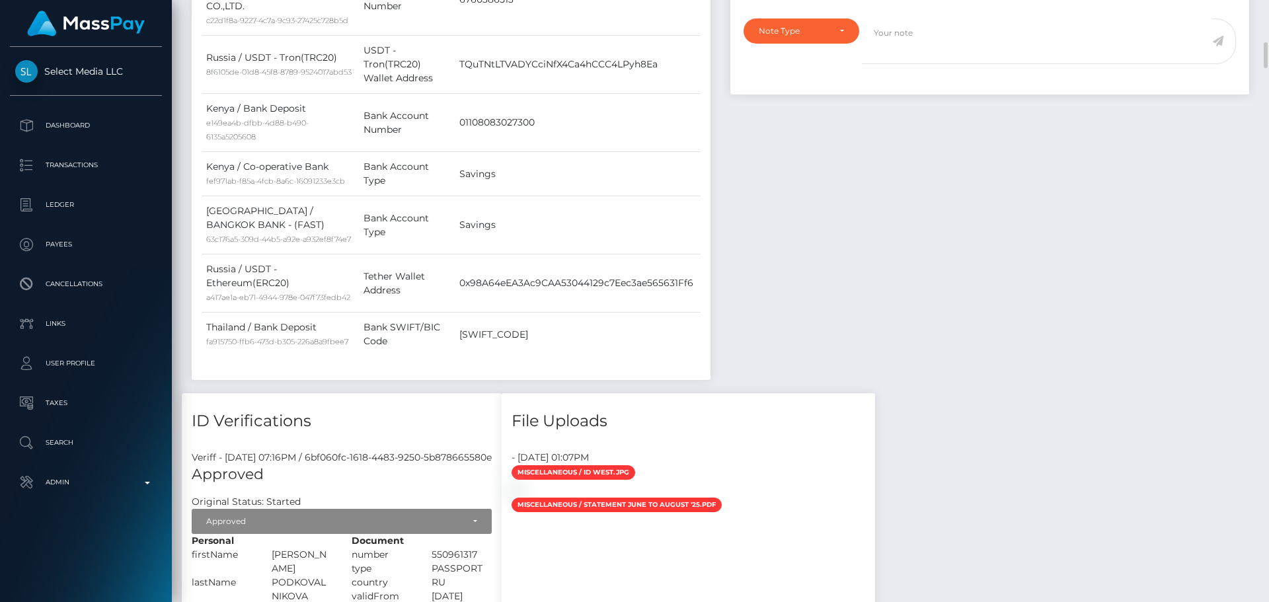
scroll to position [727, 0]
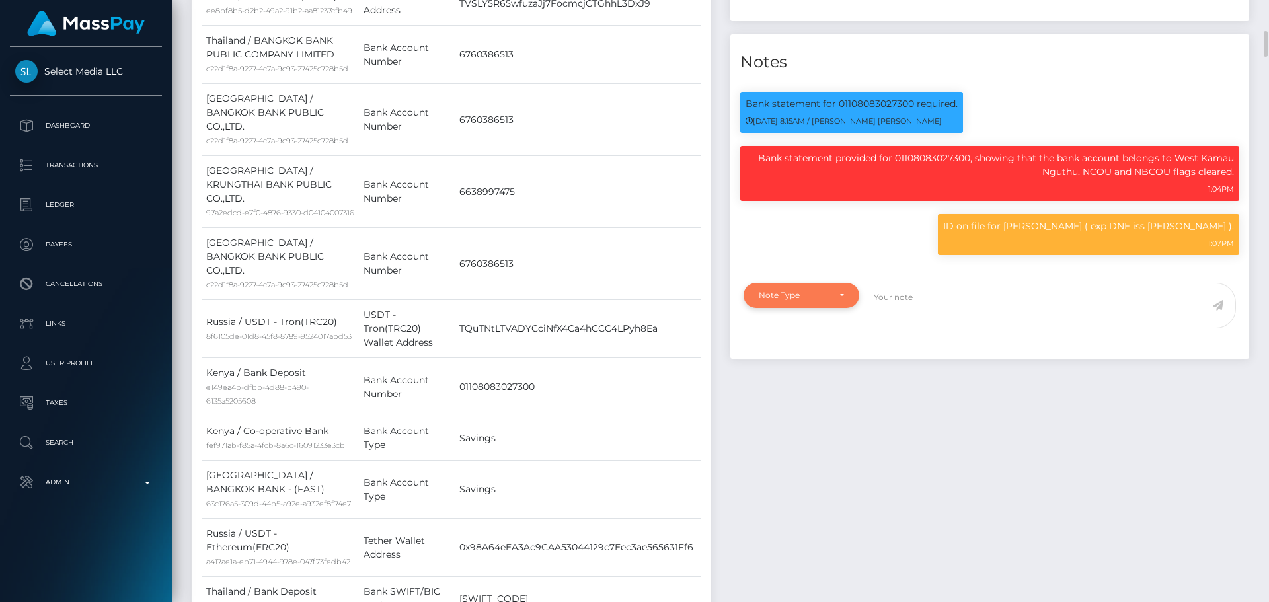
click at [830, 301] on div "Note Type" at bounding box center [801, 295] width 85 height 11
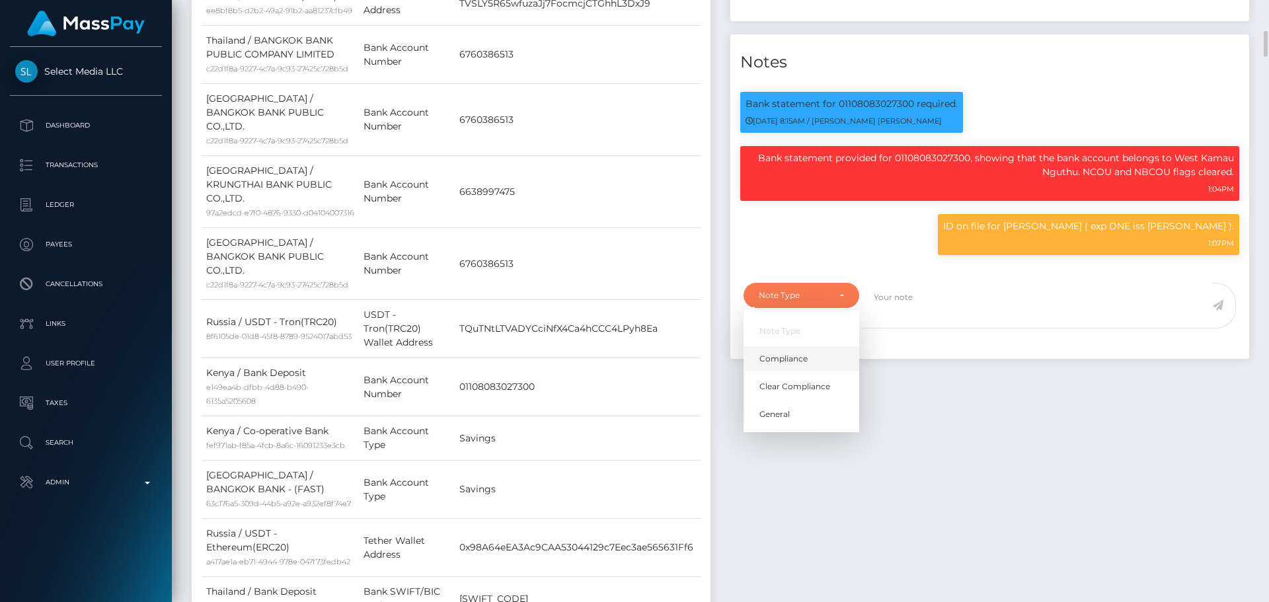
click at [785, 365] on span "Compliance" at bounding box center [783, 359] width 48 height 12
select select "COMPLIANCE"
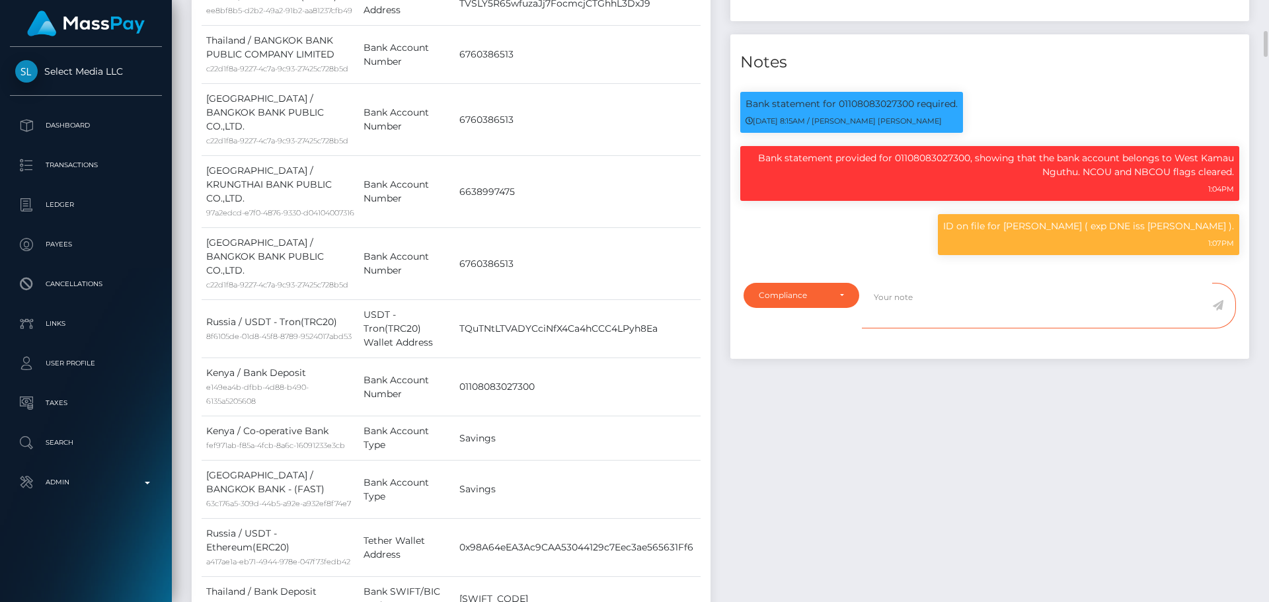
click at [982, 329] on textarea at bounding box center [1037, 306] width 350 height 46
click at [947, 179] on p "Bank statement provided for 01108083027300, showing that the bank account belon…" at bounding box center [990, 165] width 488 height 28
copy p "01108083027300"
click at [1086, 329] on textarea "Payee is not allowed to use the bank account" at bounding box center [1037, 306] width 350 height 46
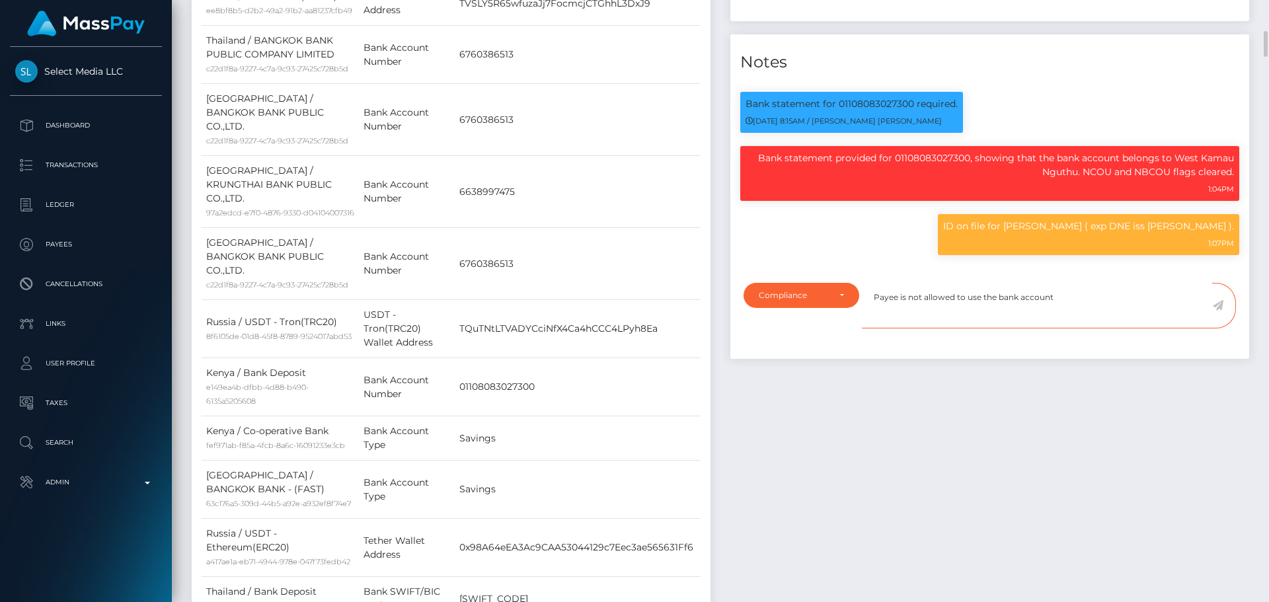
paste textarea "01108083027300"
type textarea "Payee is not allowed to use the bank account [FINANCIAL_ID] anymore."
click at [1216, 311] on icon at bounding box center [1217, 305] width 11 height 11
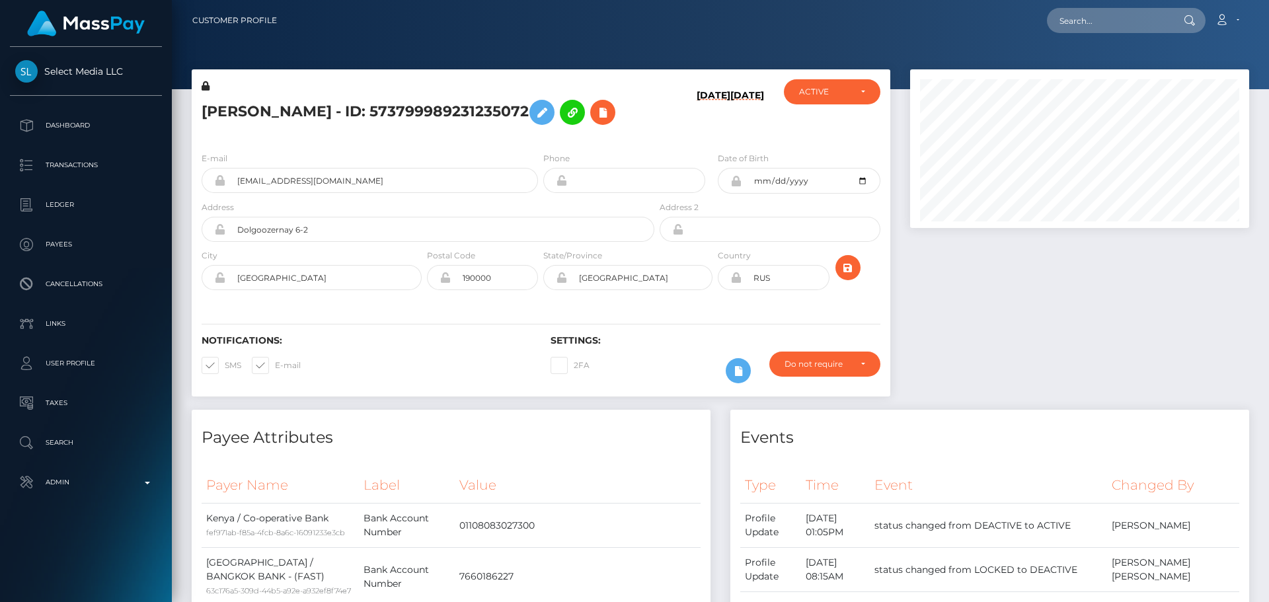
scroll to position [159, 340]
click at [331, 107] on h5 "OLGA PODKOVALNIKOVA - ID: 573799989231235072" at bounding box center [424, 112] width 445 height 38
copy h5 "OLGA PODKOVALNIKOVA - ID: 573799989231235072"
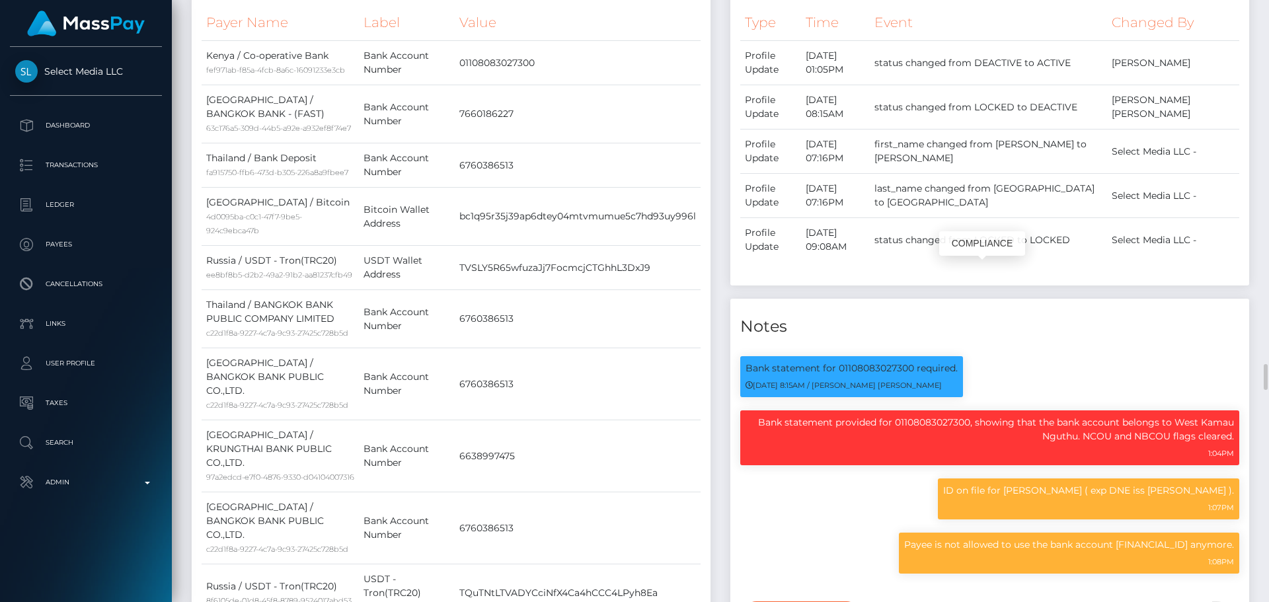
scroll to position [793, 0]
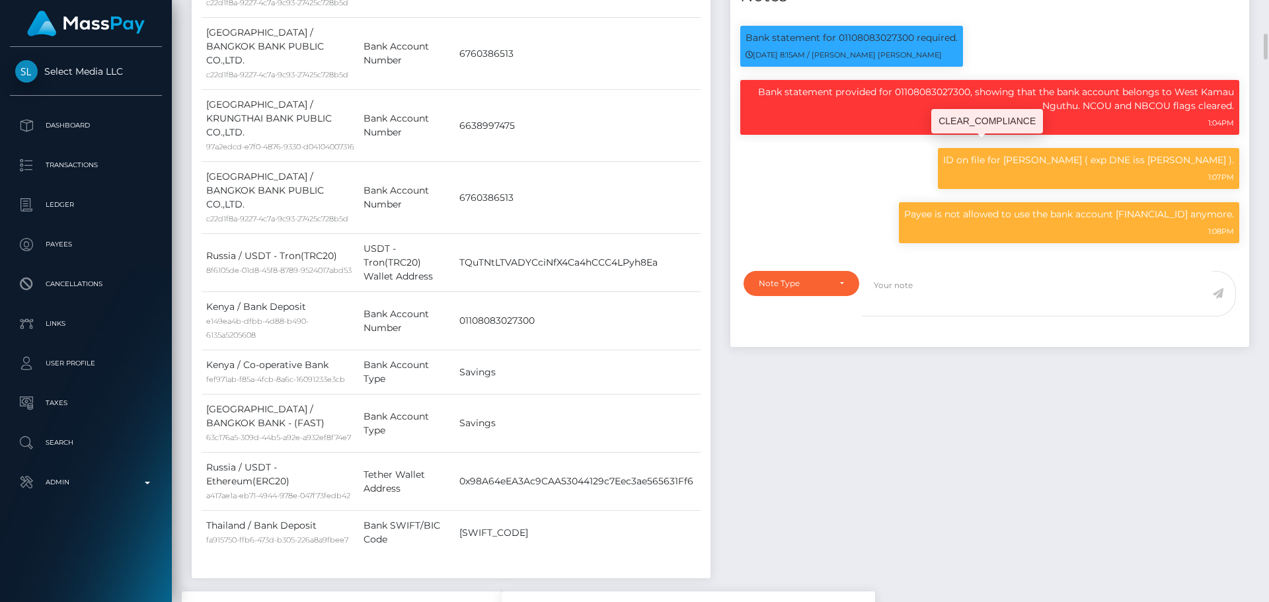
click at [913, 113] on p "Bank statement provided for 01108083027300, showing that the bank account belon…" at bounding box center [990, 99] width 488 height 28
copy p "01108083027300"
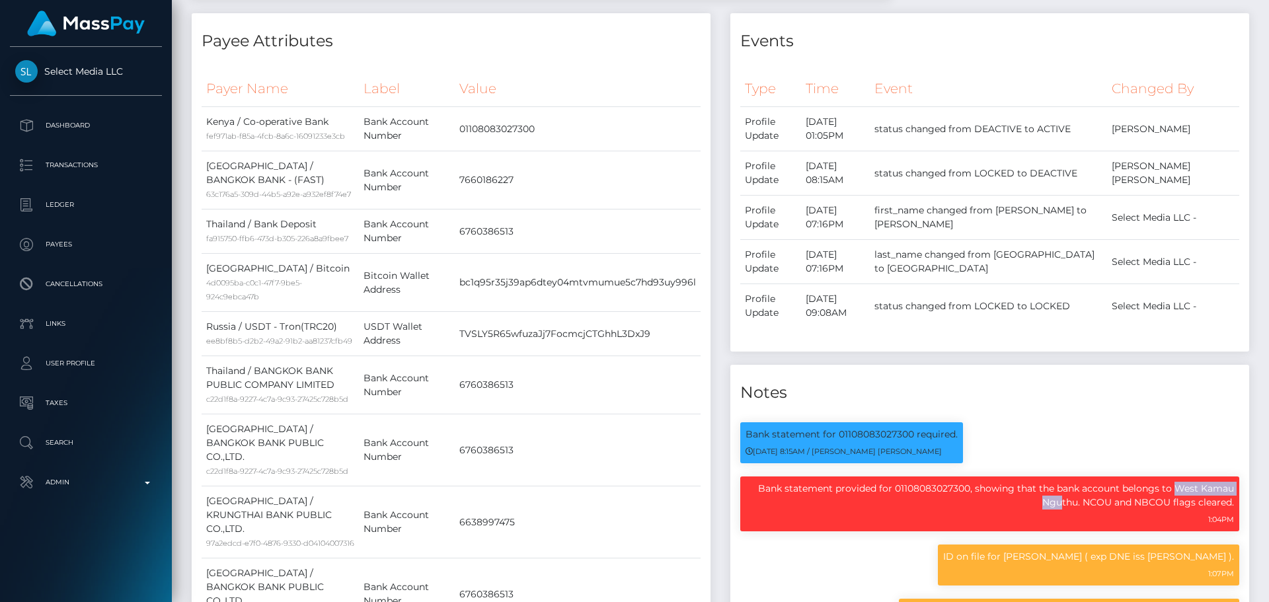
scroll to position [0, 0]
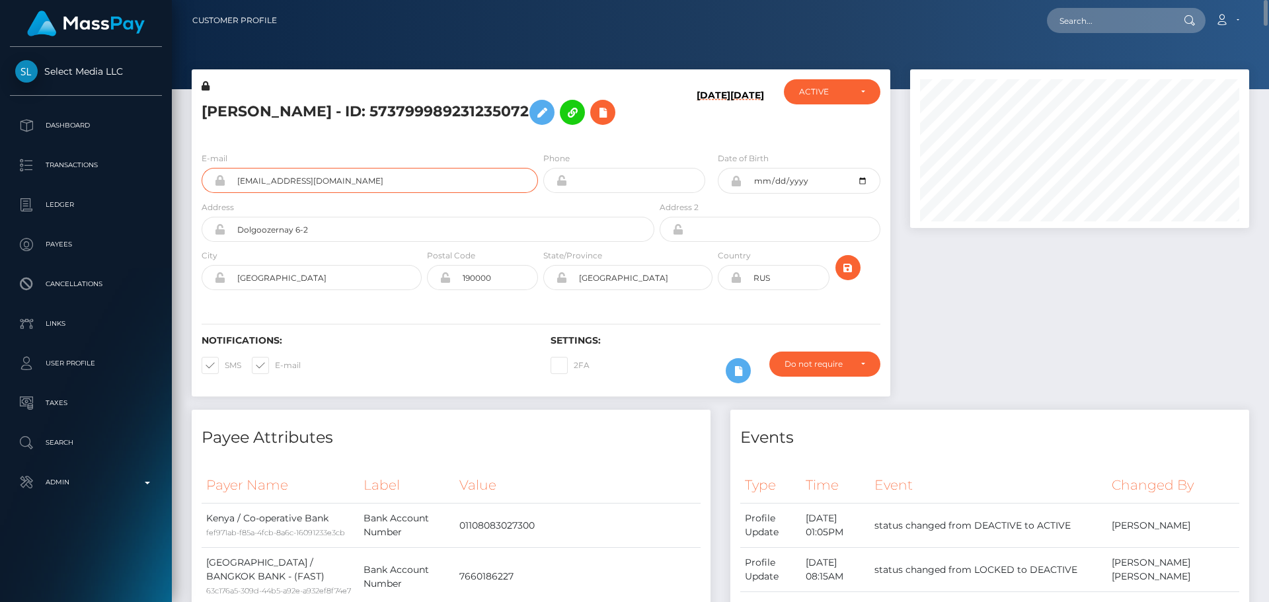
drag, startPoint x: 411, startPoint y: 219, endPoint x: 209, endPoint y: 216, distance: 202.3
click at [208, 193] on div "olgawashere195@gmail.com" at bounding box center [370, 180] width 336 height 25
click at [1102, 20] on input "text" at bounding box center [1109, 20] width 124 height 25
paste input "285743584429219840"
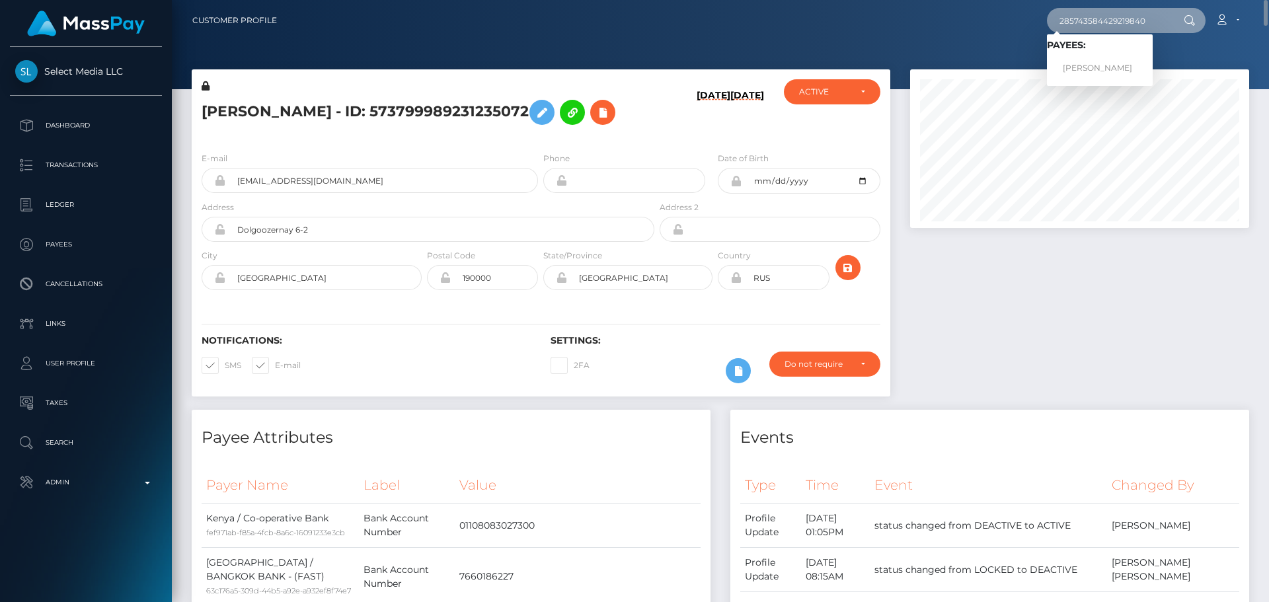
type input "285743584429219840"
click at [1082, 70] on link "Ilia Alexandrovich Schegolev" at bounding box center [1100, 68] width 106 height 24
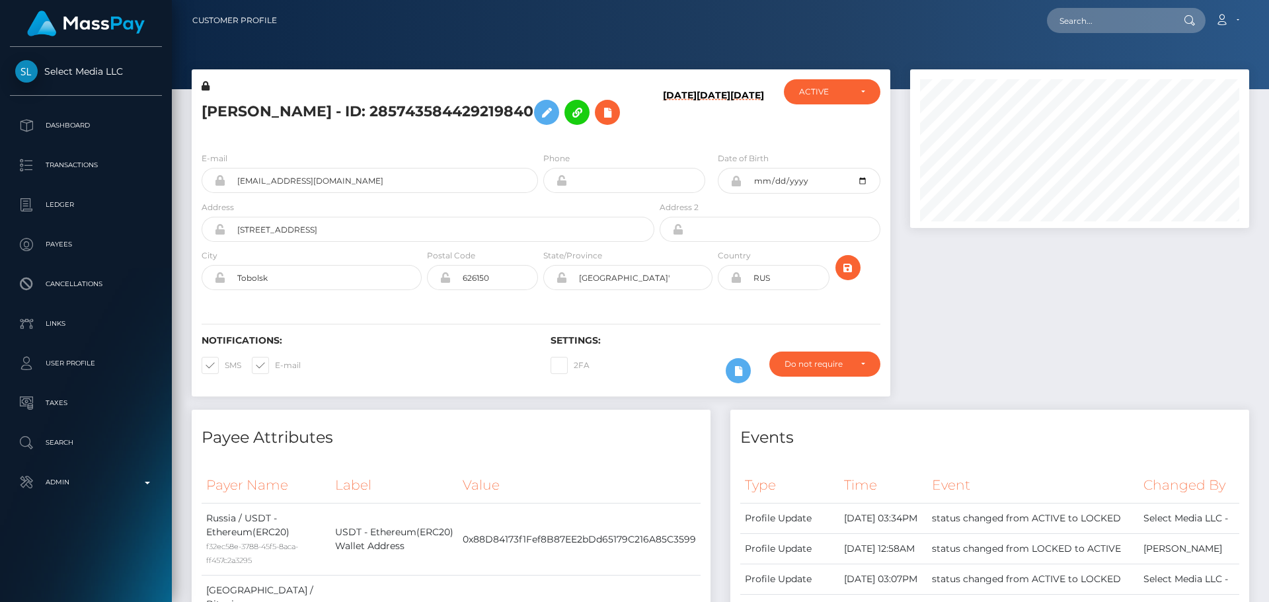
scroll to position [159, 340]
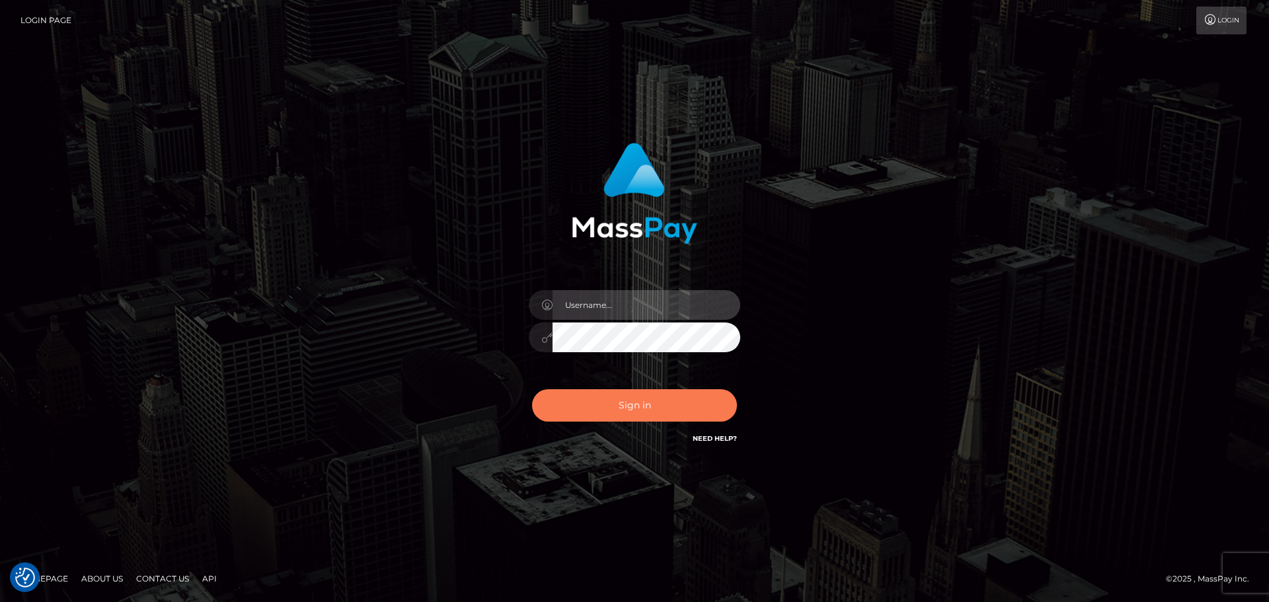
type input "[DOMAIN_NAME]"
click at [595, 417] on button "Sign in" at bounding box center [634, 405] width 205 height 32
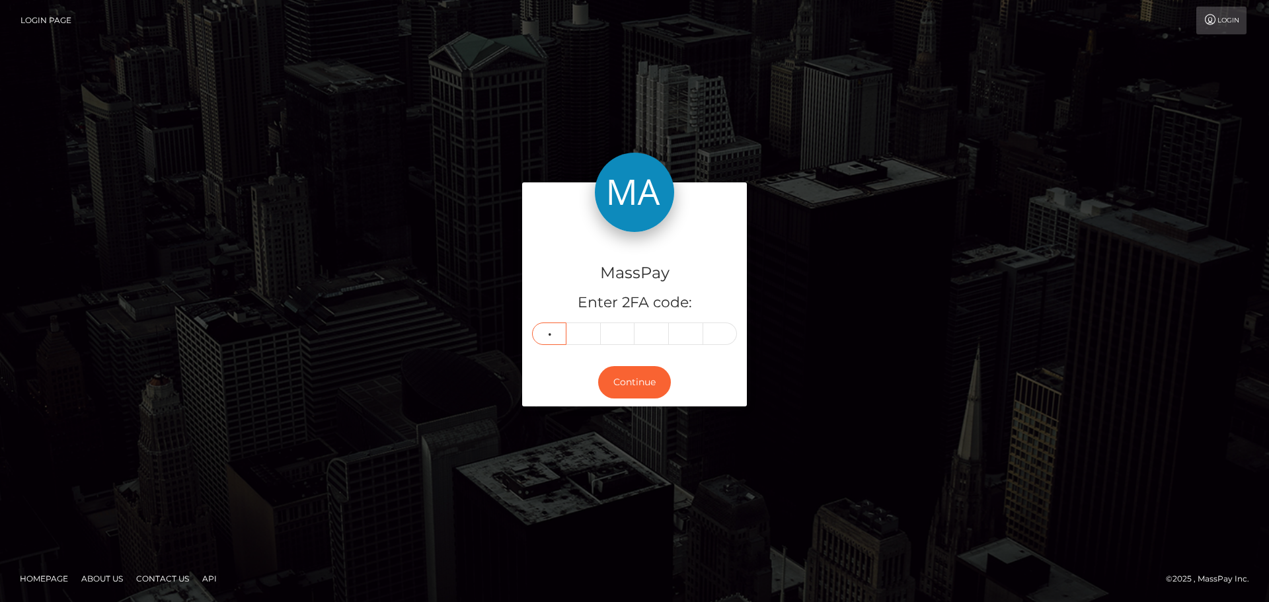
type input "1"
type input "7"
type input "1"
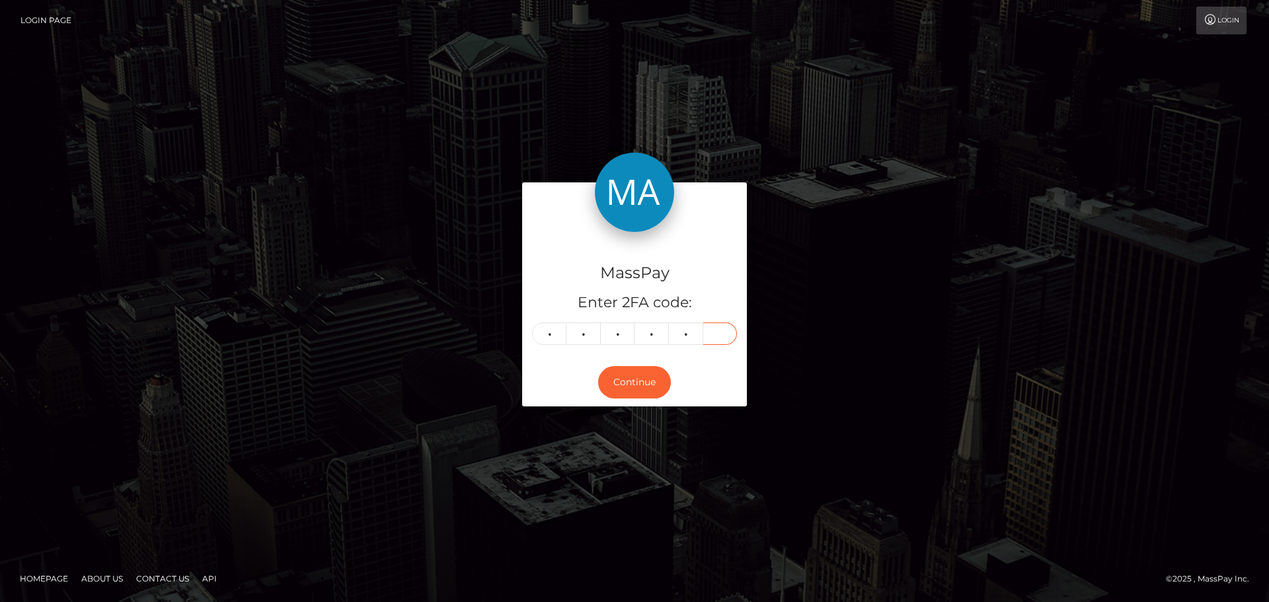
type input "4"
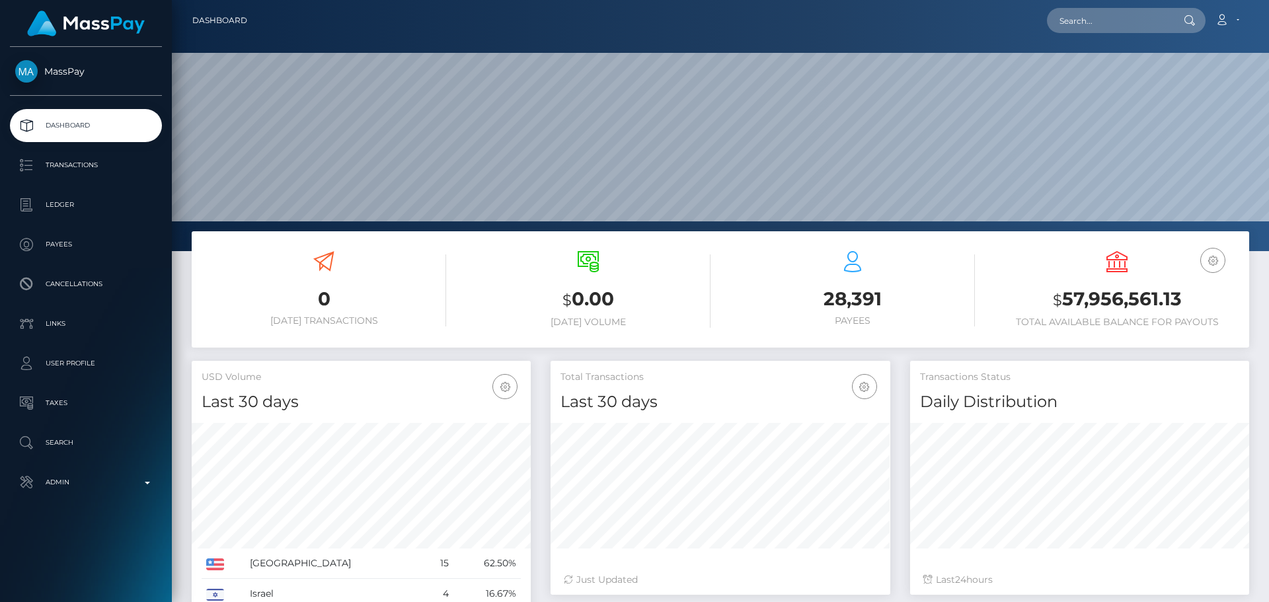
scroll to position [235, 340]
click at [1091, 24] on input "text" at bounding box center [1109, 20] width 124 height 25
paste input "285743584429219840"
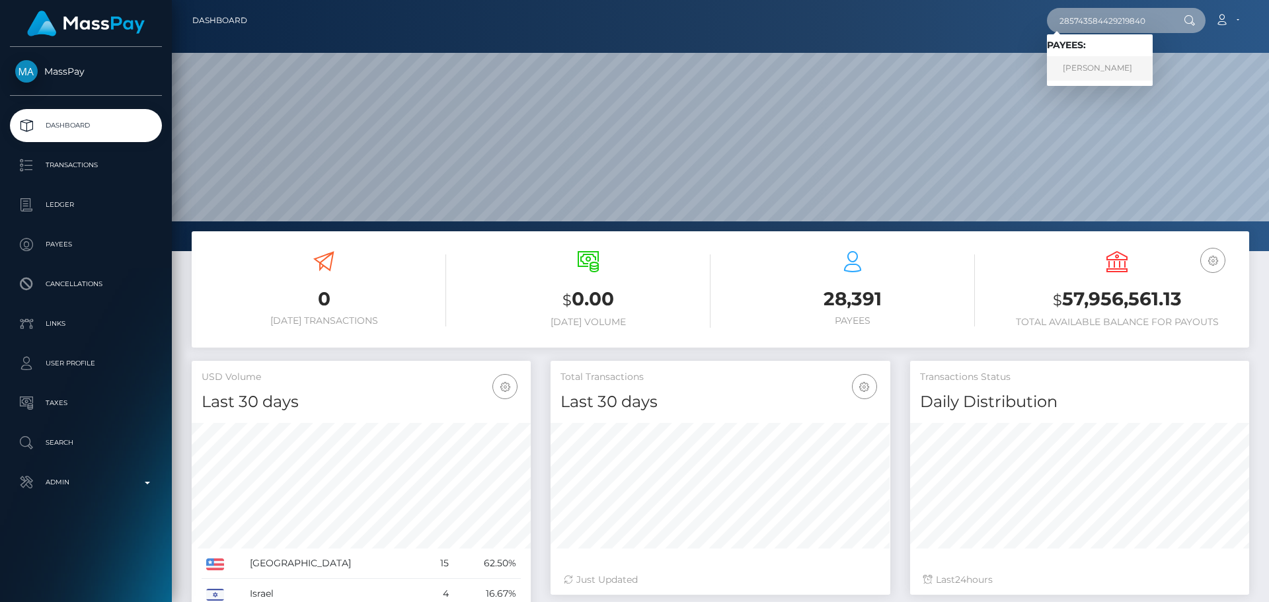
type input "285743584429219840"
click at [1106, 60] on link "[PERSON_NAME]" at bounding box center [1100, 68] width 106 height 24
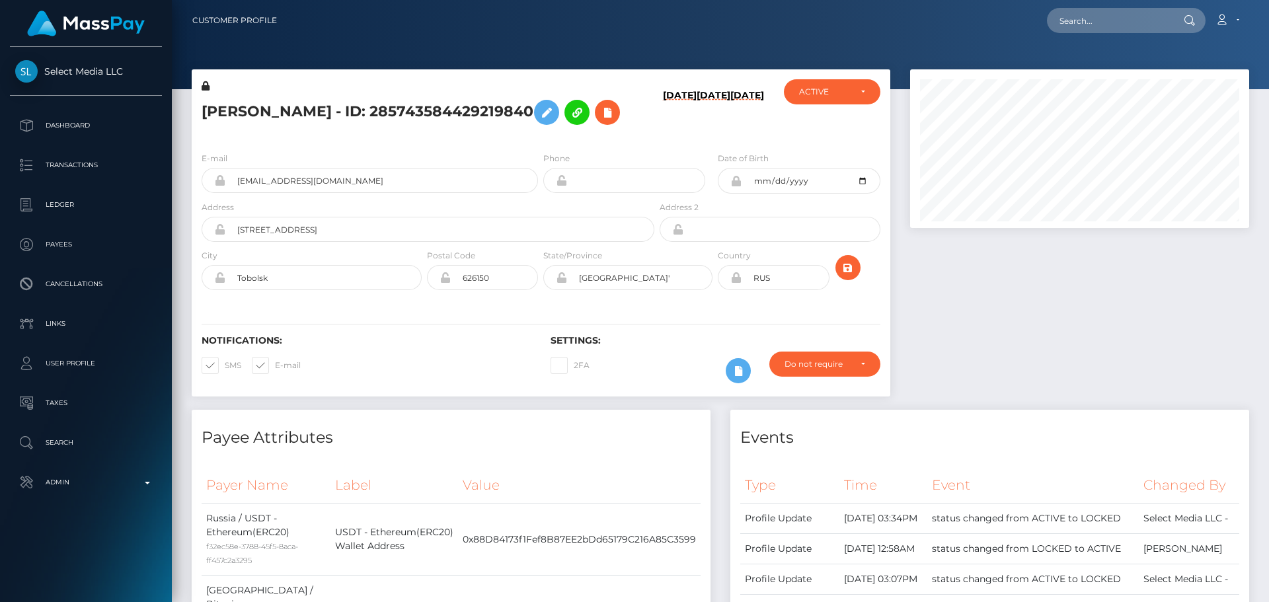
scroll to position [159, 340]
click at [458, 132] on h5 "[PERSON_NAME] - ID: 285743584429219840" at bounding box center [424, 112] width 445 height 38
click at [499, 132] on h5 "[PERSON_NAME] - ID: 285743584429219840" at bounding box center [424, 112] width 445 height 38
click at [511, 132] on h5 "[PERSON_NAME] - ID: 285743584429219840" at bounding box center [424, 112] width 445 height 38
click at [538, 132] on h5 "[PERSON_NAME] - ID: 285743584429219840" at bounding box center [424, 112] width 445 height 38
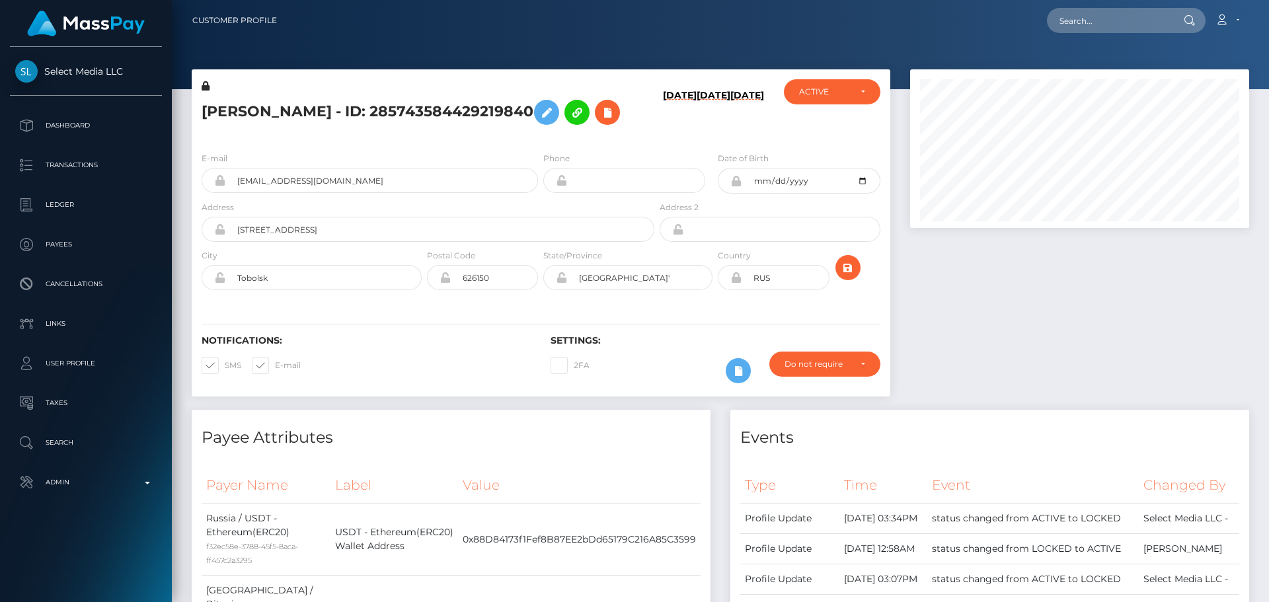
click at [538, 132] on h5 "[PERSON_NAME] - ID: 285743584429219840" at bounding box center [424, 112] width 445 height 38
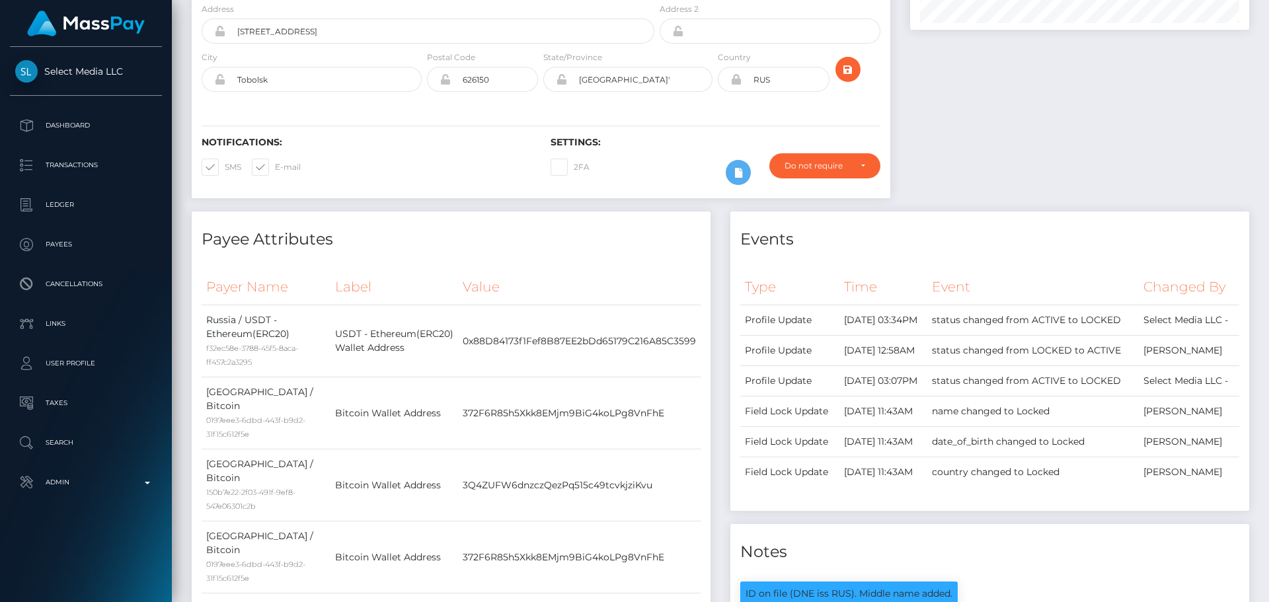
scroll to position [0, 0]
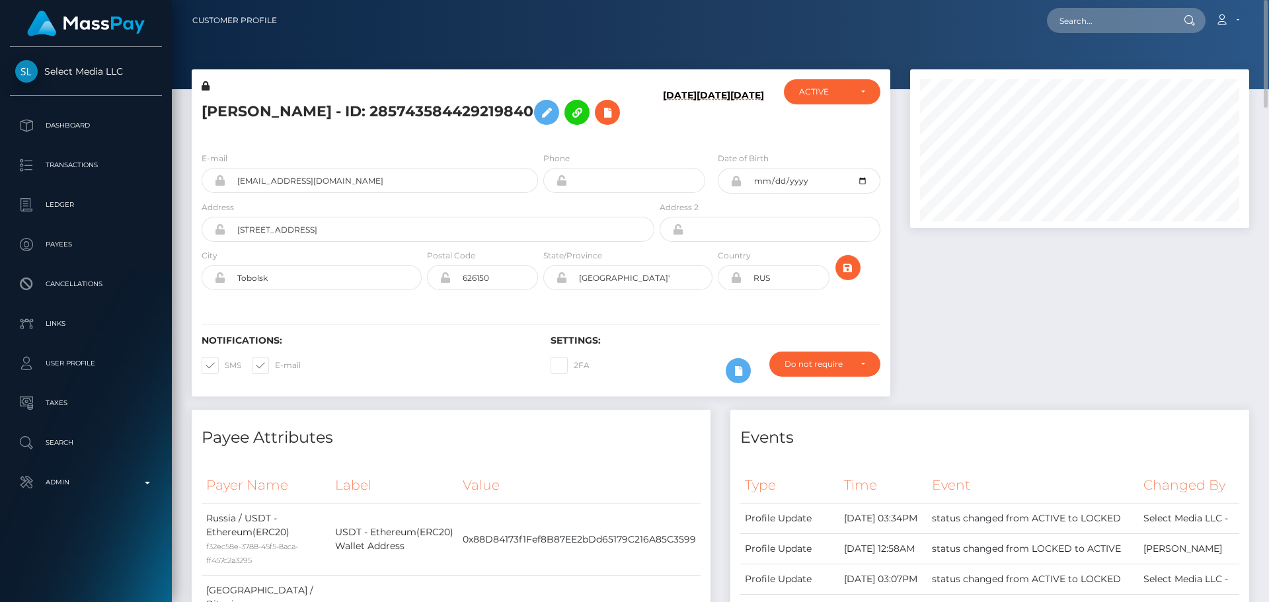
click at [521, 117] on h5 "[PERSON_NAME] - ID: 285743584429219840" at bounding box center [424, 112] width 445 height 38
click at [520, 132] on h5 "[PERSON_NAME] - ID: 285743584429219840" at bounding box center [424, 112] width 445 height 38
click at [547, 132] on h5 "[PERSON_NAME] - ID: 285743584429219840" at bounding box center [424, 112] width 445 height 38
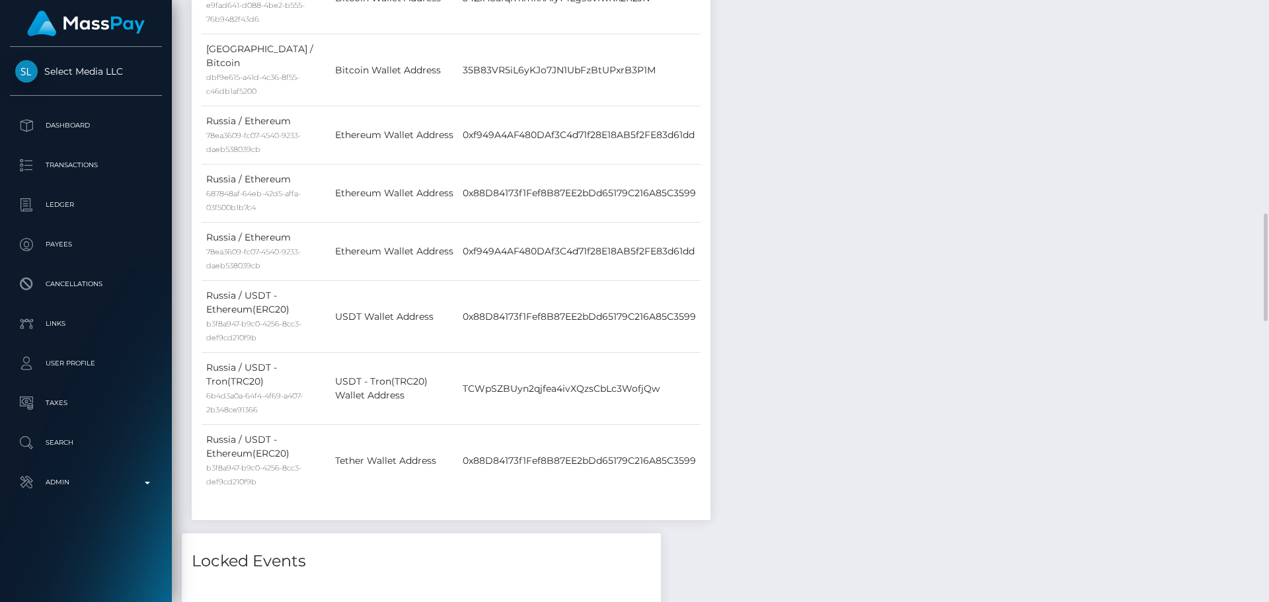
scroll to position [1586, 0]
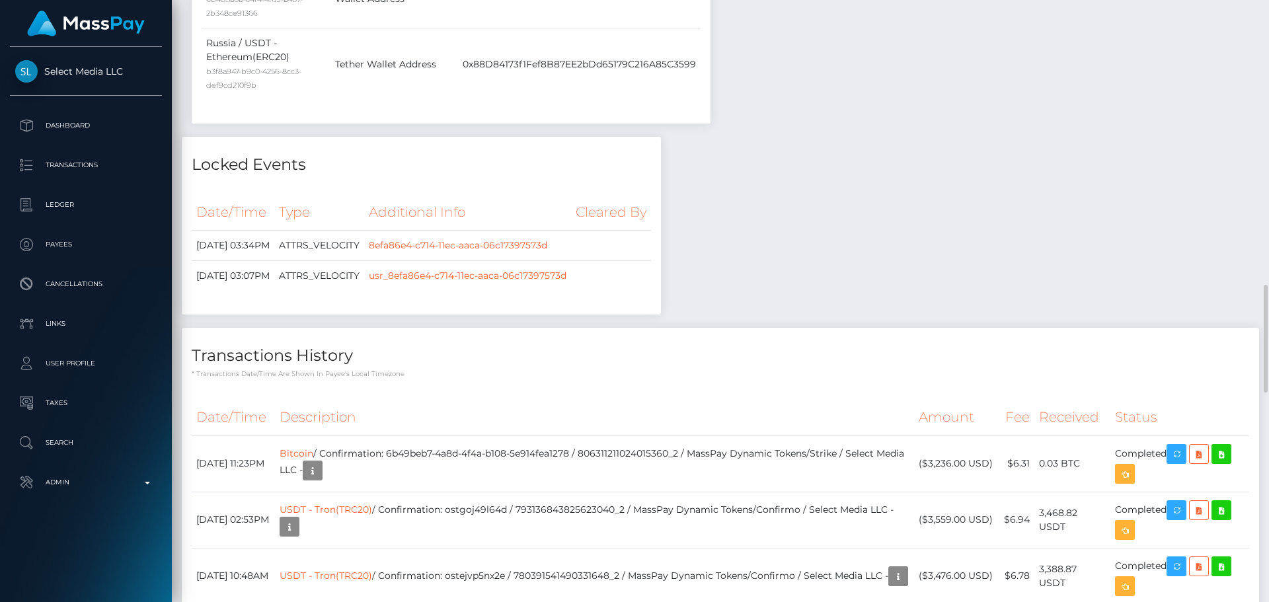
click at [517, 344] on h4 "Transactions History" at bounding box center [721, 355] width 1058 height 23
click at [445, 369] on p "* Transactions date/time are shown in payee's local timezone" at bounding box center [721, 374] width 1058 height 10
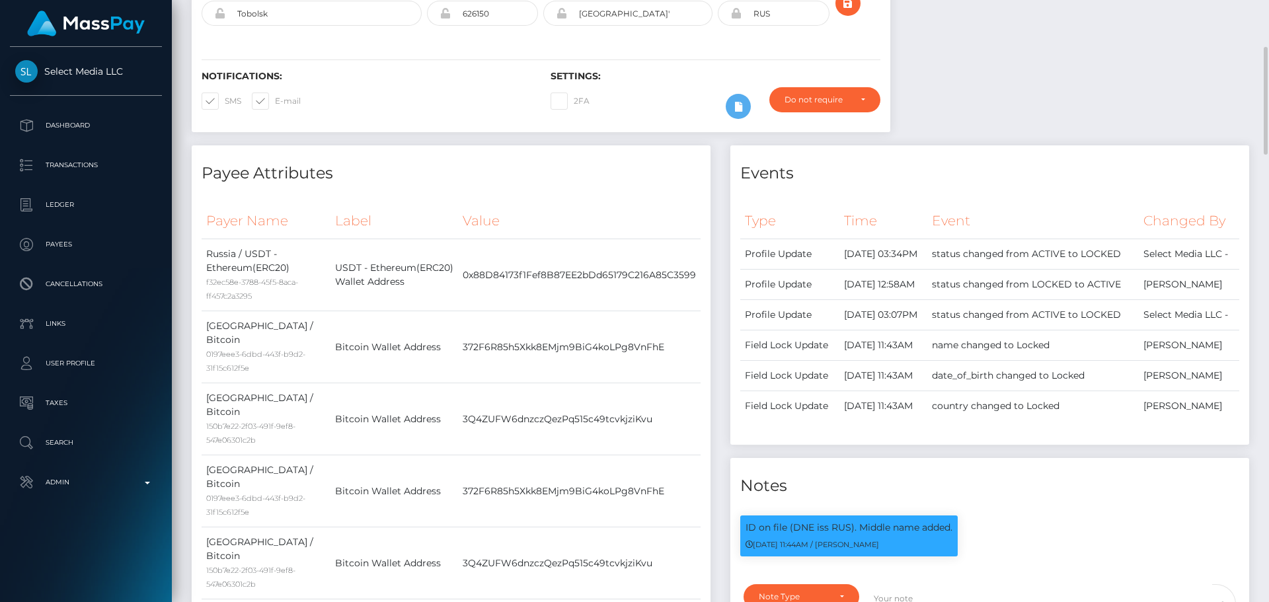
scroll to position [0, 0]
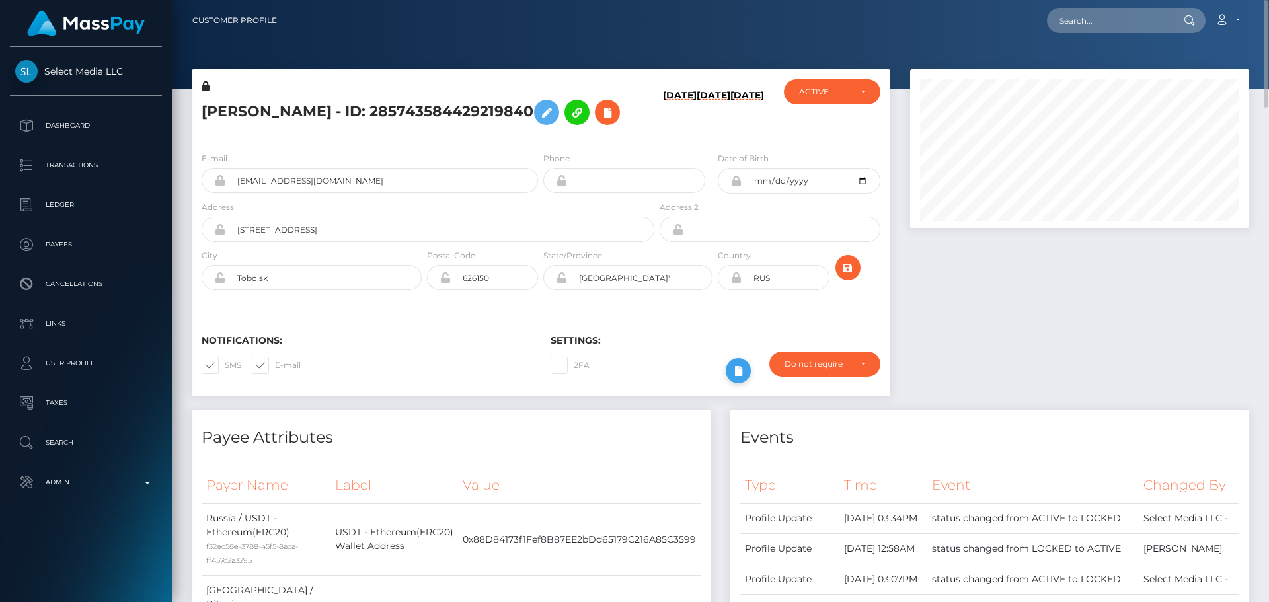
click at [746, 379] on icon at bounding box center [738, 371] width 16 height 17
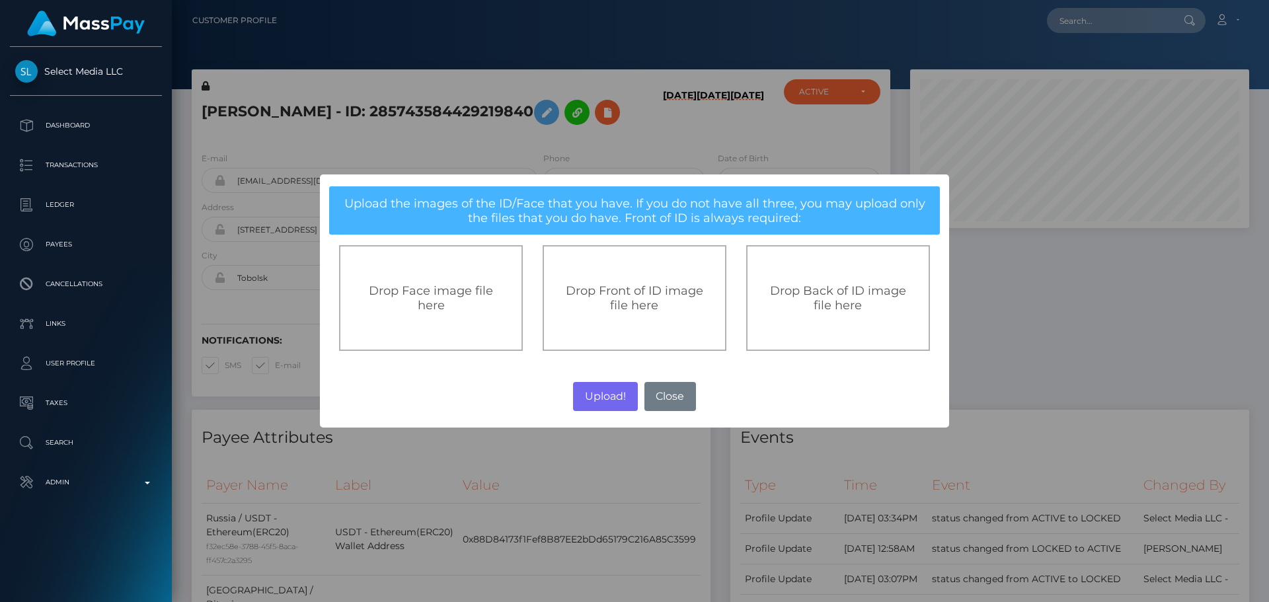
click at [625, 316] on div "Drop Front of ID image file here" at bounding box center [635, 298] width 184 height 106
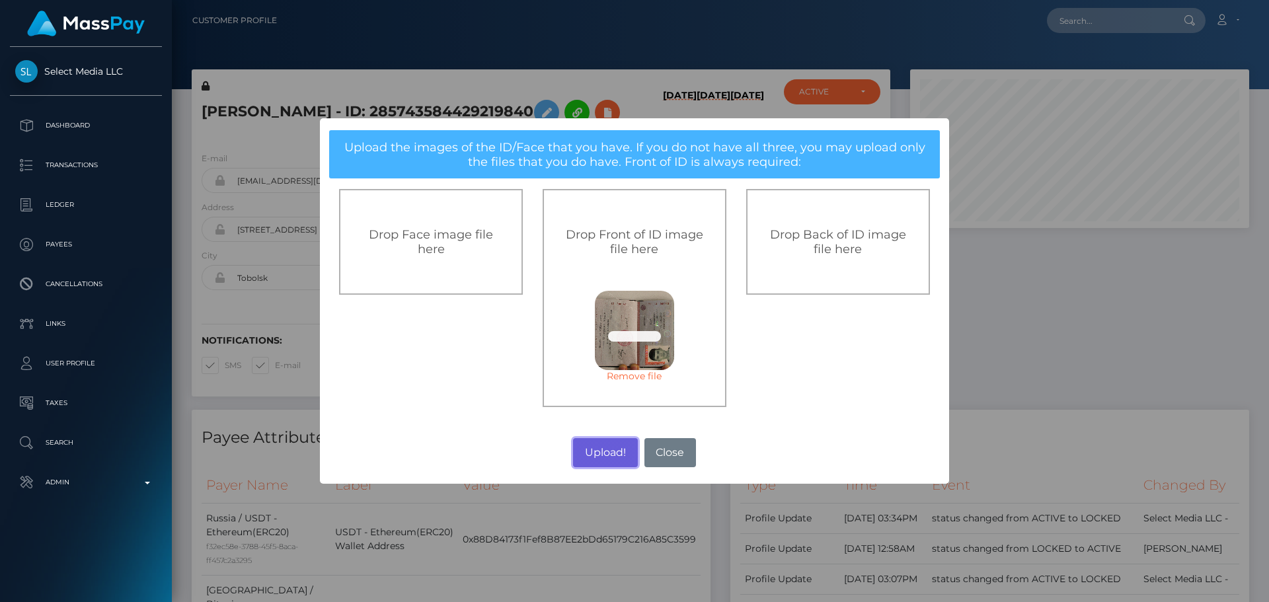
click at [605, 453] on button "Upload!" at bounding box center [605, 452] width 64 height 29
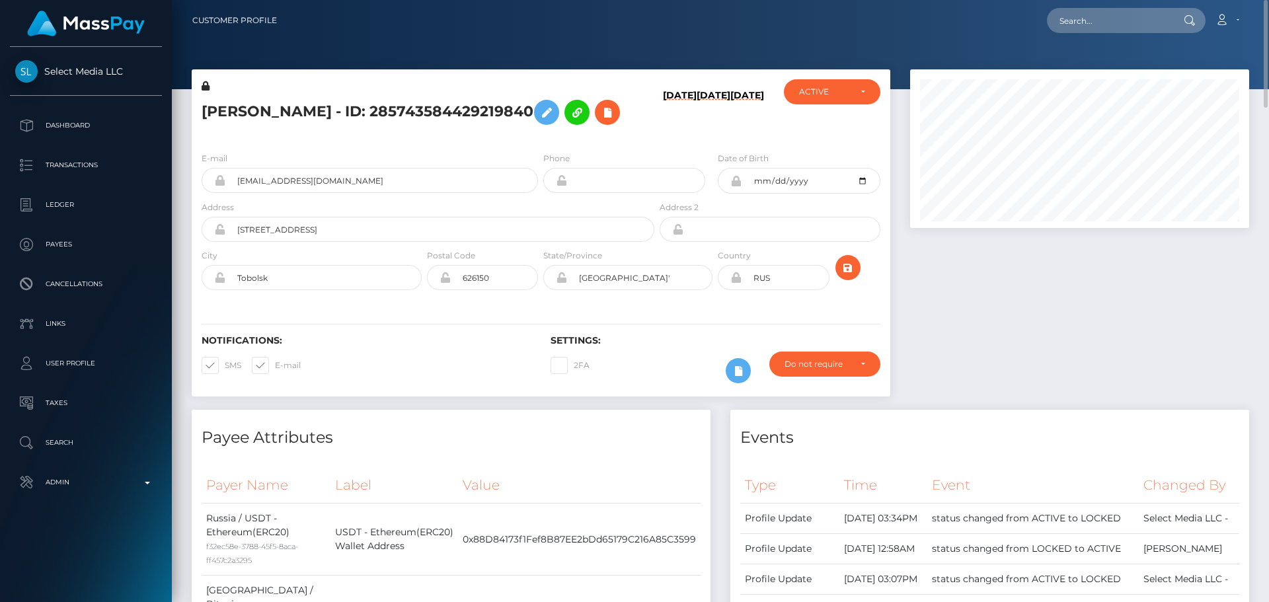
click at [621, 331] on div "Notifications: SMS E-mail Settings: 2FA" at bounding box center [541, 349] width 699 height 93
click at [613, 332] on div "Notifications: SMS E-mail Settings: 2FA" at bounding box center [541, 349] width 699 height 93
click at [611, 333] on div "Notifications: SMS E-mail Settings: 2FA" at bounding box center [541, 349] width 699 height 93
click at [613, 333] on div "Notifications: SMS E-mail Settings: 2FA" at bounding box center [541, 349] width 699 height 93
click at [847, 276] on icon "submit" at bounding box center [848, 268] width 16 height 17
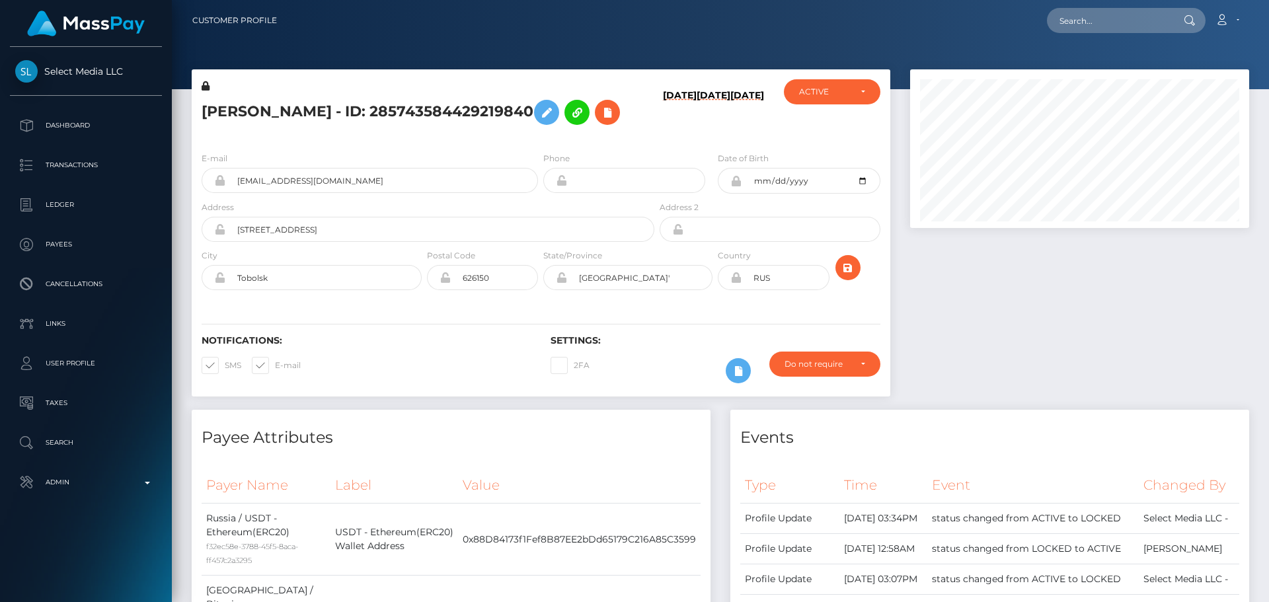
scroll to position [159, 340]
click at [562, 132] on h5 "[PERSON_NAME] - ID: 285743584429219840" at bounding box center [424, 112] width 445 height 38
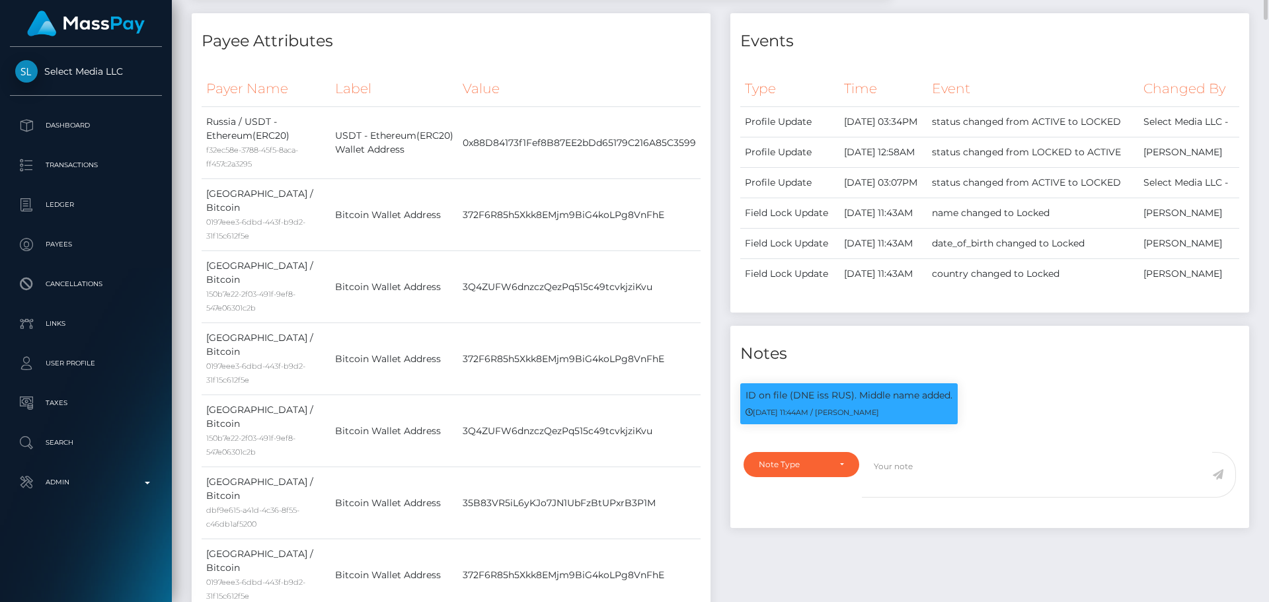
scroll to position [0, 0]
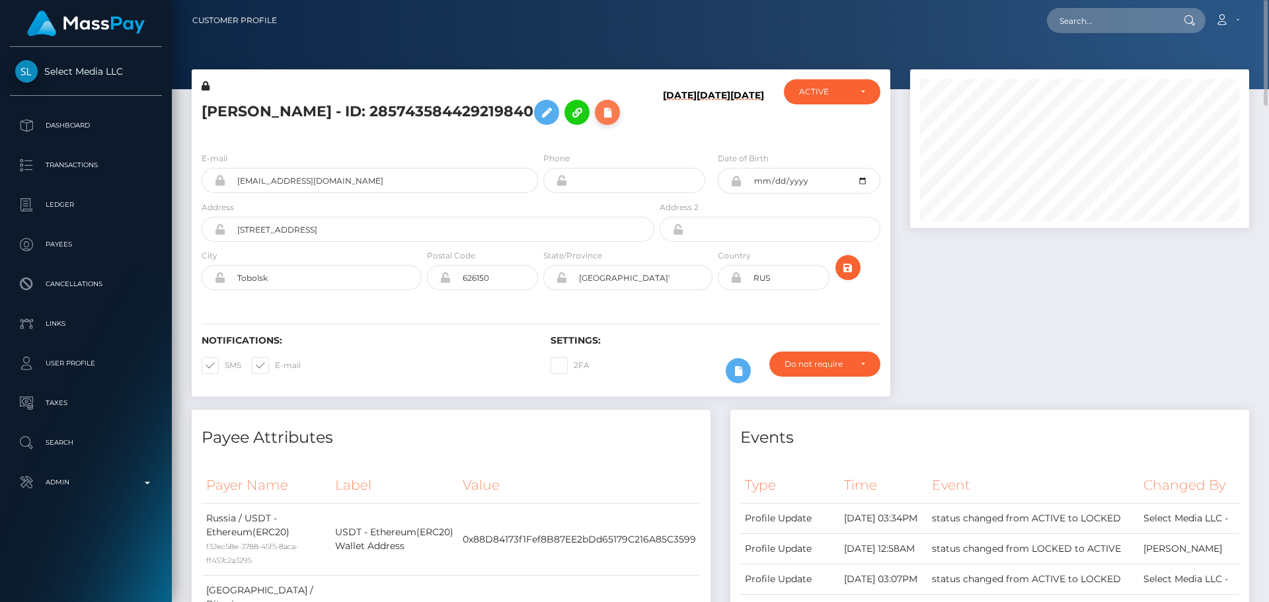
click at [599, 121] on icon at bounding box center [607, 112] width 16 height 17
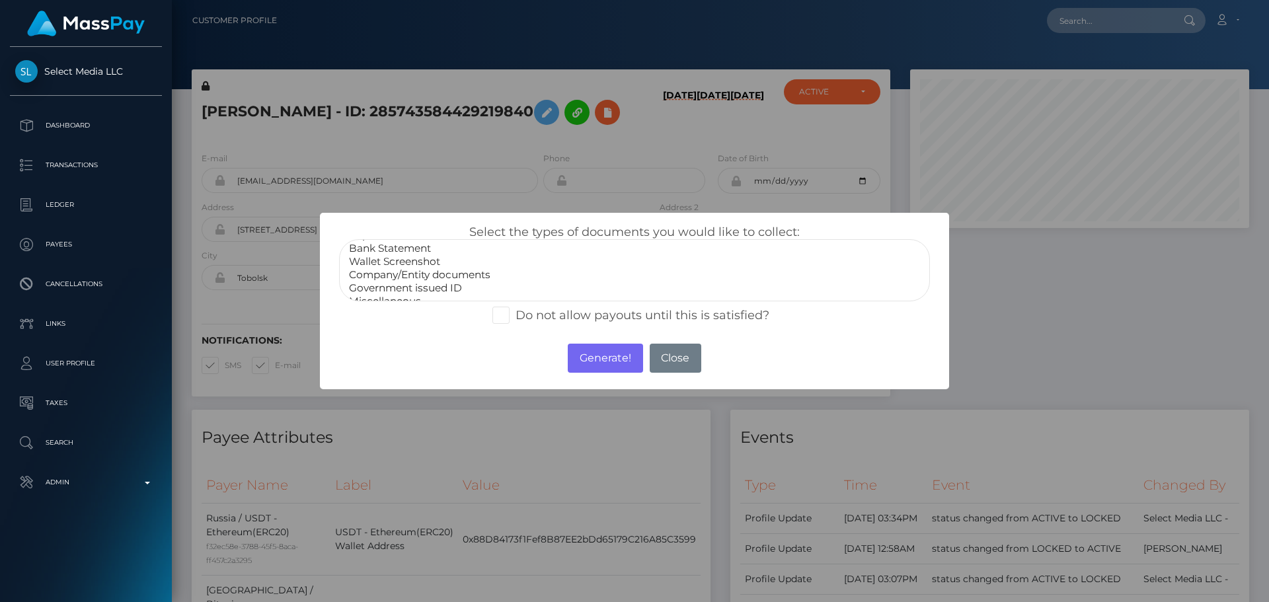
scroll to position [26, 0]
select select "Miscellaneous"
click at [399, 286] on option "Miscellaneous" at bounding box center [635, 290] width 574 height 13
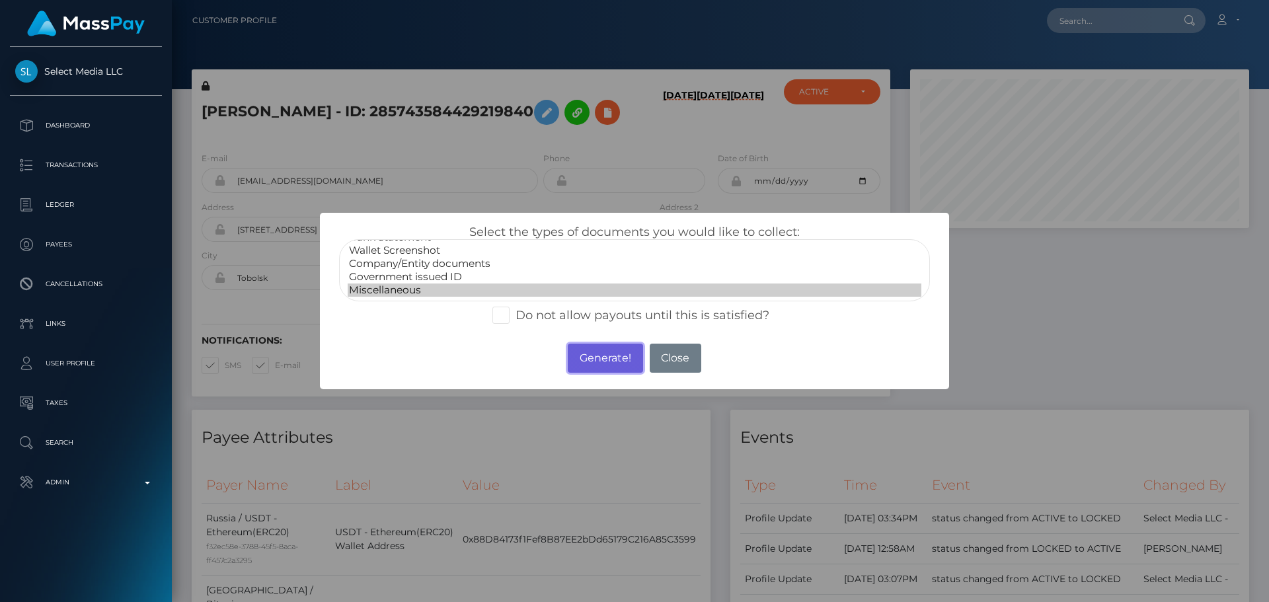
click at [592, 356] on button "Generate!" at bounding box center [605, 358] width 75 height 29
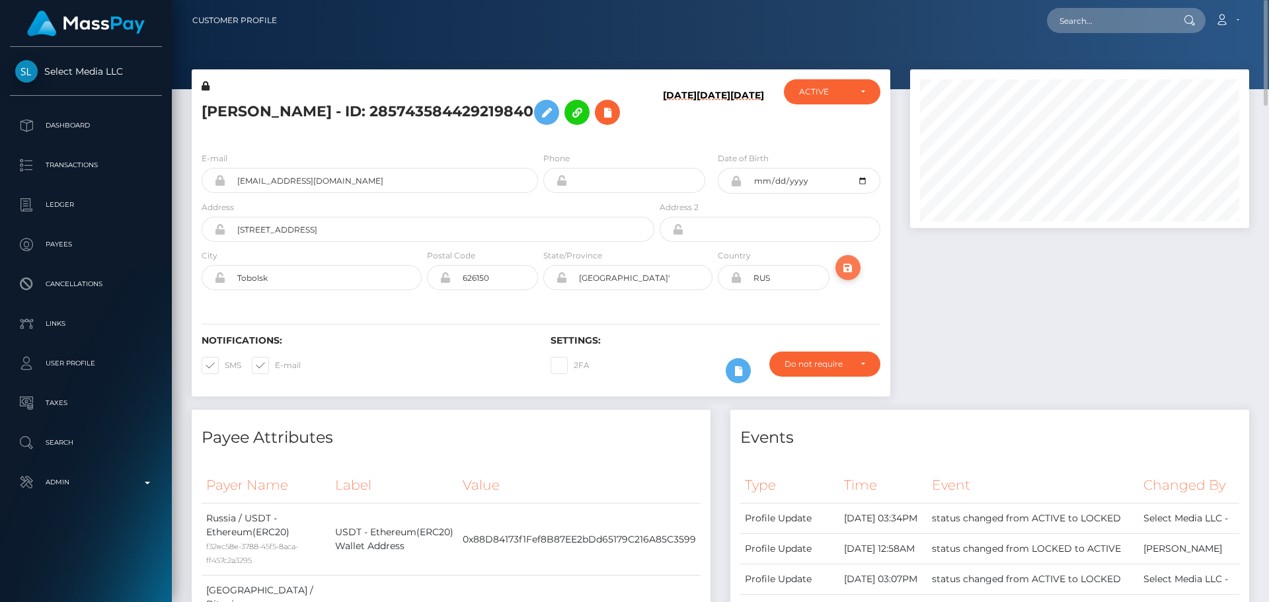
click at [844, 276] on icon "submit" at bounding box center [848, 268] width 16 height 17
click at [539, 141] on div "[PERSON_NAME] - ID: 285743584429219840" at bounding box center [424, 110] width 465 height 62
click at [852, 279] on button "submit" at bounding box center [847, 267] width 25 height 25
click at [406, 242] on input "street 15, house 39, apartment 221" at bounding box center [439, 229] width 429 height 25
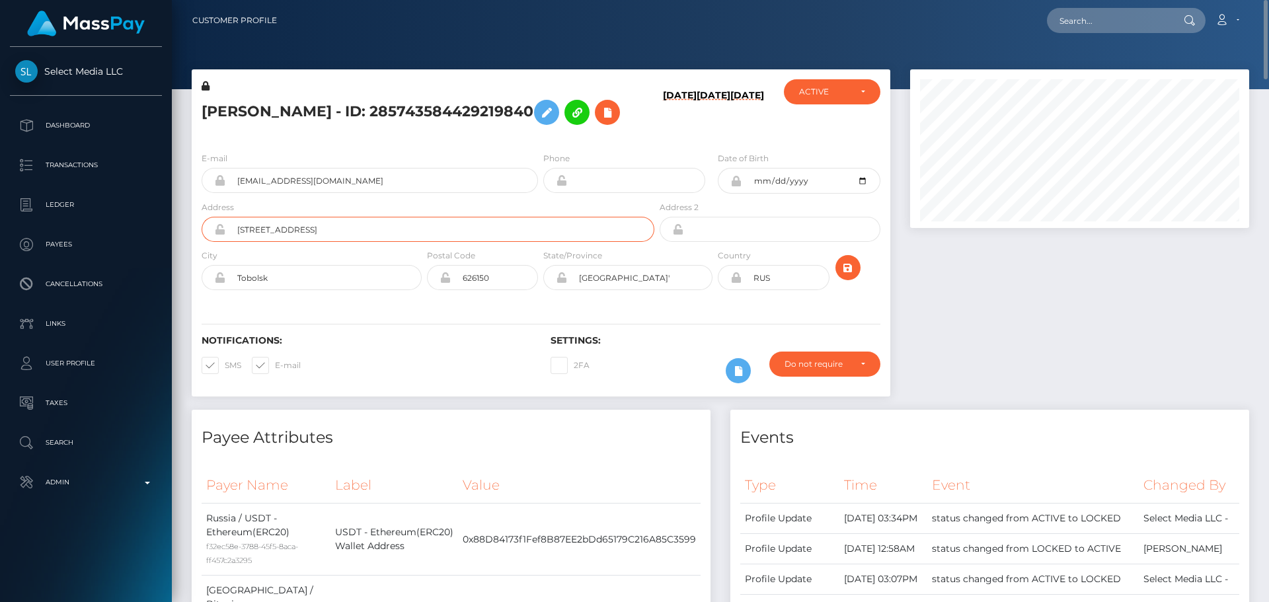
click at [406, 242] on input "street 15, house 39, apartment 221" at bounding box center [439, 229] width 429 height 25
paste input "Donja Lastva, Apartment PD-21, Floor P3, Parcel 155/"
type input "[GEOGRAPHIC_DATA], [STREET_ADDRESS]"
click at [395, 303] on div "E-mail raizrus@gmail.com Phone Date of Birth City" at bounding box center [541, 222] width 699 height 162
click at [315, 290] on input "Tobolsk" at bounding box center [323, 277] width 196 height 25
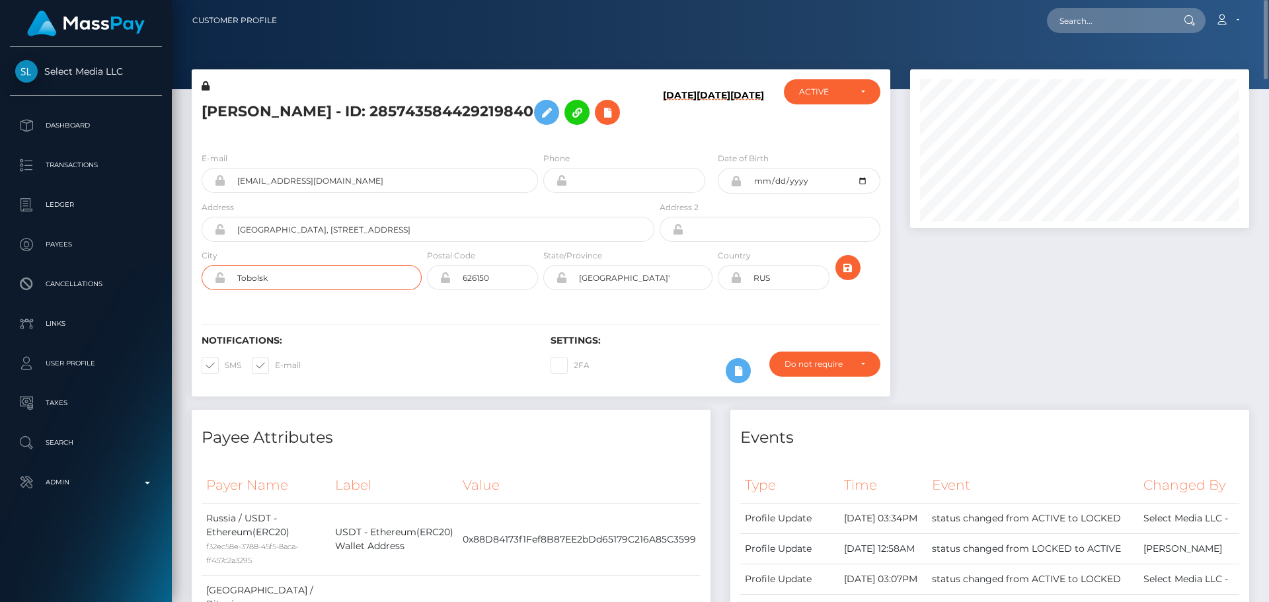
click at [315, 290] on input "Tobolsk" at bounding box center [323, 277] width 196 height 25
paste input "ivat"
type input "Tivat"
click at [249, 334] on div "Notifications: SMS E-mail Settings: 2FA" at bounding box center [541, 349] width 699 height 93
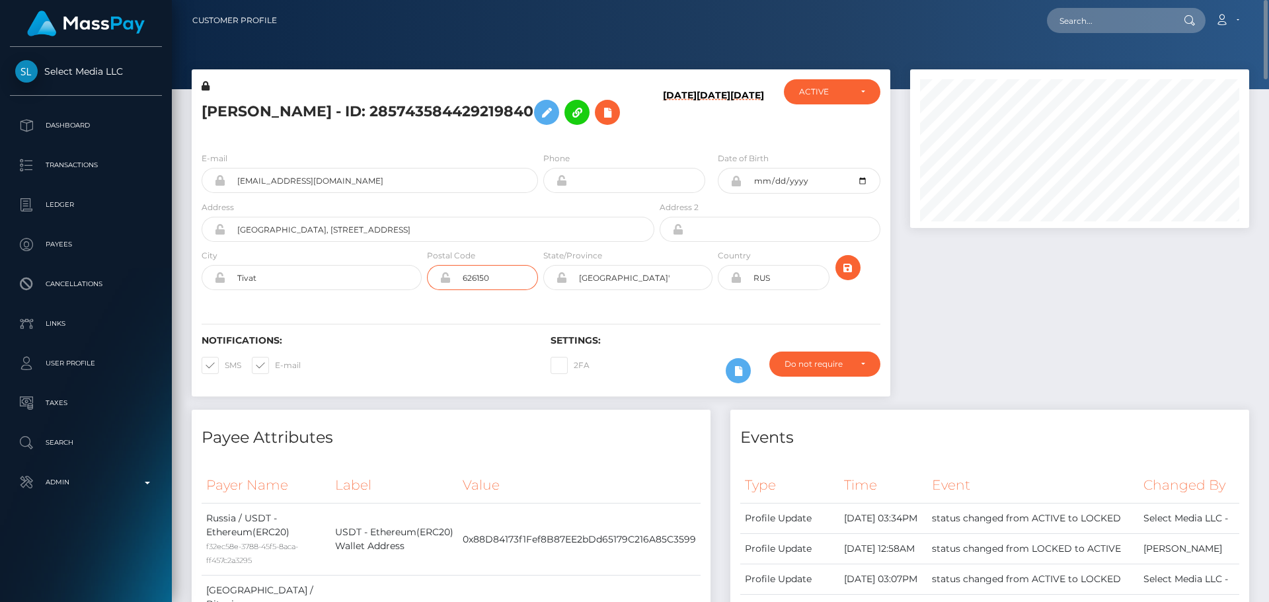
click at [505, 290] on input "626150" at bounding box center [494, 277] width 87 height 25
paste input "85320"
type input "85320"
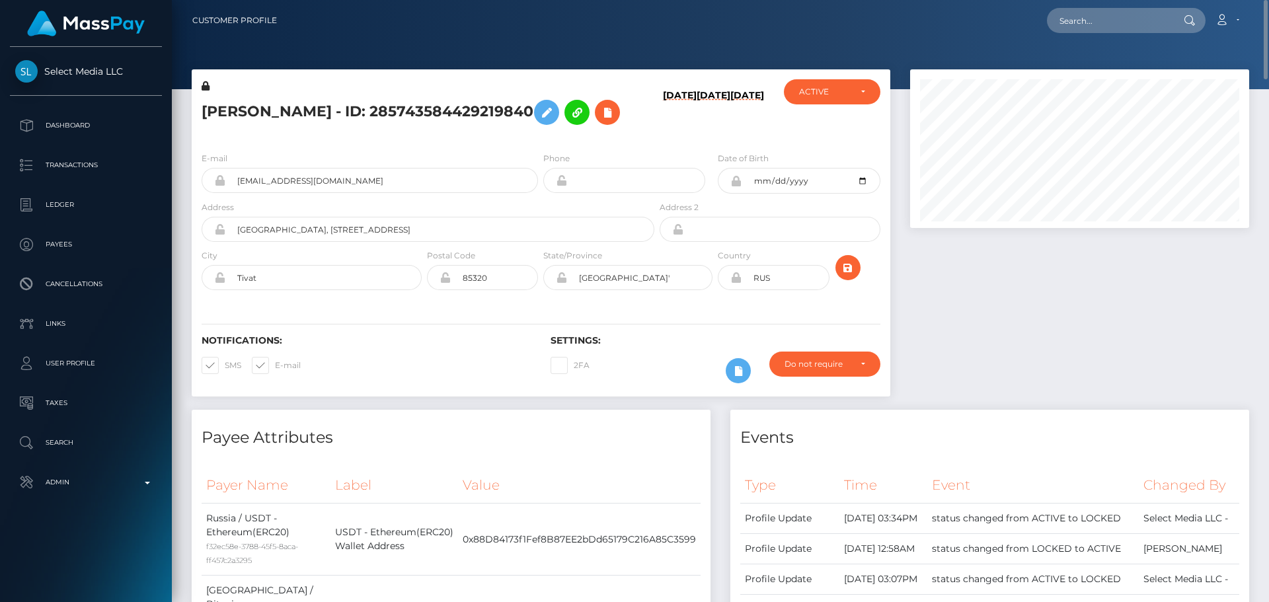
click at [466, 335] on div "Notifications: SMS E-mail Settings: 2FA" at bounding box center [541, 349] width 699 height 93
click at [251, 290] on input "Tivat" at bounding box center [323, 277] width 196 height 25
click at [679, 290] on input "Tymenskaya oblast'" at bounding box center [639, 277] width 145 height 25
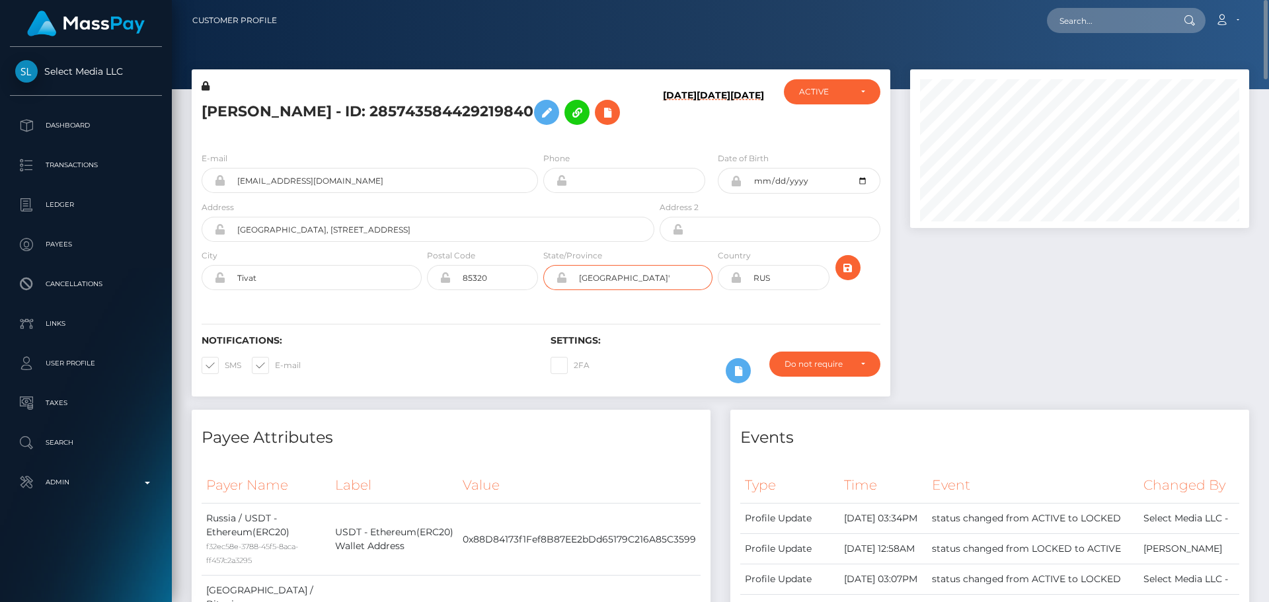
click at [679, 290] on input "Tymenskaya oblast'" at bounding box center [639, 277] width 145 height 25
paste input "ivat"
type input "Tivat"
click at [479, 336] on div "Notifications: SMS E-mail Settings: 2FA" at bounding box center [541, 349] width 699 height 93
click at [734, 283] on icon at bounding box center [735, 277] width 11 height 11
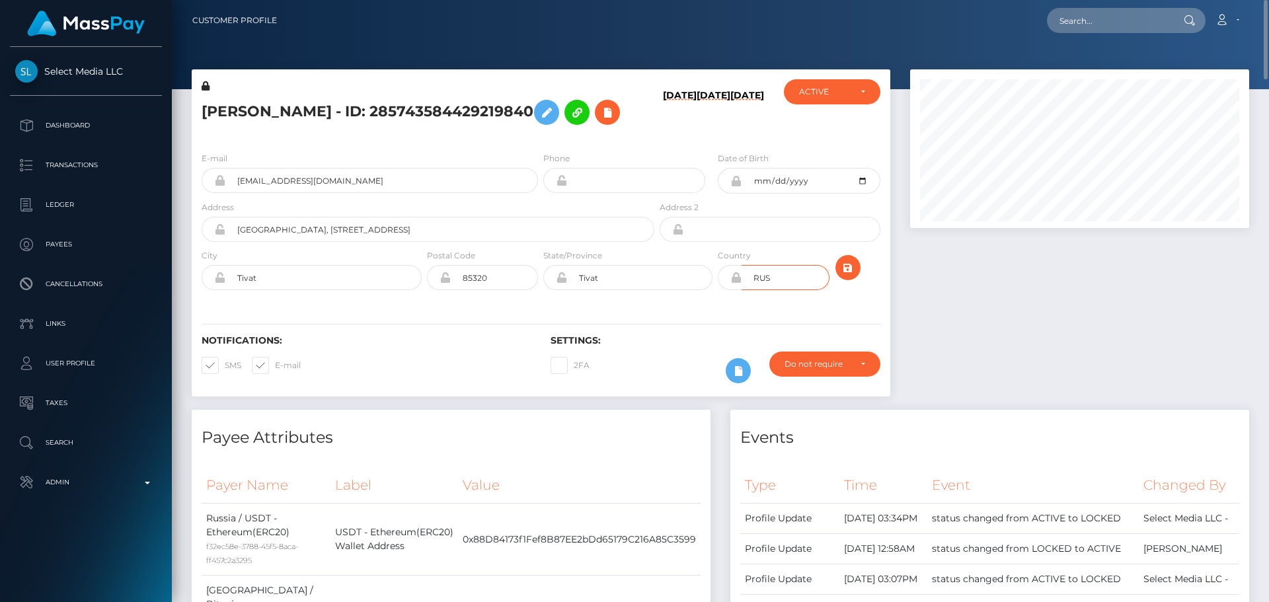
click at [781, 290] on input "RUS" at bounding box center [785, 277] width 87 height 25
paste input "MNE"
type input "MNE"
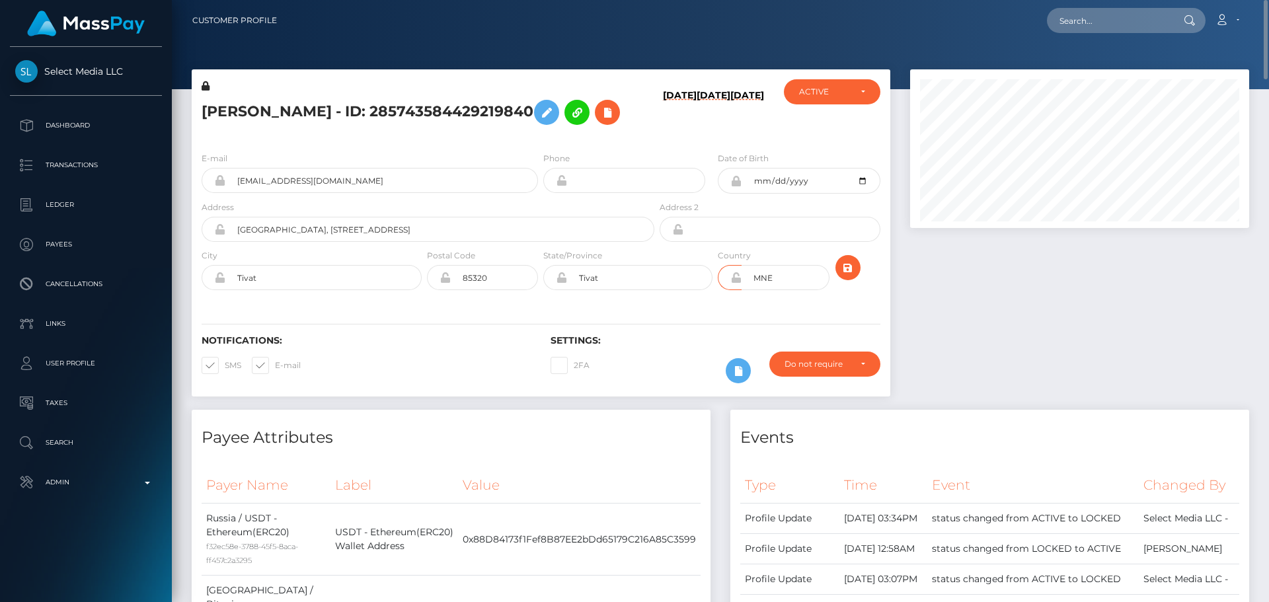
click at [687, 340] on div "Notifications: SMS E-mail Settings: 2FA" at bounding box center [541, 349] width 699 height 93
click at [470, 141] on div "[PERSON_NAME] - ID: 285743584429219840" at bounding box center [424, 110] width 465 height 62
click at [845, 276] on icon "submit" at bounding box center [848, 268] width 16 height 17
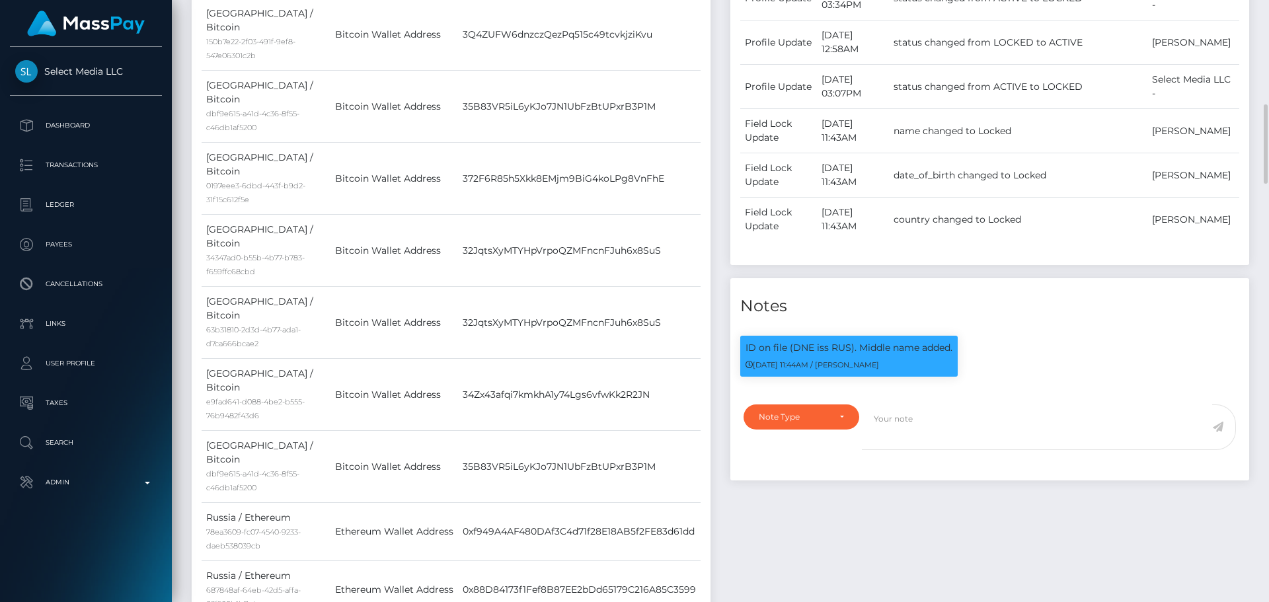
scroll to position [991, 0]
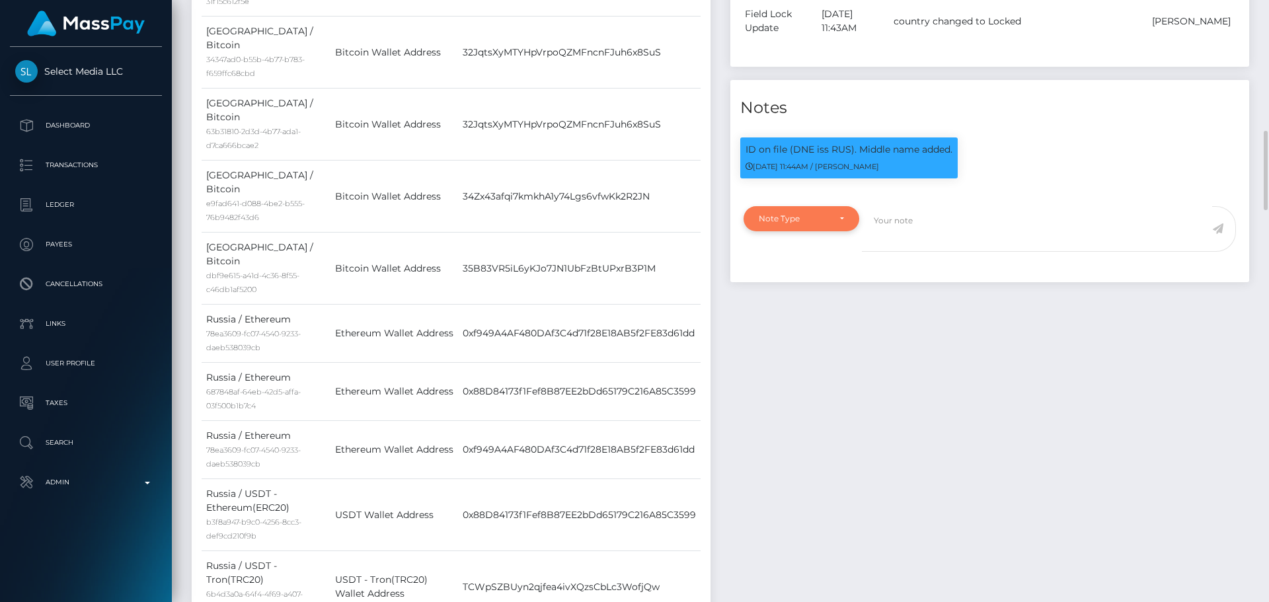
click at [812, 231] on div "Note Type" at bounding box center [802, 218] width 116 height 25
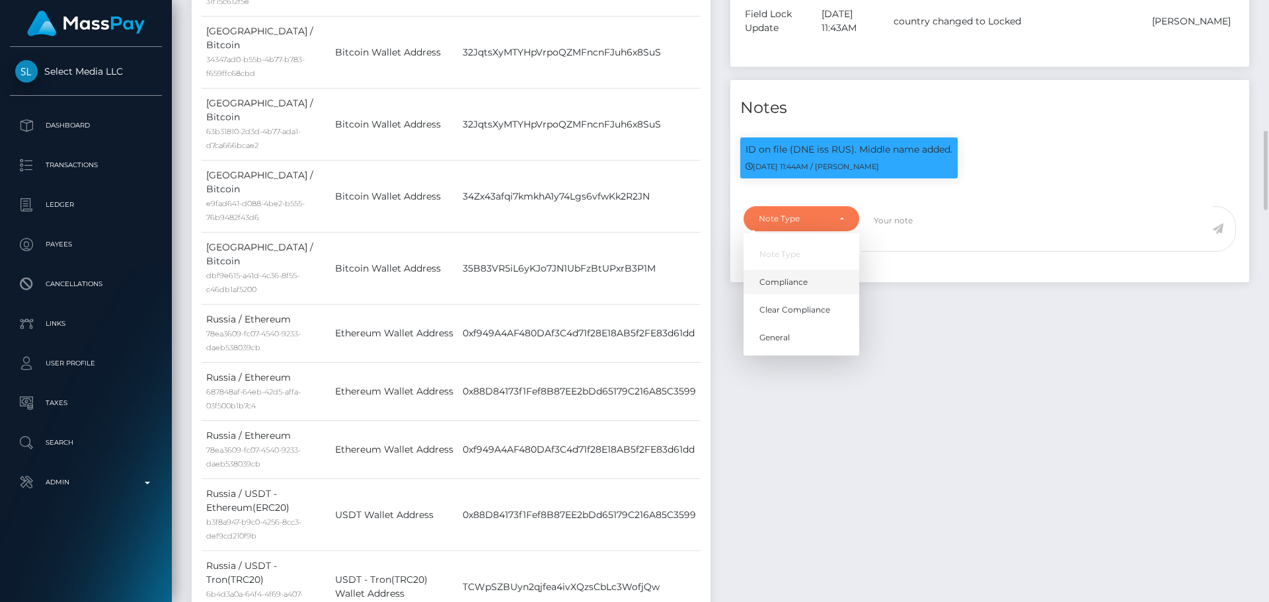
click at [781, 288] on span "Compliance" at bounding box center [783, 282] width 48 height 12
select select "COMPLIANCE"
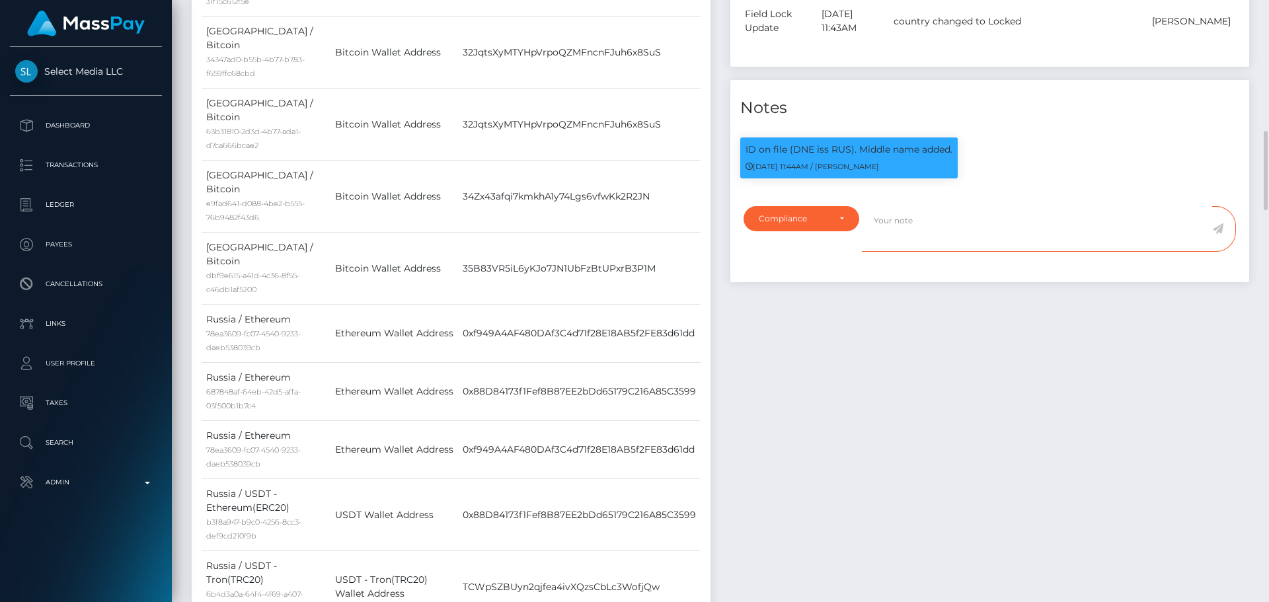
drag, startPoint x: 919, startPoint y: 295, endPoint x: 927, endPoint y: 282, distance: 14.9
click at [919, 252] on textarea at bounding box center [1037, 229] width 350 height 46
type textarea "Address updated as per the provided proof."
click at [1219, 234] on icon at bounding box center [1217, 228] width 11 height 11
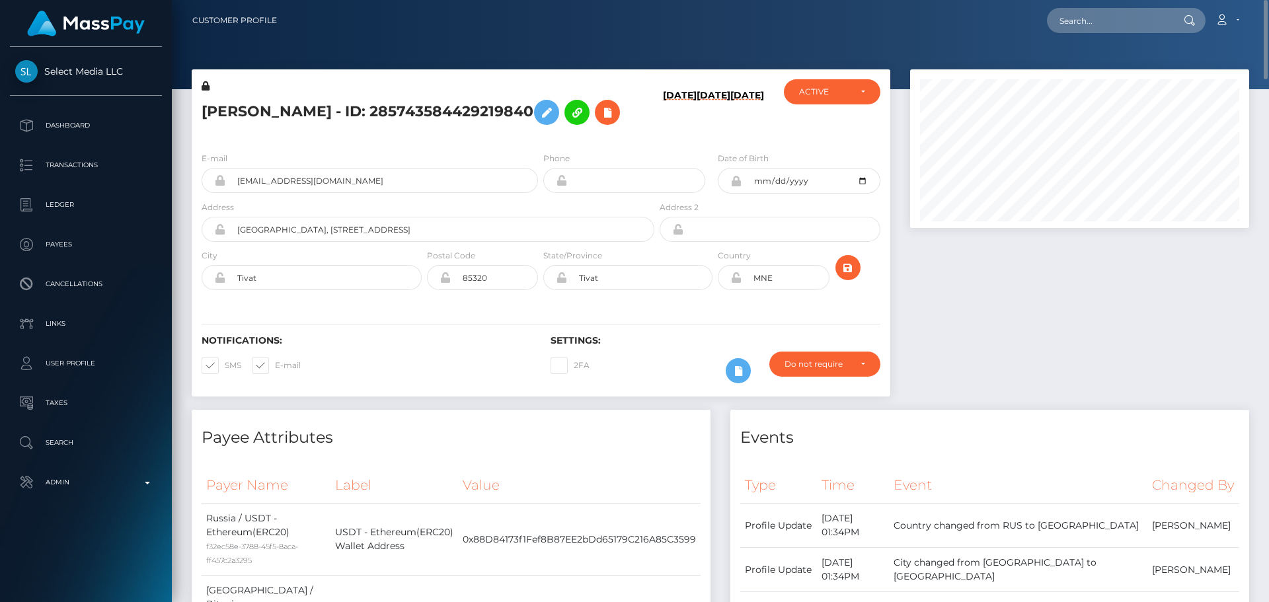
click at [736, 283] on icon at bounding box center [735, 277] width 11 height 11
click at [681, 136] on h6 "[DATE]" at bounding box center [680, 113] width 34 height 46
click at [845, 276] on icon "submit" at bounding box center [848, 268] width 16 height 17
drag, startPoint x: 624, startPoint y: 145, endPoint x: 613, endPoint y: 147, distance: 10.9
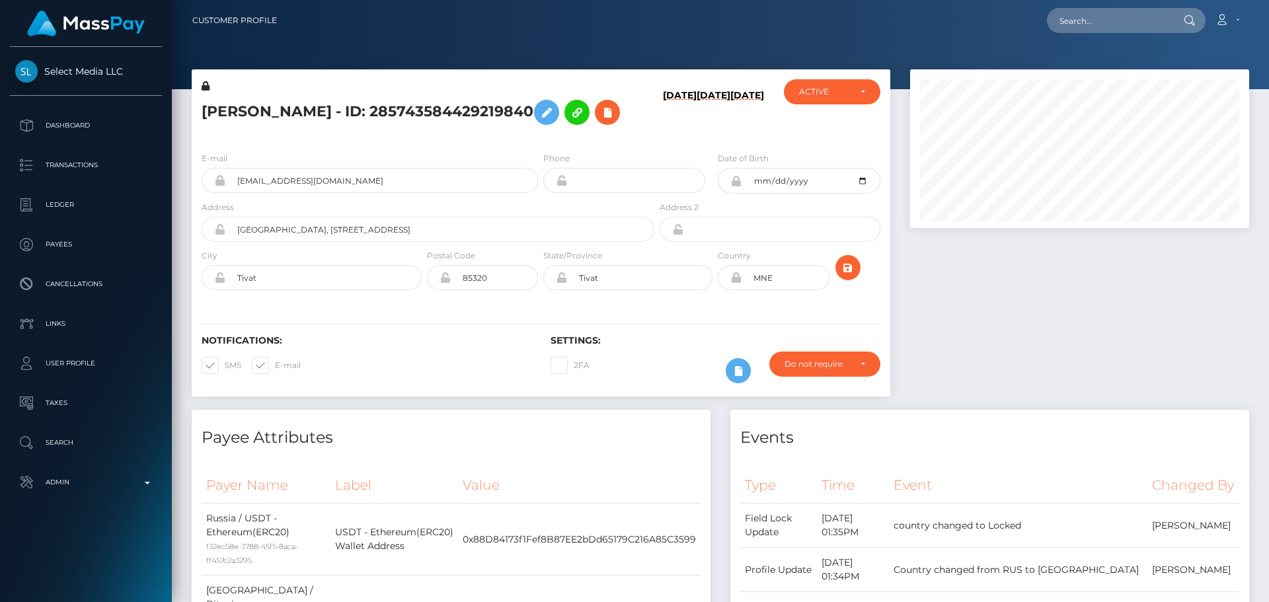
click at [622, 132] on h5 "[PERSON_NAME] - ID: 285743584429219840" at bounding box center [424, 112] width 445 height 38
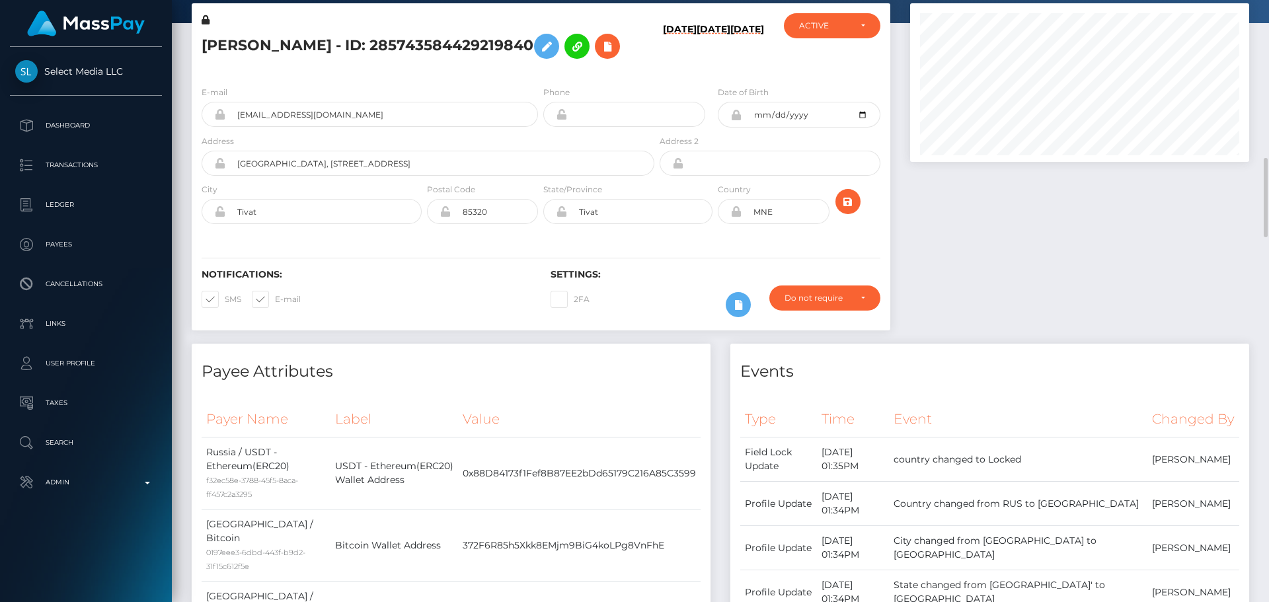
scroll to position [0, 0]
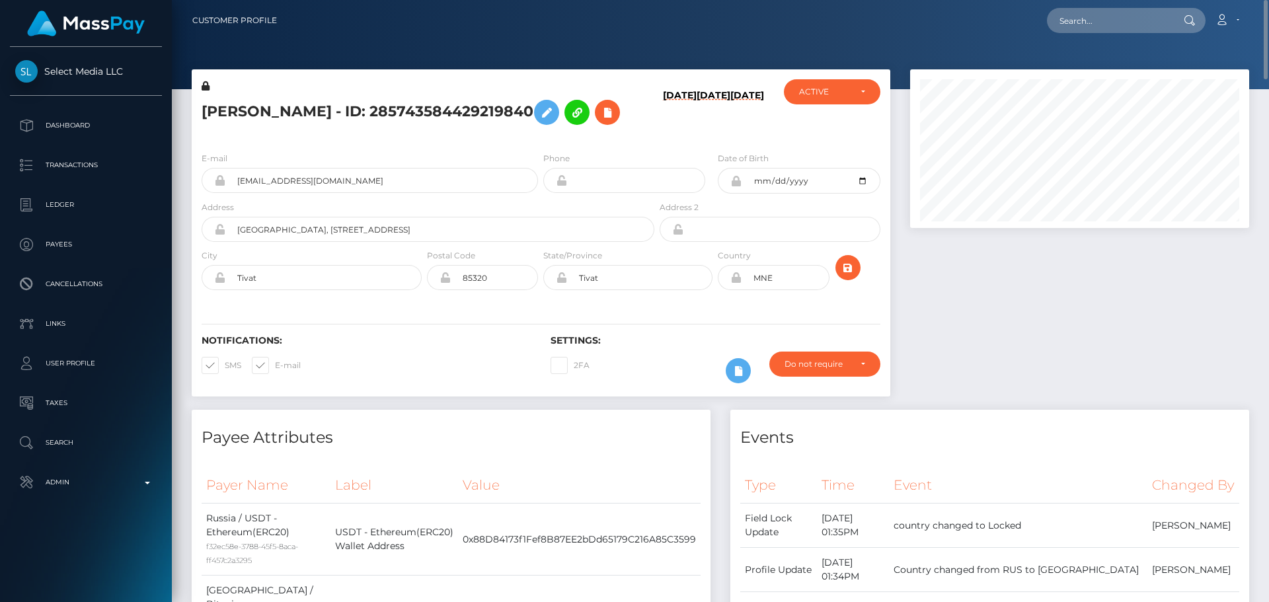
click at [358, 99] on h5 "[PERSON_NAME] - ID: 285743584429219840" at bounding box center [424, 112] width 445 height 38
copy h5 "[PERSON_NAME] - ID: 285743584429219840"
drag, startPoint x: 342, startPoint y: 201, endPoint x: 190, endPoint y: 196, distance: 151.5
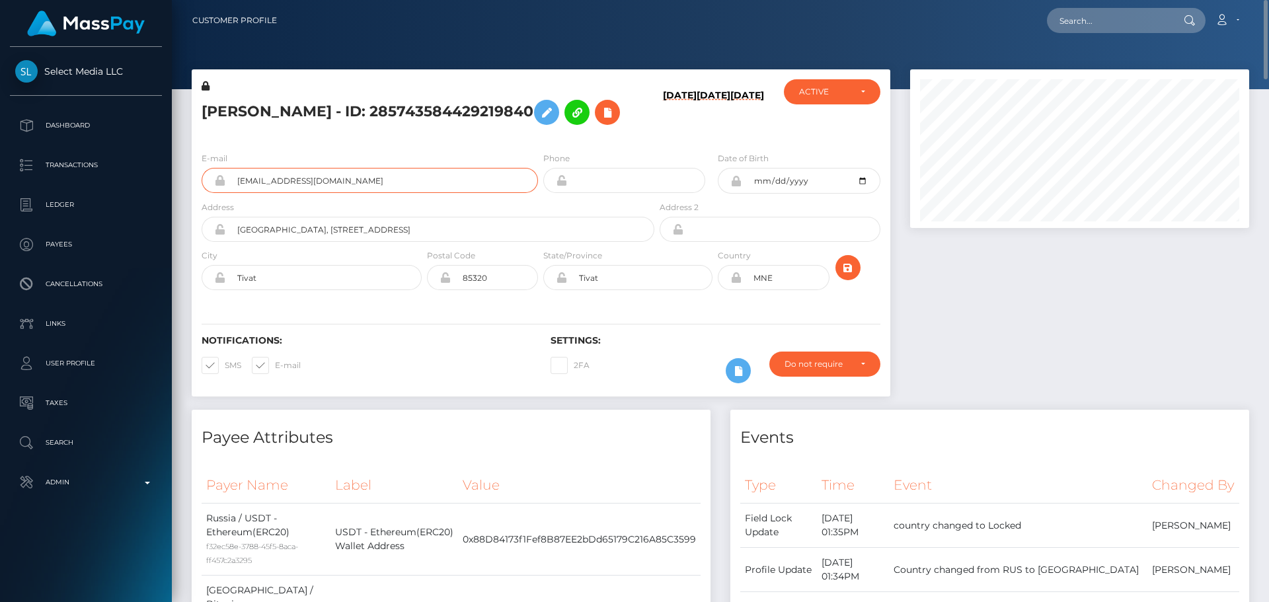
click at [190, 196] on div "Ilia Alexandrovich Schegolev - ID: 285743584429219840 07/28/25 07/28/25 12/03/2…" at bounding box center [541, 239] width 718 height 340
click at [1140, 11] on input "text" at bounding box center [1109, 20] width 124 height 25
paste input "poact_zYmYic1lQgEQ"
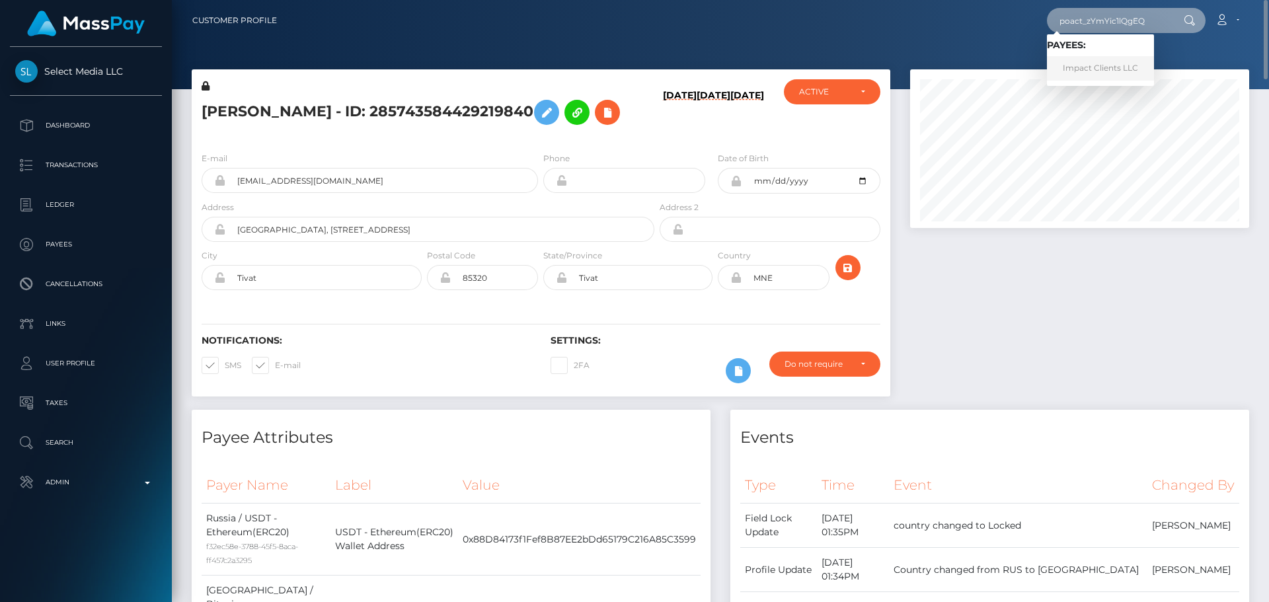
type input "poact_zYmYic1lQgEQ"
click at [1073, 75] on link "Impact Clients LLC" at bounding box center [1100, 68] width 107 height 24
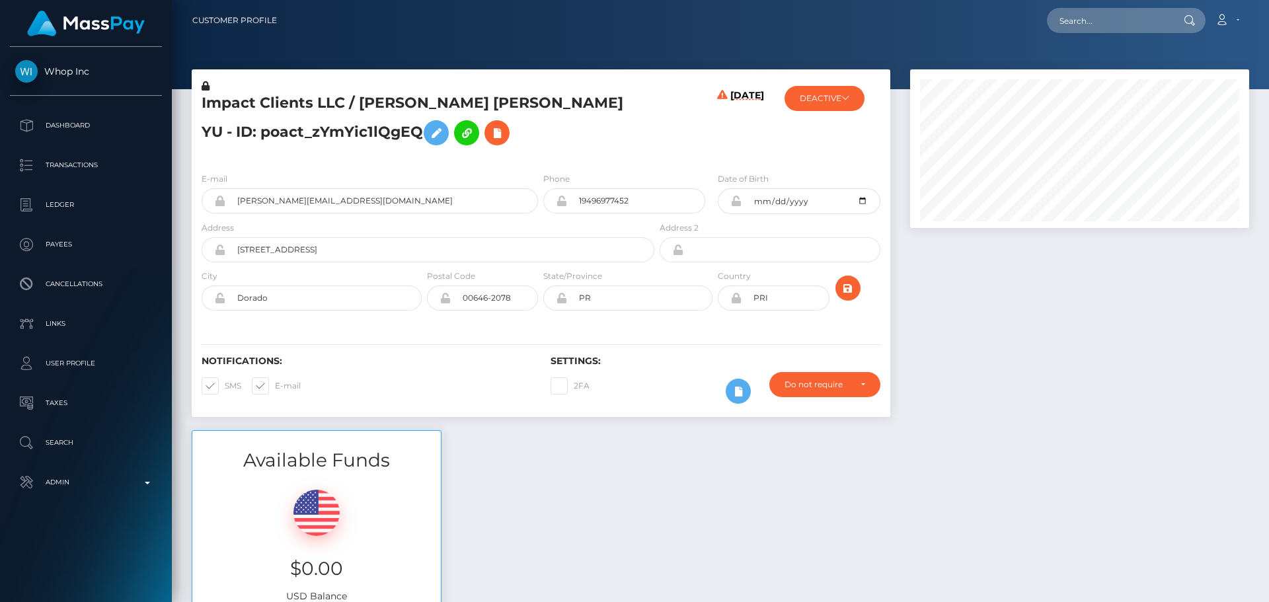
scroll to position [159, 340]
click at [718, 126] on div "[DATE]" at bounding box center [715, 120] width 116 height 83
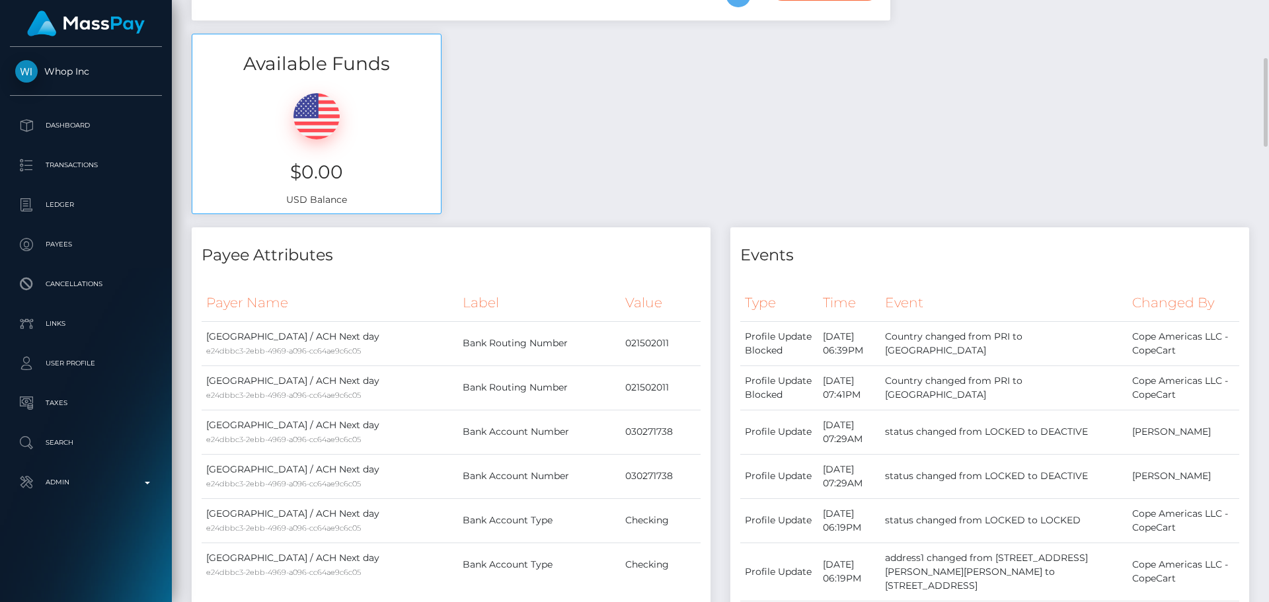
scroll to position [0, 0]
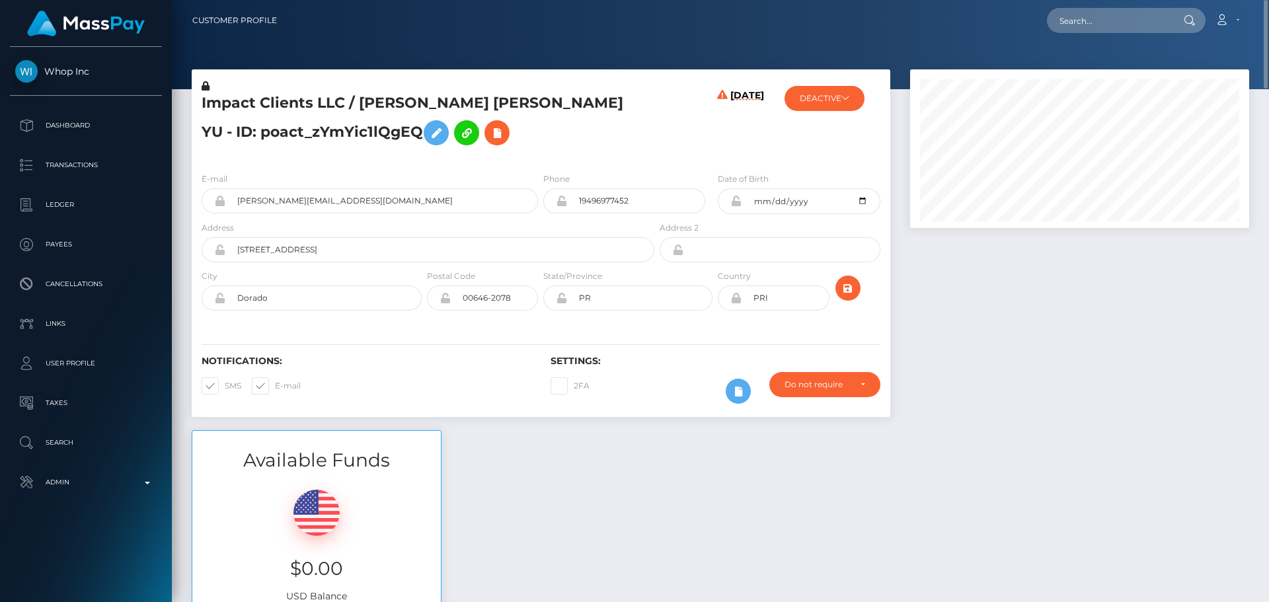
click at [386, 103] on h5 "Impact Clients LLC / [PERSON_NAME] [PERSON_NAME] YU - ID: poact_zYmYic1lQgEQ" at bounding box center [424, 122] width 445 height 59
copy h5 "[PERSON_NAME]"
click at [578, 104] on h5 "Impact Clients LLC / [PERSON_NAME] [PERSON_NAME] YU - ID: poact_zYmYic1lQgEQ" at bounding box center [424, 122] width 445 height 59
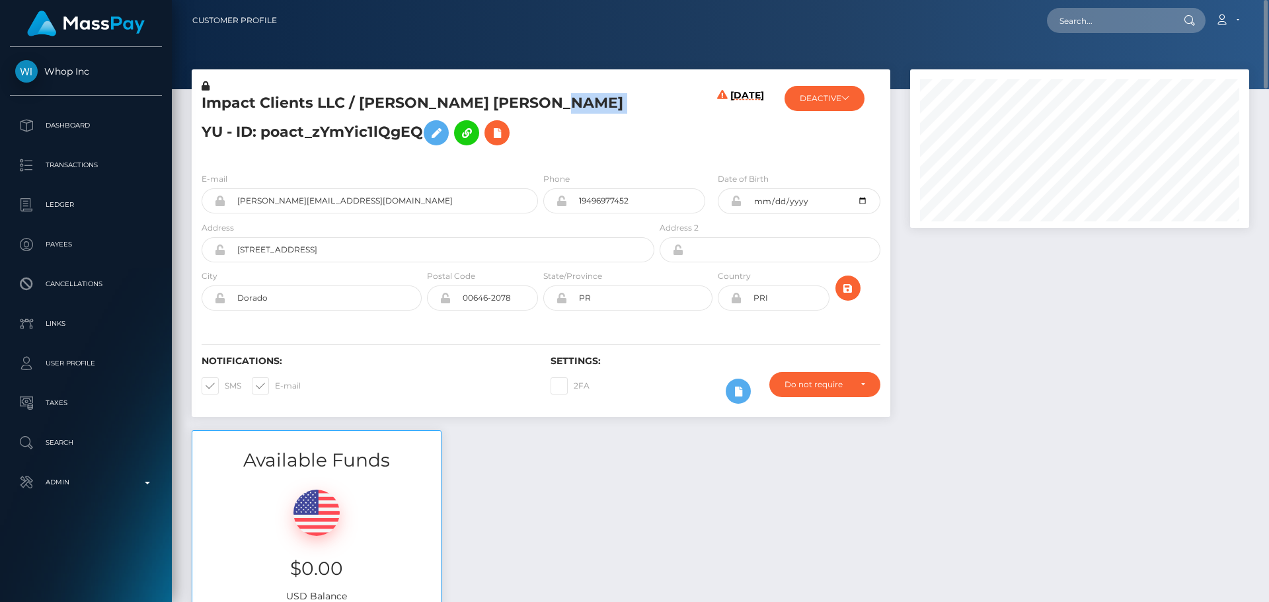
copy h5 "[PERSON_NAME]"
click at [586, 153] on div "Impact Clients LLC / [PERSON_NAME] [PERSON_NAME] YU - ID: poact_zYmYic1lQgEQ" at bounding box center [424, 120] width 465 height 83
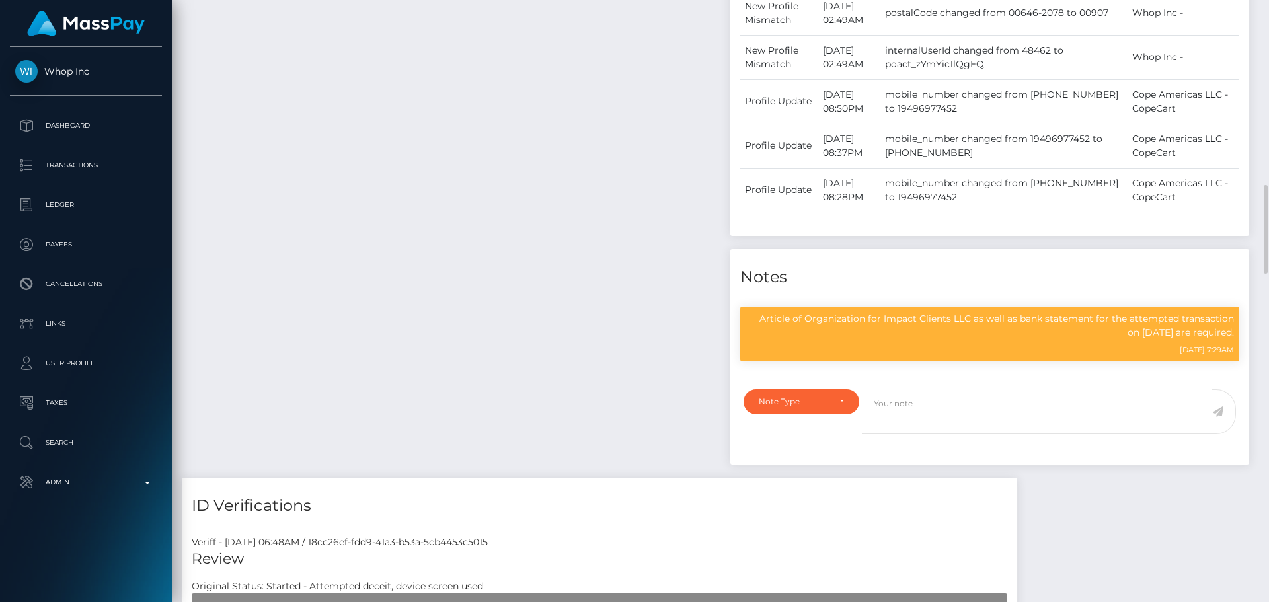
scroll to position [1388, 0]
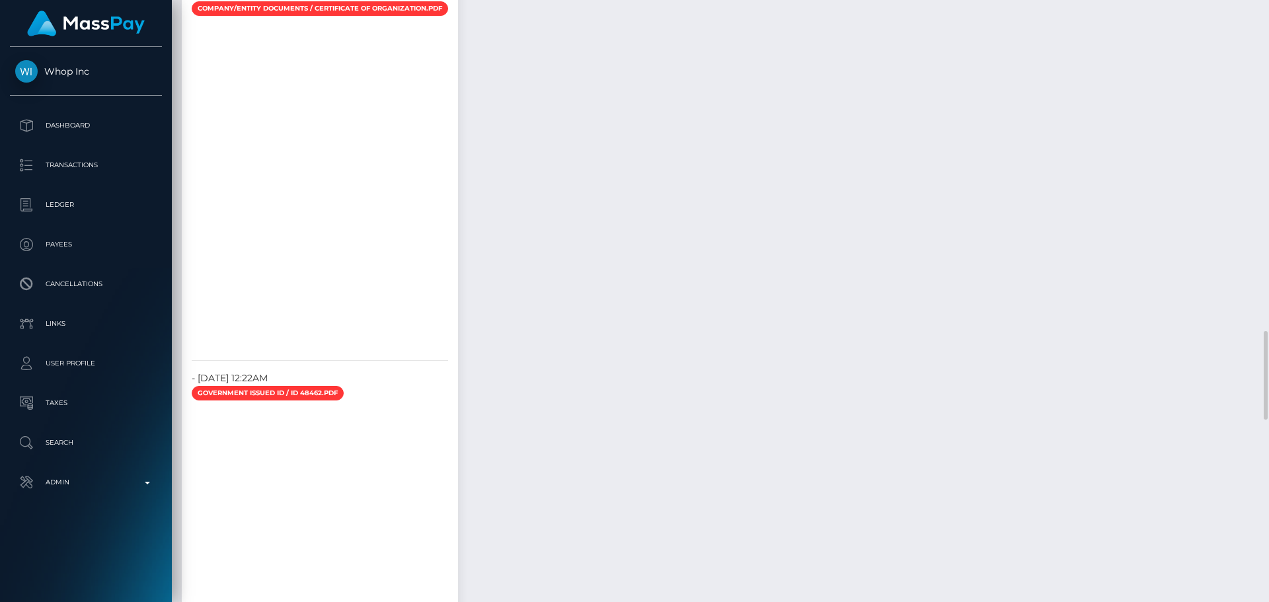
scroll to position [2313, 0]
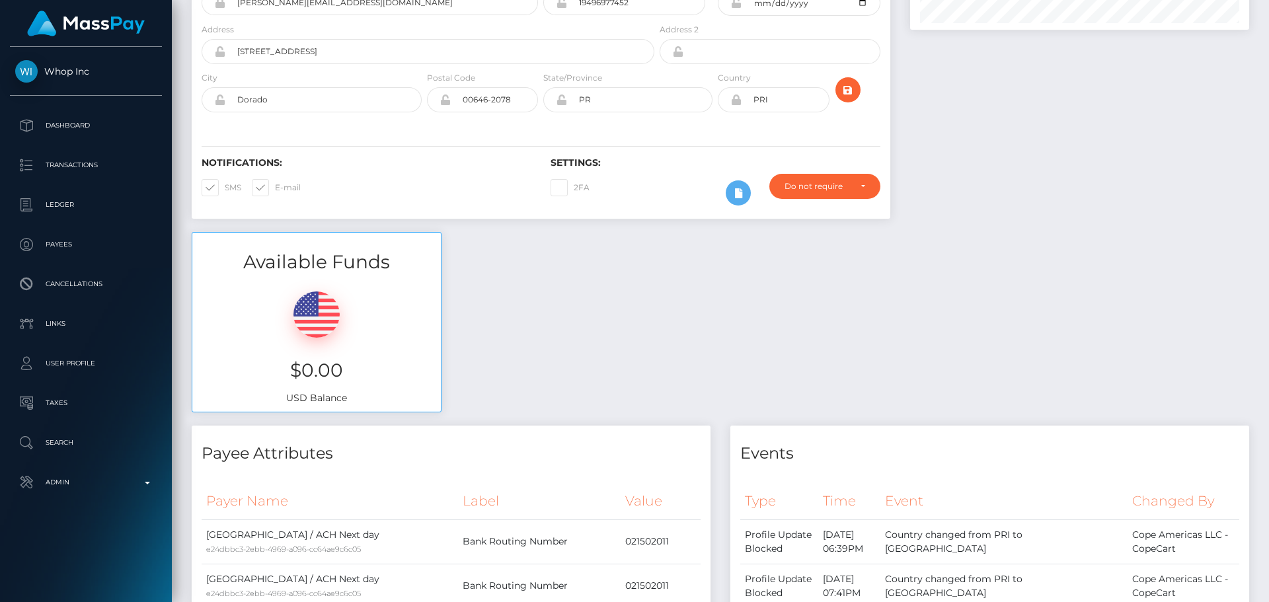
scroll to position [0, 0]
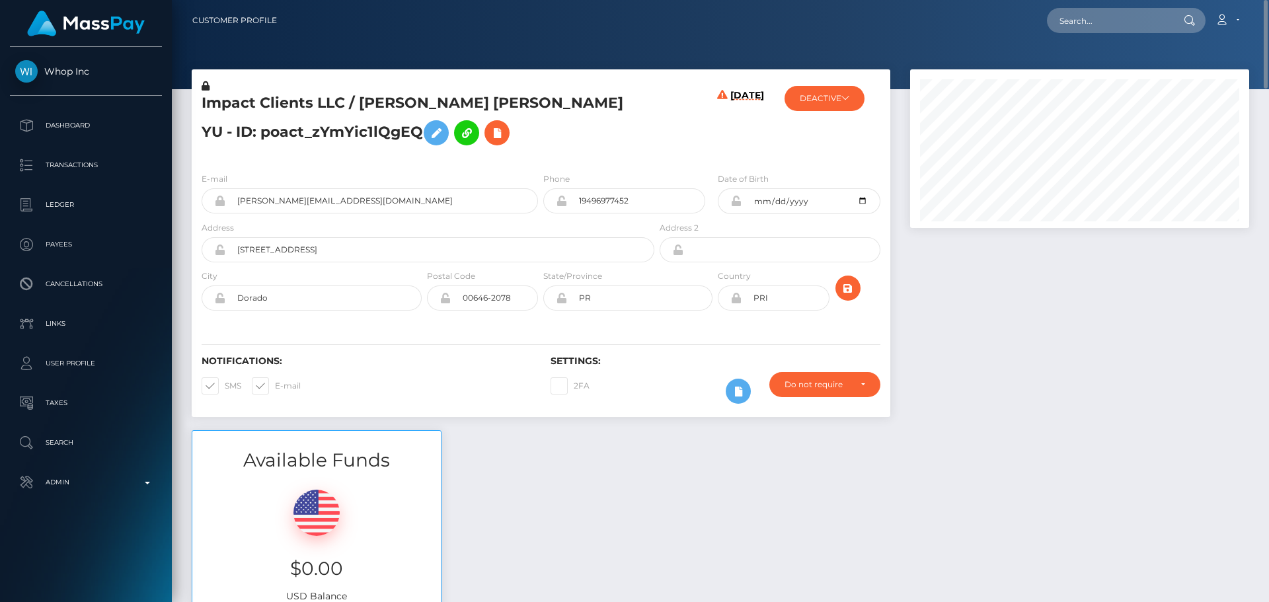
drag, startPoint x: 556, startPoint y: 153, endPoint x: 561, endPoint y: 147, distance: 7.5
click at [559, 148] on div "Impact Clients LLC / [PERSON_NAME] [PERSON_NAME] YU - ID: poact_zYmYic1lQgEQ" at bounding box center [424, 120] width 465 height 83
click at [489, 135] on icon at bounding box center [497, 133] width 16 height 17
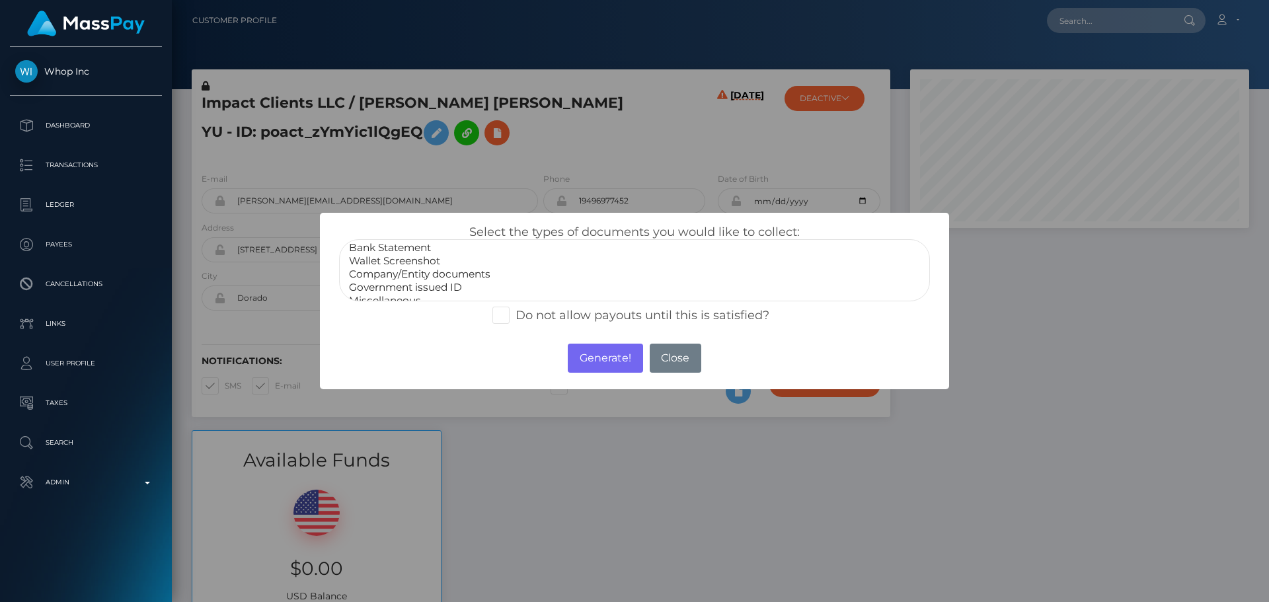
scroll to position [26, 0]
drag, startPoint x: 416, startPoint y: 266, endPoint x: 426, endPoint y: 272, distance: 12.1
select select "Company/Entity documents"
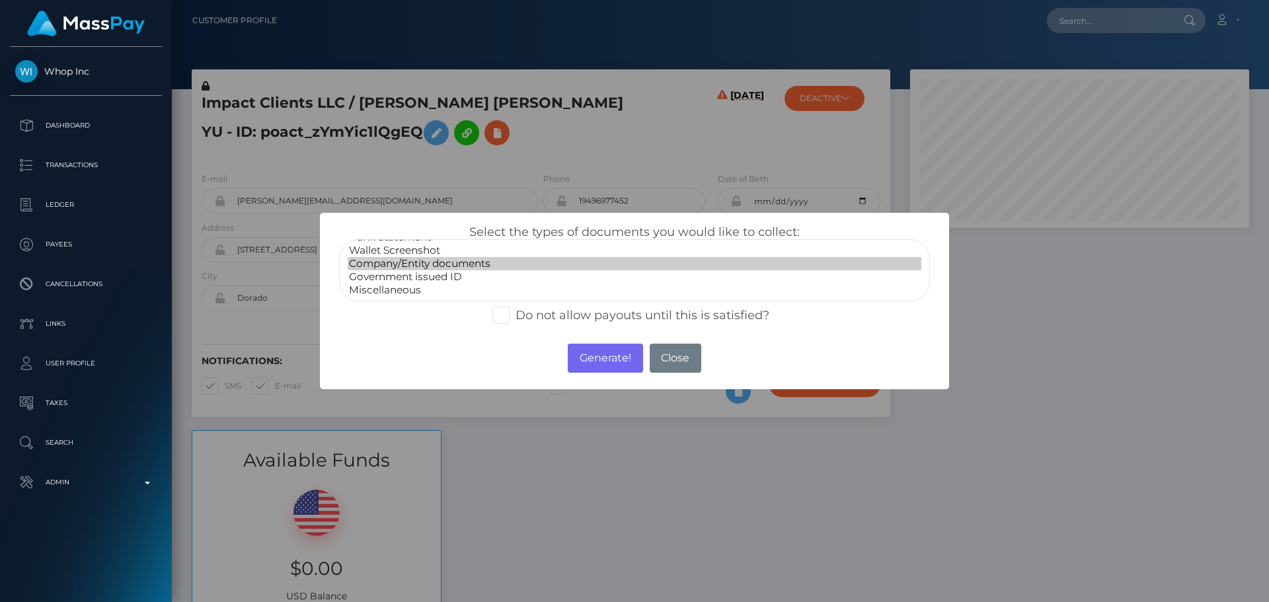
click at [416, 266] on option "Company/Entity documents" at bounding box center [635, 263] width 574 height 13
click at [619, 358] on button "Generate!" at bounding box center [605, 358] width 75 height 29
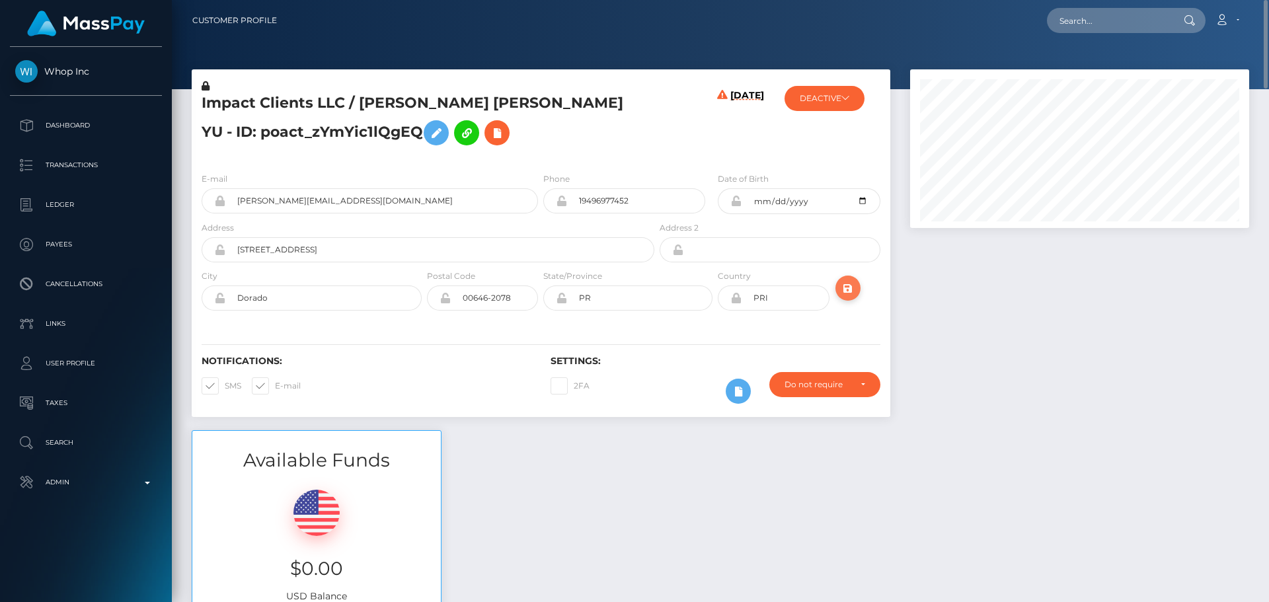
click at [853, 299] on button "submit" at bounding box center [847, 288] width 25 height 25
click at [564, 135] on h5 "Impact Clients LLC / [PERSON_NAME] [PERSON_NAME] YU - ID: poact_zYmYic1lQgEQ" at bounding box center [424, 122] width 445 height 59
click at [561, 139] on h5 "Impact Clients LLC / [PERSON_NAME] [PERSON_NAME] YU - ID: poact_zYmYic1lQgEQ" at bounding box center [424, 122] width 445 height 59
click at [580, 145] on h5 "Impact Clients LLC / [PERSON_NAME] [PERSON_NAME] YU - ID: poact_zYmYic1lQgEQ" at bounding box center [424, 122] width 445 height 59
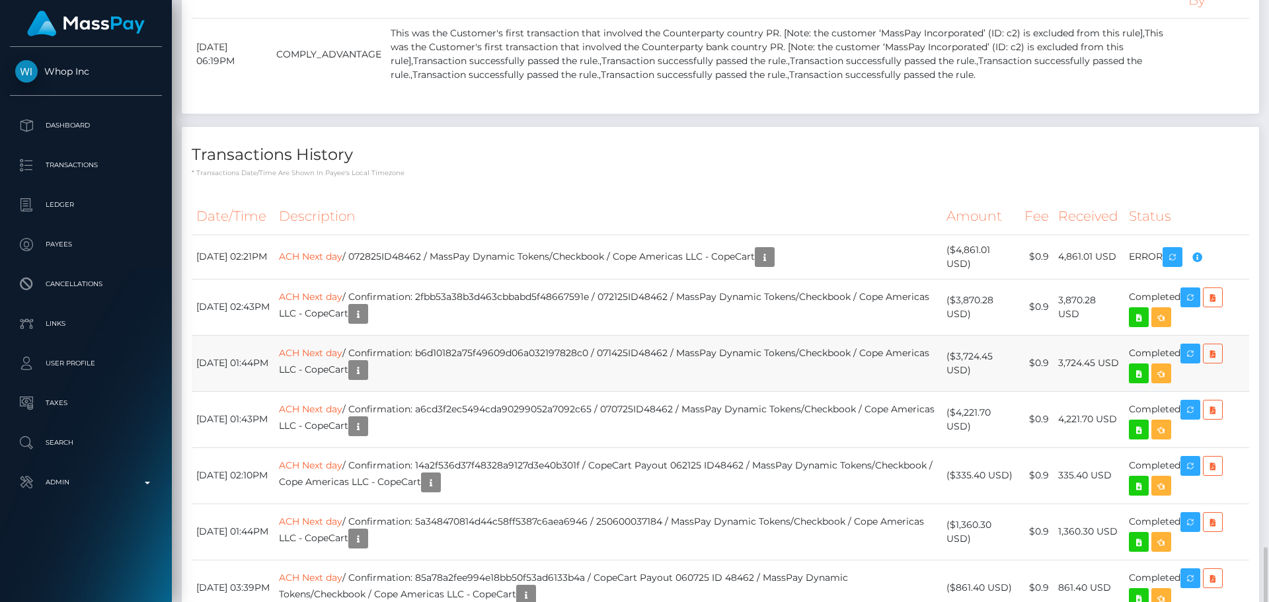
scroll to position [3701, 0]
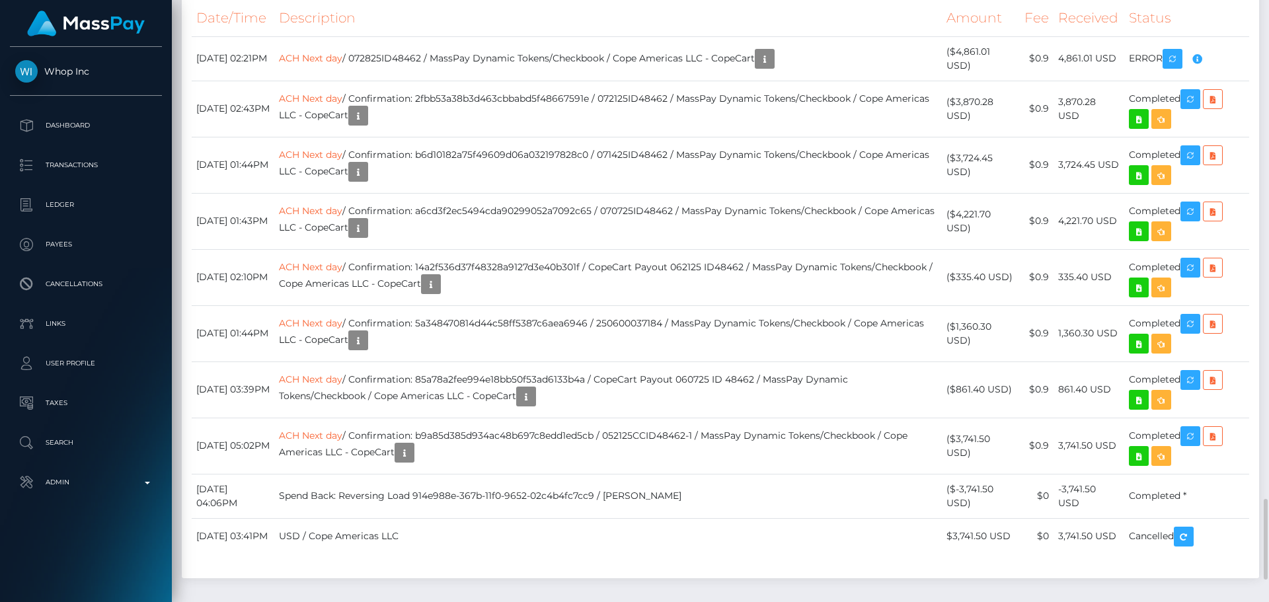
drag, startPoint x: 449, startPoint y: 101, endPoint x: 463, endPoint y: 82, distance: 24.1
click at [449, 36] on th "Description" at bounding box center [607, 18] width 667 height 36
click at [459, 36] on th "Description" at bounding box center [607, 18] width 667 height 36
click at [338, 63] on link "ACH Next day" at bounding box center [310, 58] width 63 height 12
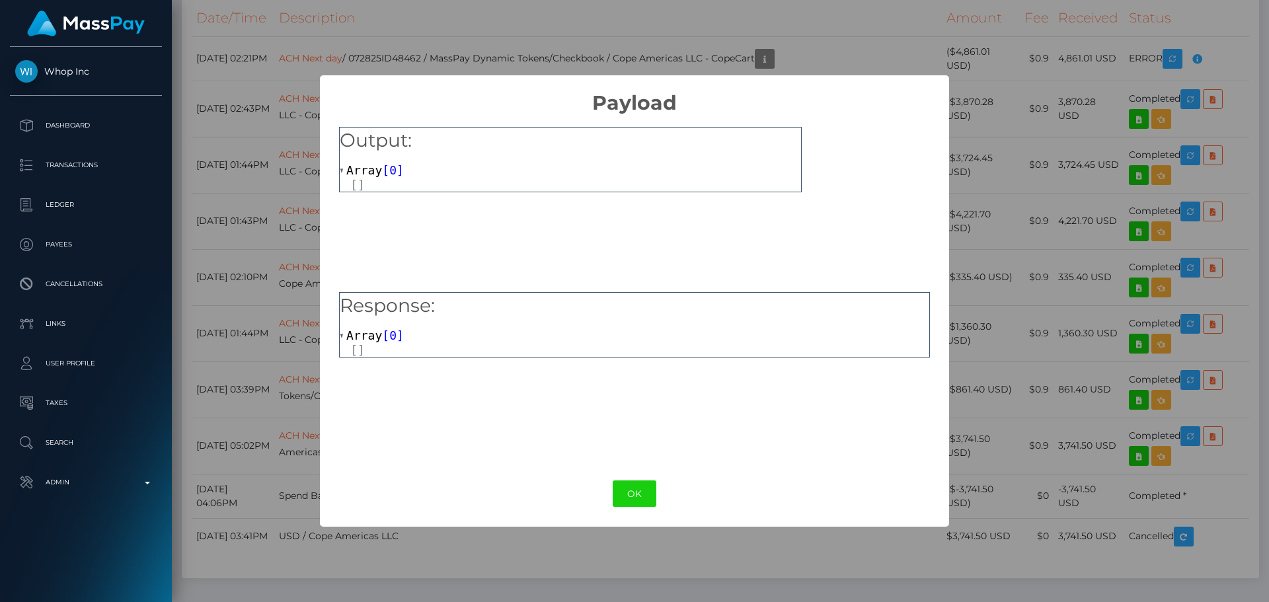
click at [634, 502] on button "OK" at bounding box center [635, 494] width 44 height 27
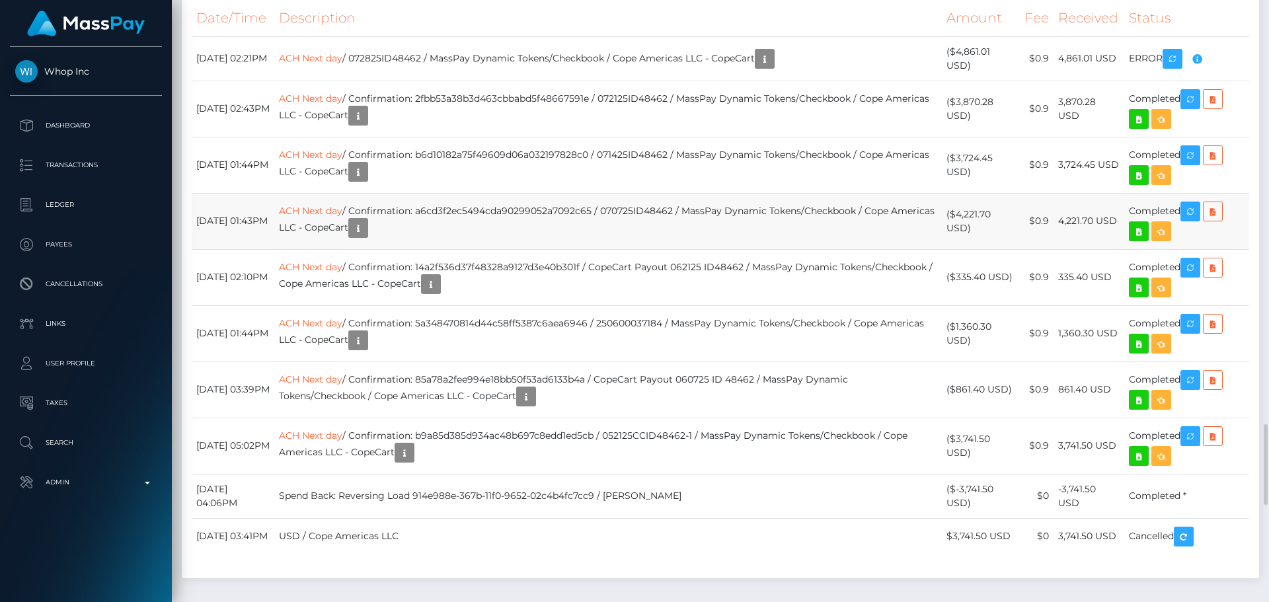
scroll to position [3635, 0]
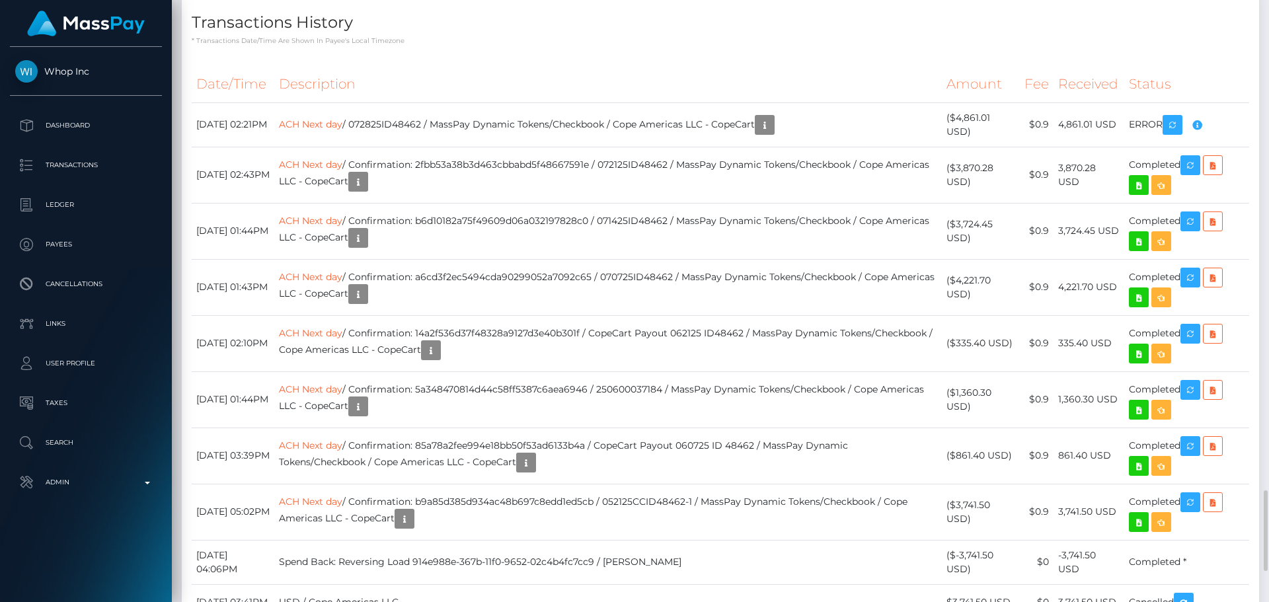
click at [723, 102] on th "Description" at bounding box center [607, 84] width 667 height 36
click at [775, 135] on button "button" at bounding box center [765, 125] width 20 height 20
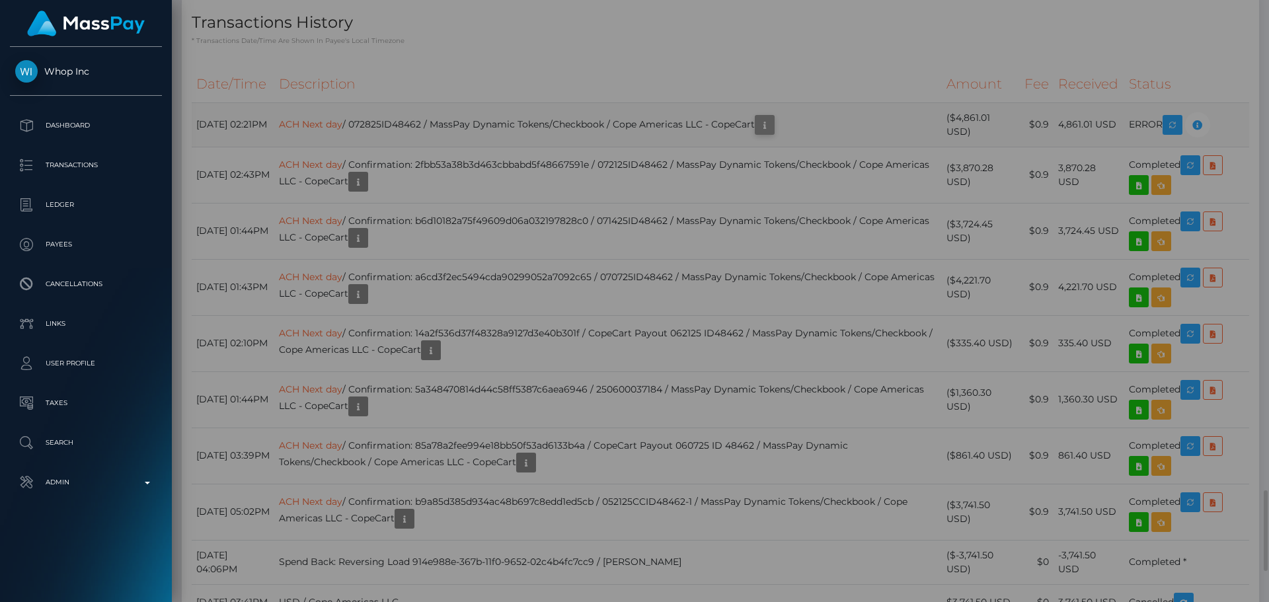
scroll to position [0, 0]
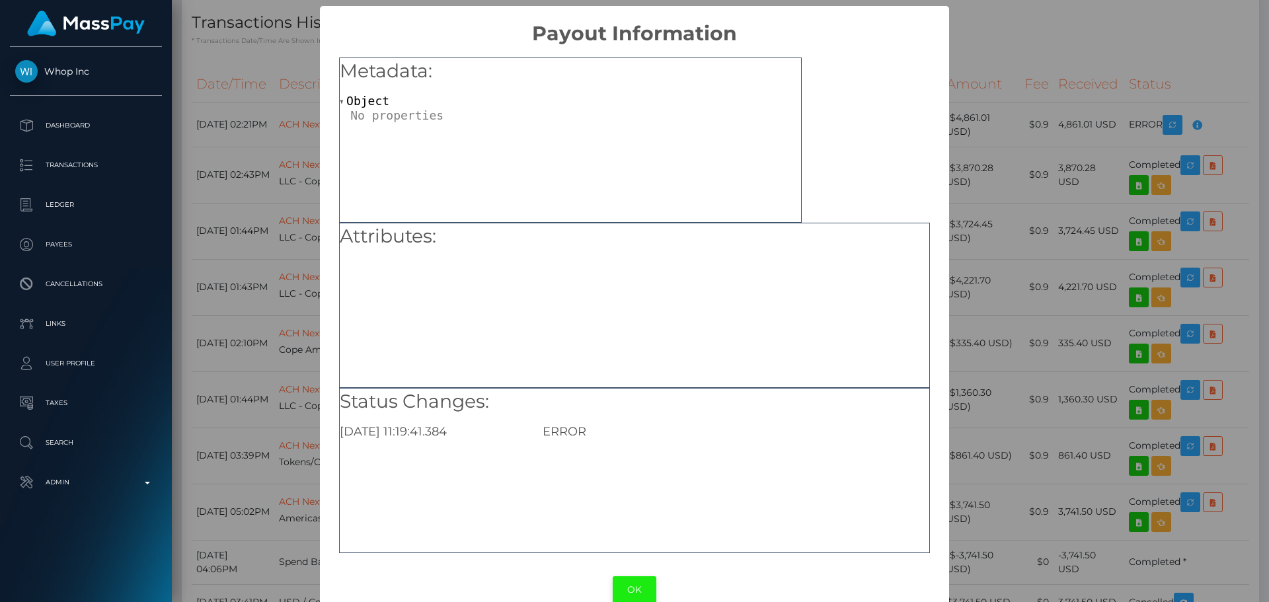
click at [638, 600] on button "OK" at bounding box center [635, 589] width 44 height 27
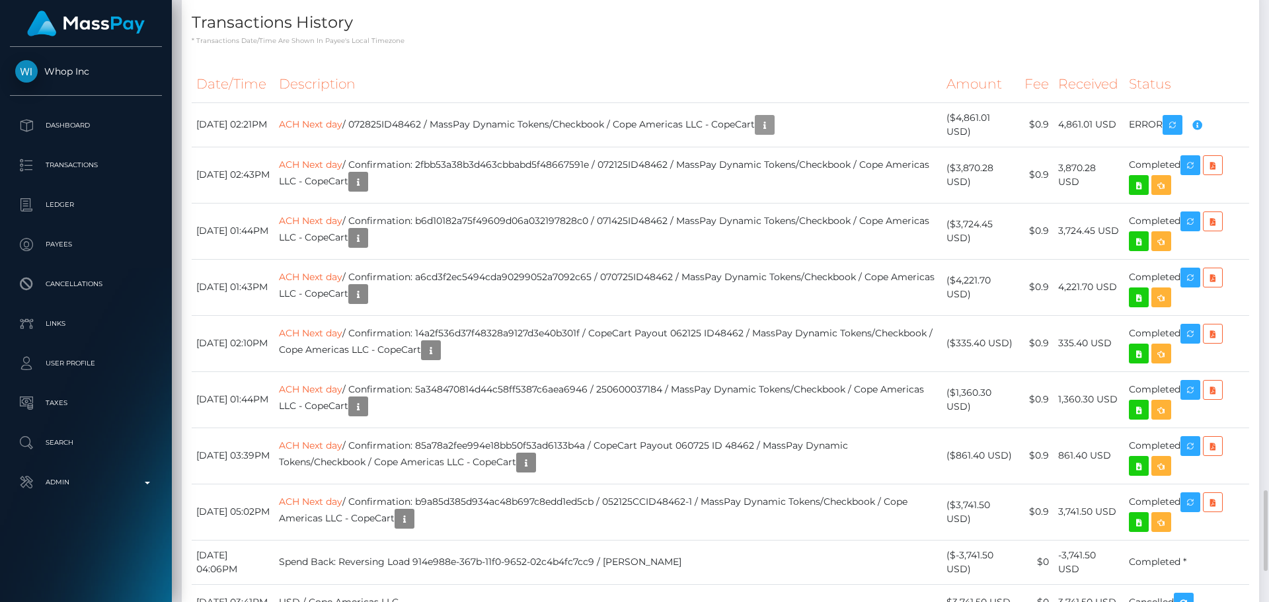
scroll to position [159, 340]
click at [548, 102] on th "Description" at bounding box center [607, 84] width 667 height 36
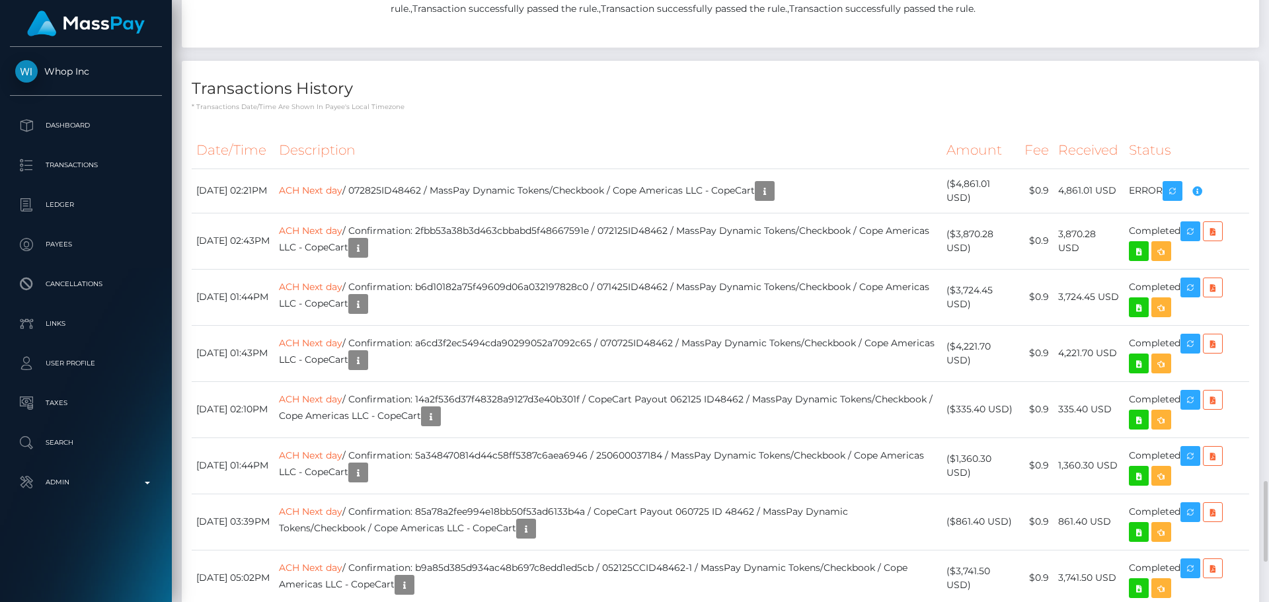
click at [520, 169] on th "Description" at bounding box center [607, 150] width 667 height 36
click at [366, 256] on icon "button" at bounding box center [358, 248] width 16 height 17
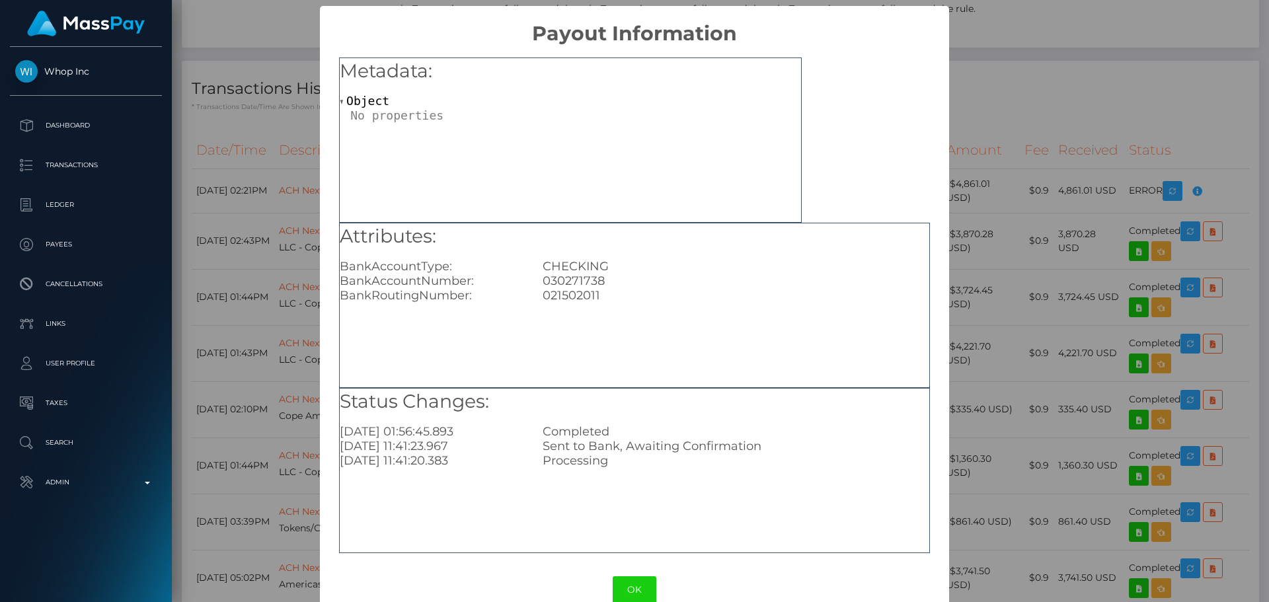
click at [637, 584] on button "OK" at bounding box center [635, 589] width 44 height 27
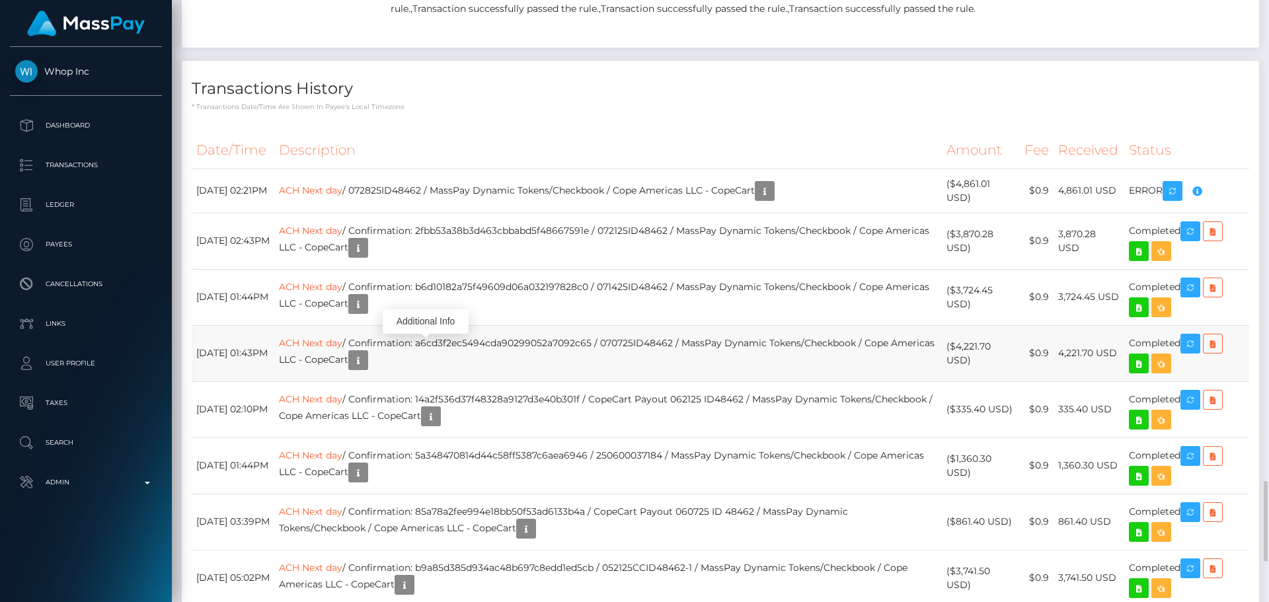
click at [623, 381] on td "ACH Next day / Confirmation: a6cd3f2ec5494cda90299052a7092c65 / 070725ID48462 /…" at bounding box center [607, 353] width 667 height 56
click at [202, 213] on td "July 28, 2025 02:21PM" at bounding box center [233, 191] width 83 height 44
drag, startPoint x: 202, startPoint y: 284, endPoint x: 240, endPoint y: 284, distance: 38.3
click at [240, 213] on td "July 28, 2025 02:21PM" at bounding box center [233, 191] width 83 height 44
copy td "July 28, 2025"
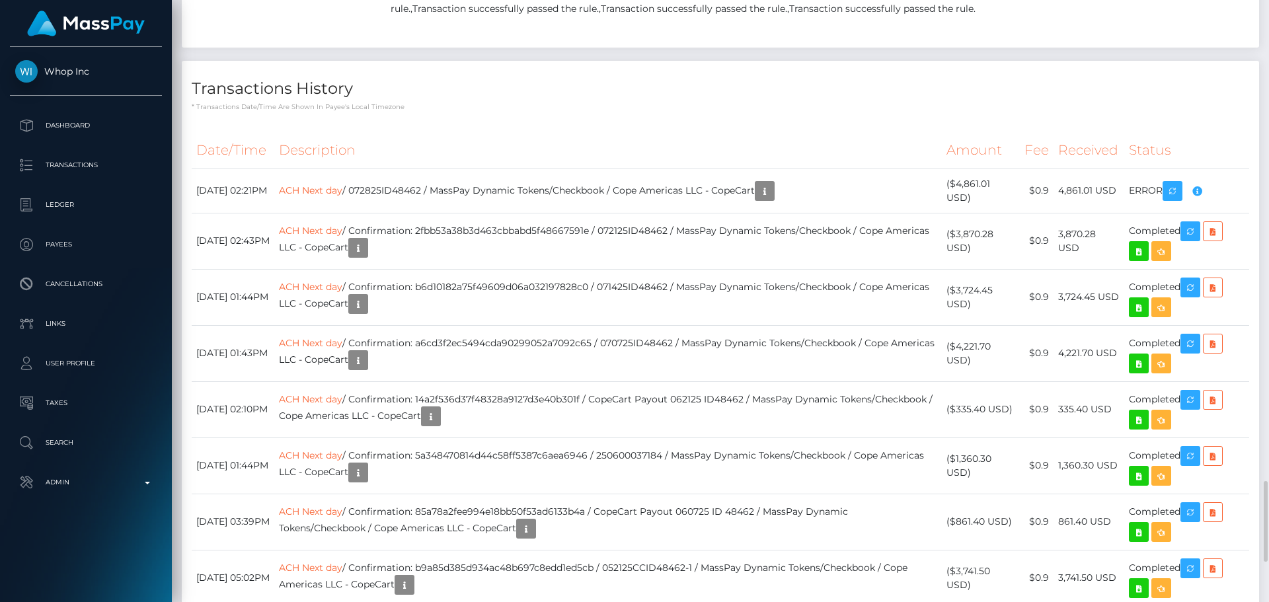
click at [657, 100] on h4 "Transactions History" at bounding box center [721, 88] width 1058 height 23
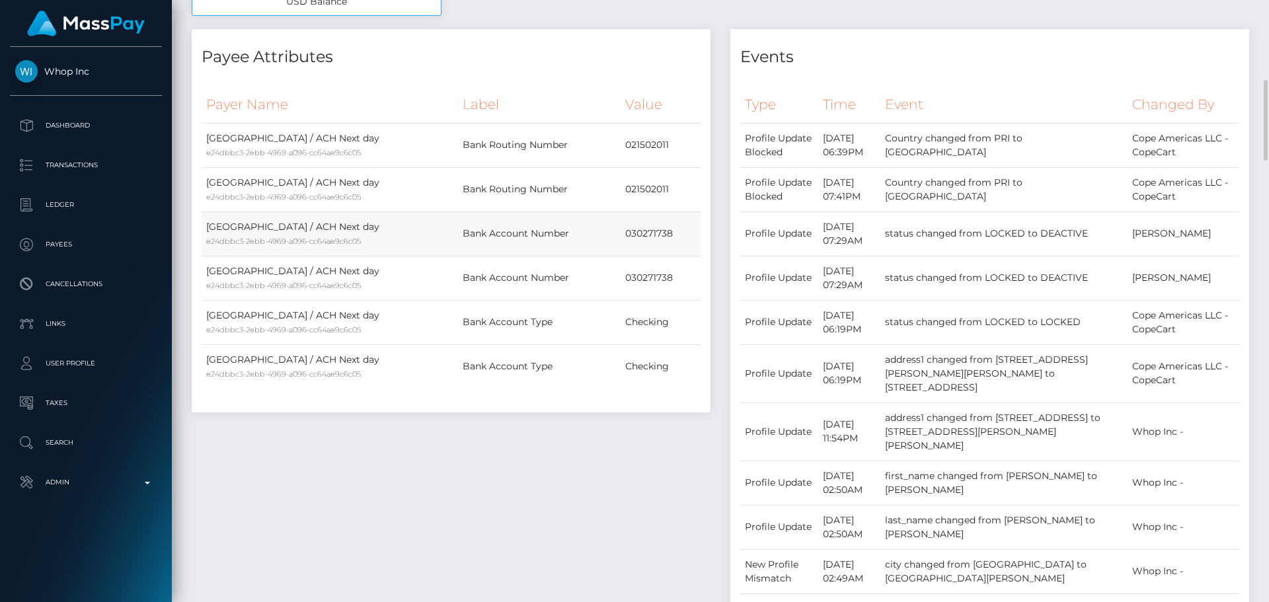
scroll to position [529, 0]
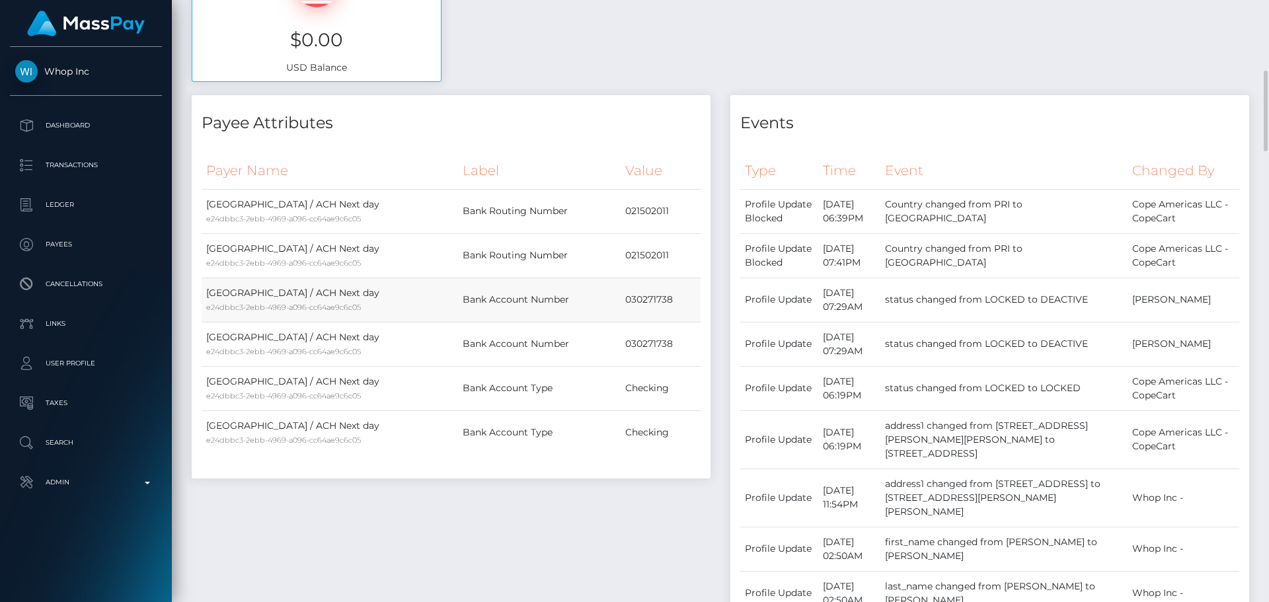
click at [638, 301] on td "030271738" at bounding box center [661, 300] width 80 height 44
copy td "030271738"
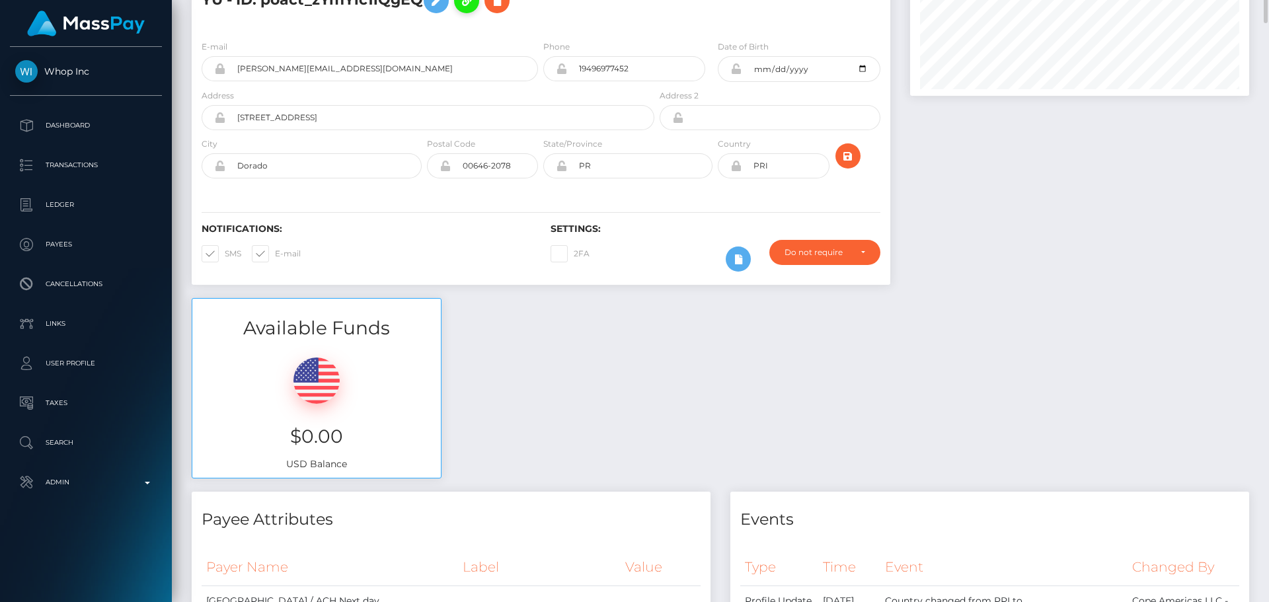
scroll to position [0, 0]
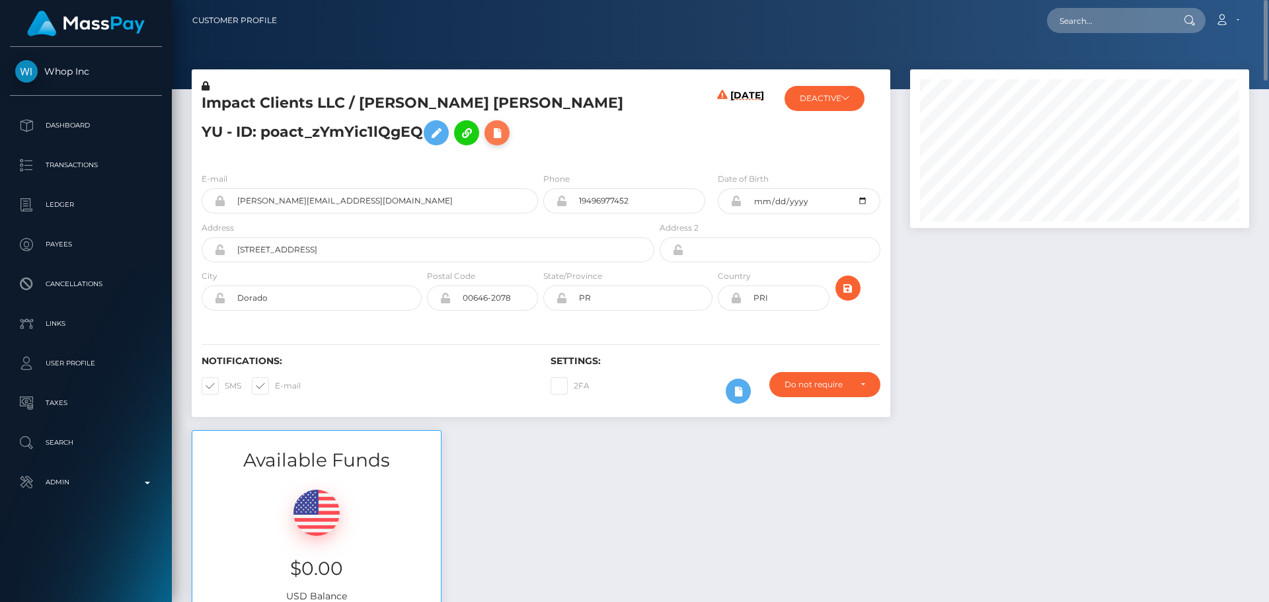
click at [489, 129] on icon at bounding box center [497, 133] width 16 height 17
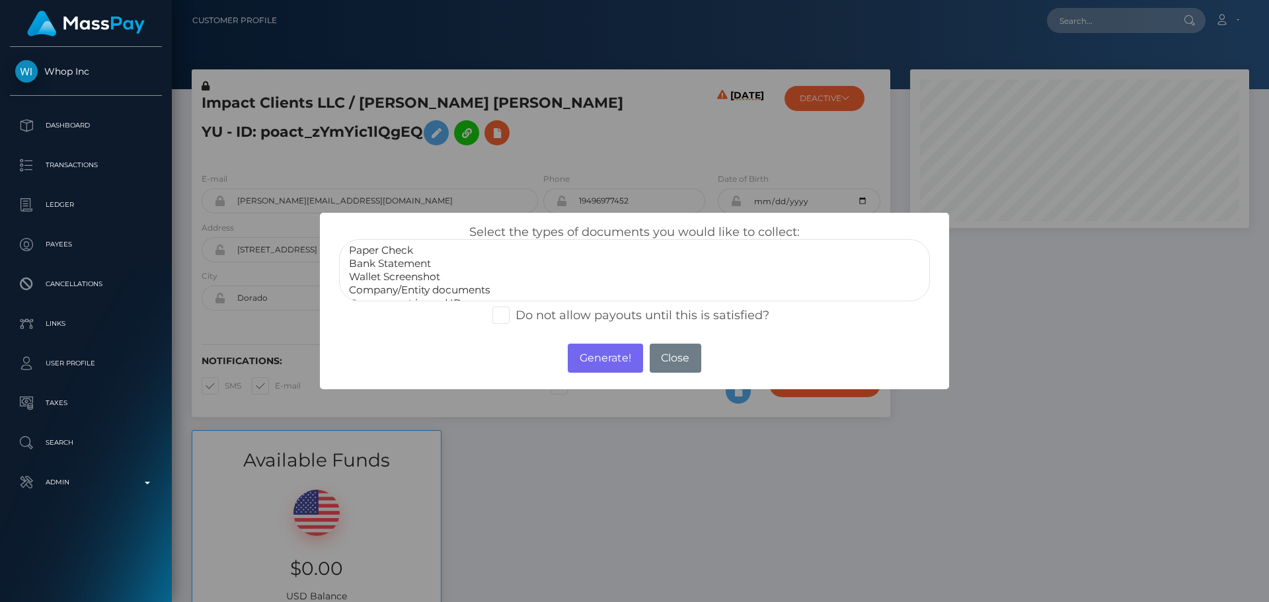
select select "Bank Statement"
click at [405, 268] on option "Bank Statement" at bounding box center [635, 263] width 574 height 13
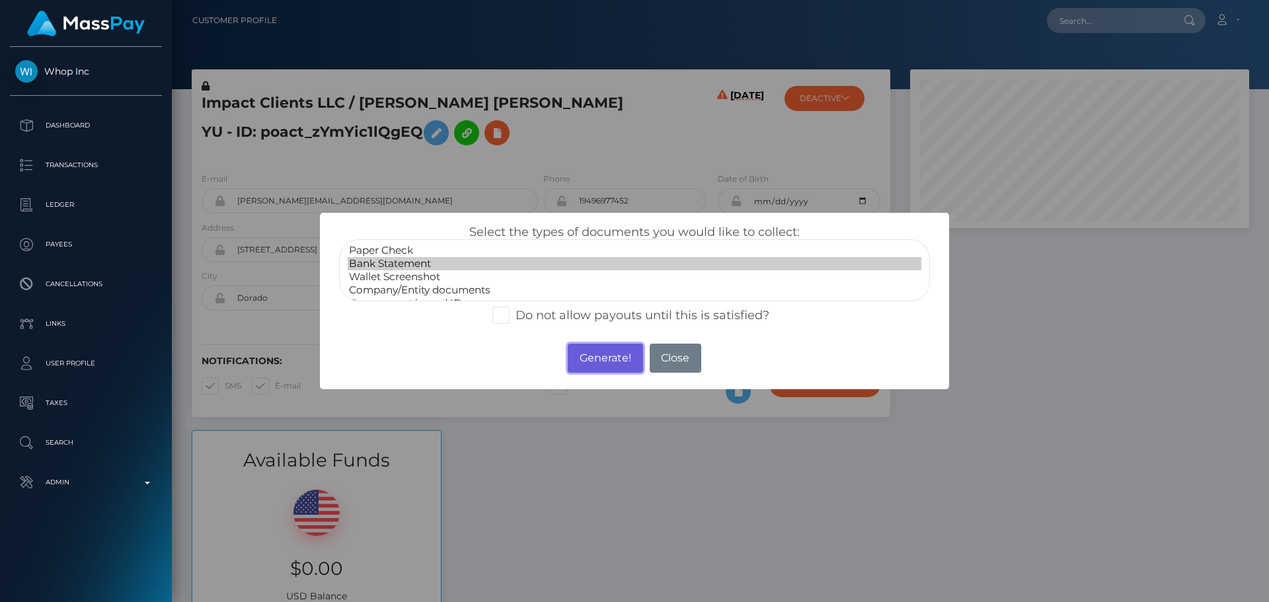
click at [606, 360] on button "Generate!" at bounding box center [605, 358] width 75 height 29
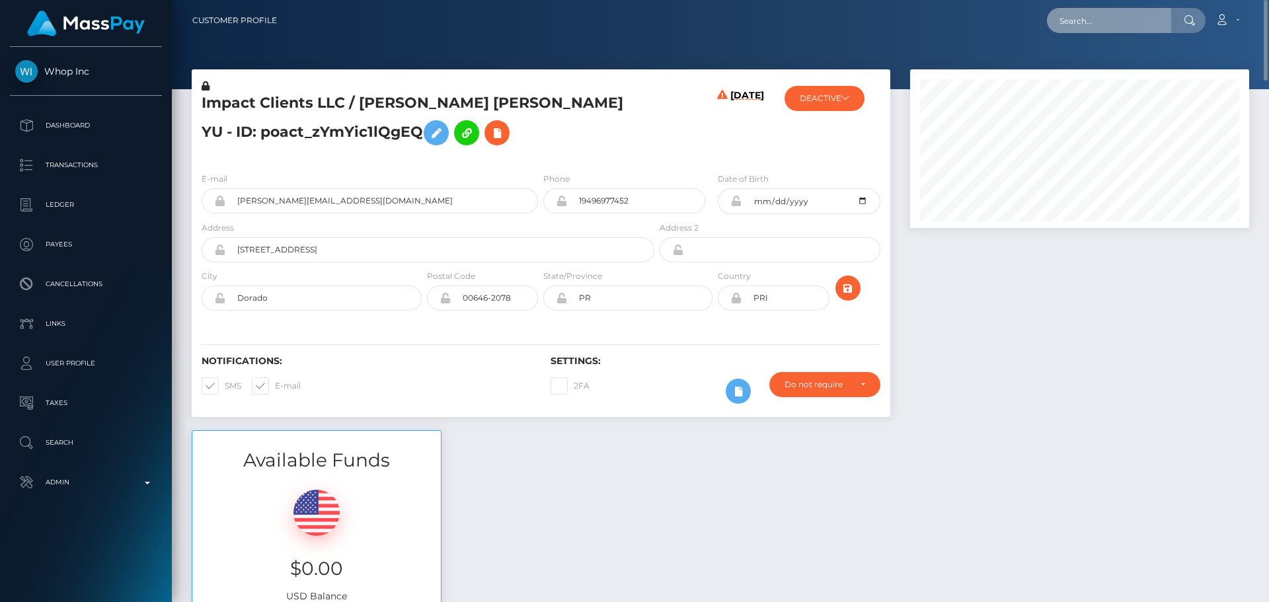
click at [1138, 14] on input "text" at bounding box center [1109, 20] width 124 height 25
paste input "815760871648149506"
type input "815760871648149506"
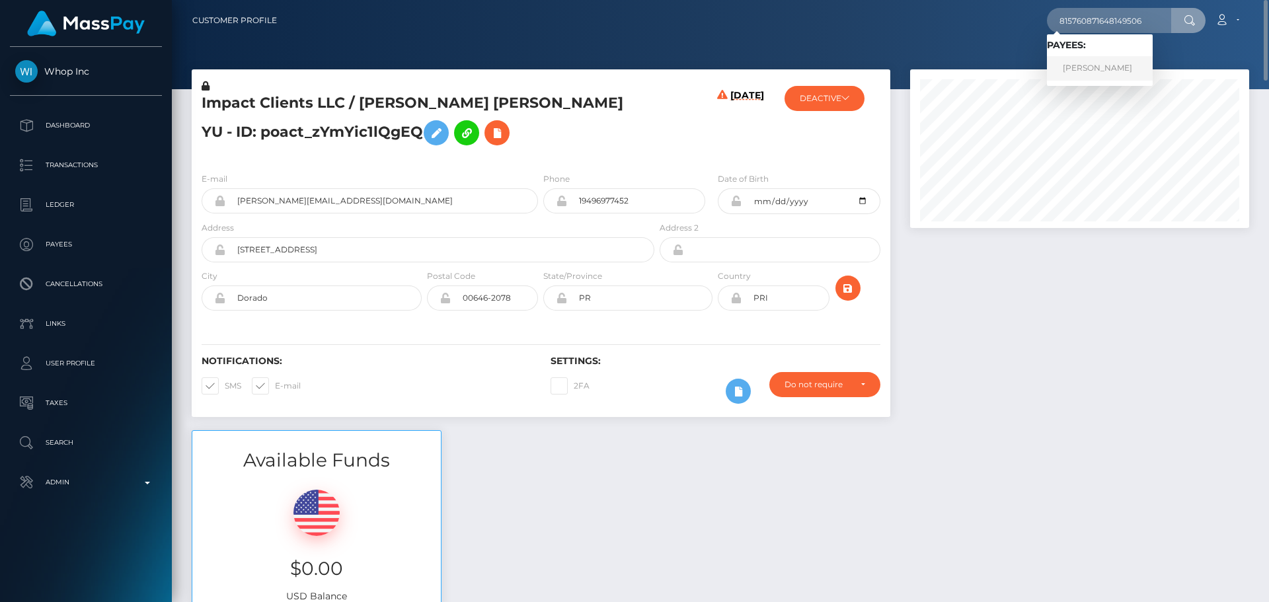
drag, startPoint x: 1096, startPoint y: 60, endPoint x: 1081, endPoint y: 61, distance: 14.6
click at [1094, 61] on link "LAUREN JUDD Boislard" at bounding box center [1100, 68] width 106 height 24
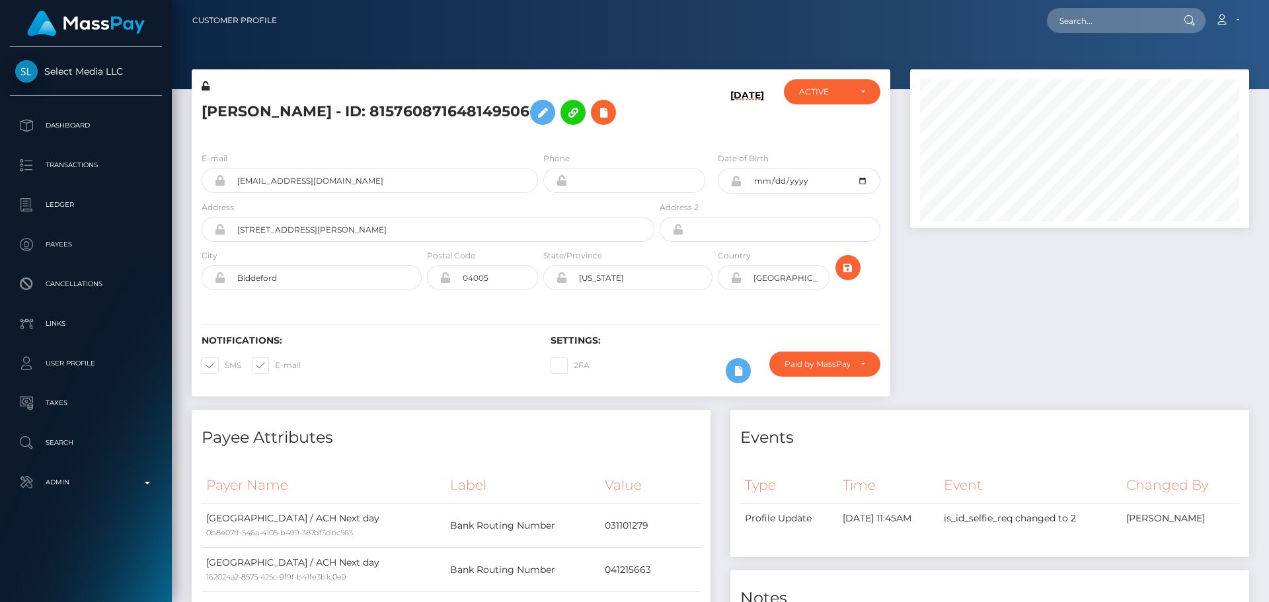
scroll to position [159, 340]
click at [451, 132] on h5 "[PERSON_NAME] - ID: 815760871648149506" at bounding box center [424, 112] width 445 height 38
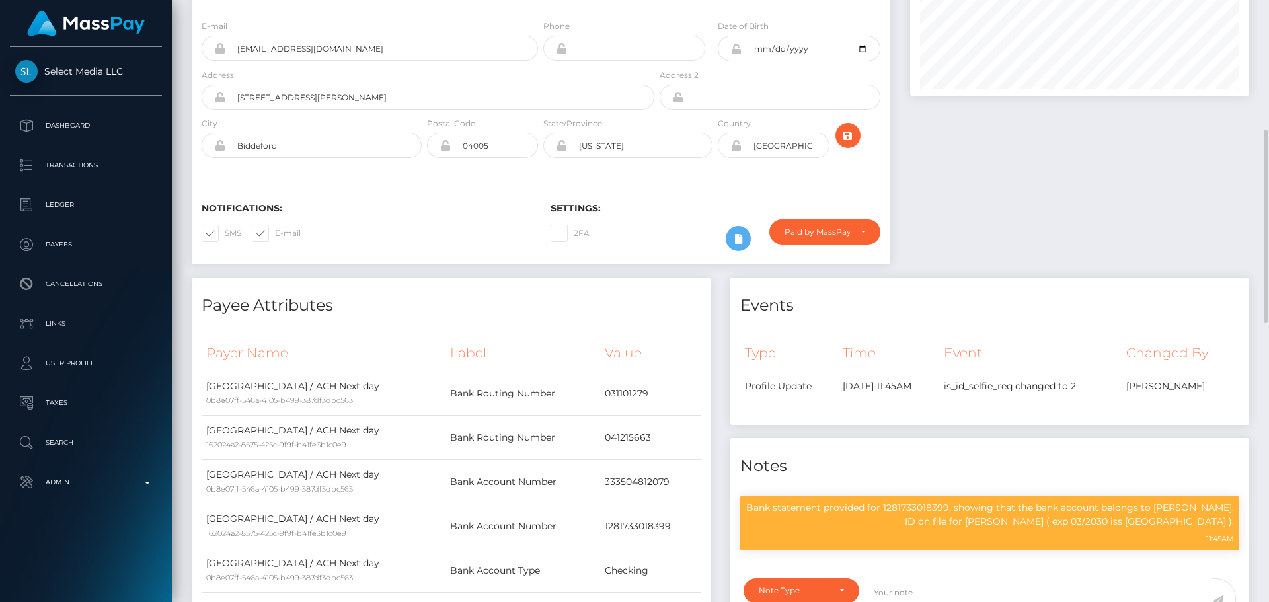
scroll to position [198, 0]
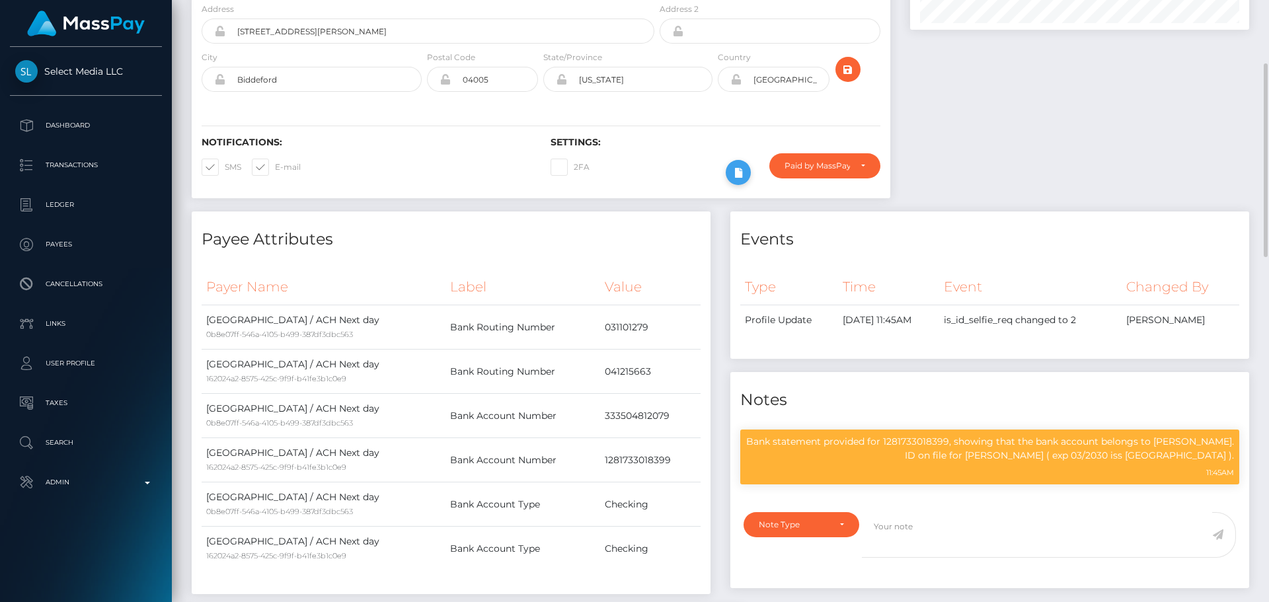
click at [743, 181] on icon at bounding box center [738, 173] width 16 height 17
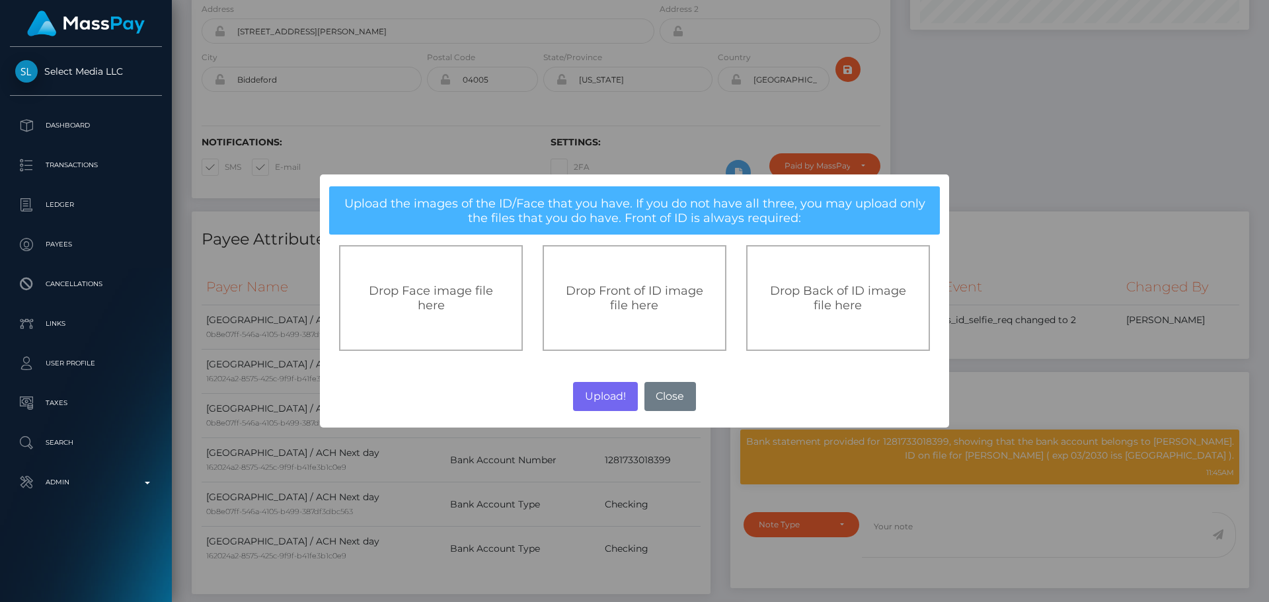
click at [642, 290] on span "Drop Front of ID image file here" at bounding box center [634, 298] width 137 height 29
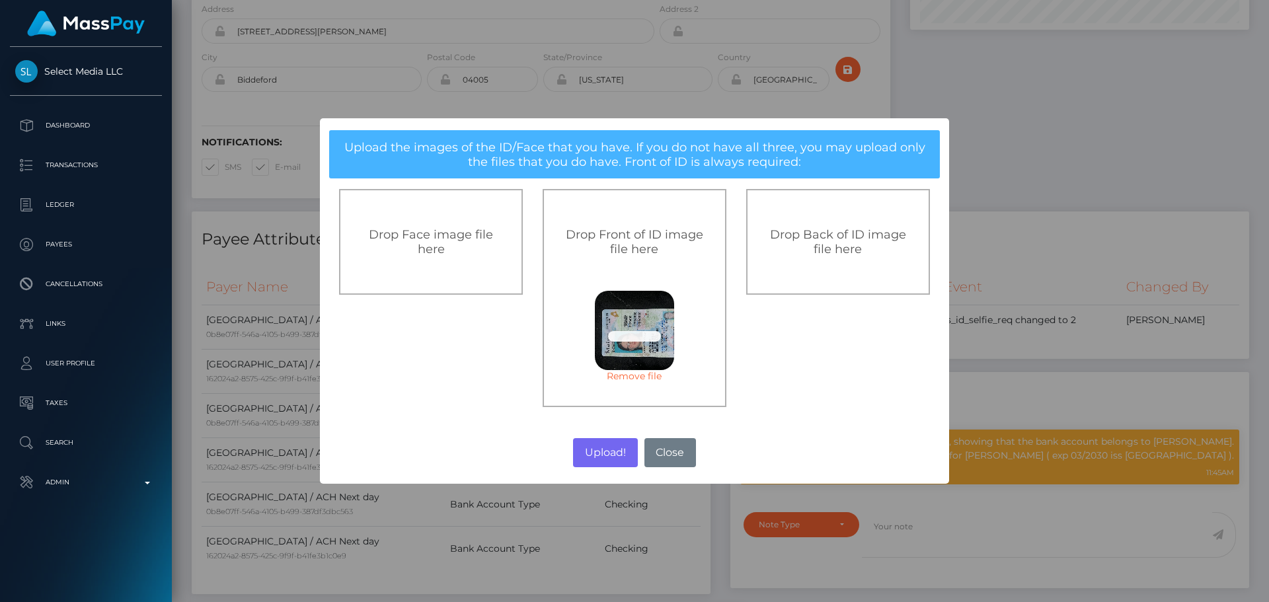
click at [804, 250] on div "Drop Back of ID image file here" at bounding box center [838, 241] width 155 height 29
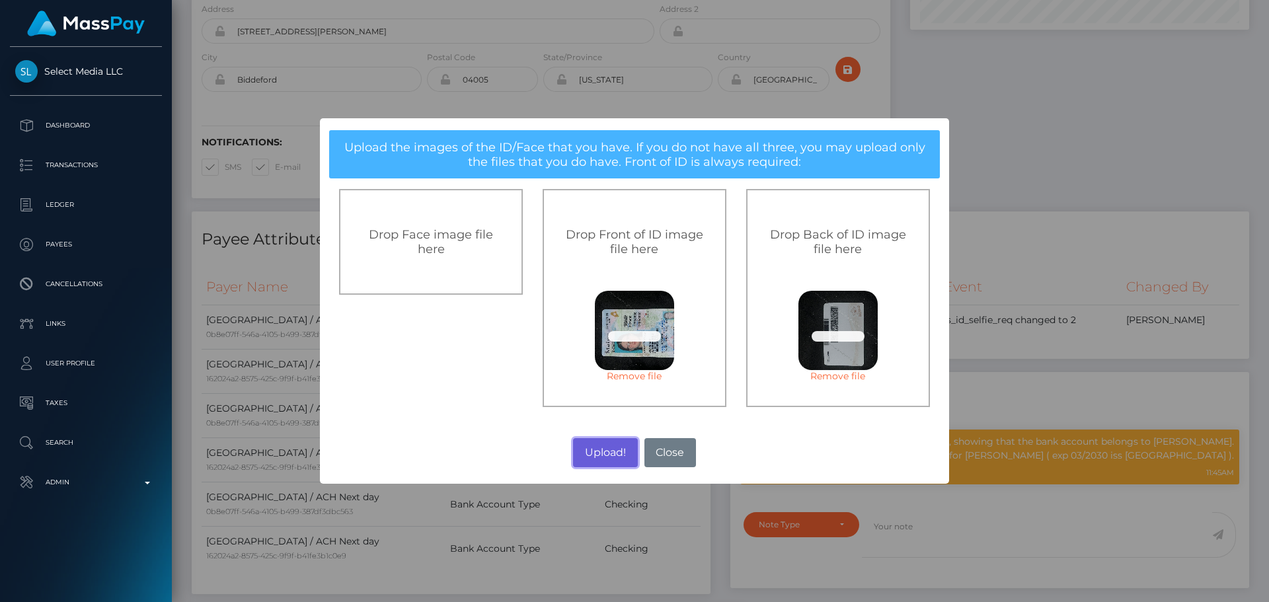
click at [588, 451] on button "Upload!" at bounding box center [605, 452] width 64 height 29
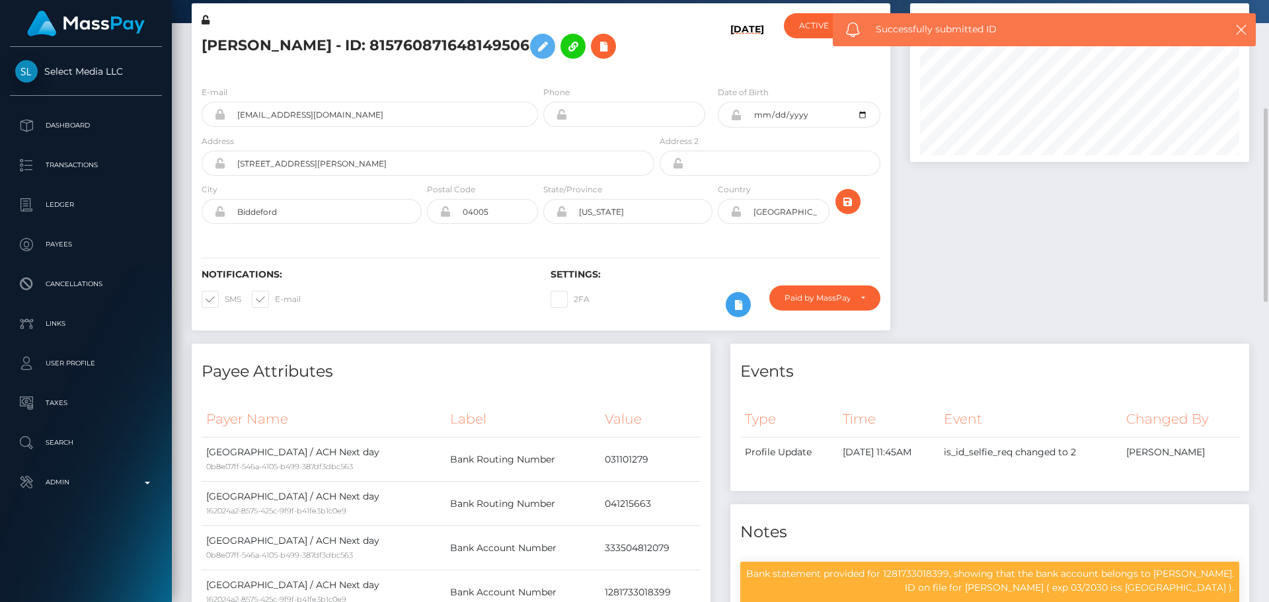
scroll to position [0, 0]
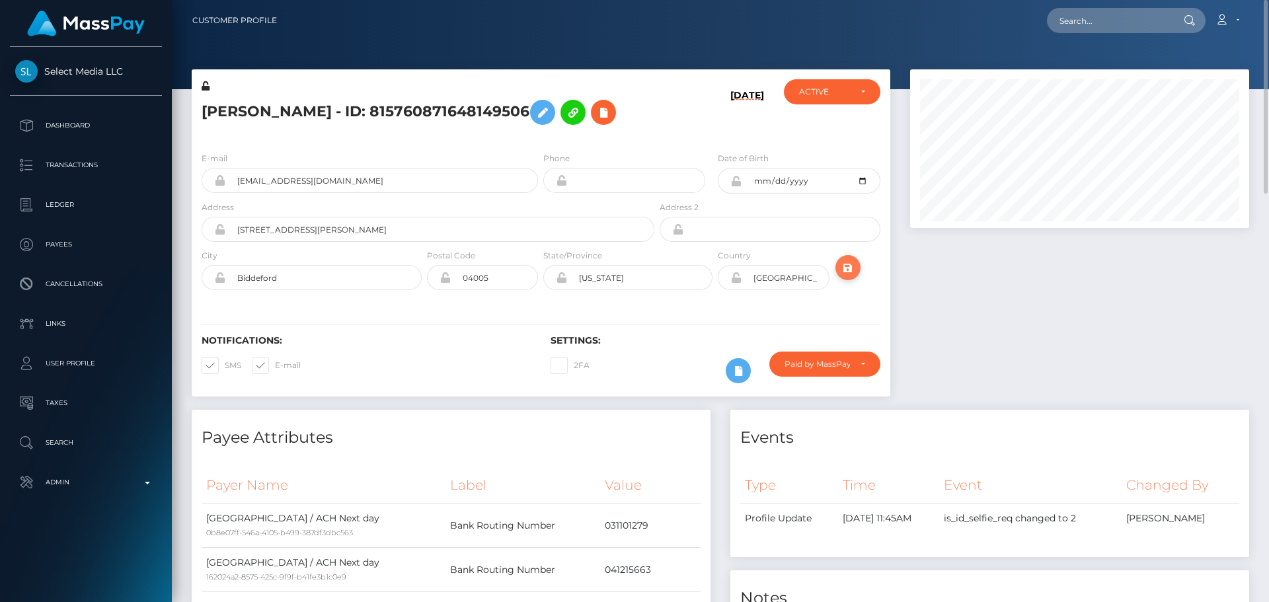
click at [848, 276] on icon "submit" at bounding box center [848, 268] width 16 height 17
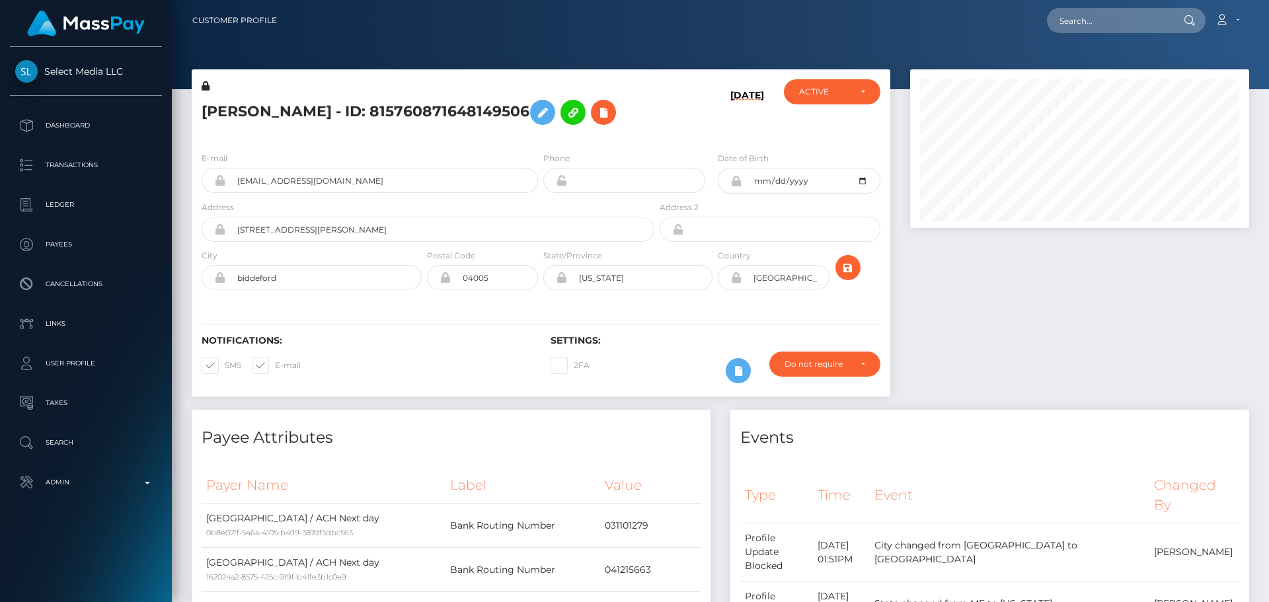
scroll to position [159, 340]
click at [720, 134] on div "[DATE]" at bounding box center [715, 110] width 116 height 62
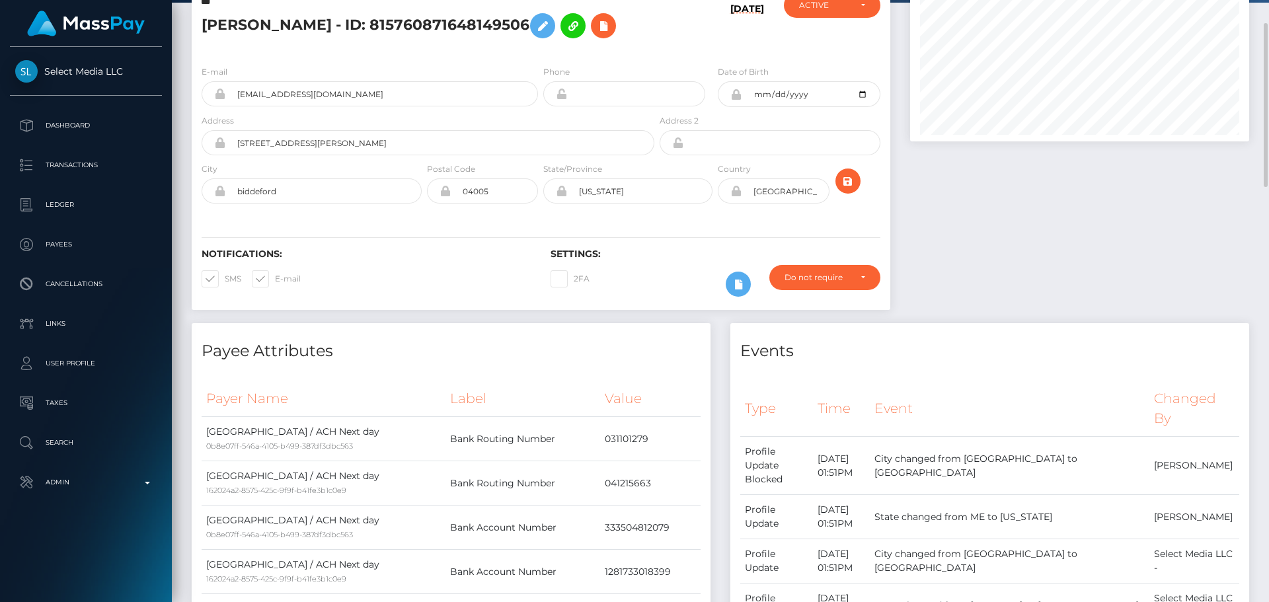
scroll to position [0, 0]
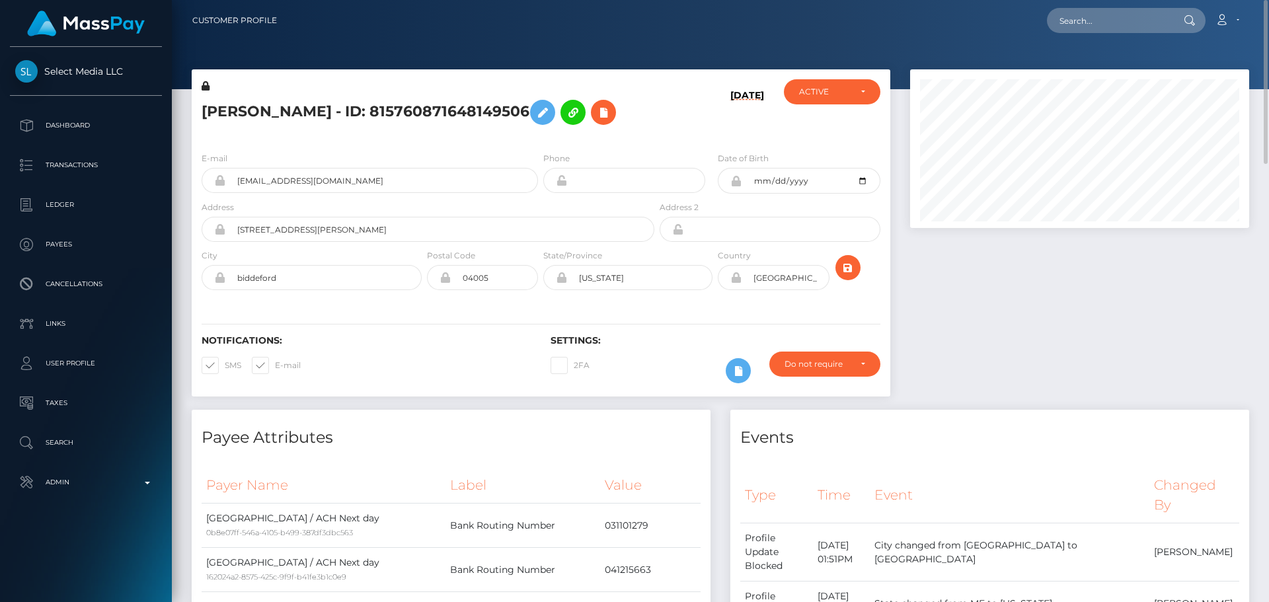
click at [333, 115] on h5 "[PERSON_NAME] - ID: 815760871648149506" at bounding box center [424, 112] width 445 height 38
copy h5 "[PERSON_NAME] - ID: 815760871648149506"
drag, startPoint x: 385, startPoint y: 209, endPoint x: 198, endPoint y: 216, distance: 186.5
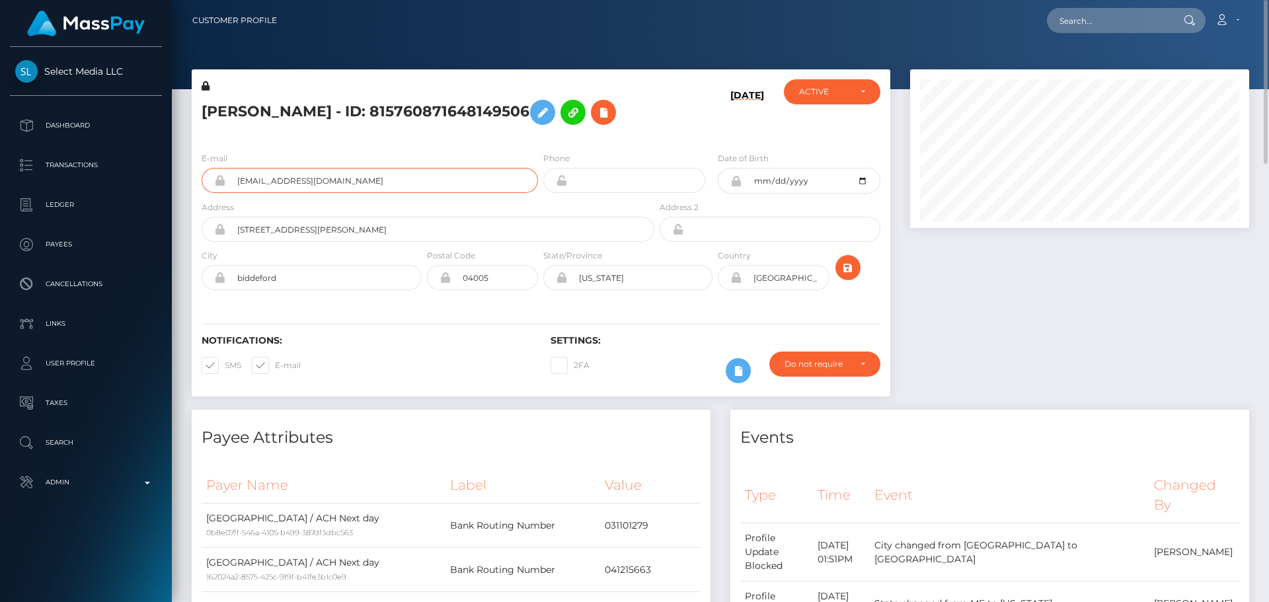
click at [198, 200] on div "E-mail [EMAIL_ADDRESS][DOMAIN_NAME]" at bounding box center [366, 175] width 349 height 49
click at [1124, 18] on input "text" at bounding box center [1109, 20] width 124 height 25
paste input "469138130419589121"
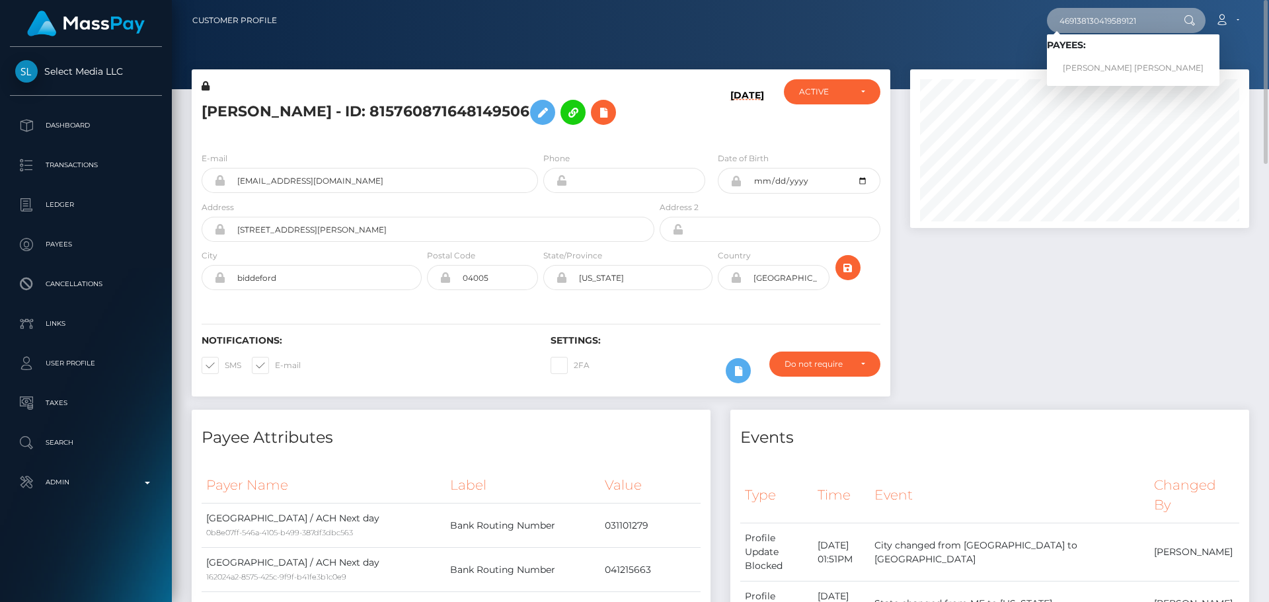
type input "469138130419589121"
click at [1093, 61] on link "JACKSON JOHN P HINTON" at bounding box center [1133, 68] width 173 height 24
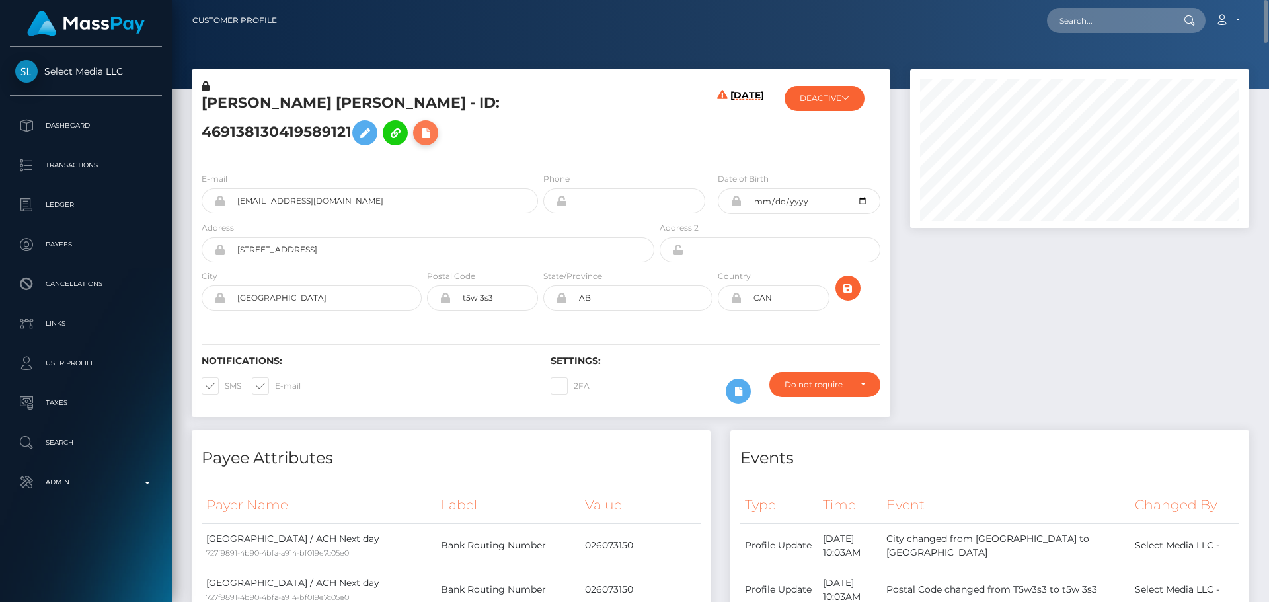
click at [418, 141] on icon at bounding box center [426, 133] width 16 height 17
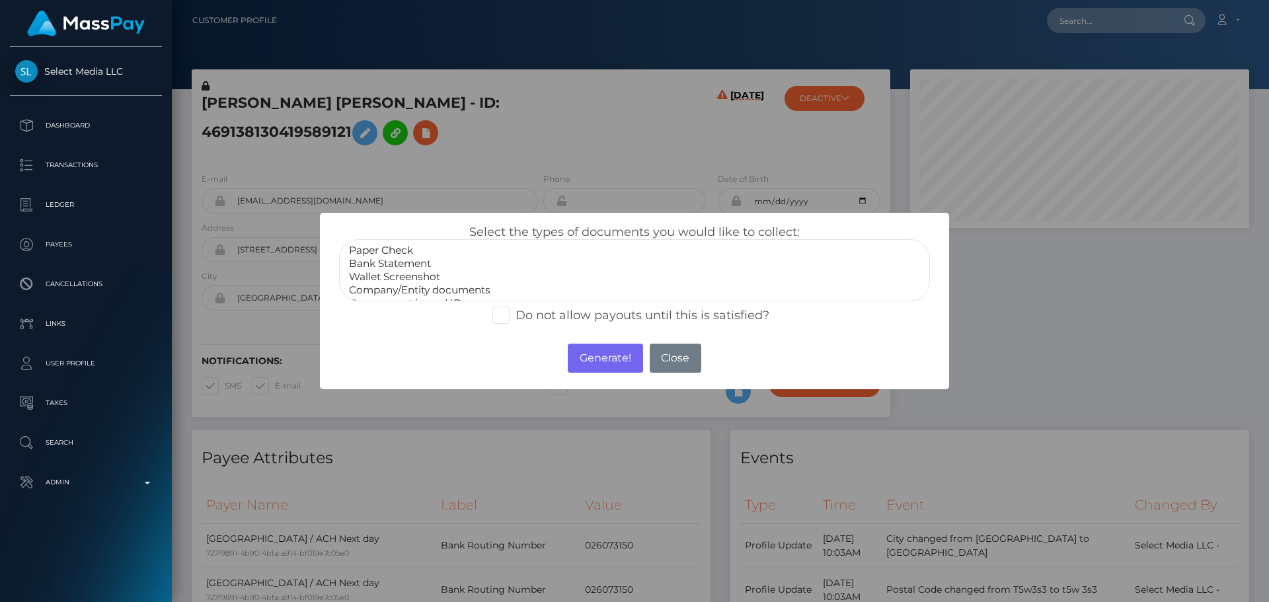
select select "Bank Statement"
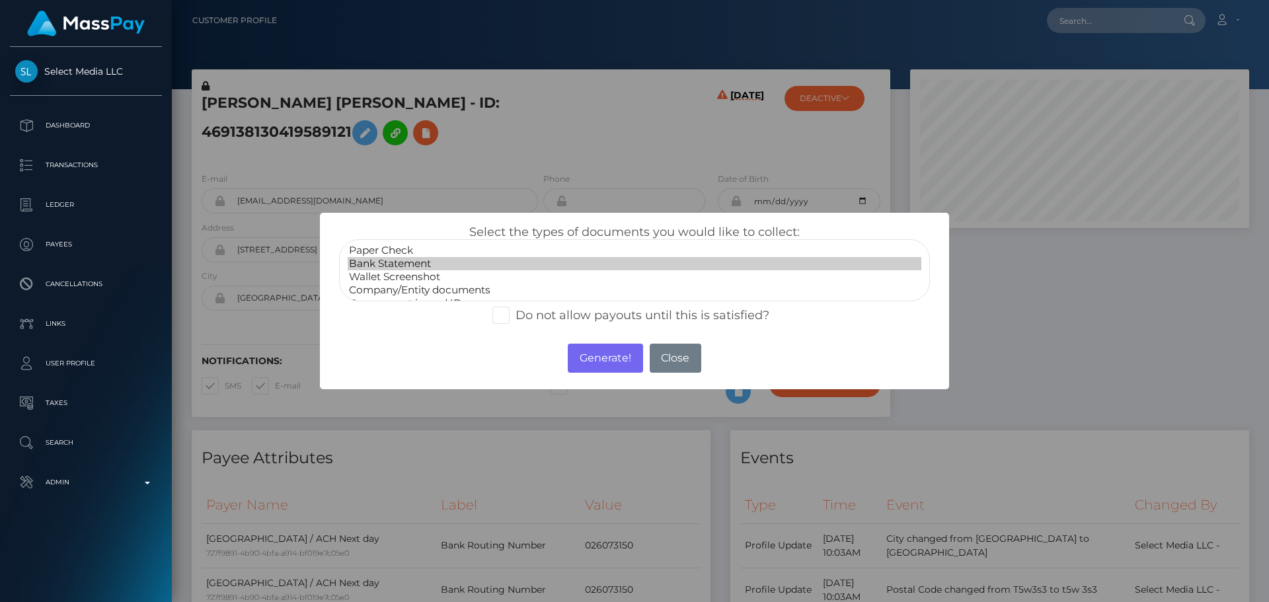
click at [387, 265] on option "Bank Statement" at bounding box center [635, 263] width 574 height 13
click at [603, 346] on button "Generate!" at bounding box center [605, 358] width 75 height 29
